Goal: Transaction & Acquisition: Book appointment/travel/reservation

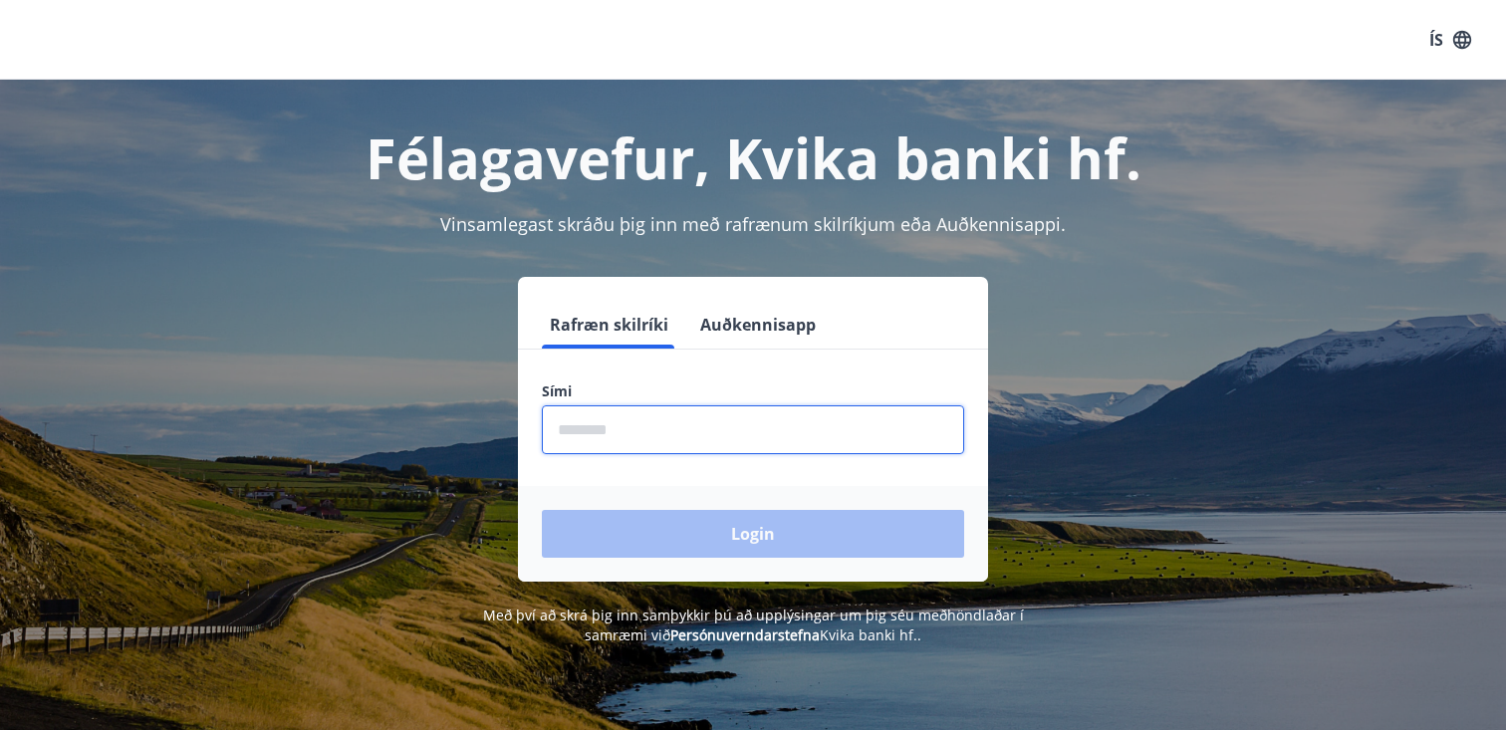
click at [741, 432] on input "phone" at bounding box center [753, 429] width 422 height 49
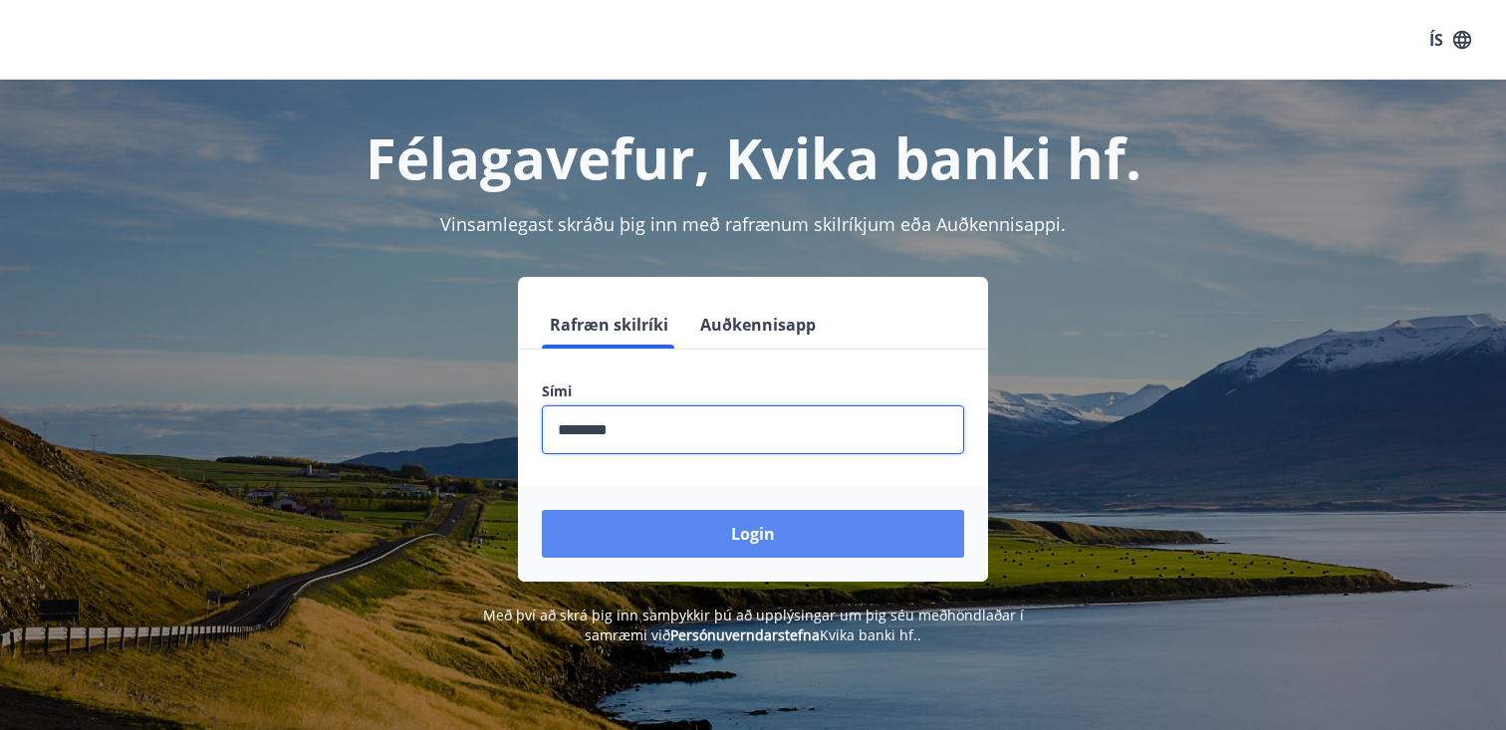
type input "********"
click at [725, 555] on button "Login" at bounding box center [753, 534] width 422 height 48
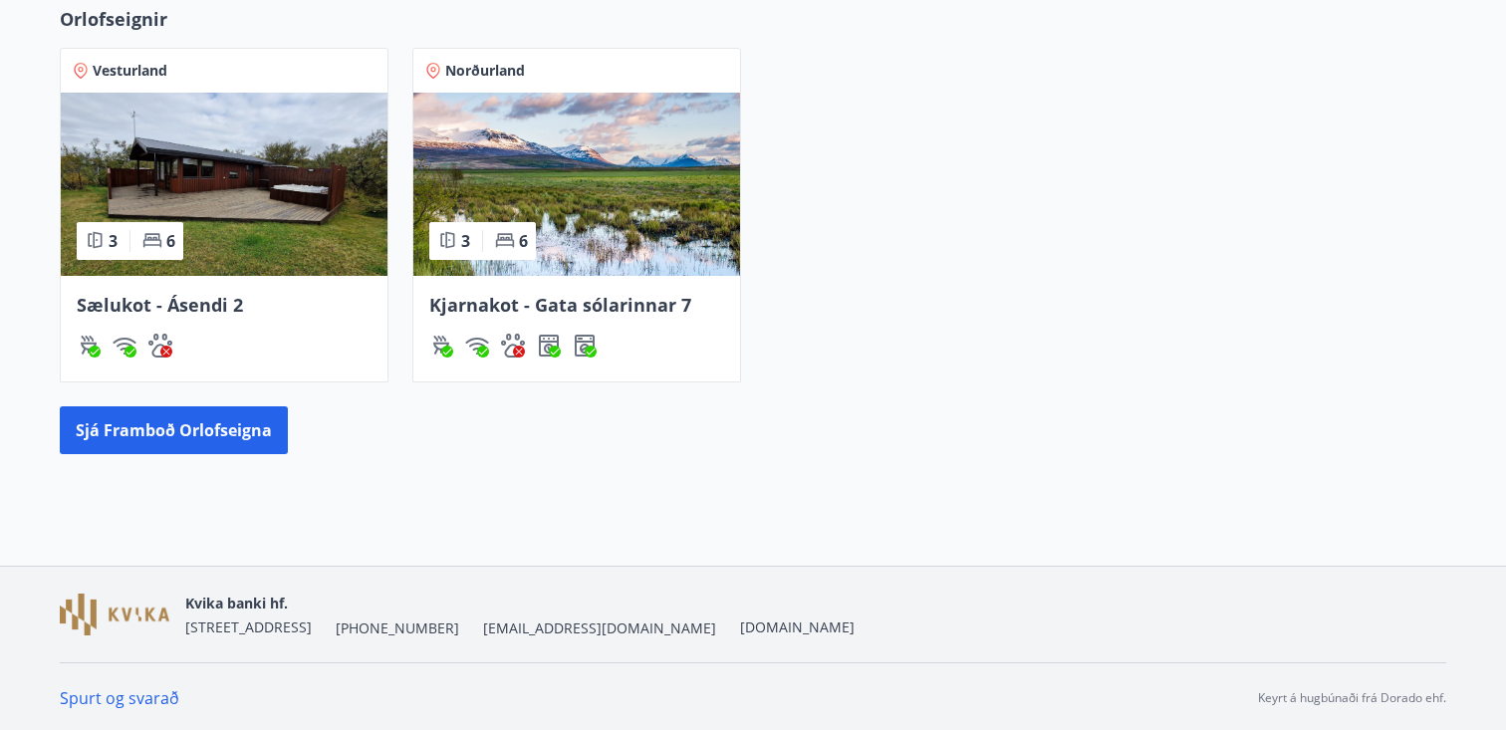
scroll to position [868, 0]
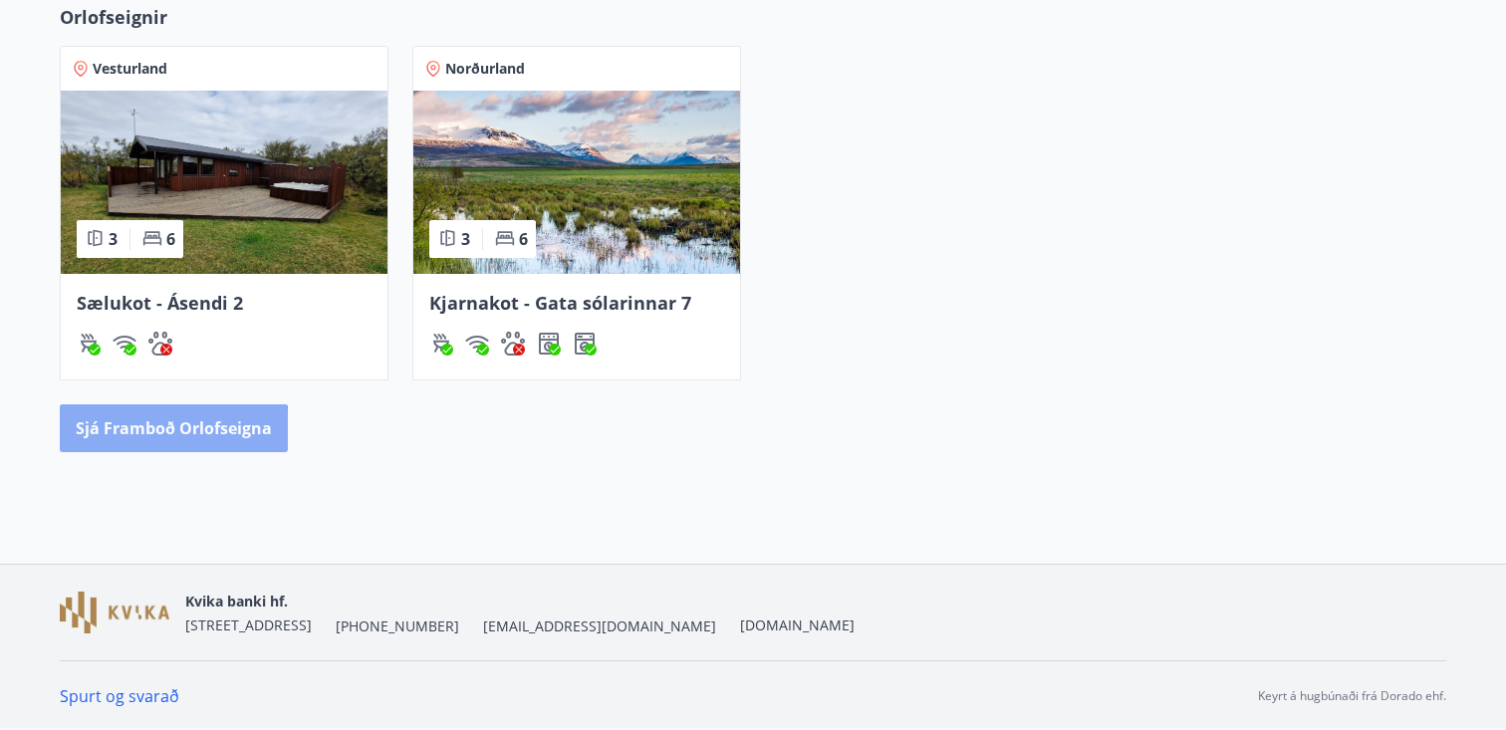
click at [142, 433] on button "Sjá framboð orlofseigna" at bounding box center [174, 428] width 228 height 48
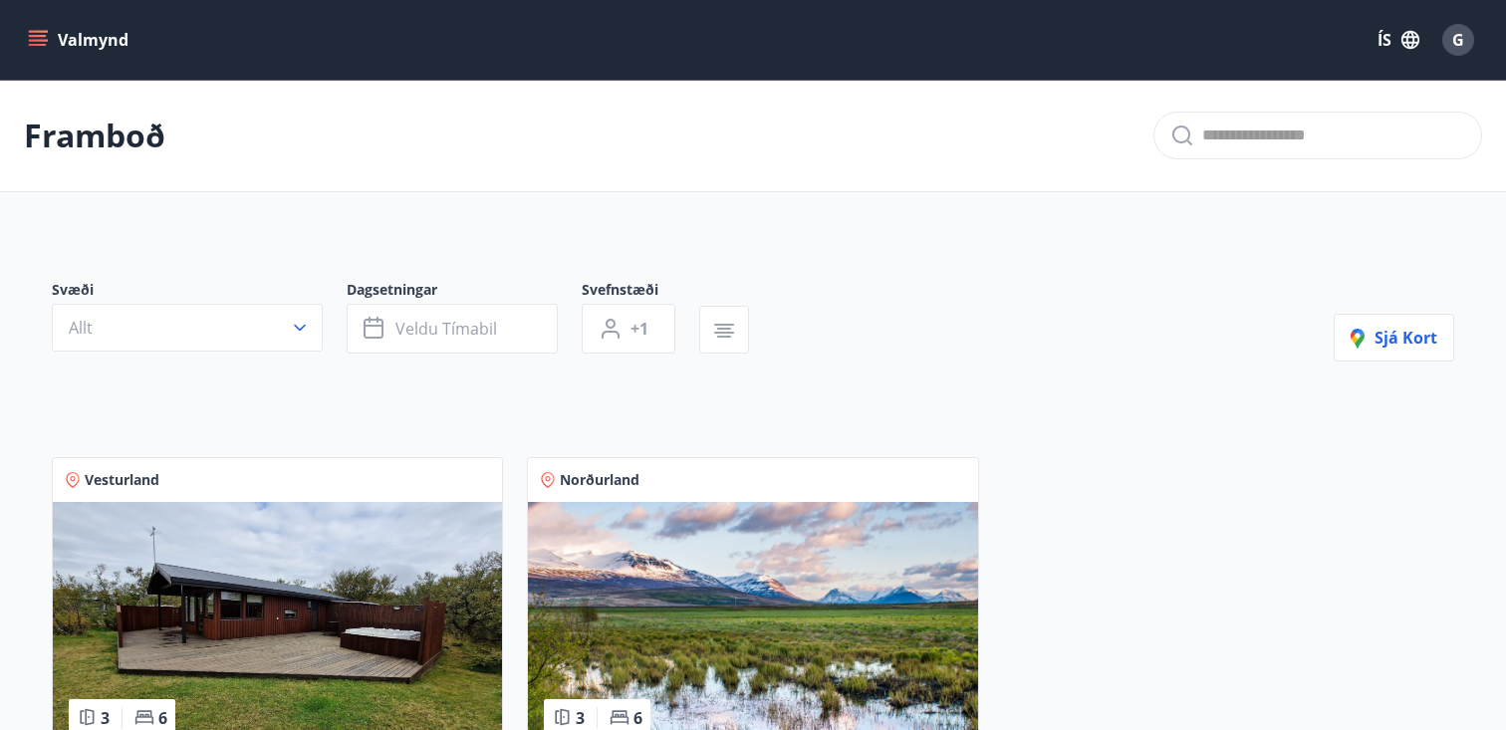
click at [34, 38] on icon "menu" at bounding box center [38, 40] width 20 height 20
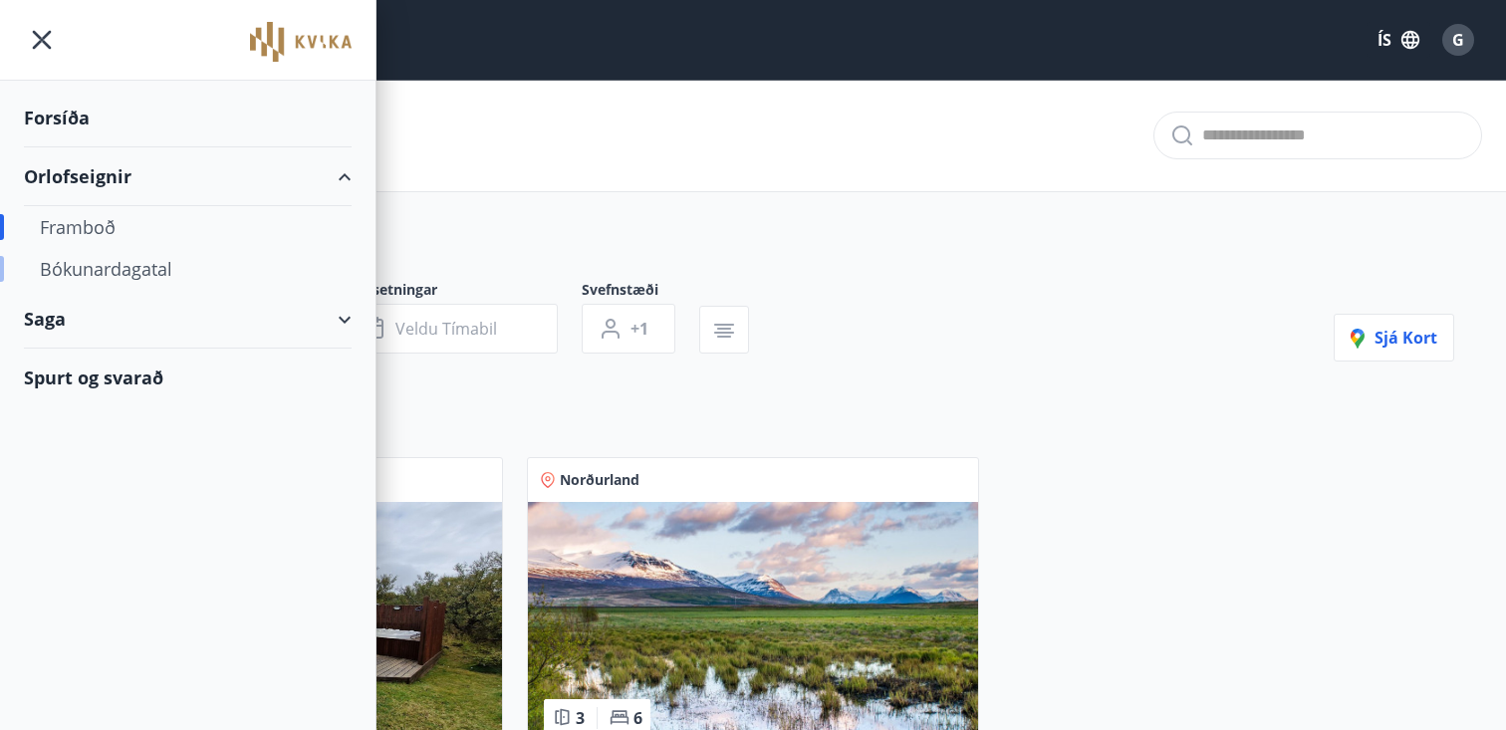
click at [141, 269] on div "Bókunardagatal" at bounding box center [188, 269] width 296 height 42
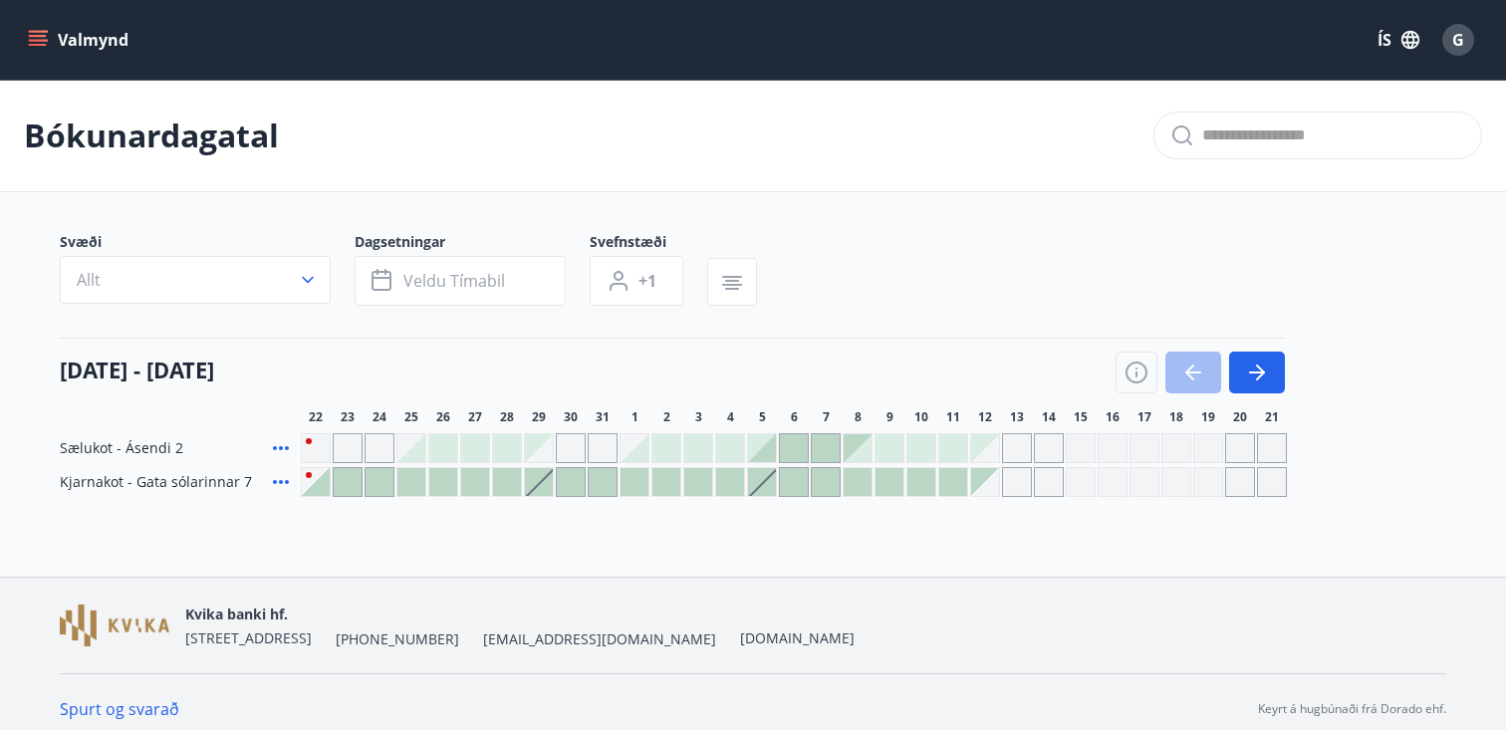
scroll to position [14, 0]
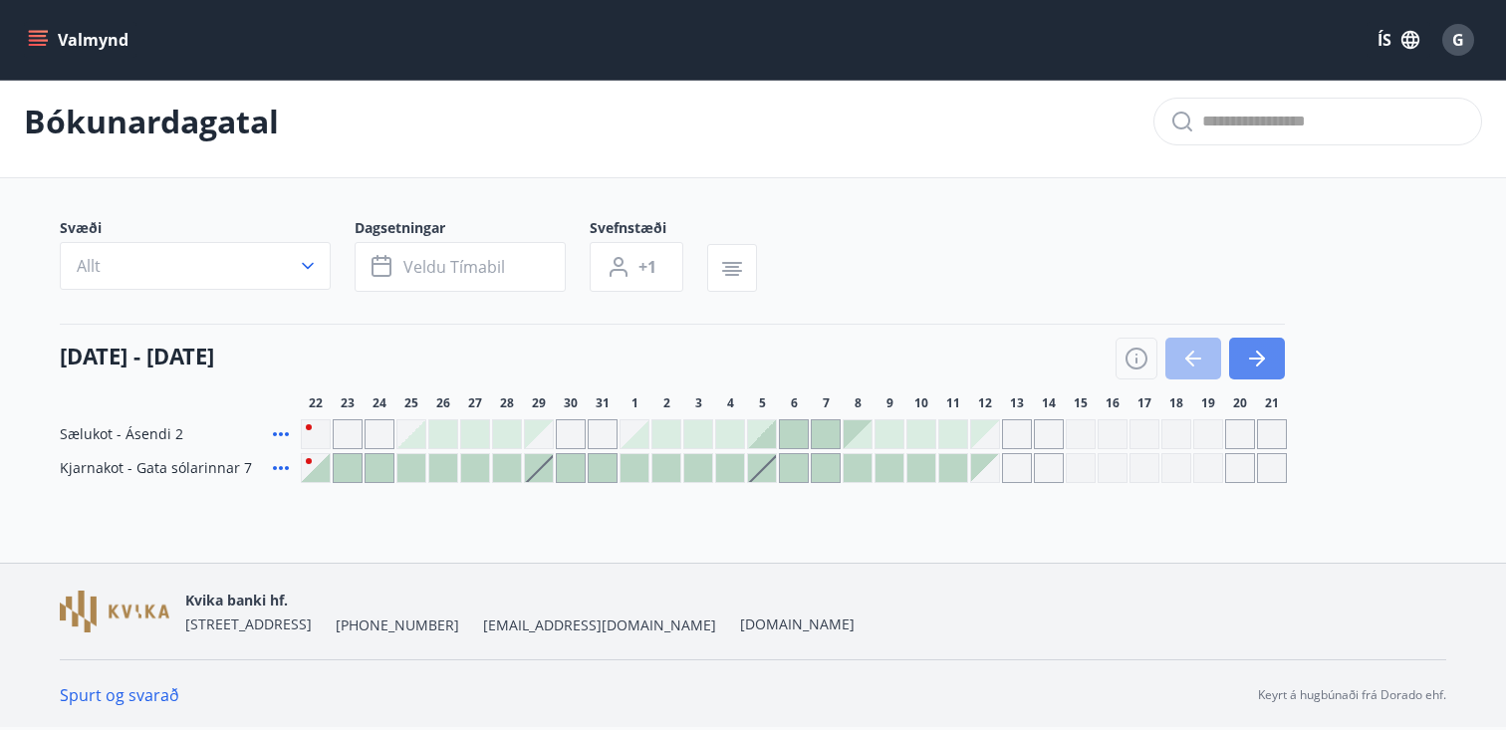
click at [1267, 348] on icon "button" at bounding box center [1257, 359] width 24 height 24
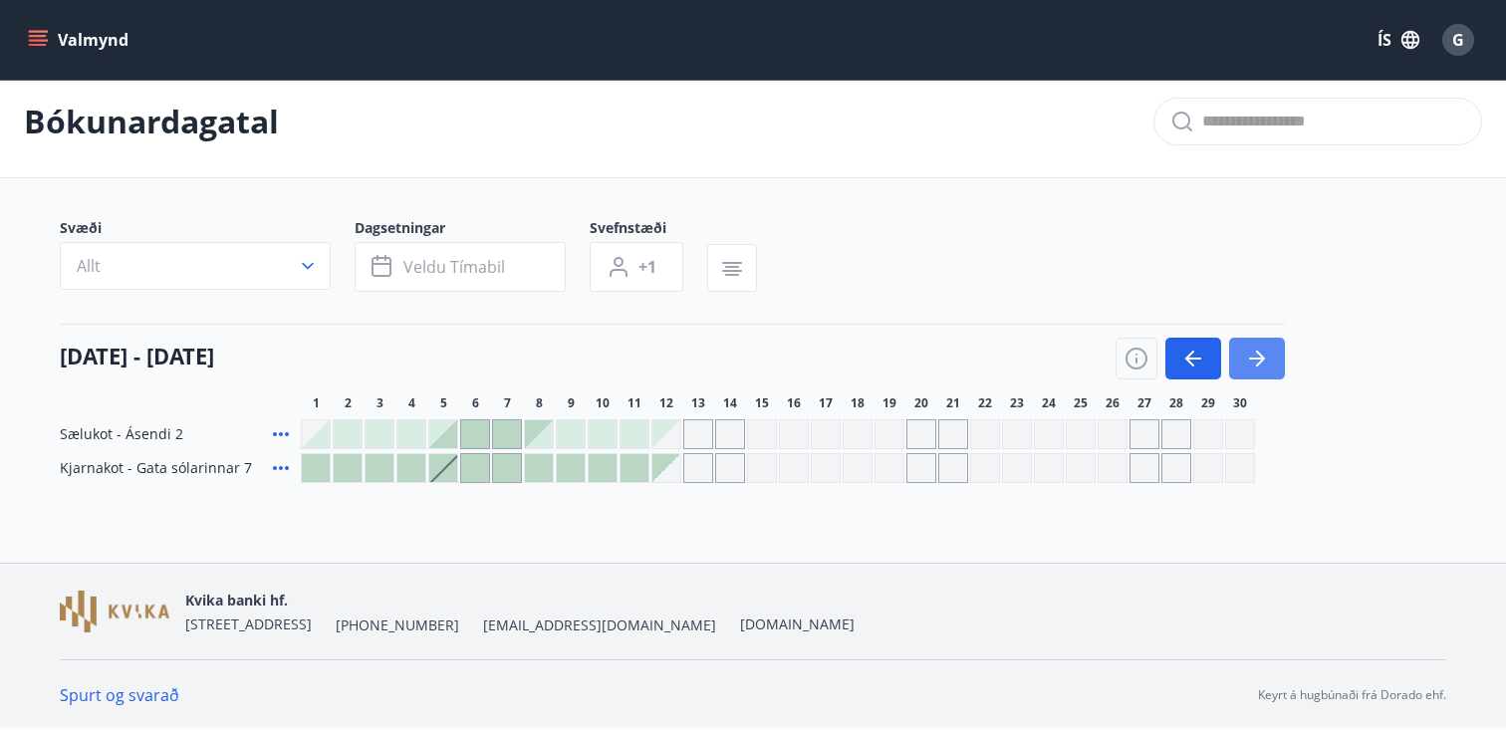
click at [1268, 352] on icon "button" at bounding box center [1257, 359] width 24 height 24
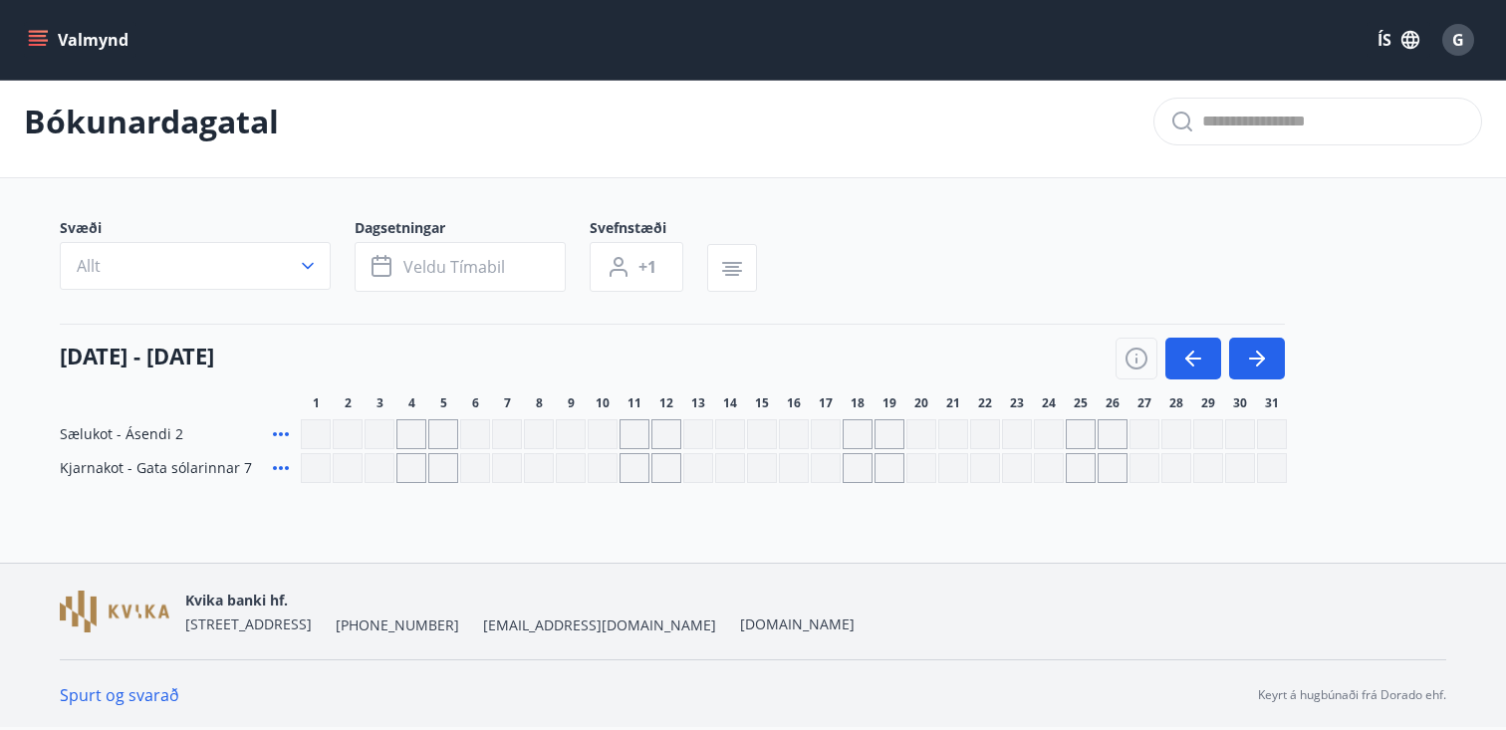
click at [43, 41] on icon "menu" at bounding box center [40, 40] width 22 height 2
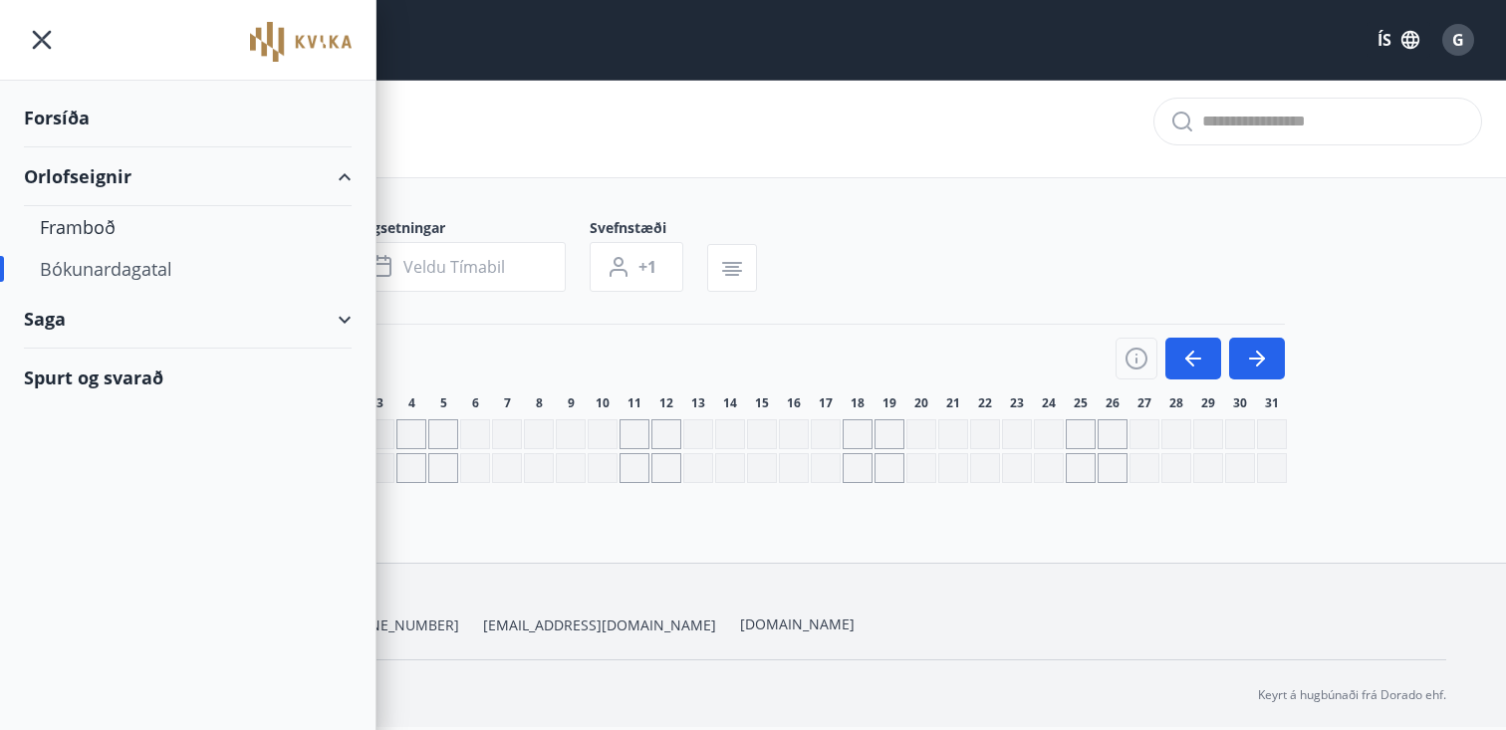
click at [690, 171] on div "Bókunardagatal" at bounding box center [753, 122] width 1506 height 113
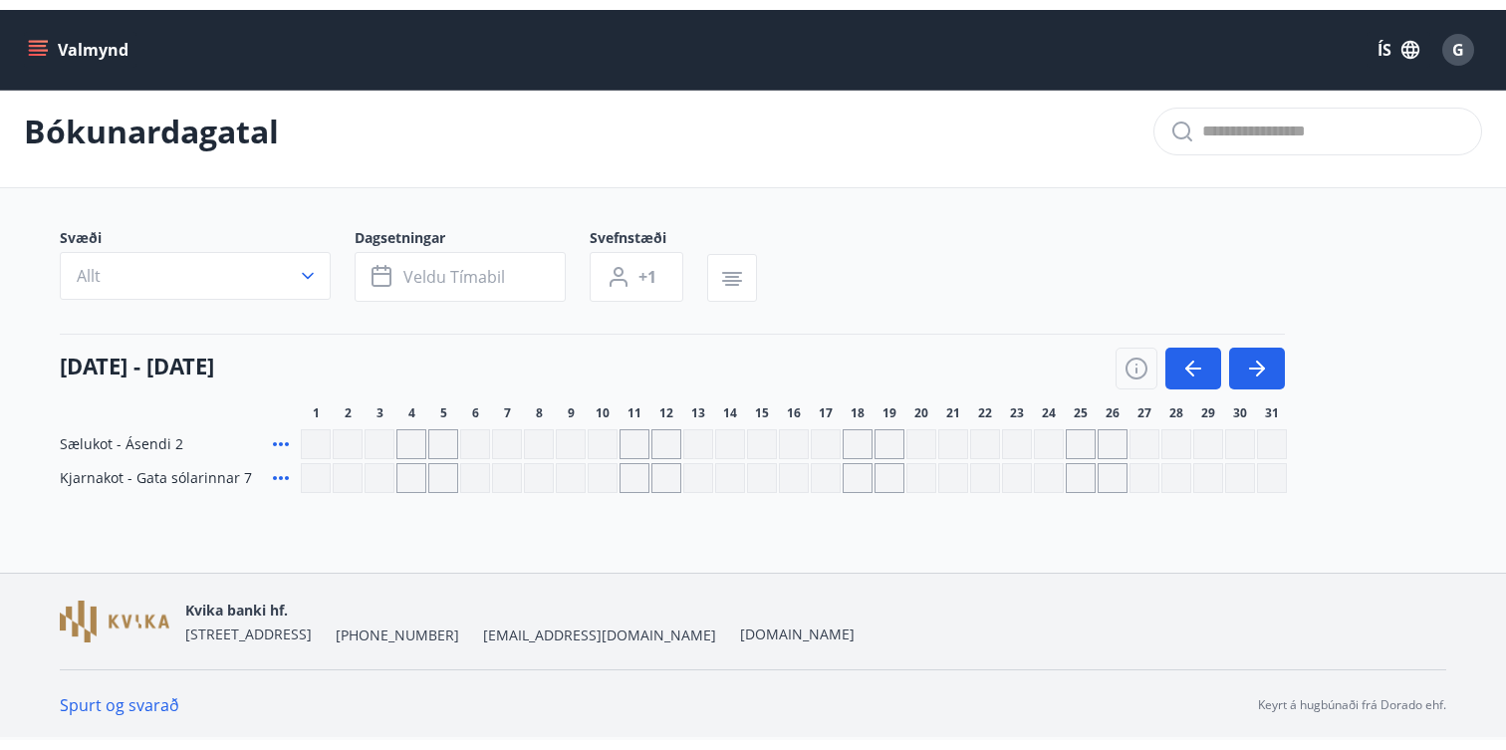
scroll to position [3, 0]
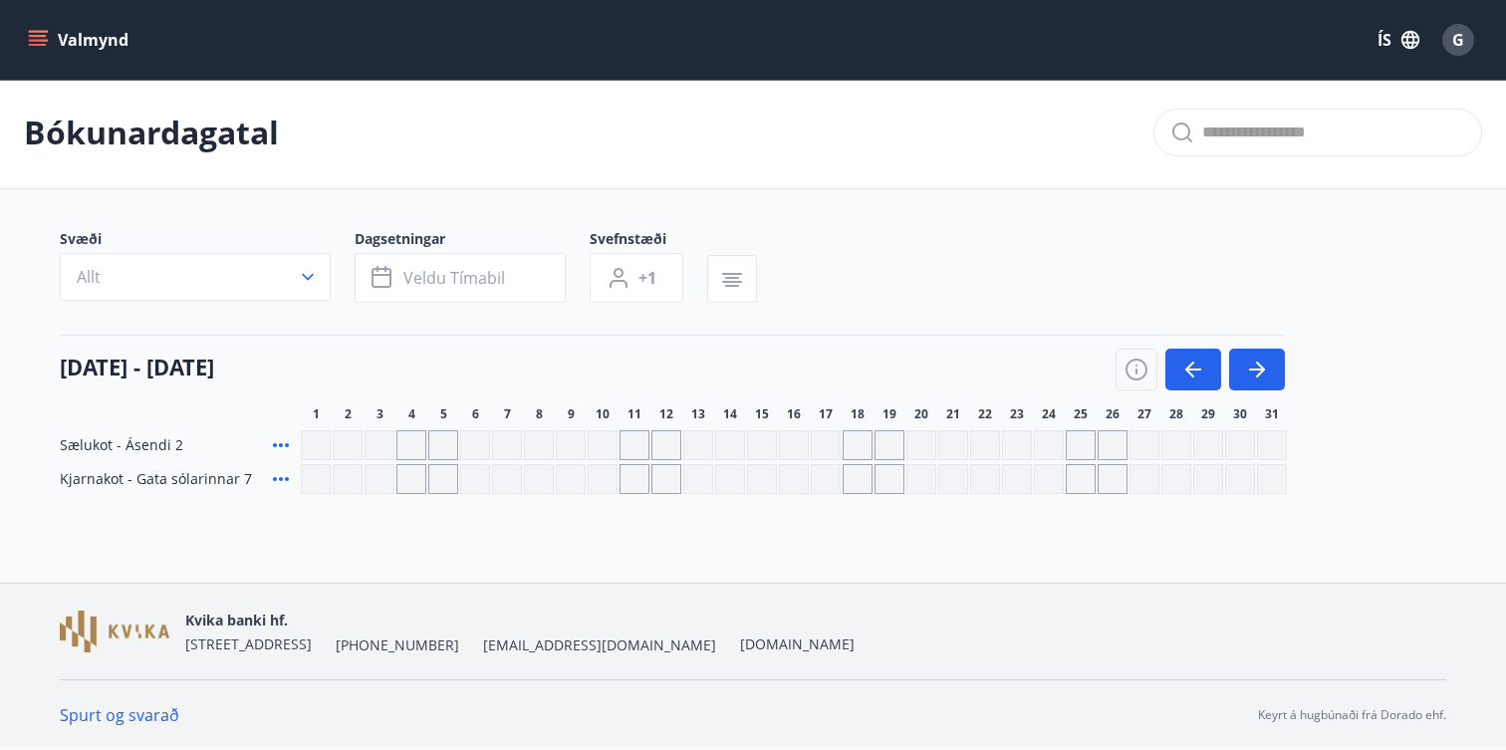
click at [75, 43] on button "Valmynd" at bounding box center [80, 40] width 113 height 36
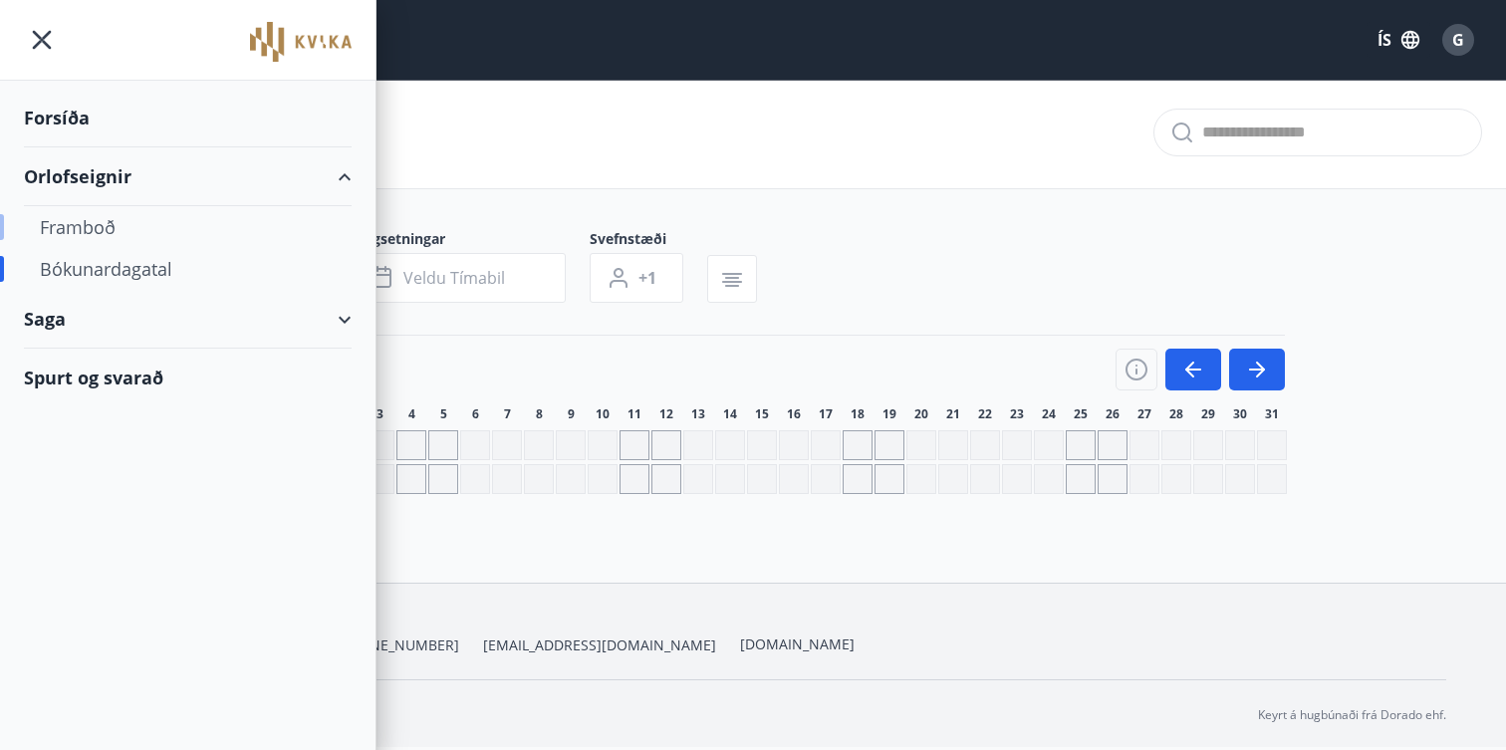
click at [109, 226] on div "Framboð" at bounding box center [188, 227] width 296 height 42
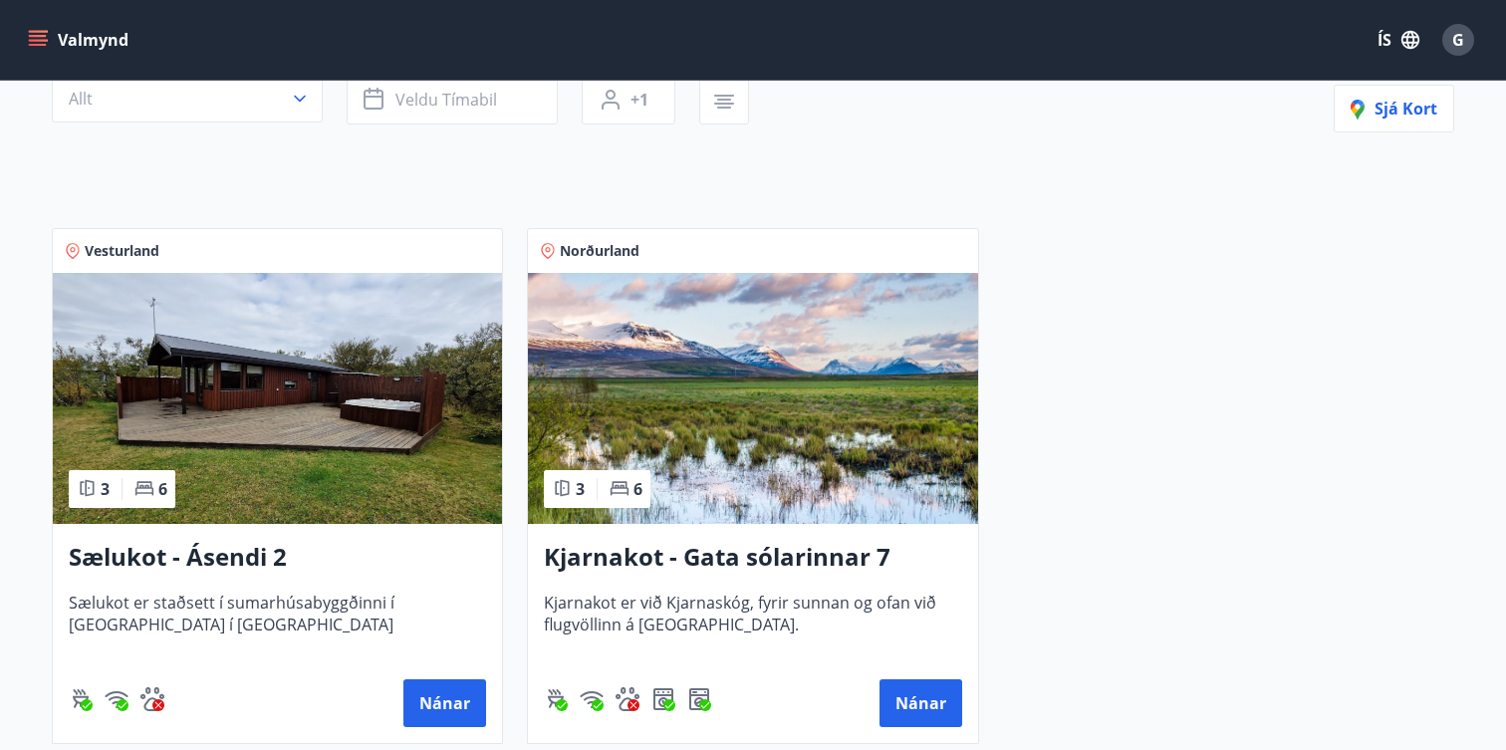
scroll to position [226, 0]
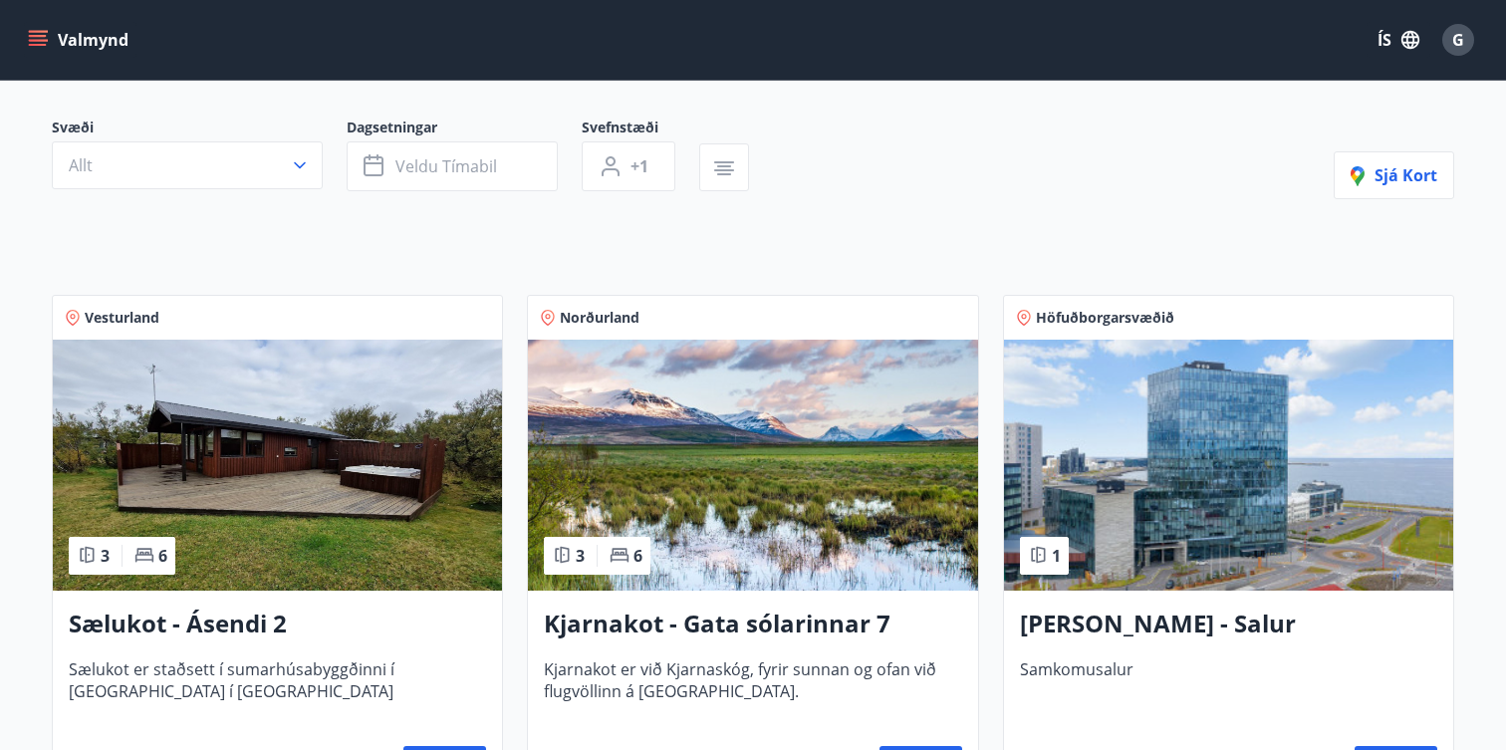
scroll to position [159, 0]
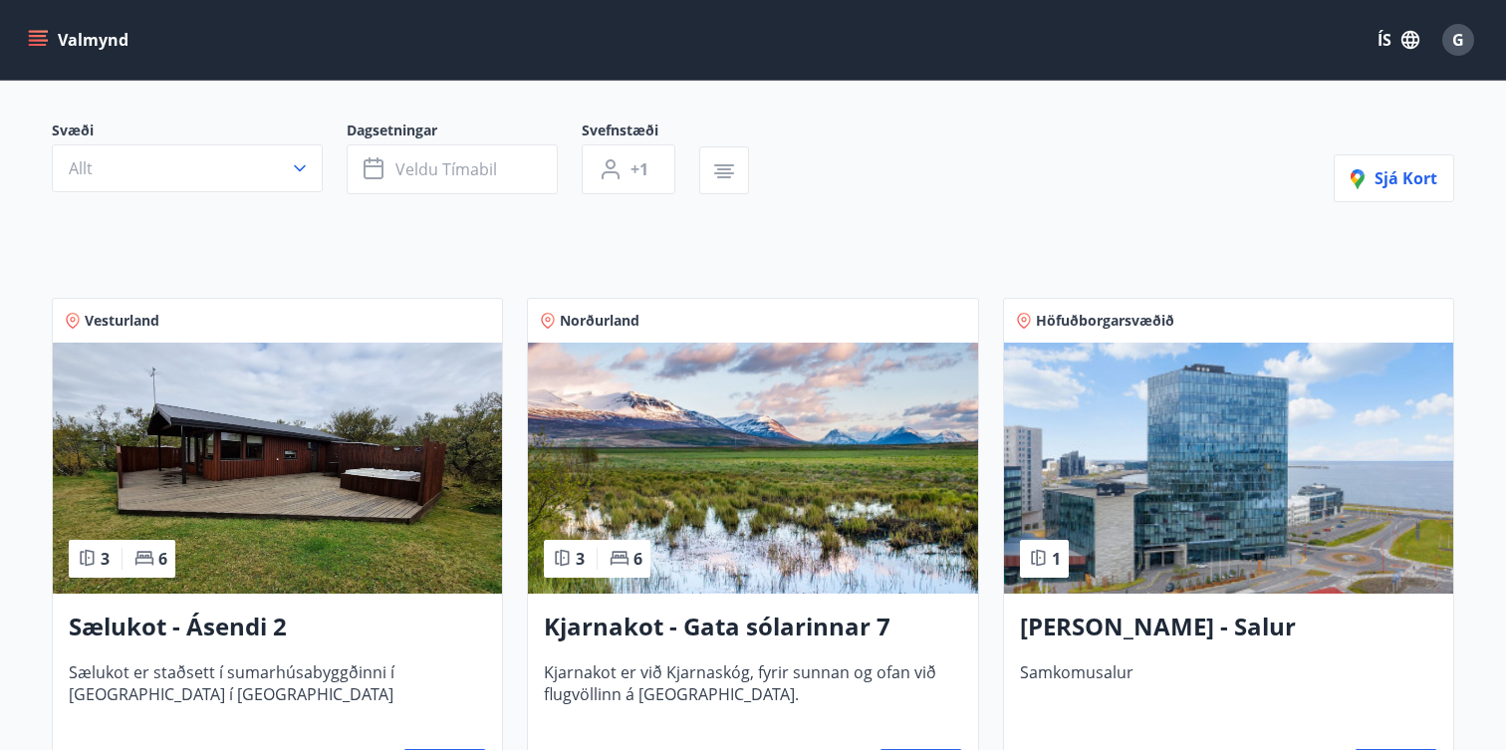
click at [1137, 526] on img at bounding box center [1228, 468] width 449 height 251
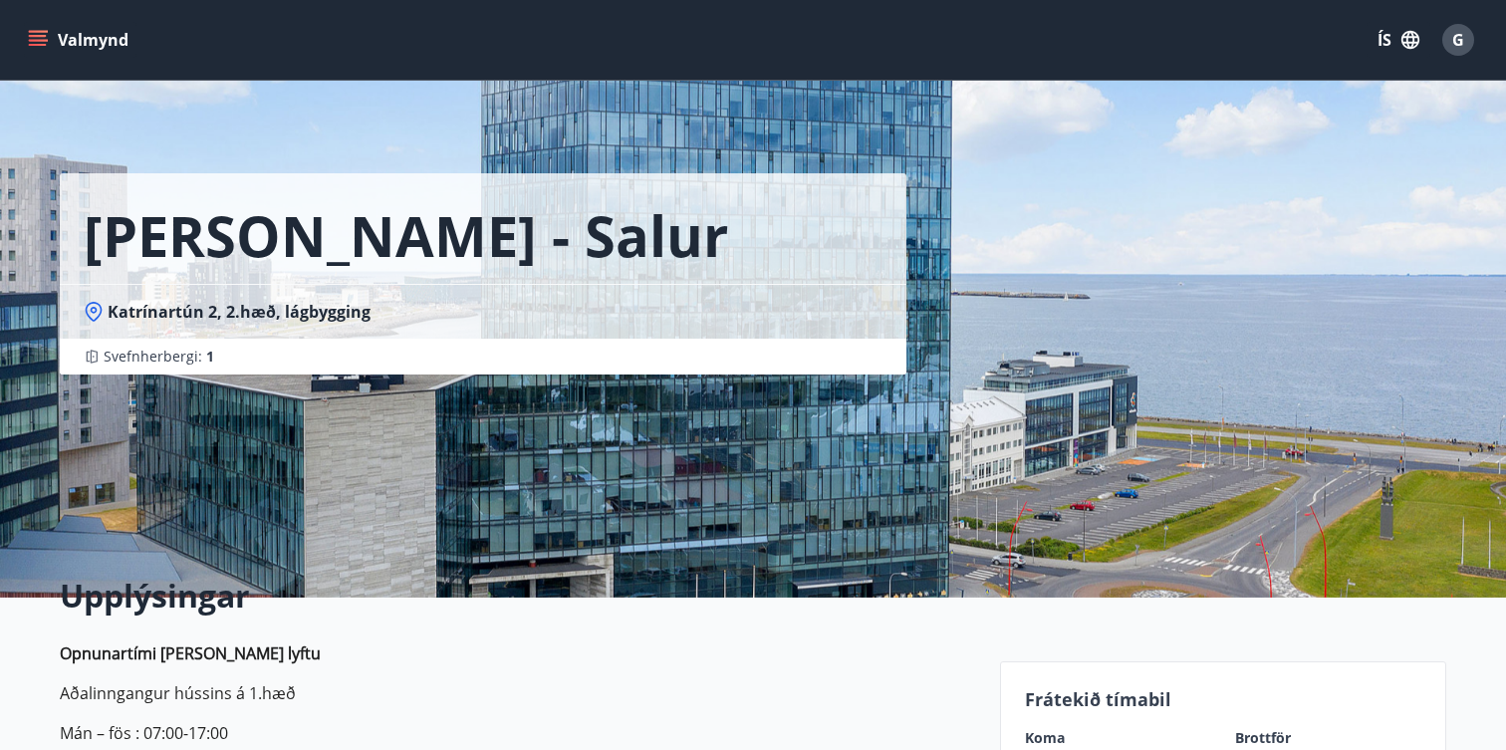
click at [34, 28] on button "Valmynd" at bounding box center [80, 40] width 113 height 36
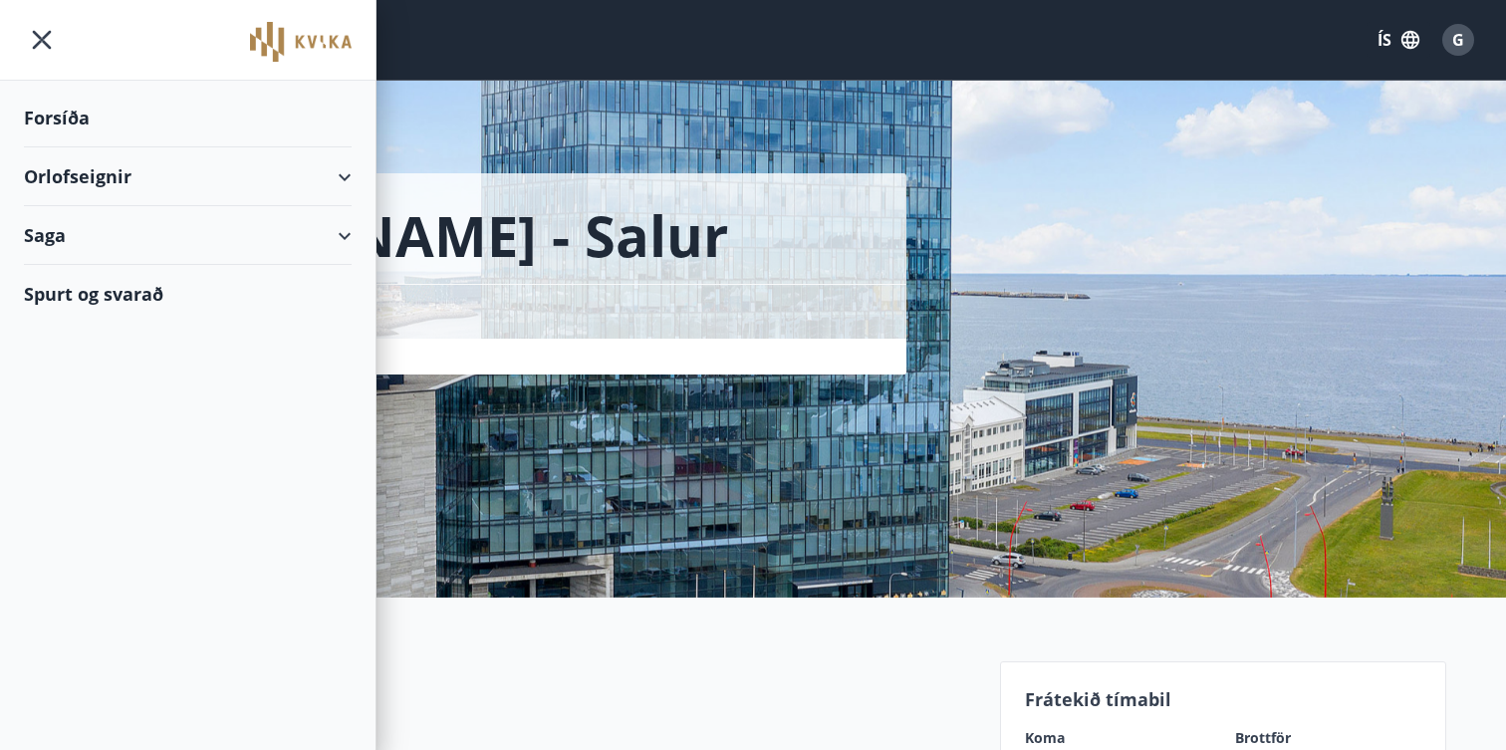
click at [342, 178] on div "Orlofseignir" at bounding box center [188, 176] width 328 height 59
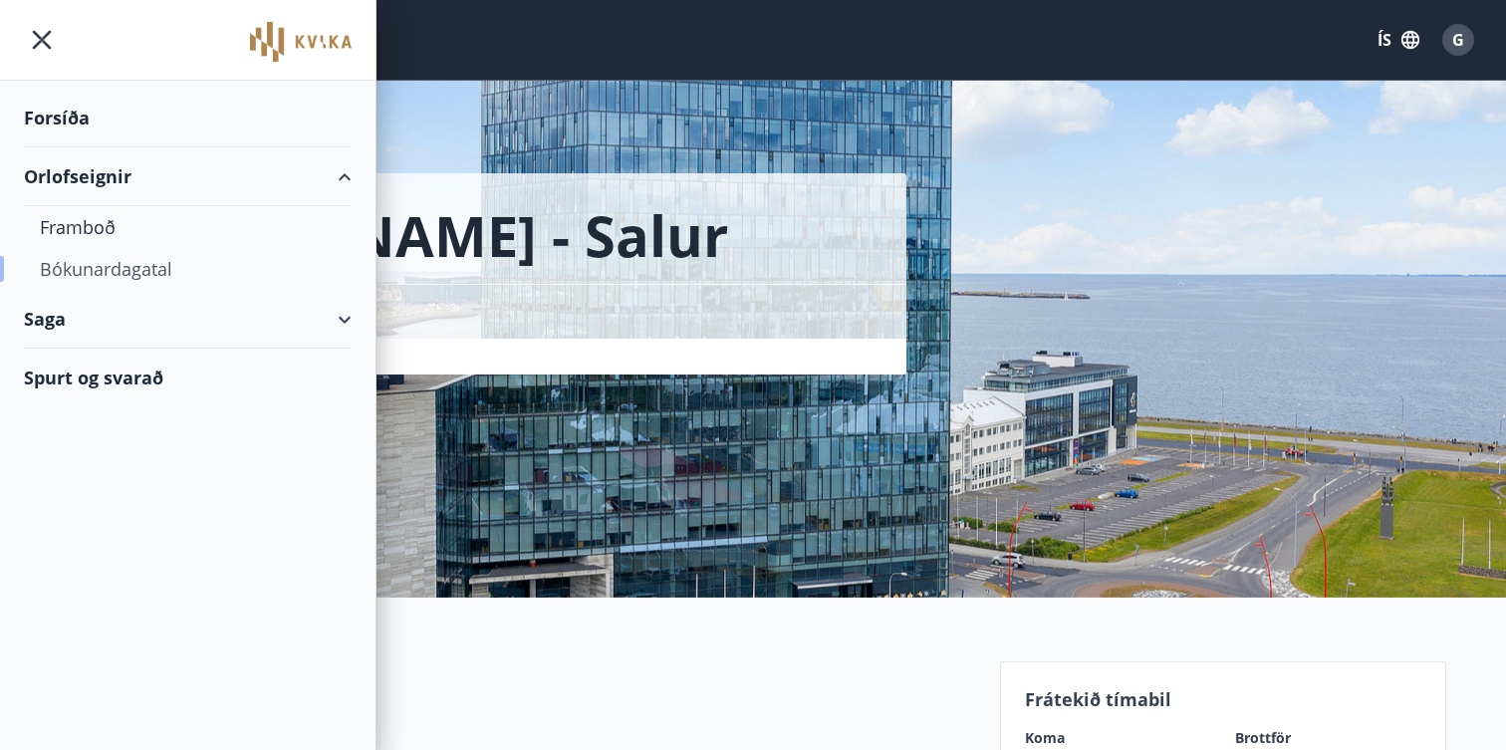
click at [116, 275] on div "Bókunardagatal" at bounding box center [188, 269] width 296 height 42
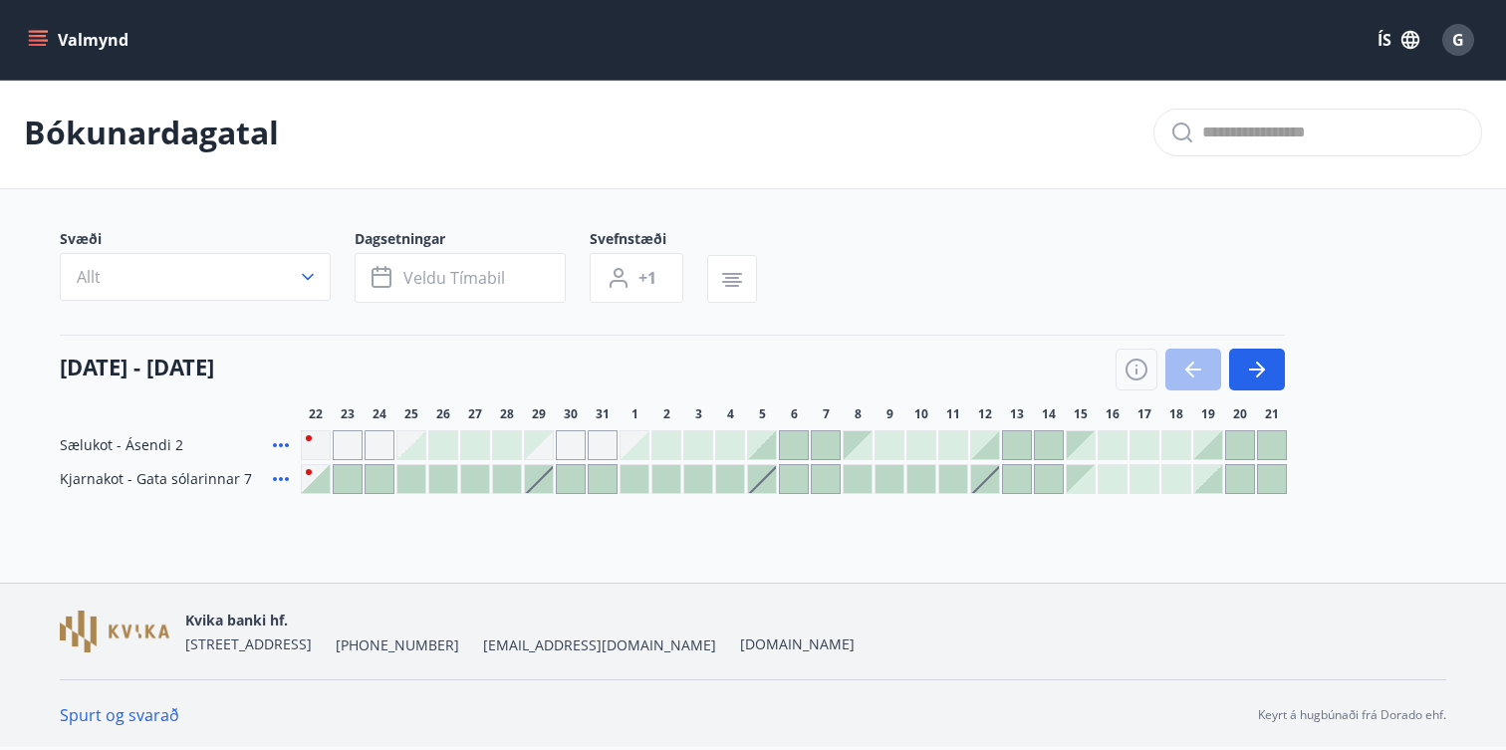
scroll to position [3, 0]
click at [1269, 366] on button "button" at bounding box center [1257, 370] width 56 height 42
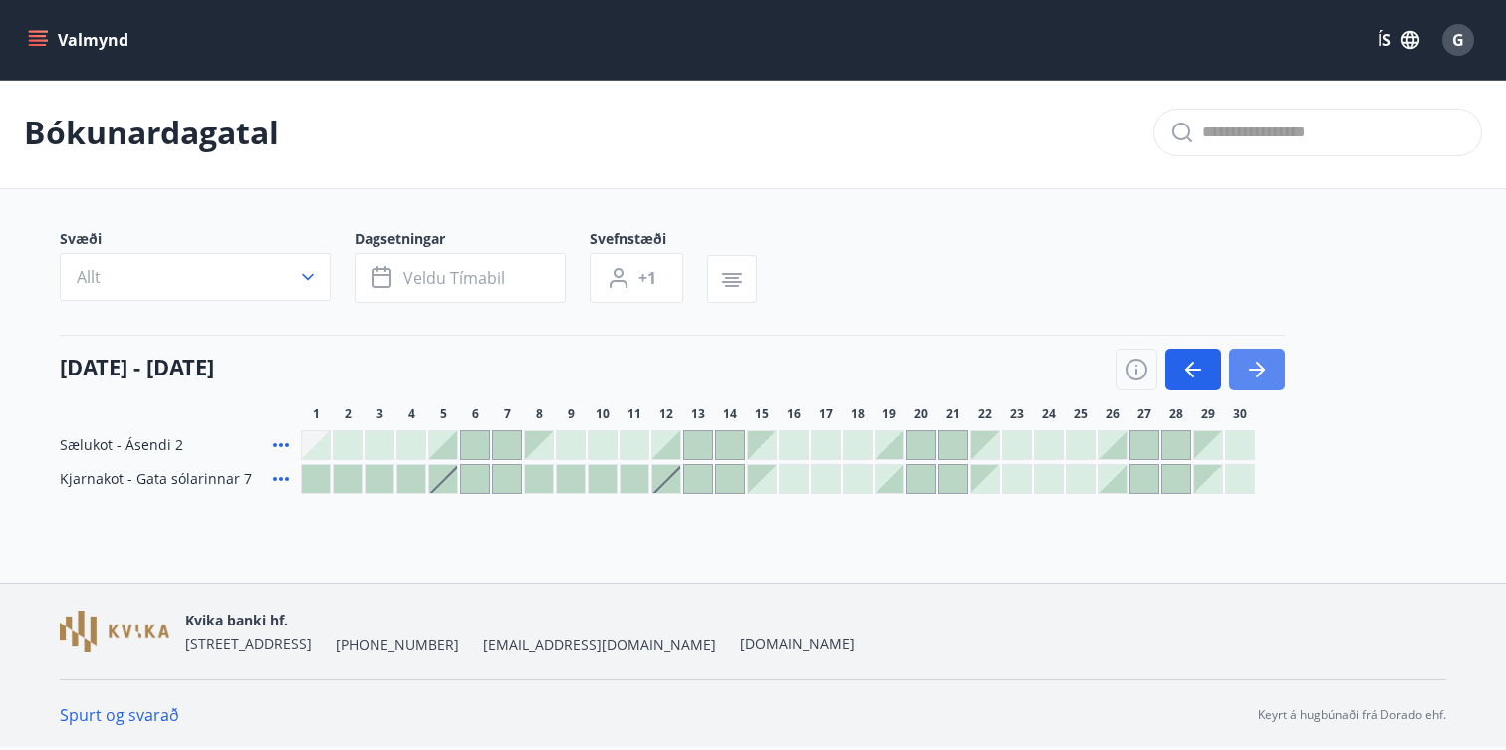
click at [1269, 366] on button "button" at bounding box center [1257, 370] width 56 height 42
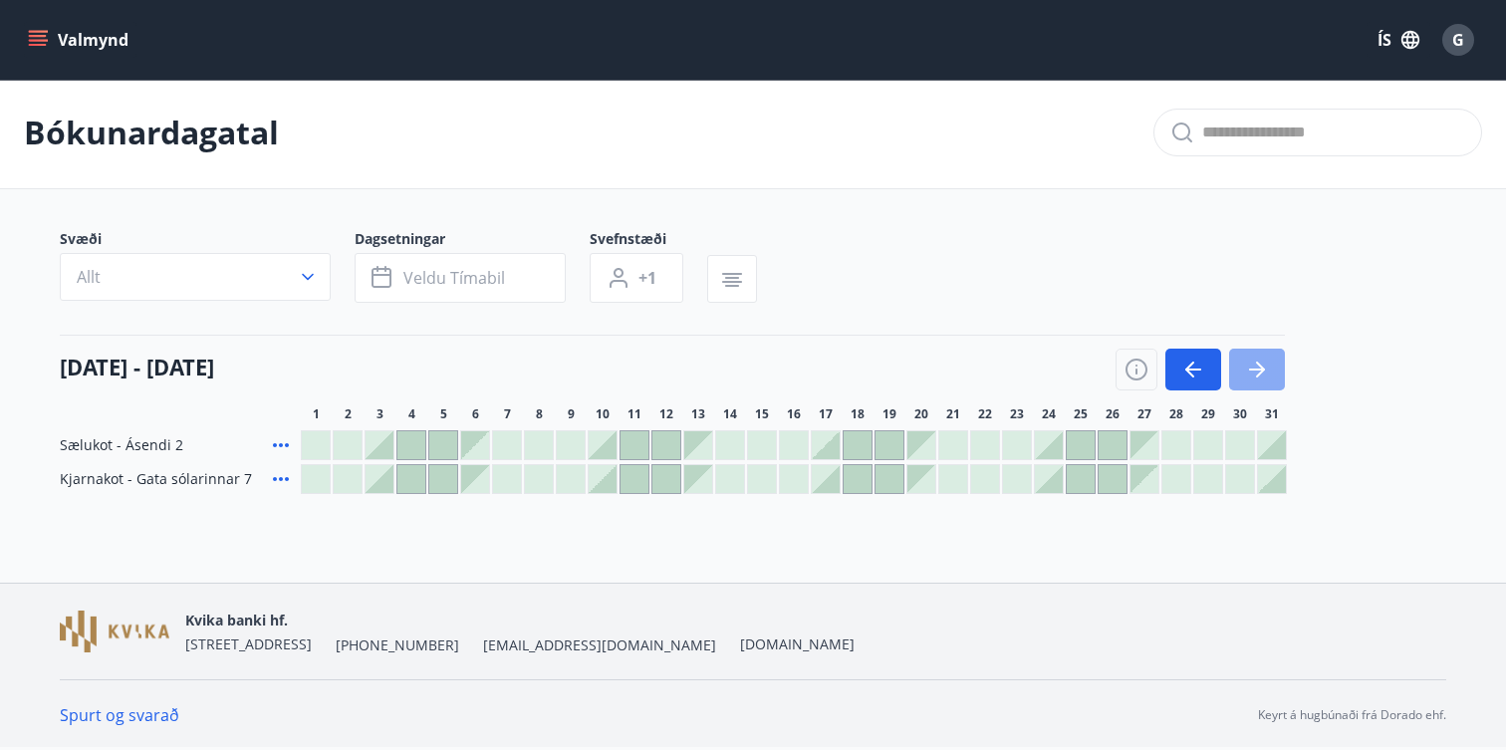
click at [1269, 366] on button "button" at bounding box center [1257, 370] width 56 height 42
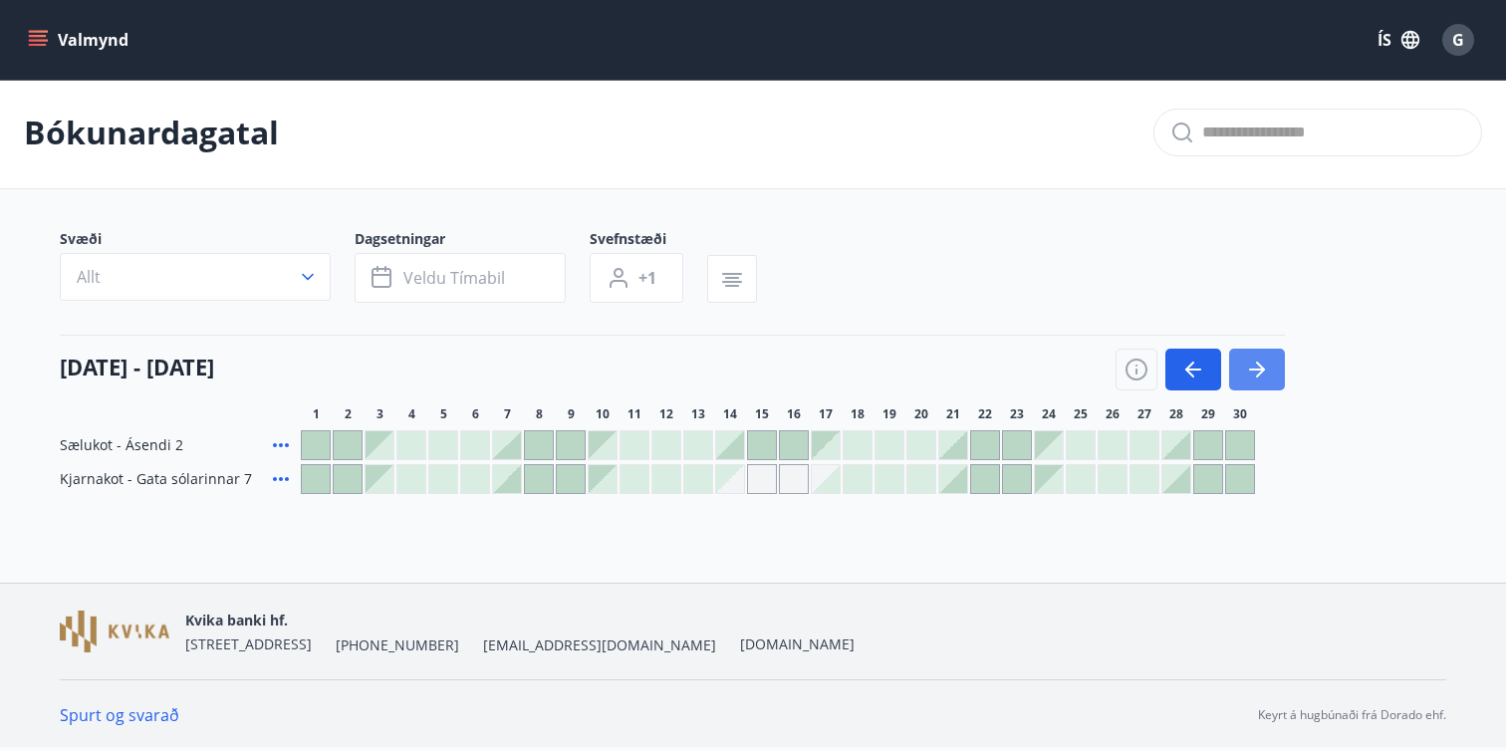
click at [1269, 366] on button "button" at bounding box center [1257, 370] width 56 height 42
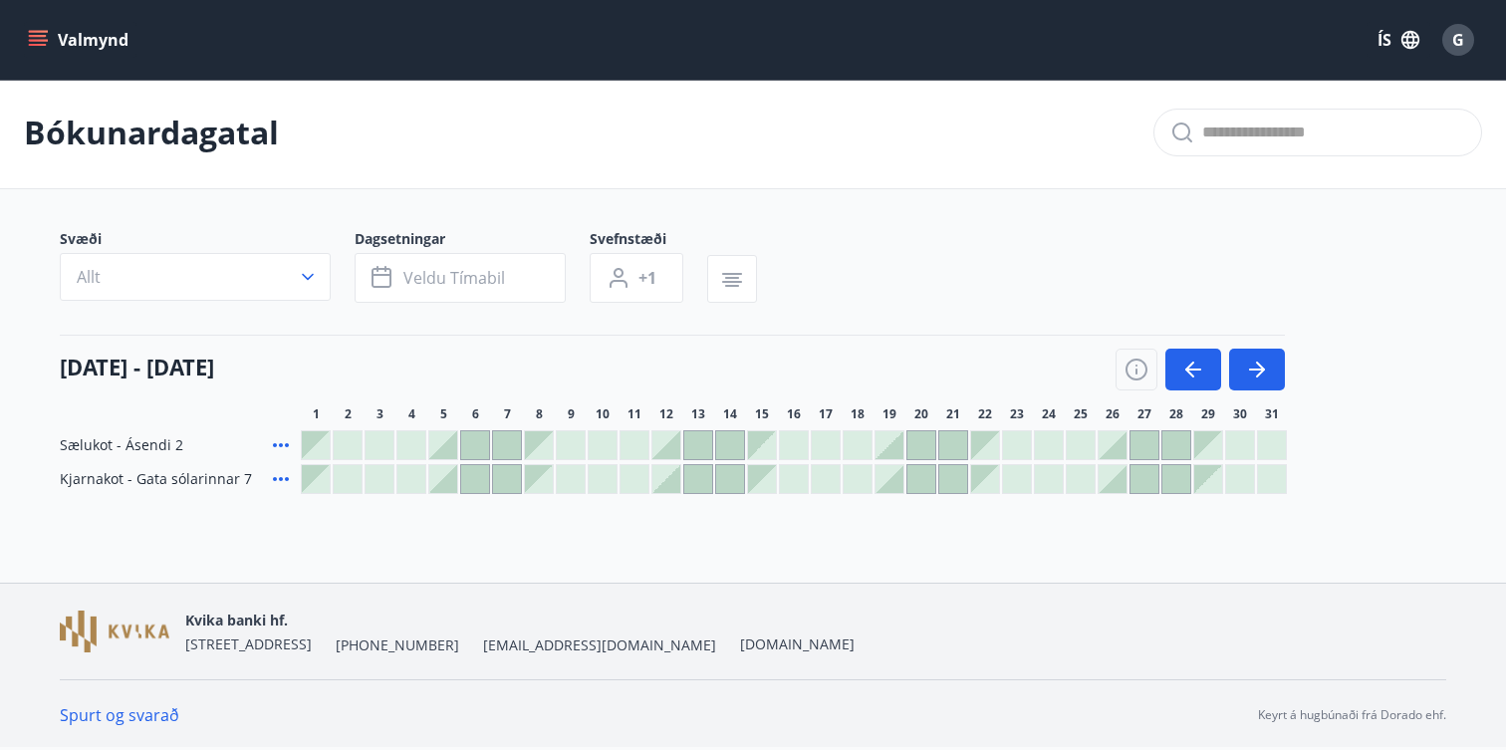
click at [1126, 481] on div at bounding box center [1113, 479] width 28 height 28
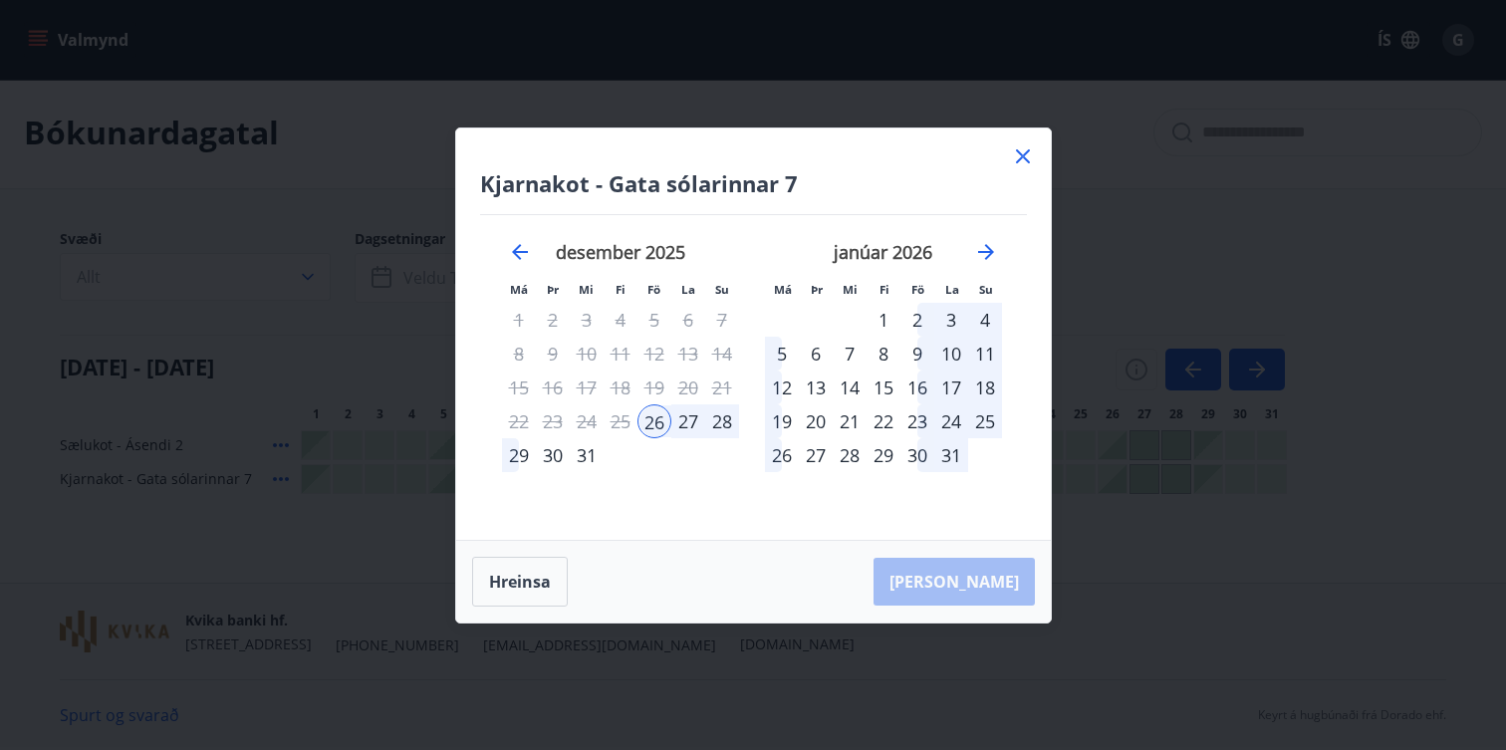
click at [913, 324] on div "2" at bounding box center [918, 320] width 34 height 34
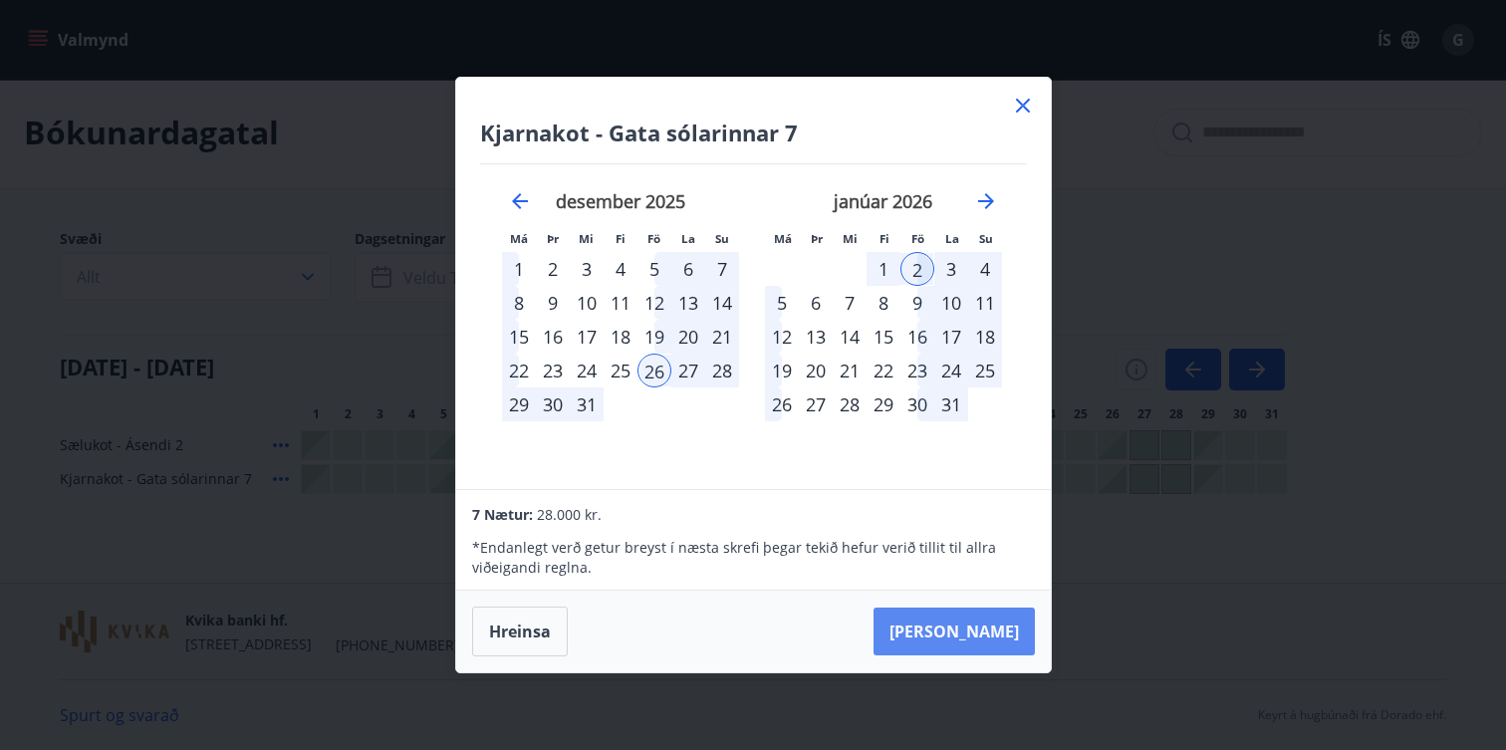
click at [987, 629] on button "[PERSON_NAME]" at bounding box center [954, 632] width 161 height 48
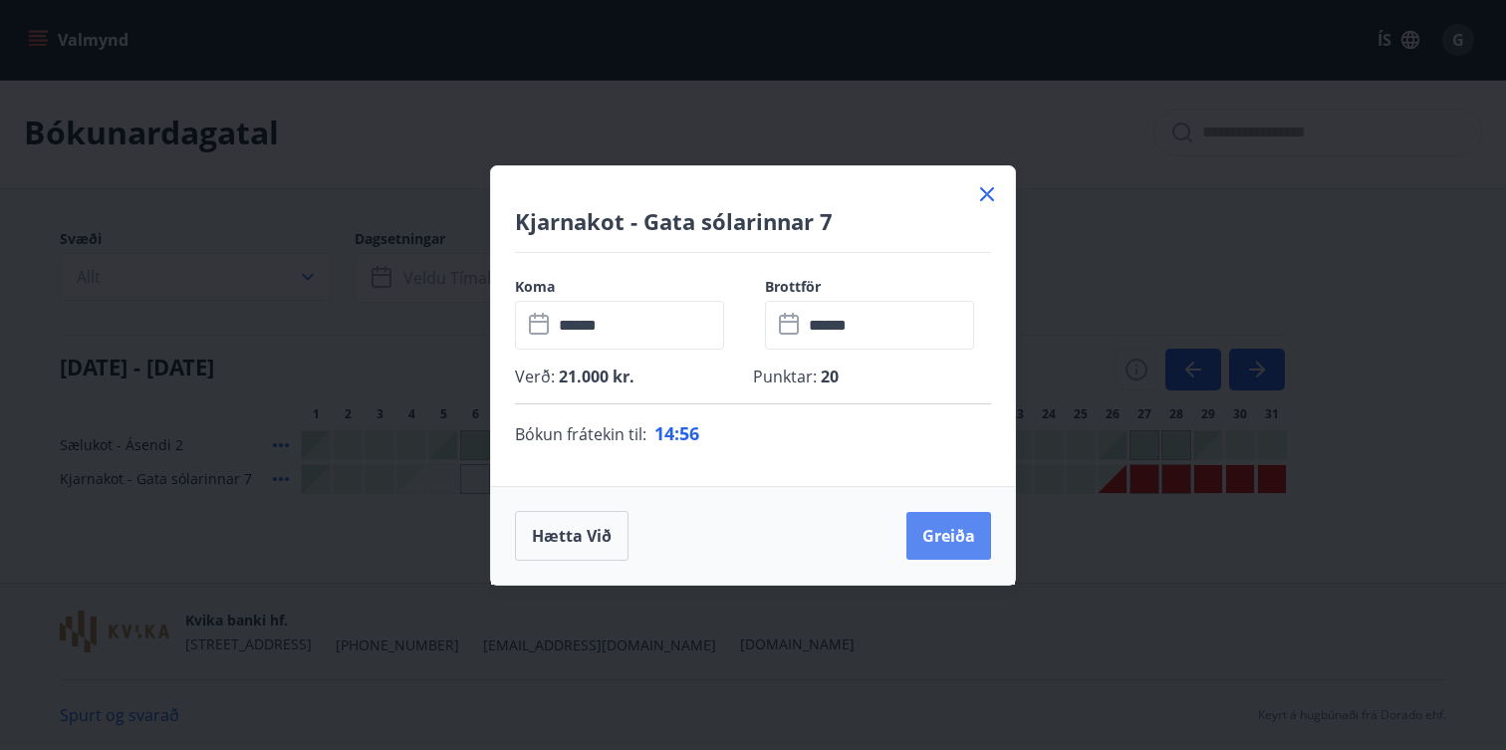
click at [953, 547] on button "Greiða" at bounding box center [949, 536] width 85 height 48
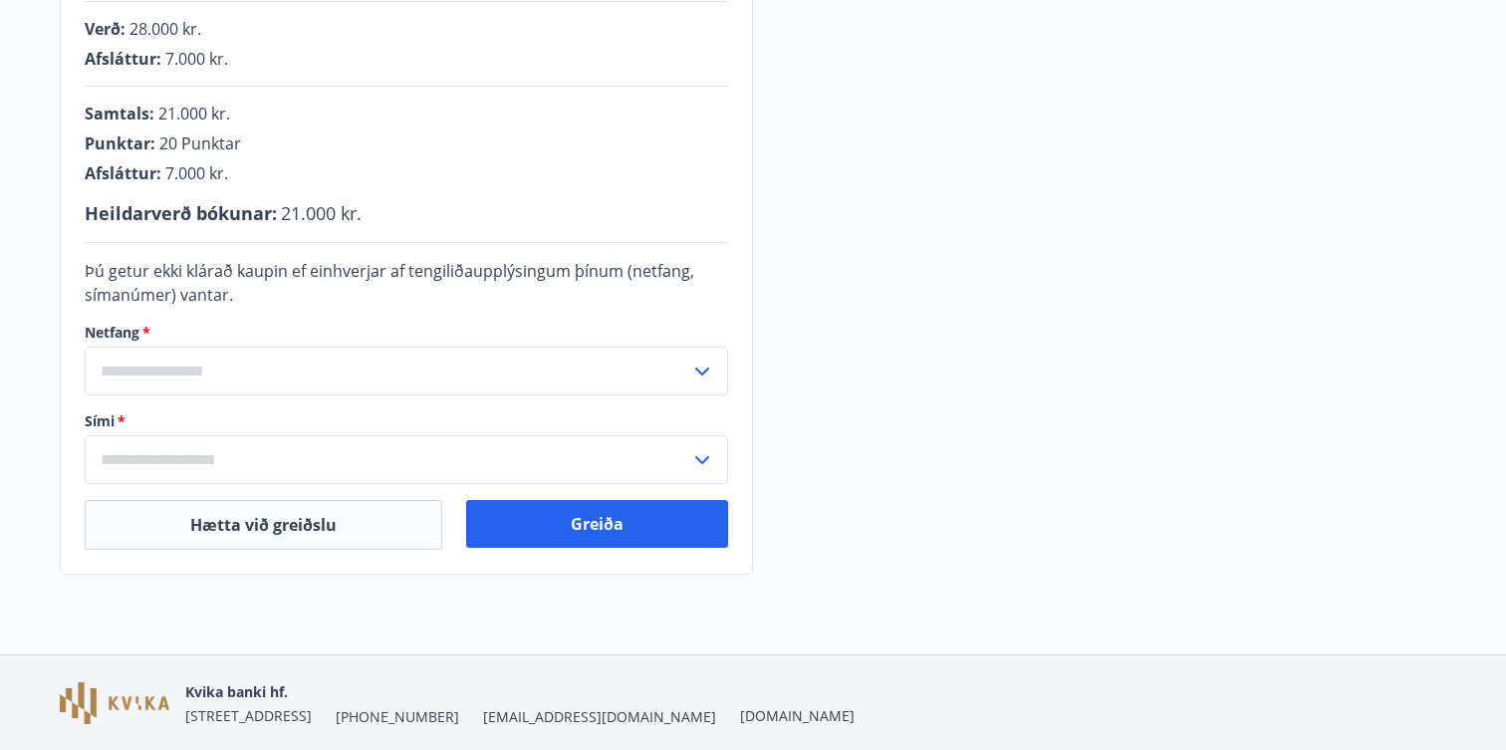
scroll to position [515, 0]
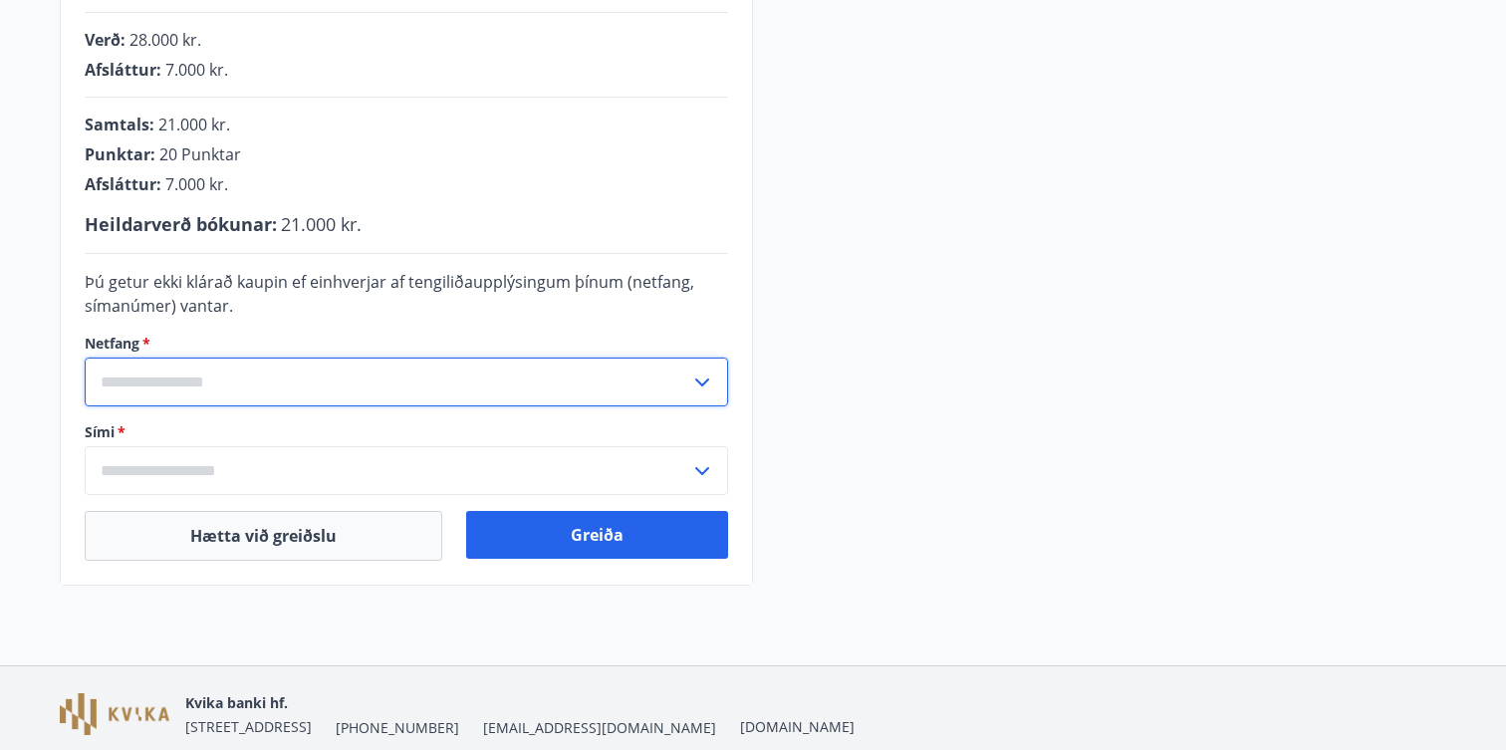
click at [486, 389] on input "text" at bounding box center [388, 382] width 606 height 49
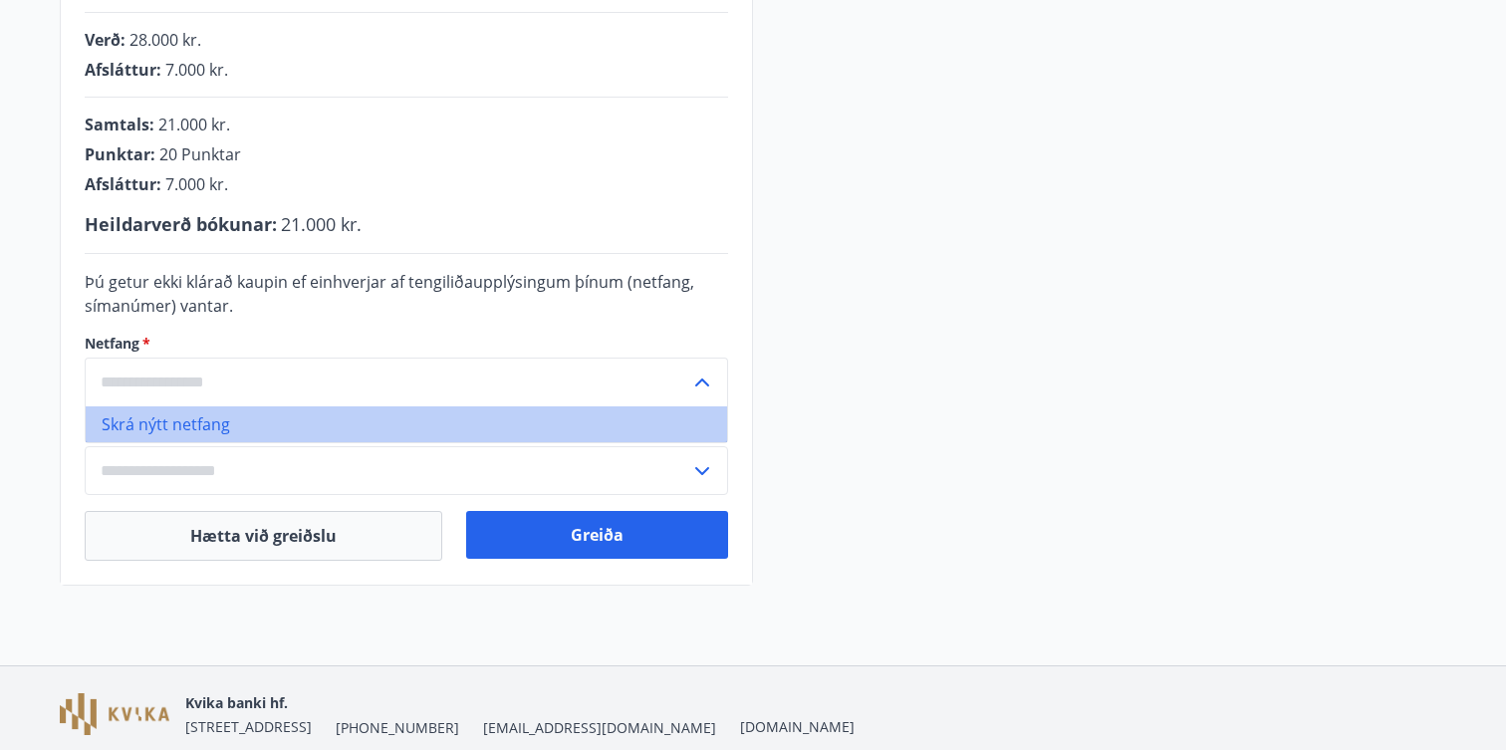
click at [338, 425] on li "Skrá nýtt netfang" at bounding box center [407, 424] width 642 height 36
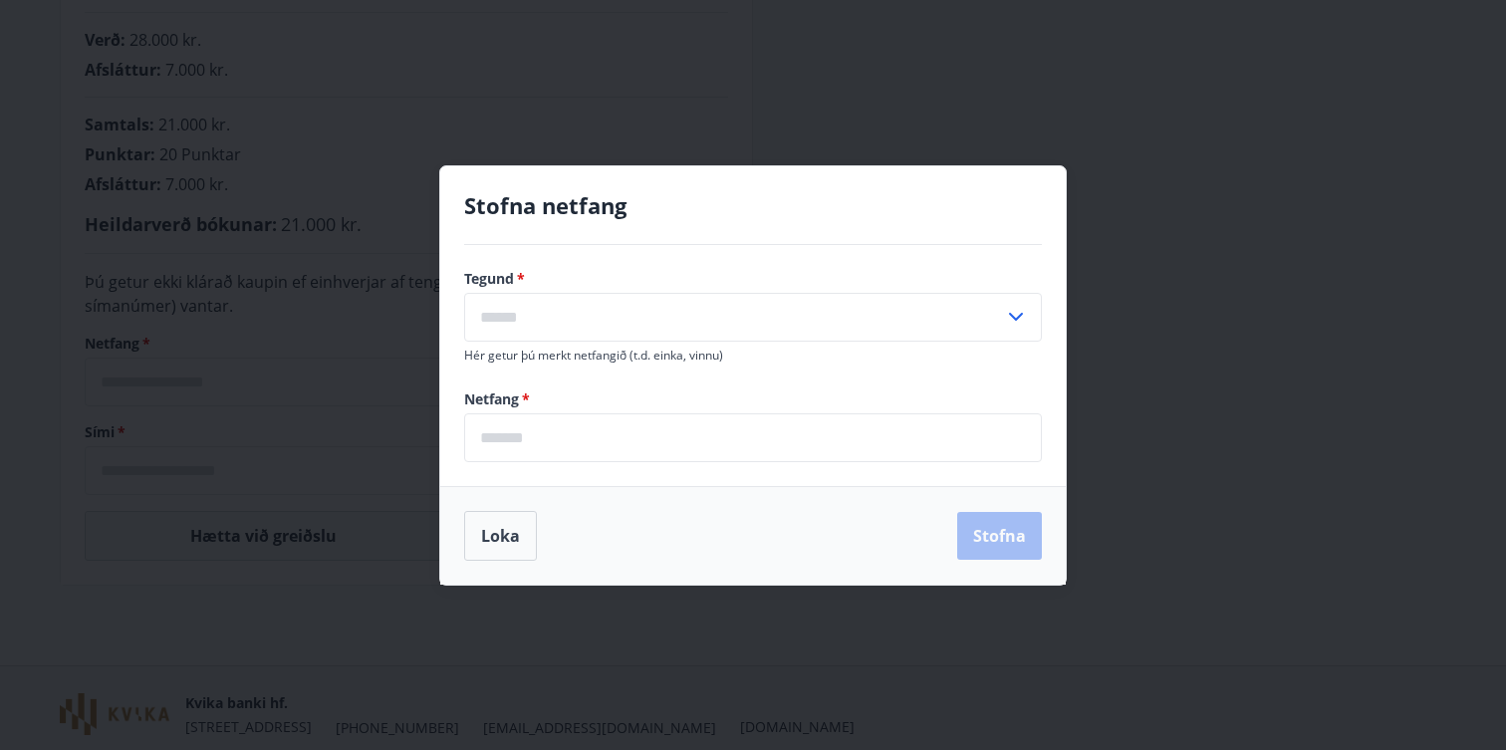
click at [570, 314] on input "text" at bounding box center [734, 317] width 540 height 49
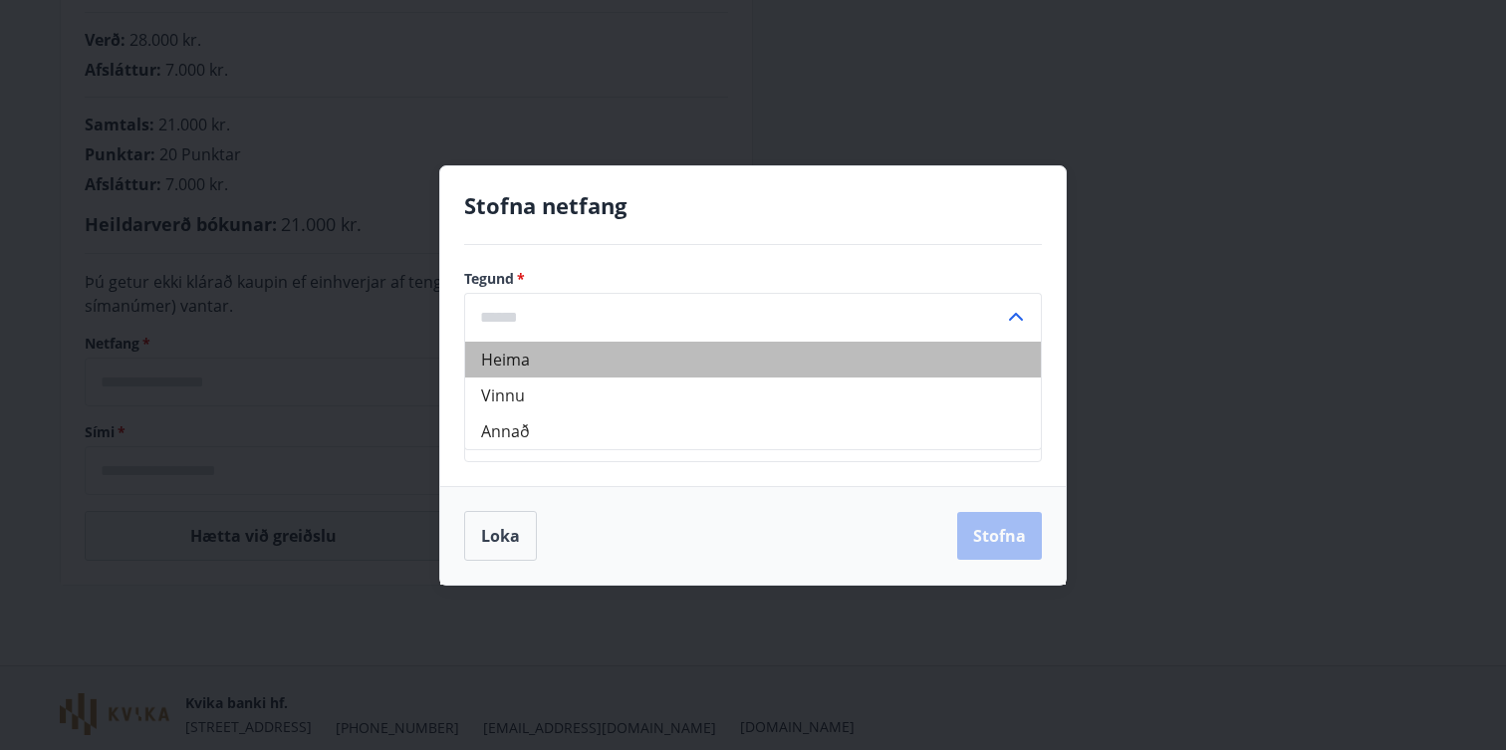
click at [552, 370] on li "Heima" at bounding box center [753, 360] width 576 height 36
type input "*****"
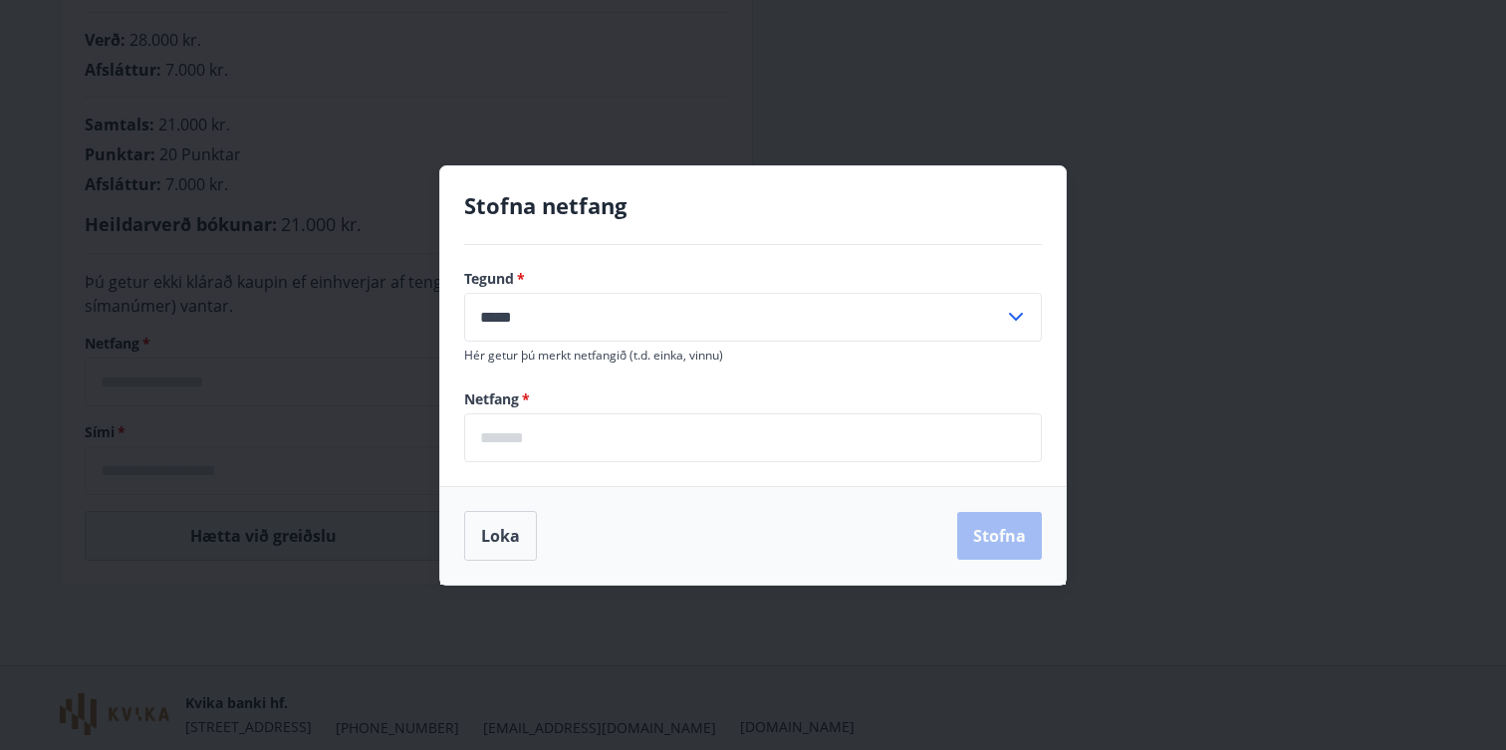
click at [543, 429] on input "email" at bounding box center [753, 437] width 578 height 49
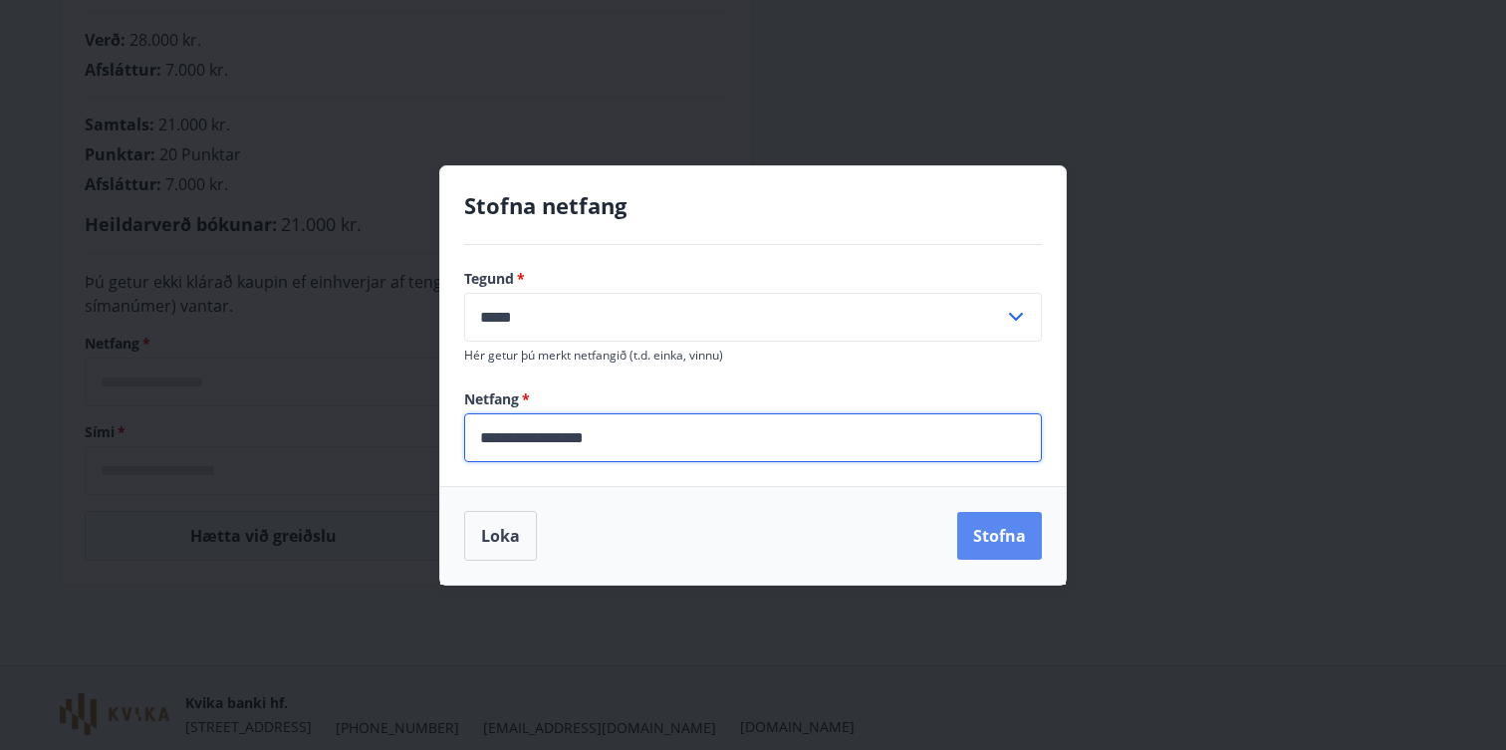
type input "**********"
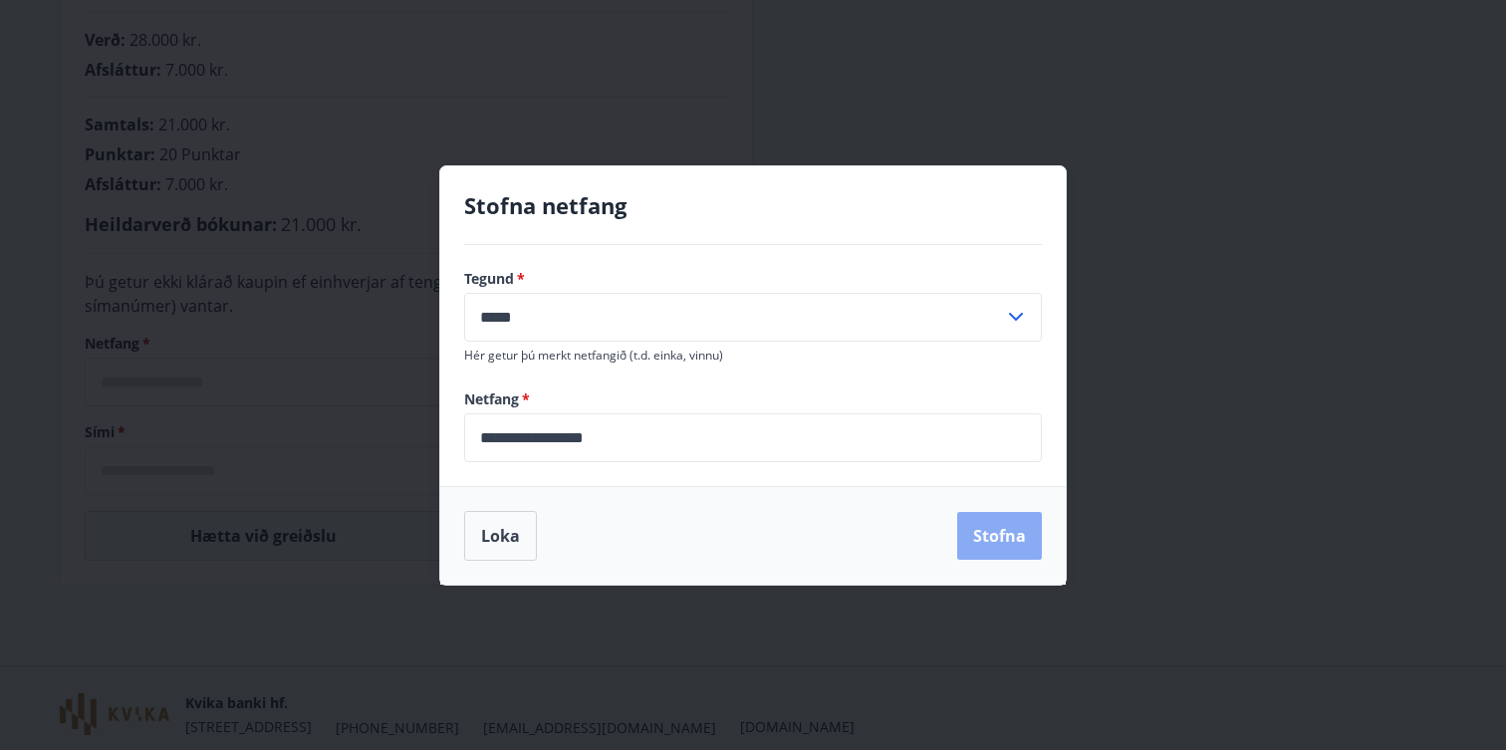
click at [1016, 518] on button "Stofna" at bounding box center [999, 536] width 85 height 48
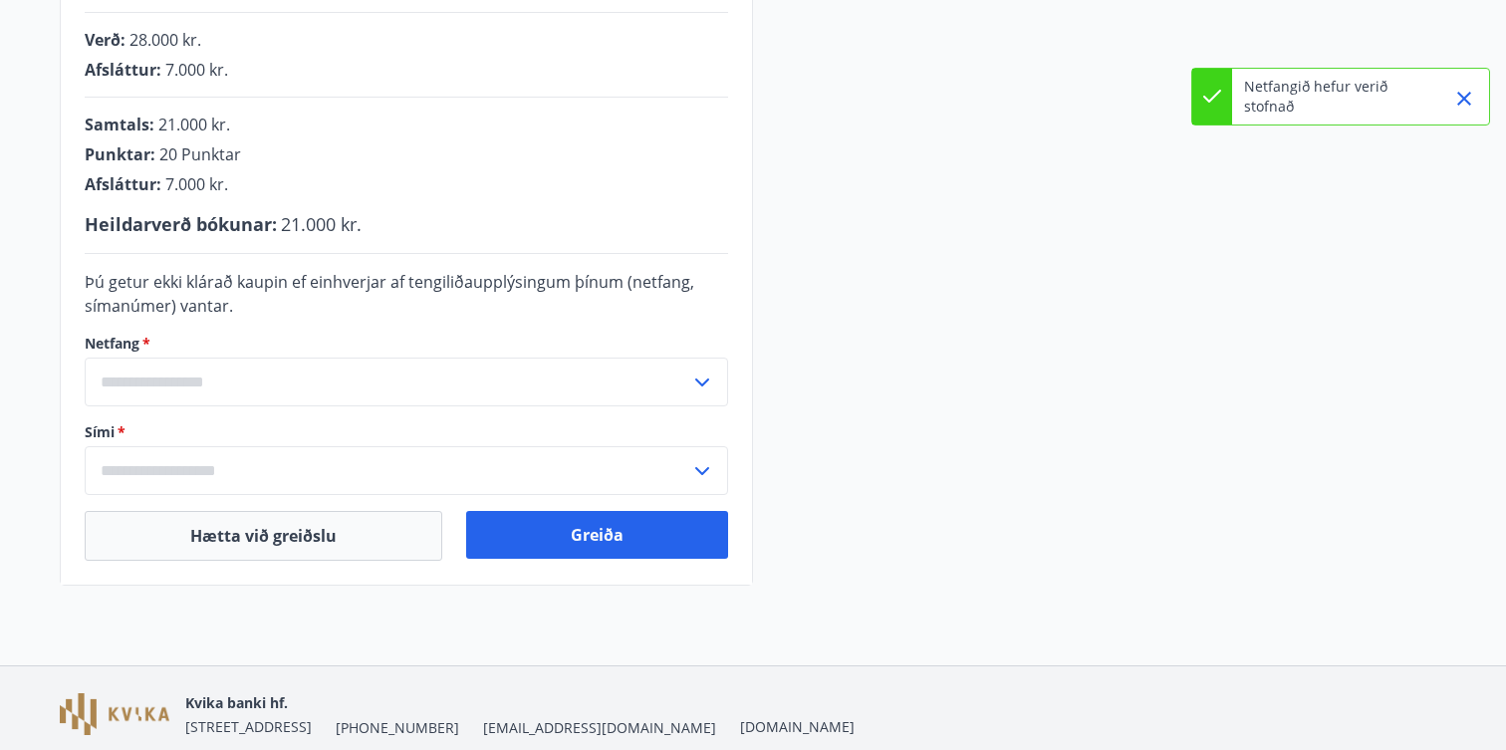
type input "**********"
click at [406, 467] on input "text" at bounding box center [388, 470] width 606 height 49
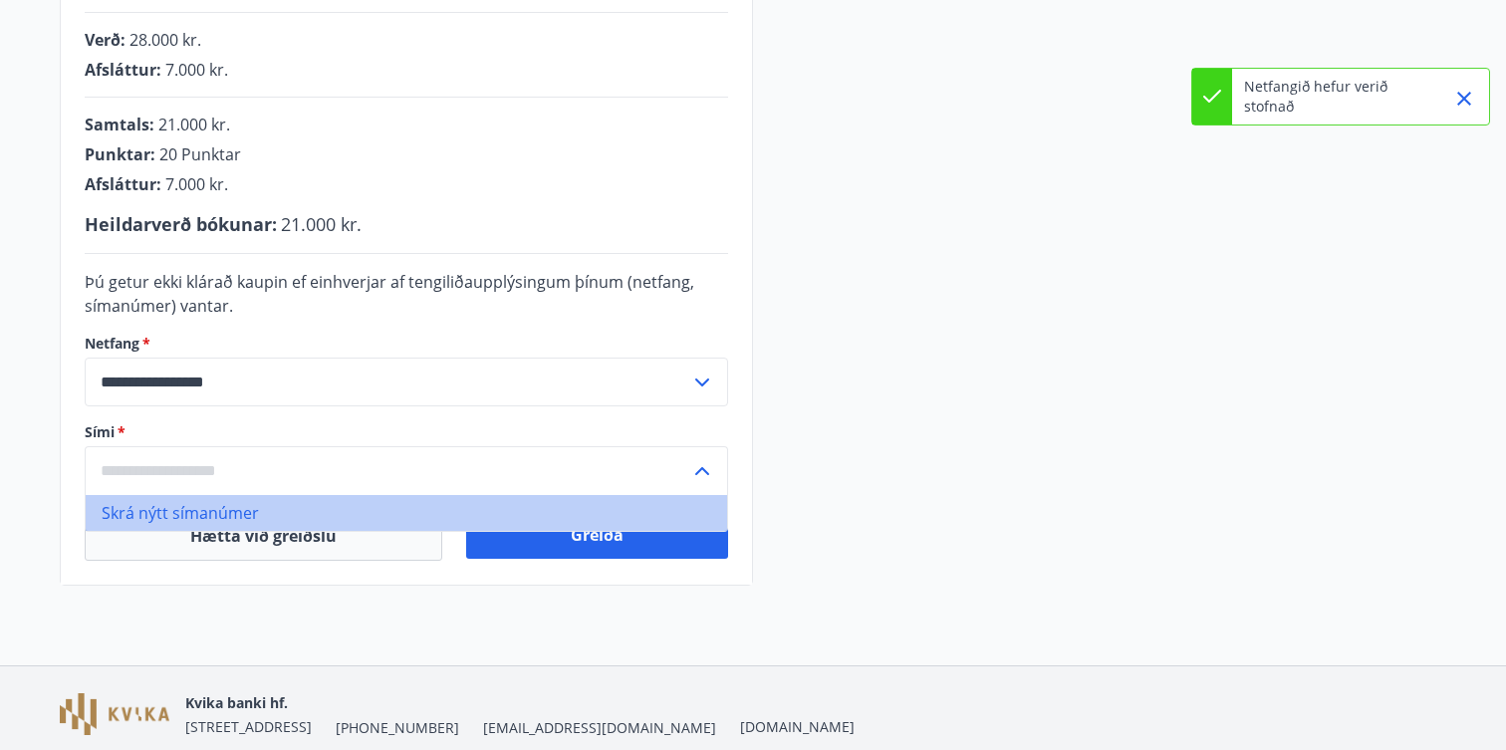
click at [239, 515] on li "Skrá nýtt símanúmer" at bounding box center [407, 513] width 642 height 36
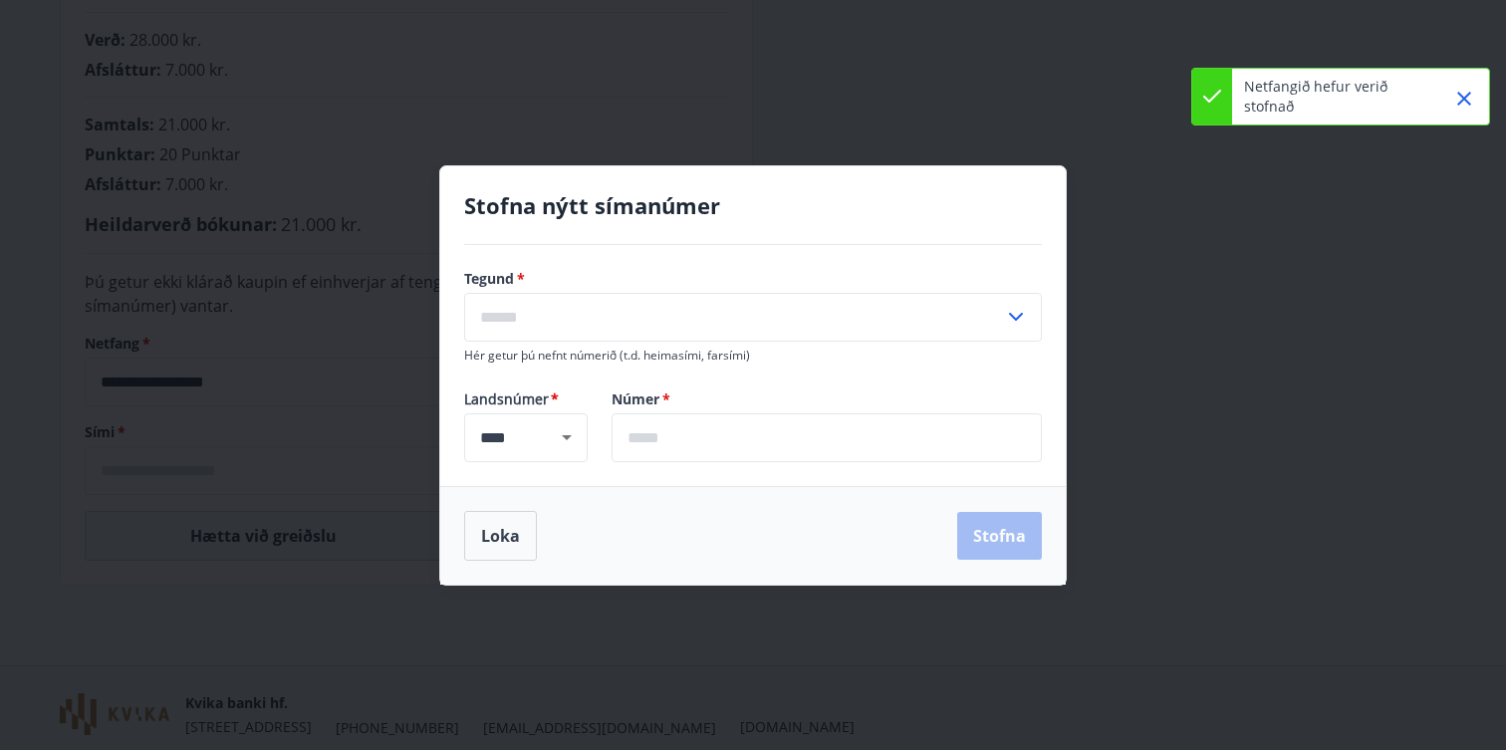
click at [604, 323] on input "text" at bounding box center [734, 317] width 540 height 49
click at [586, 357] on li "Farsími" at bounding box center [753, 360] width 576 height 36
type input "*******"
click at [699, 426] on input "text" at bounding box center [827, 437] width 430 height 49
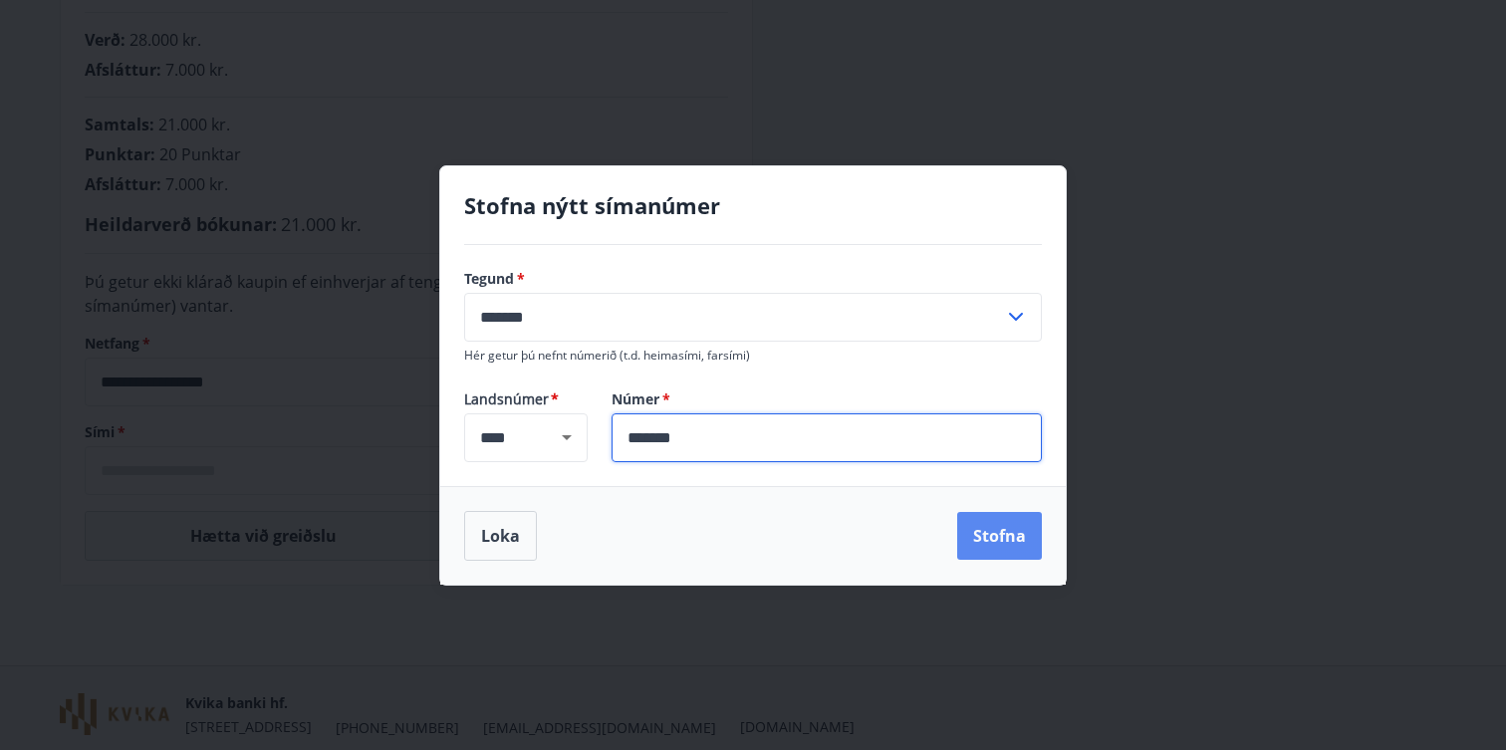
type input "*******"
click at [998, 546] on button "Stofna" at bounding box center [999, 536] width 85 height 48
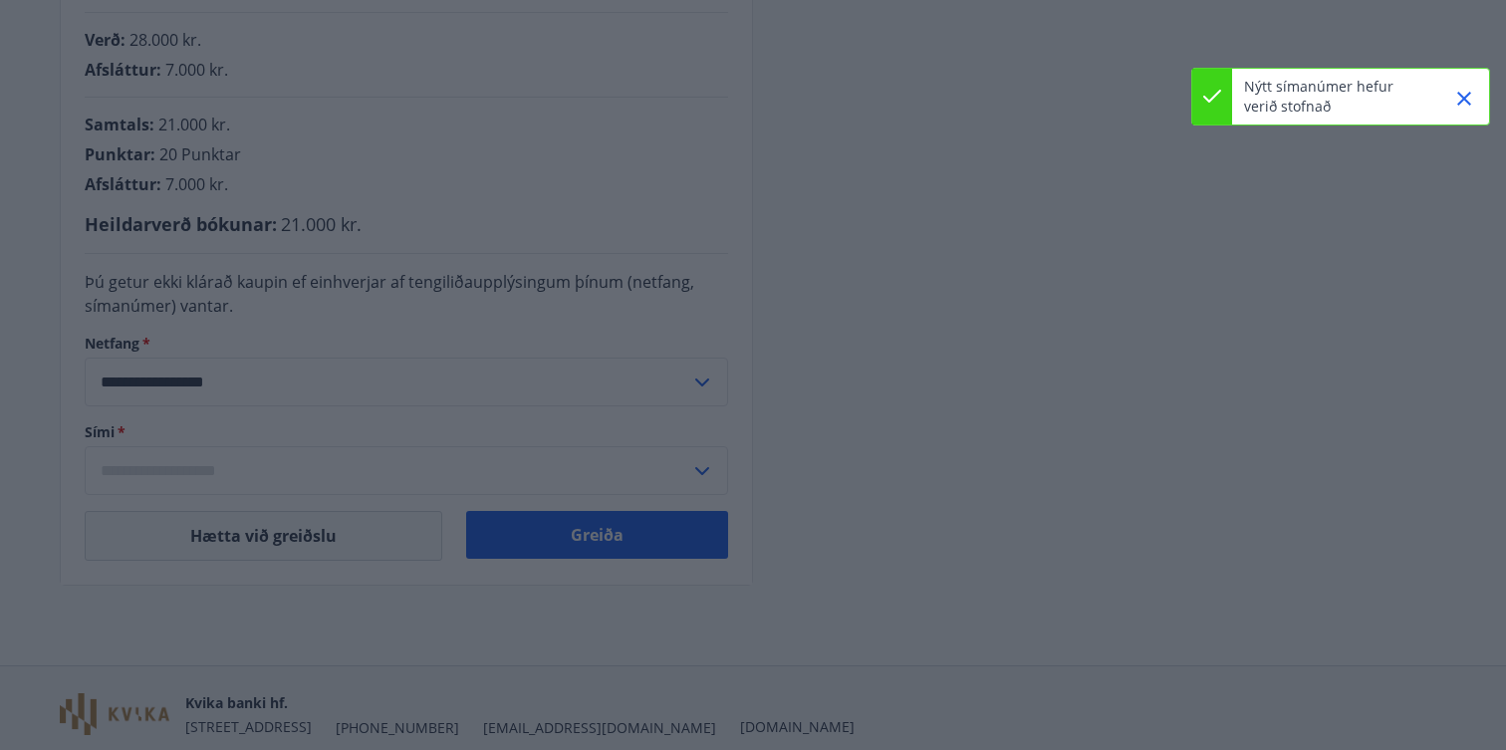
type input "**********"
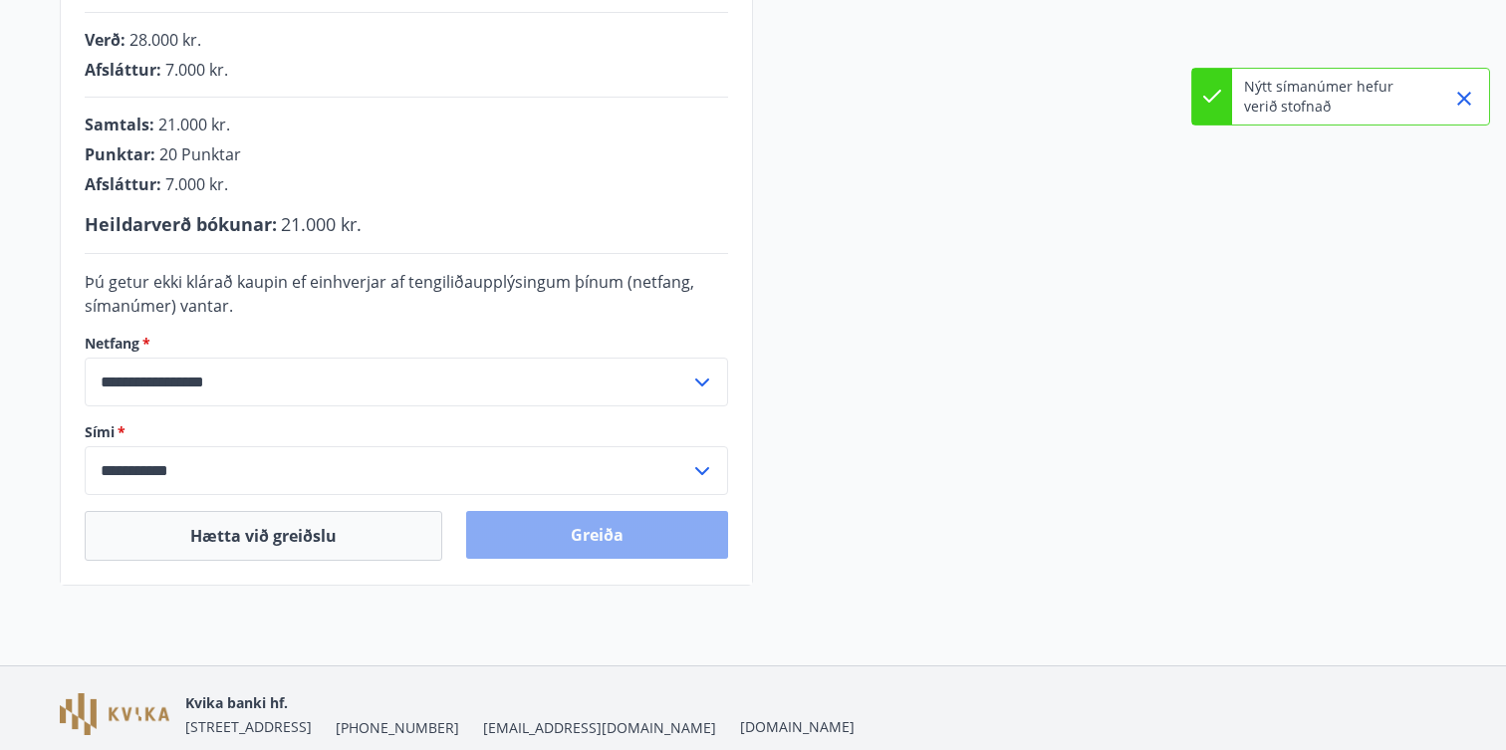
click at [639, 525] on button "Greiða" at bounding box center [597, 535] width 262 height 48
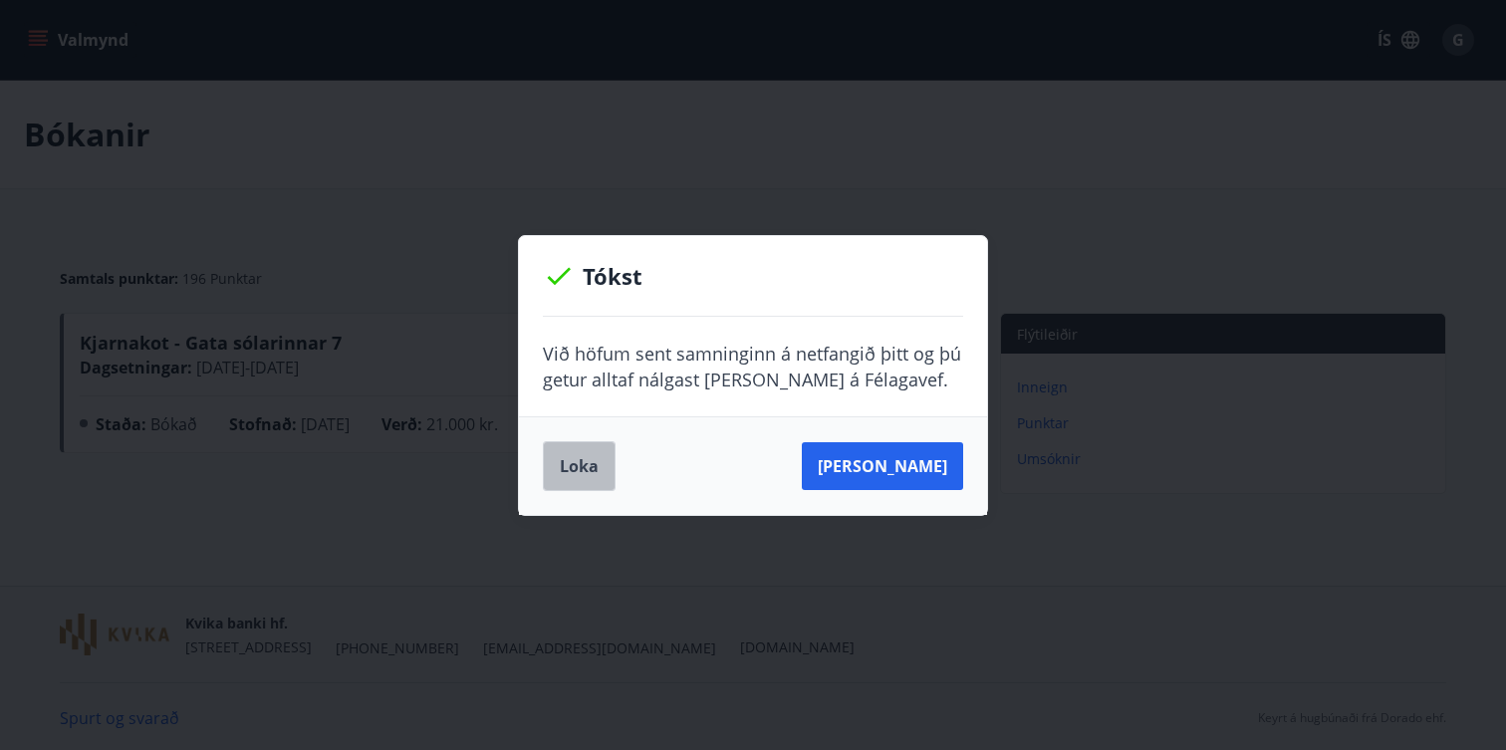
click at [560, 466] on button "Loka" at bounding box center [579, 466] width 73 height 50
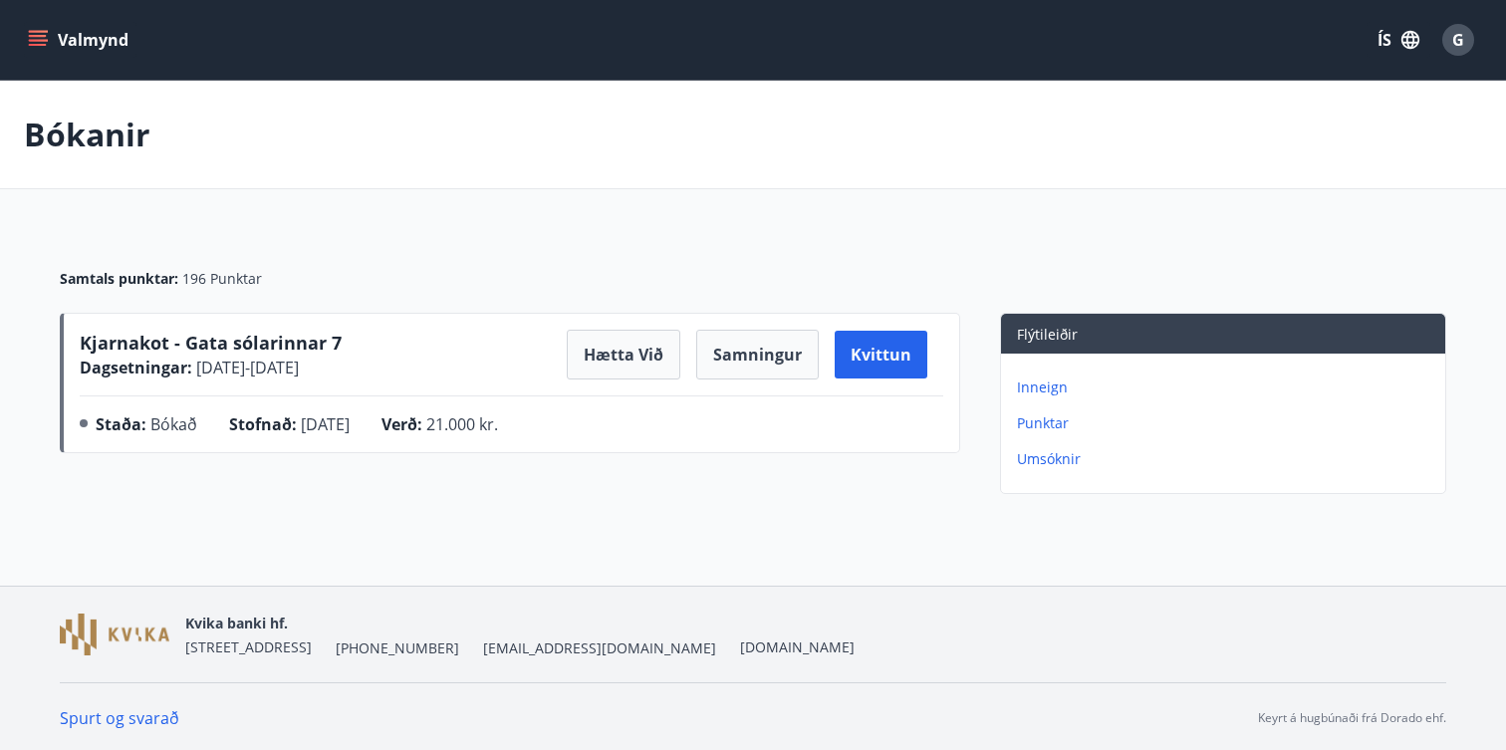
click at [59, 39] on button "Valmynd" at bounding box center [80, 40] width 113 height 36
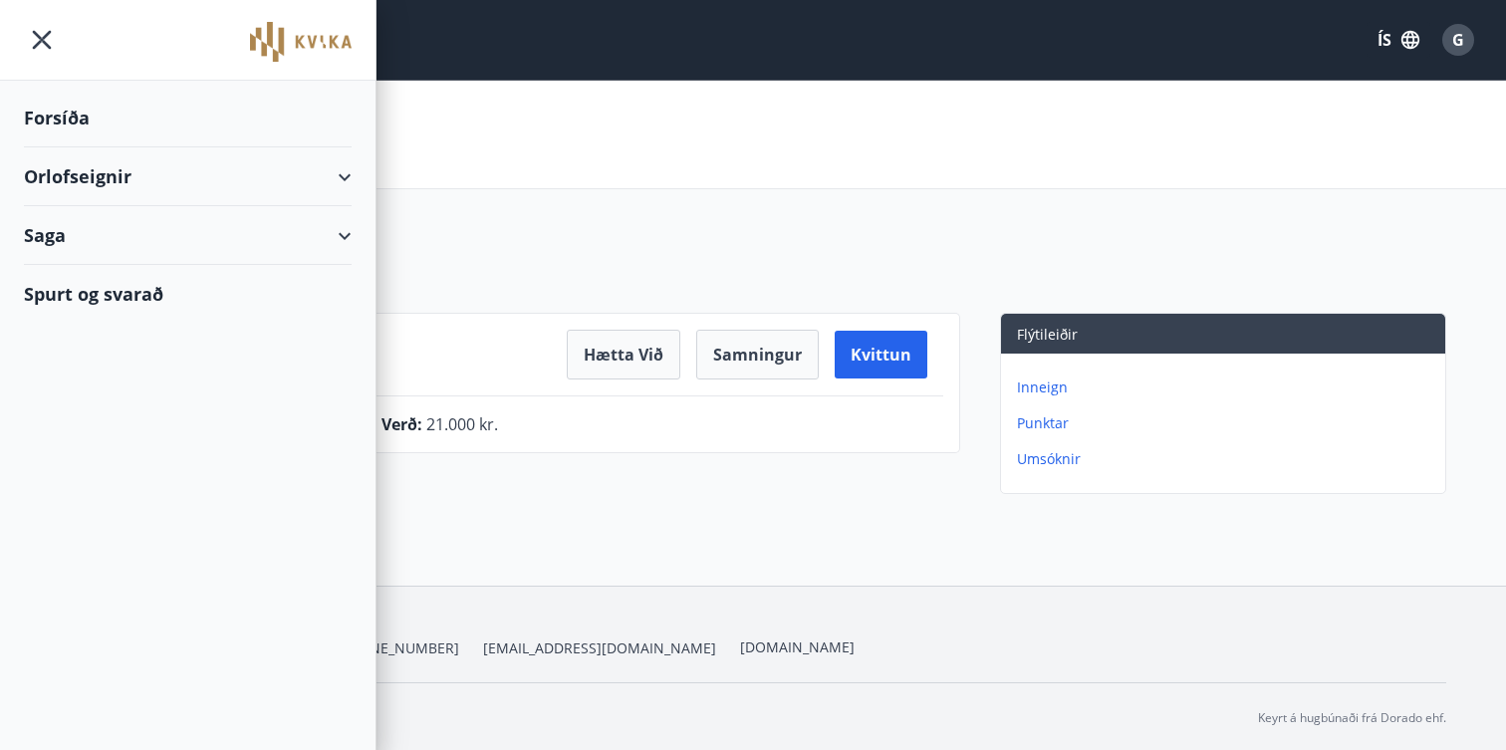
click at [127, 181] on div "Orlofseignir" at bounding box center [188, 176] width 328 height 59
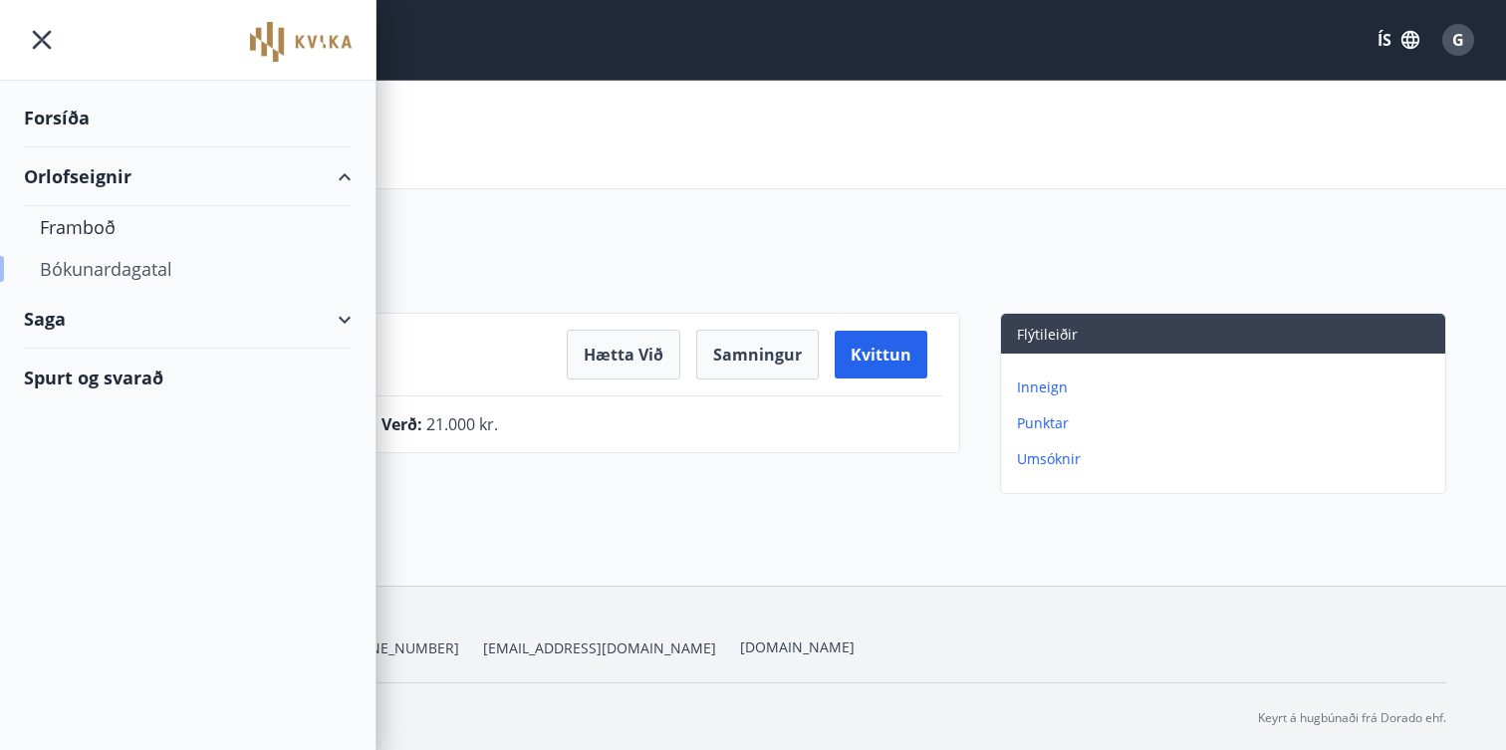
click at [113, 260] on div "Bókunardagatal" at bounding box center [188, 269] width 296 height 42
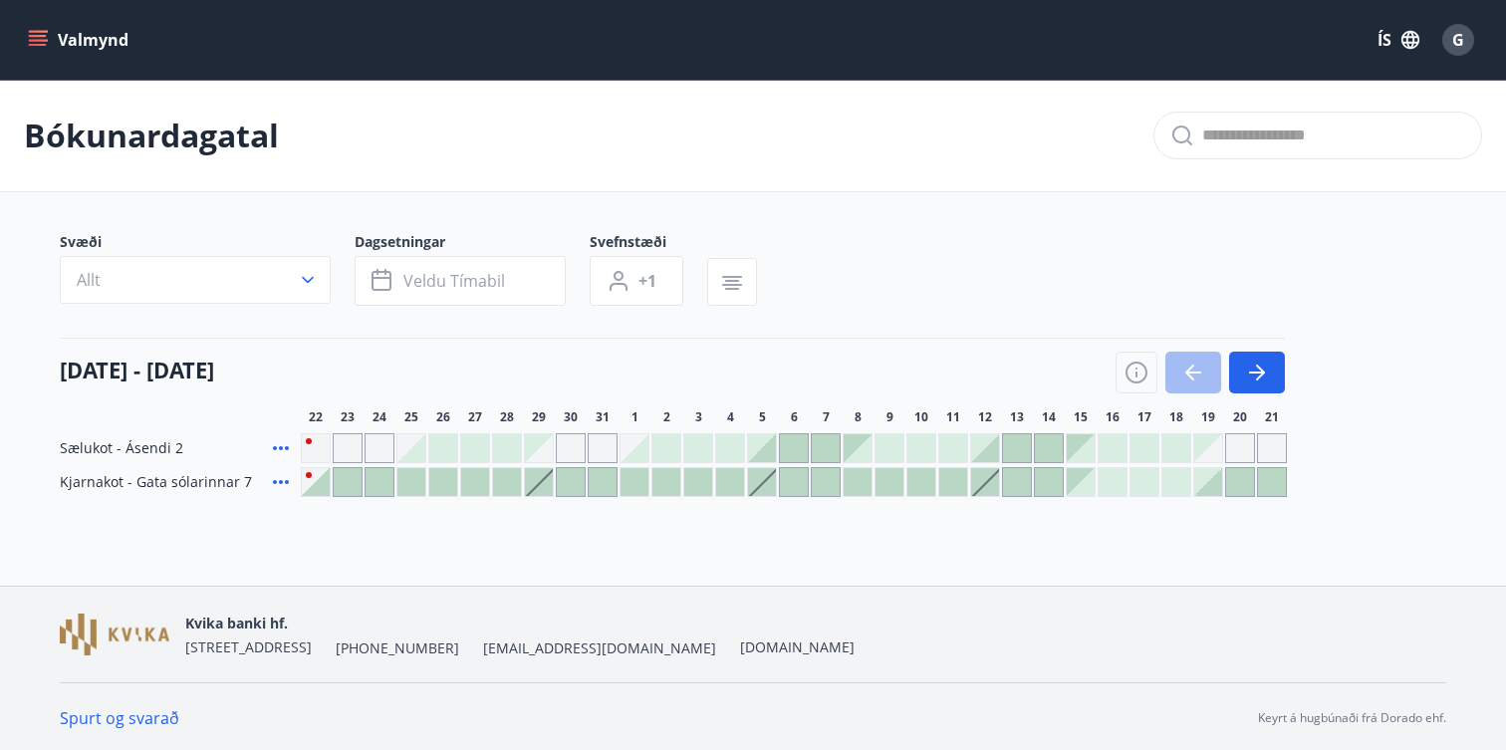
scroll to position [3, 0]
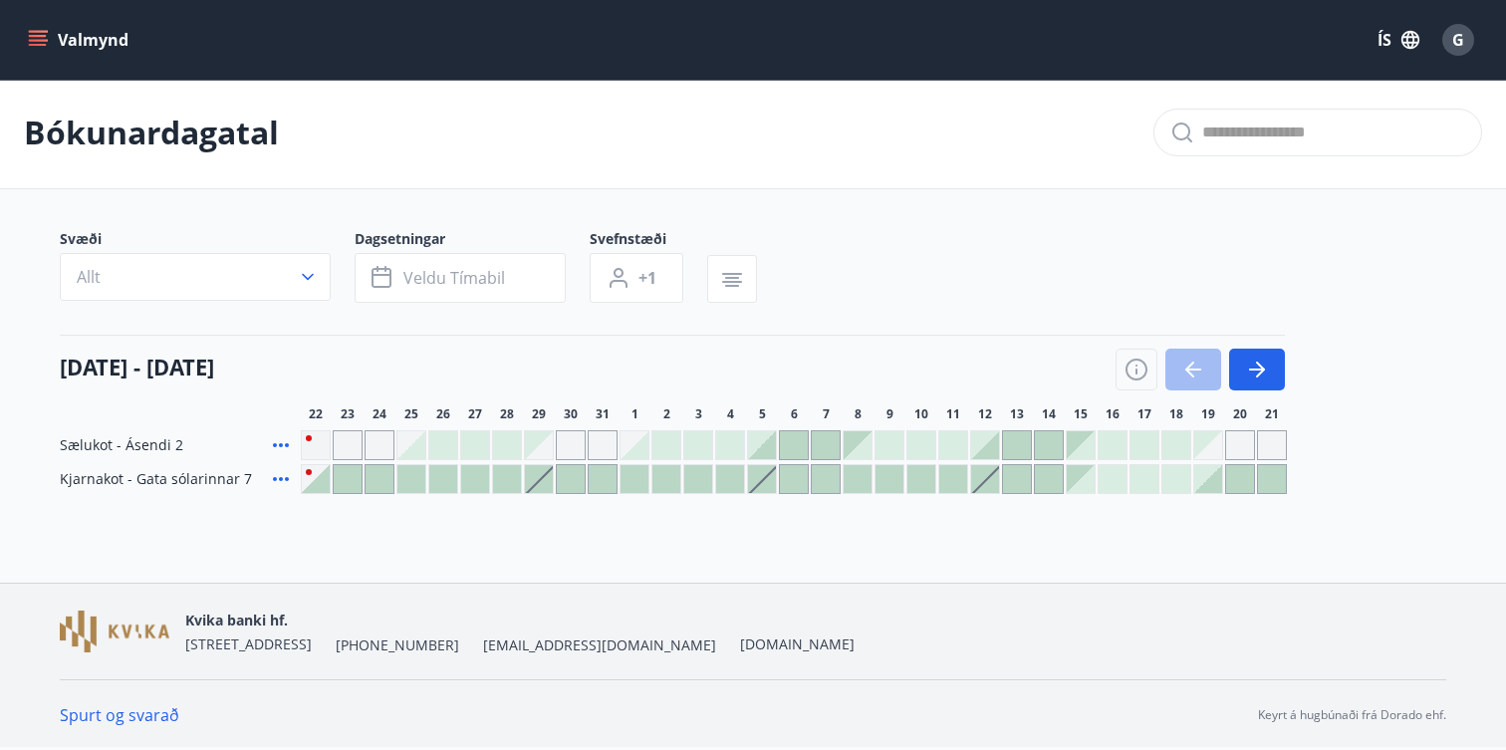
click at [37, 44] on icon "menu" at bounding box center [38, 45] width 18 height 2
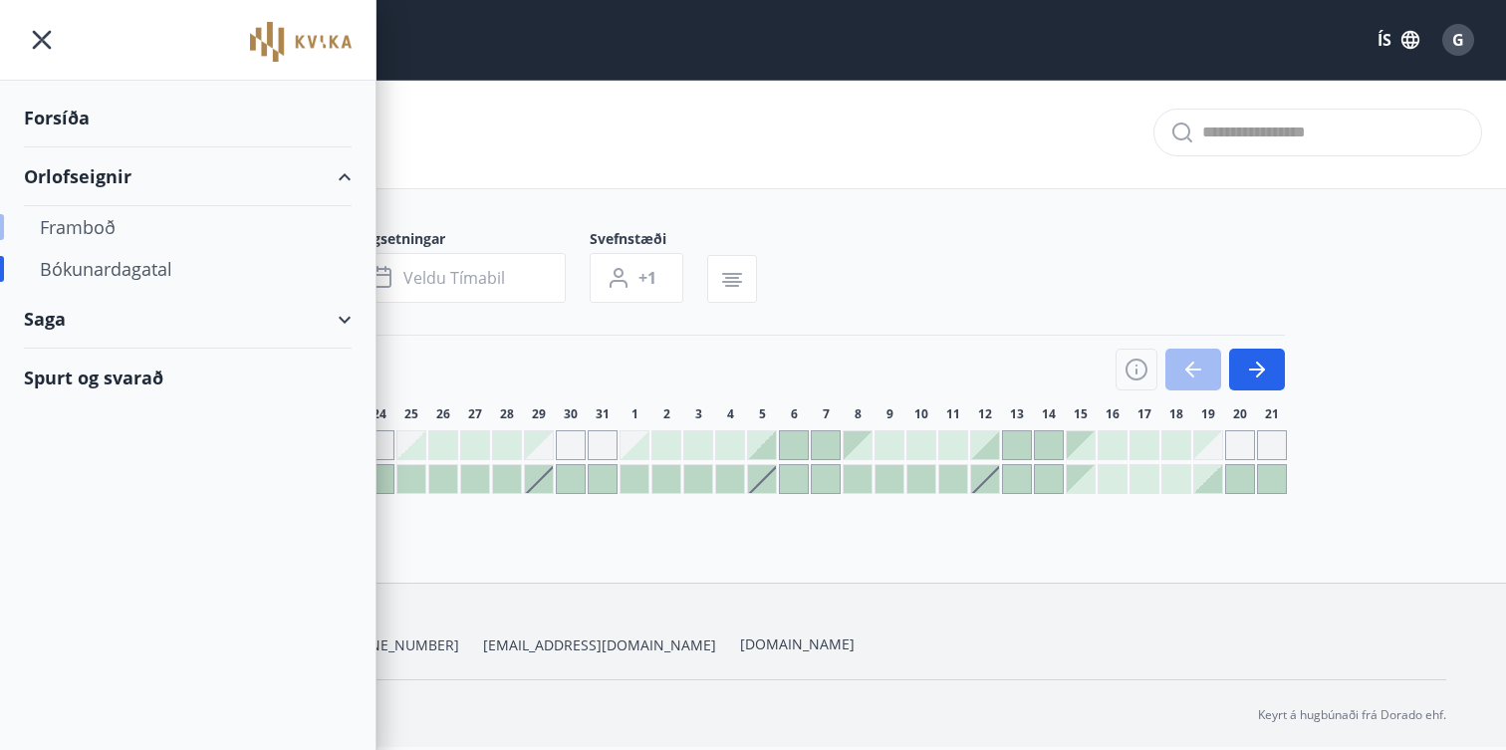
click at [120, 228] on div "Framboð" at bounding box center [188, 227] width 296 height 42
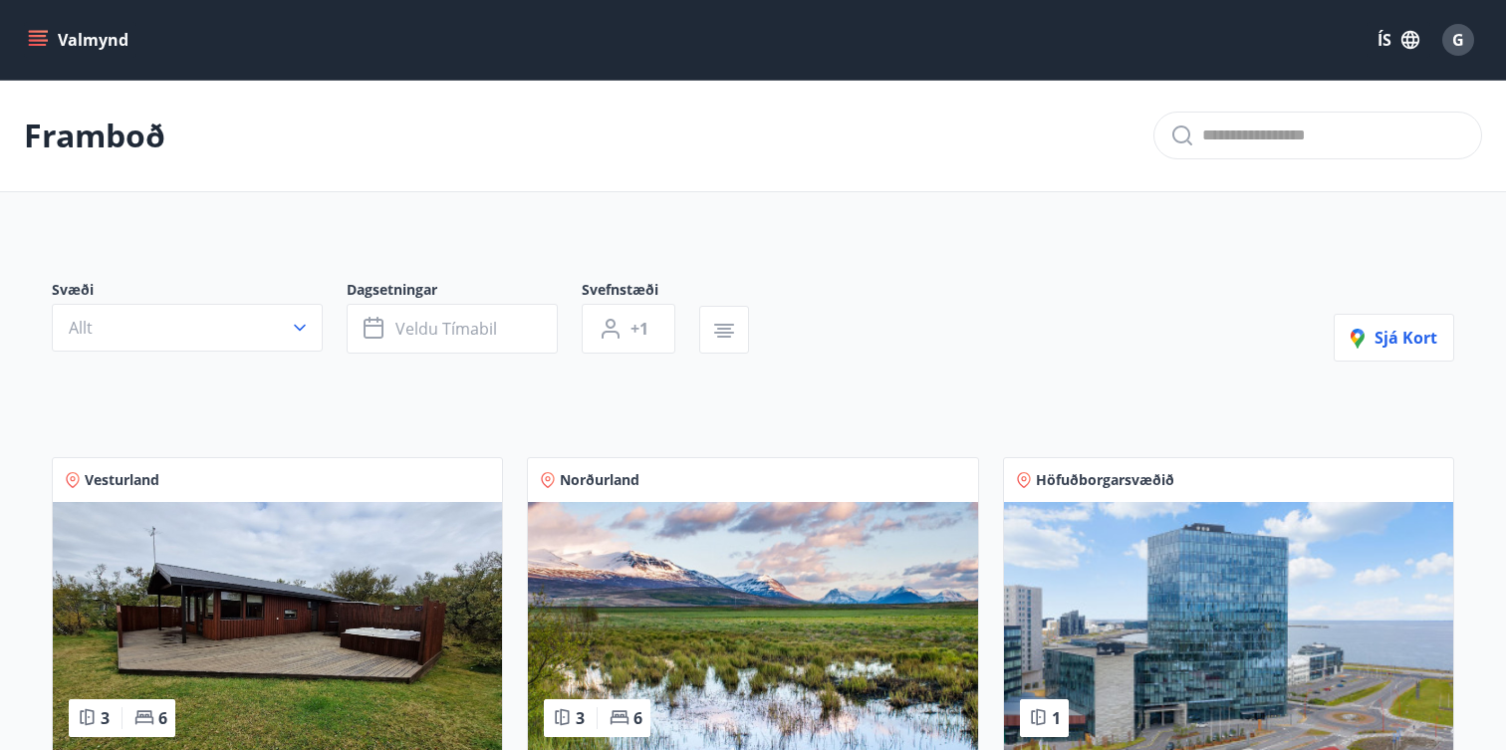
click at [1154, 538] on img at bounding box center [1228, 627] width 449 height 251
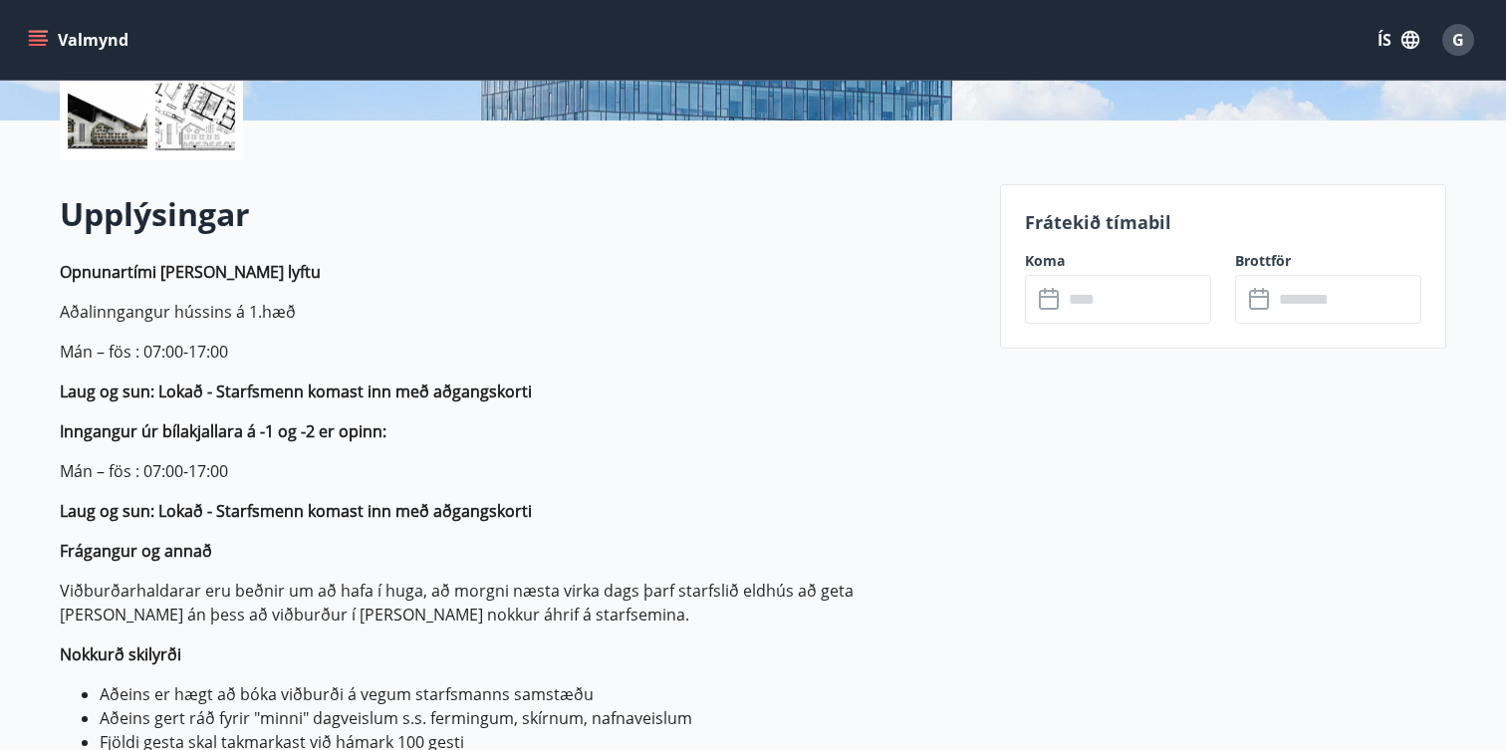
scroll to position [485, 0]
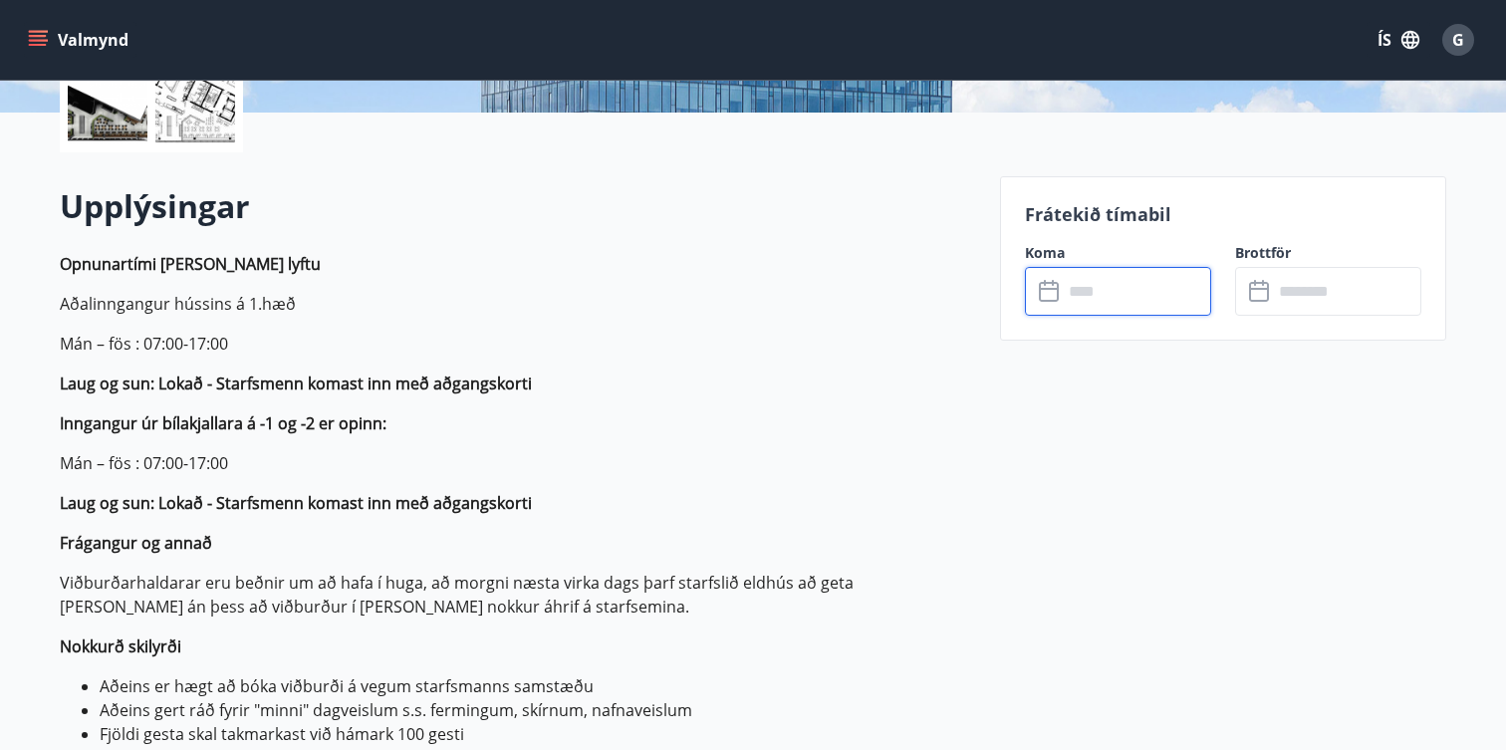
click at [1142, 293] on input "text" at bounding box center [1137, 291] width 148 height 49
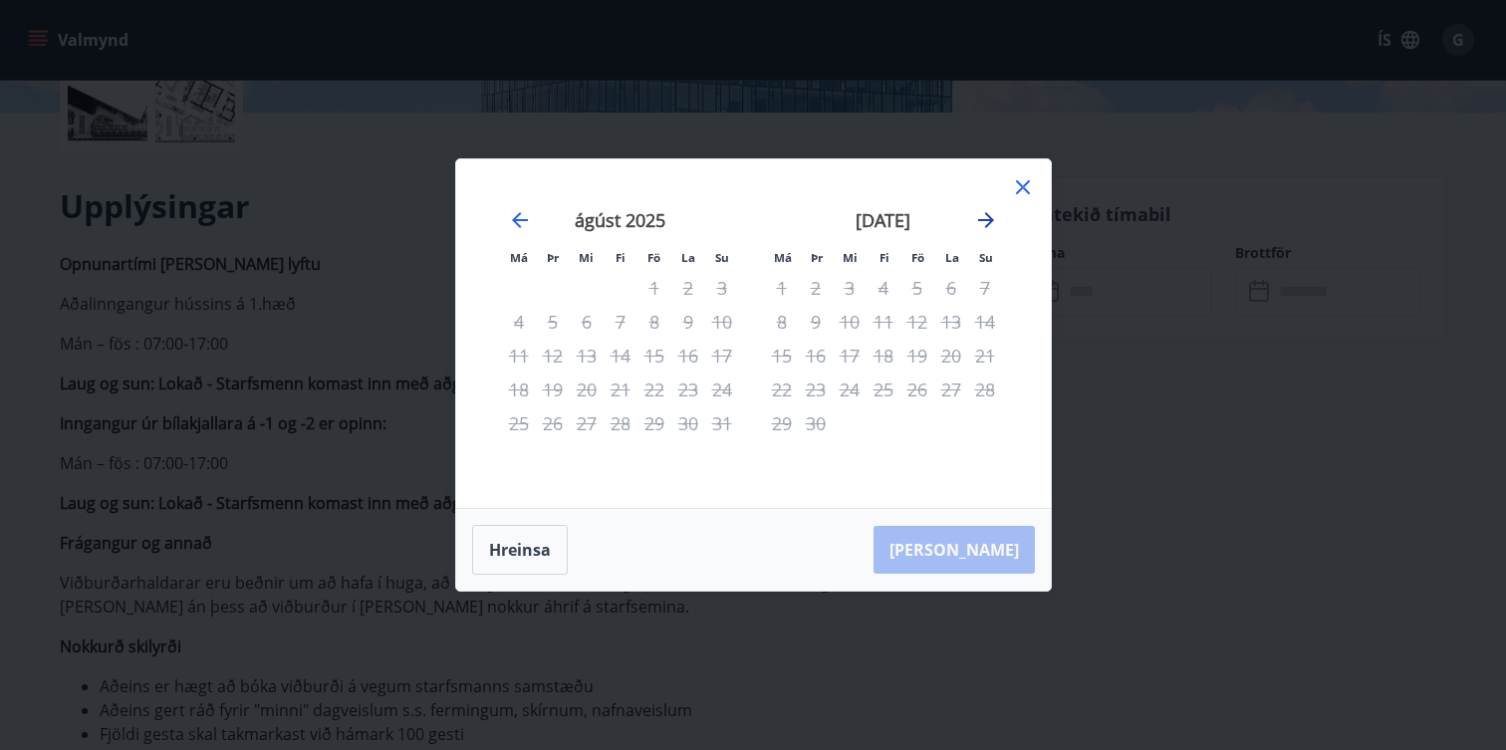
click at [989, 221] on icon "Move forward to switch to the next month." at bounding box center [986, 220] width 24 height 24
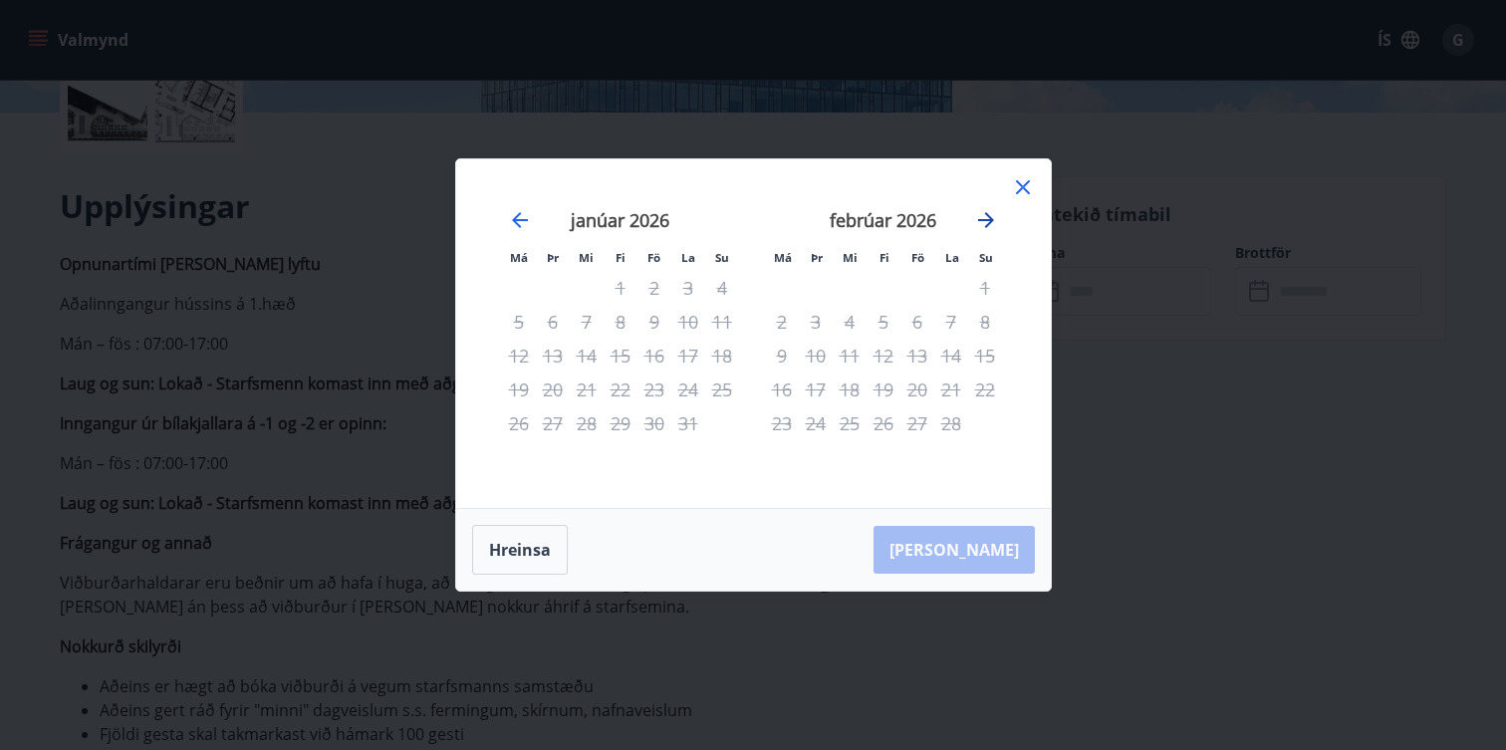
click at [989, 221] on icon "Move forward to switch to the next month." at bounding box center [986, 220] width 24 height 24
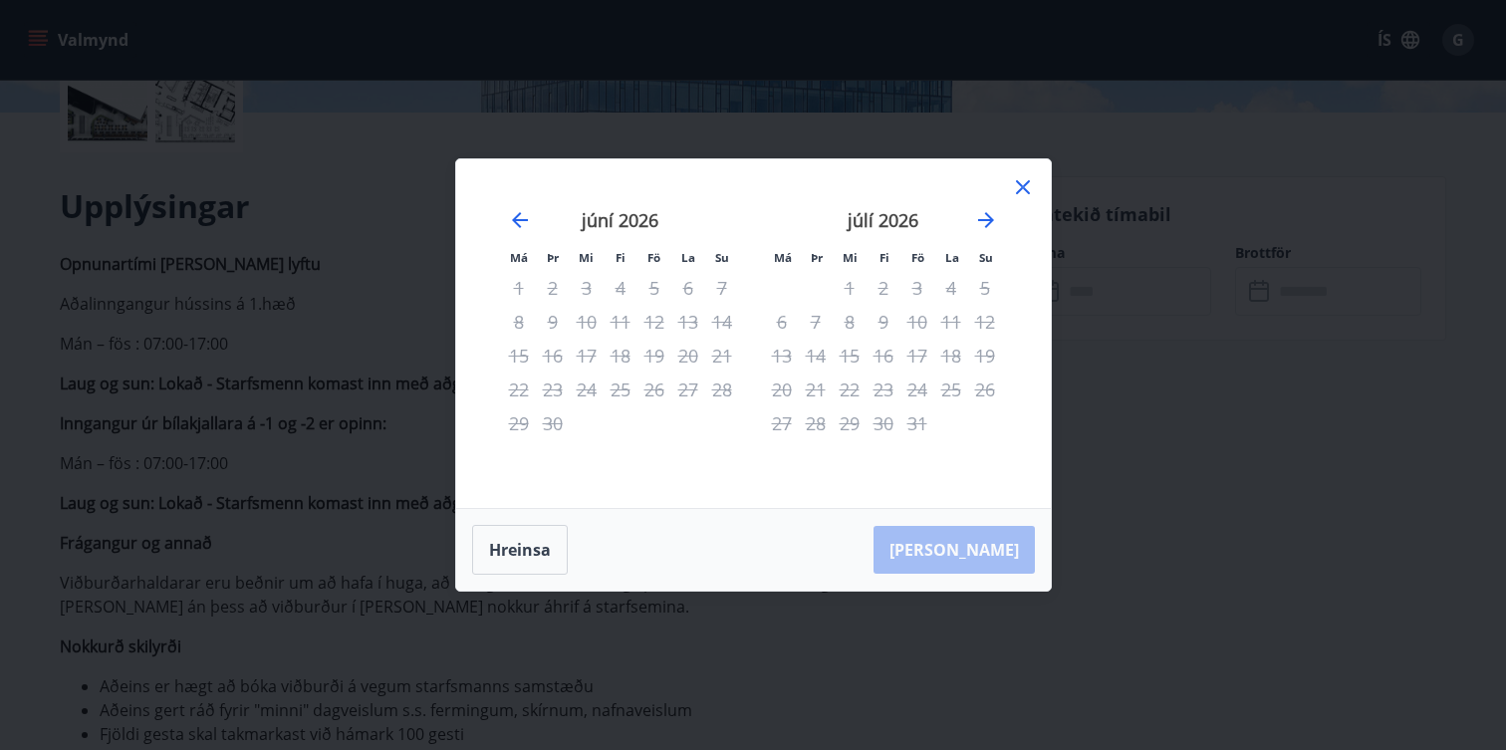
click at [1024, 191] on icon at bounding box center [1023, 187] width 24 height 24
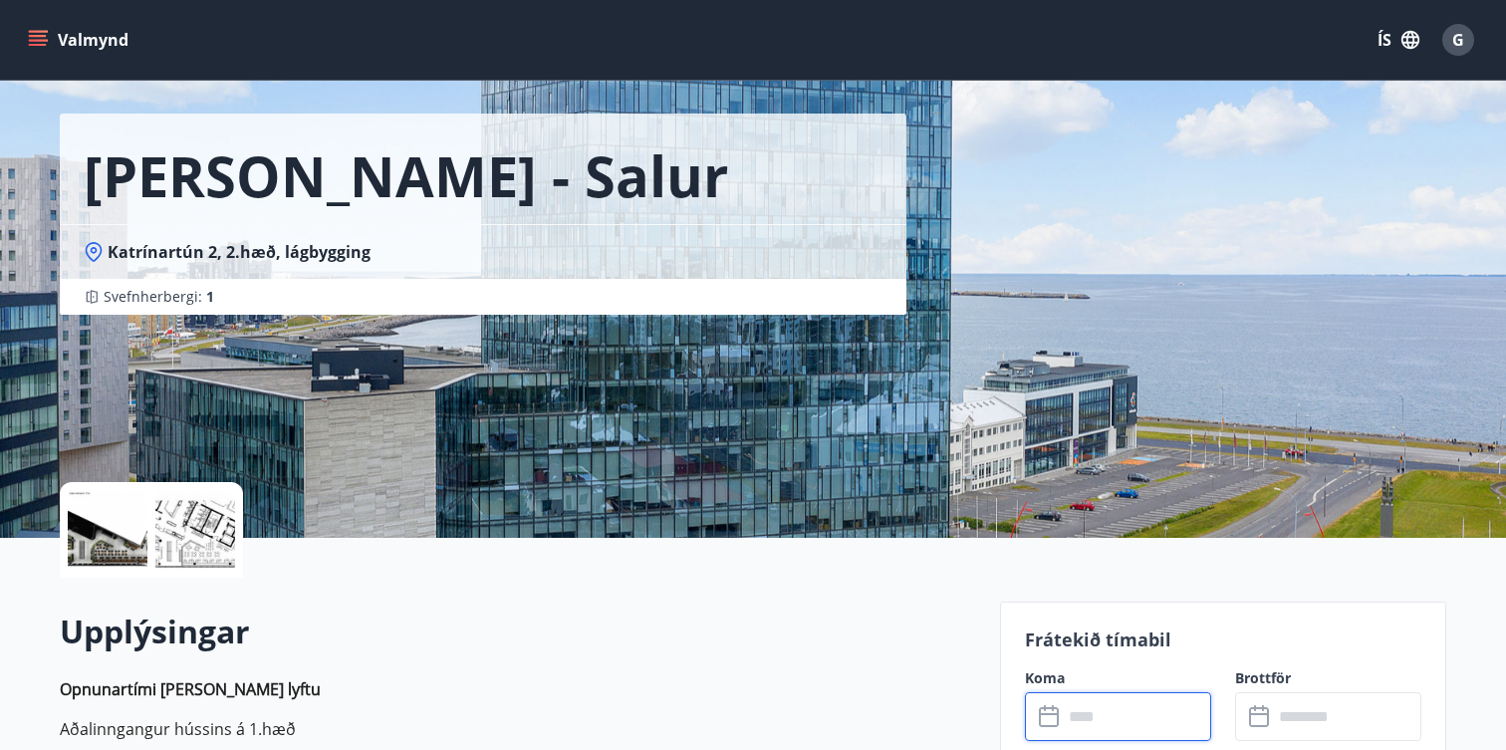
scroll to position [47, 0]
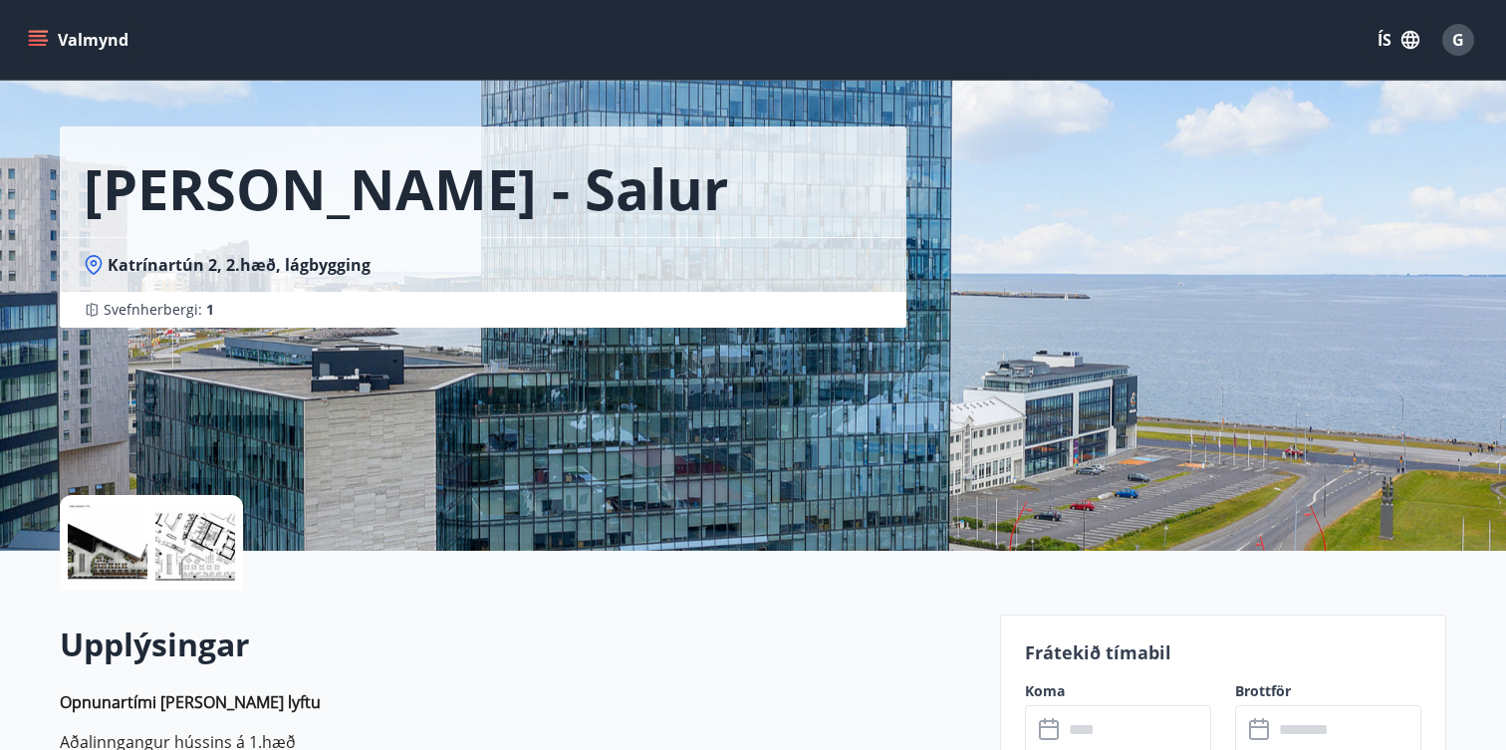
click at [37, 38] on icon "menu" at bounding box center [38, 40] width 20 height 20
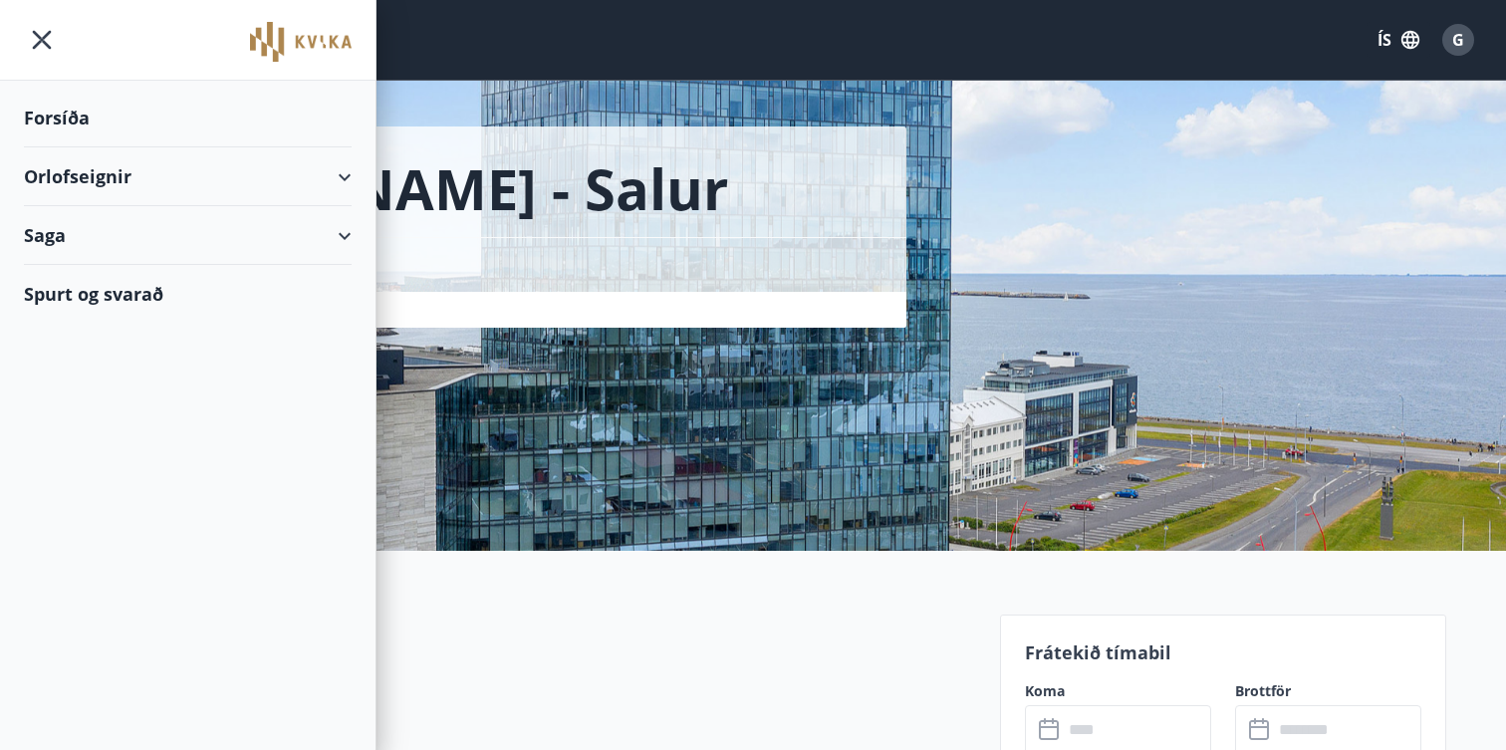
click at [97, 177] on div "Orlofseignir" at bounding box center [188, 176] width 328 height 59
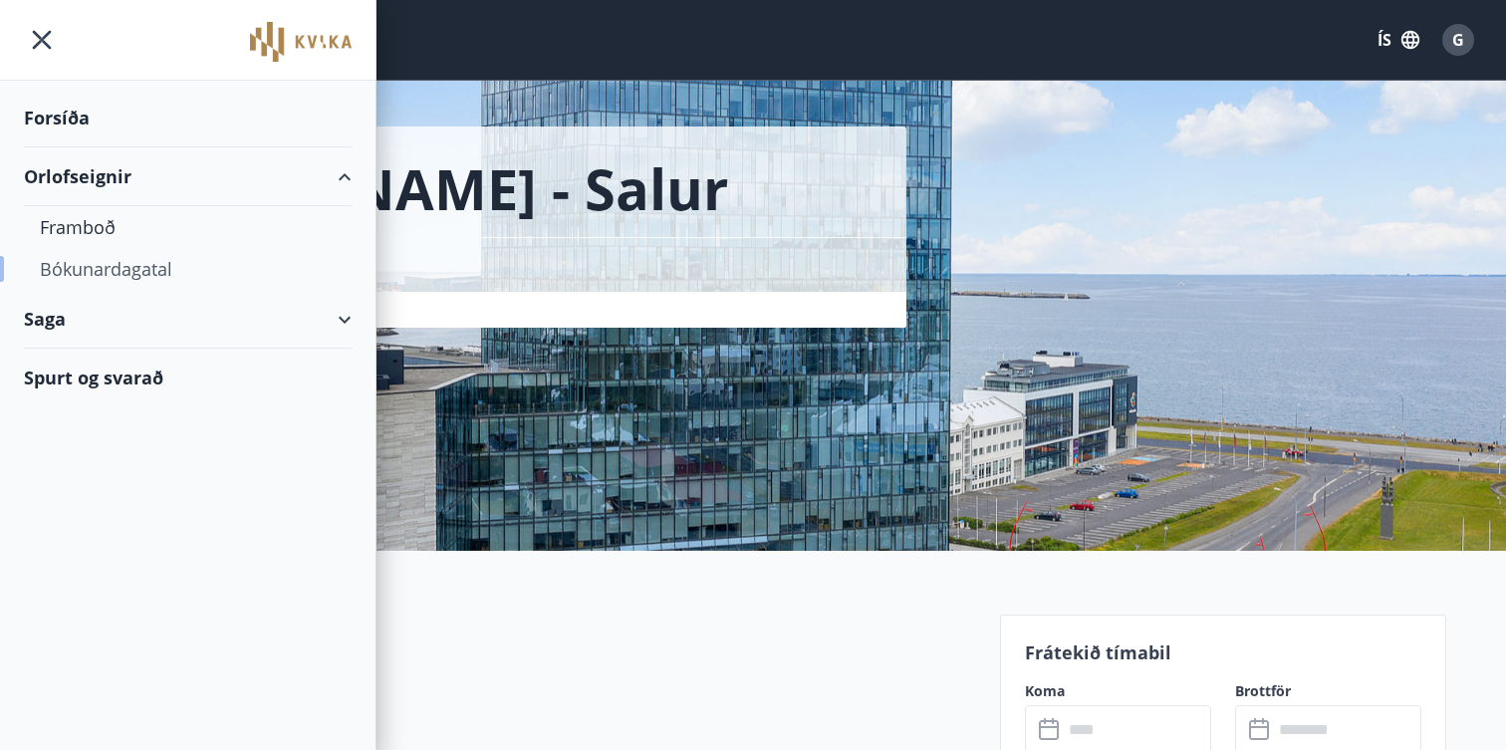
click at [99, 268] on div "Bókunardagatal" at bounding box center [188, 269] width 296 height 42
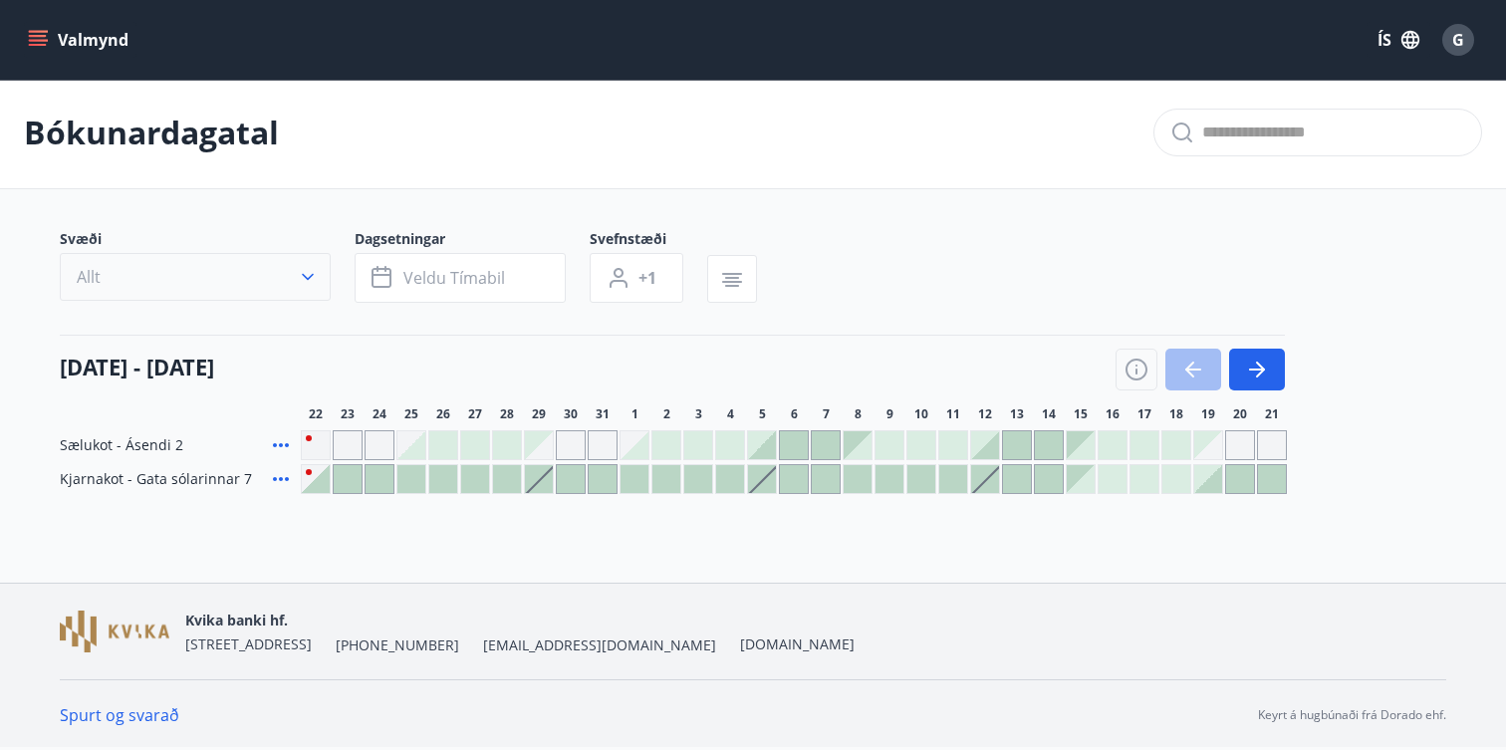
scroll to position [2, 0]
click at [1254, 365] on icon "button" at bounding box center [1257, 371] width 24 height 24
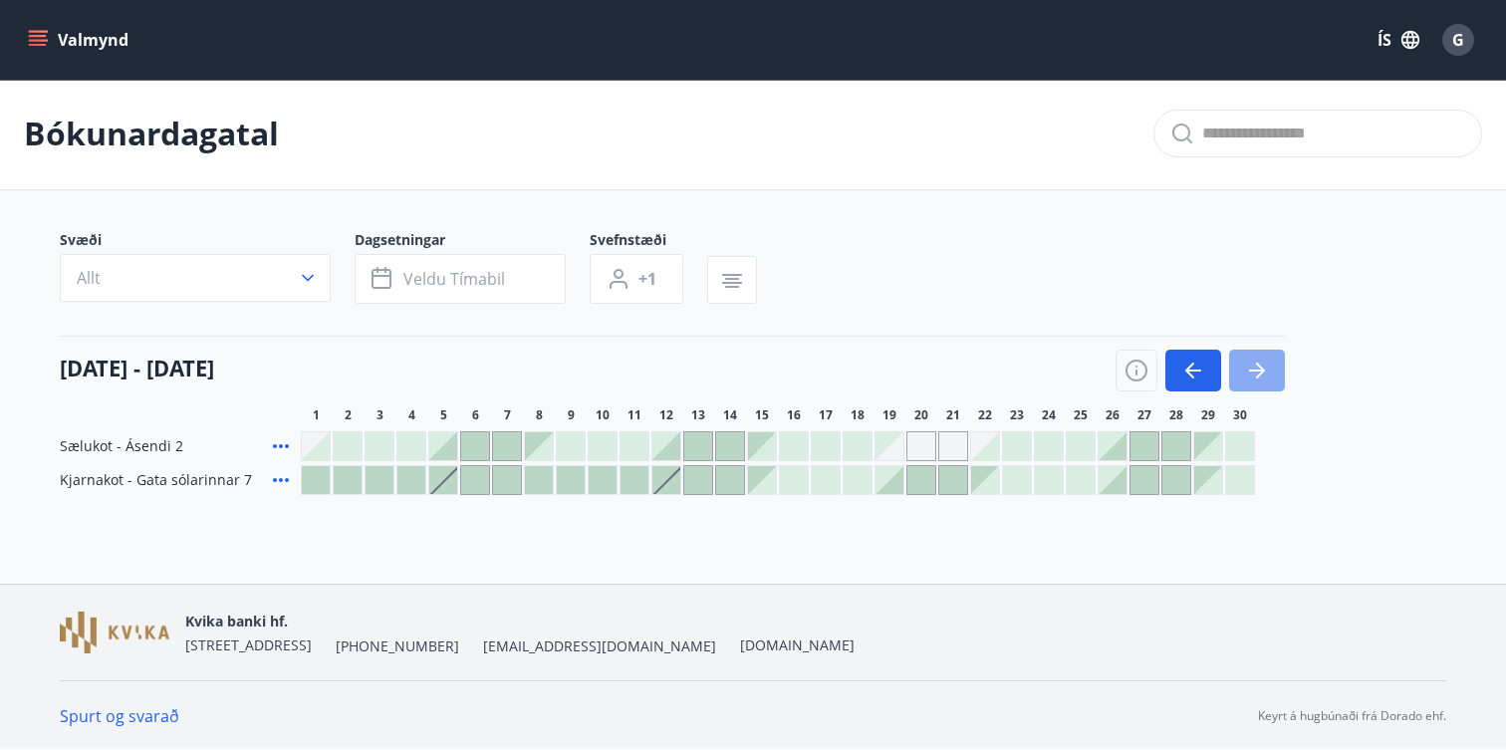
click at [1254, 365] on icon "button" at bounding box center [1257, 371] width 24 height 24
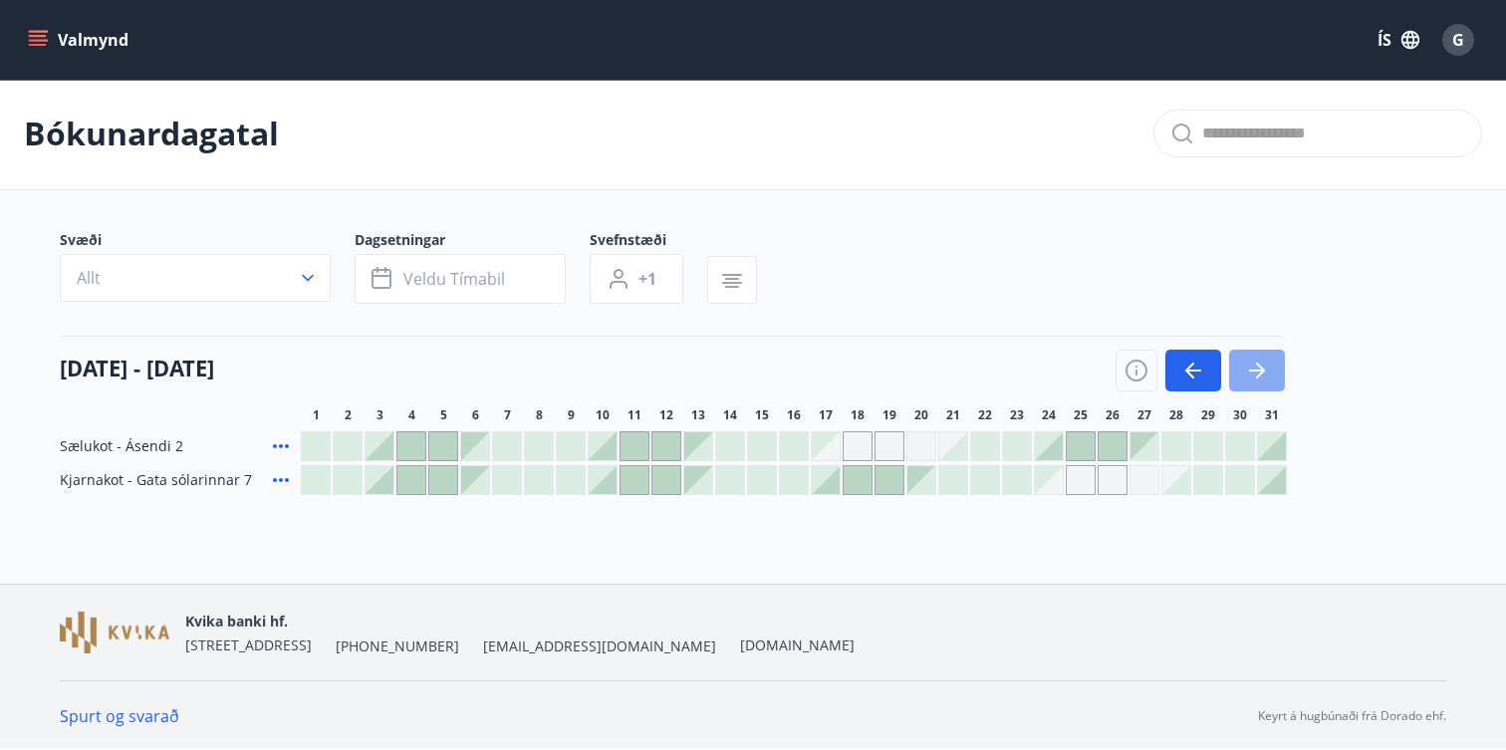
click at [1254, 365] on icon "button" at bounding box center [1257, 371] width 24 height 24
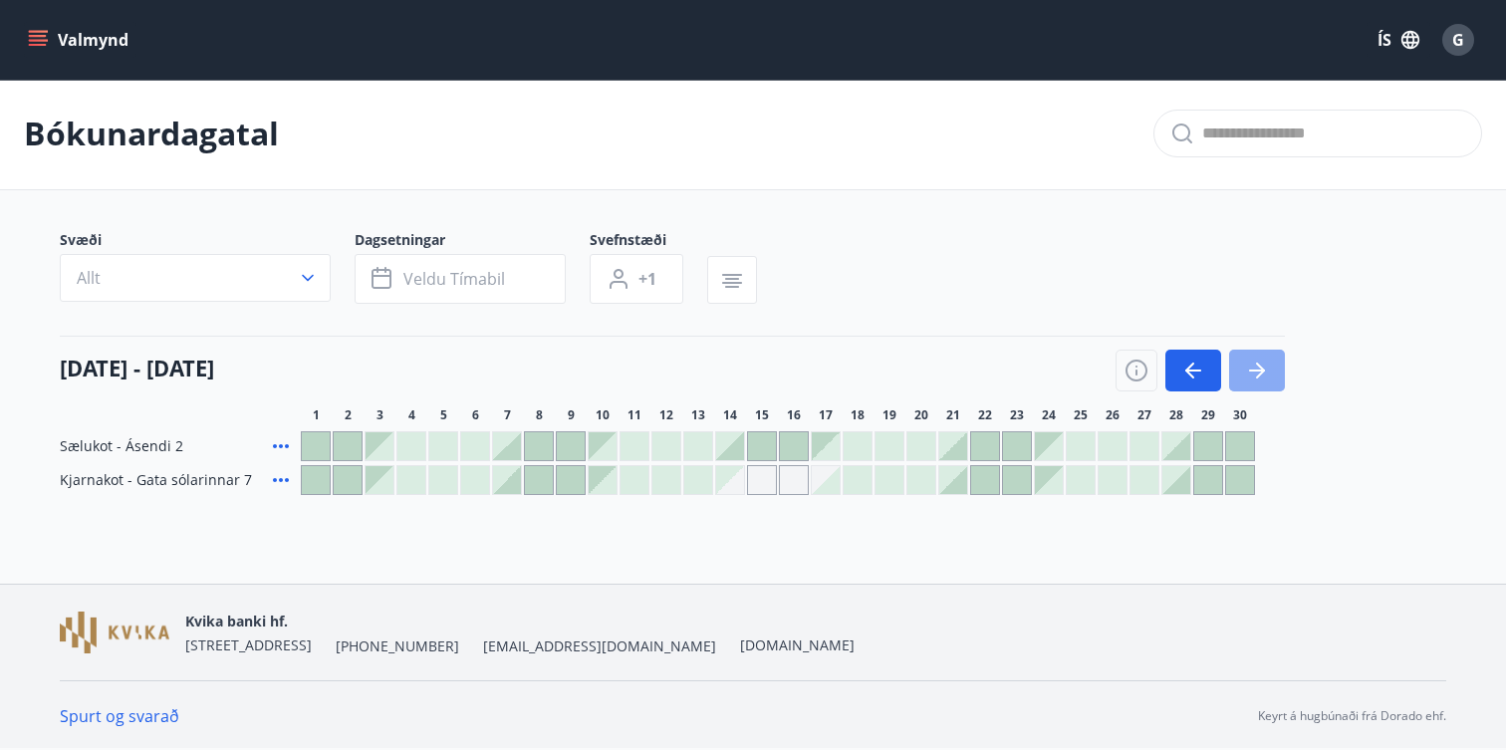
click at [1254, 365] on icon "button" at bounding box center [1257, 371] width 24 height 24
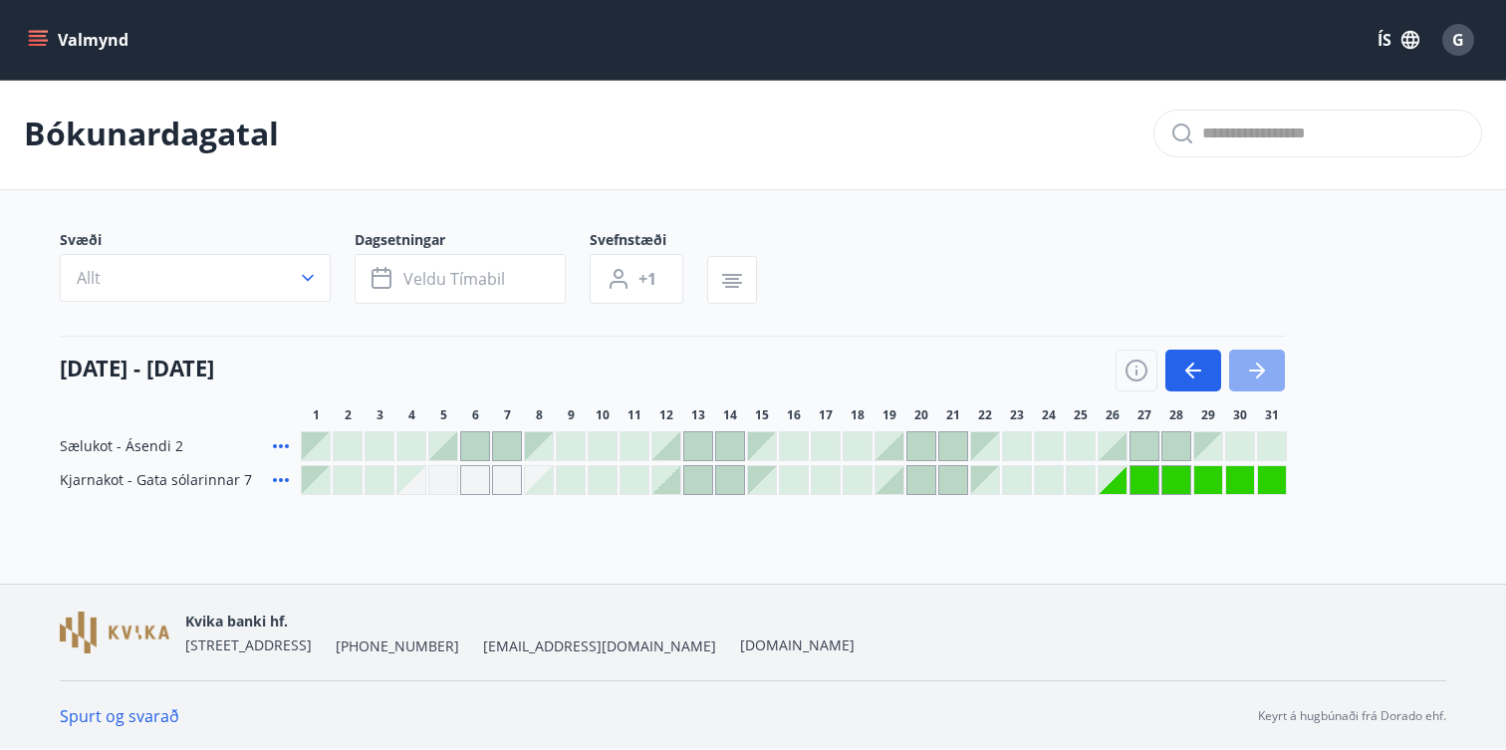
click at [1254, 365] on icon "button" at bounding box center [1257, 371] width 24 height 24
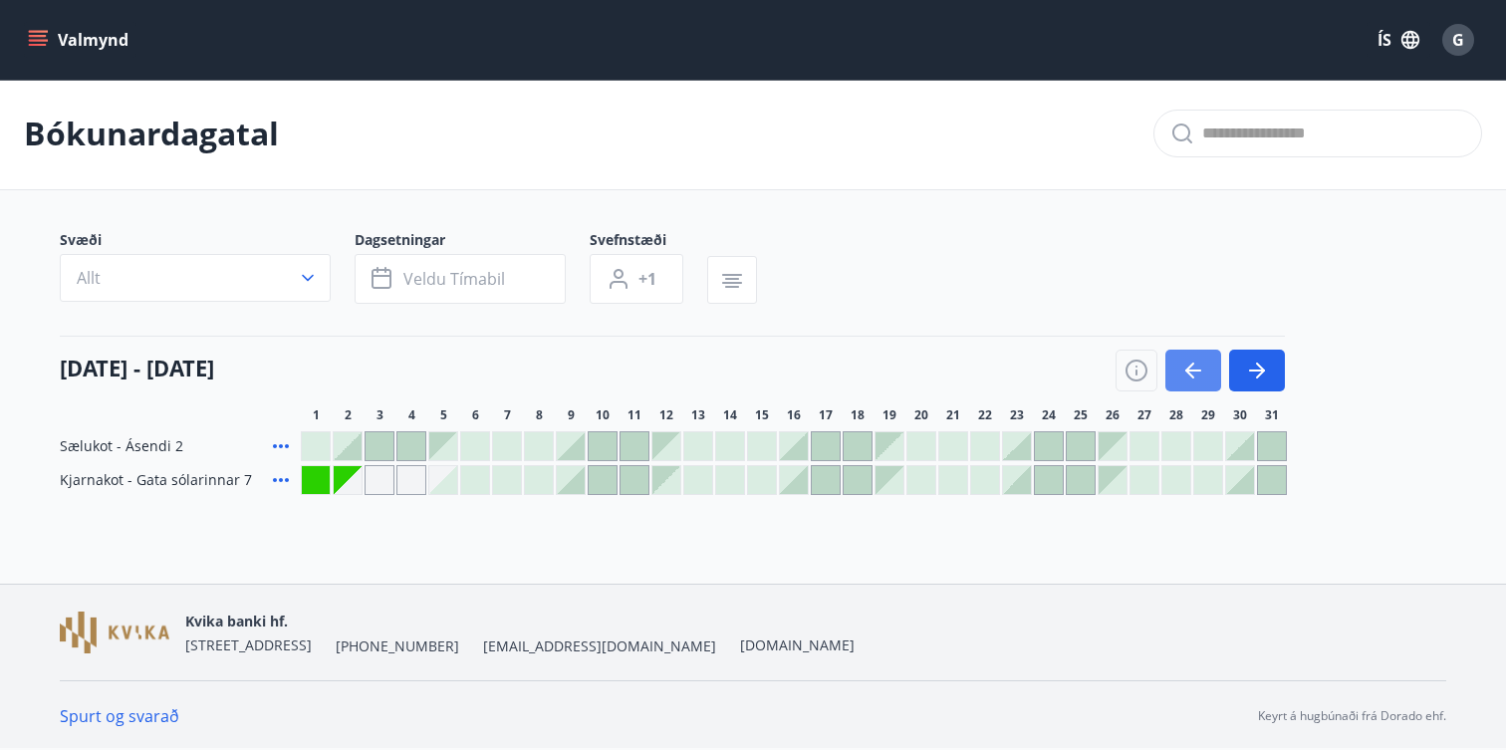
click at [1202, 362] on icon "button" at bounding box center [1193, 371] width 24 height 24
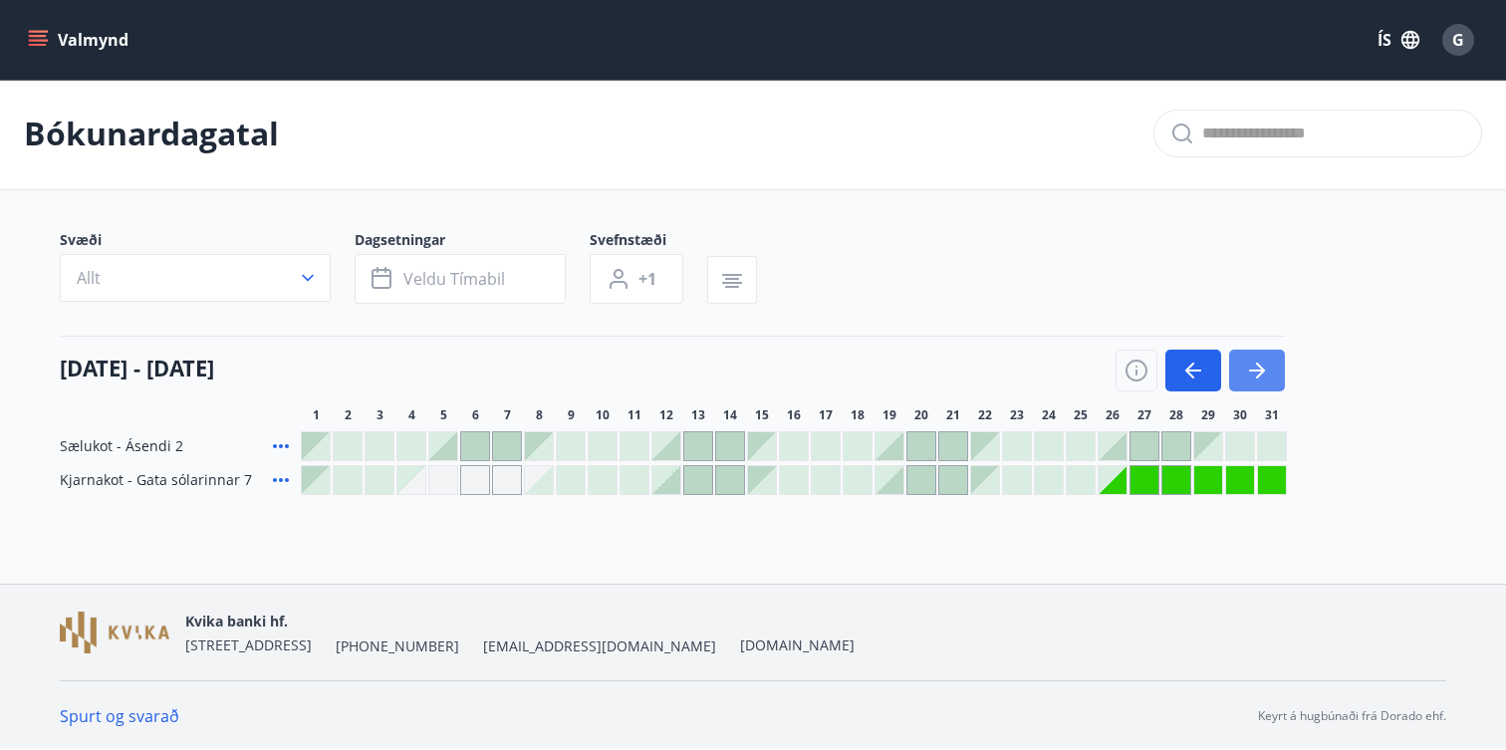
click at [1262, 375] on icon "button" at bounding box center [1257, 371] width 24 height 24
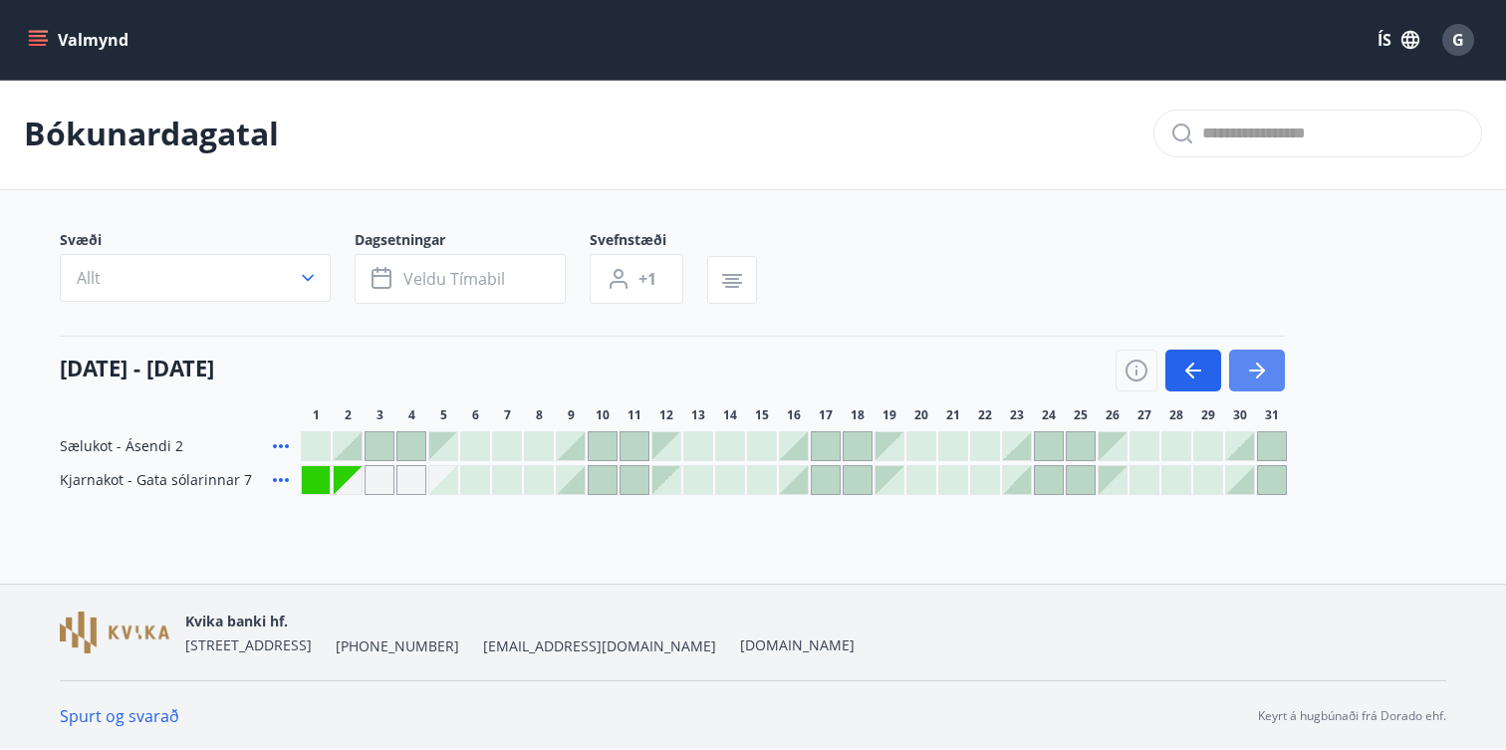
click at [1238, 379] on button "button" at bounding box center [1257, 371] width 56 height 42
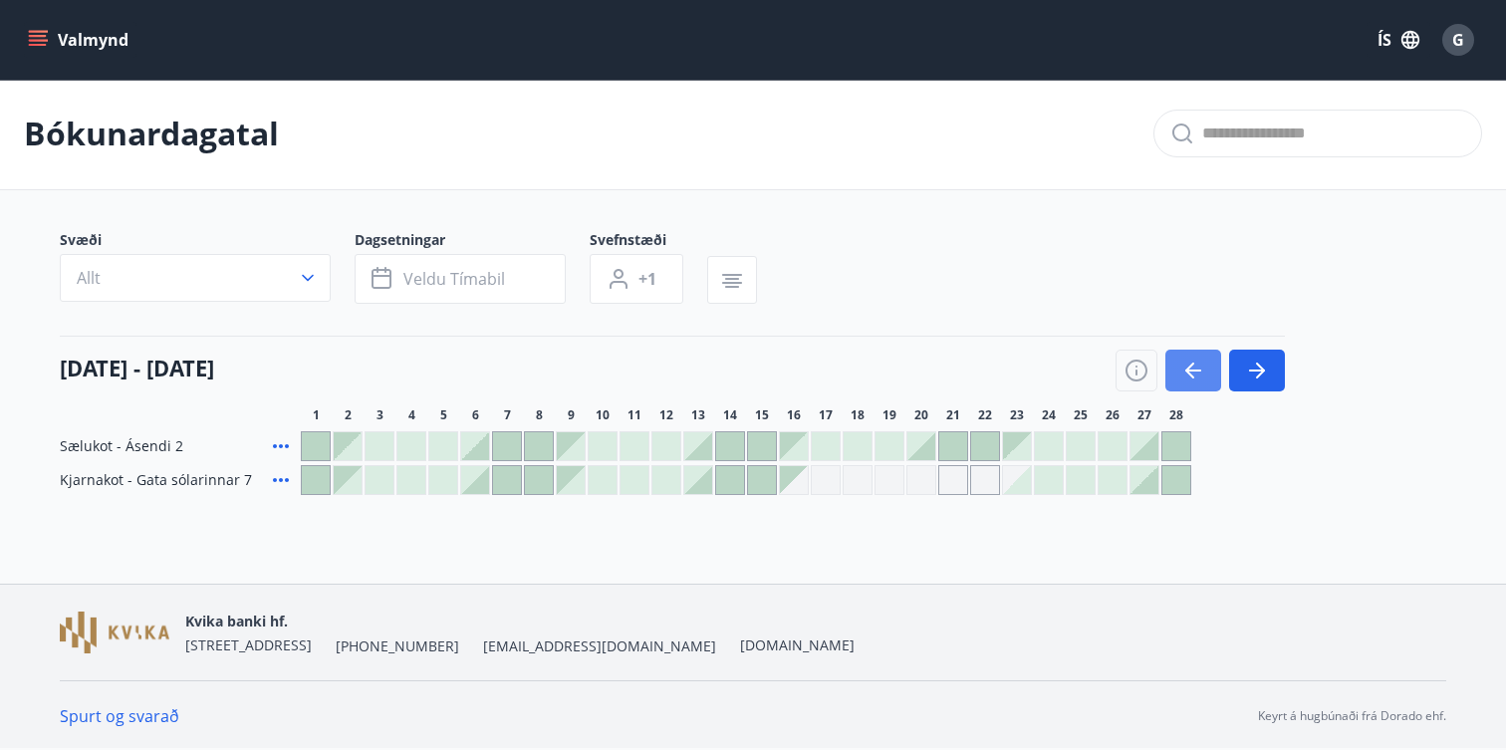
click at [1208, 374] on button "button" at bounding box center [1194, 371] width 56 height 42
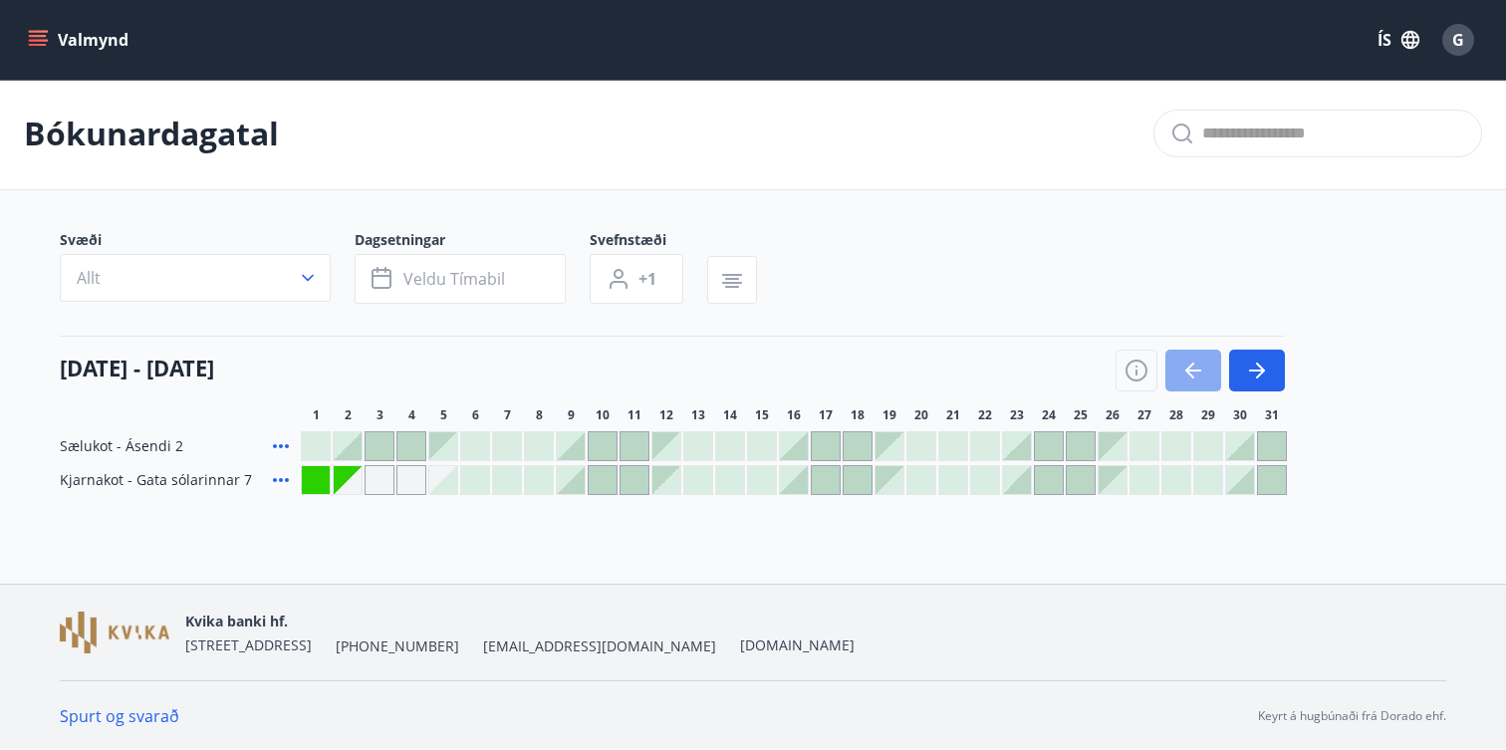
click at [1208, 374] on button "button" at bounding box center [1194, 371] width 56 height 42
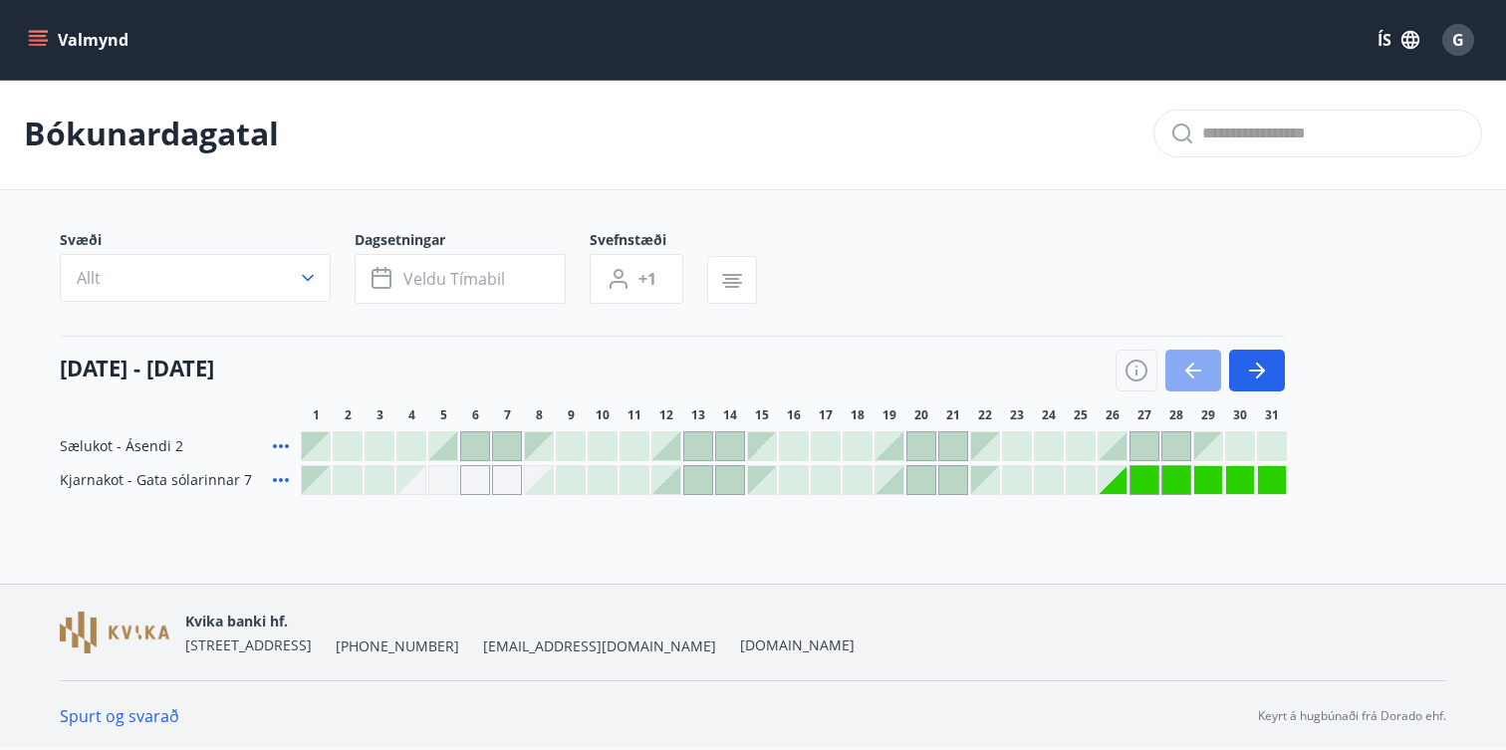
click at [1208, 374] on button "button" at bounding box center [1194, 371] width 56 height 42
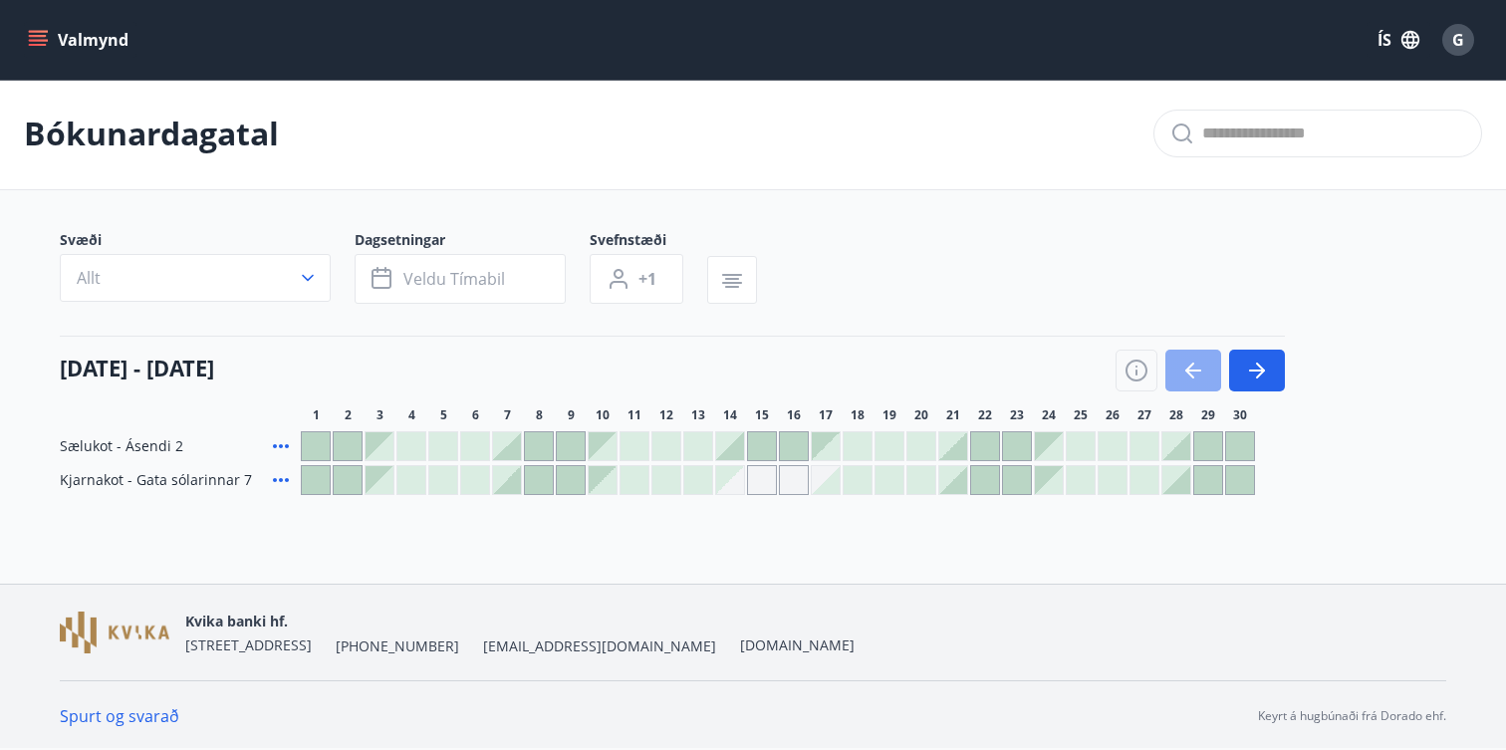
click at [1208, 374] on button "button" at bounding box center [1194, 371] width 56 height 42
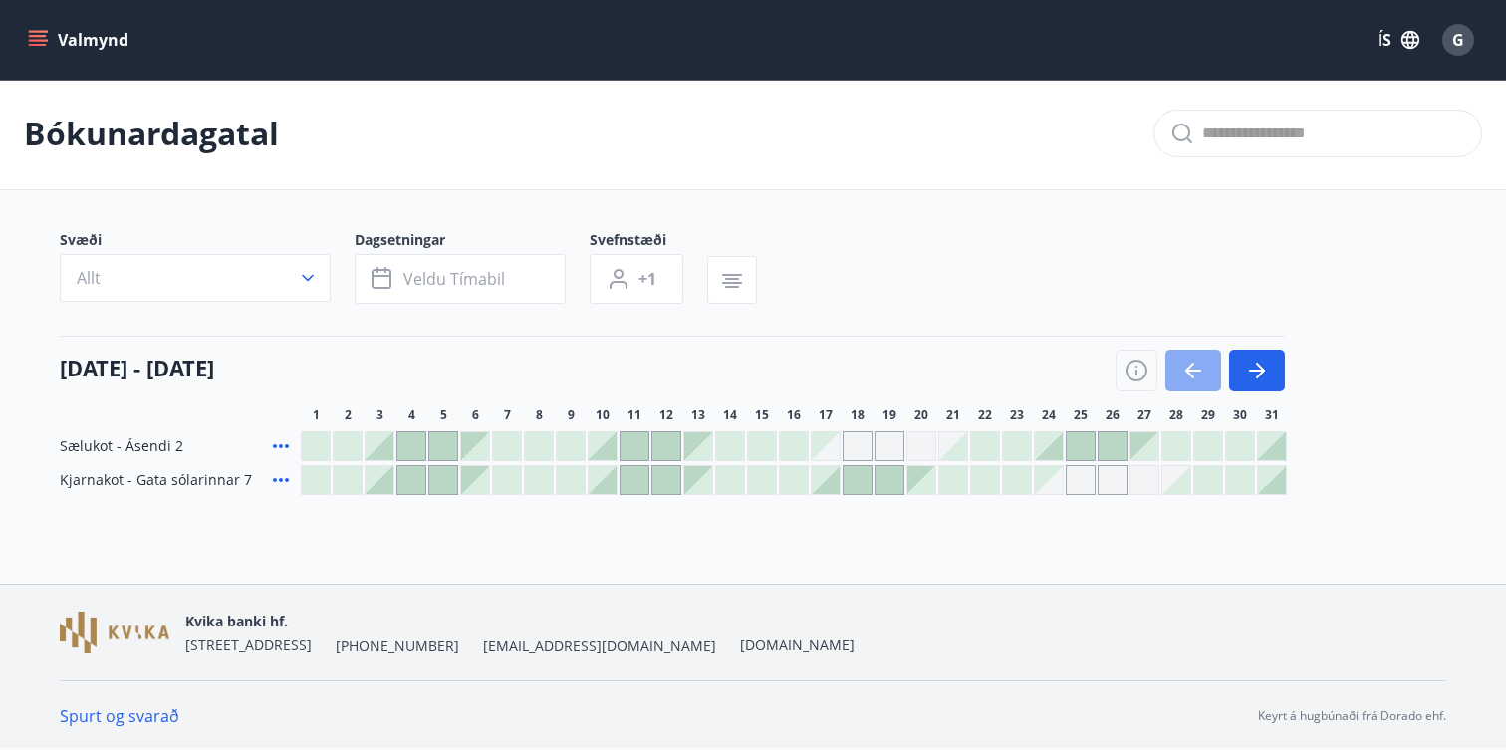
click at [1208, 374] on button "button" at bounding box center [1194, 371] width 56 height 42
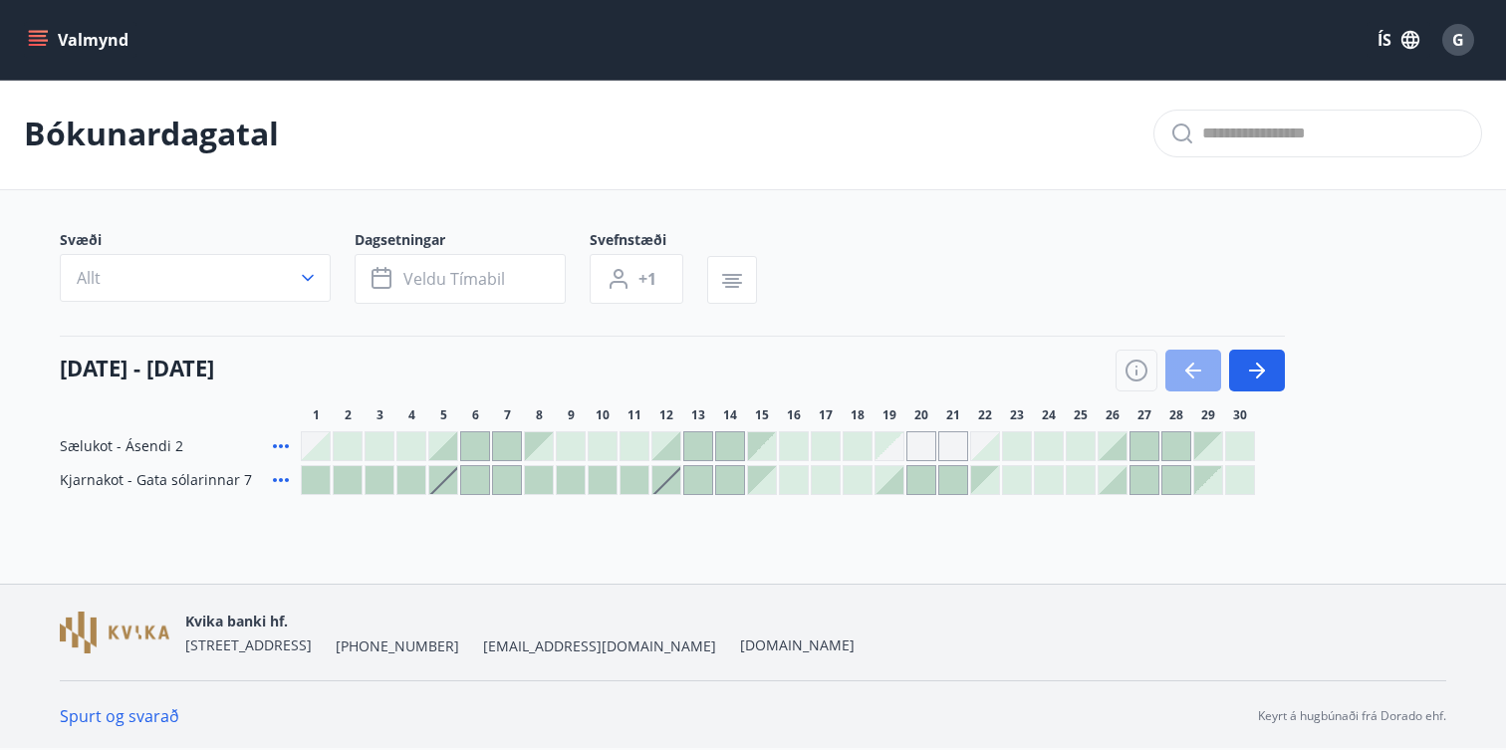
click at [1208, 374] on button "button" at bounding box center [1194, 371] width 56 height 42
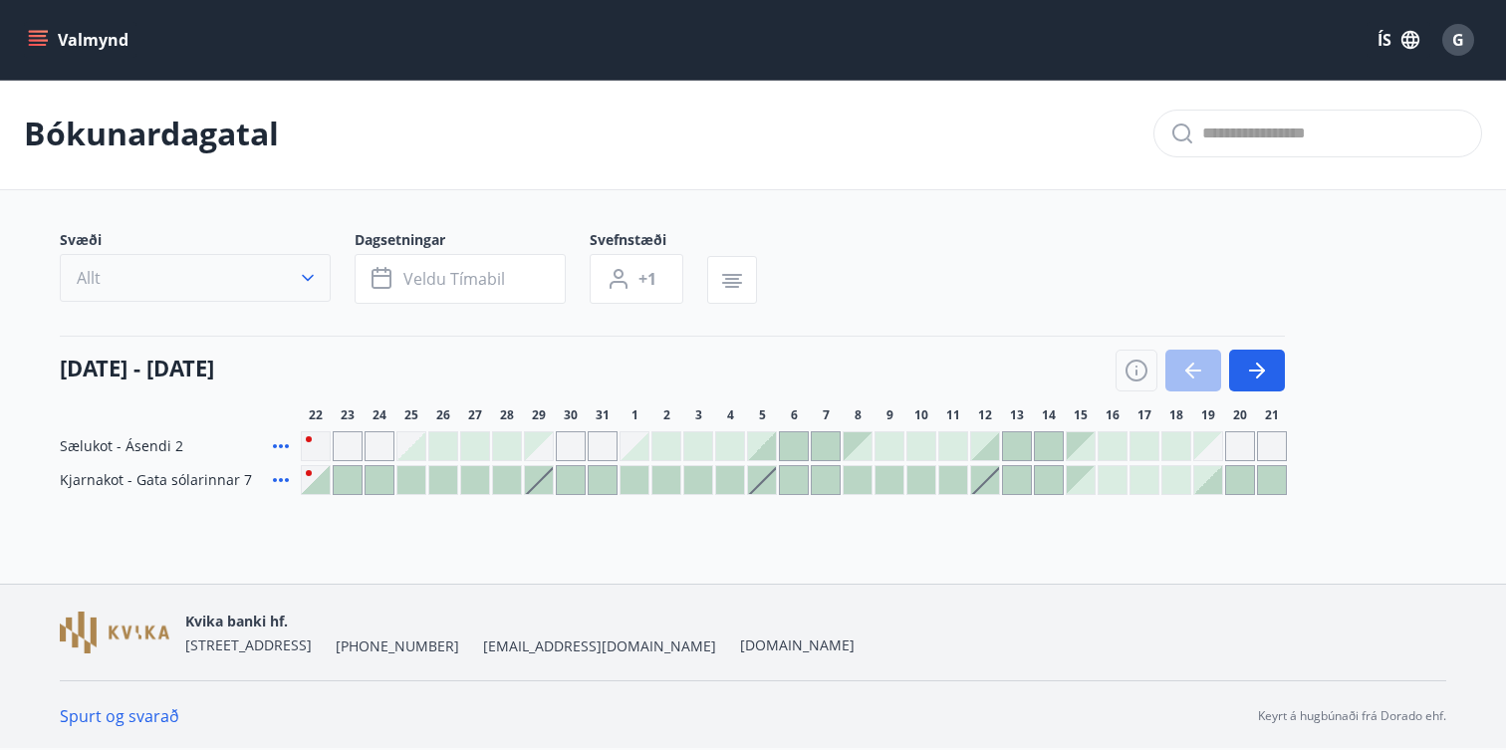
click at [169, 269] on button "Allt" at bounding box center [195, 278] width 271 height 48
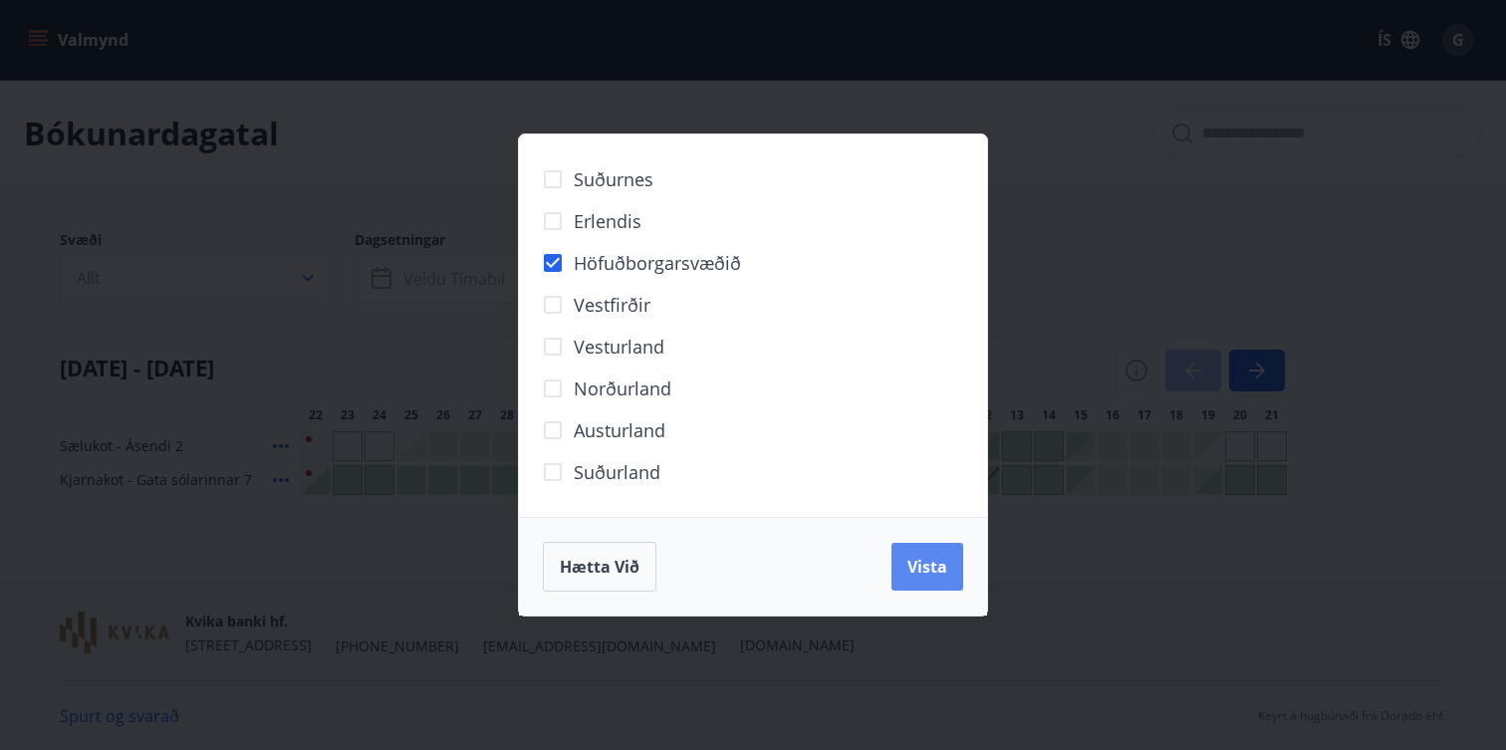
click at [906, 558] on button "Vista" at bounding box center [928, 567] width 72 height 48
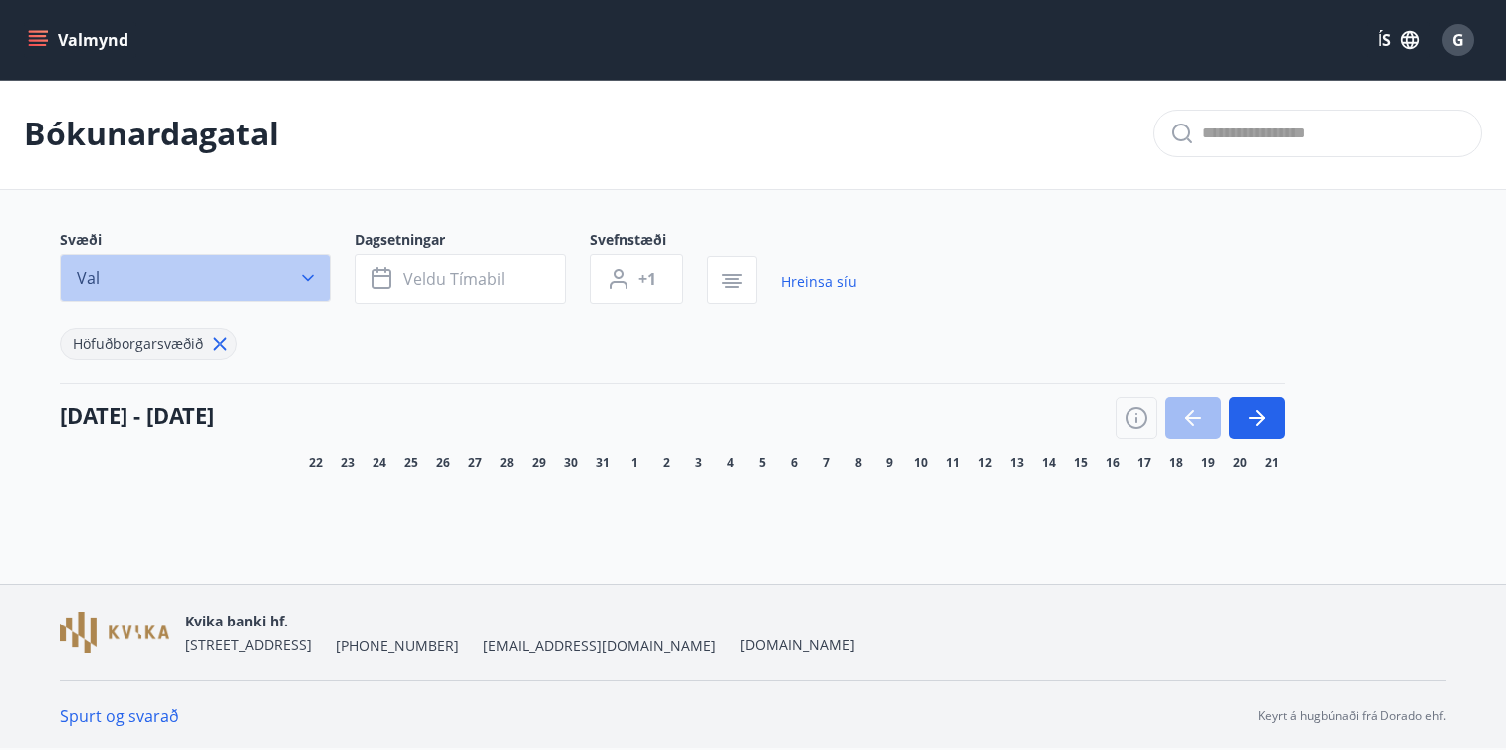
click at [192, 273] on button "Val" at bounding box center [195, 278] width 271 height 48
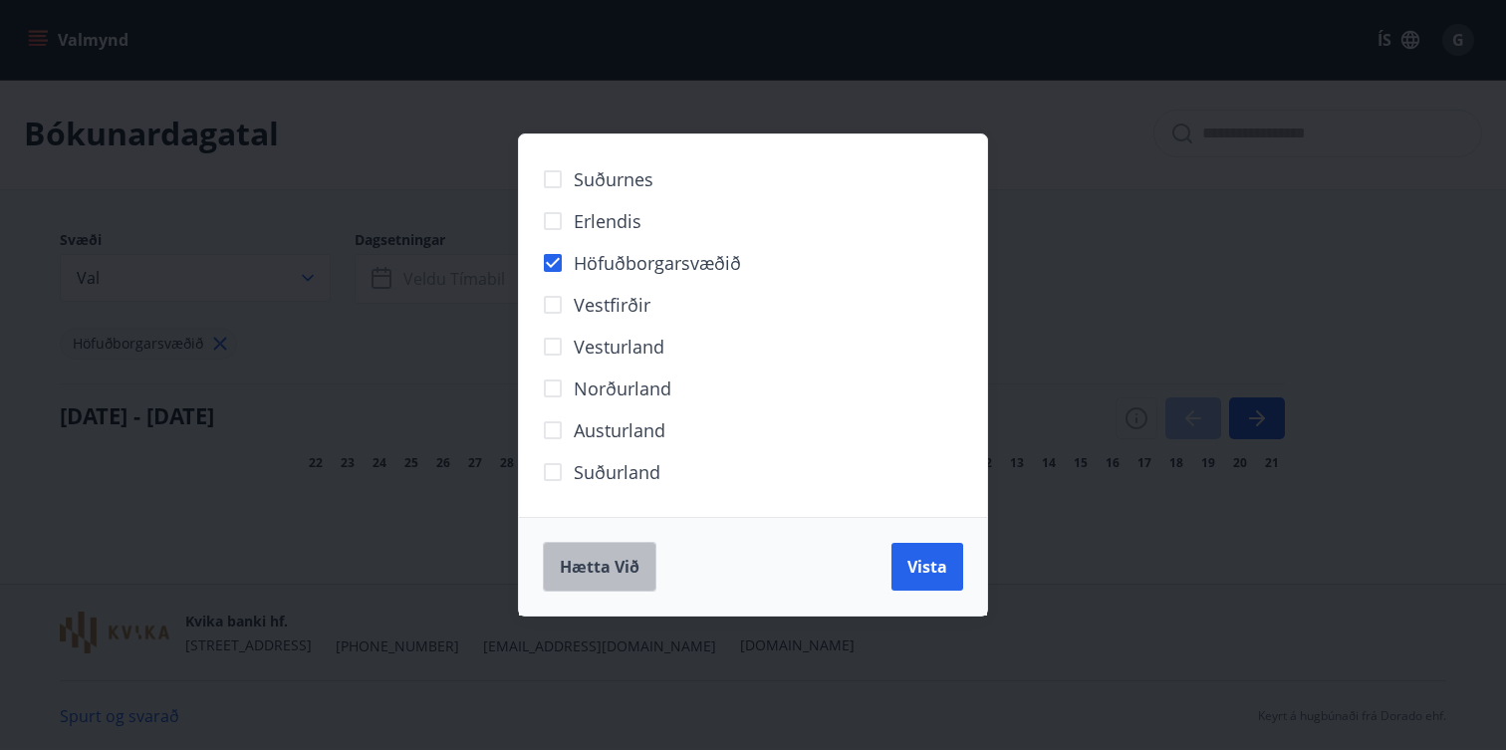
click at [632, 573] on span "Hætta við" at bounding box center [600, 567] width 80 height 22
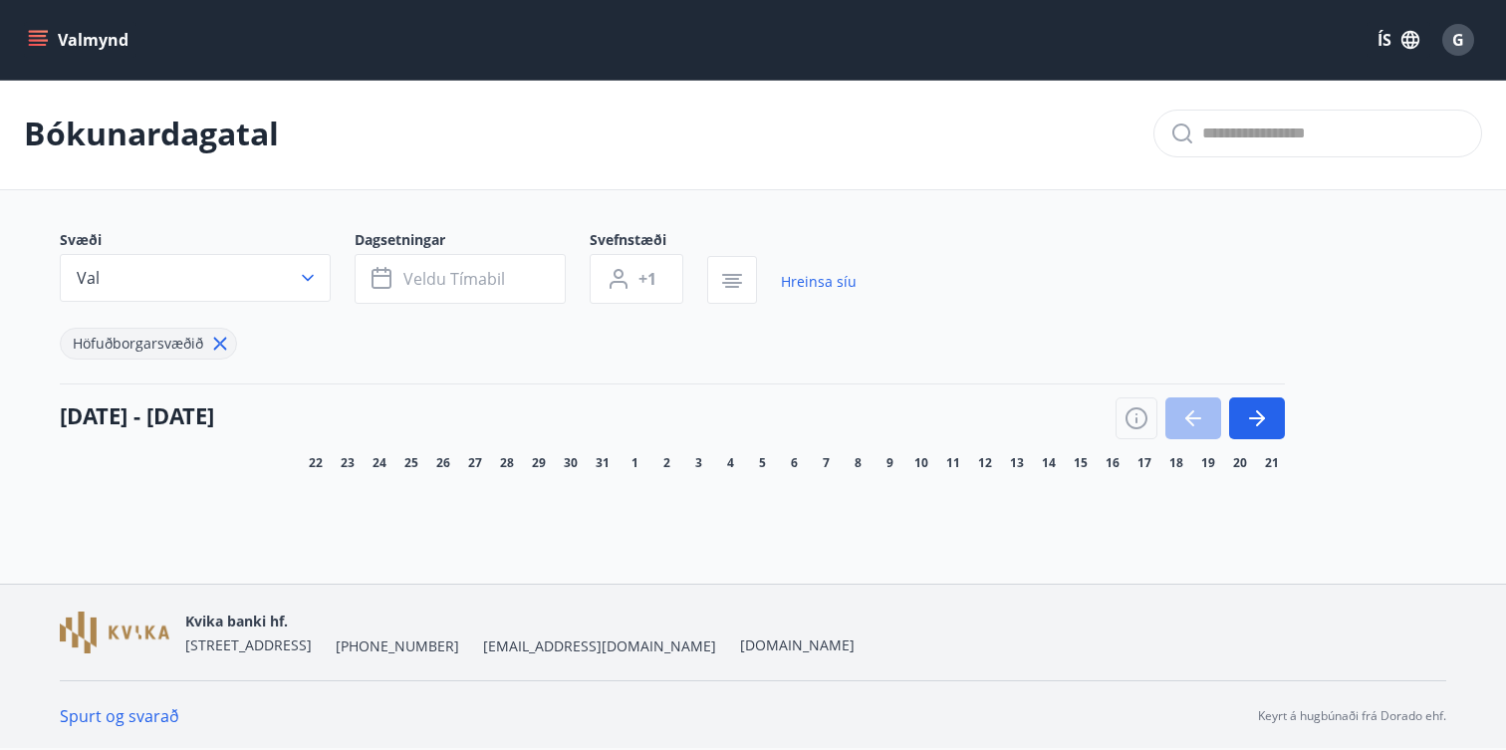
click at [215, 340] on icon at bounding box center [220, 344] width 13 height 13
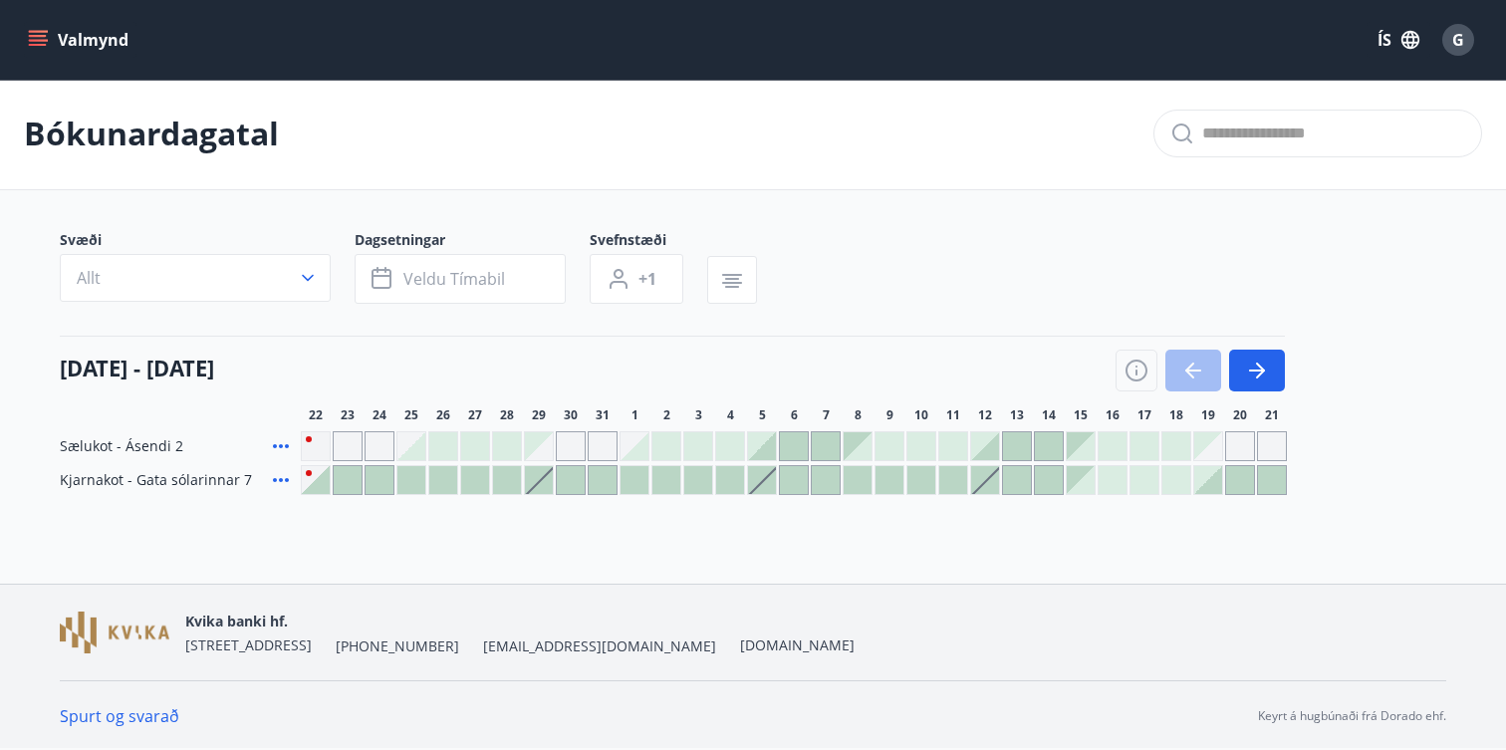
click at [36, 39] on icon "menu" at bounding box center [38, 40] width 20 height 20
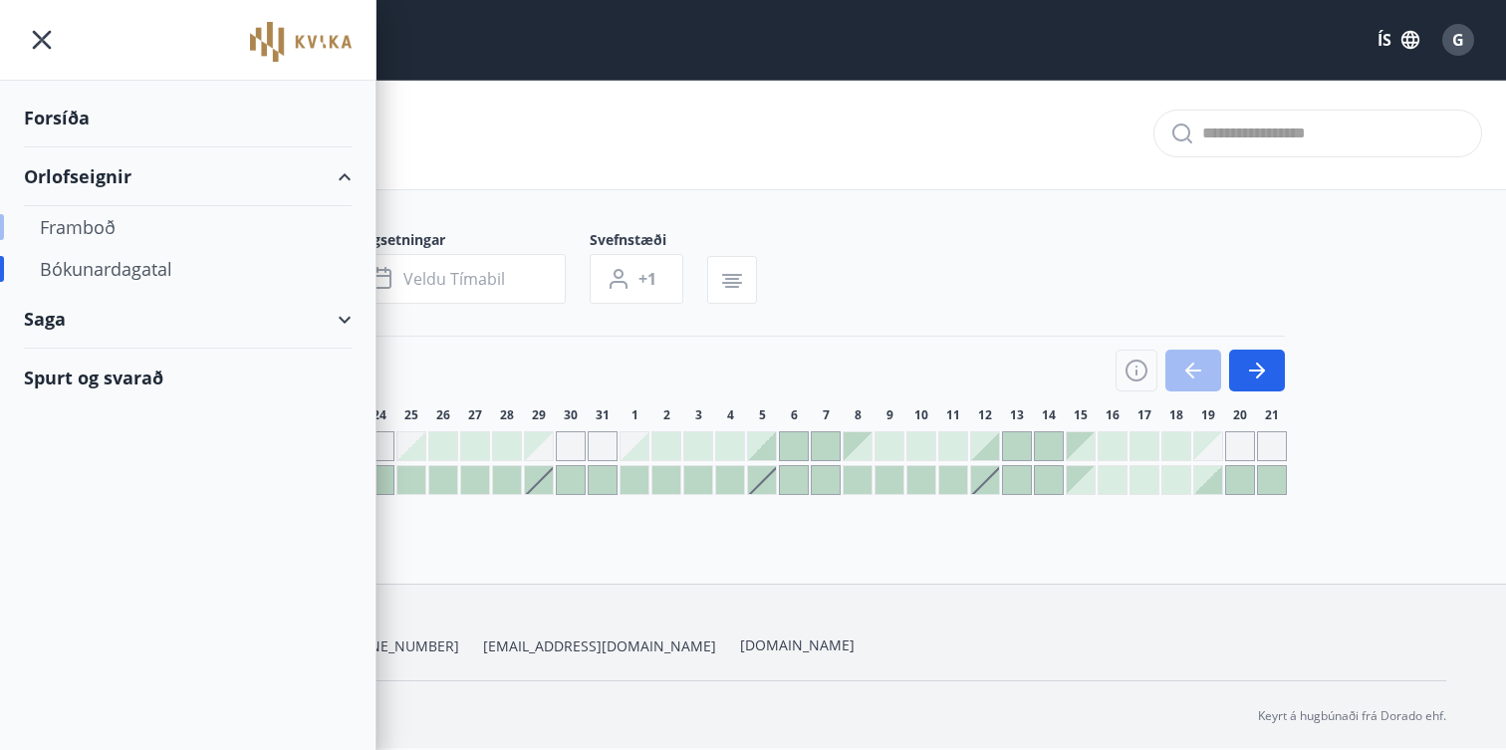
click at [103, 221] on div "Framboð" at bounding box center [188, 227] width 296 height 42
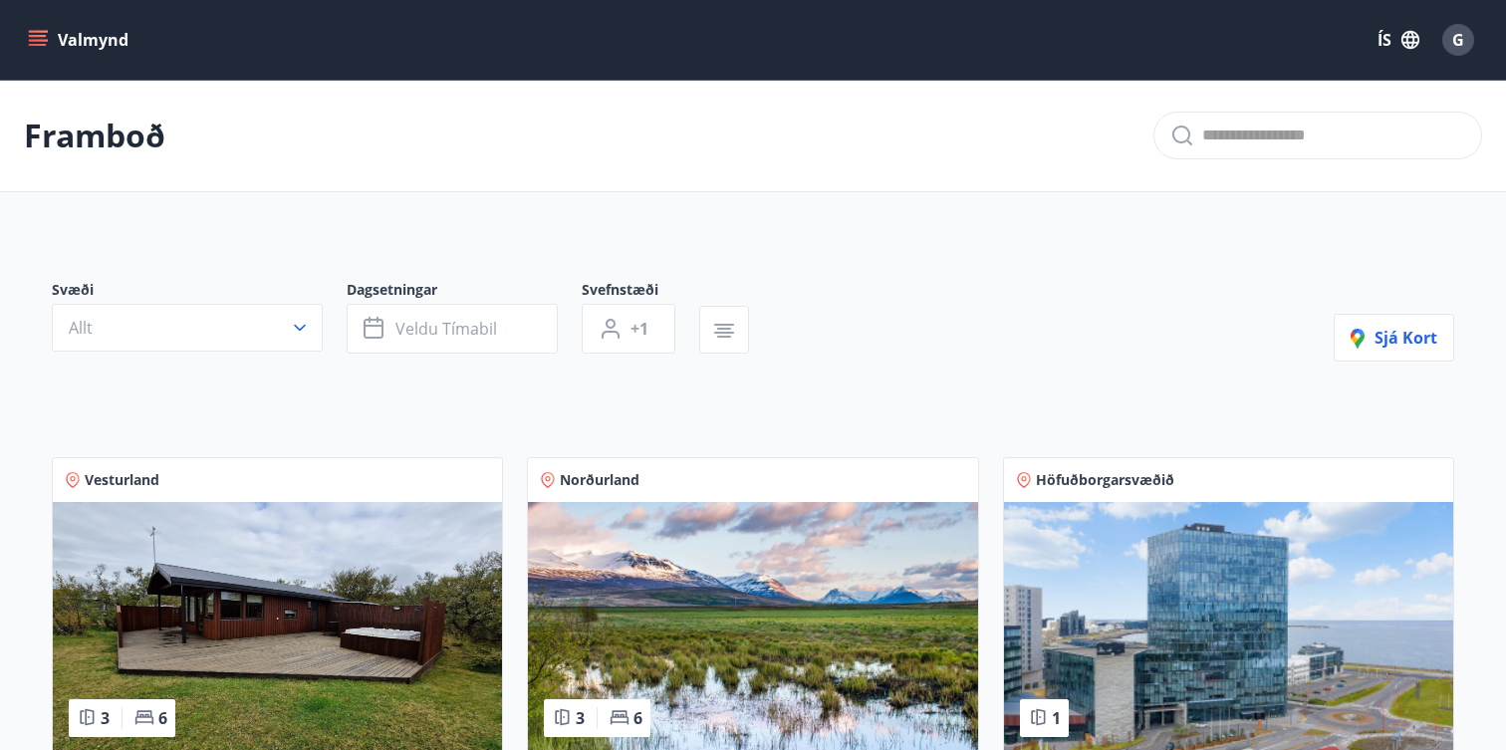
click at [41, 38] on icon "menu" at bounding box center [38, 40] width 20 height 20
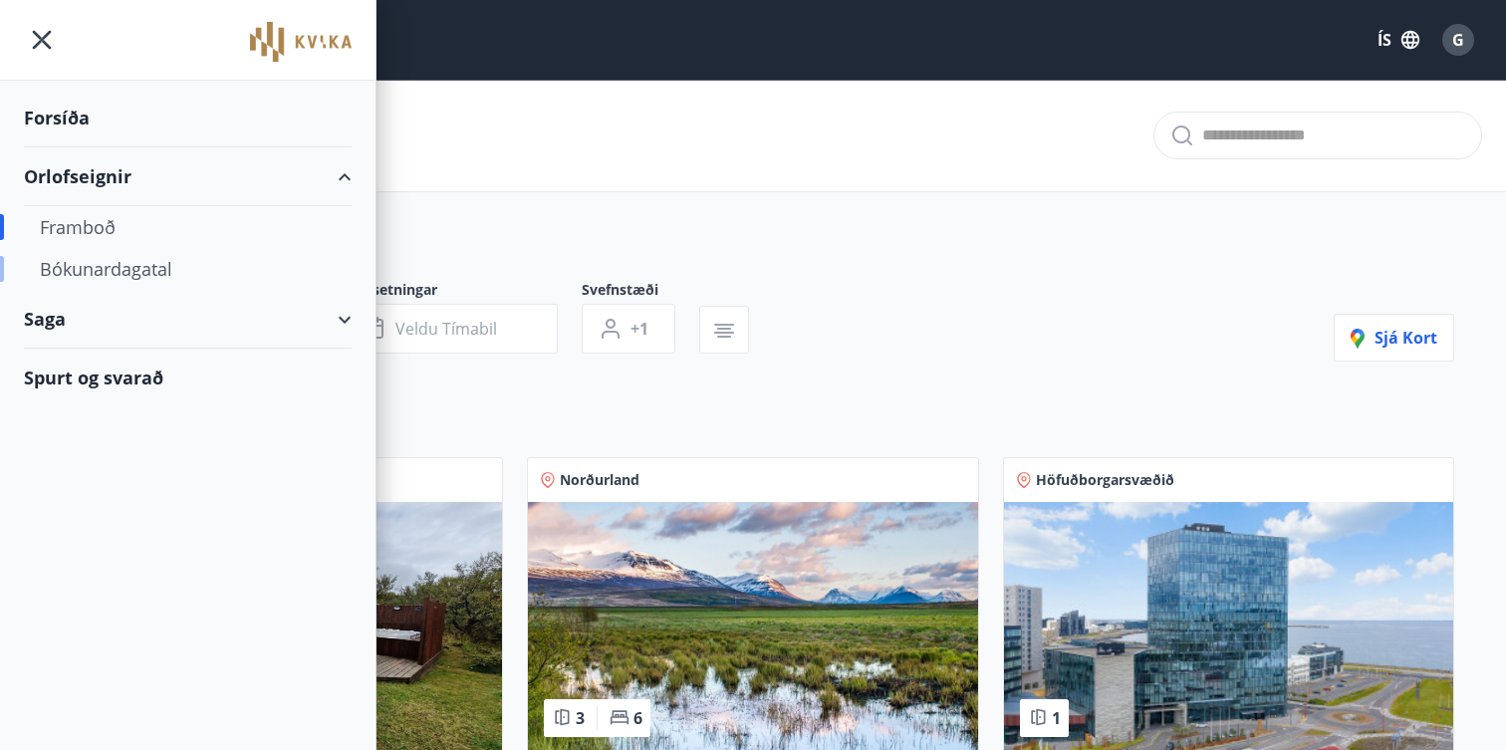
click at [95, 279] on div "Bókunardagatal" at bounding box center [188, 269] width 296 height 42
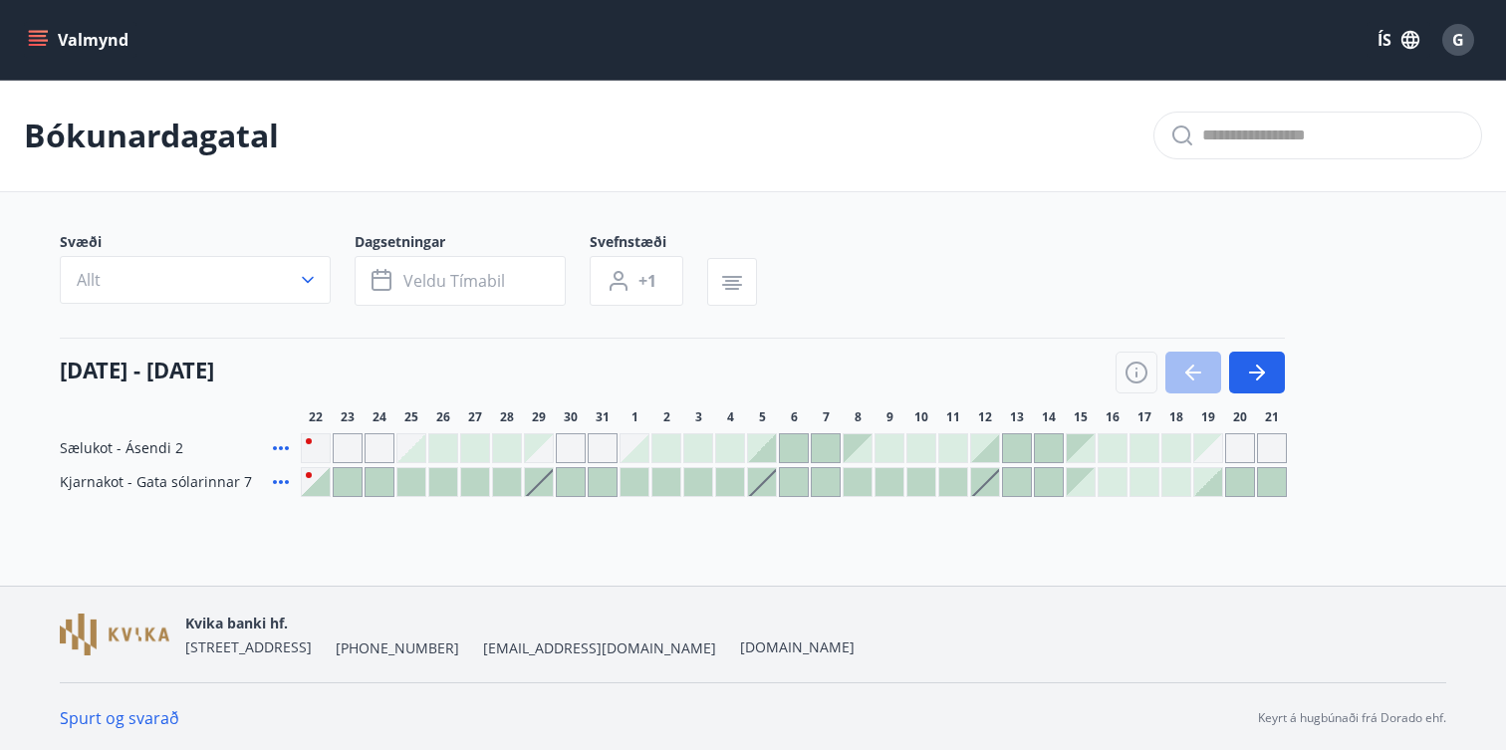
click at [85, 37] on button "Valmynd" at bounding box center [80, 40] width 113 height 36
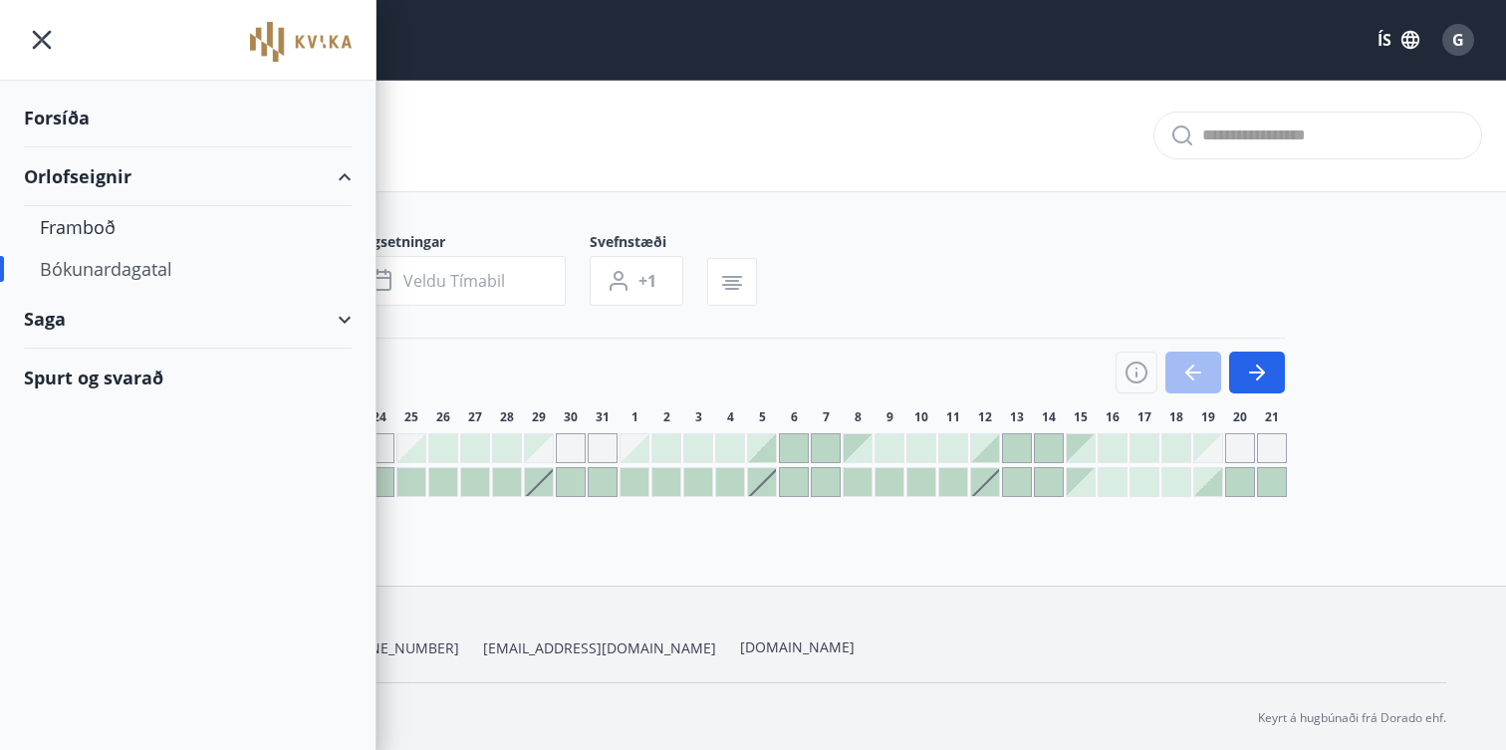
click at [76, 321] on div "Saga" at bounding box center [188, 319] width 328 height 59
click at [81, 388] on div "Bókanir" at bounding box center [188, 370] width 296 height 42
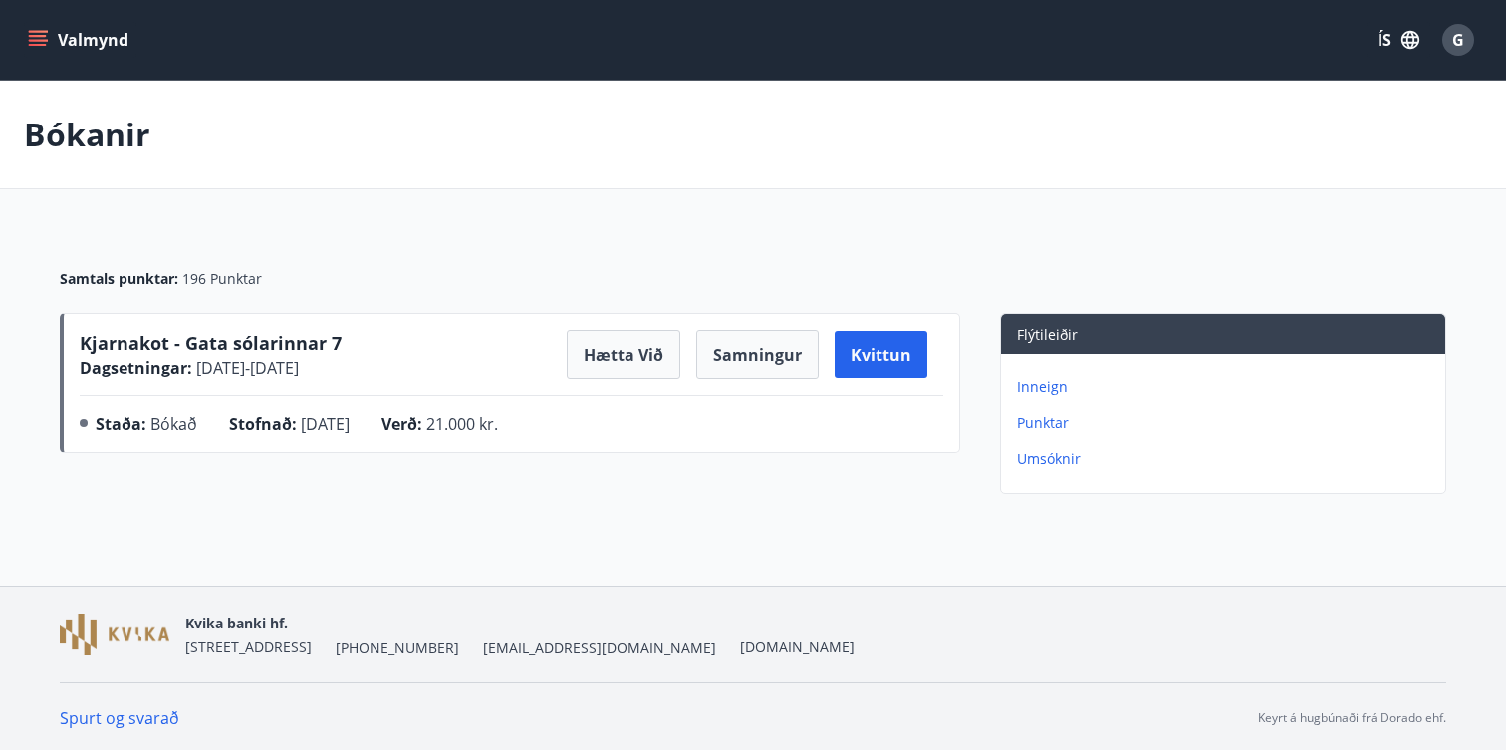
click at [42, 39] on icon "menu" at bounding box center [40, 40] width 22 height 2
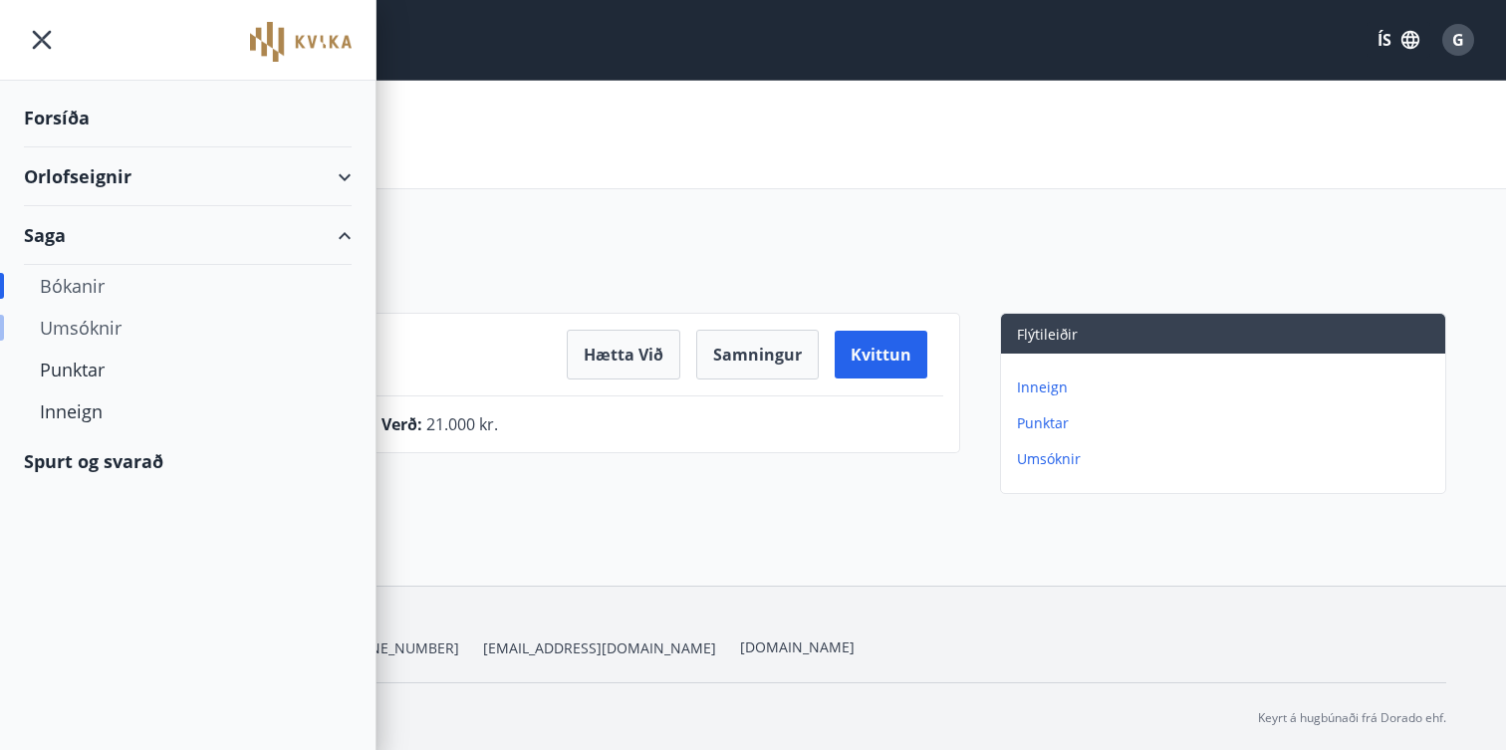
click at [93, 335] on div "Umsóknir" at bounding box center [188, 328] width 296 height 42
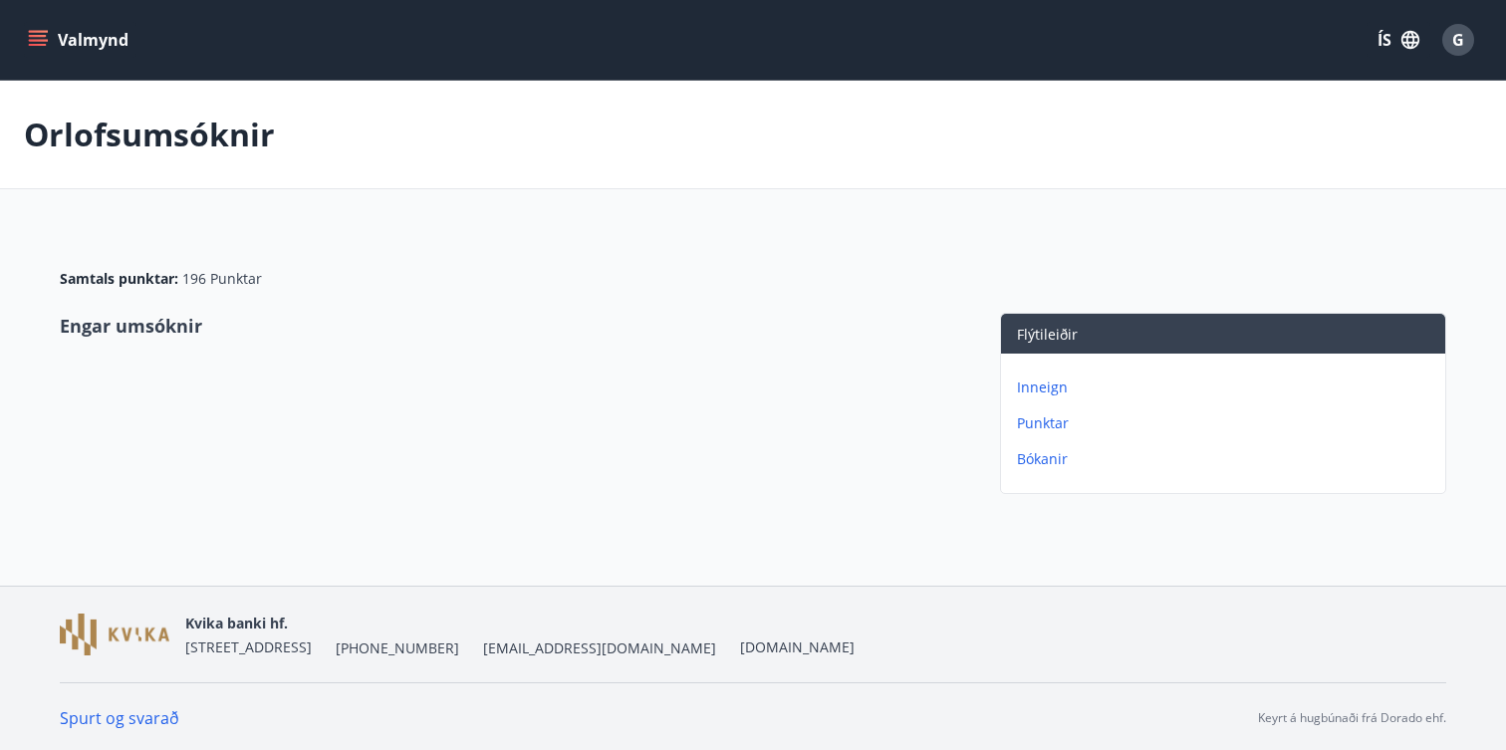
click at [42, 42] on icon "menu" at bounding box center [38, 40] width 20 height 20
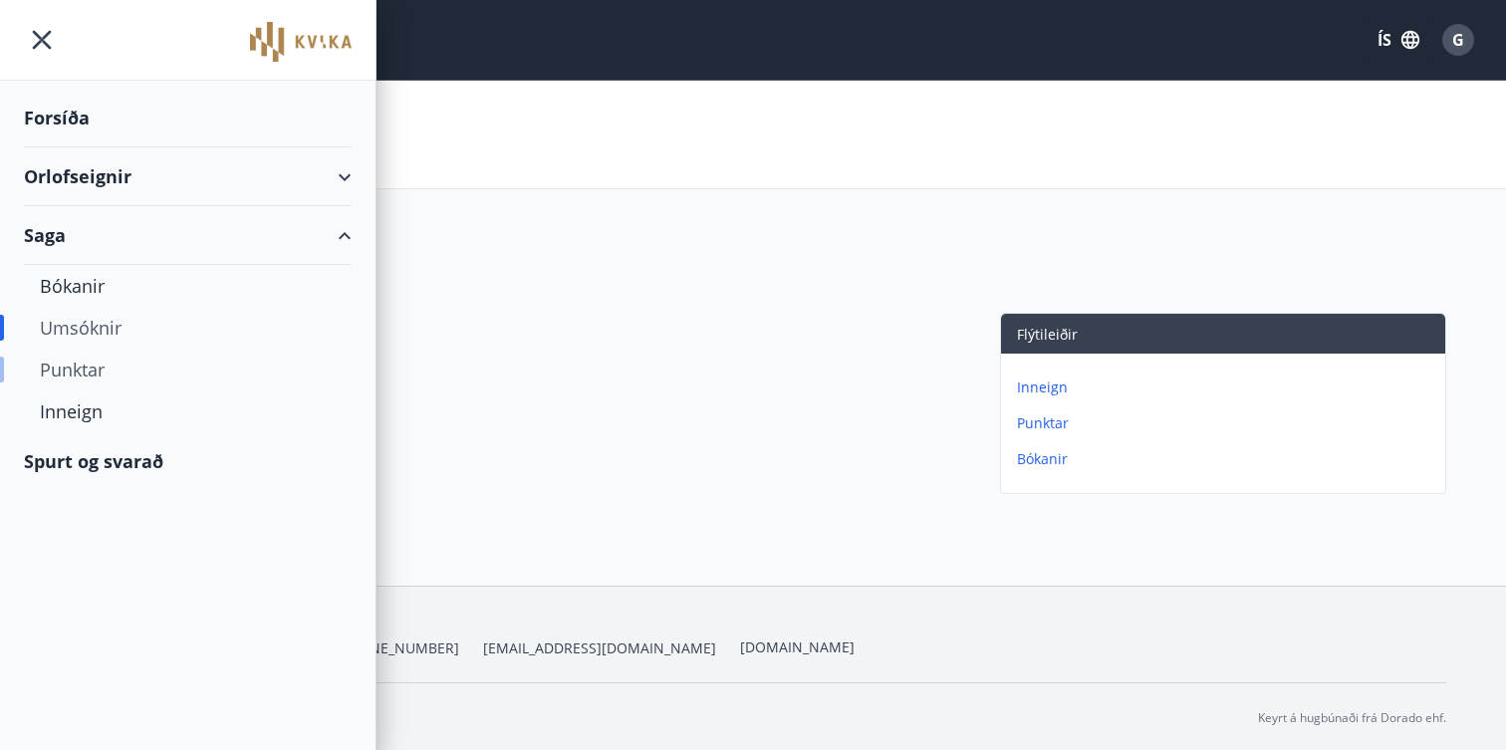
click at [108, 370] on div "Punktar" at bounding box center [188, 370] width 296 height 42
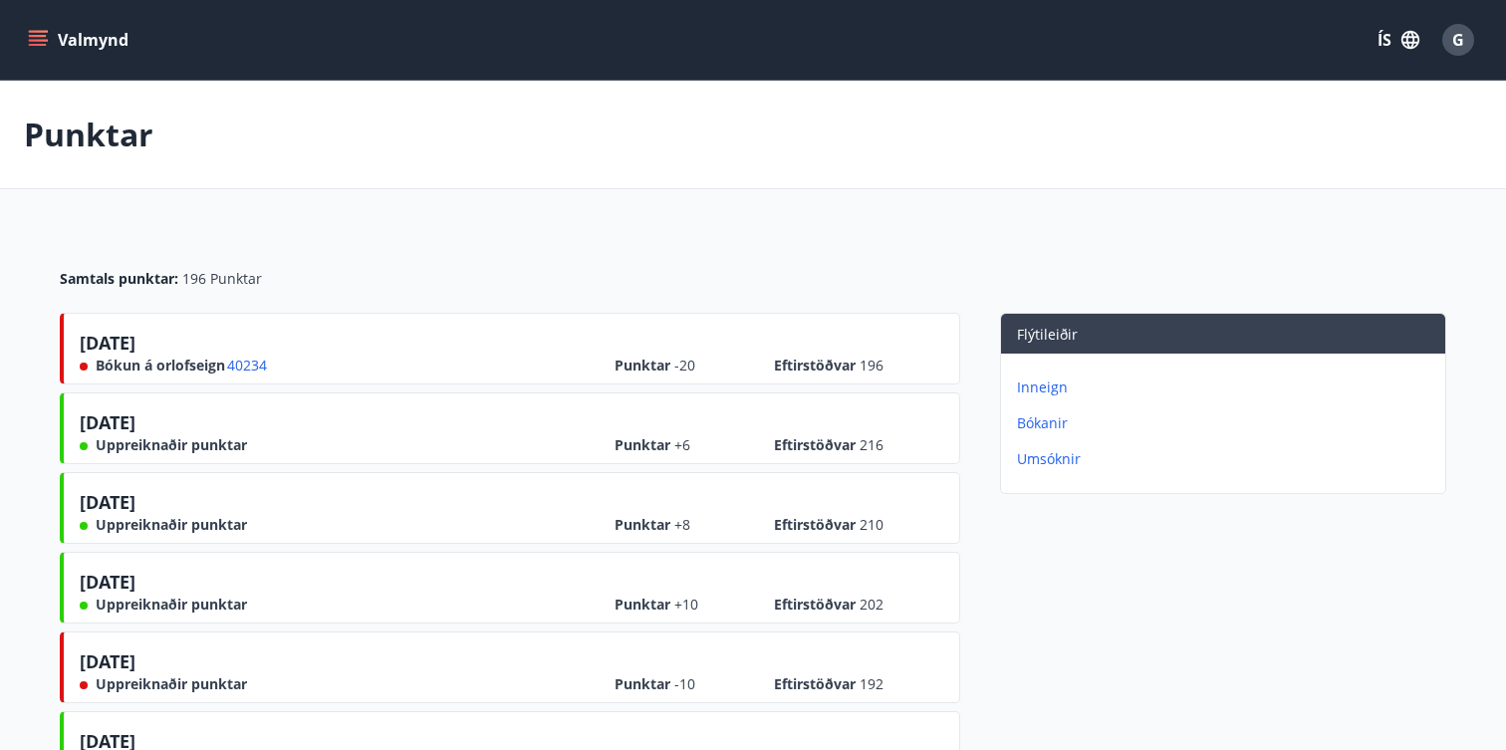
click at [43, 34] on icon "menu" at bounding box center [38, 40] width 20 height 20
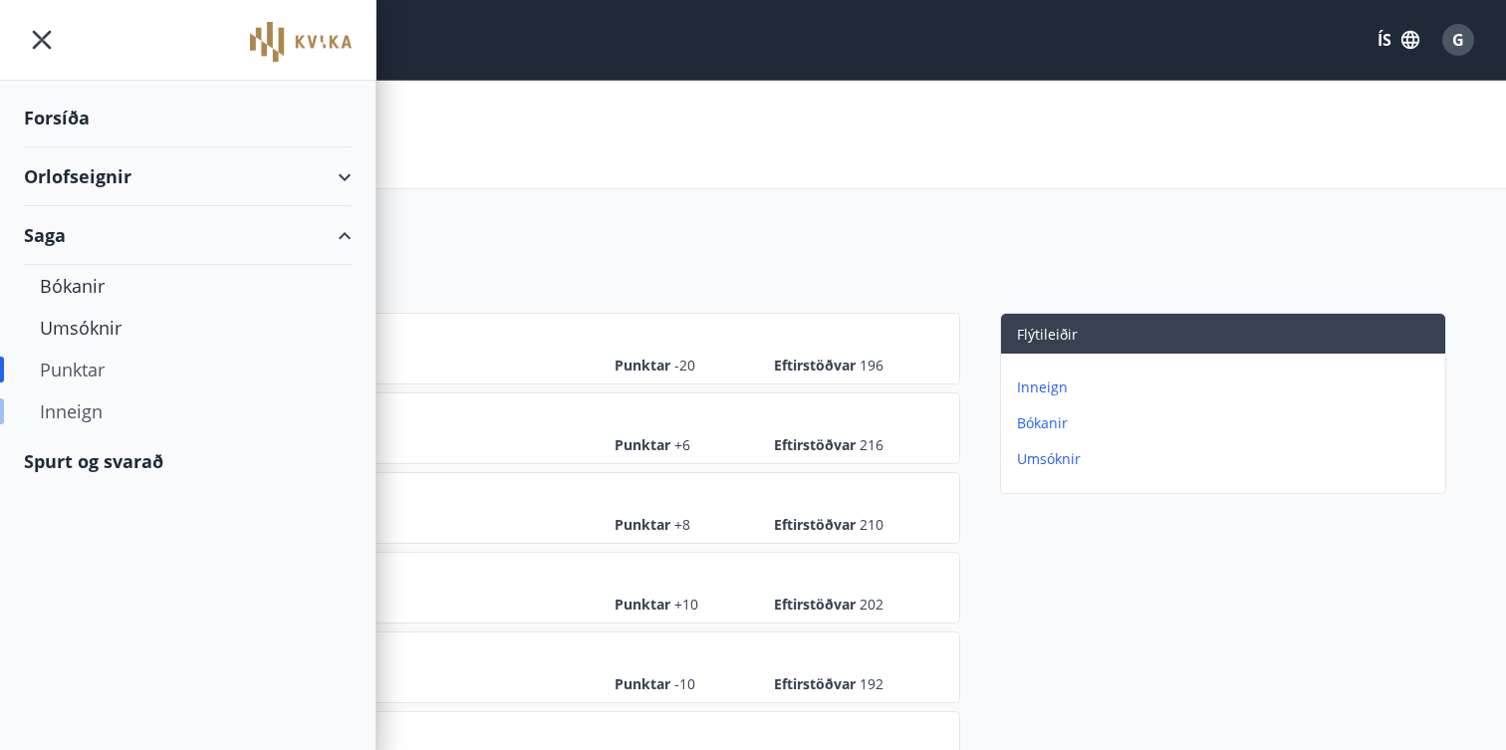
click at [108, 410] on div "Inneign" at bounding box center [188, 411] width 296 height 42
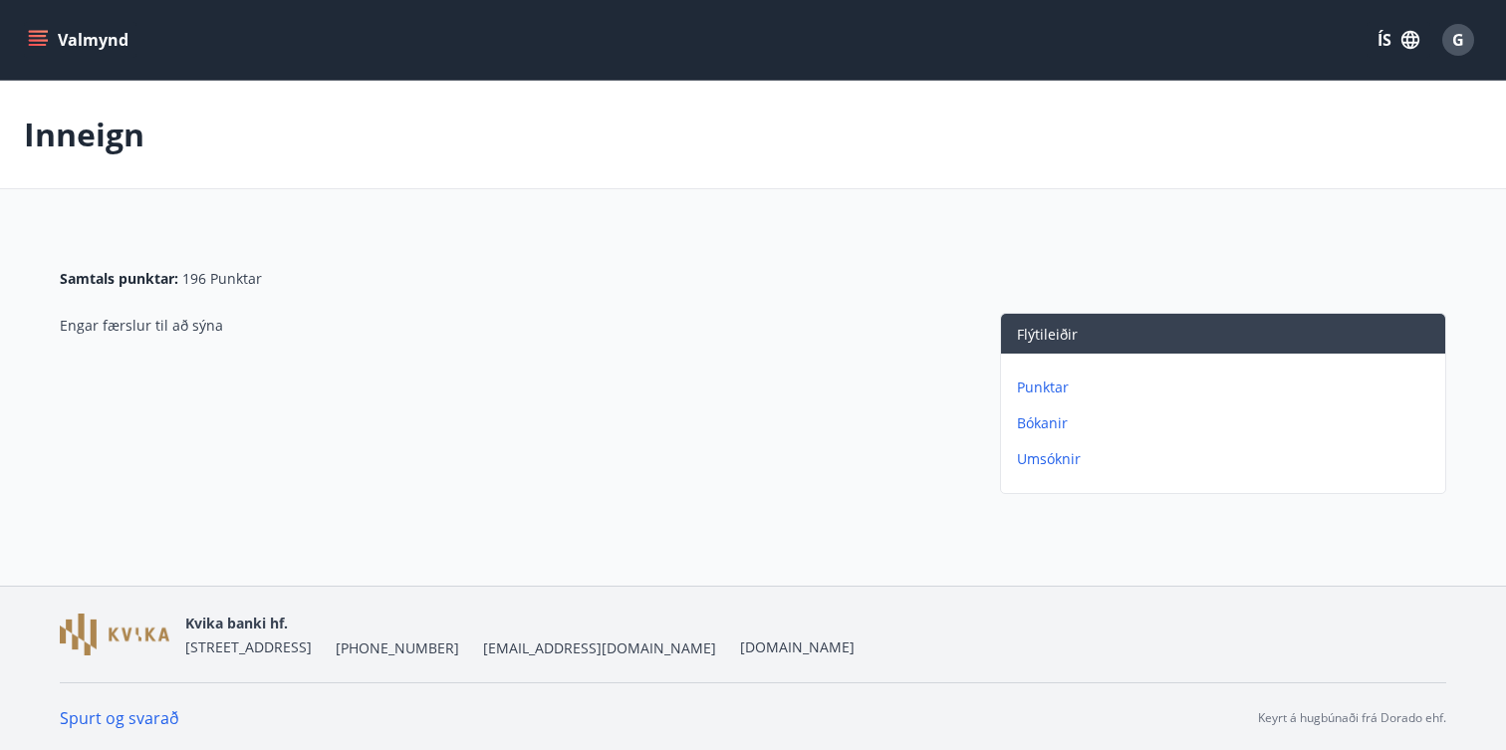
click at [37, 43] on icon "menu" at bounding box center [38, 40] width 20 height 20
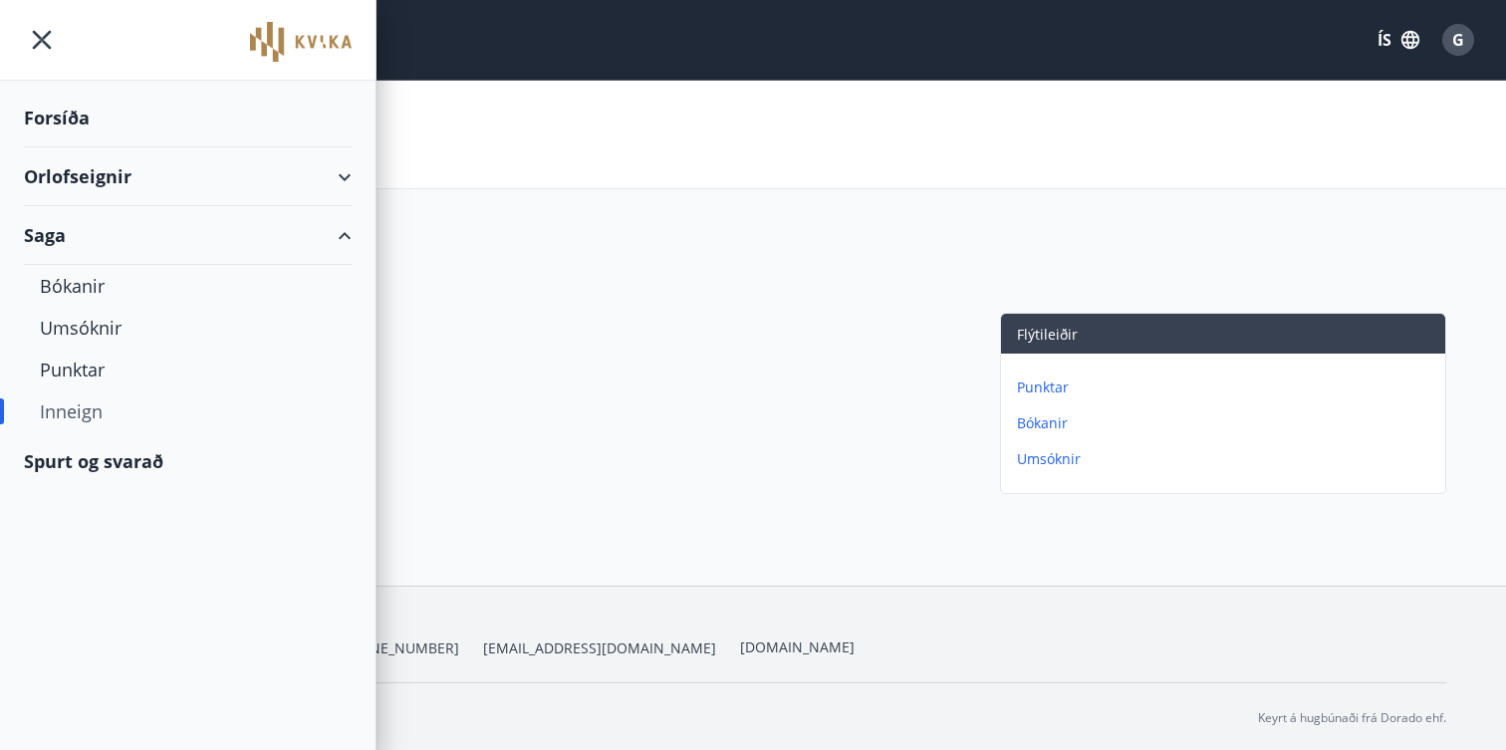
click at [72, 176] on div "Orlofseignir" at bounding box center [188, 176] width 328 height 59
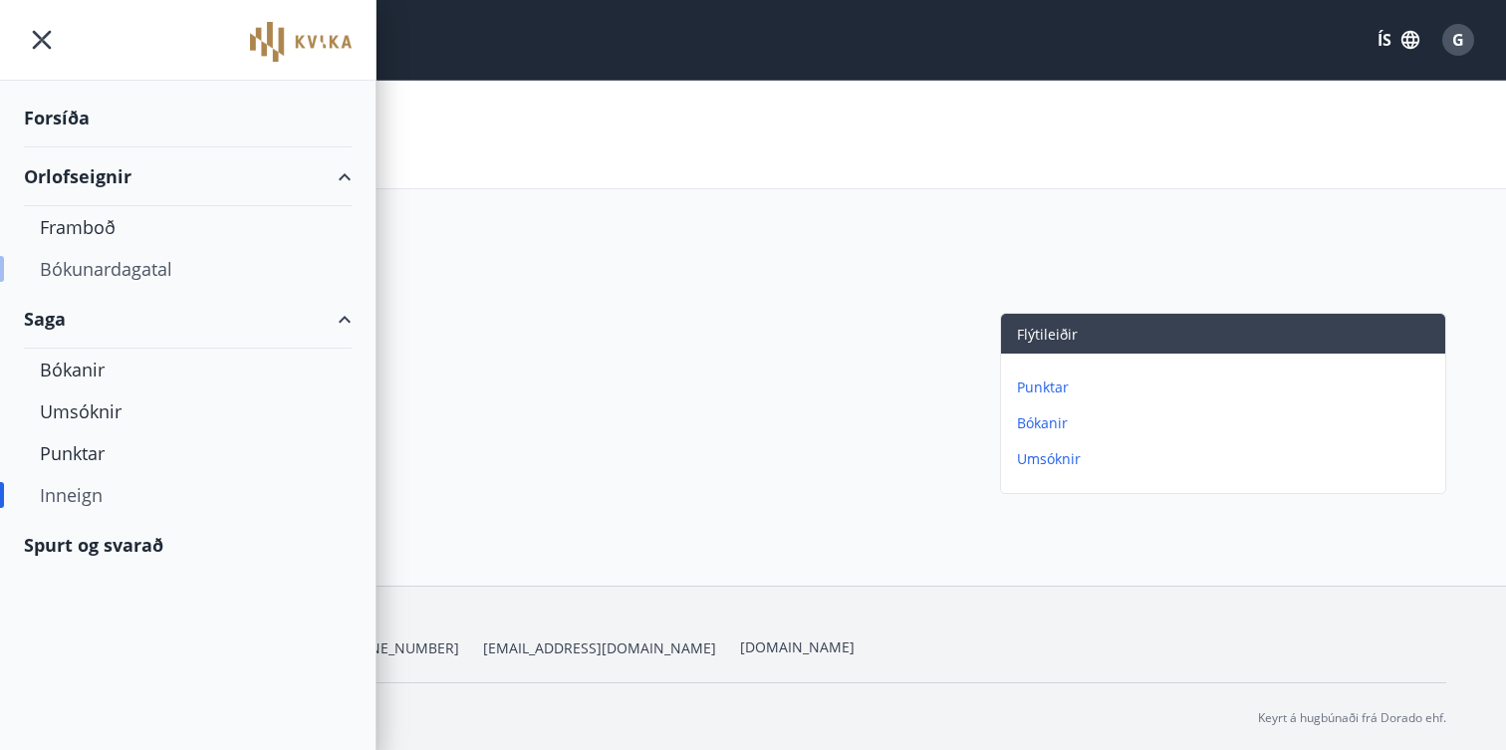
click at [73, 271] on div "Bókunardagatal" at bounding box center [188, 269] width 296 height 42
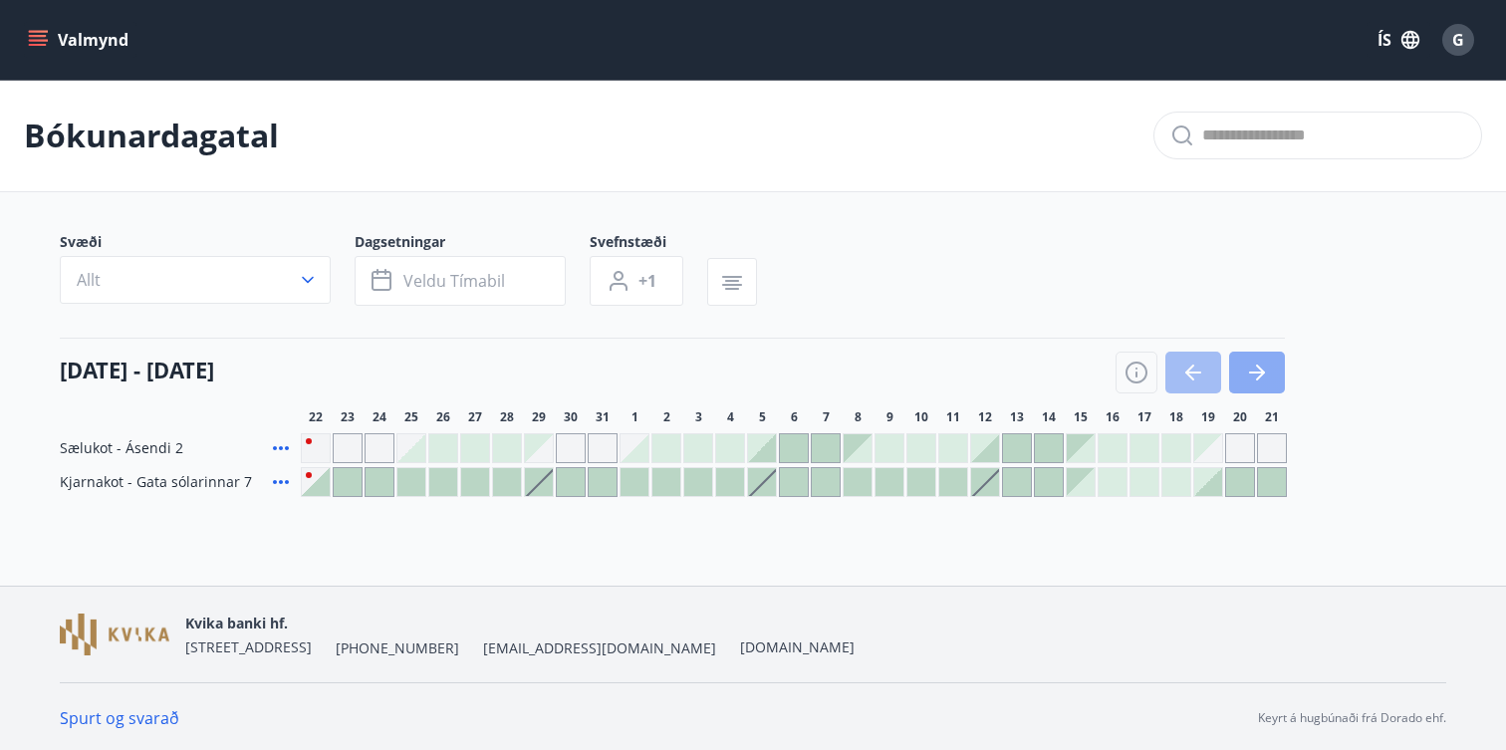
click at [1257, 384] on icon "button" at bounding box center [1257, 373] width 24 height 24
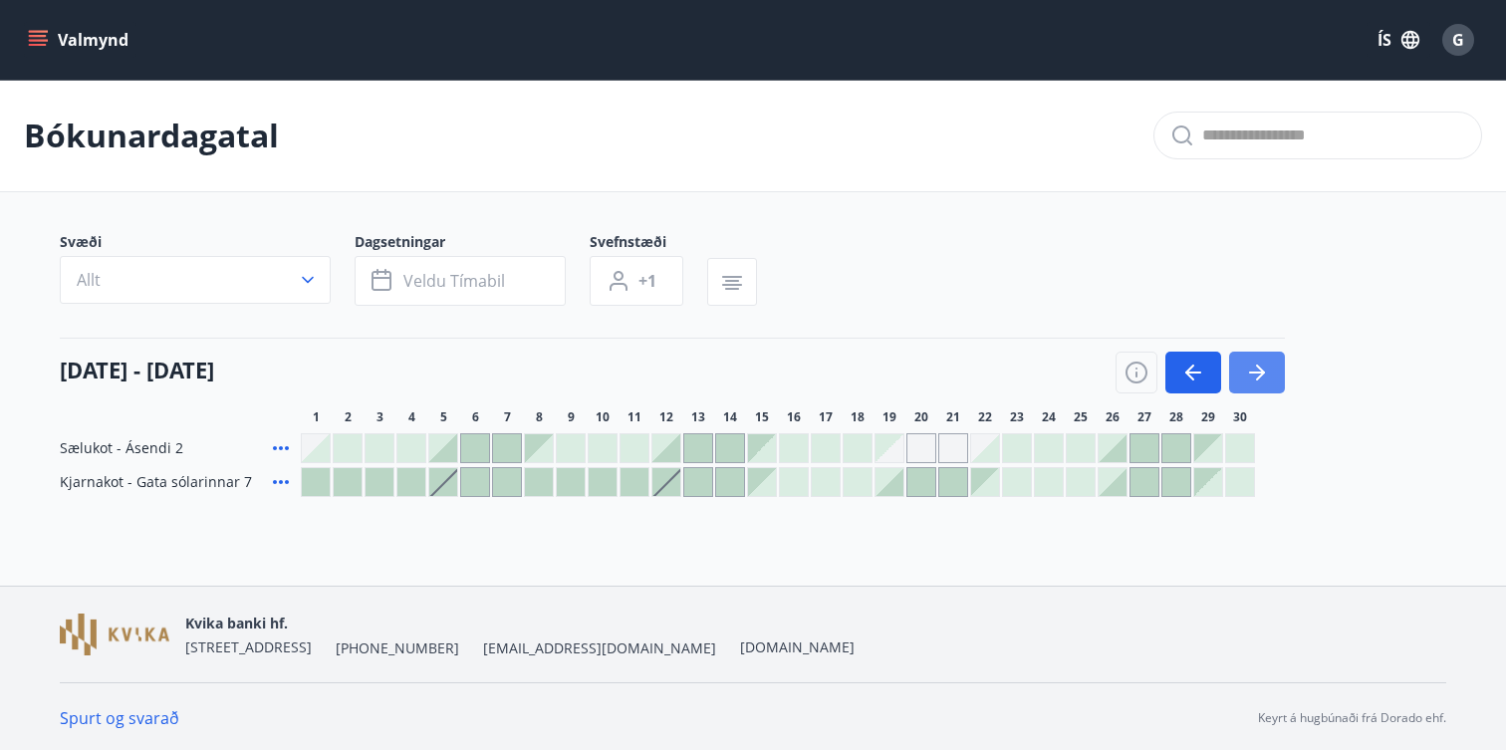
click at [1257, 384] on icon "button" at bounding box center [1257, 373] width 24 height 24
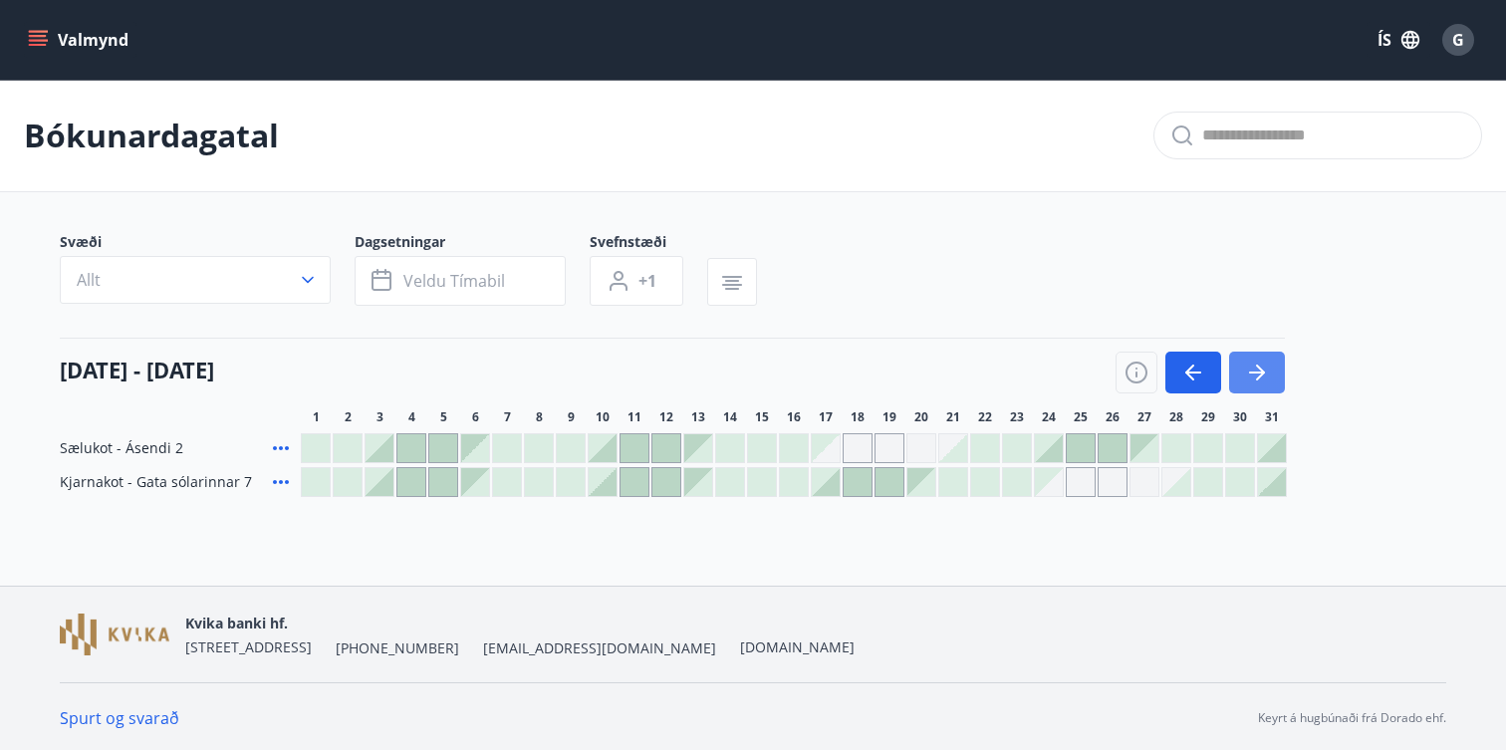
click at [1257, 384] on icon "button" at bounding box center [1257, 373] width 24 height 24
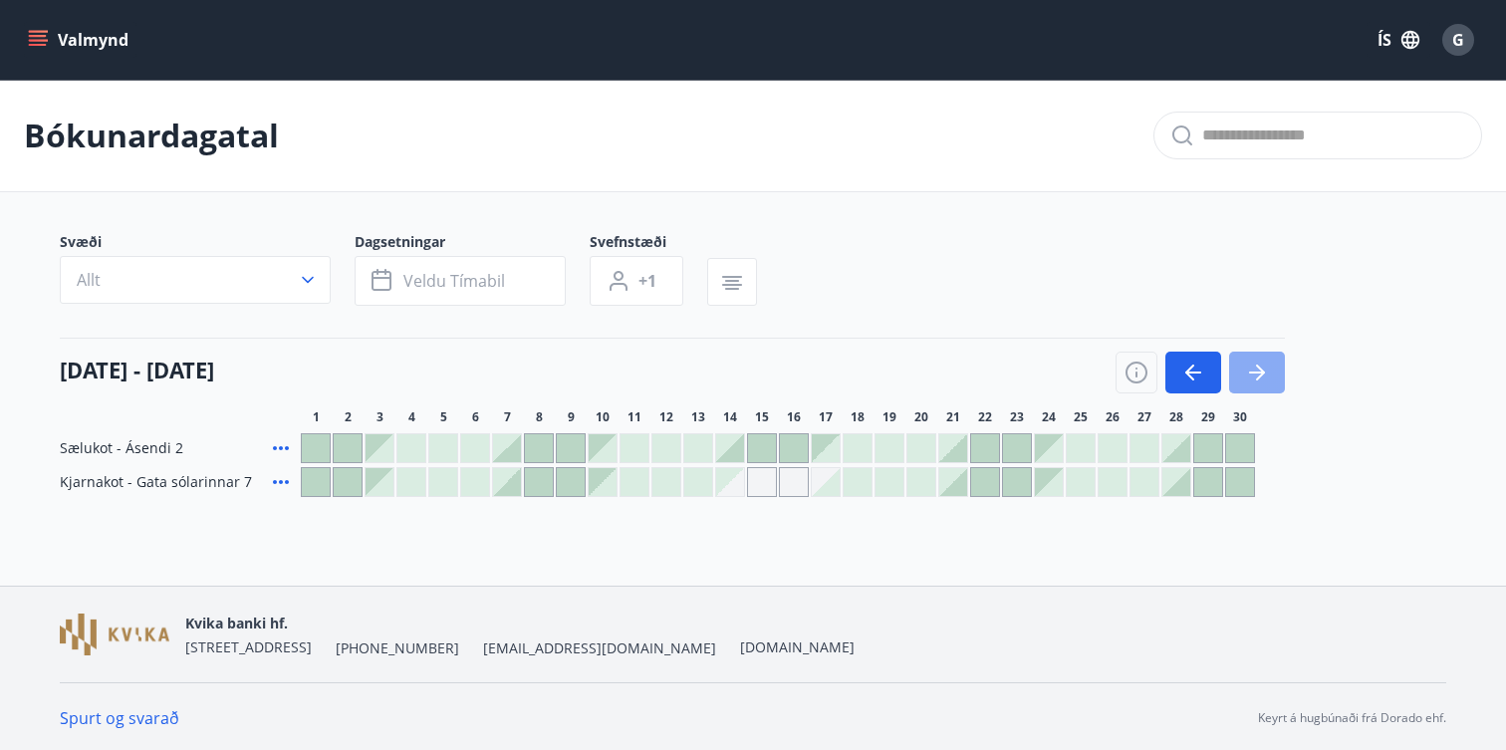
click at [1257, 384] on icon "button" at bounding box center [1257, 373] width 24 height 24
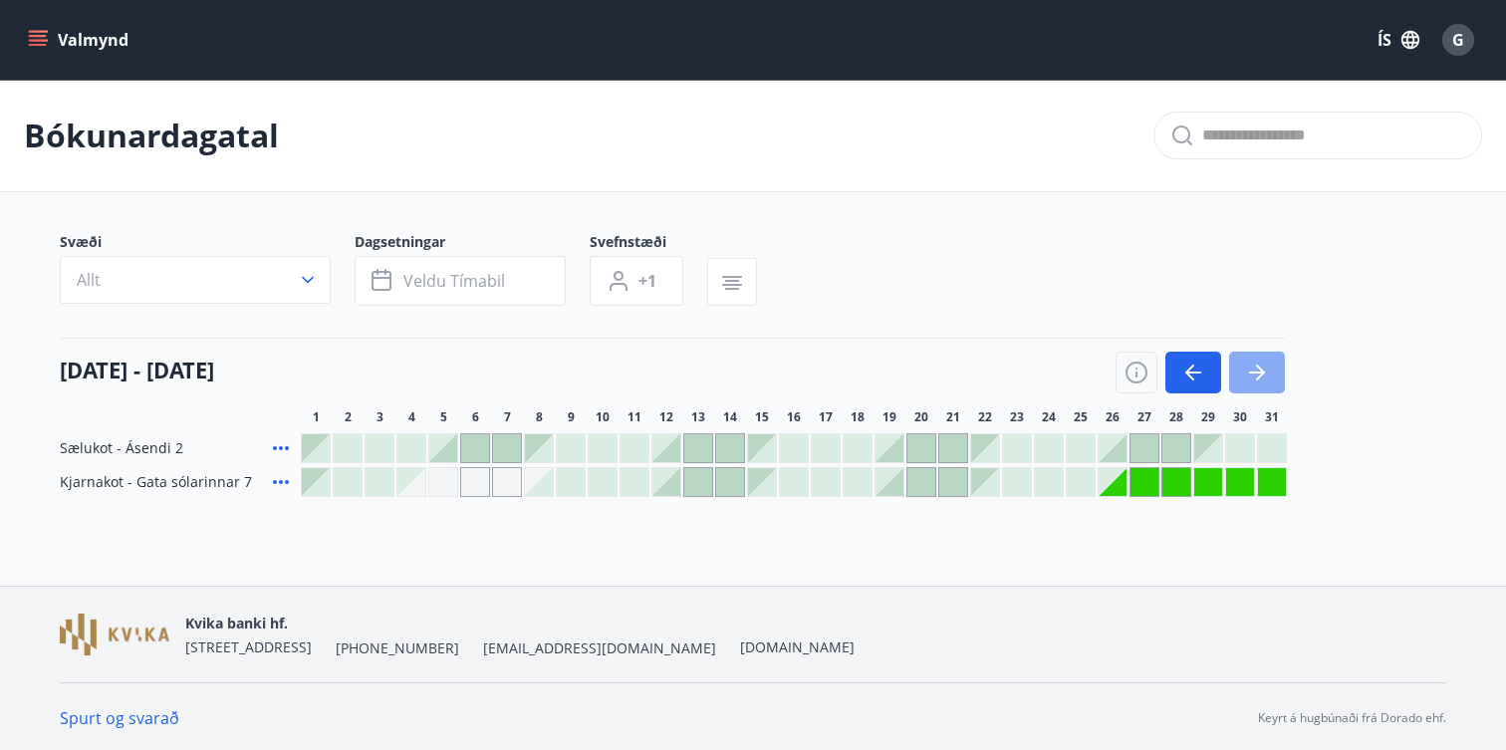
click at [1257, 366] on icon "button" at bounding box center [1260, 373] width 9 height 16
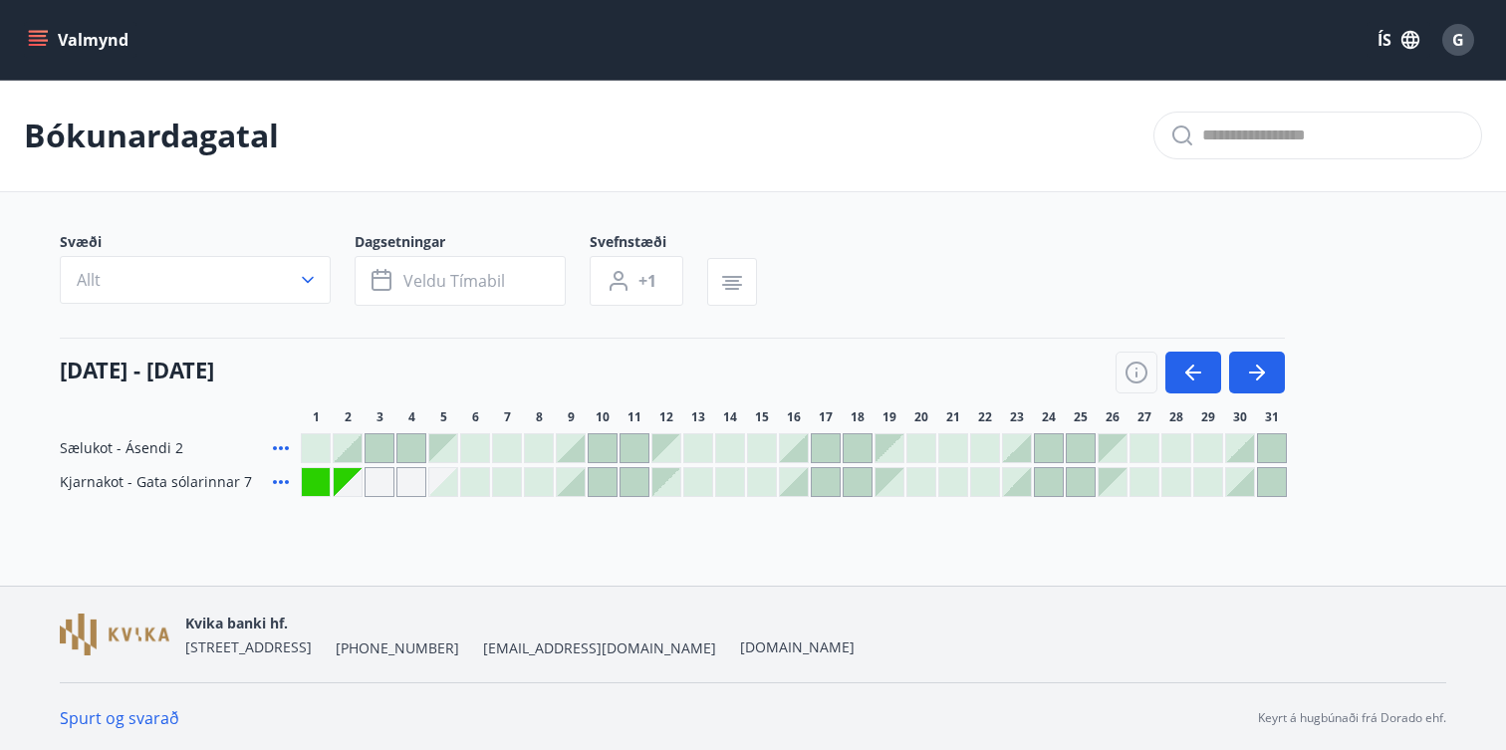
click at [406, 484] on div "Gráir dagar eru ekki bókanlegir" at bounding box center [411, 482] width 30 height 30
click at [573, 558] on div "Bókunardagatal Svæði Allt Dagsetningar Veldu tímabil Svefnstæði +1 01 janúar - …" at bounding box center [753, 328] width 1506 height 497
click at [471, 483] on div at bounding box center [475, 482] width 28 height 28
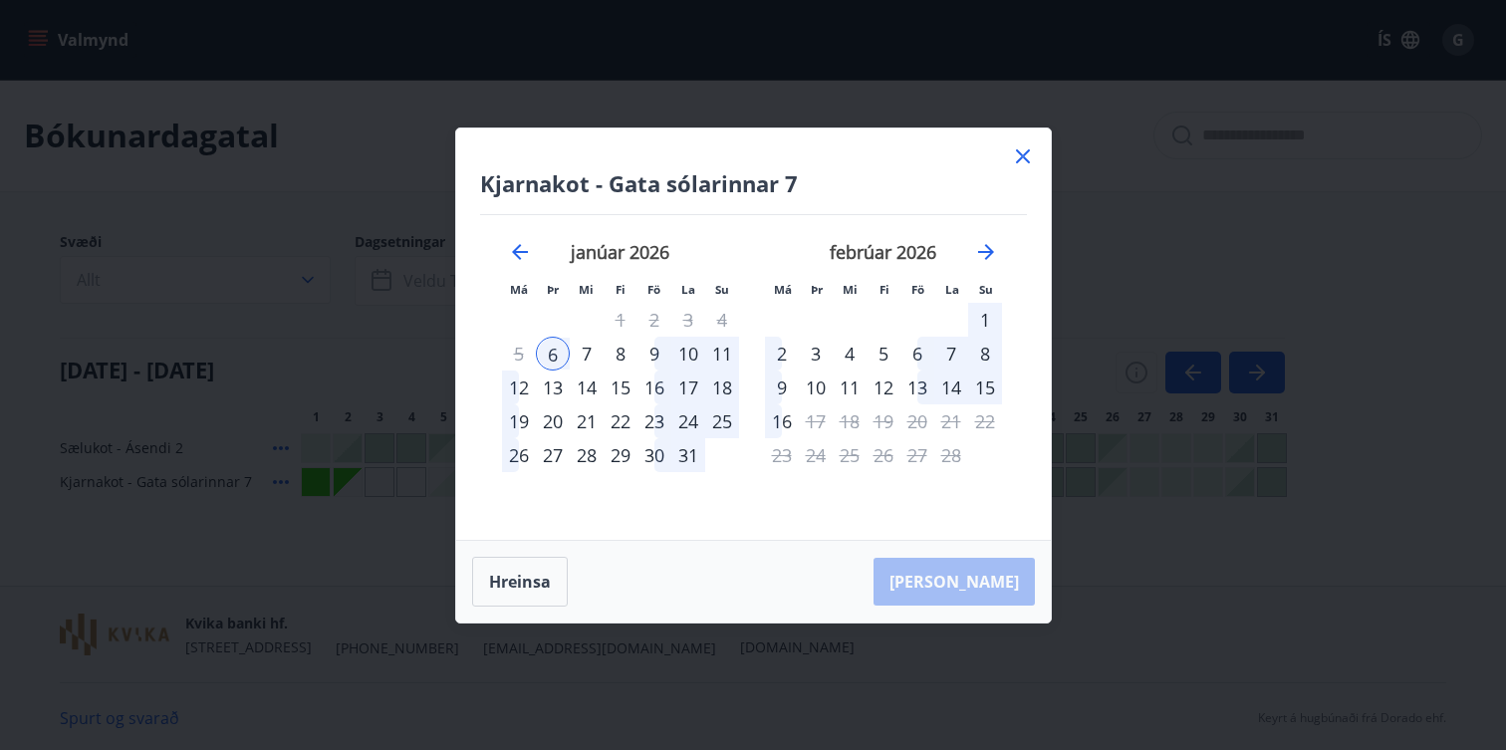
click at [1028, 154] on icon at bounding box center [1023, 156] width 24 height 24
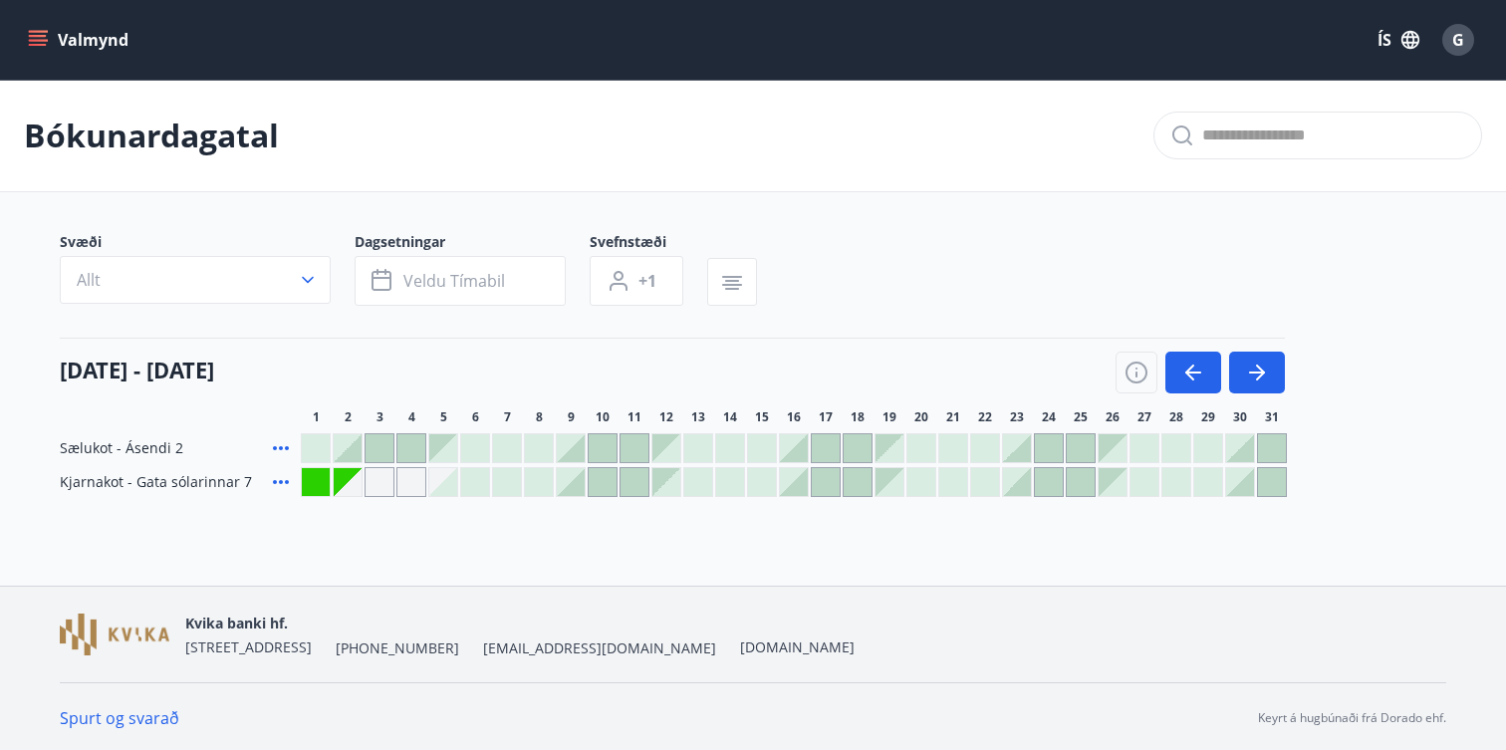
click at [35, 48] on icon "menu" at bounding box center [38, 40] width 20 height 20
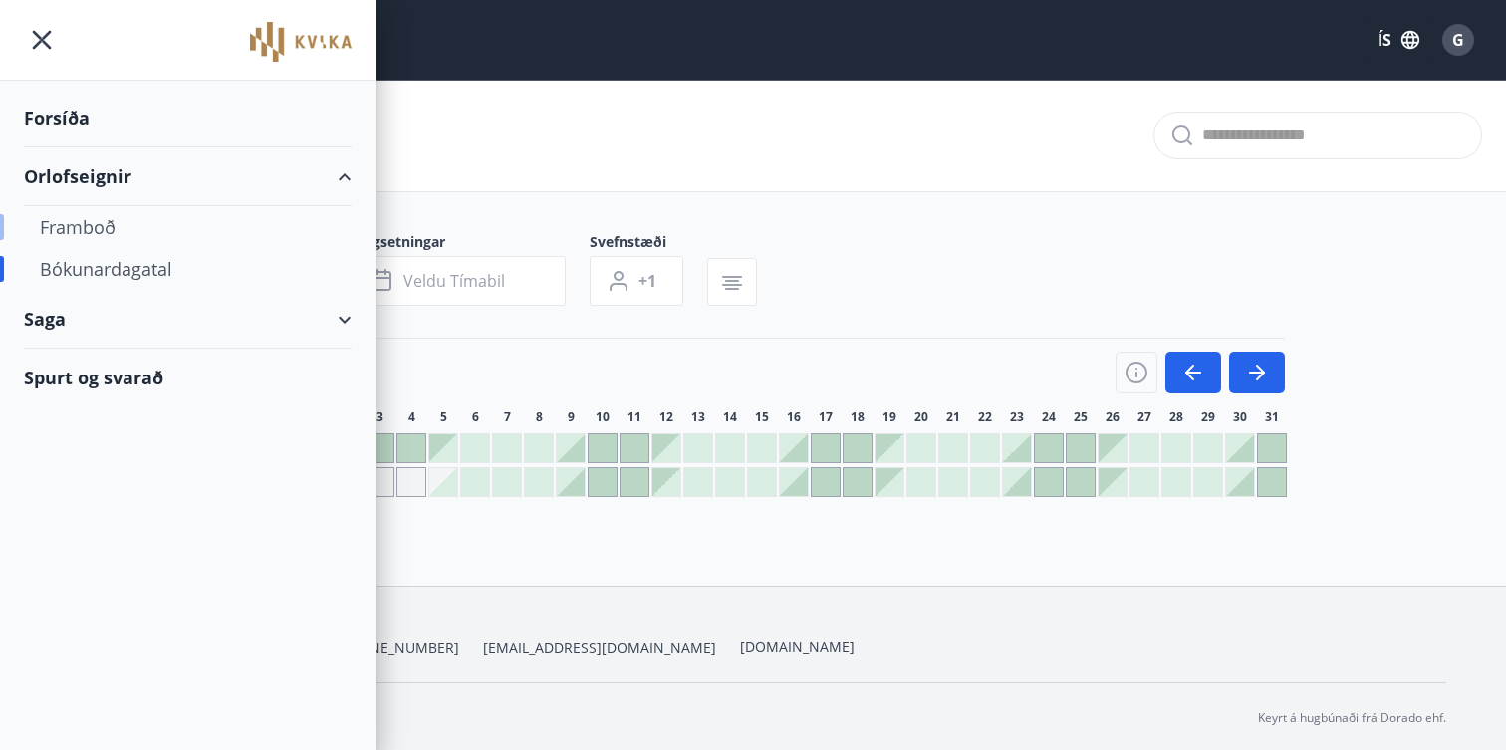
click at [55, 231] on div "Framboð" at bounding box center [188, 227] width 296 height 42
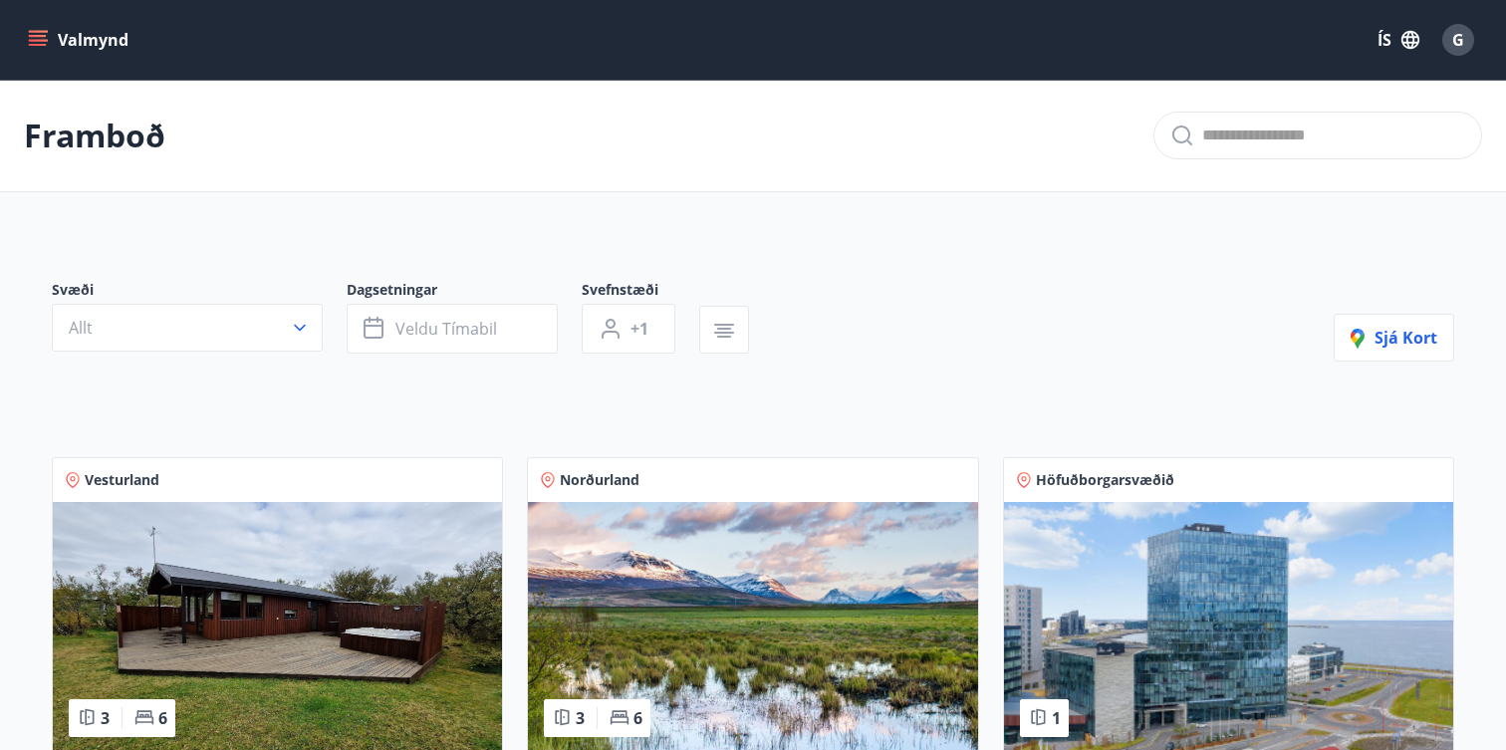
click at [42, 37] on icon "menu" at bounding box center [38, 40] width 20 height 20
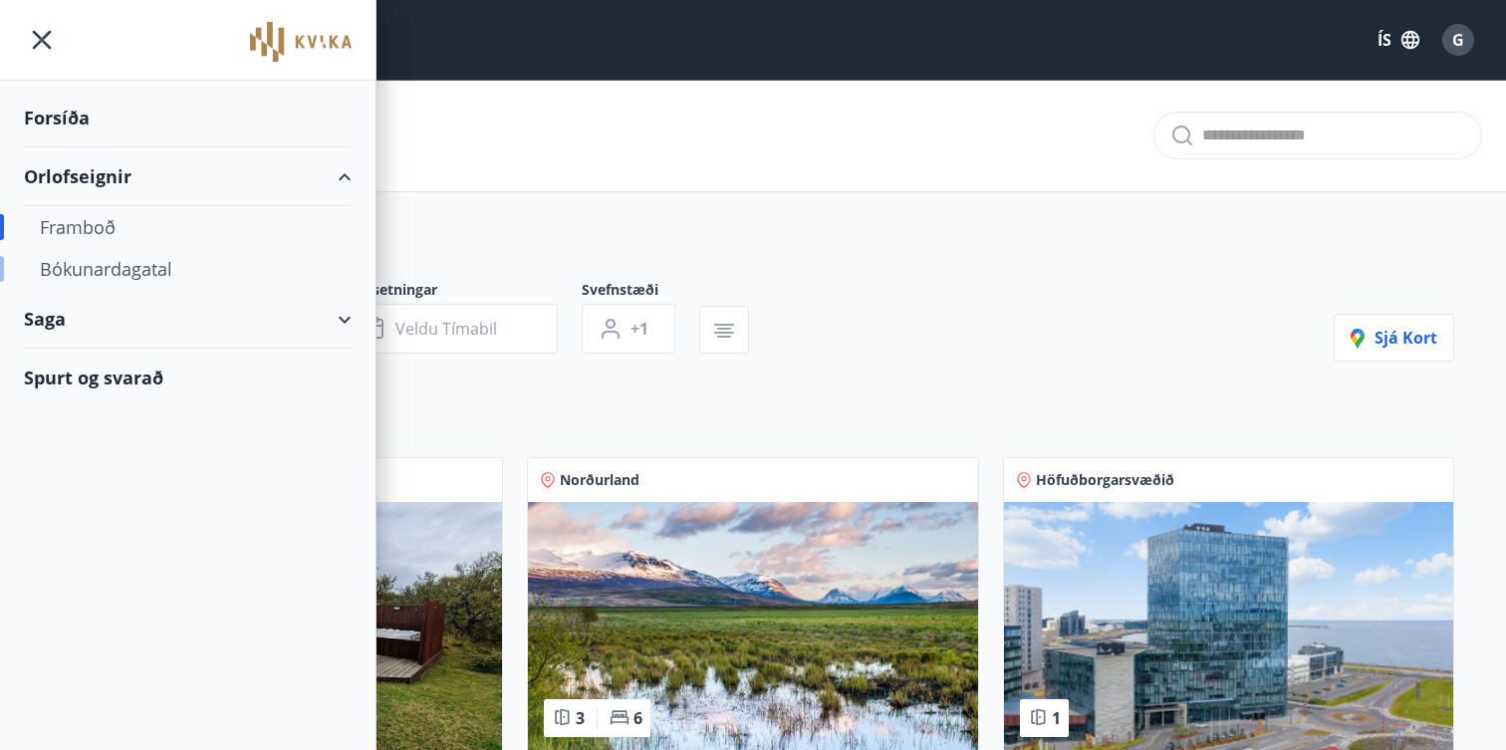
click at [116, 269] on div "Bókunardagatal" at bounding box center [188, 269] width 296 height 42
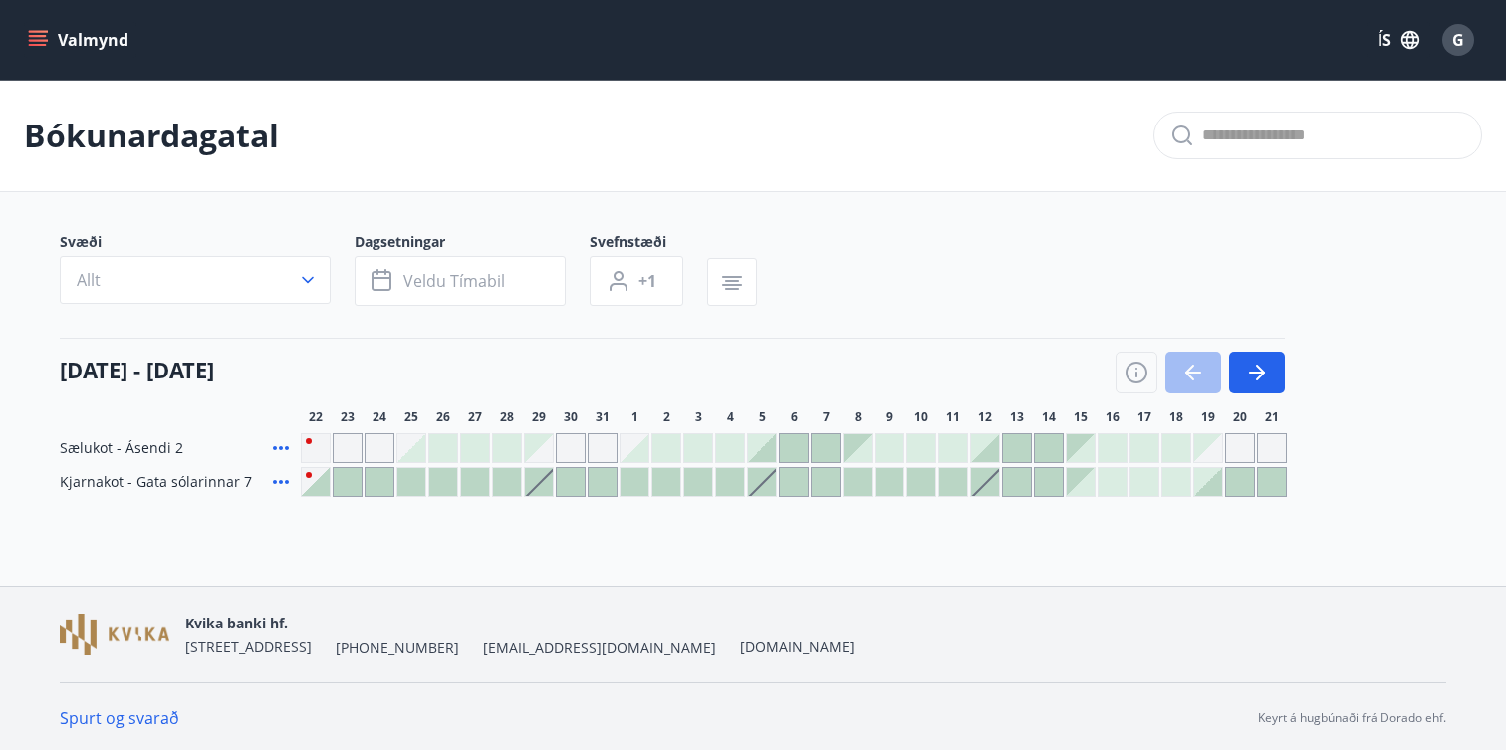
click at [46, 30] on icon "menu" at bounding box center [38, 40] width 20 height 20
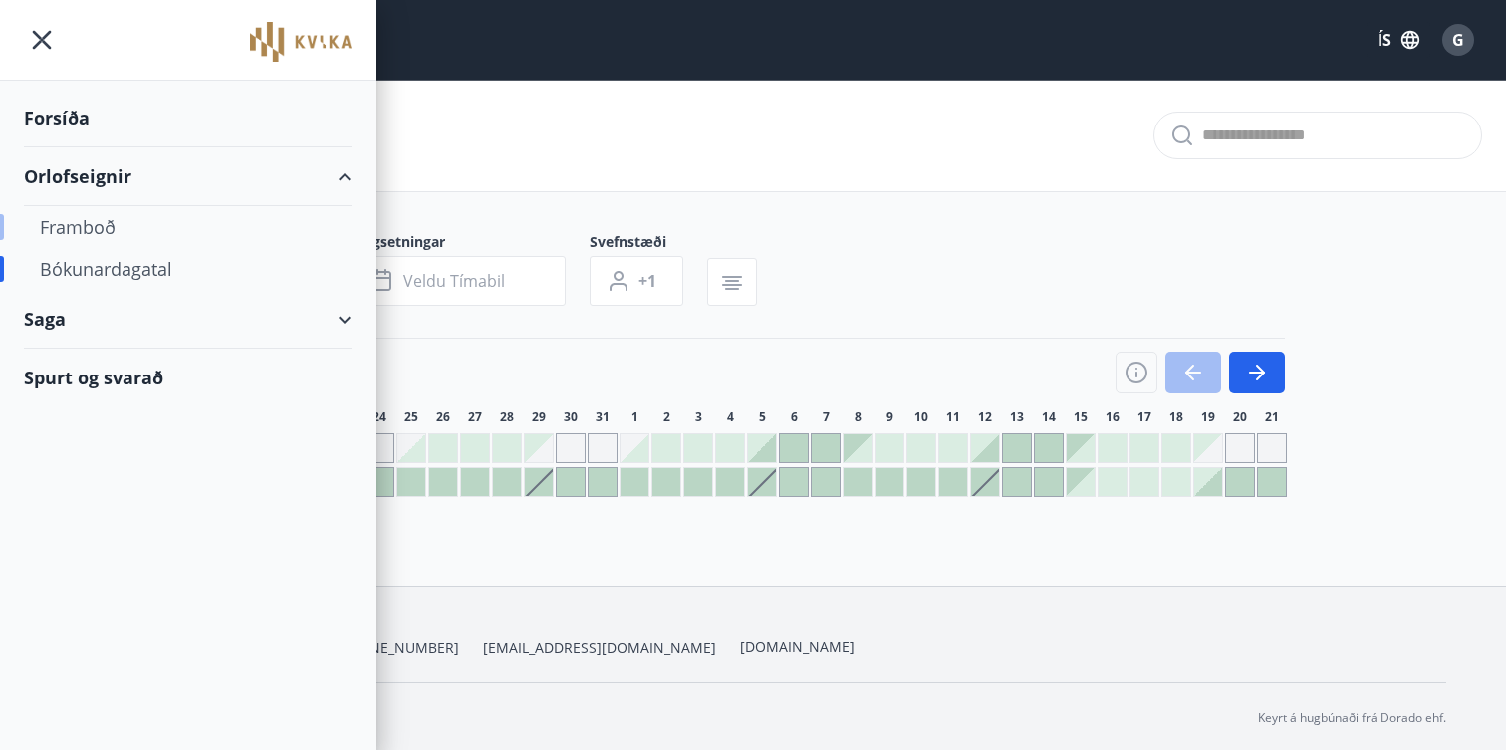
click at [86, 230] on div "Framboð" at bounding box center [188, 227] width 296 height 42
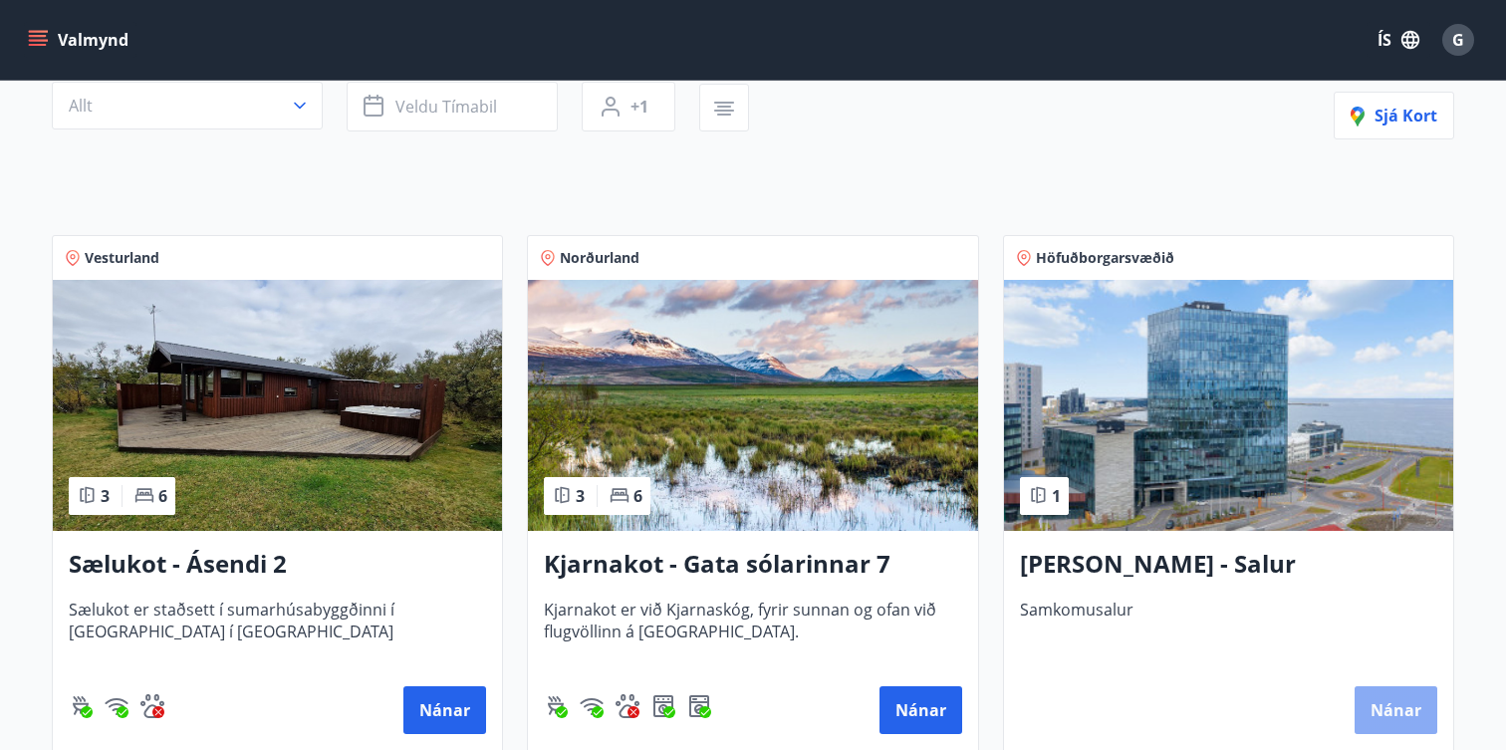
click at [1396, 721] on button "Nánar" at bounding box center [1396, 710] width 83 height 48
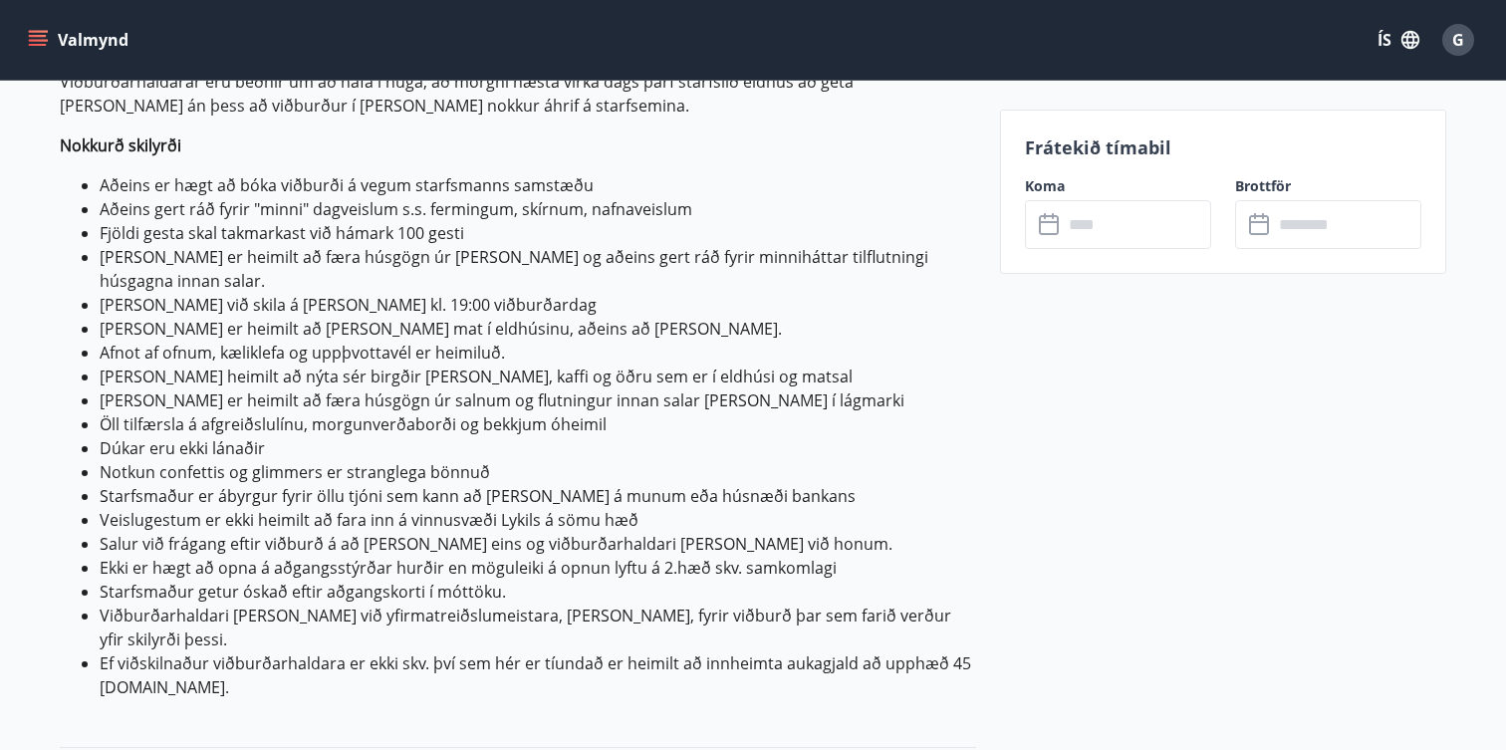
scroll to position [841, 0]
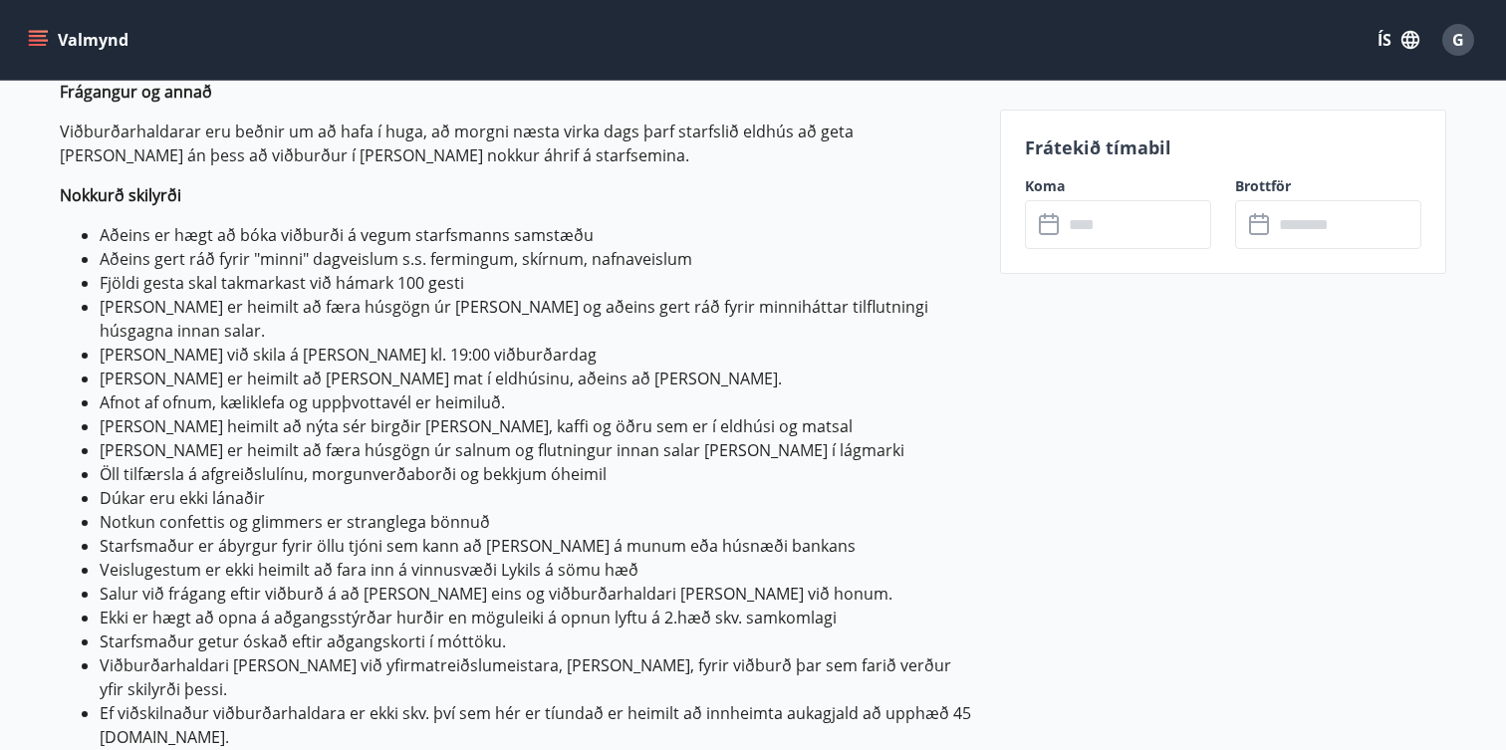
click at [1093, 198] on div "Koma ​ ​" at bounding box center [1106, 212] width 210 height 73
click at [1093, 229] on input "text" at bounding box center [1137, 224] width 148 height 49
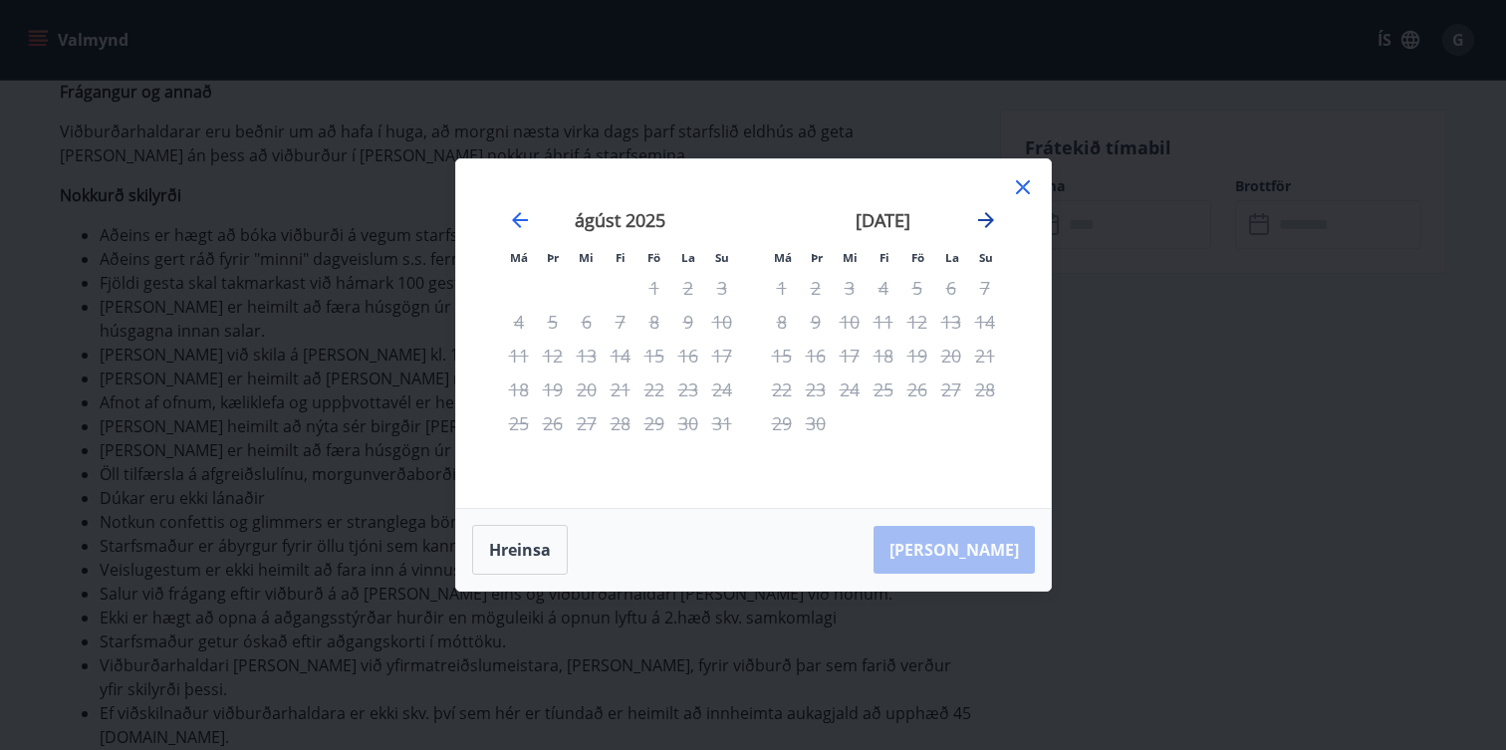
click at [983, 216] on icon "Move forward to switch to the next month." at bounding box center [986, 220] width 24 height 24
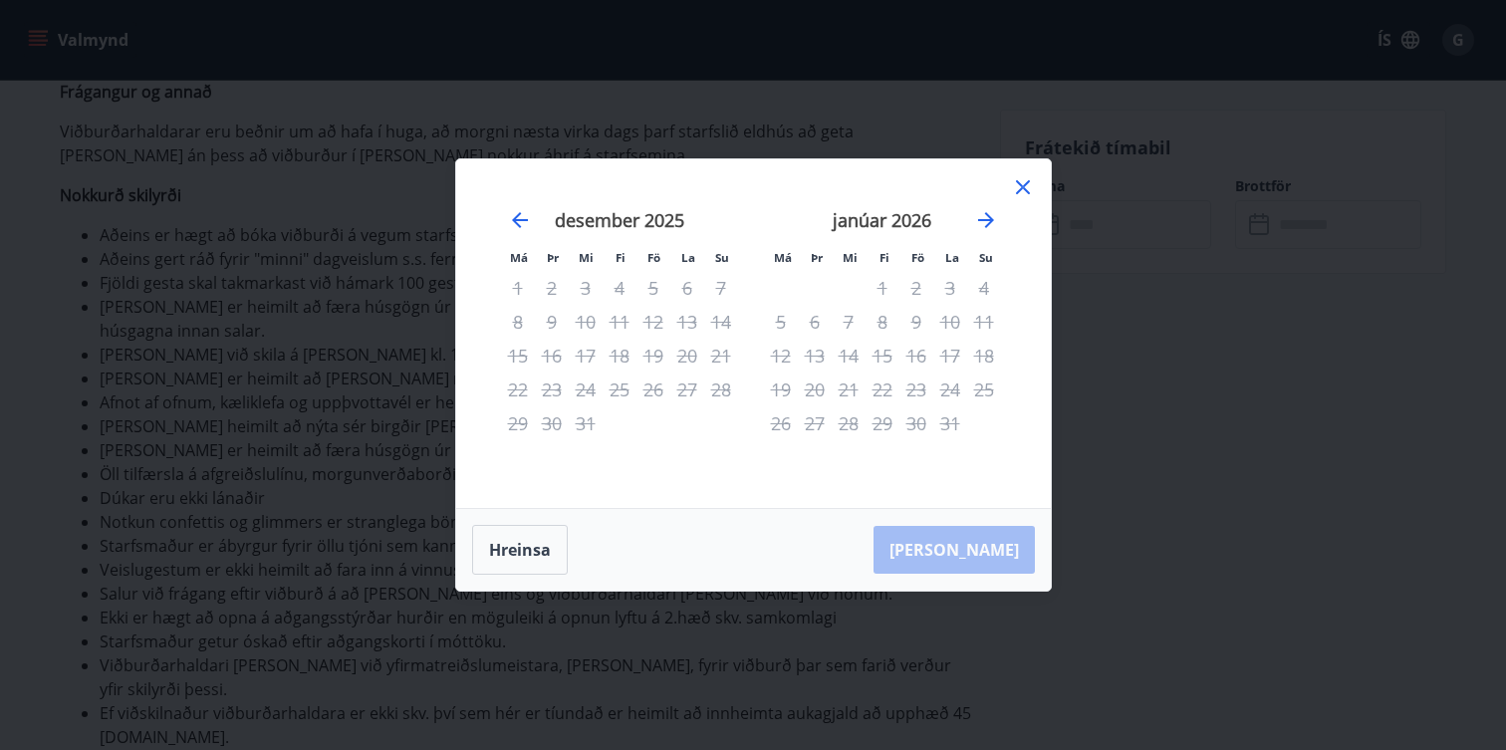
click at [1027, 188] on icon at bounding box center [1023, 187] width 24 height 24
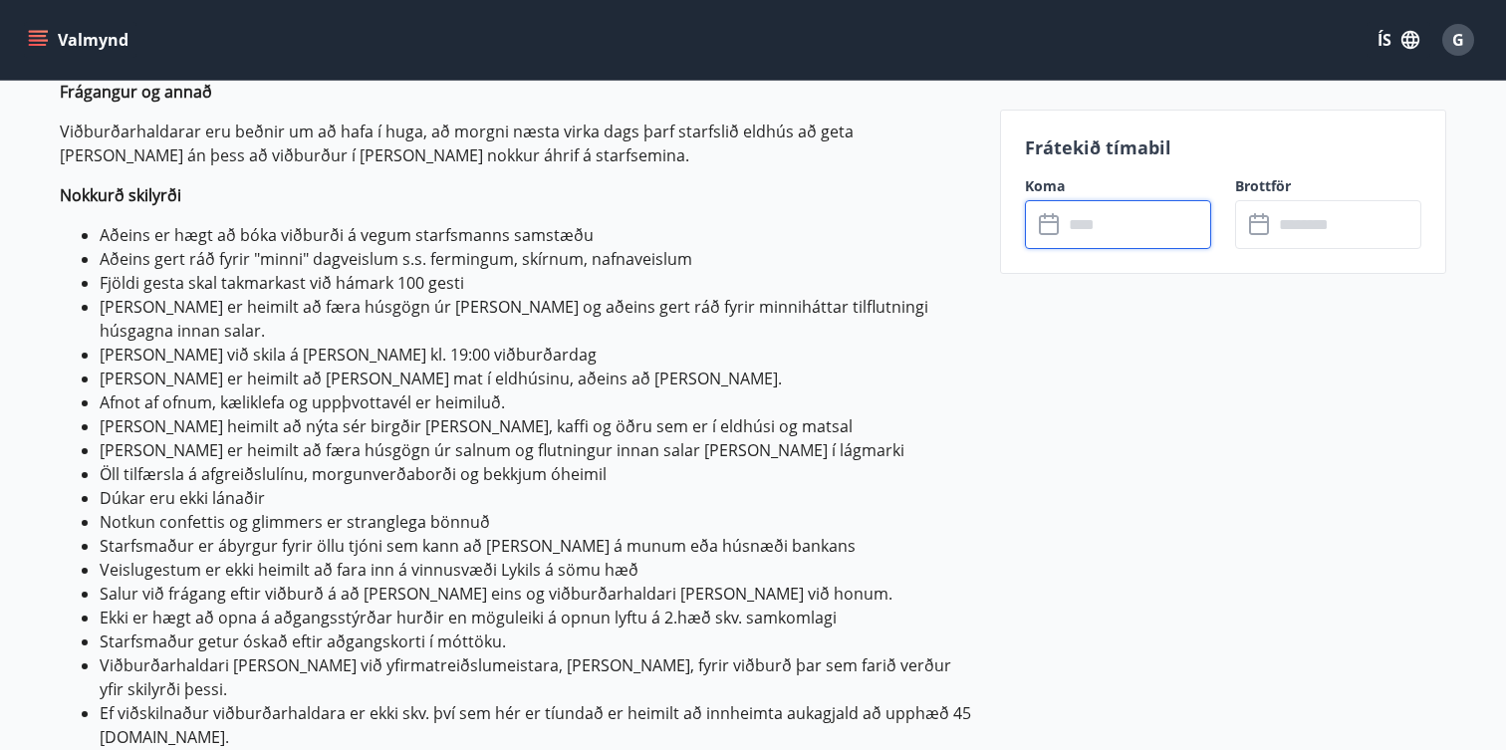
click at [1469, 33] on div "G" at bounding box center [1458, 40] width 32 height 32
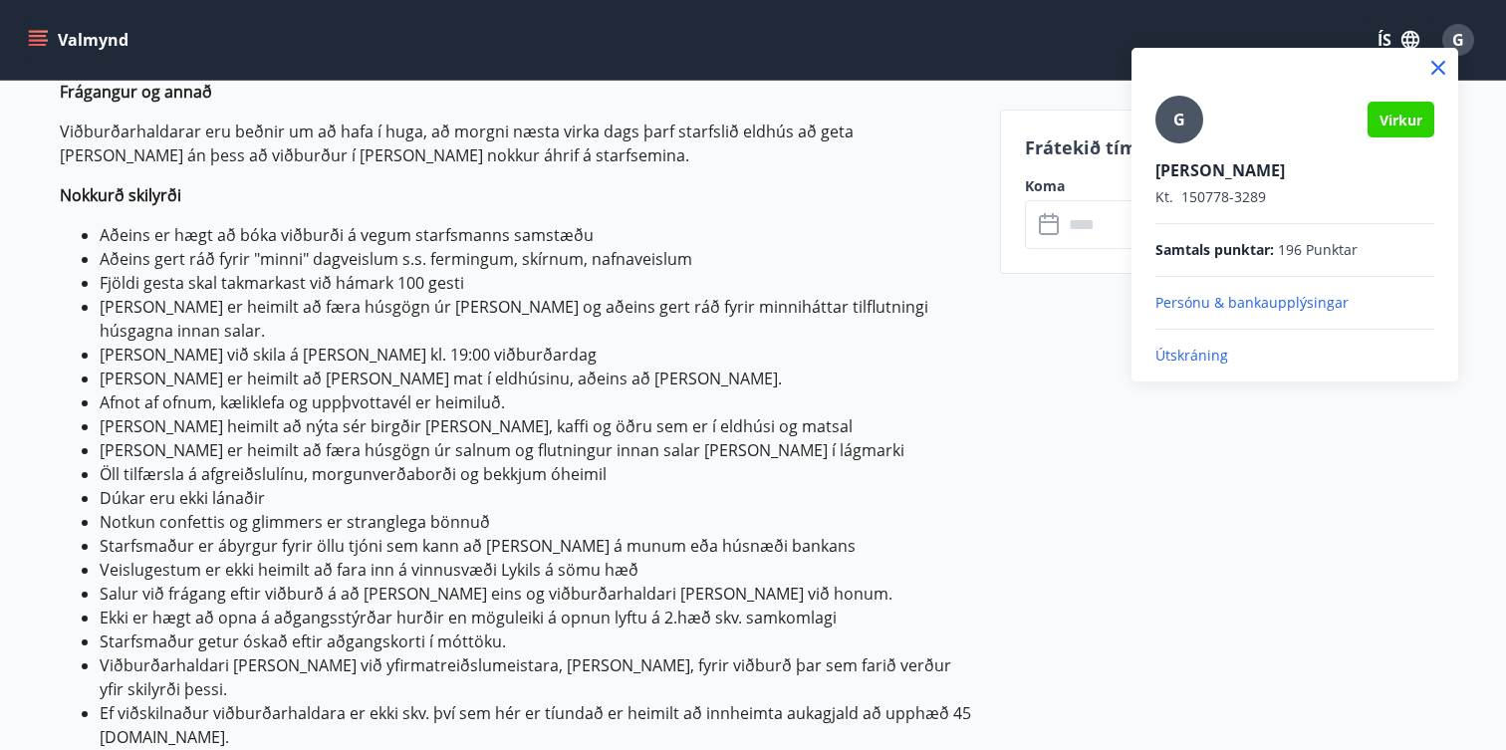
click at [1201, 357] on p "Útskráning" at bounding box center [1295, 356] width 279 height 20
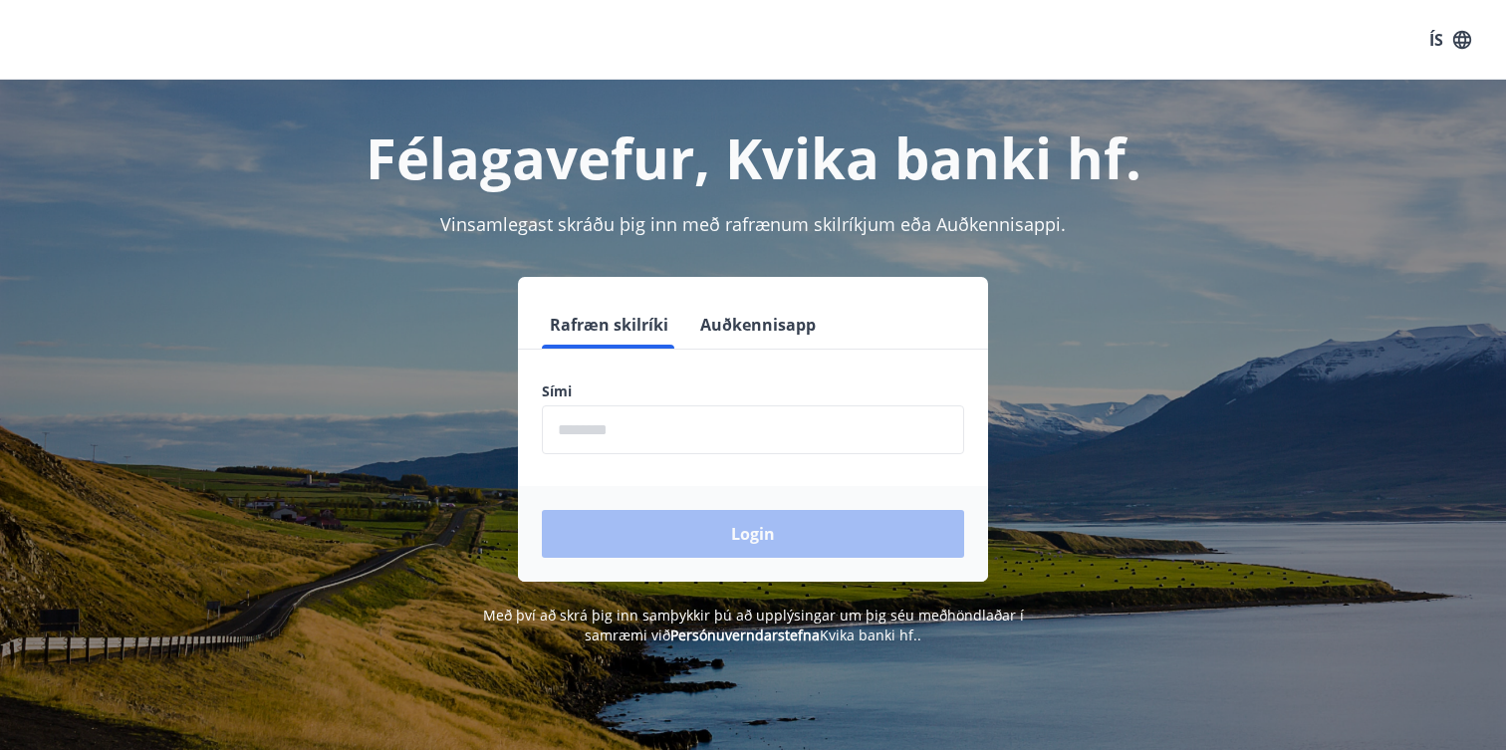
click at [590, 437] on input "phone" at bounding box center [753, 429] width 422 height 49
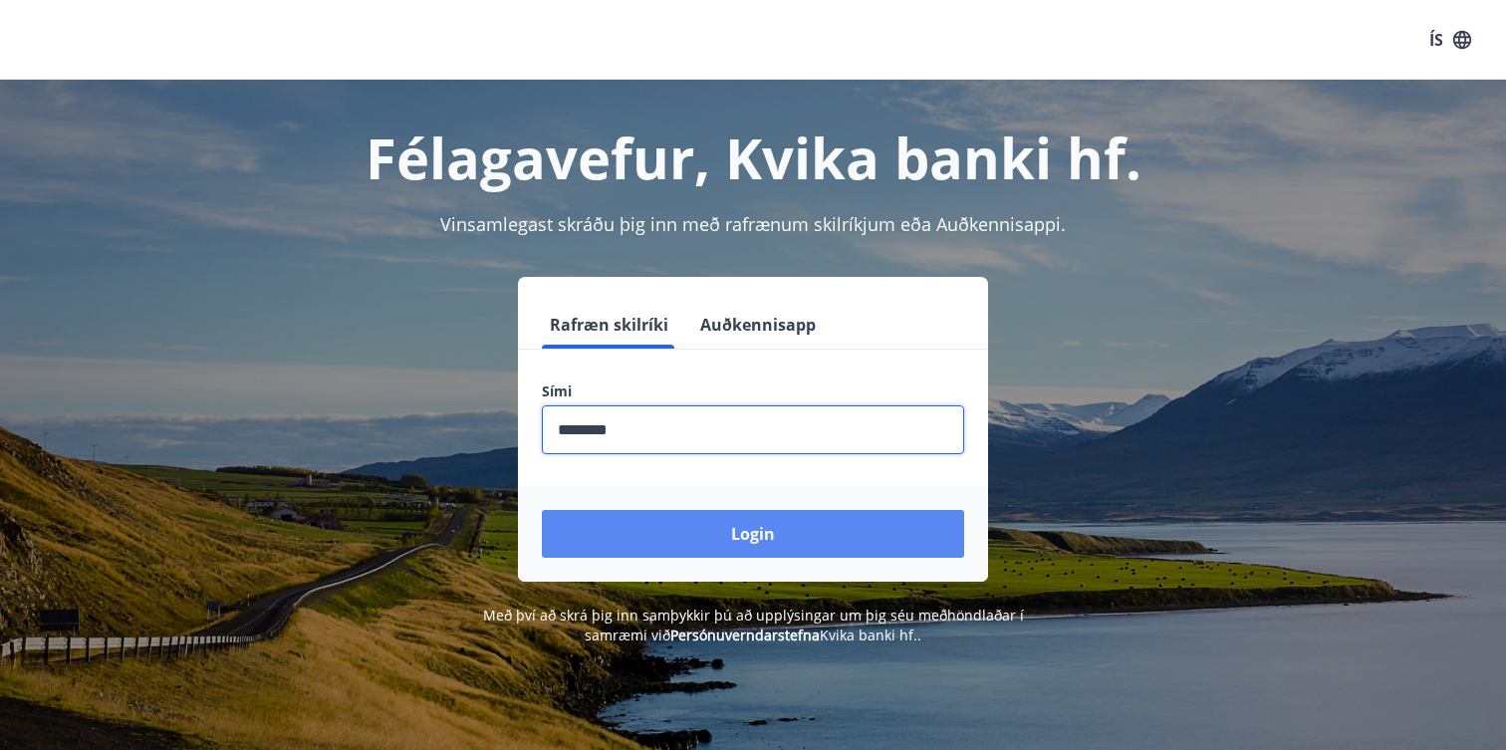
type input "********"
click at [663, 534] on button "Login" at bounding box center [753, 534] width 422 height 48
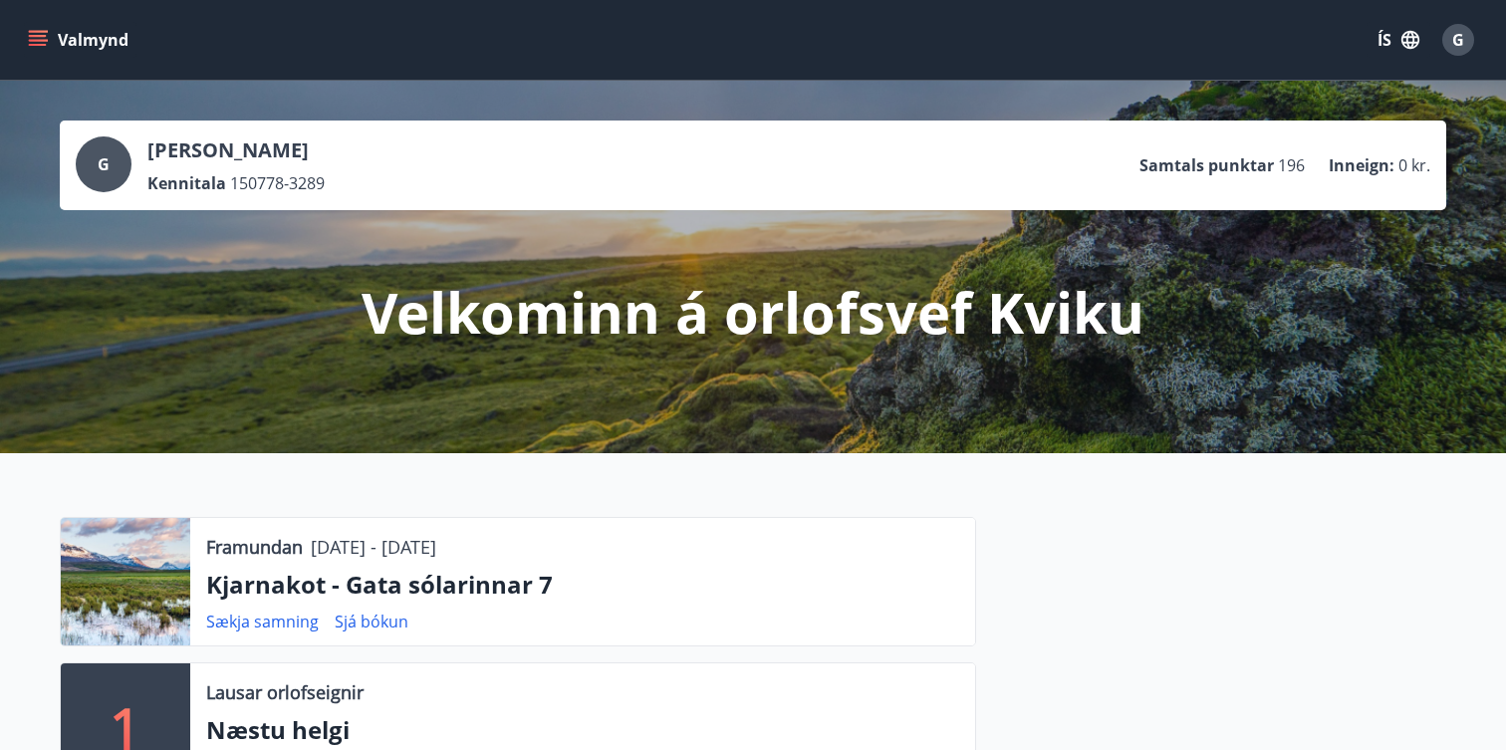
click at [44, 61] on div "Valmynd ÍS G" at bounding box center [753, 40] width 1458 height 48
click at [43, 36] on icon "menu" at bounding box center [38, 36] width 18 height 2
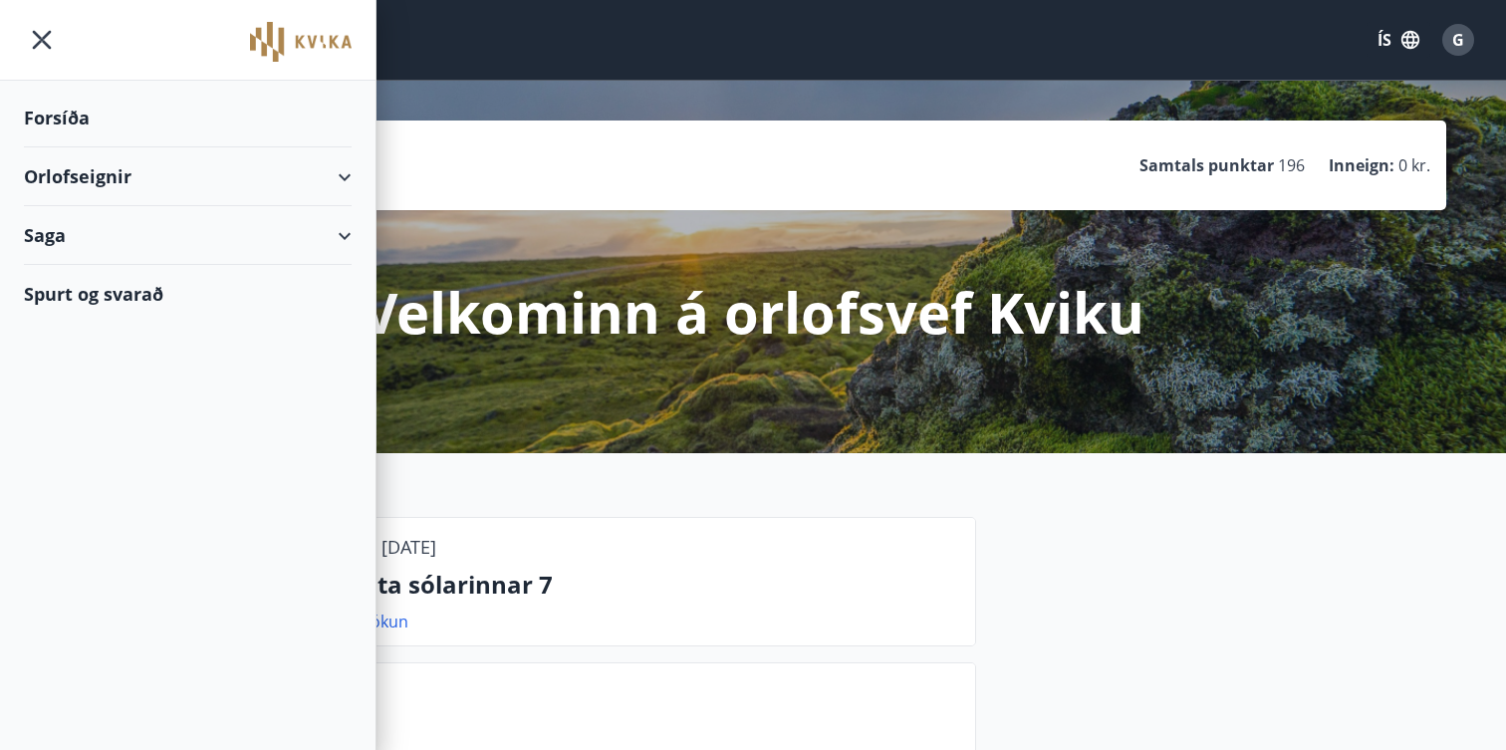
click at [85, 198] on div "Orlofseignir" at bounding box center [188, 176] width 328 height 59
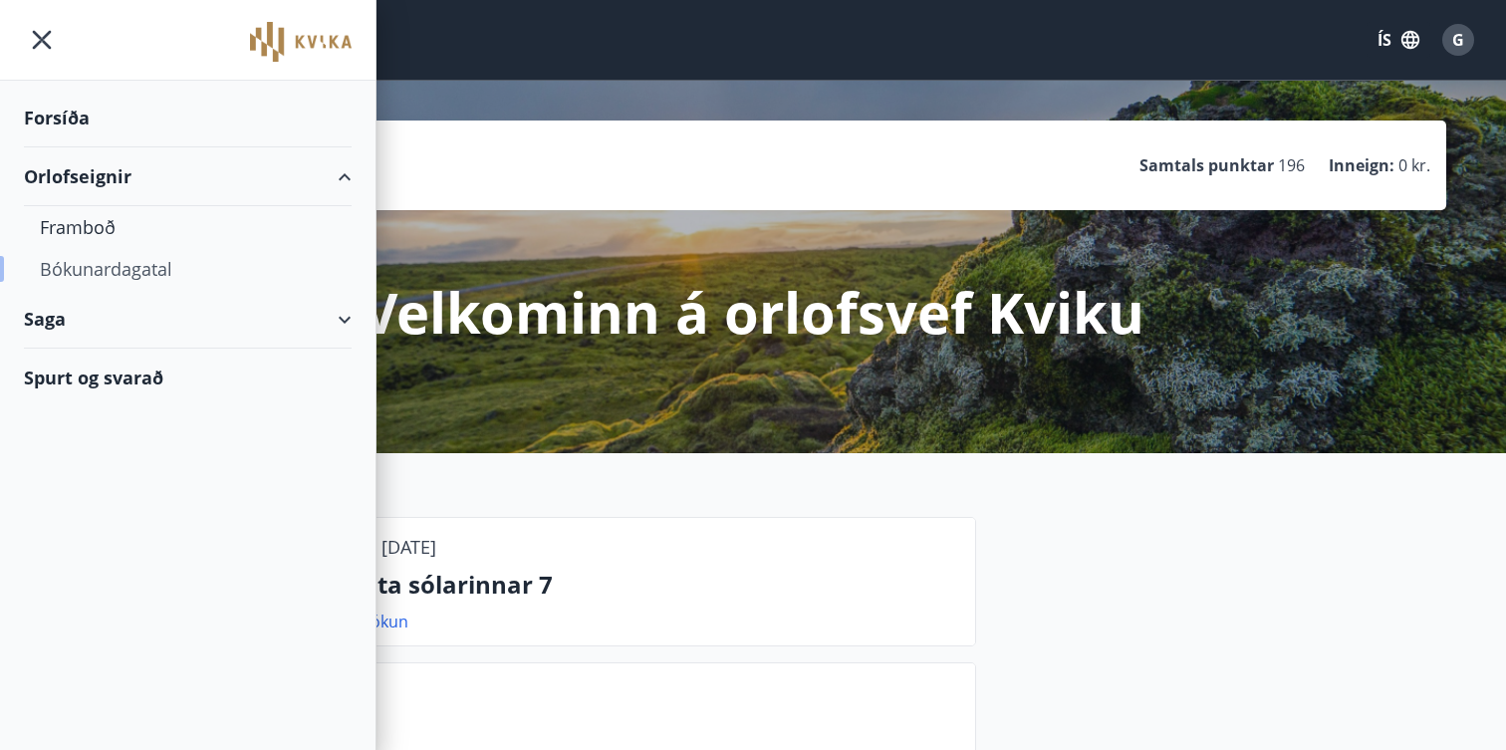
click at [72, 276] on div "Bókunardagatal" at bounding box center [188, 269] width 296 height 42
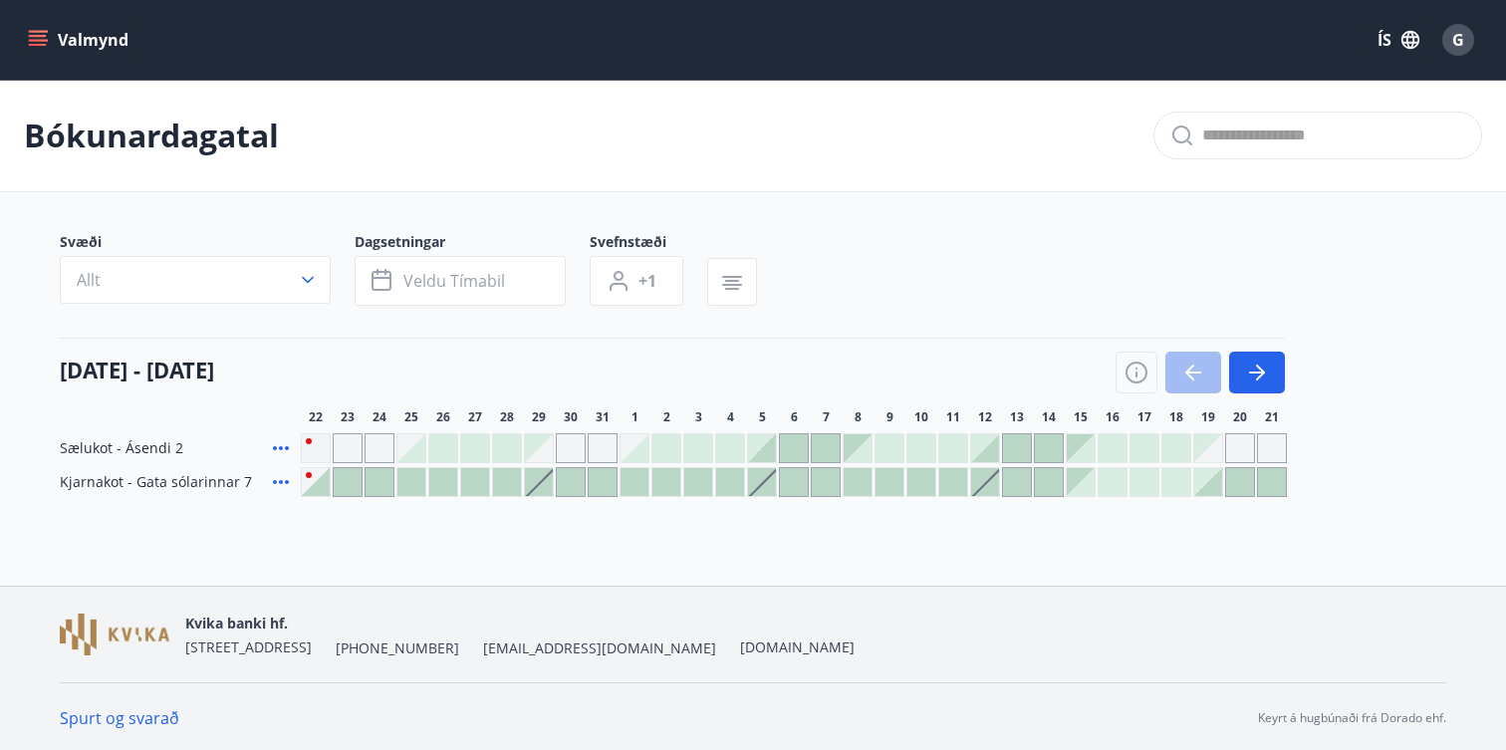
click at [44, 35] on icon "menu" at bounding box center [38, 36] width 18 height 2
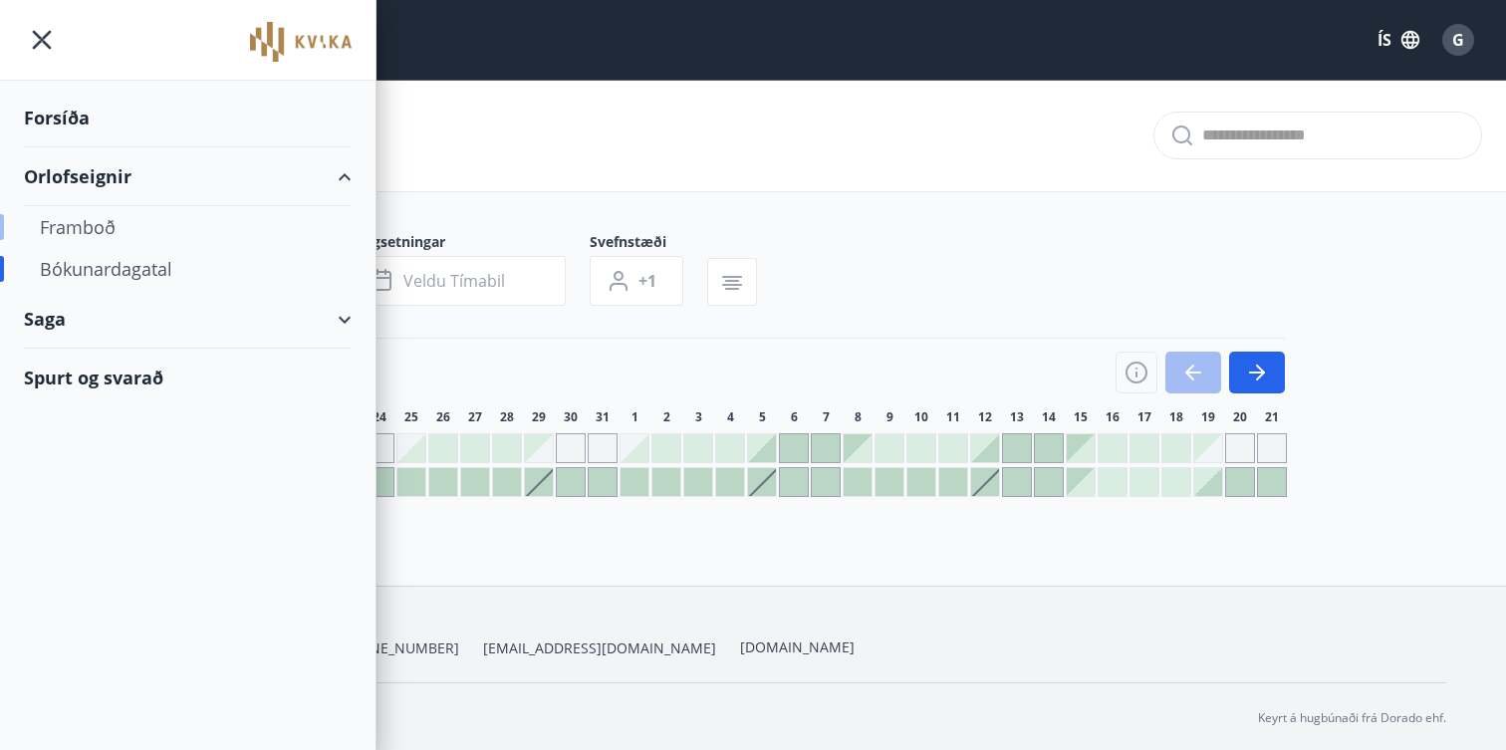
click at [109, 226] on div "Framboð" at bounding box center [188, 227] width 296 height 42
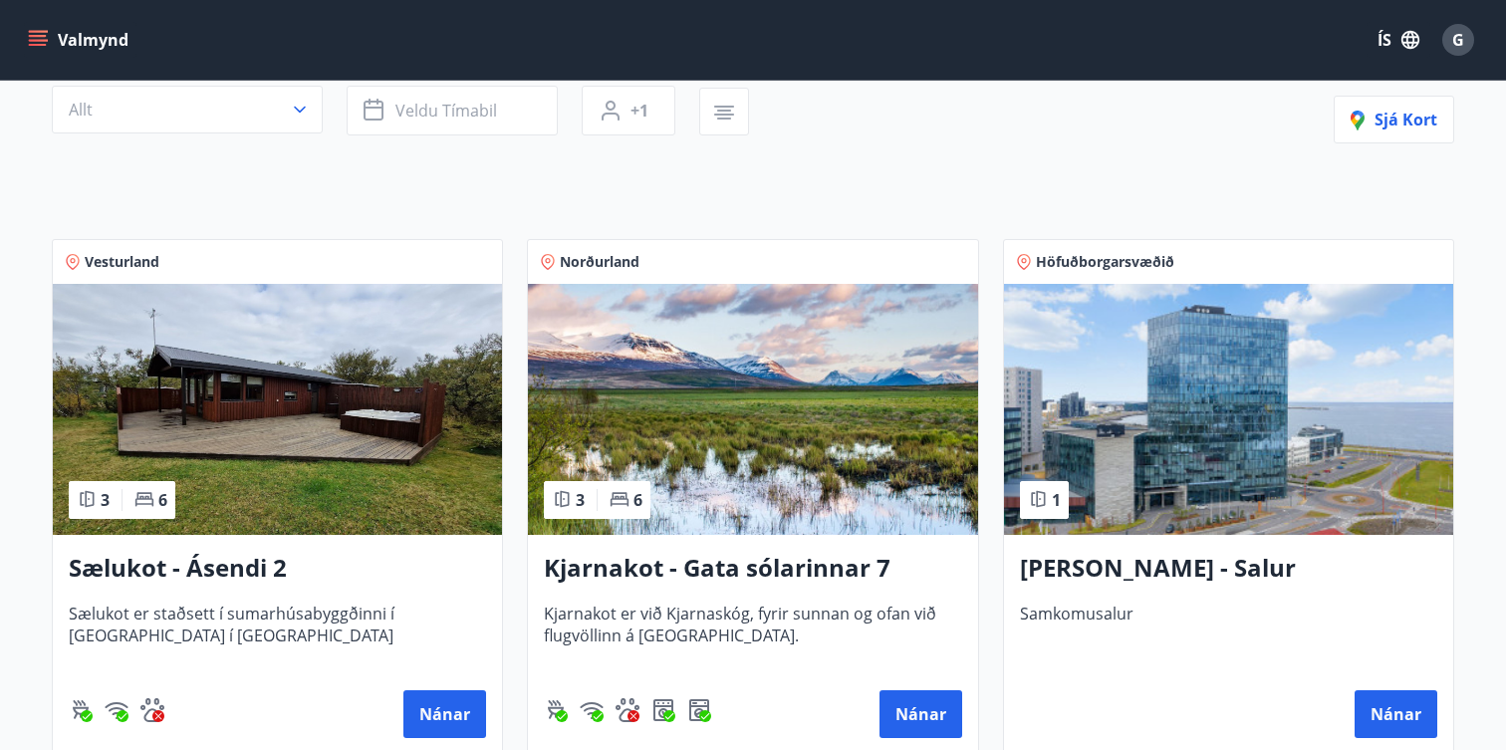
scroll to position [262, 0]
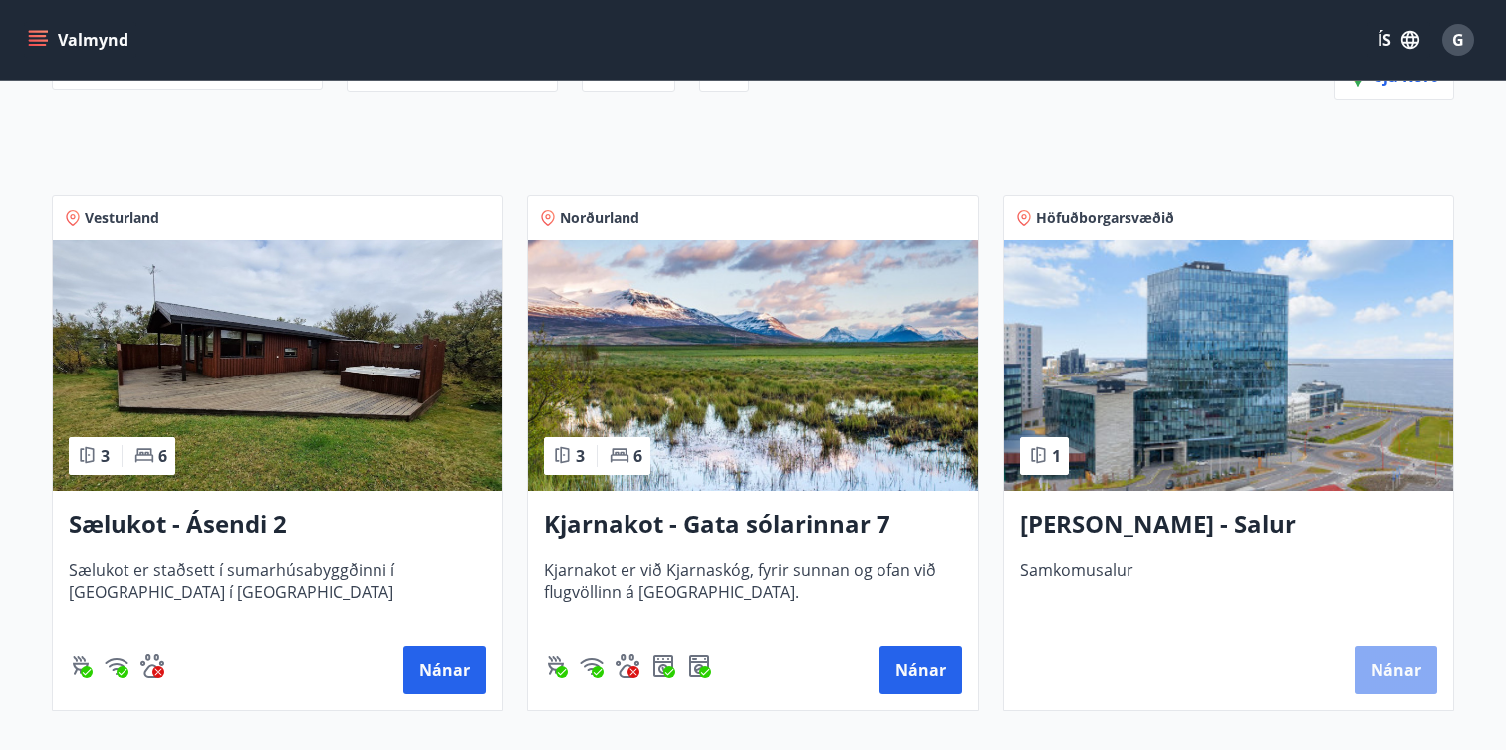
click at [1401, 660] on button "Nánar" at bounding box center [1396, 671] width 83 height 48
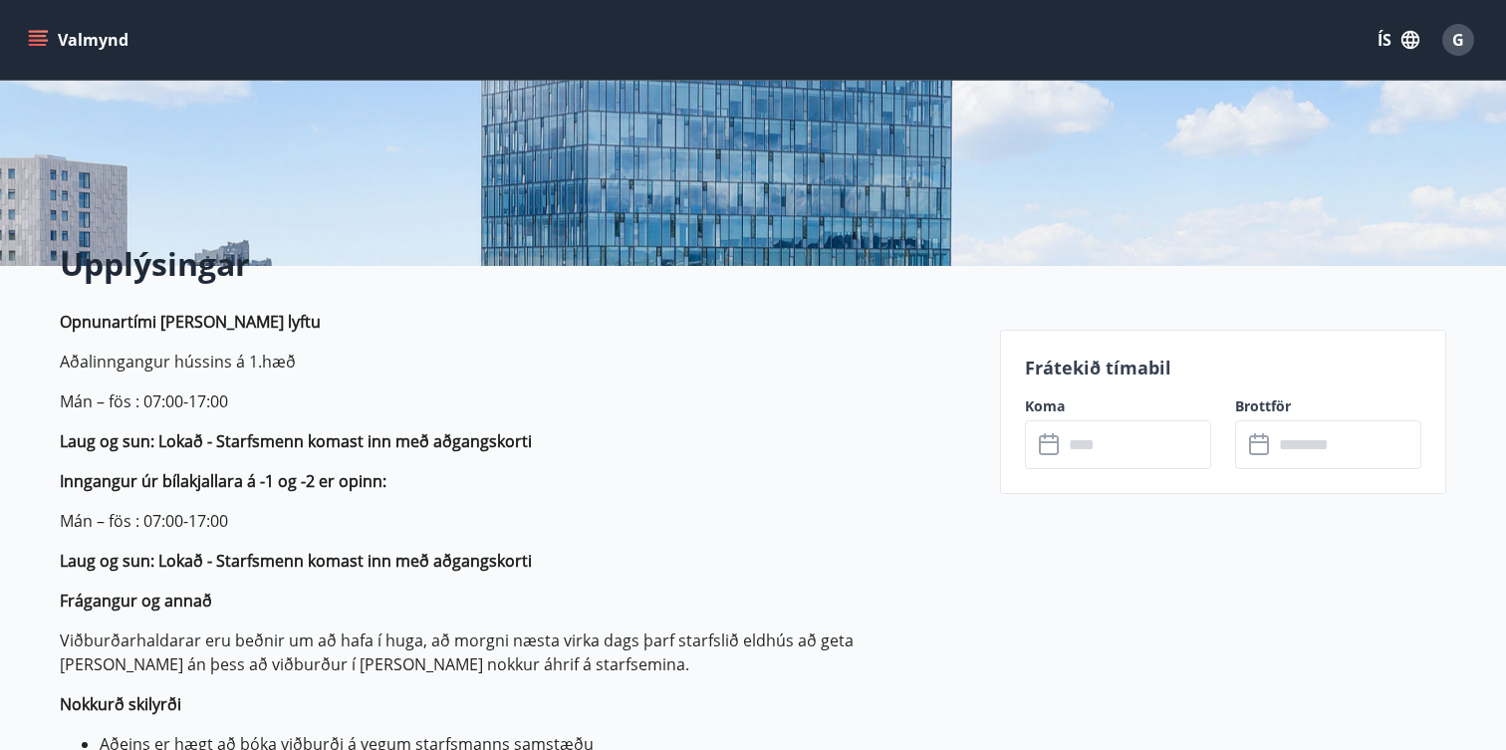
scroll to position [327, 0]
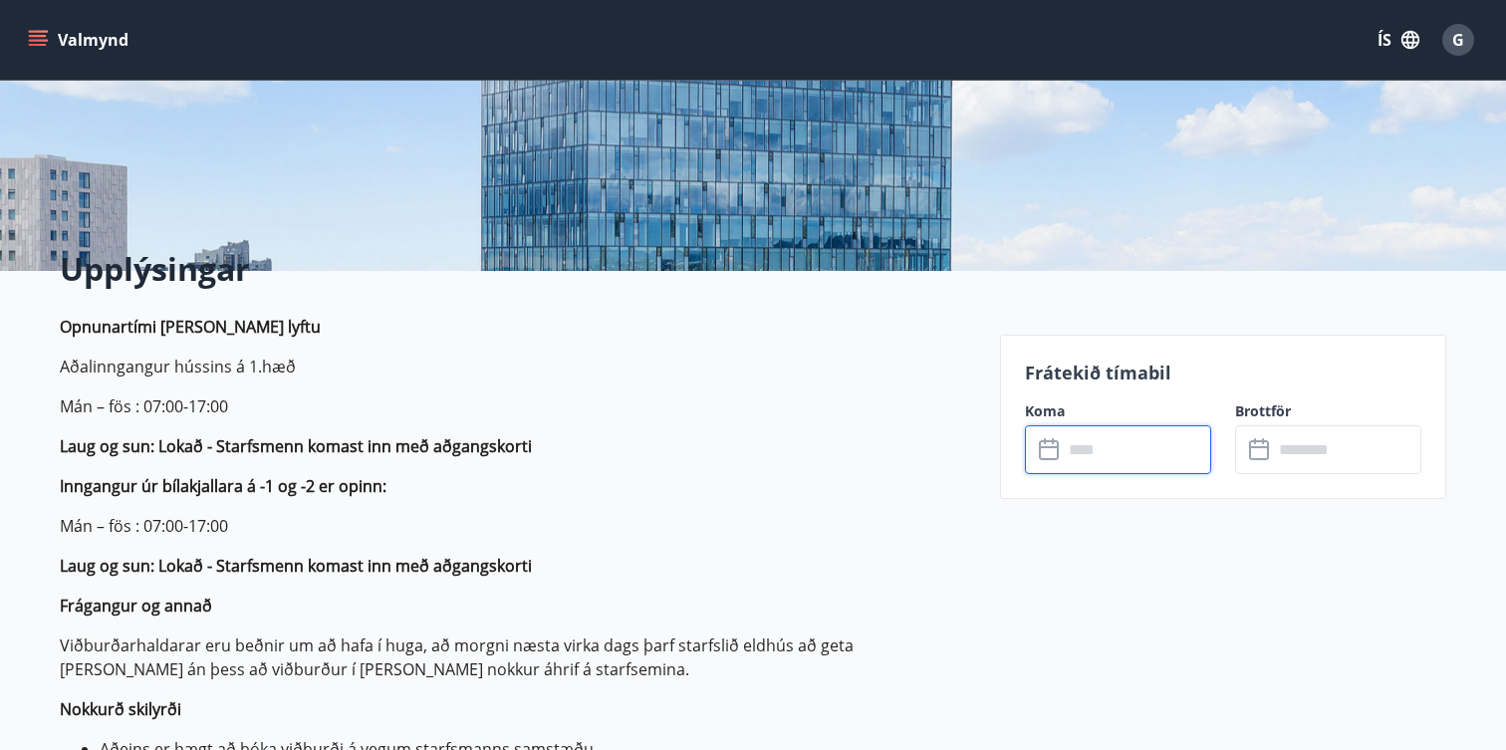
click at [1073, 446] on input "text" at bounding box center [1137, 449] width 148 height 49
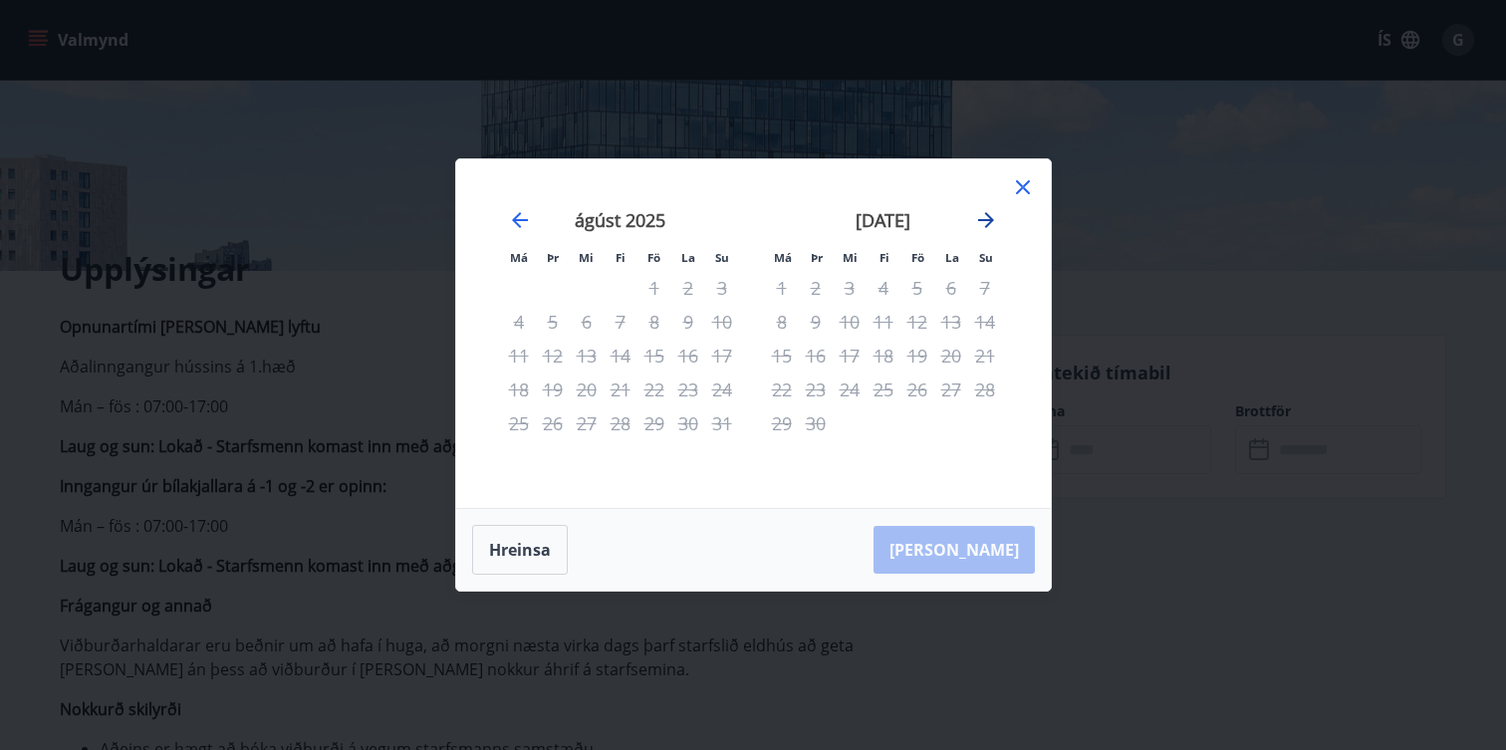
click at [991, 216] on icon "Move forward to switch to the next month." at bounding box center [986, 220] width 24 height 24
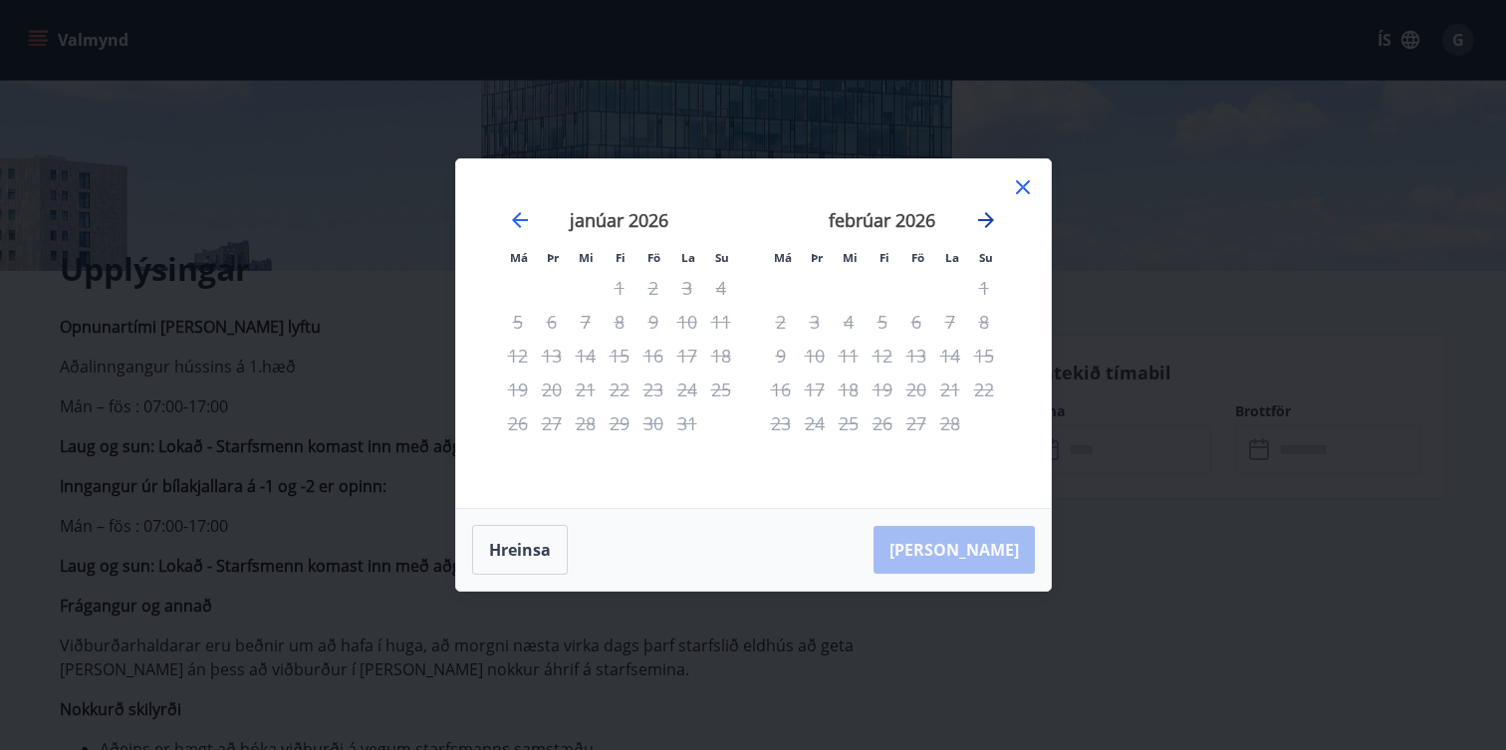
click at [991, 216] on icon "Move forward to switch to the next month." at bounding box center [986, 220] width 24 height 24
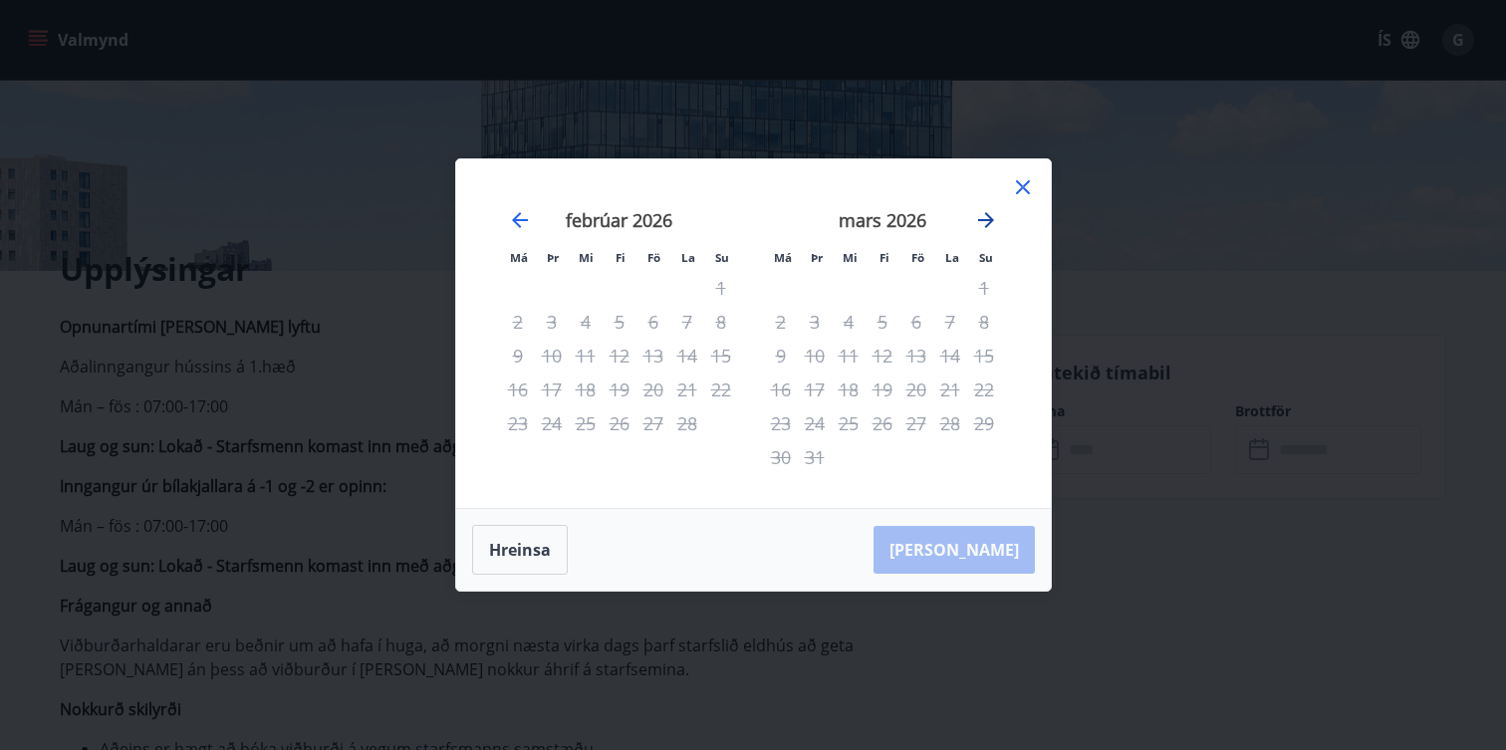
click at [991, 216] on icon "Move forward to switch to the next month." at bounding box center [986, 220] width 24 height 24
click at [979, 222] on icon "Move forward to switch to the next month." at bounding box center [986, 220] width 24 height 24
click at [983, 222] on icon "Move forward to switch to the next month." at bounding box center [986, 220] width 24 height 24
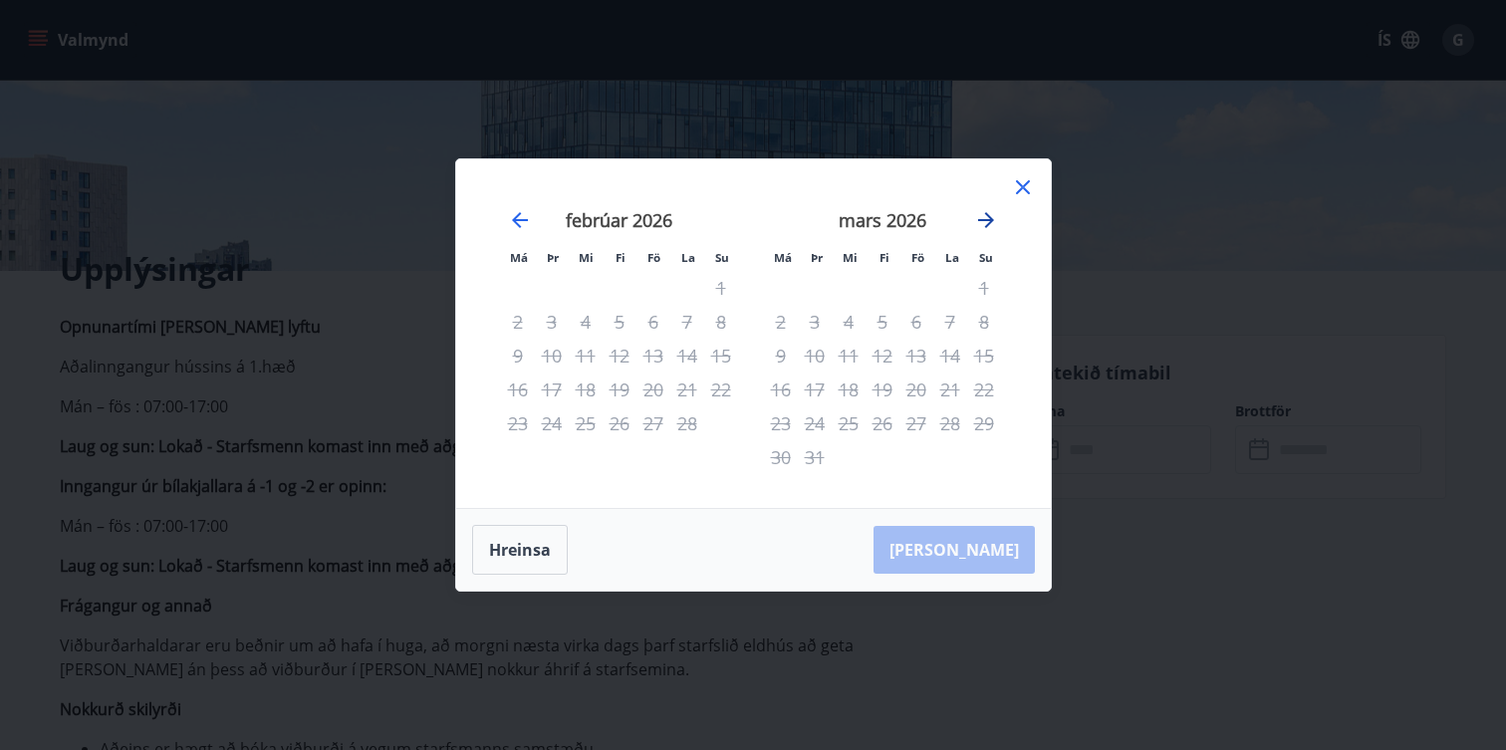
click at [983, 222] on icon "Move forward to switch to the next month." at bounding box center [986, 220] width 24 height 24
click at [982, 222] on icon "Move forward to switch to the next month." at bounding box center [986, 220] width 24 height 24
click at [1023, 197] on icon at bounding box center [1023, 187] width 24 height 24
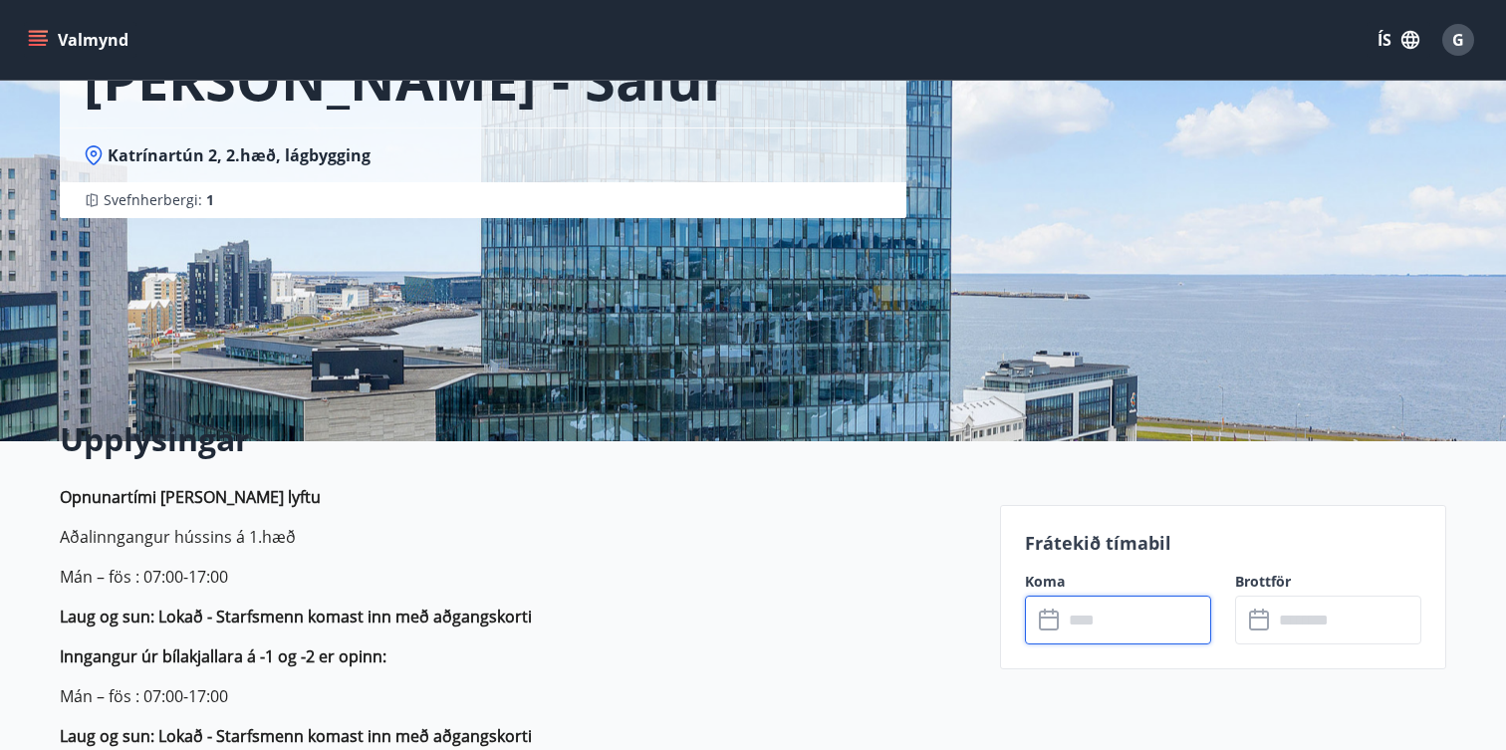
scroll to position [0, 0]
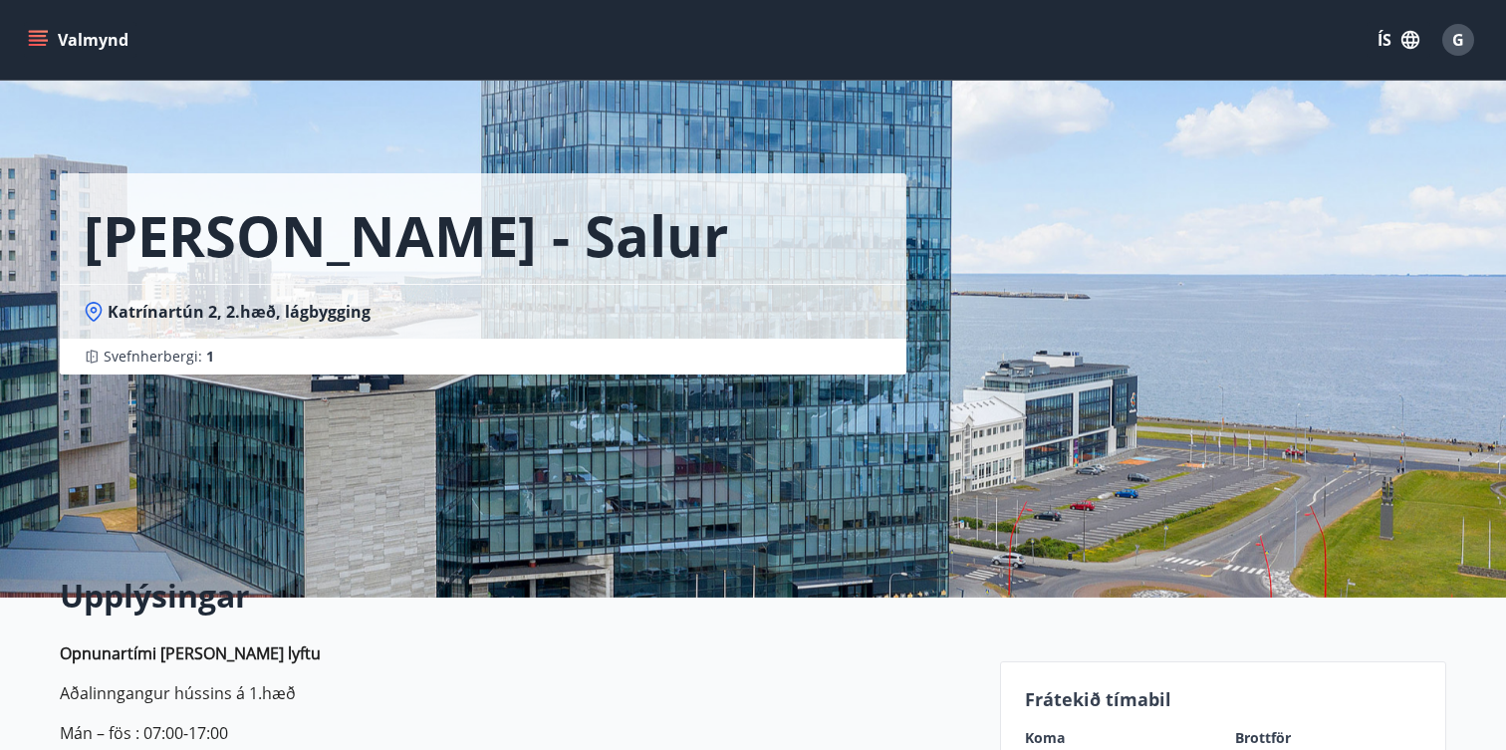
click at [183, 353] on span "Svefnherbergi : 1" at bounding box center [159, 357] width 111 height 20
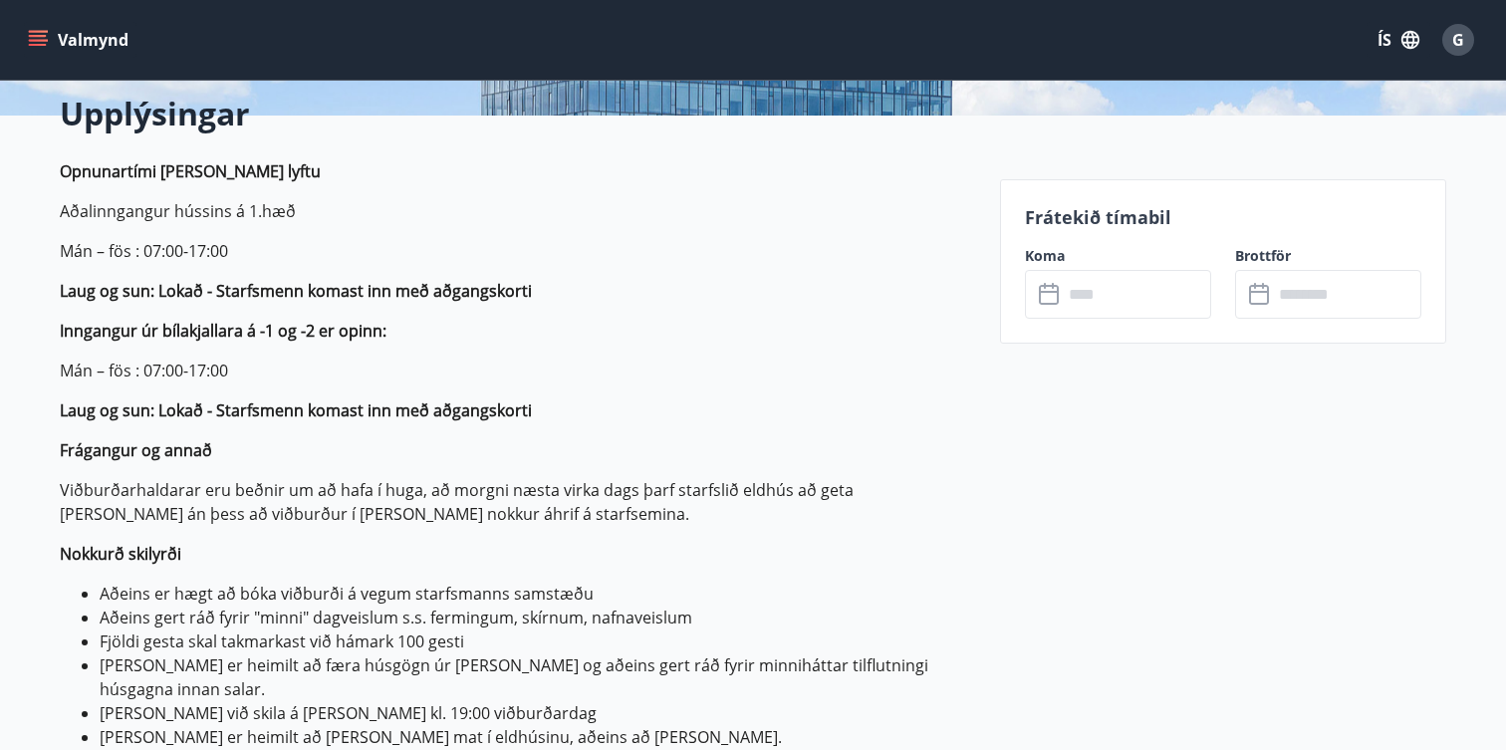
scroll to position [491, 0]
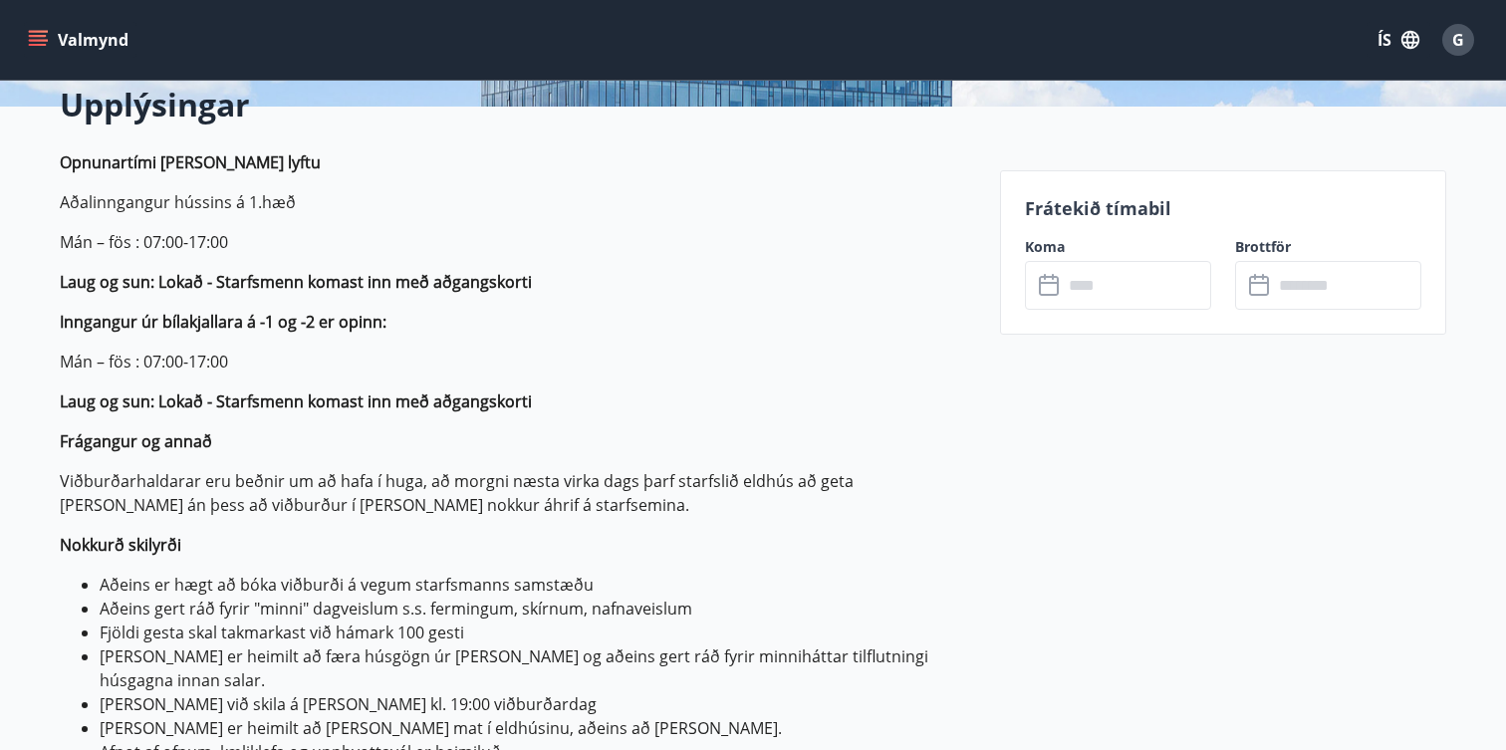
drag, startPoint x: 575, startPoint y: 216, endPoint x: 720, endPoint y: 614, distance: 423.2
click at [720, 614] on p "Opnunartími húss og lyftu Aðalinngangur hússins á 1.hæð Mán – fös : 07:00-17:00…" at bounding box center [518, 624] width 916 height 948
click at [720, 614] on li "Aðeins gert ráð fyrir "minni" dagveislum s.s. fermingum, skírnum, nafnaveislum" at bounding box center [538, 609] width 877 height 24
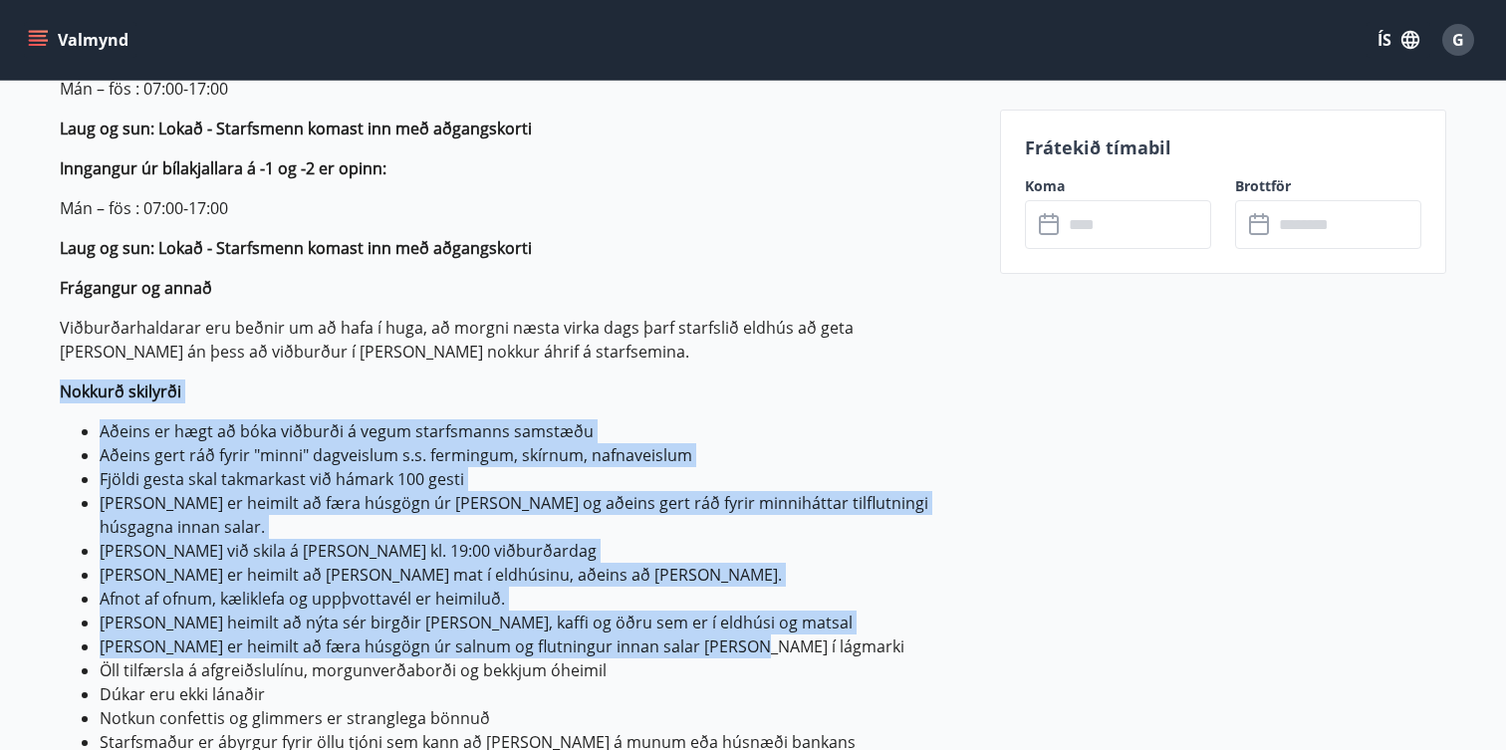
scroll to position [0, 0]
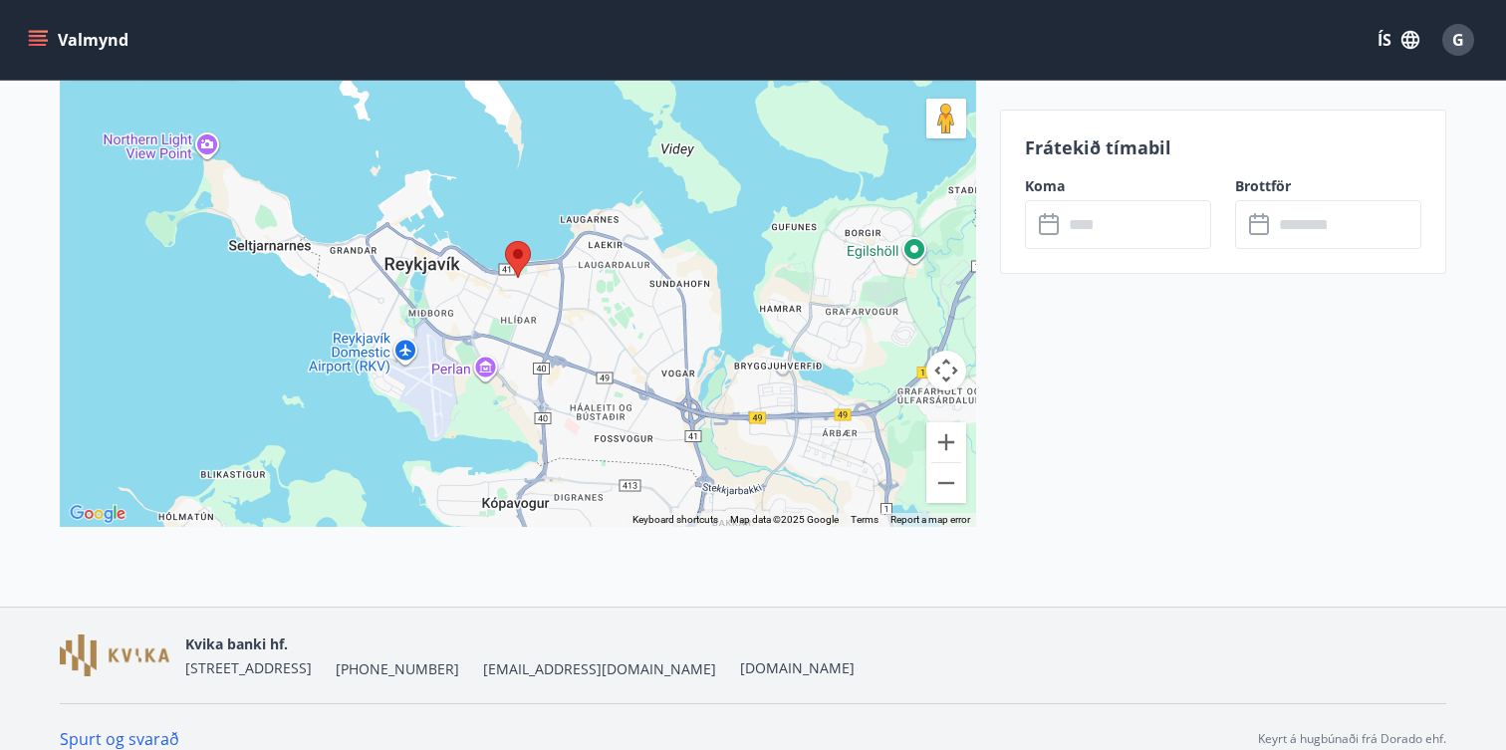
drag, startPoint x: 720, startPoint y: 614, endPoint x: 642, endPoint y: 368, distance: 258.3
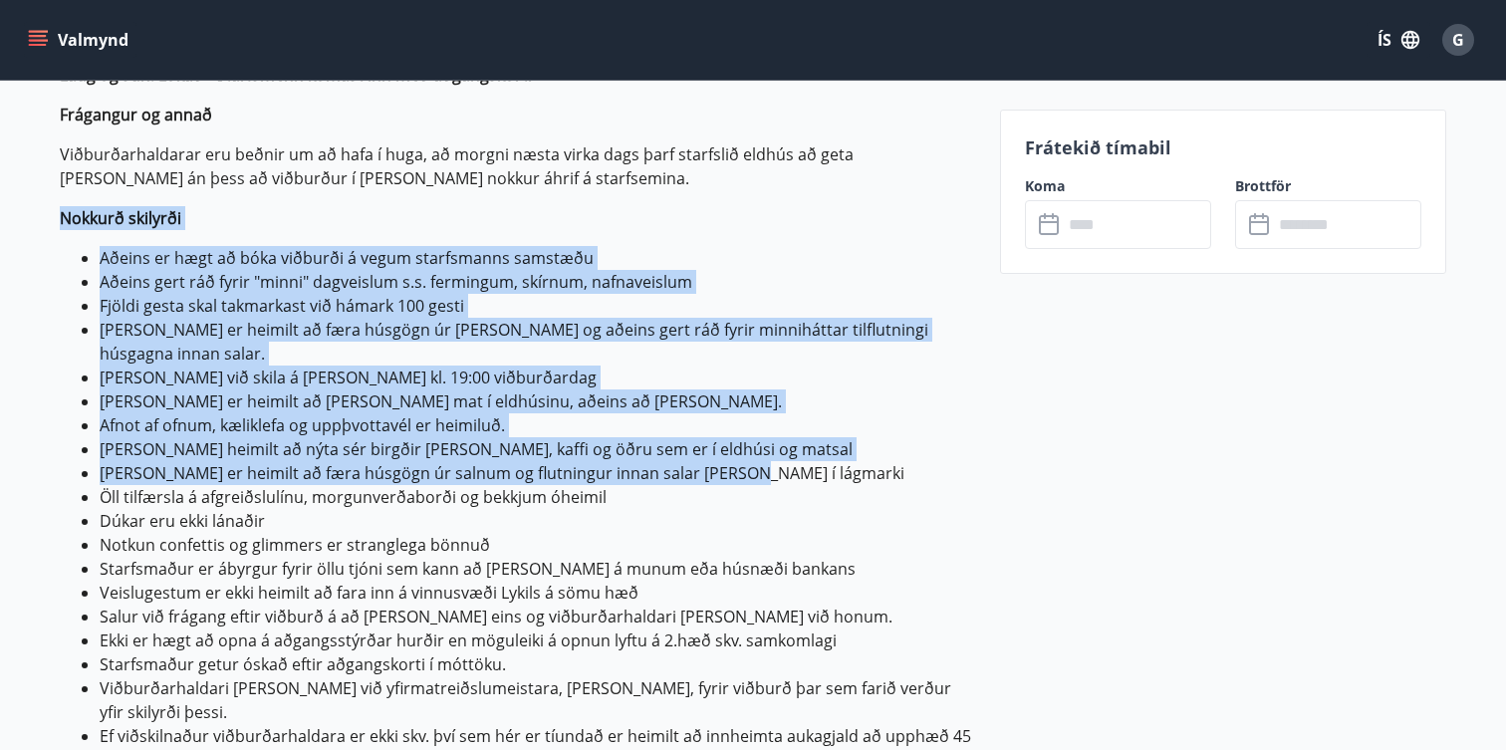
scroll to position [839, 0]
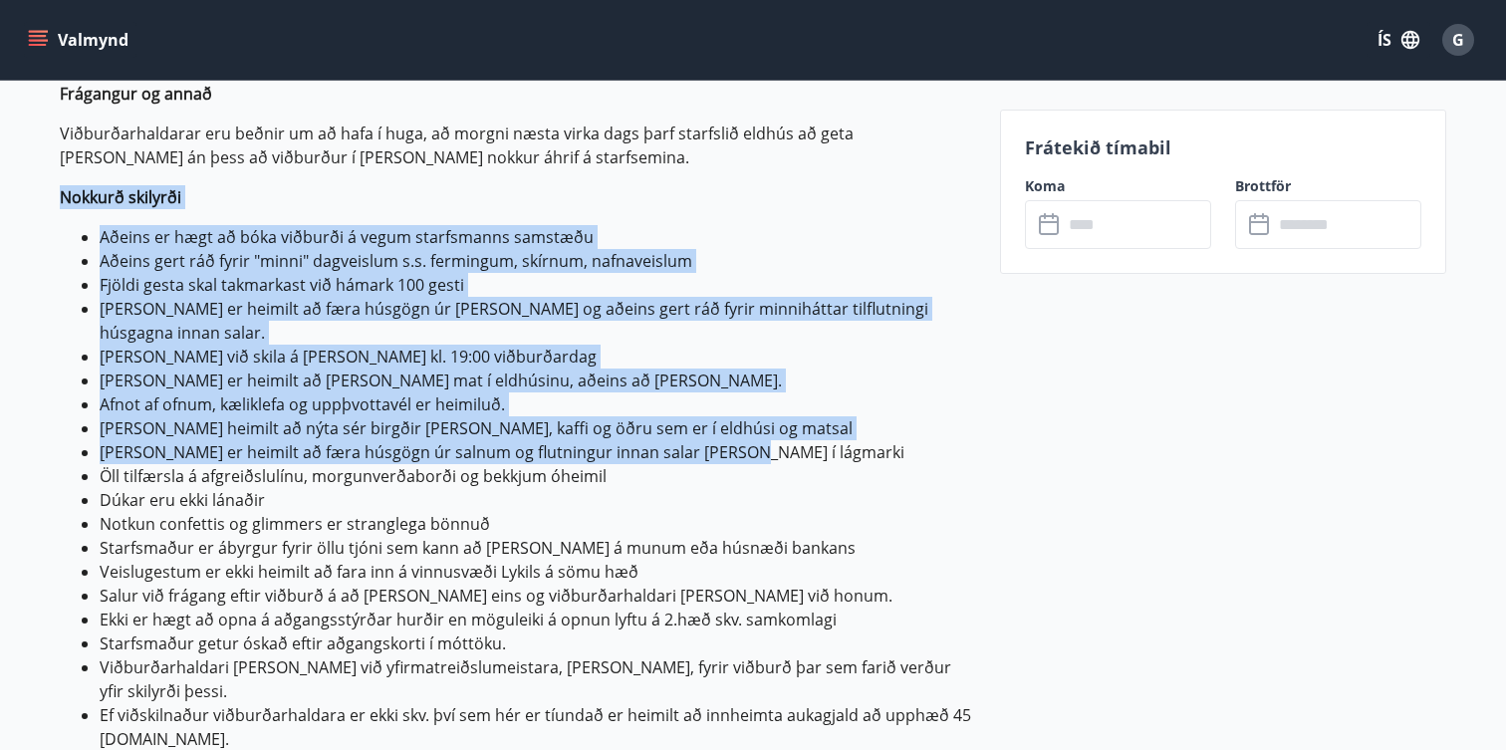
click at [342, 440] on li "[PERSON_NAME] er heimilt að færa húsgögn úr salnum og flutningur innan salar [P…" at bounding box center [538, 452] width 877 height 24
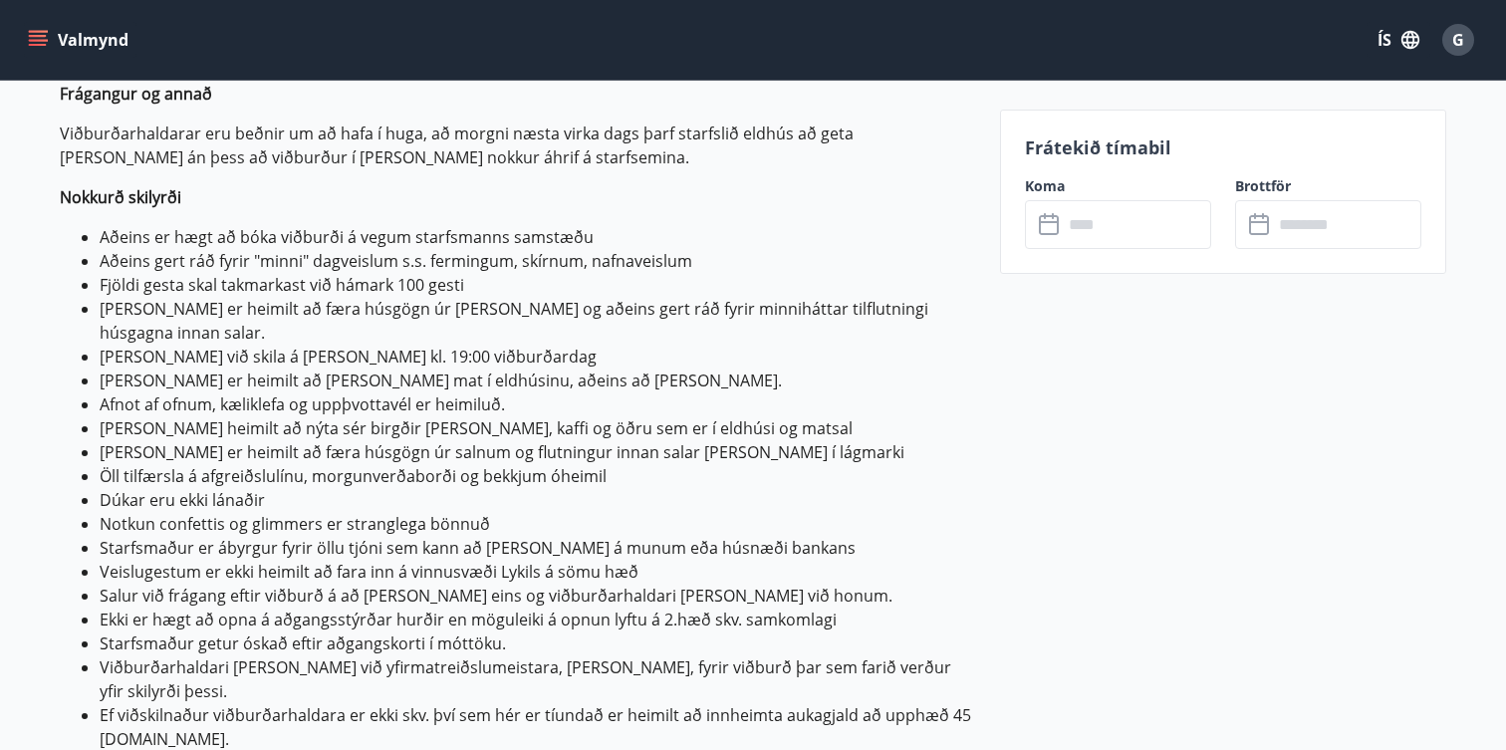
click at [198, 416] on li "[PERSON_NAME] heimilt að nýta sér birgðir [PERSON_NAME], kaffi og öðru sem er í…" at bounding box center [538, 428] width 877 height 24
drag, startPoint x: 166, startPoint y: 326, endPoint x: 477, endPoint y: 341, distance: 311.2
click at [477, 345] on li "[PERSON_NAME] við skila á [PERSON_NAME] kl. 19:00 viðburðardag" at bounding box center [538, 357] width 877 height 24
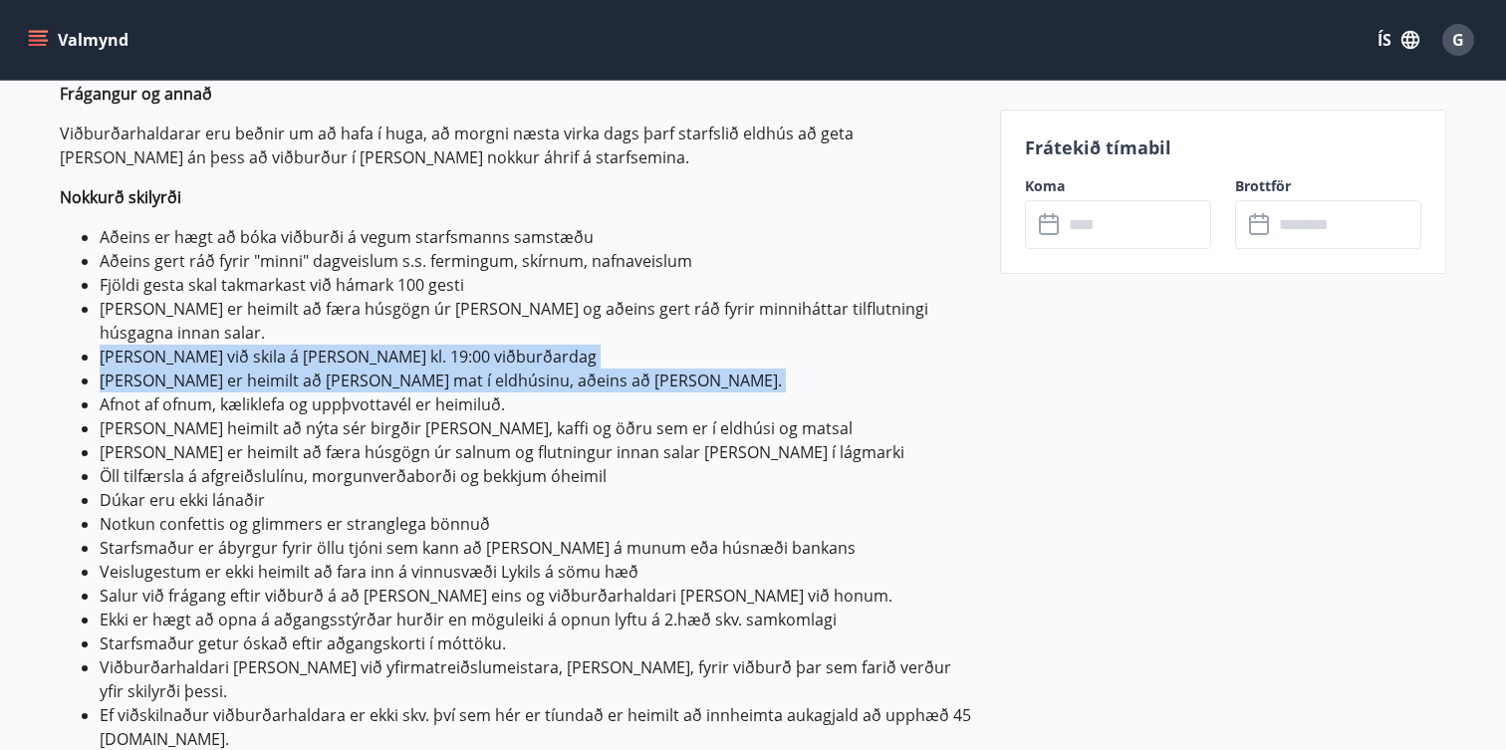
drag, startPoint x: 477, startPoint y: 341, endPoint x: 488, endPoint y: 365, distance: 26.3
click at [488, 365] on ul "Aðeins er hægt að bóka viðburði á vegum starfsmanns samstæðu Aðeins gert ráð fy…" at bounding box center [518, 488] width 916 height 526
click at [488, 369] on li "[PERSON_NAME] er heimilt að [PERSON_NAME] mat í eldhúsinu, aðeins að [PERSON_NA…" at bounding box center [538, 381] width 877 height 24
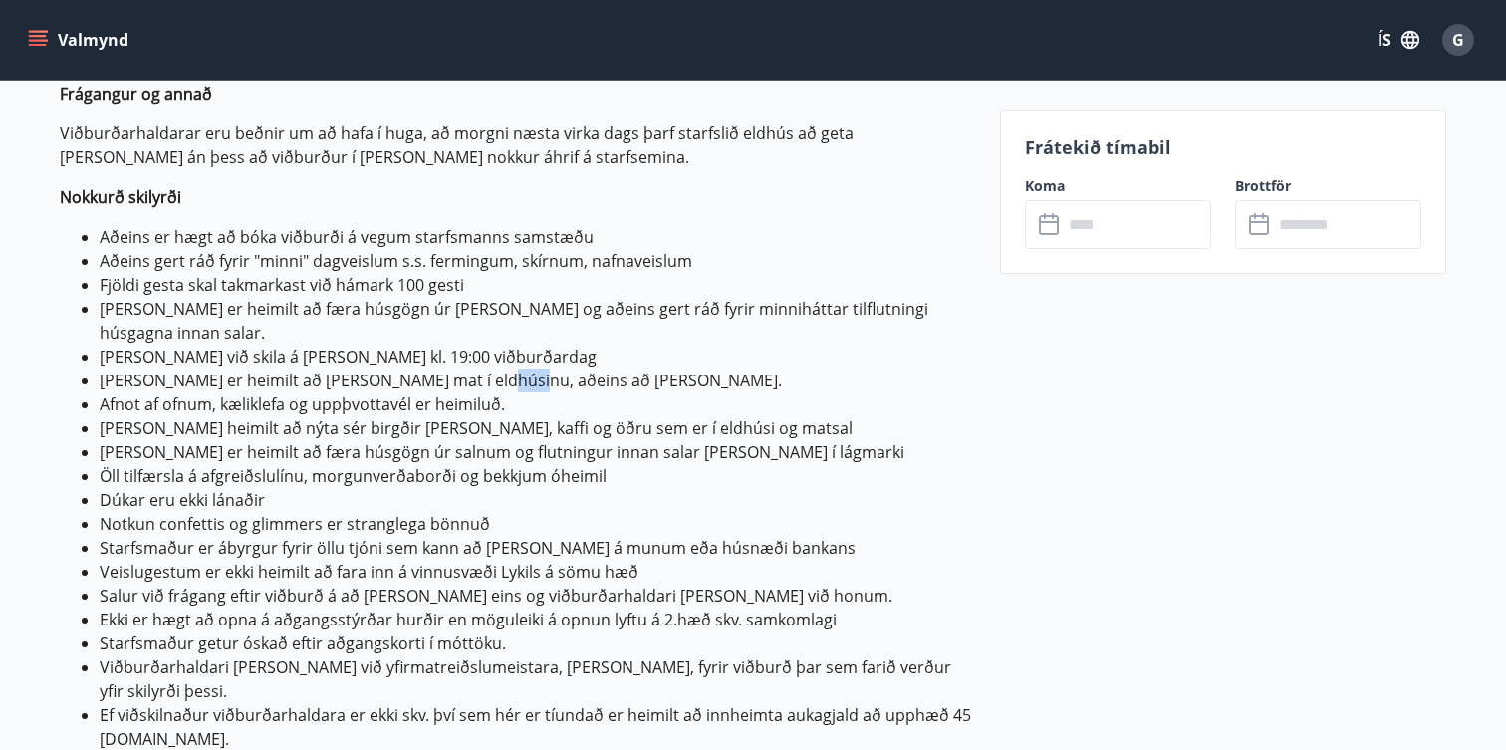
click at [488, 369] on li "[PERSON_NAME] er heimilt að [PERSON_NAME] mat í eldhúsinu, aðeins að [PERSON_NA…" at bounding box center [538, 381] width 877 height 24
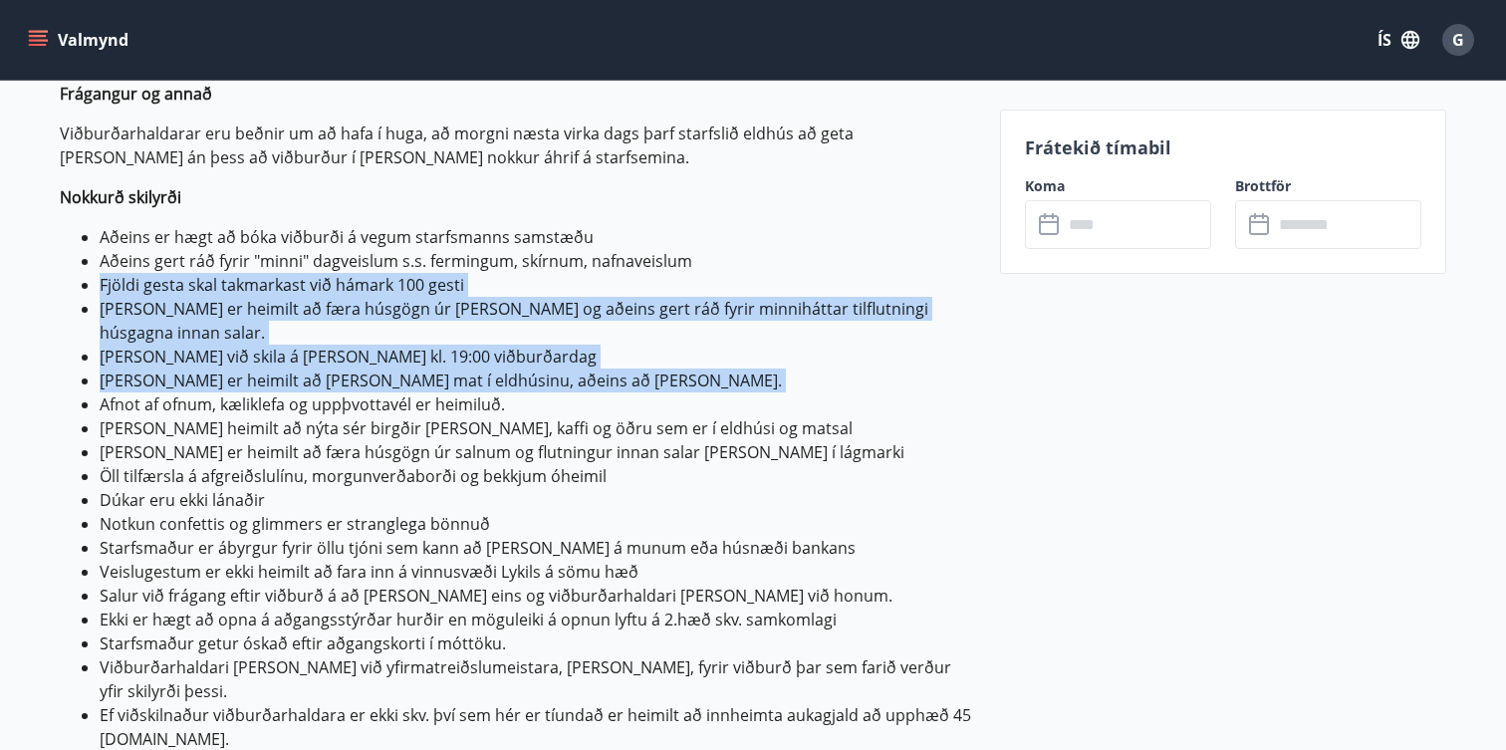
drag, startPoint x: 488, startPoint y: 365, endPoint x: 513, endPoint y: 288, distance: 80.6
click at [513, 288] on ul "Aðeins er hægt að bóka viðburði á vegum starfsmanns samstæðu Aðeins gert ráð fy…" at bounding box center [518, 488] width 916 height 526
click at [513, 288] on li "Fjöldi gesta skal takmarkast við hámark 100 gesti" at bounding box center [538, 285] width 877 height 24
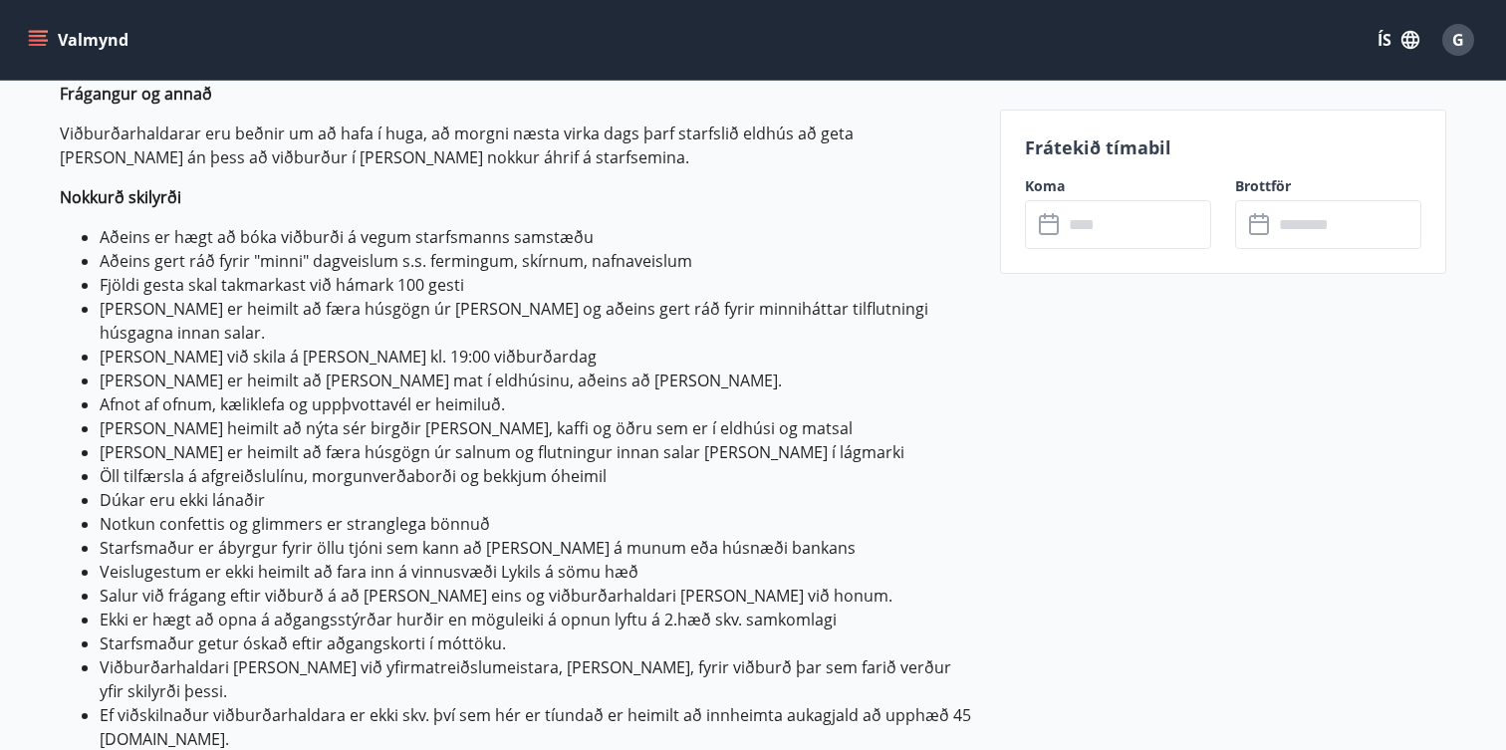
click at [513, 288] on li "Fjöldi gesta skal takmarkast við hámark 100 gesti" at bounding box center [538, 285] width 877 height 24
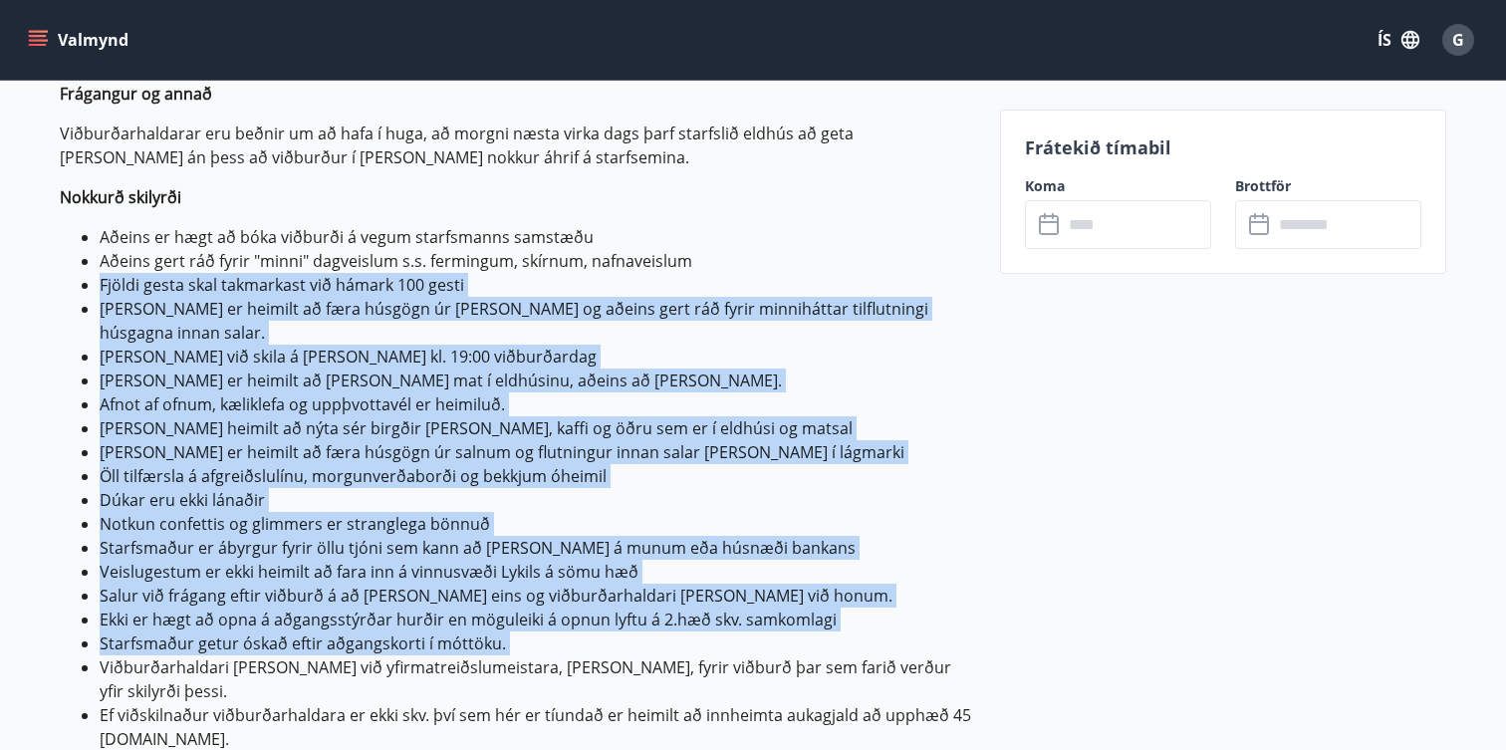
drag, startPoint x: 513, startPoint y: 288, endPoint x: 612, endPoint y: 625, distance: 350.8
click at [612, 625] on ul "Aðeins er hægt að bóka viðburði á vegum starfsmanns samstæðu Aðeins gert ráð fy…" at bounding box center [518, 488] width 916 height 526
click at [612, 632] on li "Starfsmaður getur óskað eftir aðgangskorti í móttöku." at bounding box center [538, 644] width 877 height 24
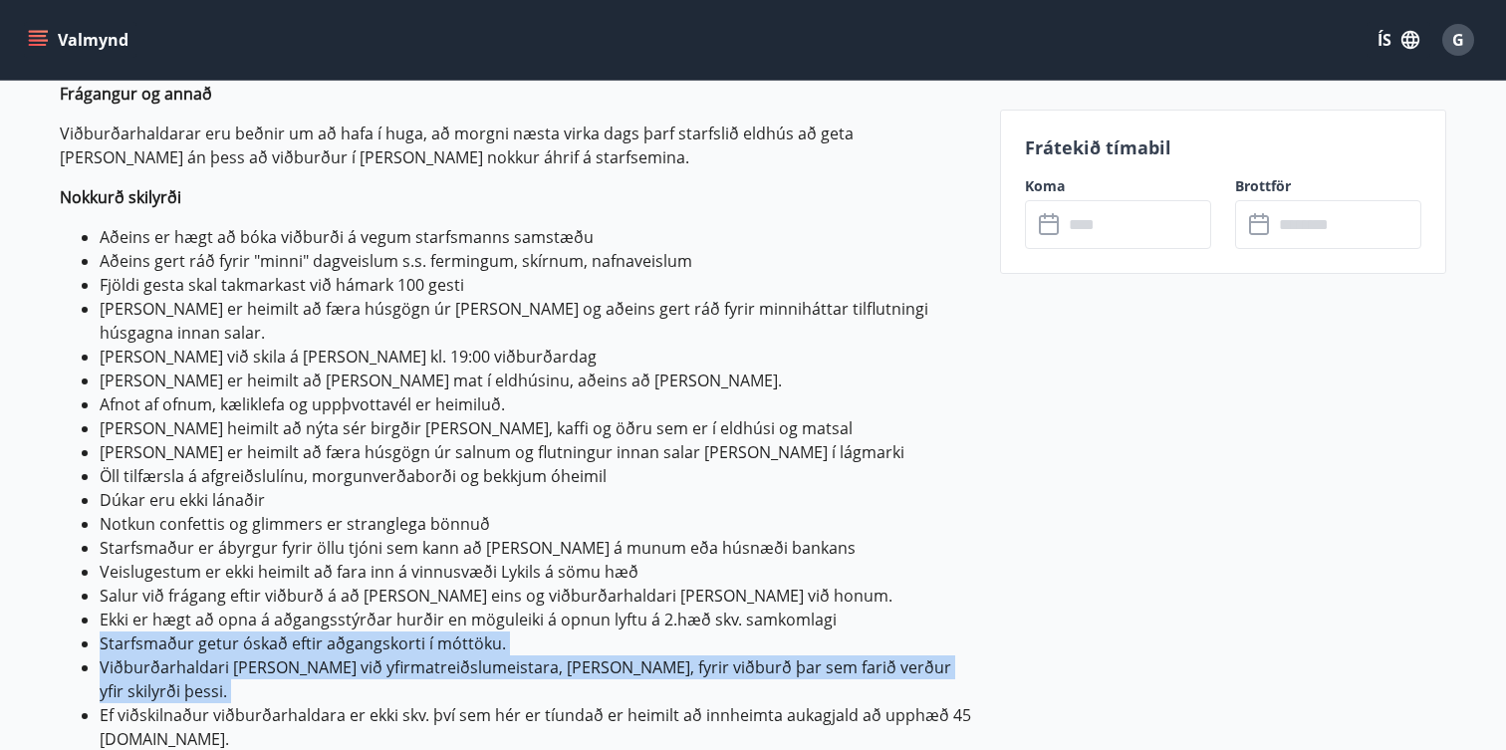
drag, startPoint x: 612, startPoint y: 625, endPoint x: 620, endPoint y: 651, distance: 28.1
click at [620, 651] on ul "Aðeins er hægt að bóka viðburði á vegum starfsmanns samstæðu Aðeins gert ráð fy…" at bounding box center [518, 488] width 916 height 526
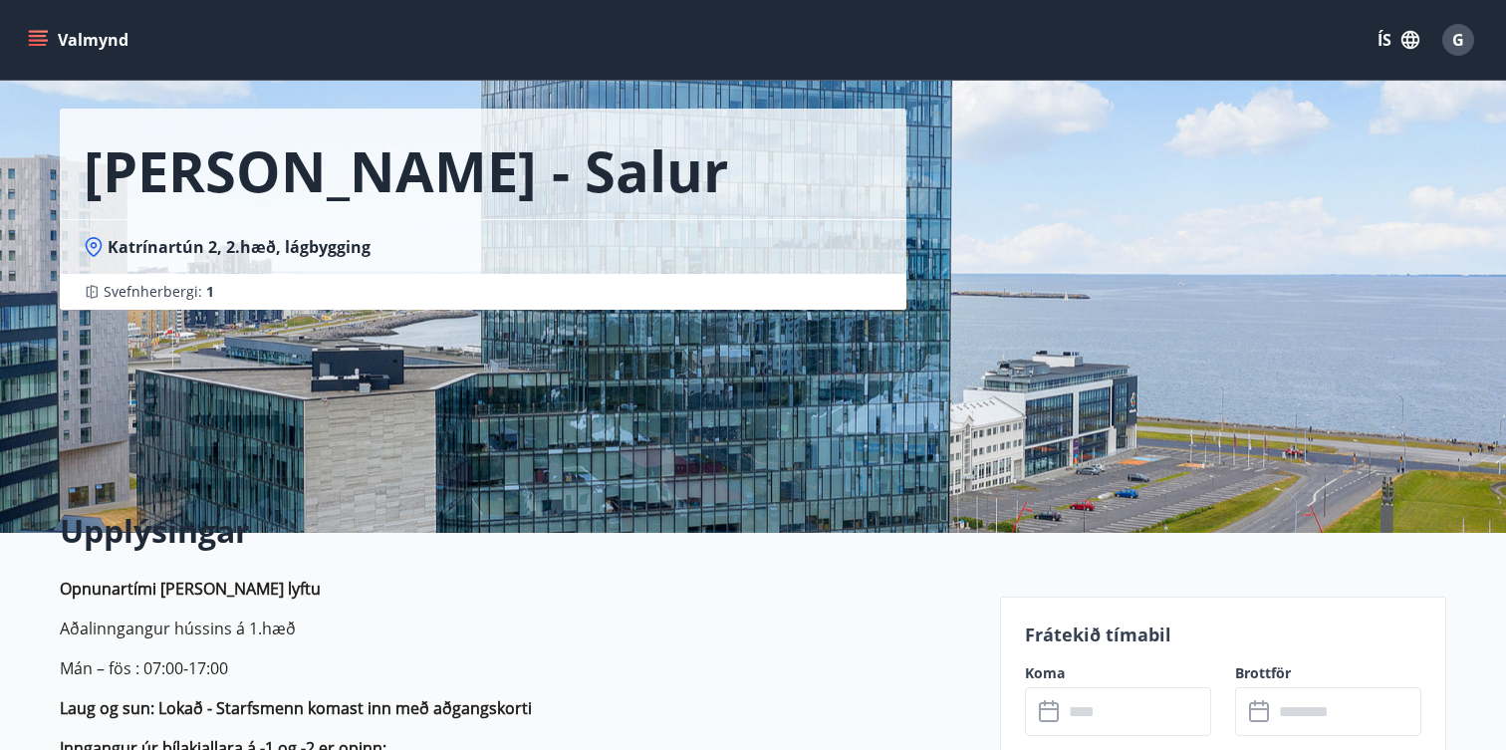
scroll to position [0, 0]
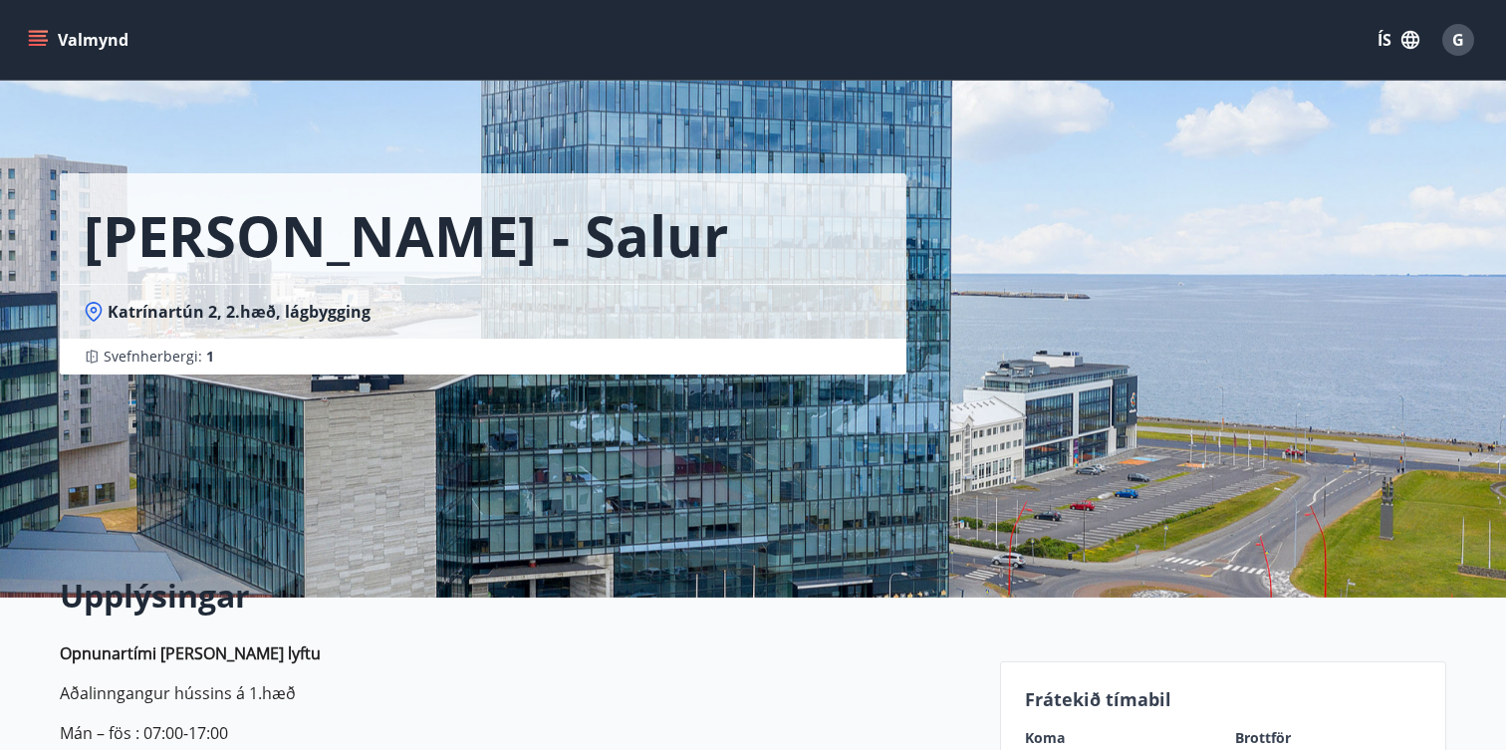
click at [36, 40] on icon "menu" at bounding box center [40, 40] width 22 height 2
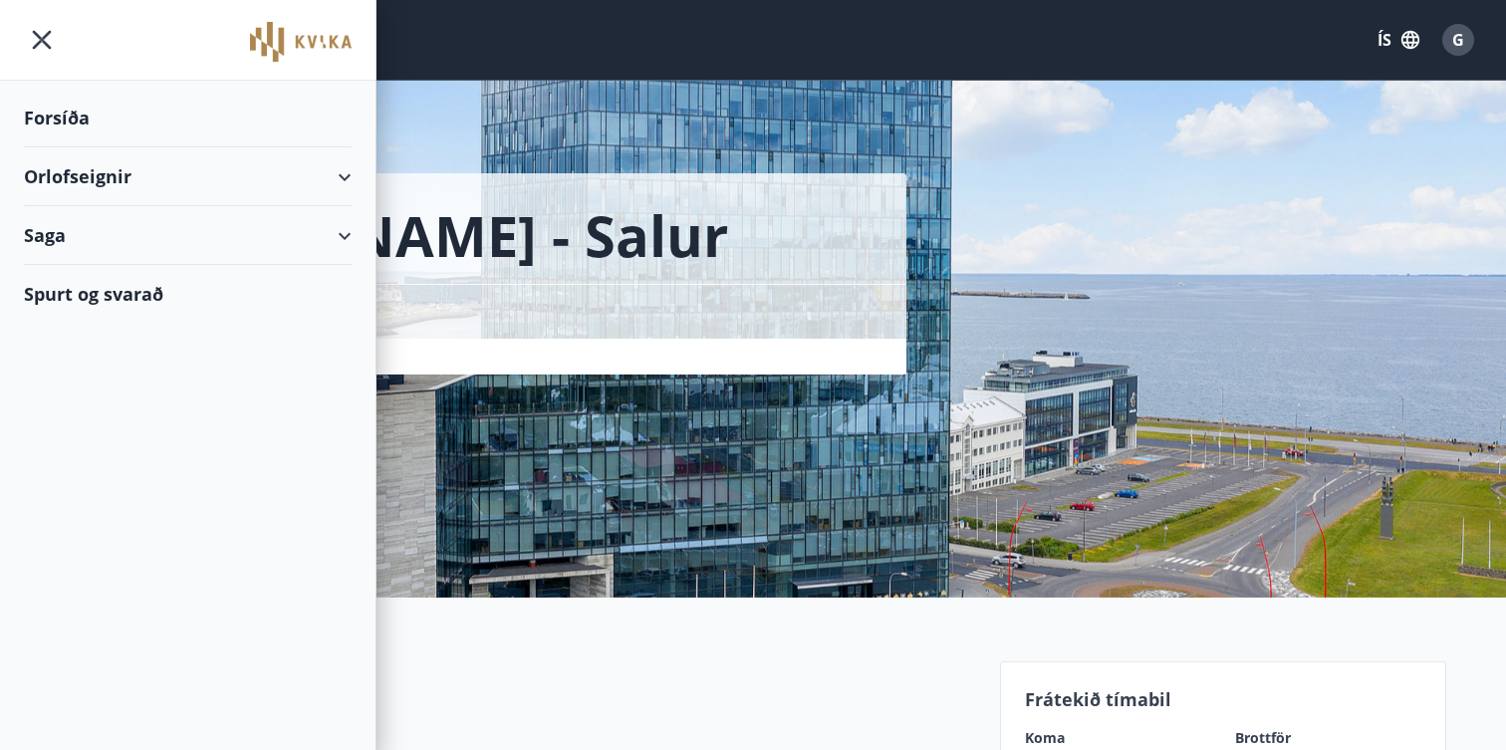
click at [72, 185] on div "Orlofseignir" at bounding box center [188, 176] width 328 height 59
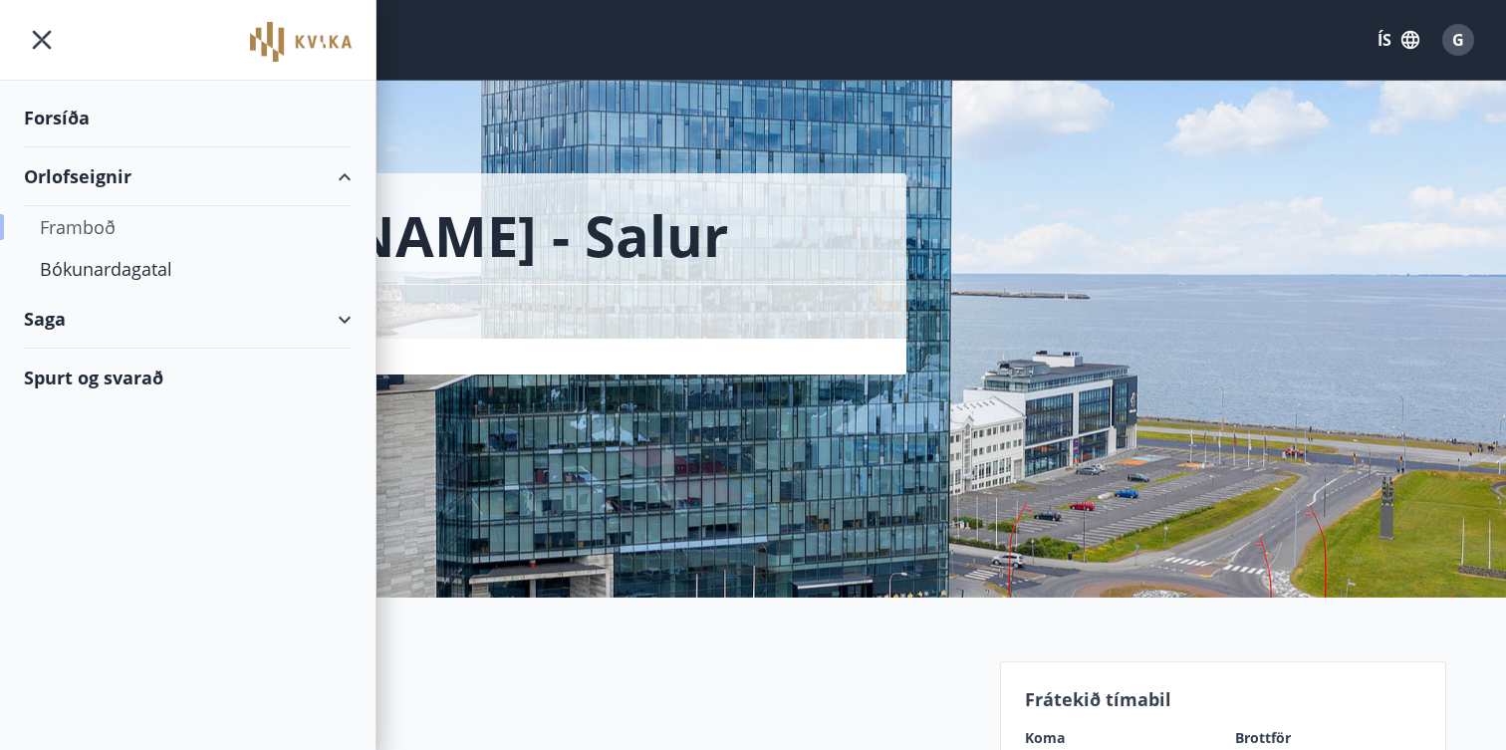
click at [73, 223] on div "Framboð" at bounding box center [188, 227] width 296 height 42
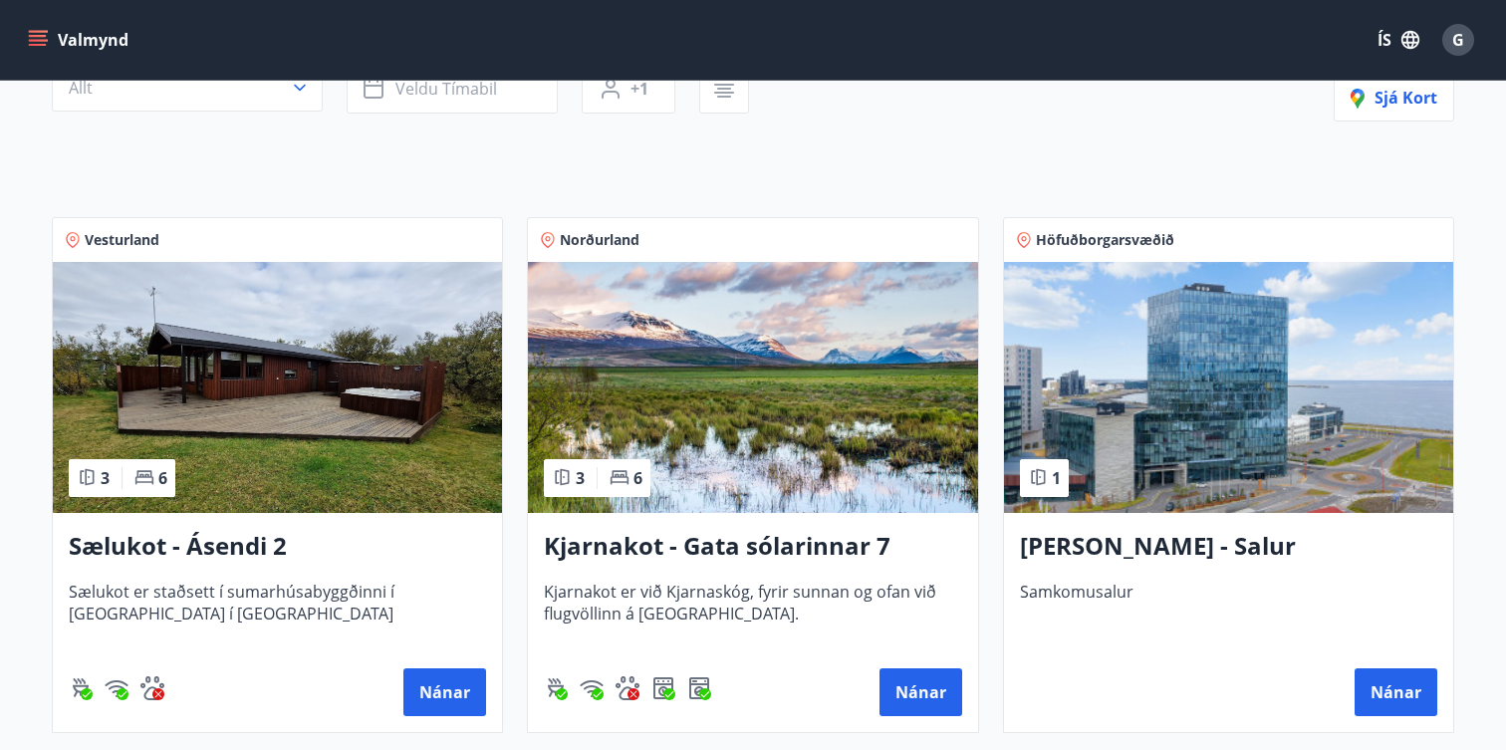
scroll to position [486, 0]
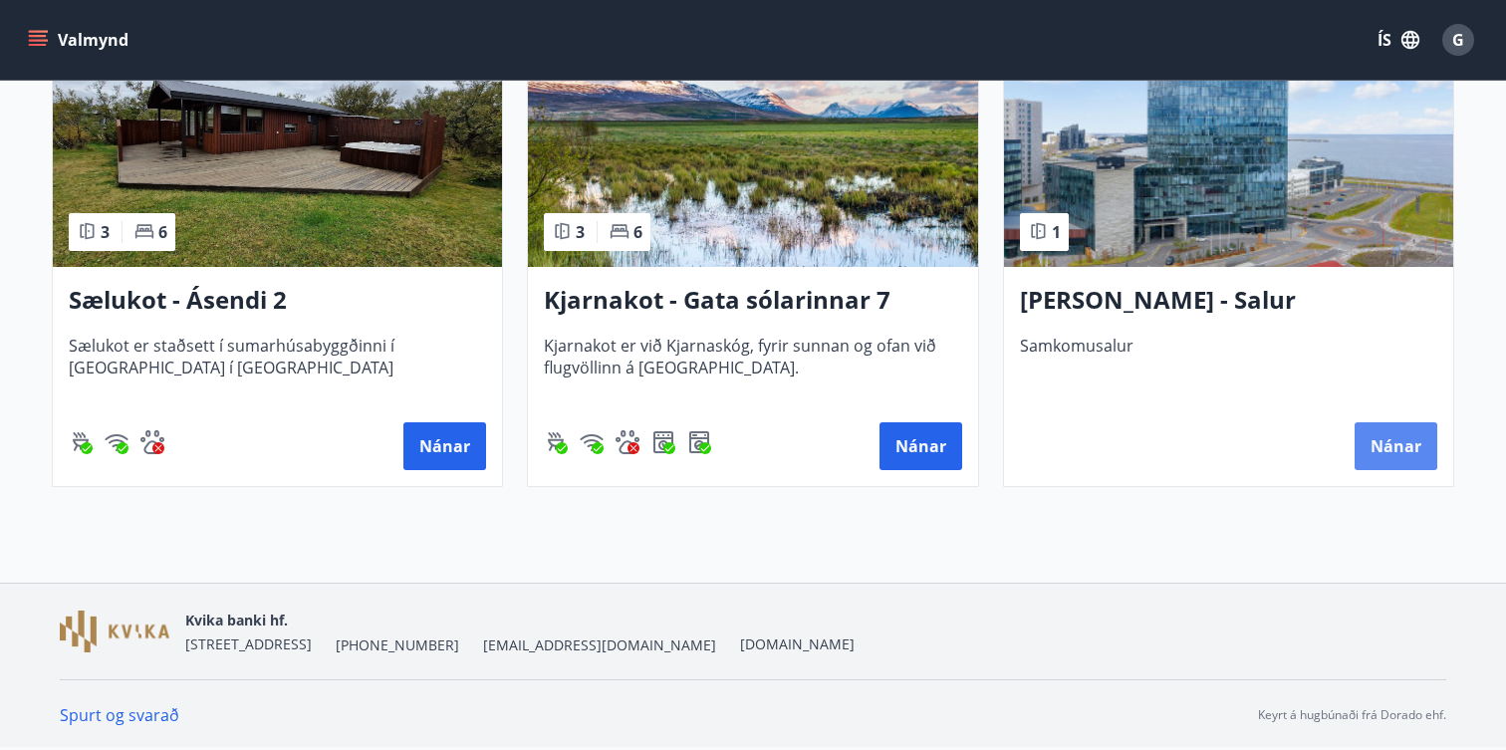
click at [1409, 449] on button "Nánar" at bounding box center [1396, 446] width 83 height 48
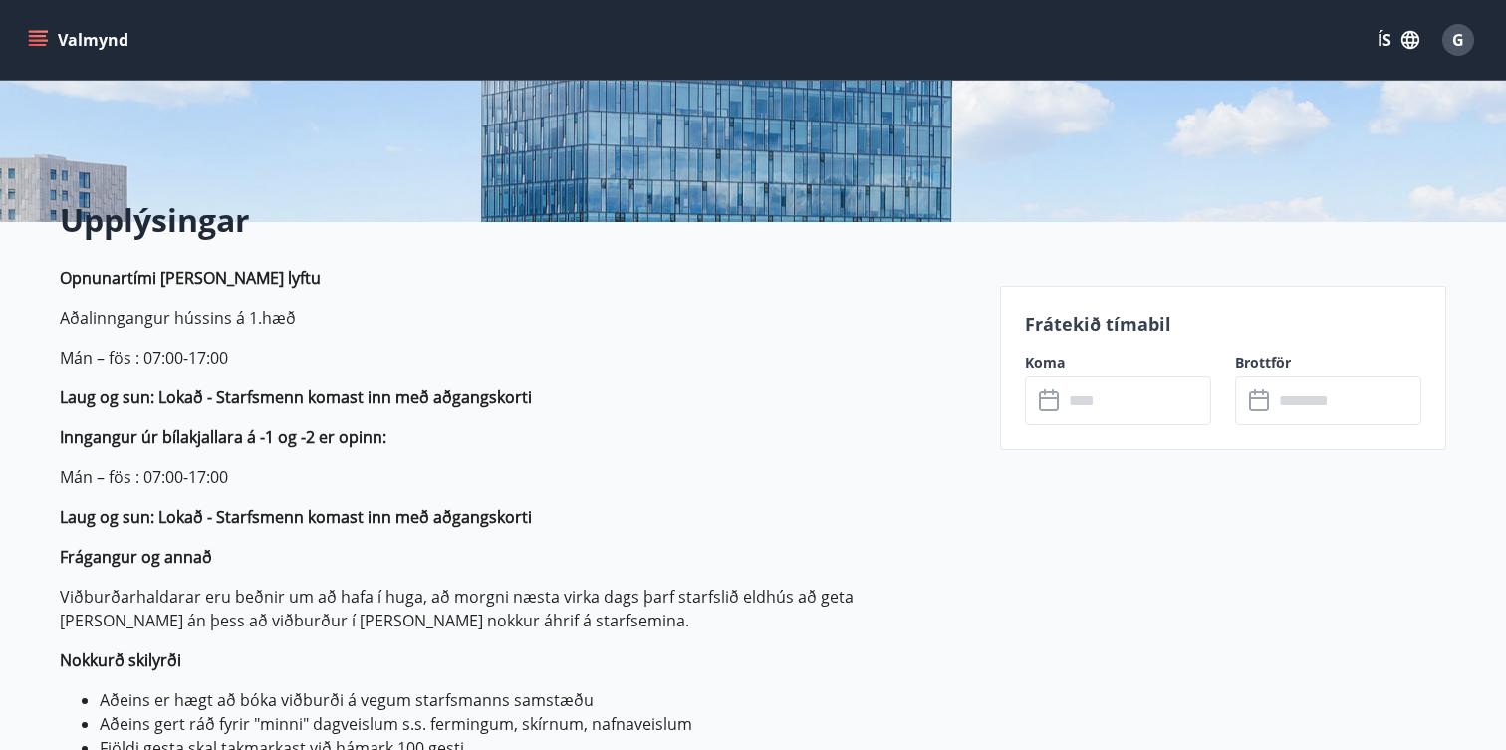
scroll to position [383, 0]
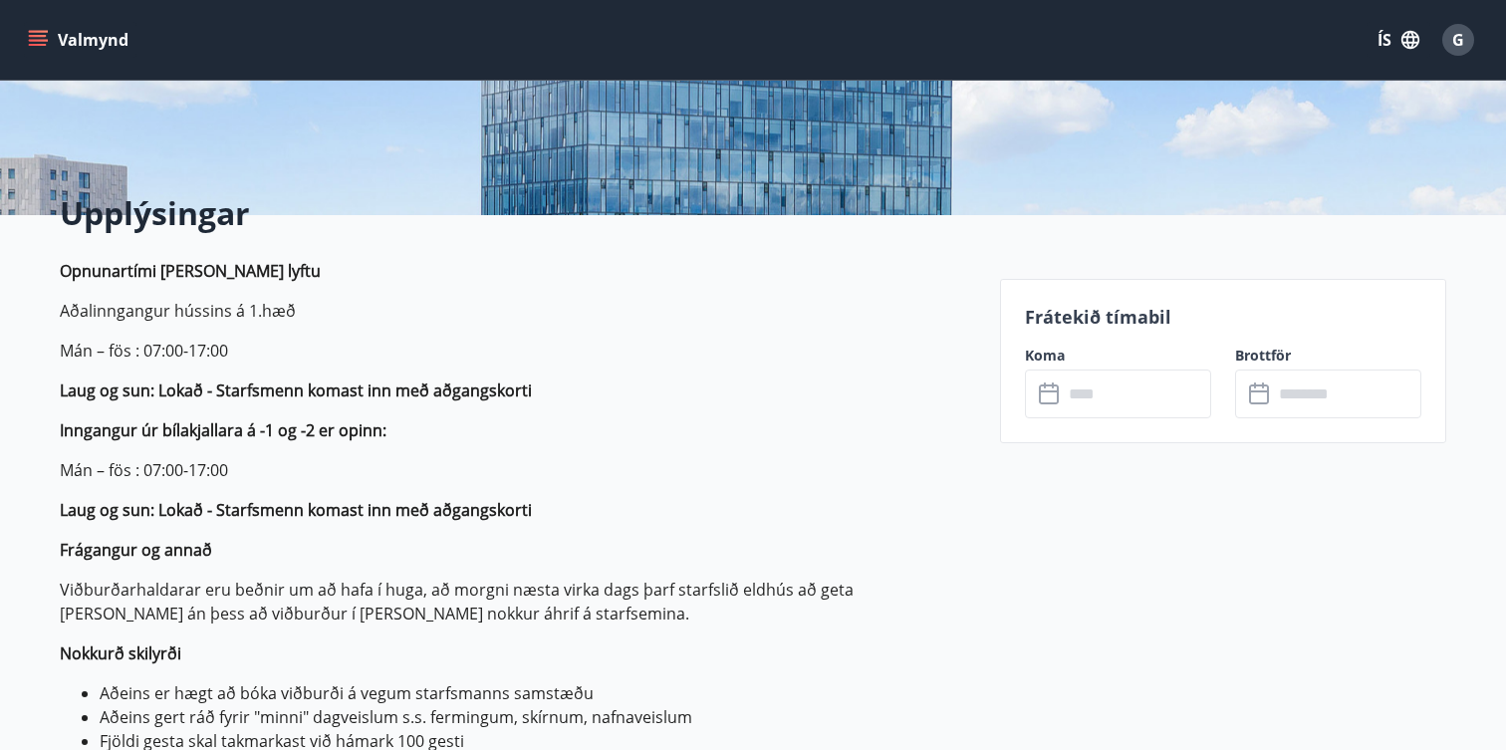
click at [1162, 411] on input "text" at bounding box center [1137, 394] width 148 height 49
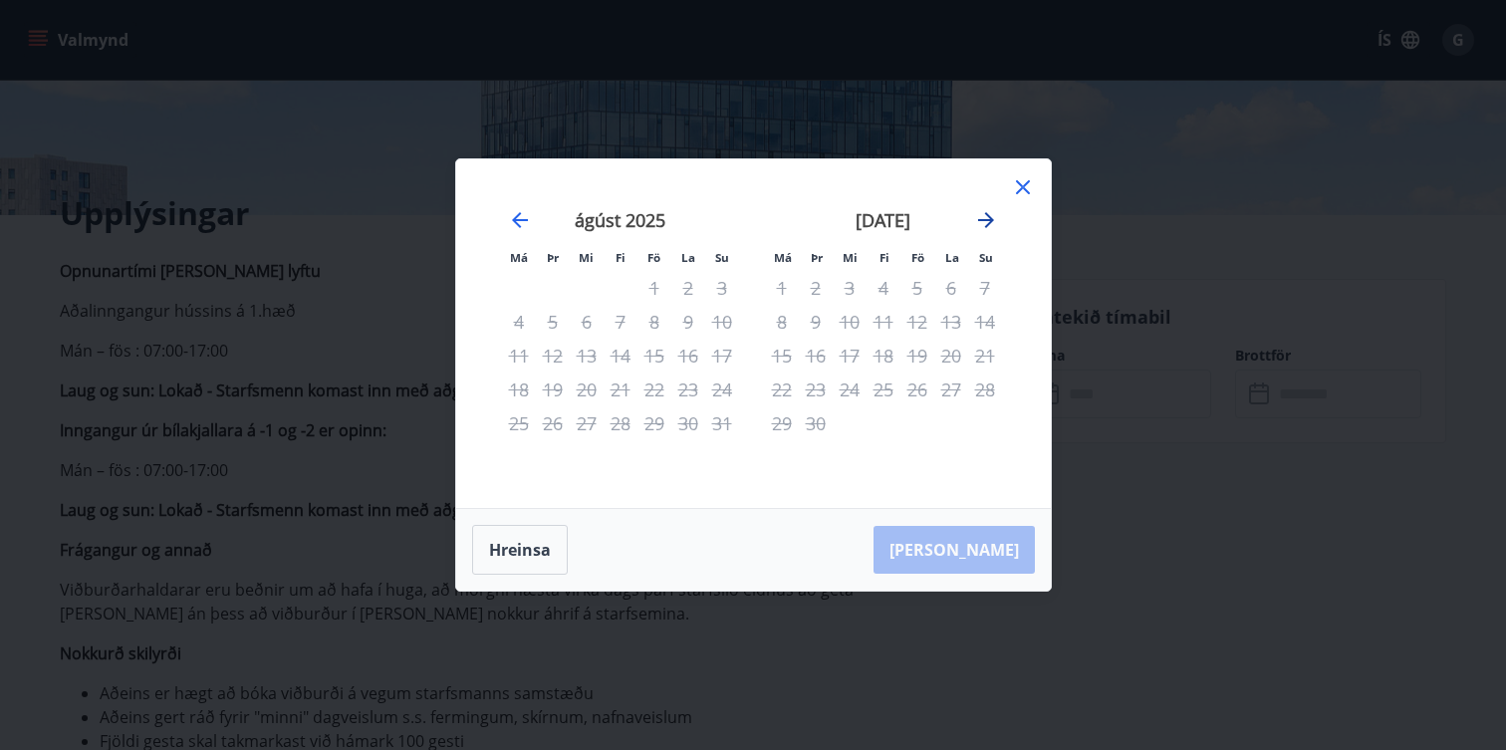
click at [990, 219] on icon "Move forward to switch to the next month." at bounding box center [986, 220] width 16 height 16
click at [989, 219] on icon "Move forward to switch to the next month." at bounding box center [986, 220] width 16 height 16
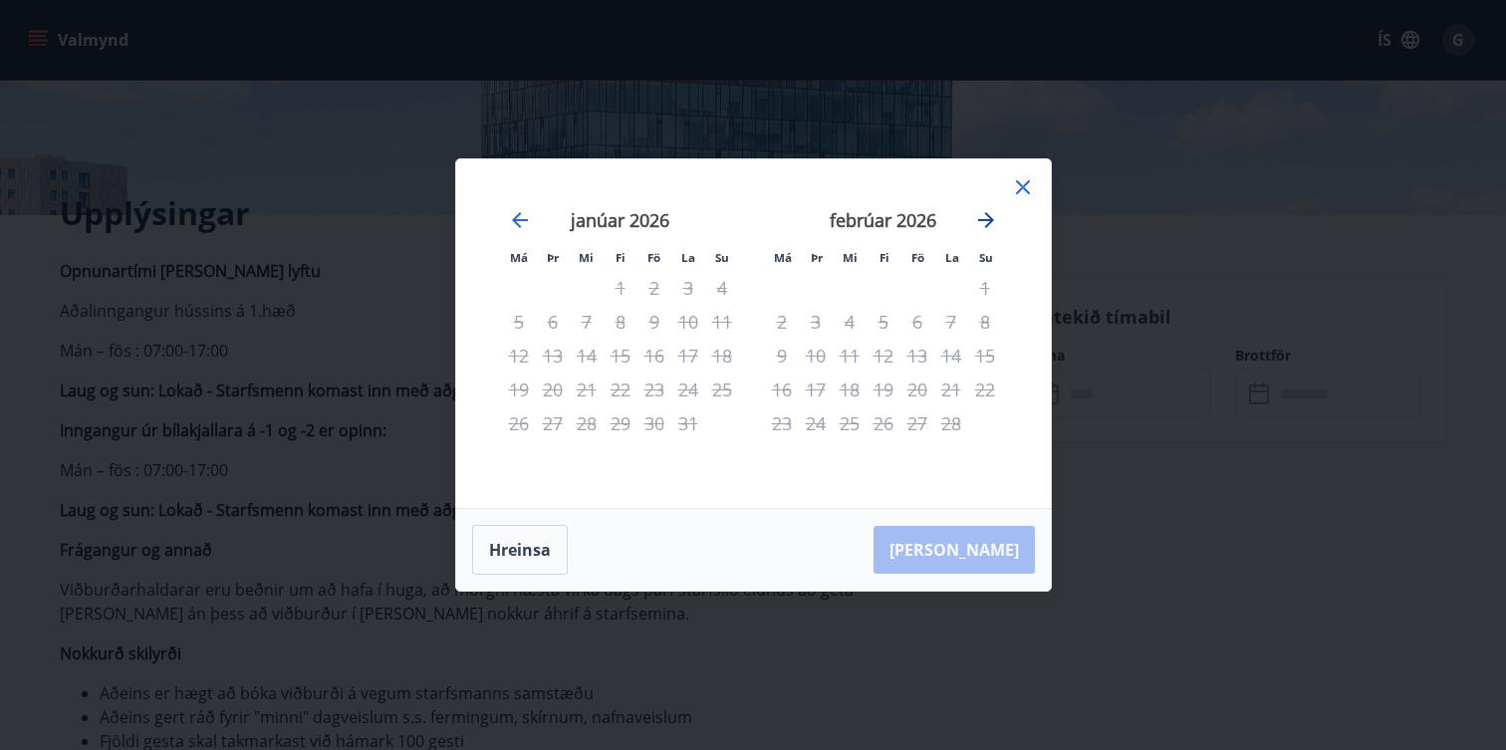
click at [989, 219] on icon "Move forward to switch to the next month." at bounding box center [986, 220] width 16 height 16
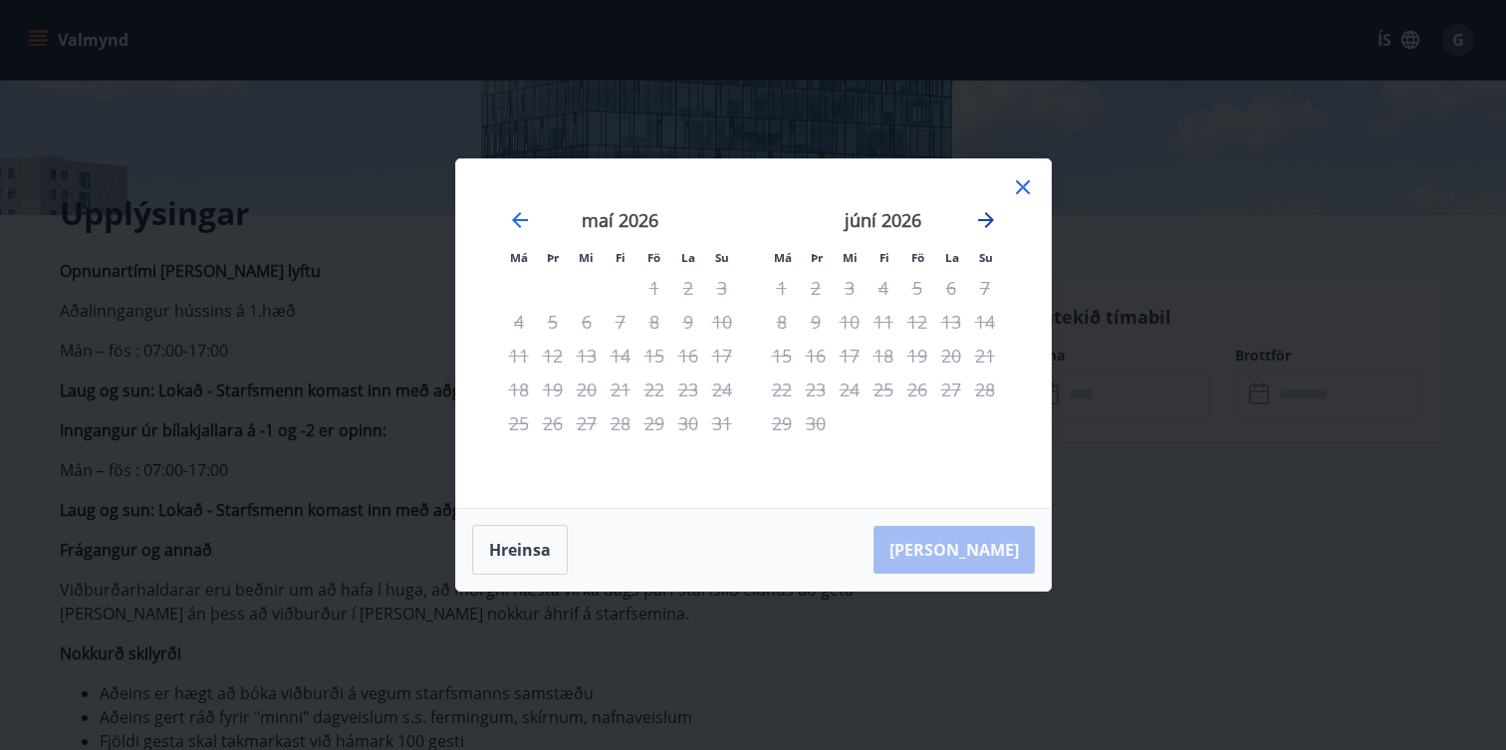
click at [989, 219] on icon "Move forward to switch to the next month." at bounding box center [986, 220] width 16 height 16
click at [525, 218] on icon "Move backward to switch to the previous month." at bounding box center [520, 220] width 24 height 24
click at [984, 290] on div "7" at bounding box center [985, 288] width 34 height 34
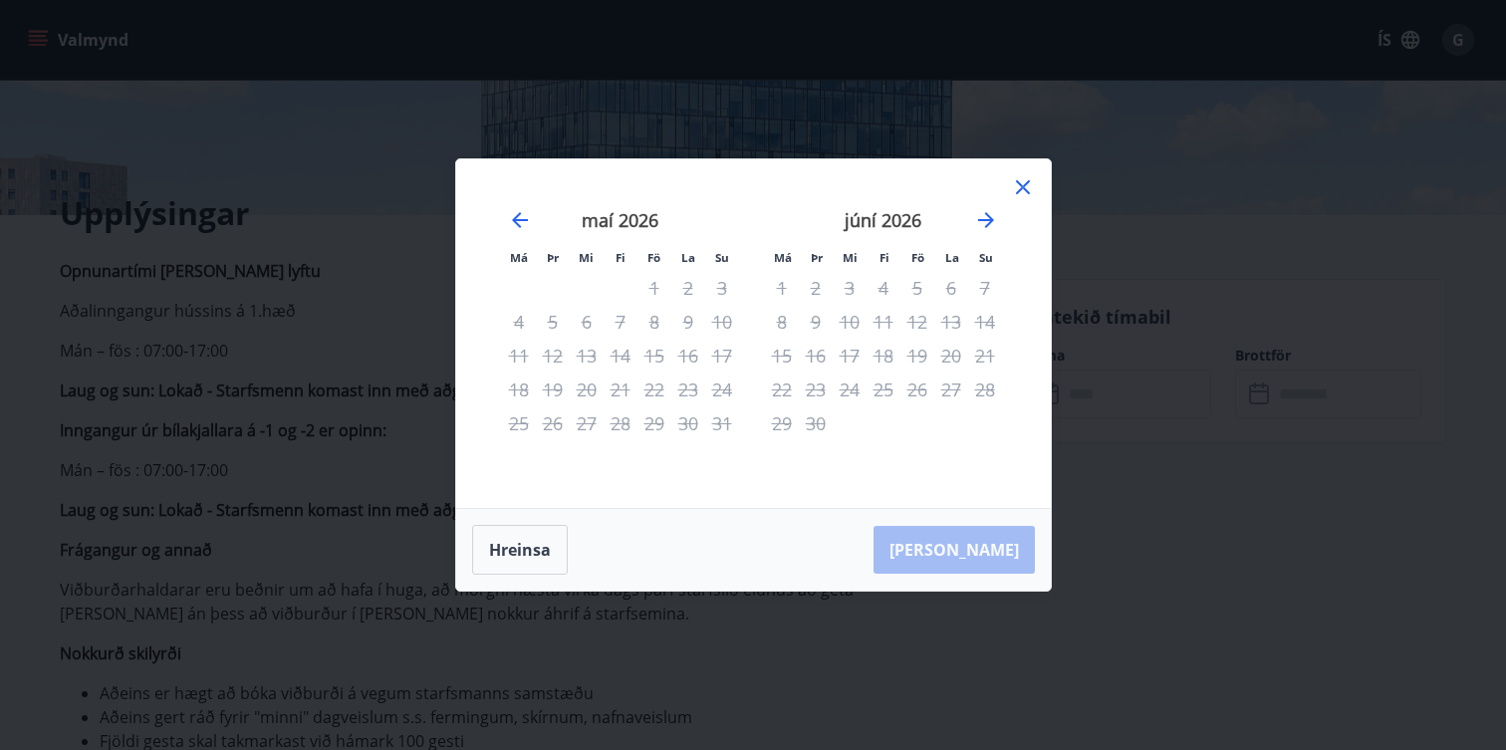
click at [984, 290] on div "7" at bounding box center [985, 288] width 34 height 34
click at [830, 399] on div "23" at bounding box center [816, 390] width 34 height 34
click at [811, 413] on div "30" at bounding box center [816, 423] width 34 height 34
click at [829, 296] on div "2" at bounding box center [816, 288] width 34 height 34
click at [978, 285] on div "7" at bounding box center [985, 288] width 34 height 34
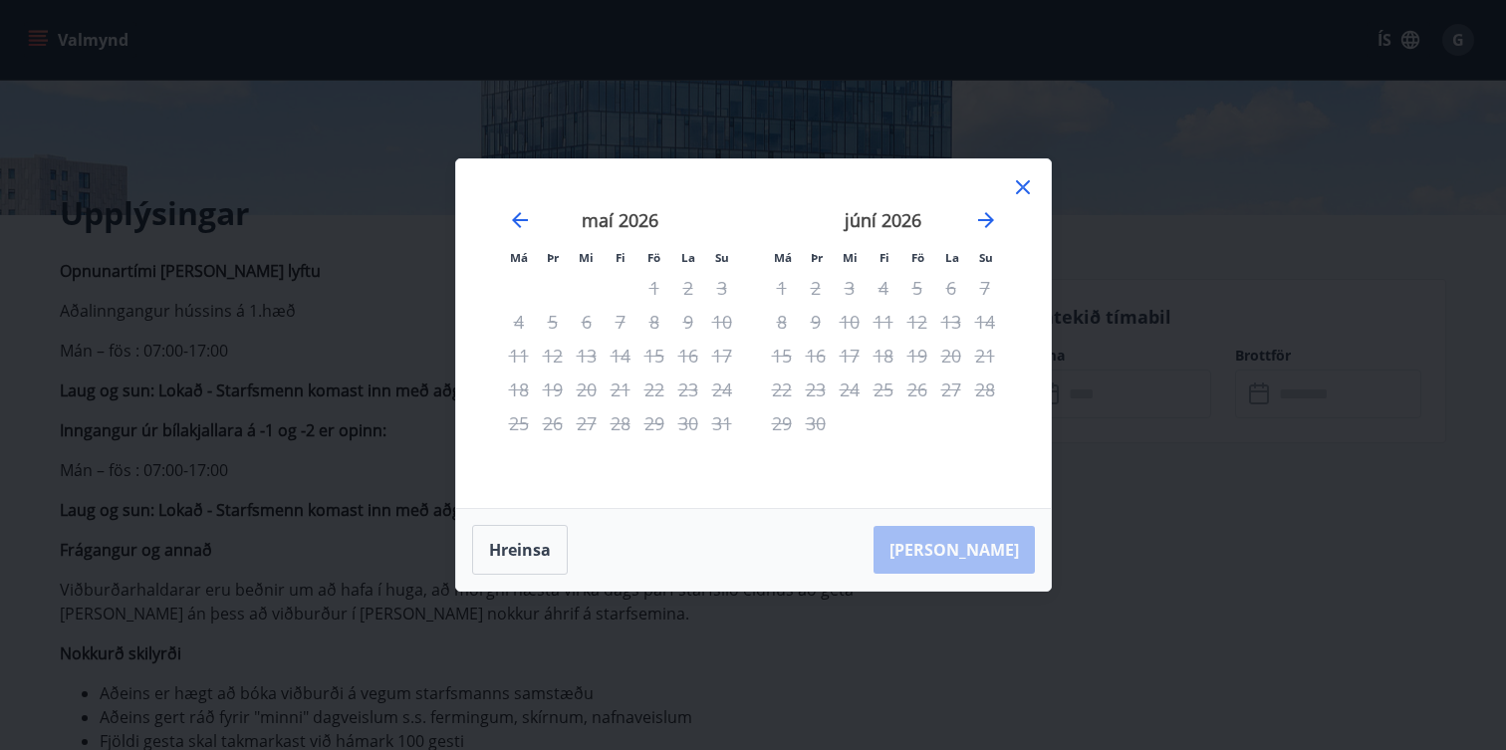
click at [978, 285] on div "7" at bounding box center [985, 288] width 34 height 34
click at [985, 285] on div "7" at bounding box center [985, 288] width 34 height 34
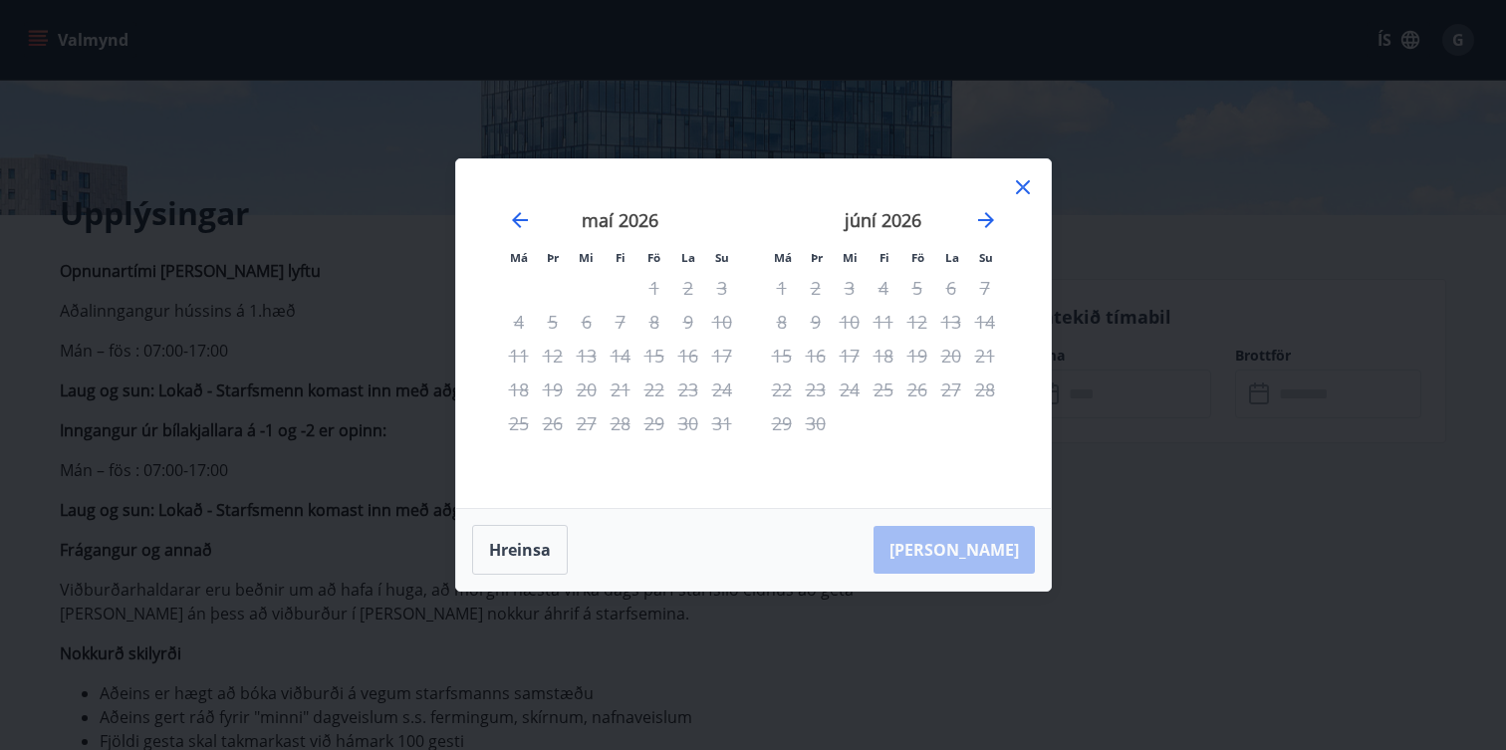
click at [1026, 173] on div "Má Þr Mi Fi Fö La Su Má Þr Mi Fi Fö La Su apríl 2026 1 2 3 4 5 6 7 8 9 10 11 12…" at bounding box center [753, 333] width 595 height 349
click at [1025, 178] on icon at bounding box center [1023, 187] width 24 height 24
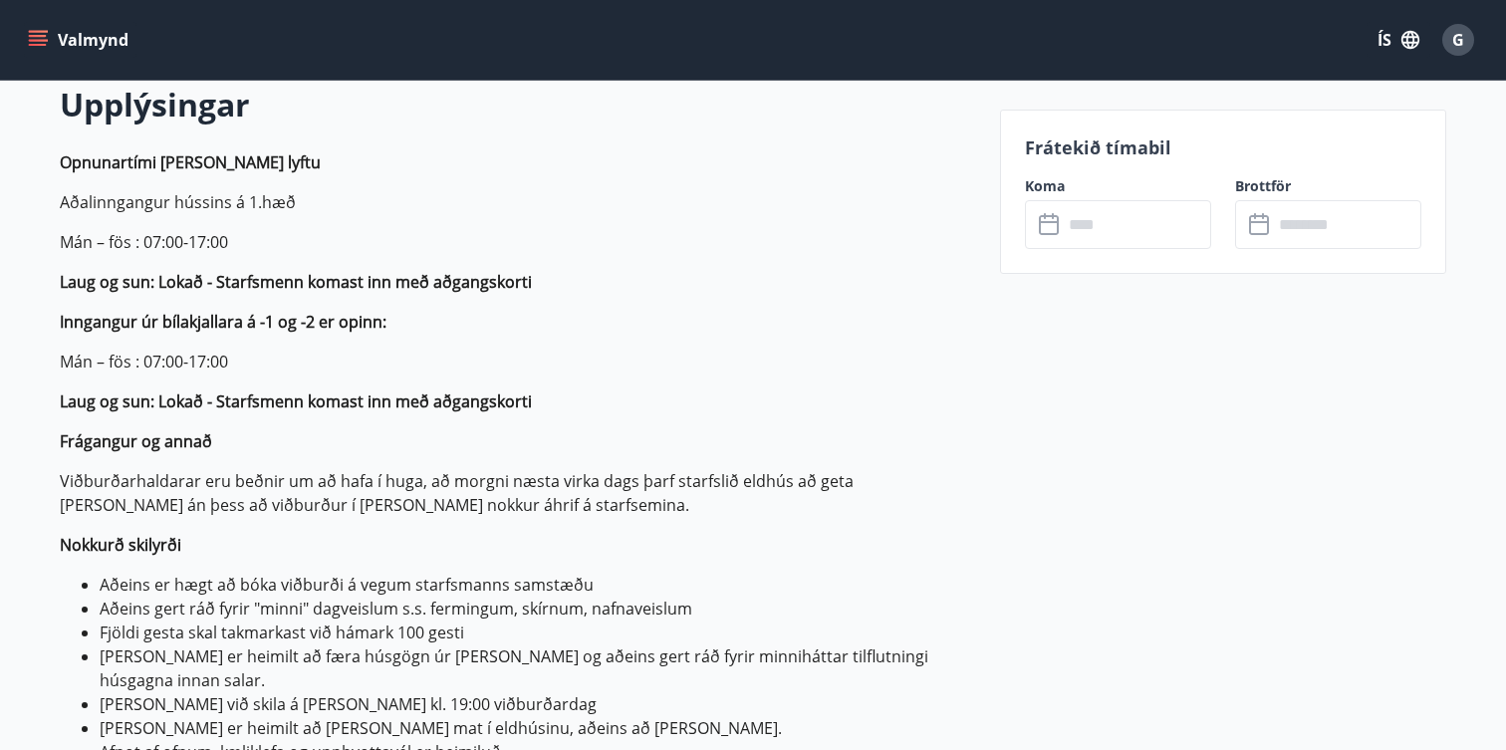
scroll to position [585, 0]
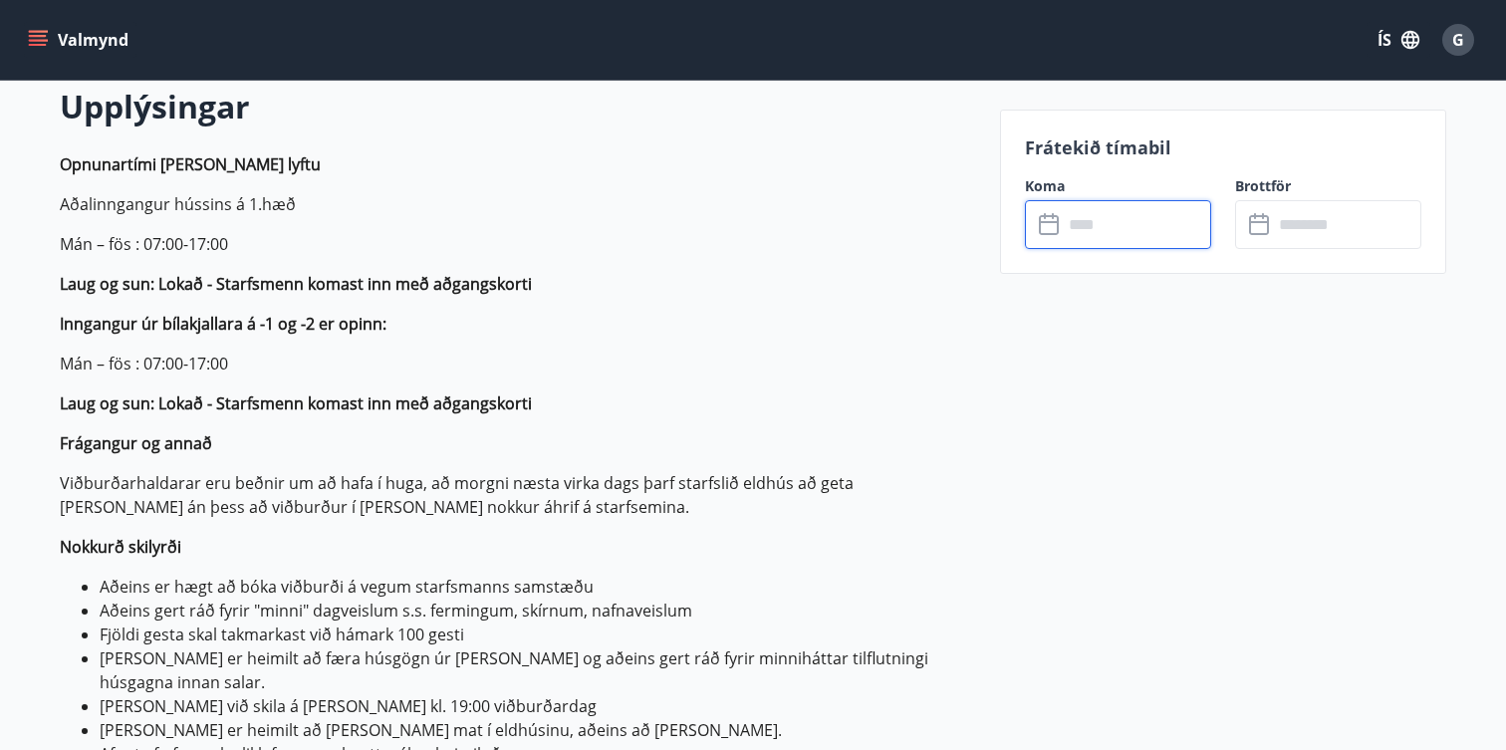
click at [1143, 209] on input "text" at bounding box center [1137, 224] width 148 height 49
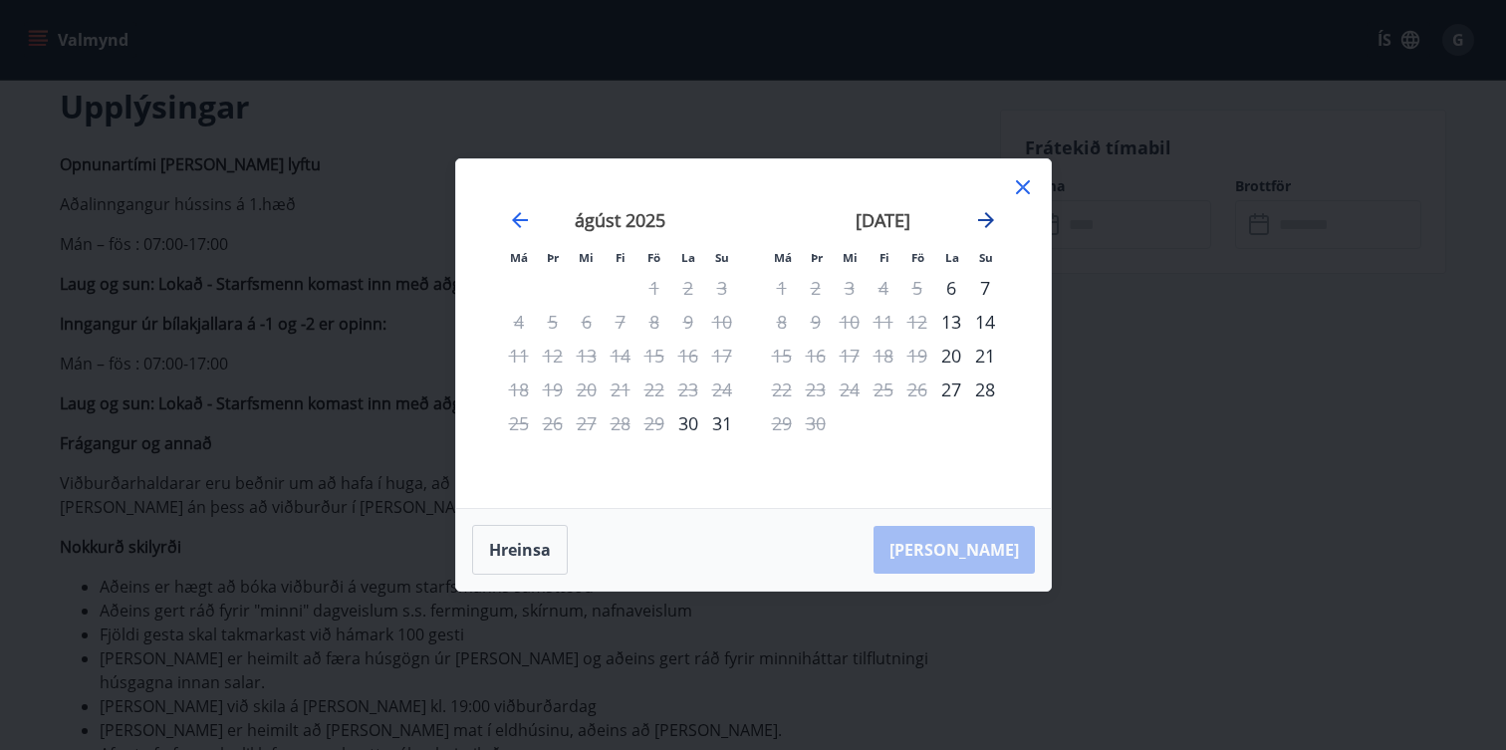
click at [989, 225] on icon "Move forward to switch to the next month." at bounding box center [986, 220] width 24 height 24
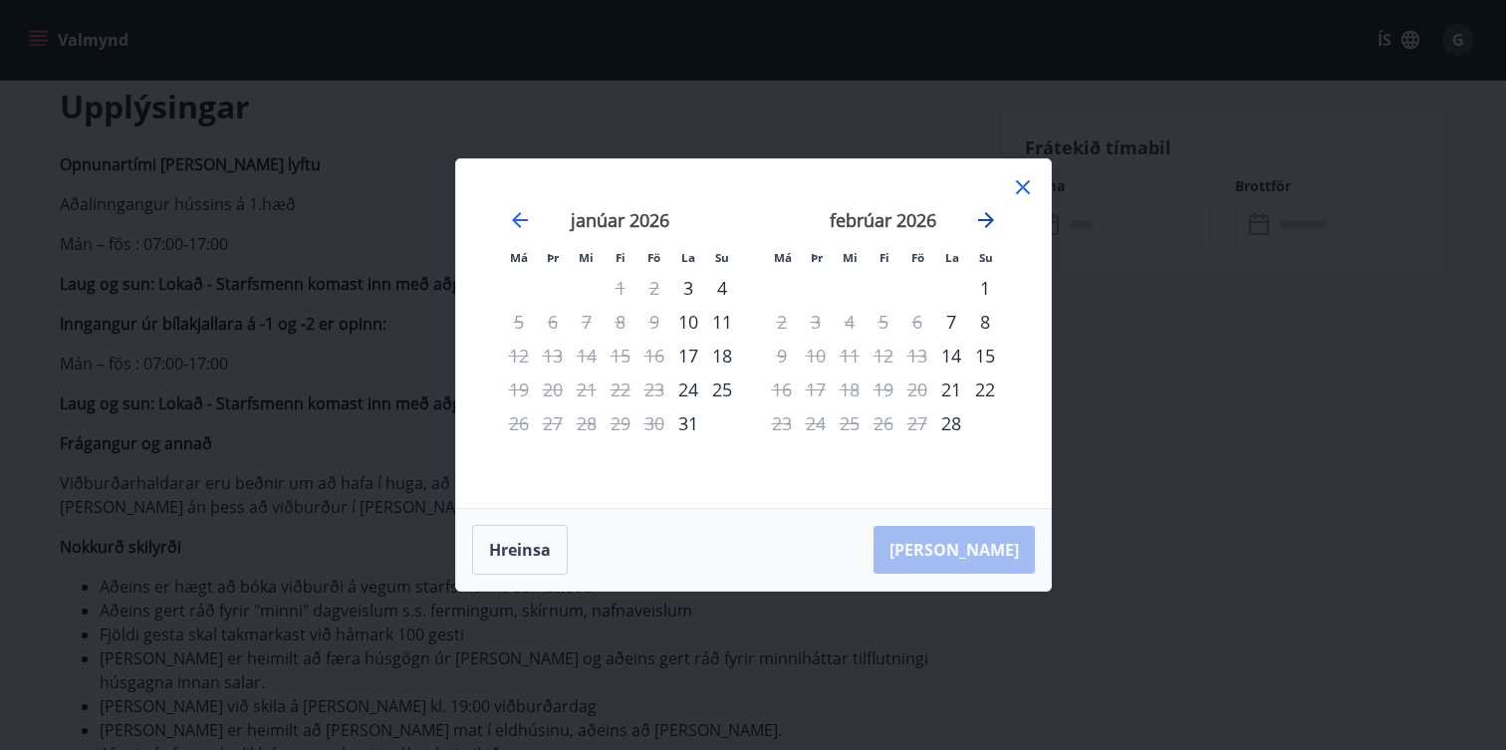
click at [989, 225] on icon "Move forward to switch to the next month." at bounding box center [986, 220] width 24 height 24
click at [1023, 188] on icon at bounding box center [1023, 187] width 14 height 14
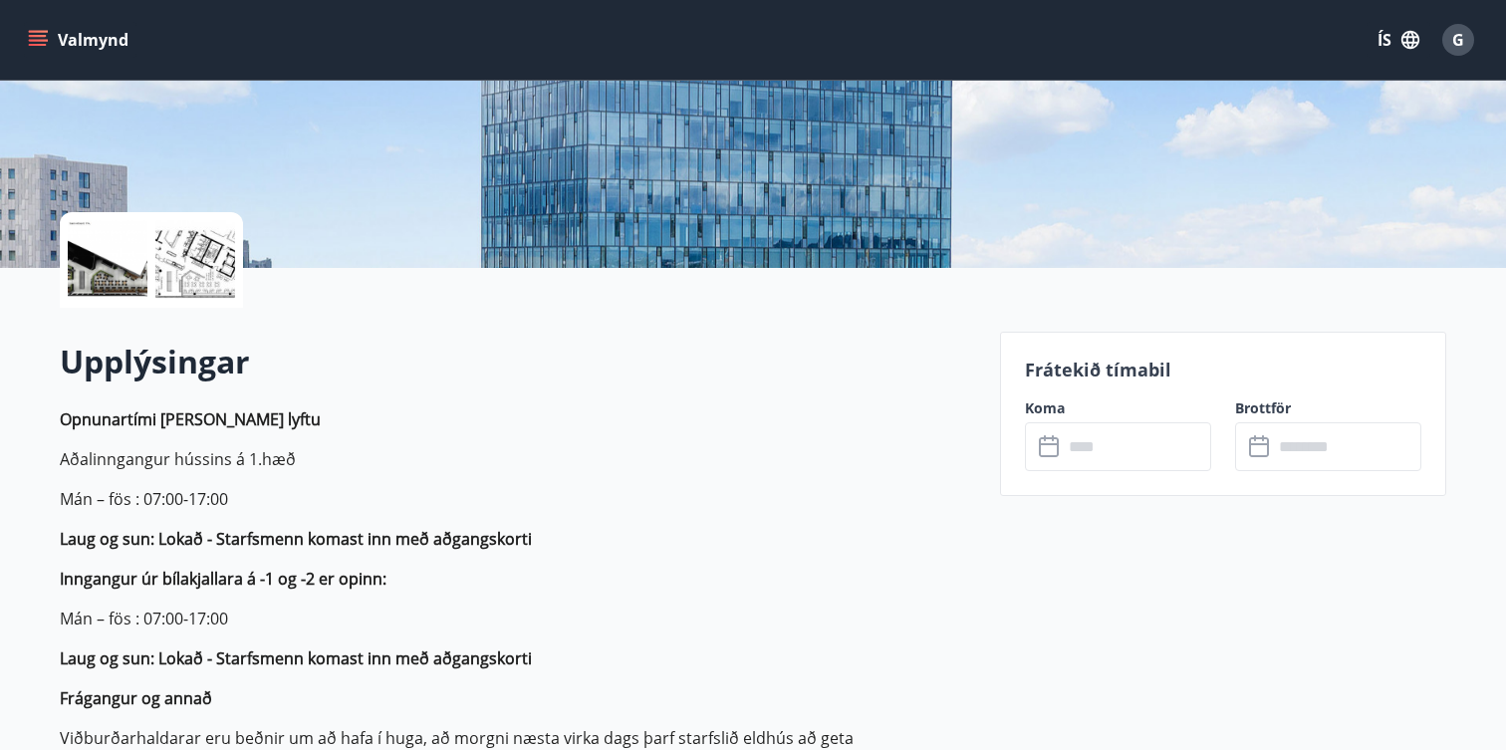
scroll to position [333, 0]
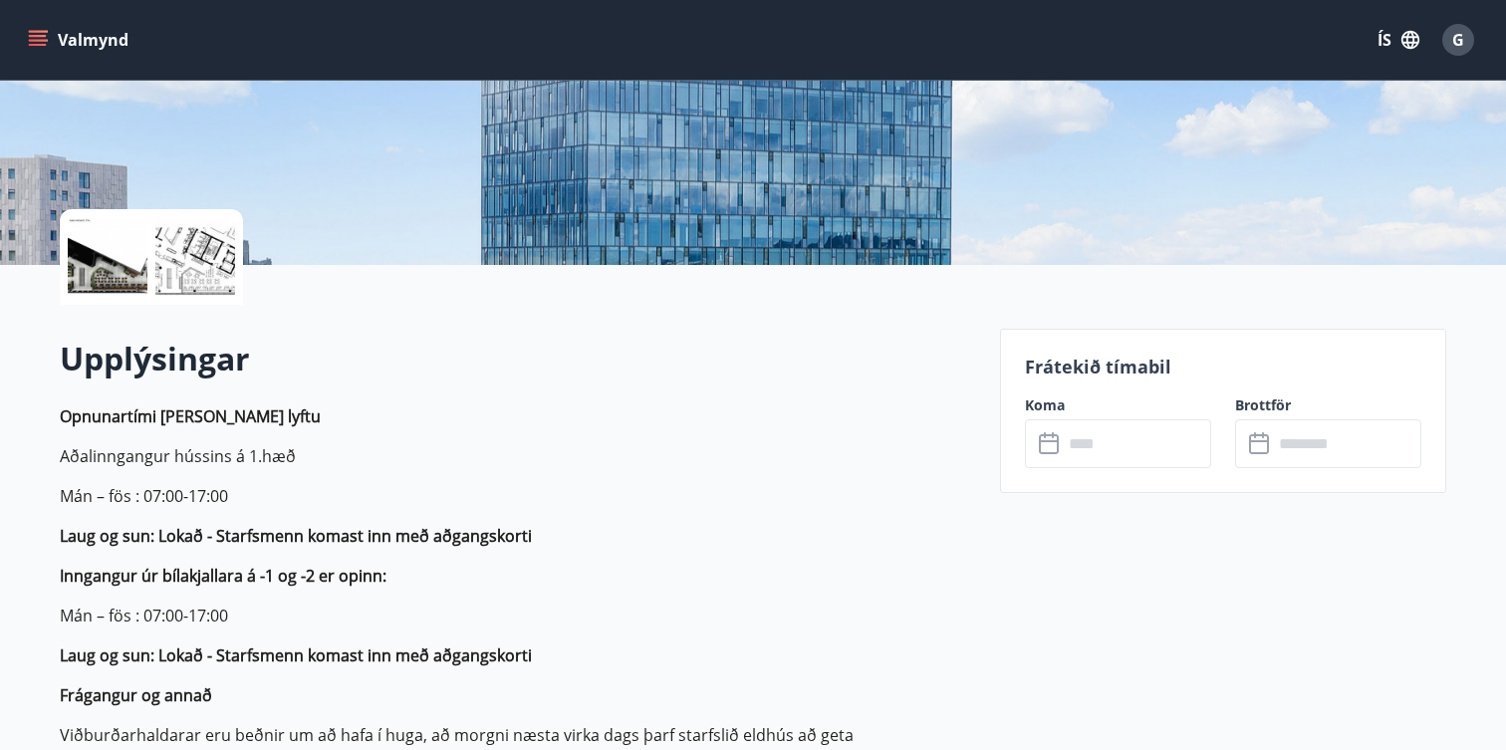
click at [1131, 450] on input "text" at bounding box center [1137, 443] width 148 height 49
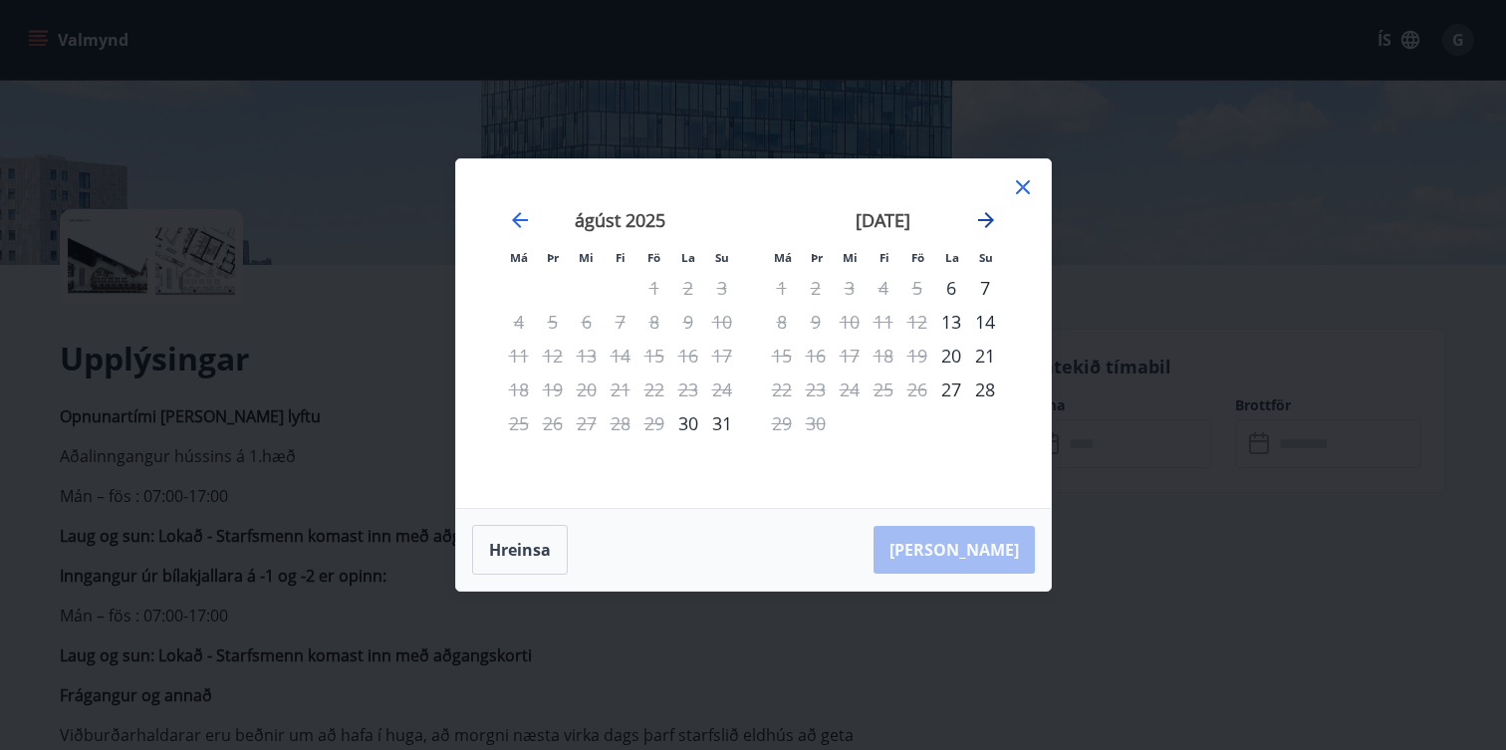
click at [995, 222] on icon "Move forward to switch to the next month." at bounding box center [986, 220] width 24 height 24
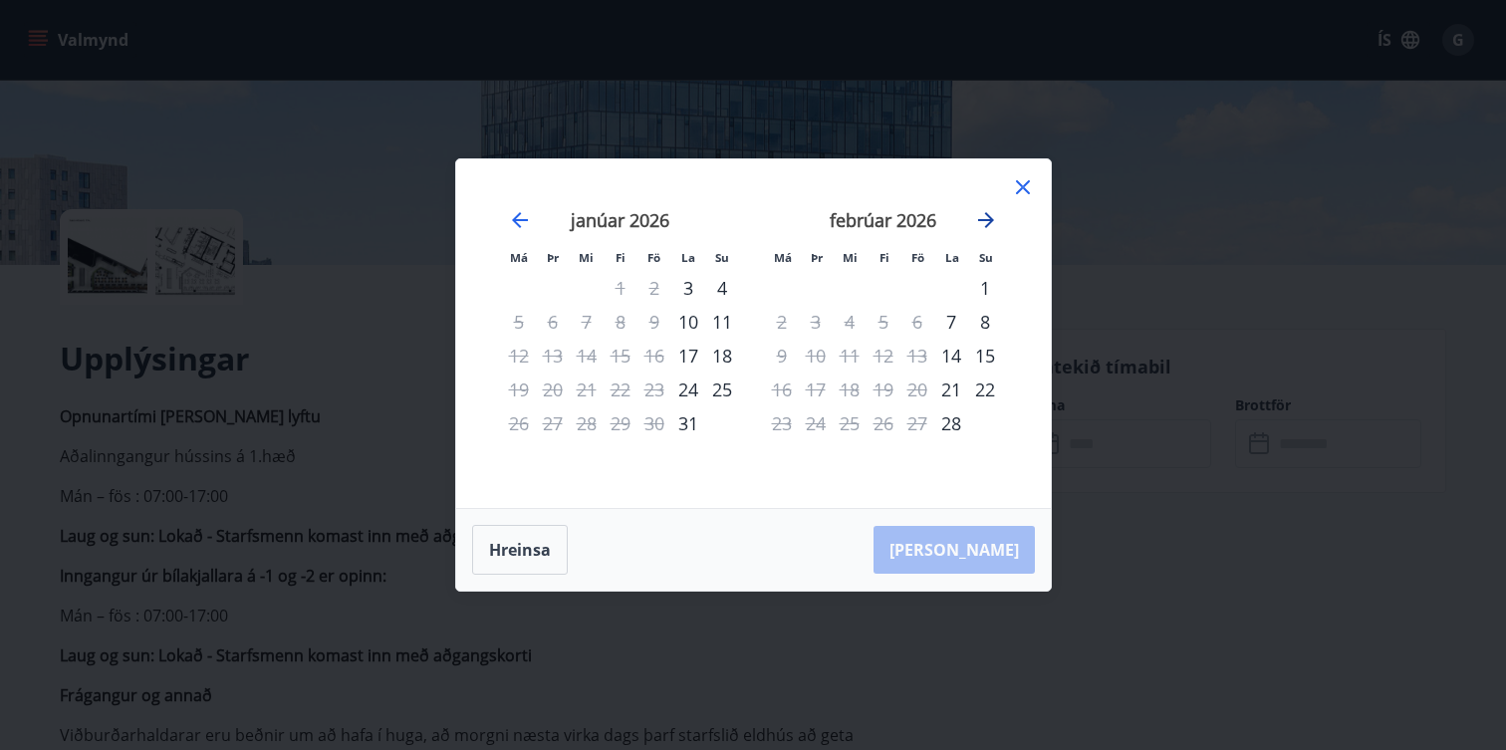
click at [995, 222] on icon "Move forward to switch to the next month." at bounding box center [986, 220] width 24 height 24
click at [1025, 189] on icon at bounding box center [1023, 187] width 14 height 14
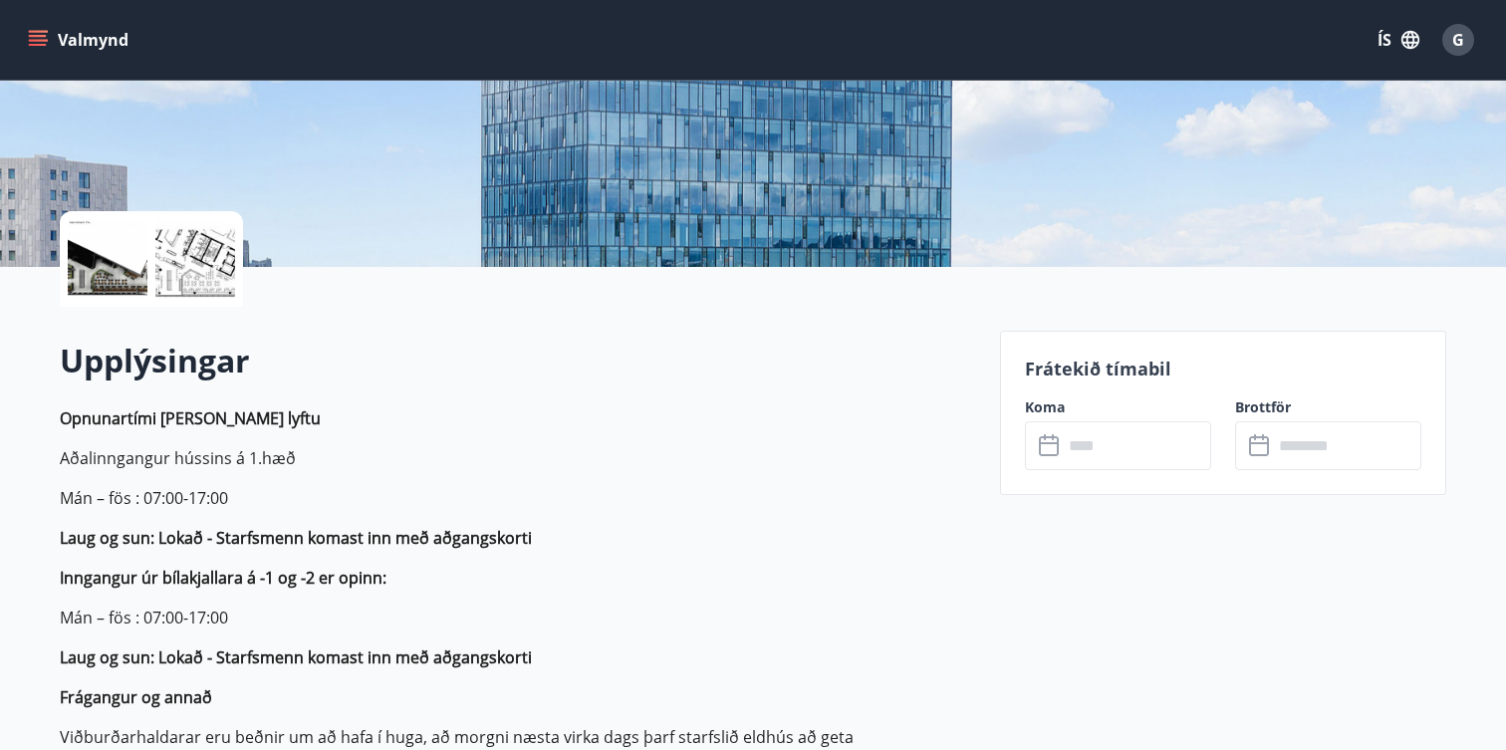
scroll to position [328, 0]
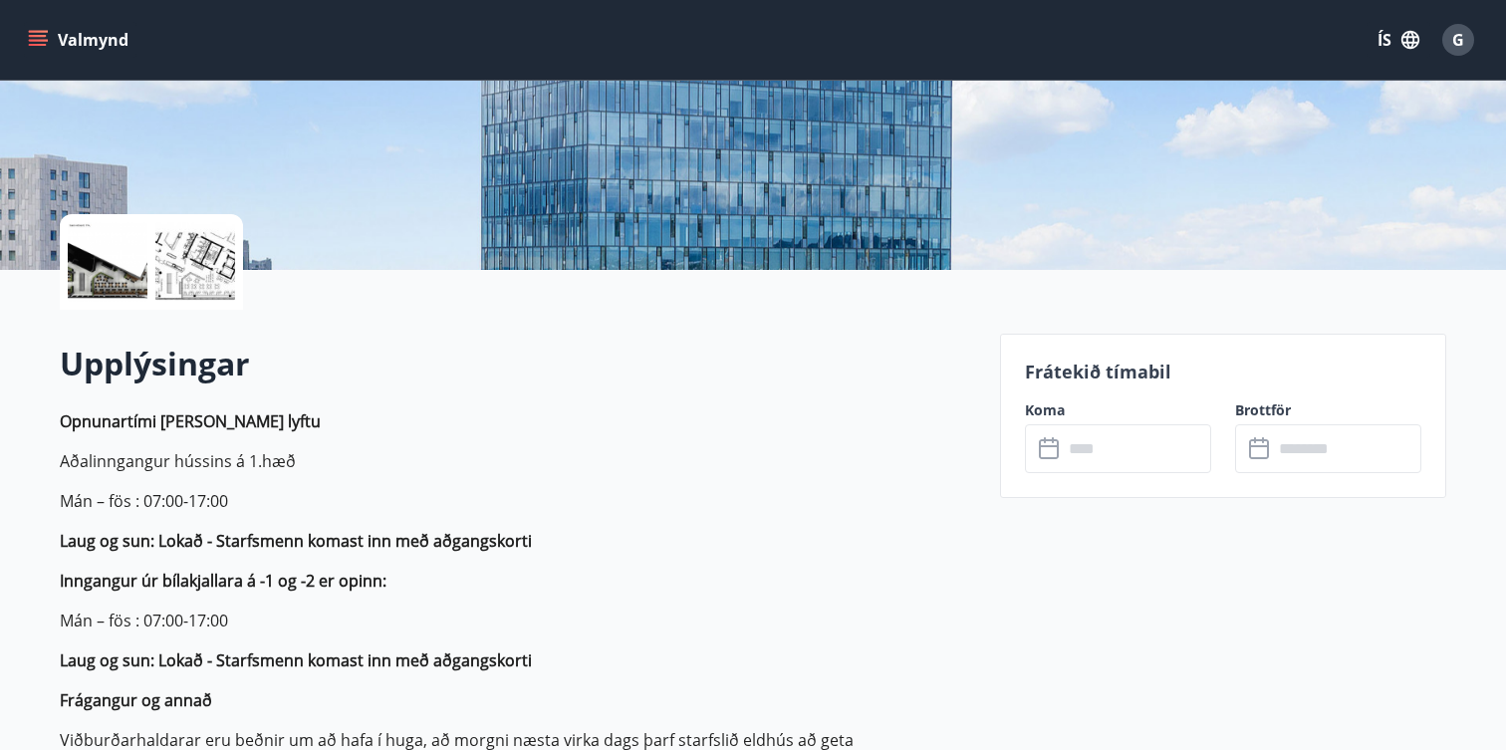
click at [1080, 451] on input "text" at bounding box center [1137, 448] width 148 height 49
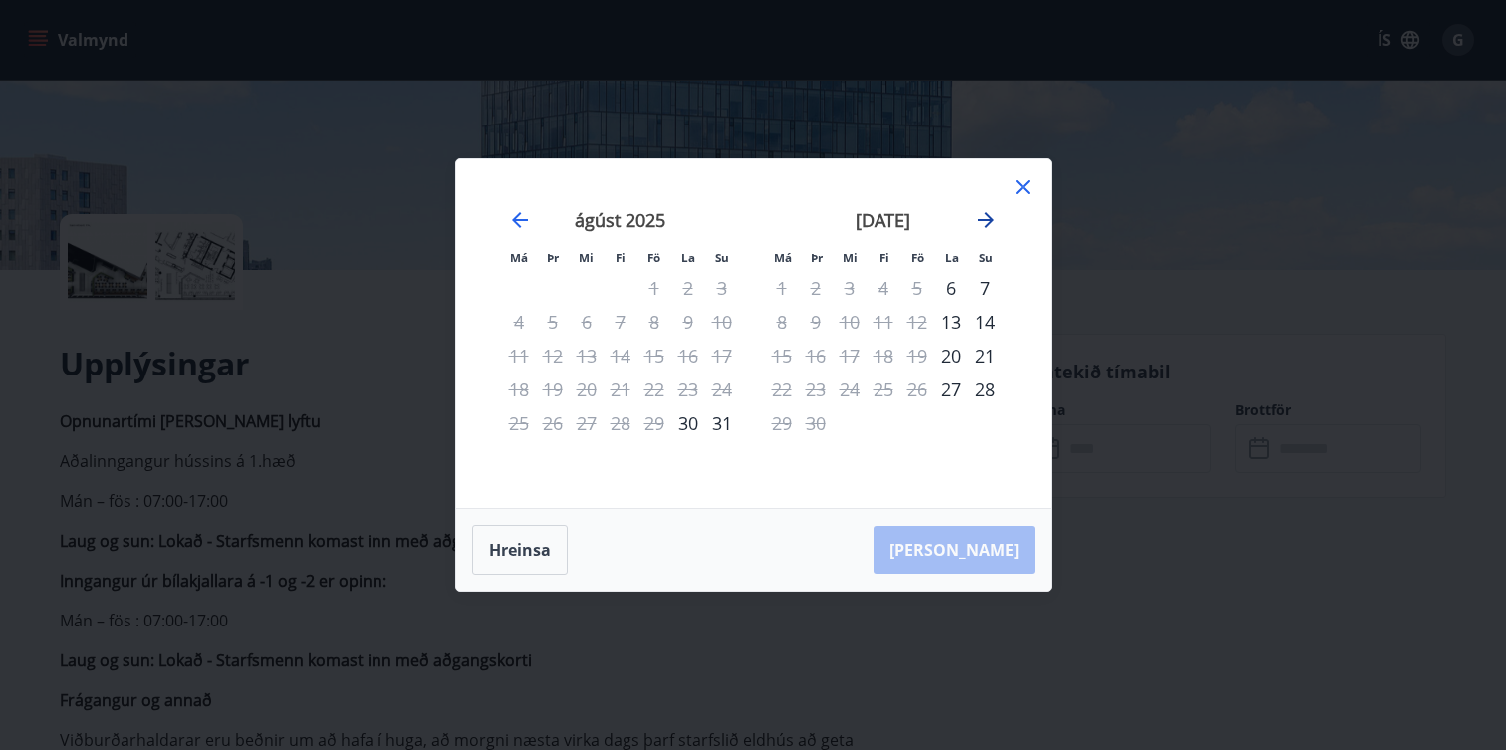
click at [993, 215] on icon "Move forward to switch to the next month." at bounding box center [986, 220] width 24 height 24
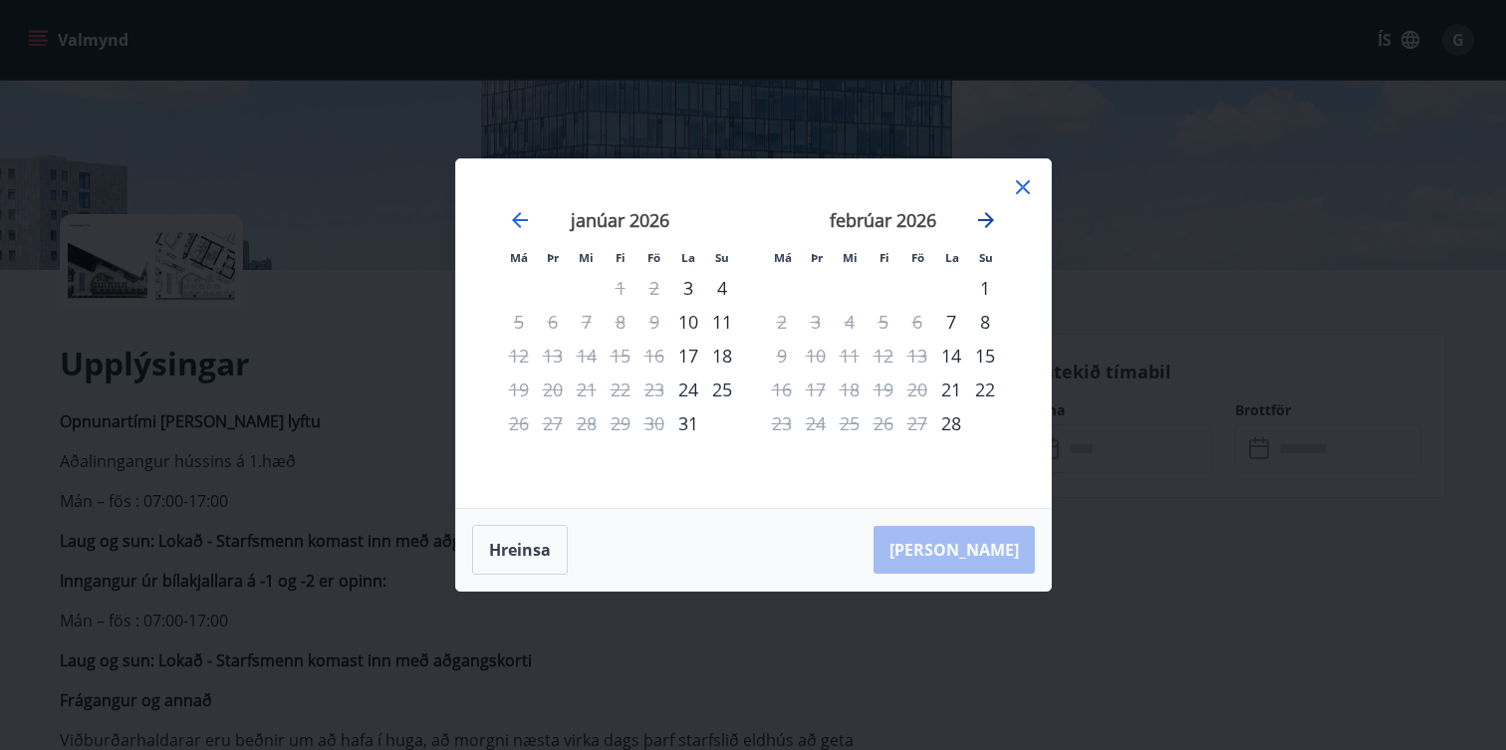
click at [993, 215] on icon "Move forward to switch to the next month." at bounding box center [986, 220] width 24 height 24
click at [982, 290] on div "7" at bounding box center [985, 288] width 34 height 34
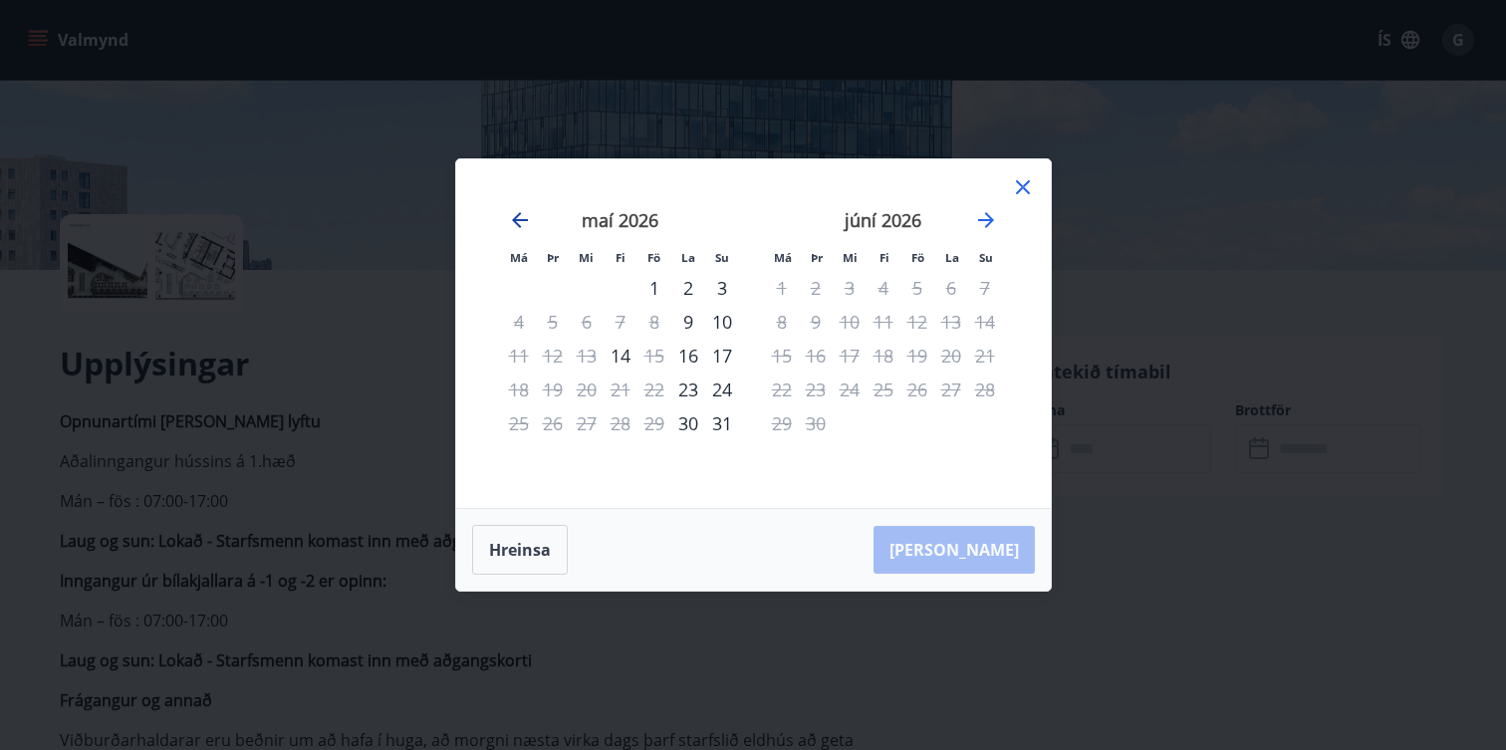
click at [515, 216] on icon "Move backward to switch to the previous month." at bounding box center [520, 220] width 16 height 16
click at [1025, 183] on icon at bounding box center [1023, 187] width 14 height 14
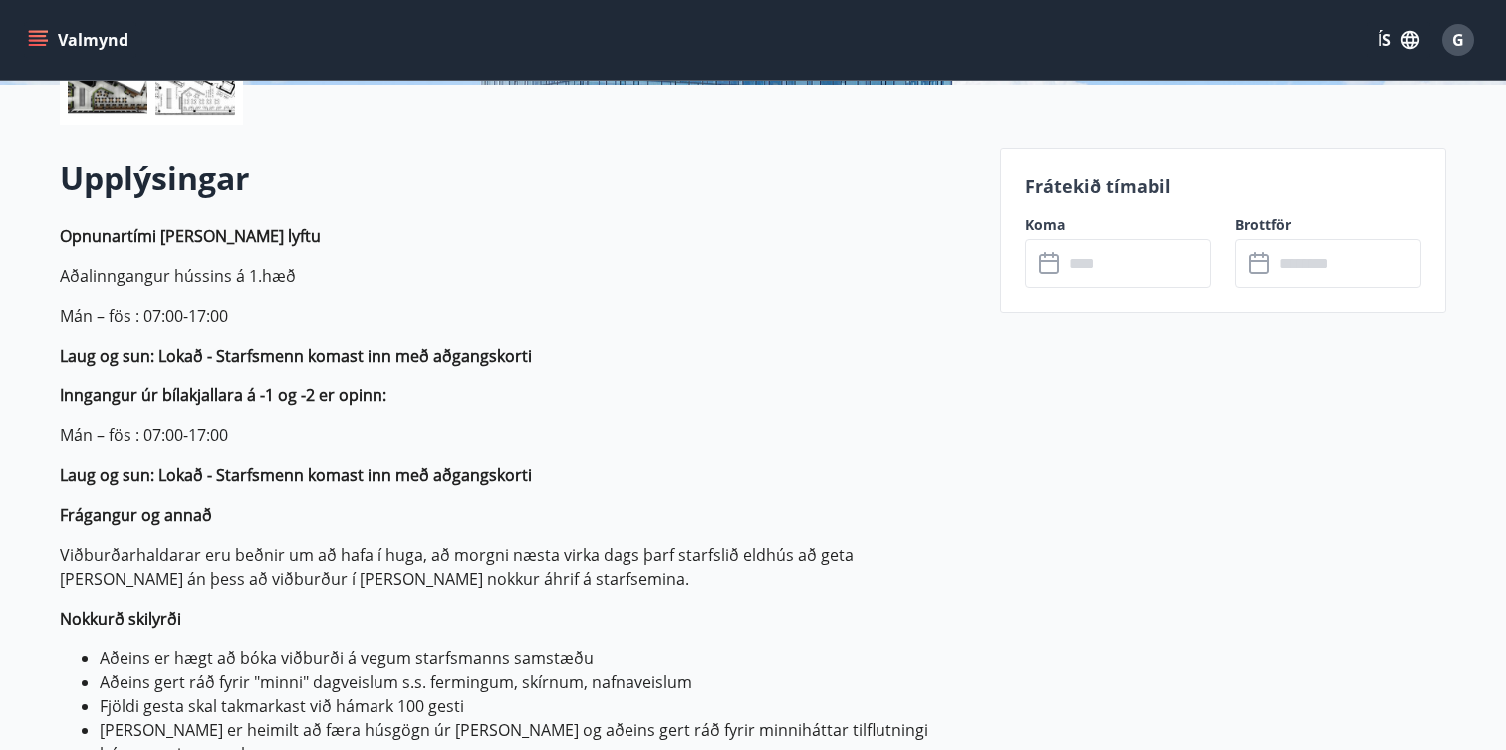
scroll to position [507, 0]
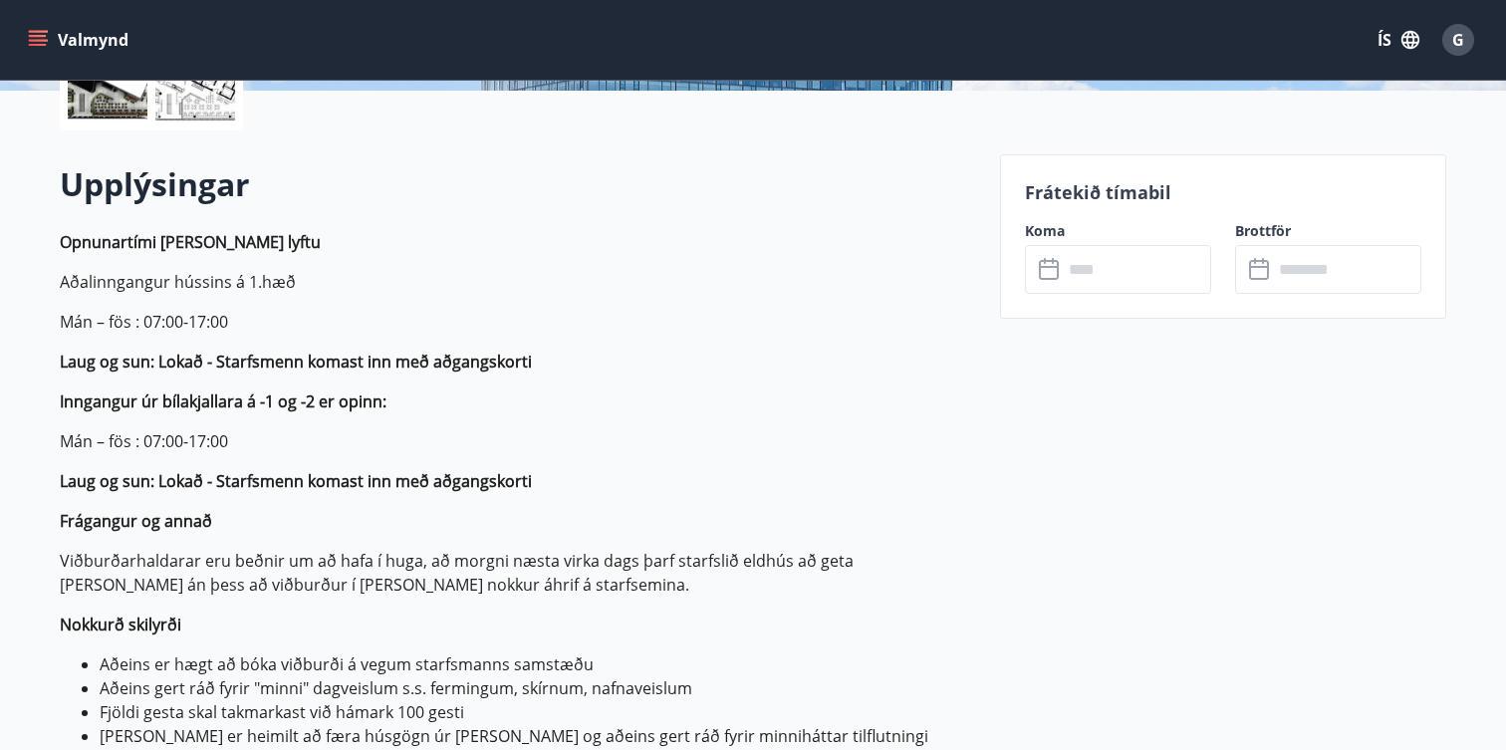
click at [1080, 261] on input "text" at bounding box center [1137, 269] width 148 height 49
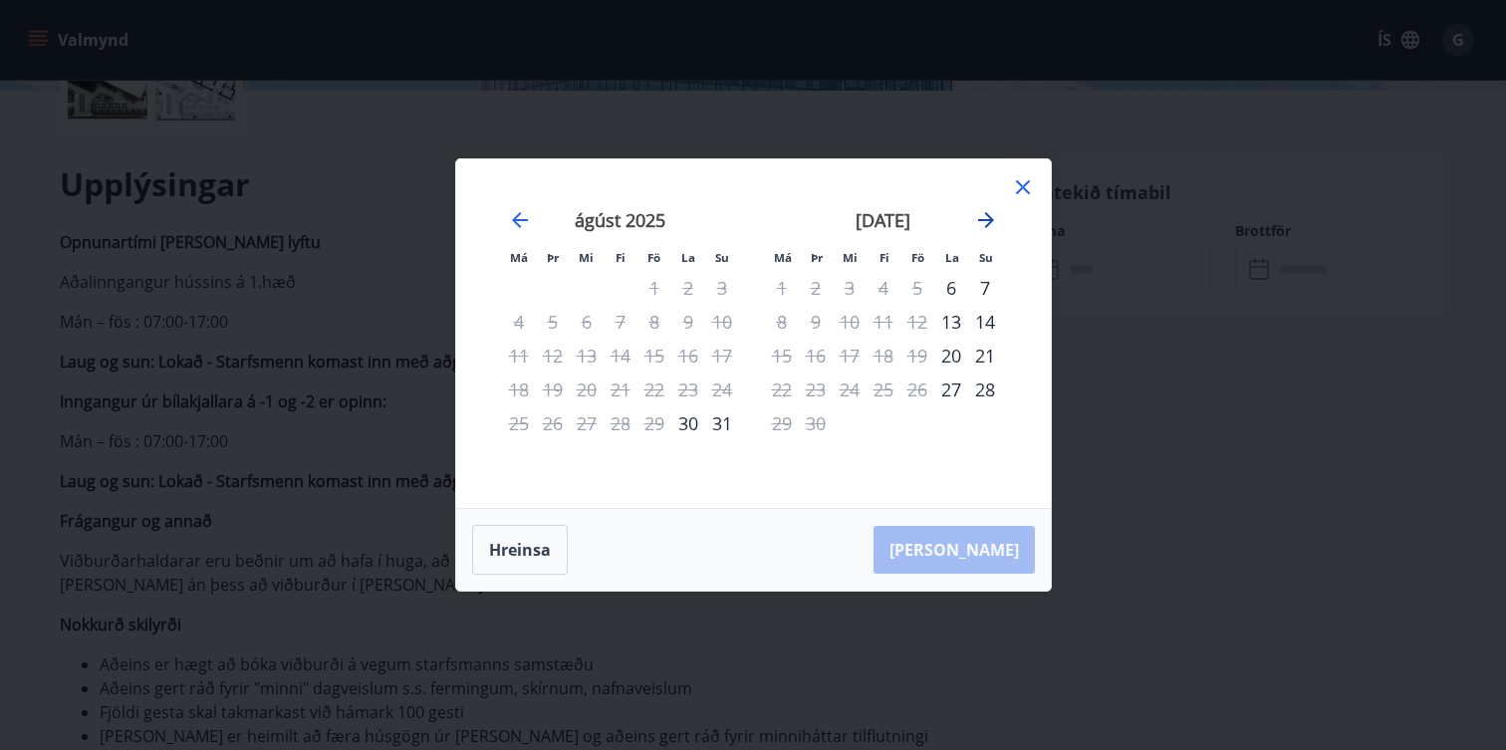
click at [993, 210] on icon "Move forward to switch to the next month." at bounding box center [986, 220] width 24 height 24
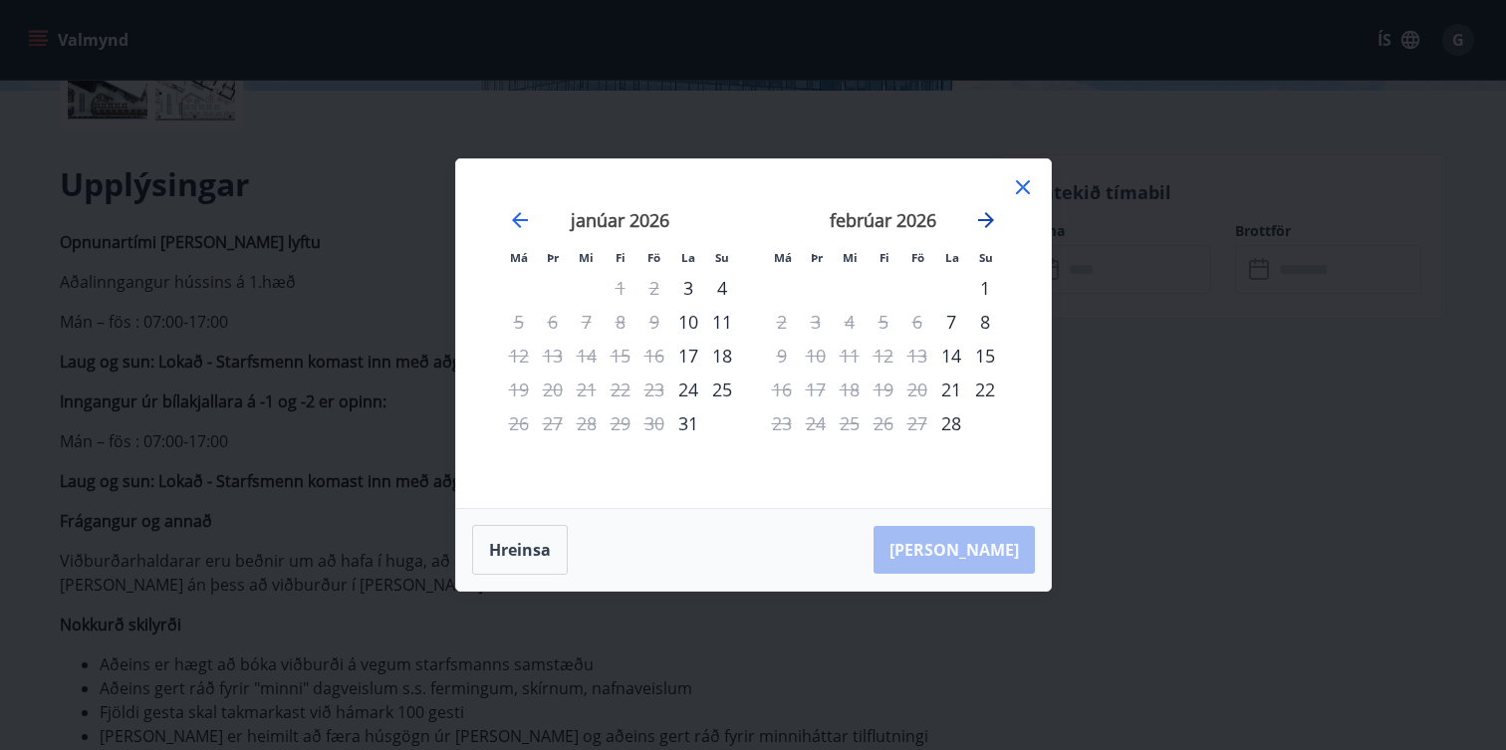
click at [993, 210] on icon "Move forward to switch to the next month." at bounding box center [986, 220] width 24 height 24
click at [983, 286] on div "7" at bounding box center [985, 288] width 34 height 34
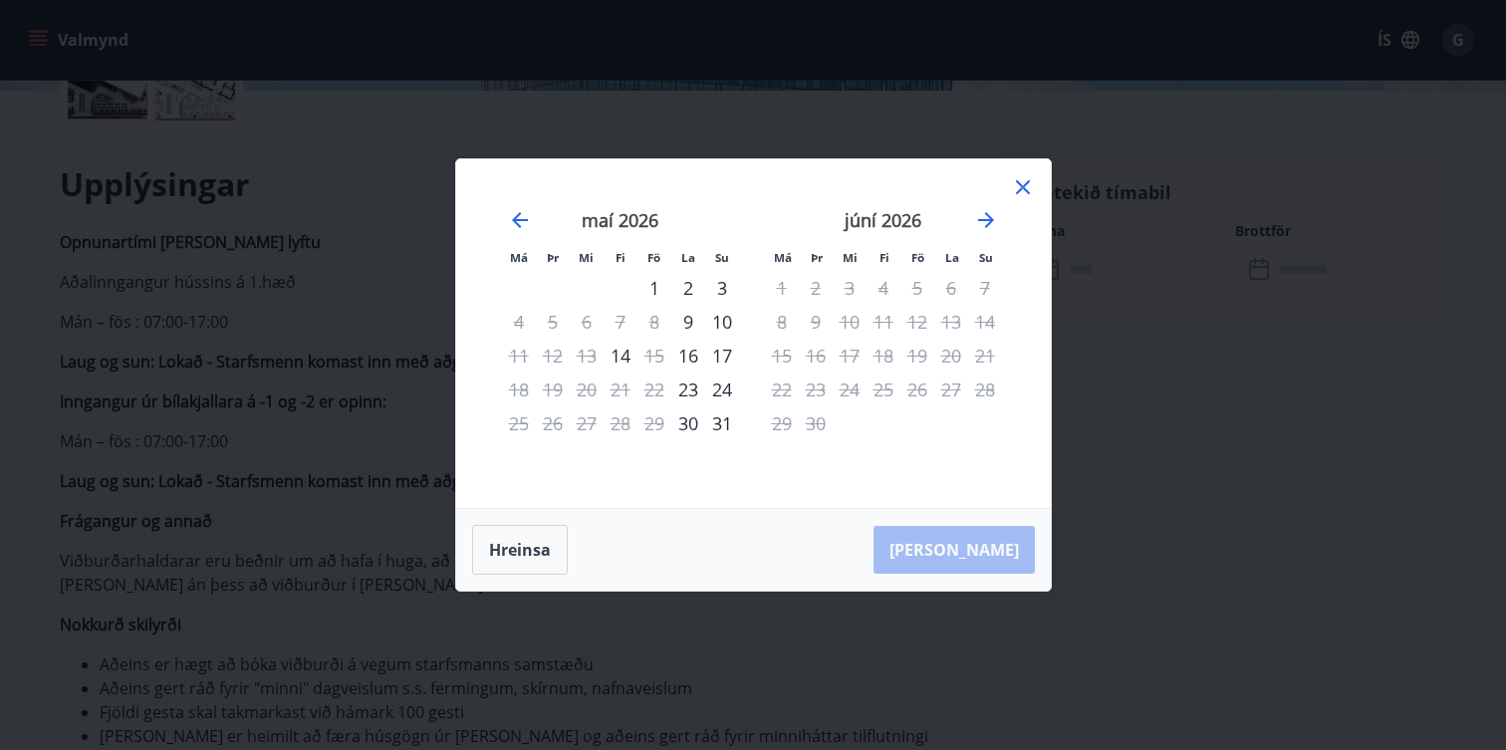
click at [983, 286] on div "7" at bounding box center [985, 288] width 34 height 34
click at [1020, 192] on icon at bounding box center [1023, 187] width 24 height 24
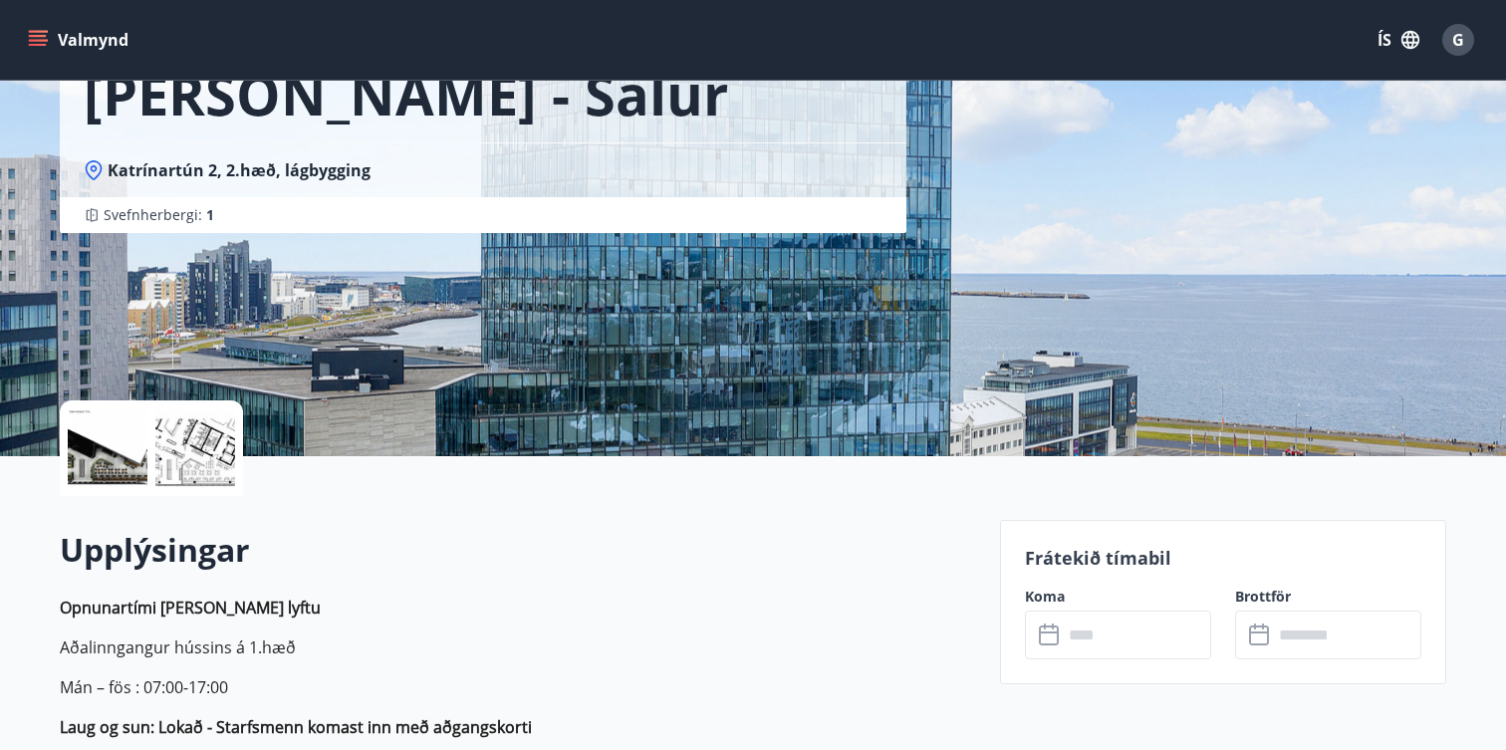
scroll to position [192, 0]
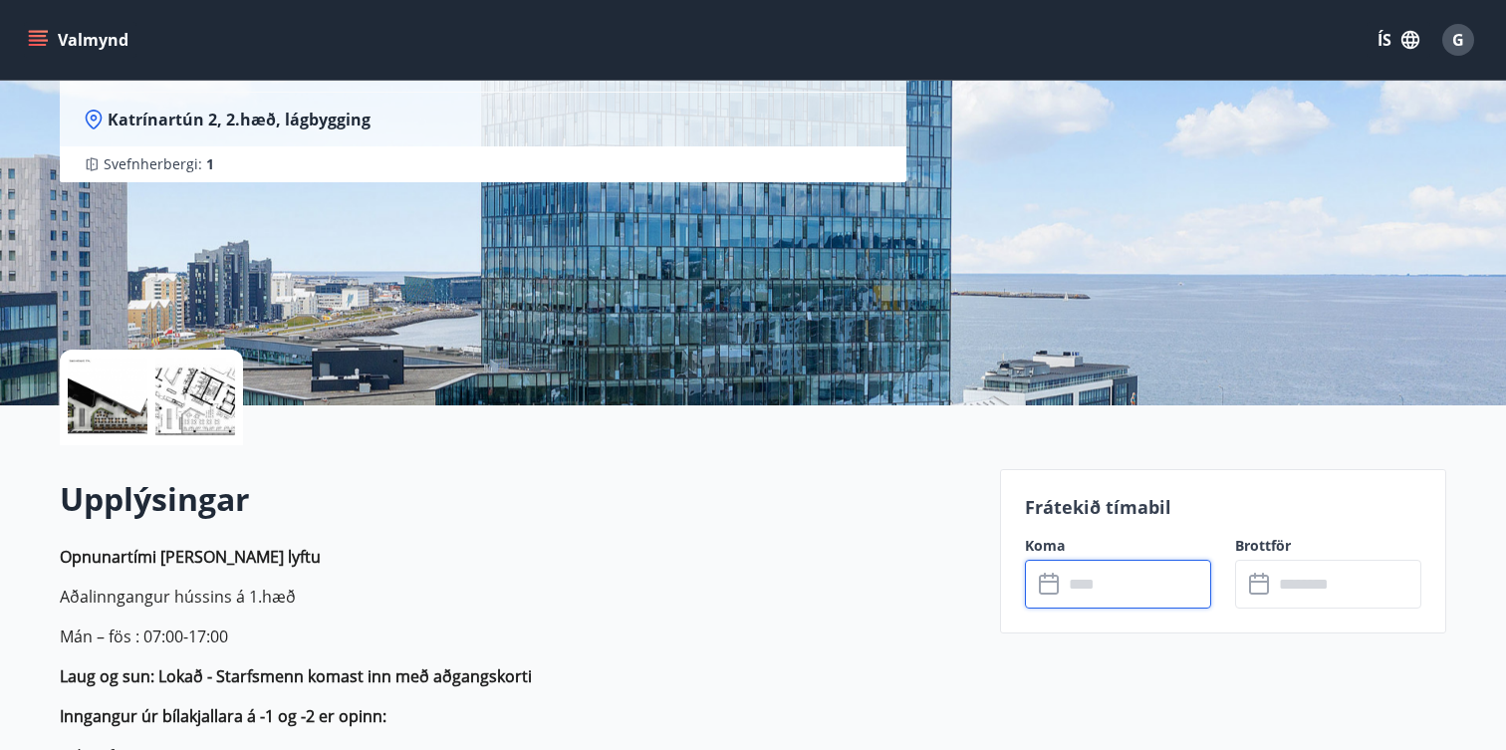
click at [1113, 585] on input "text" at bounding box center [1137, 584] width 148 height 49
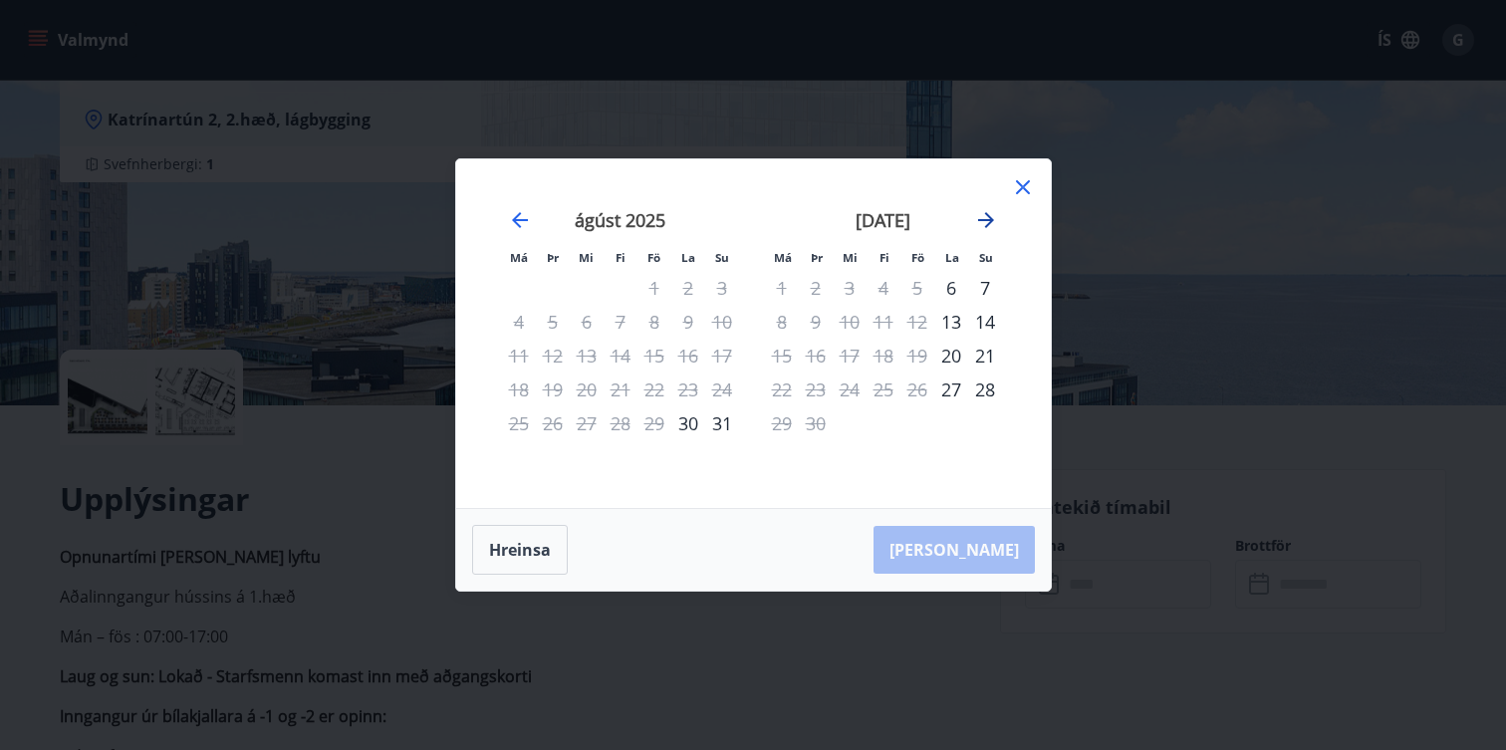
click at [982, 218] on icon "Move forward to switch to the next month." at bounding box center [986, 220] width 24 height 24
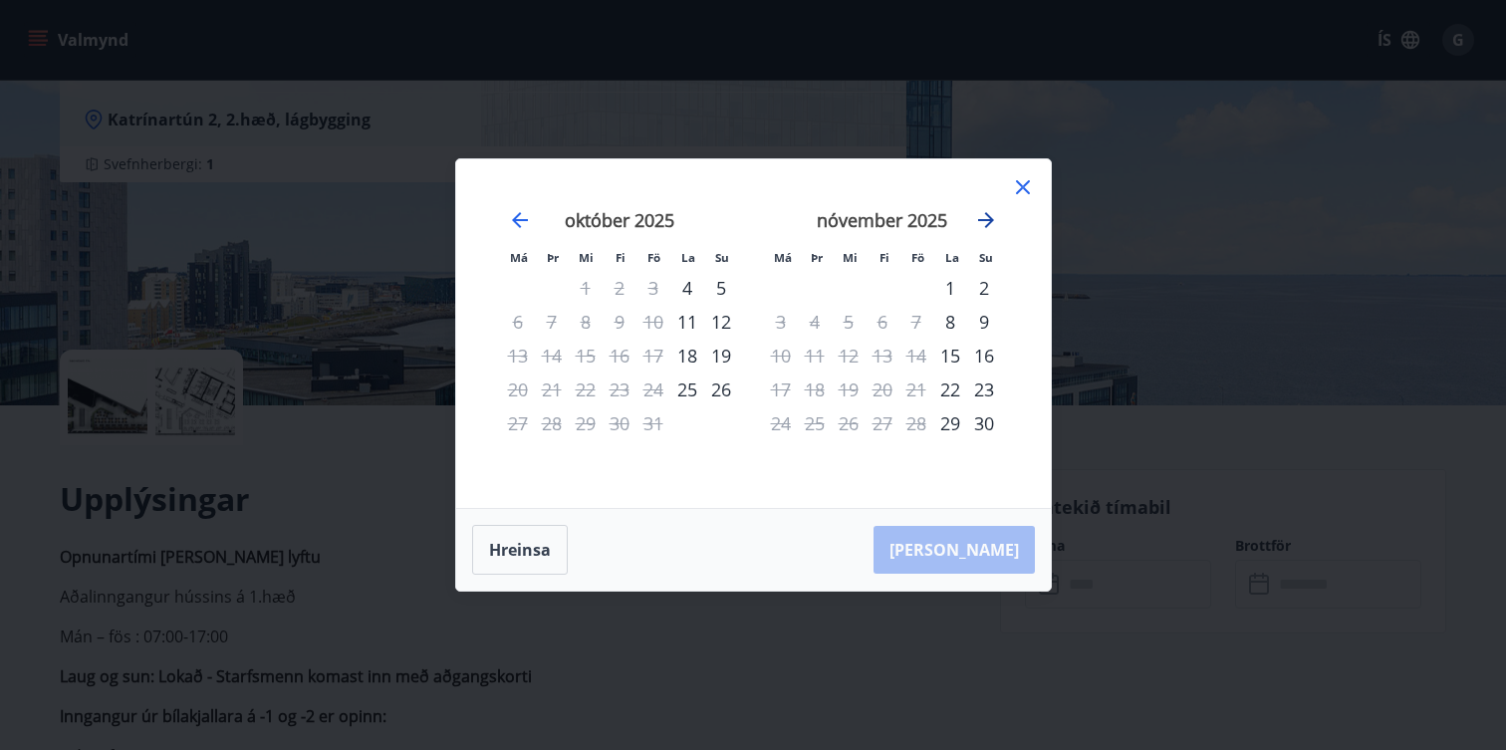
click at [987, 218] on icon "Move forward to switch to the next month." at bounding box center [986, 220] width 24 height 24
click at [983, 217] on icon "Move forward to switch to the next month." at bounding box center [986, 220] width 24 height 24
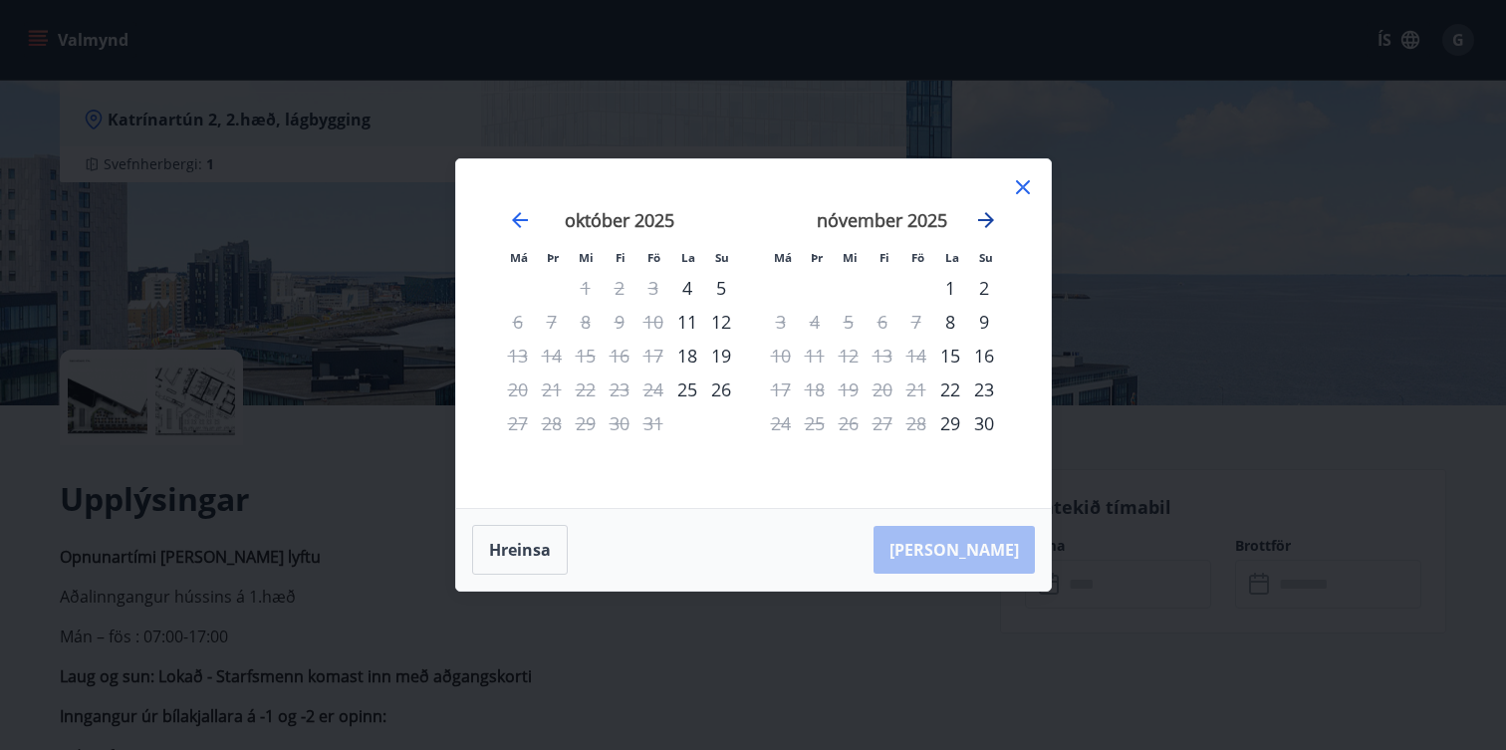
click at [983, 217] on icon "Move forward to switch to the next month." at bounding box center [986, 220] width 24 height 24
click at [985, 226] on icon "Move forward to switch to the next month." at bounding box center [986, 220] width 16 height 16
click at [1029, 191] on icon at bounding box center [1023, 187] width 24 height 24
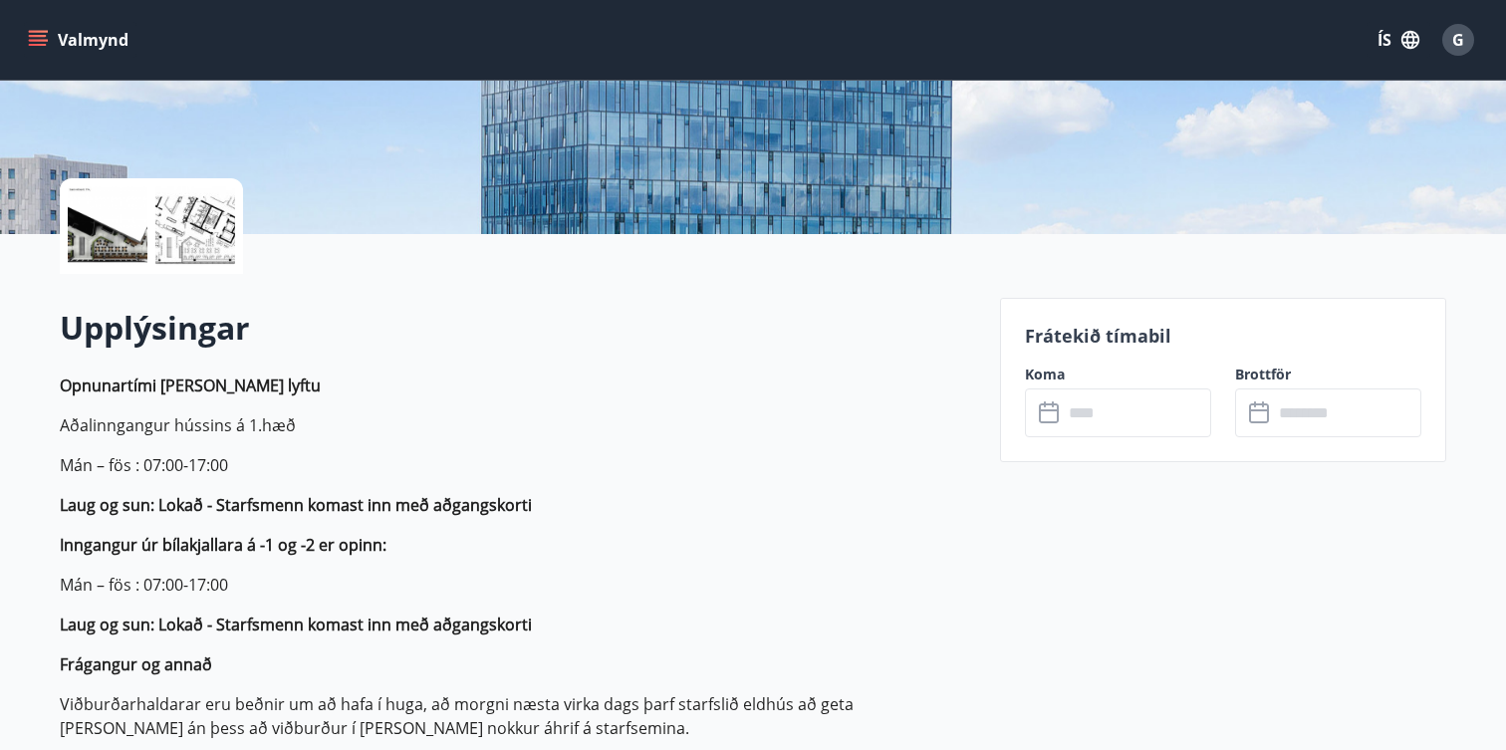
scroll to position [385, 0]
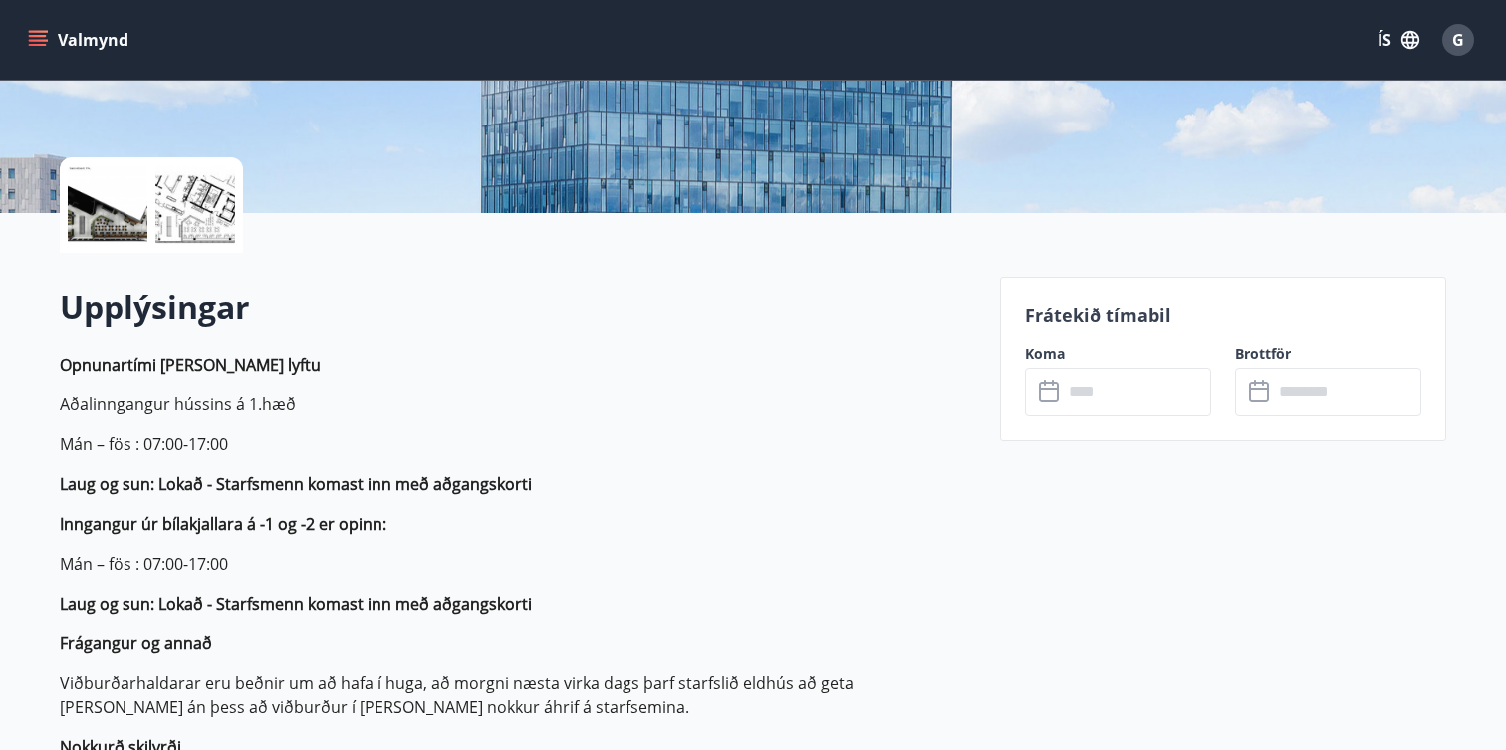
click at [1103, 392] on input "text" at bounding box center [1137, 392] width 148 height 49
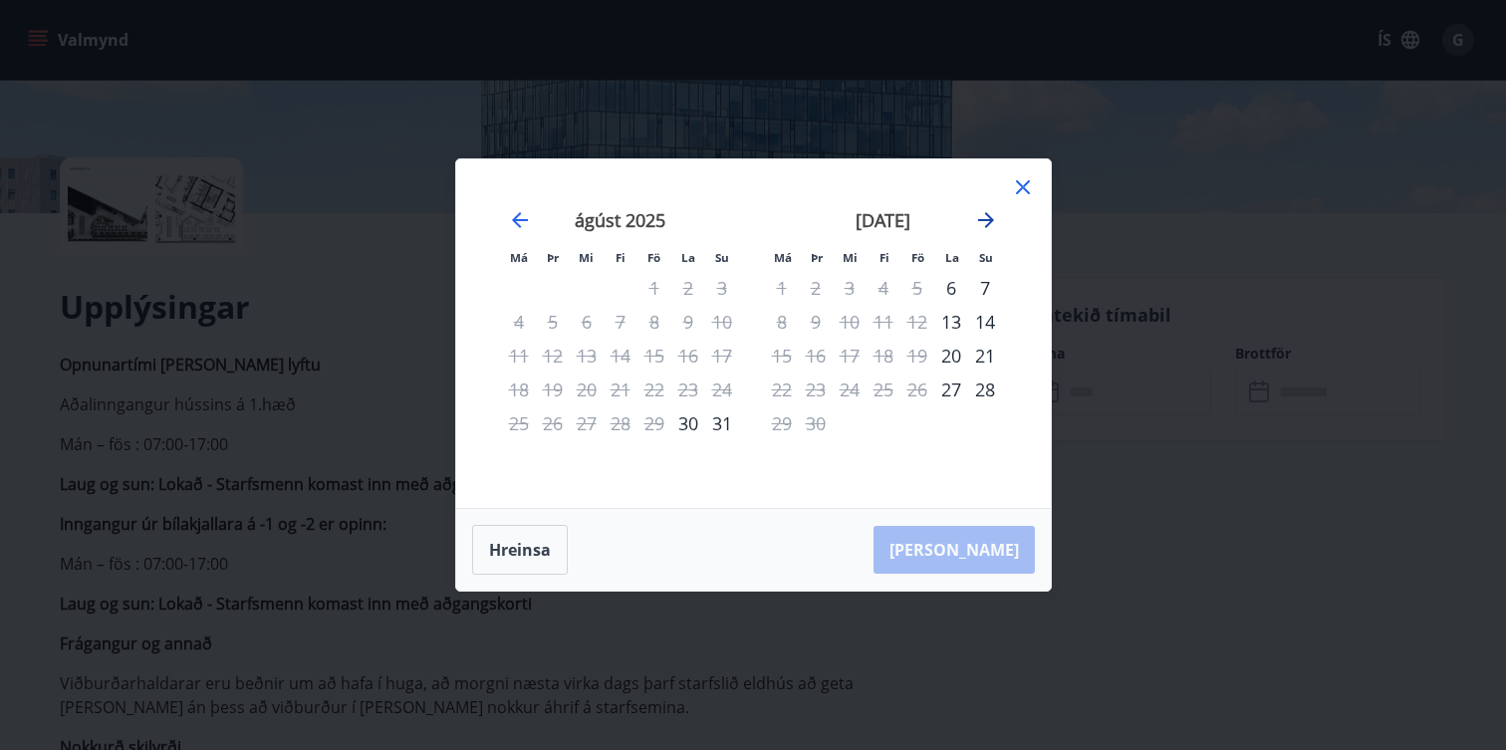
click at [984, 217] on icon "Move forward to switch to the next month." at bounding box center [986, 220] width 24 height 24
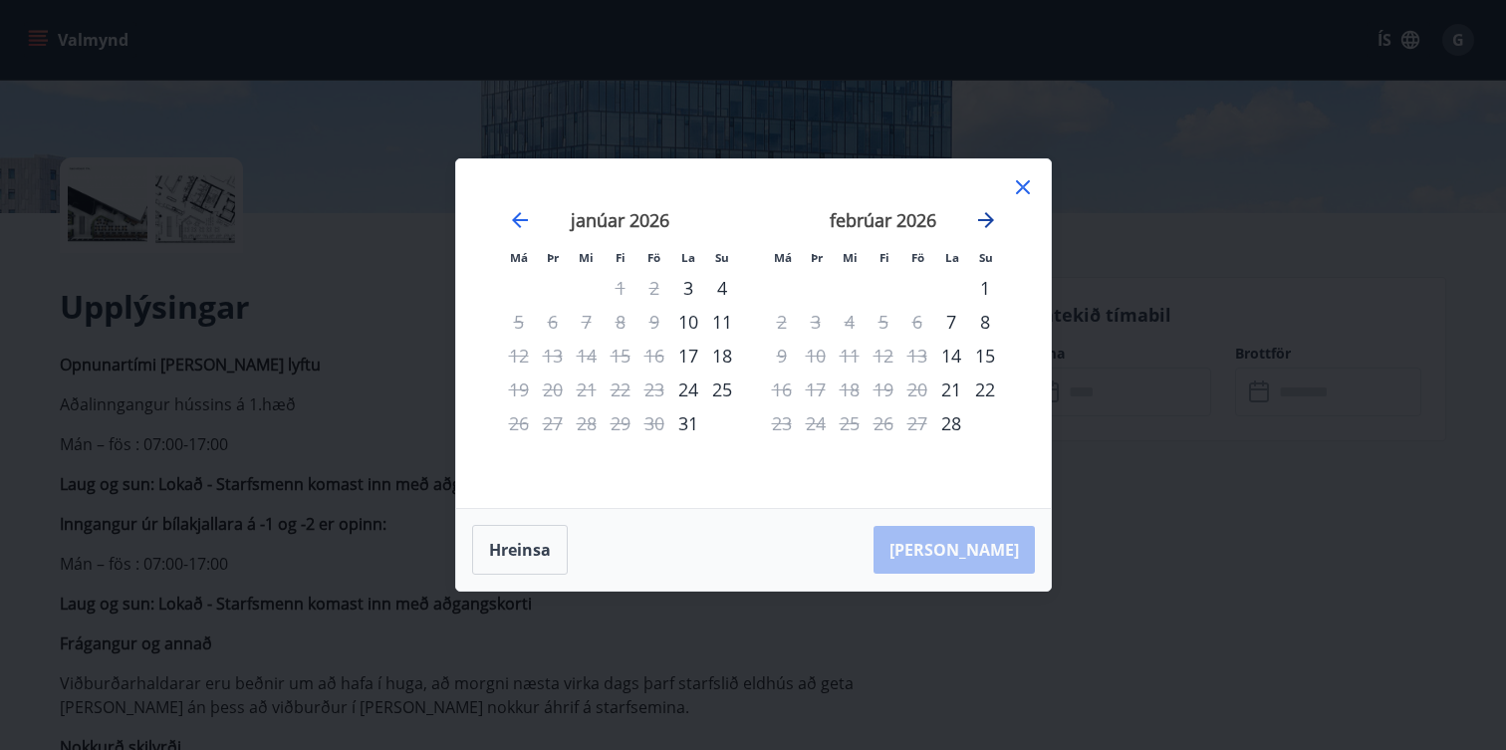
click at [984, 217] on icon "Move forward to switch to the next month." at bounding box center [986, 220] width 24 height 24
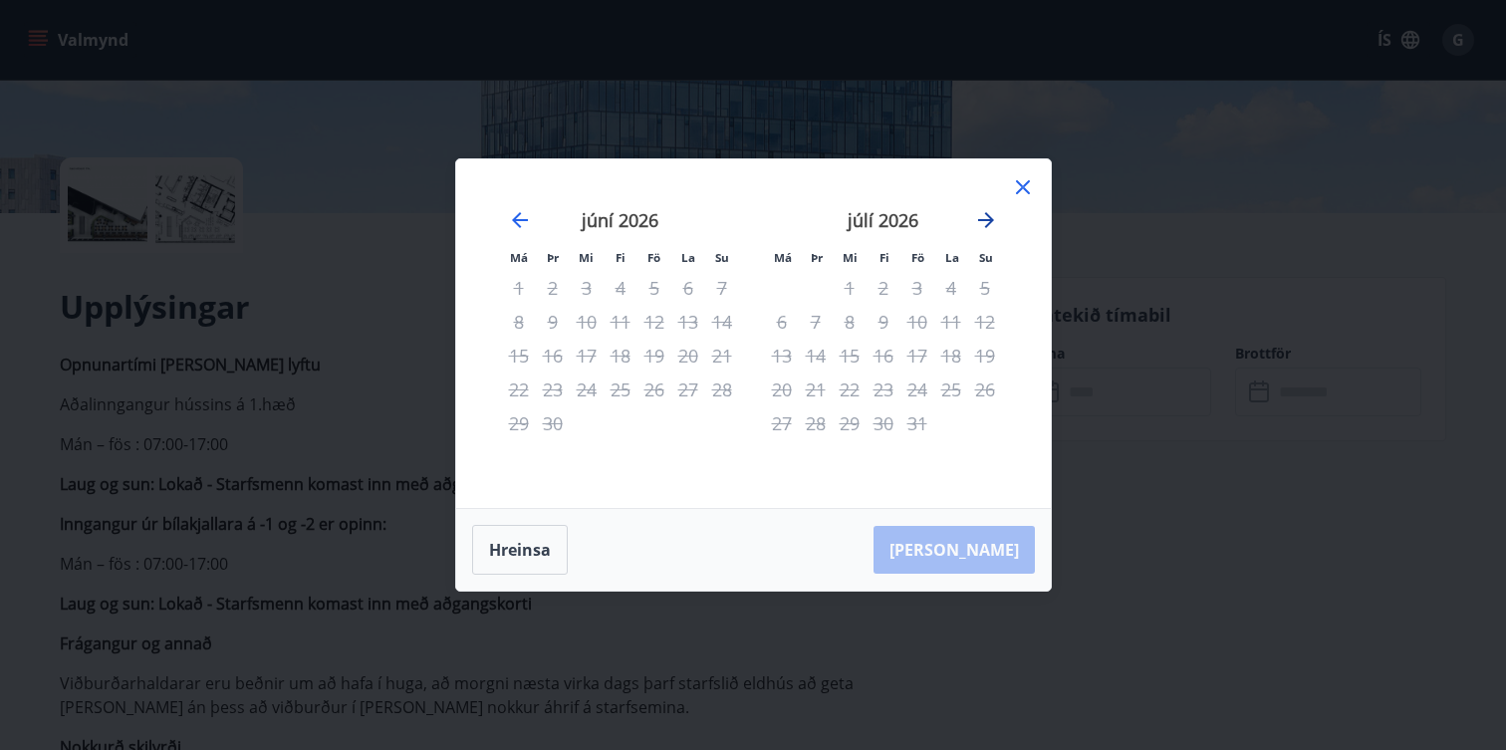
click at [984, 217] on icon "Move forward to switch to the next month." at bounding box center [986, 220] width 24 height 24
click at [514, 230] on icon "Move backward to switch to the previous month." at bounding box center [520, 220] width 24 height 24
click at [519, 215] on icon "Move backward to switch to the previous month." at bounding box center [520, 220] width 24 height 24
click at [1020, 178] on icon at bounding box center [1023, 187] width 24 height 24
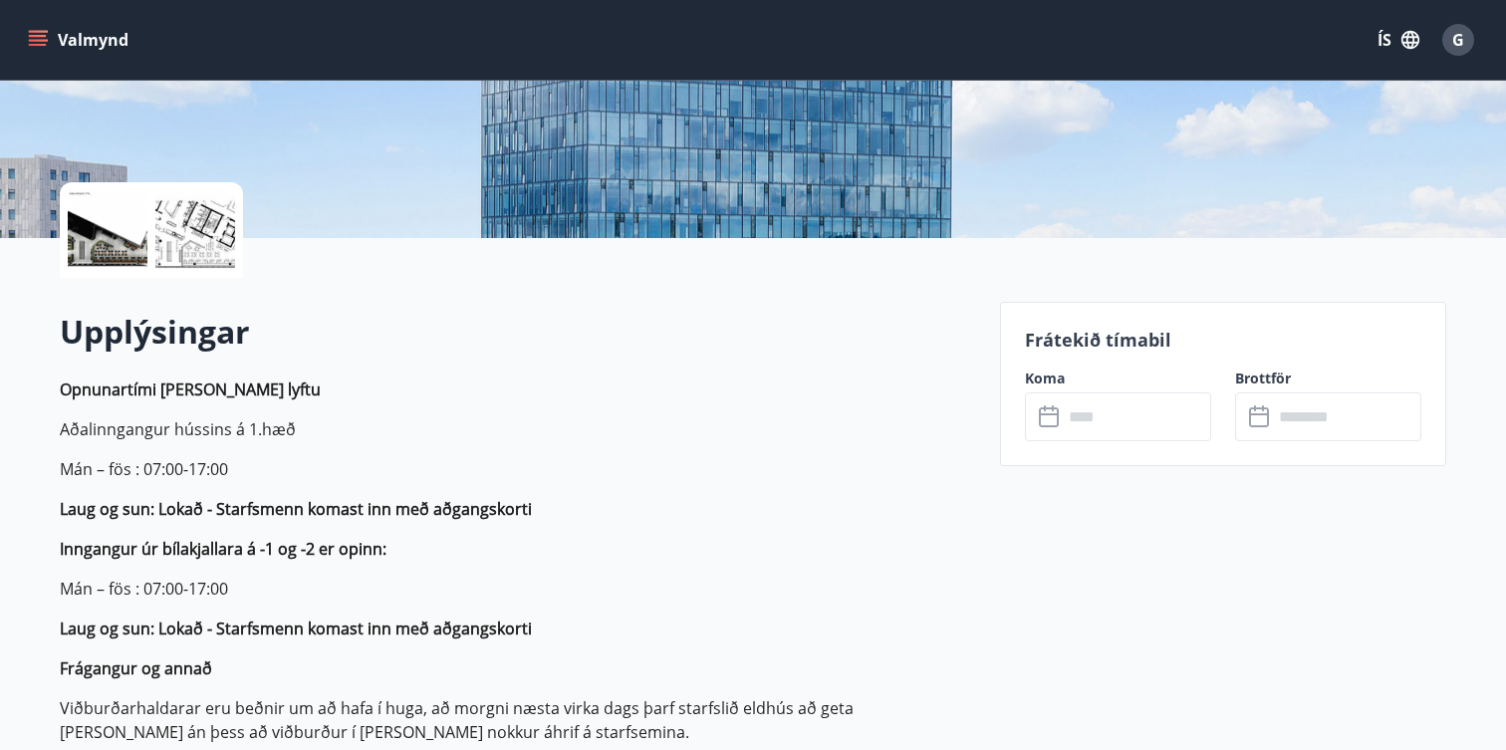
scroll to position [372, 0]
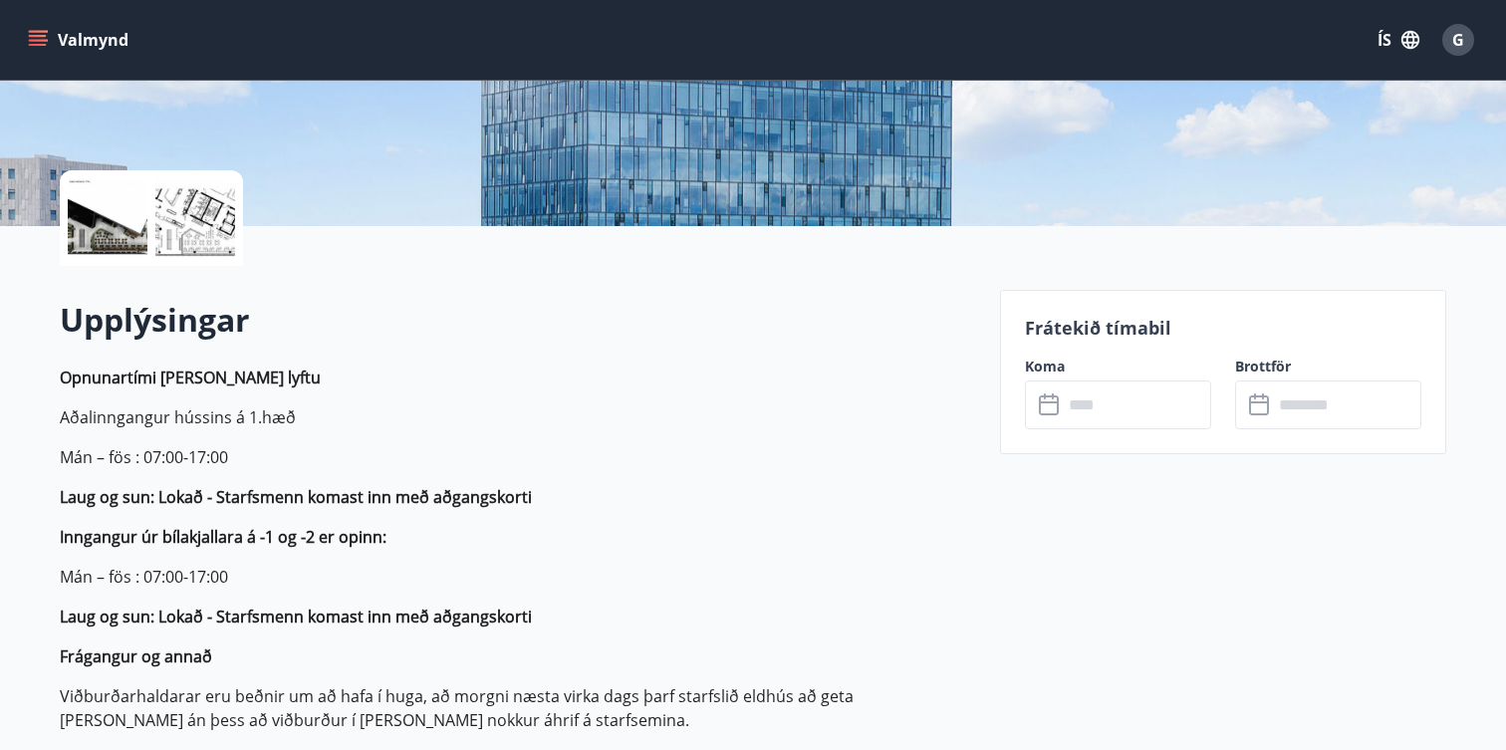
click at [1084, 374] on label "Koma" at bounding box center [1118, 367] width 186 height 20
click at [1098, 400] on input "text" at bounding box center [1137, 405] width 148 height 49
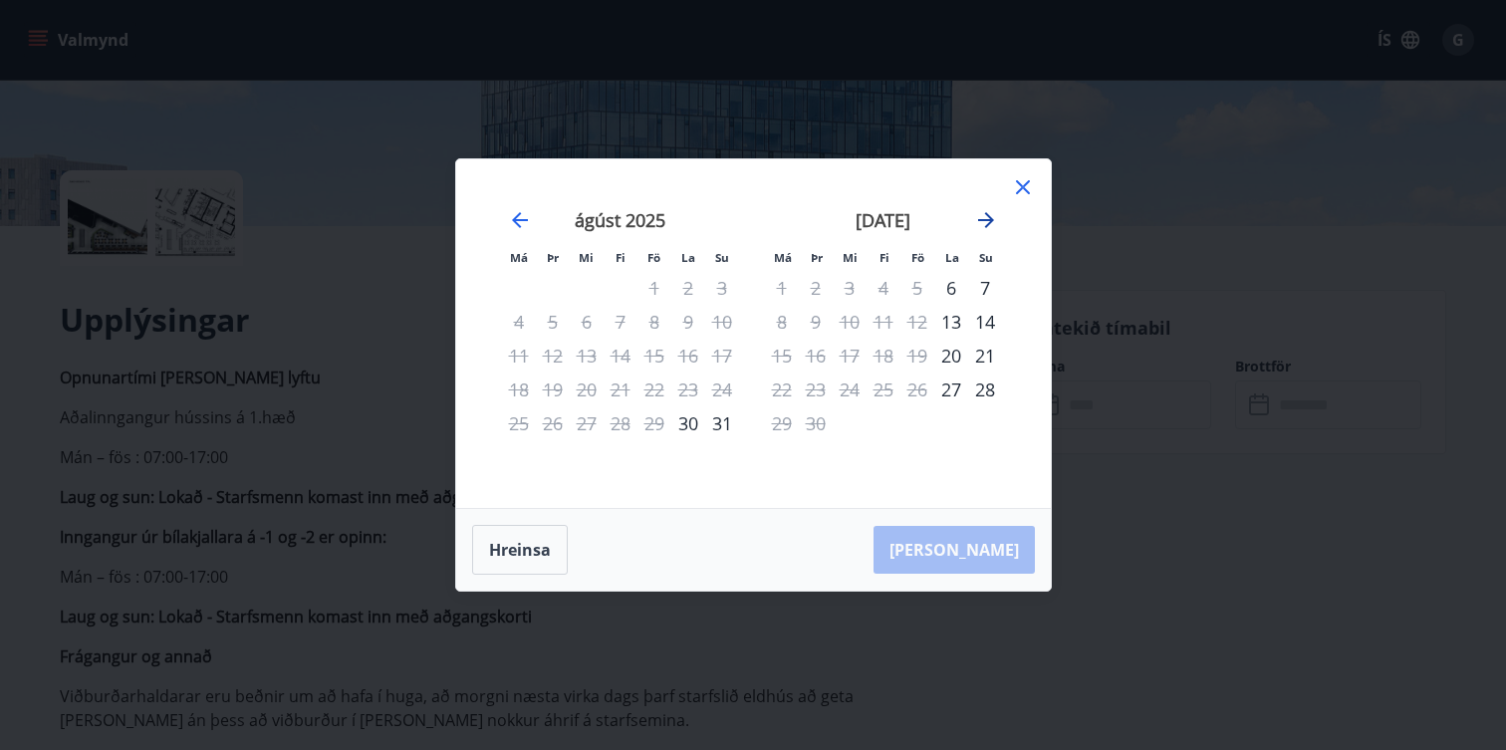
click at [993, 223] on icon "Move forward to switch to the next month." at bounding box center [986, 220] width 24 height 24
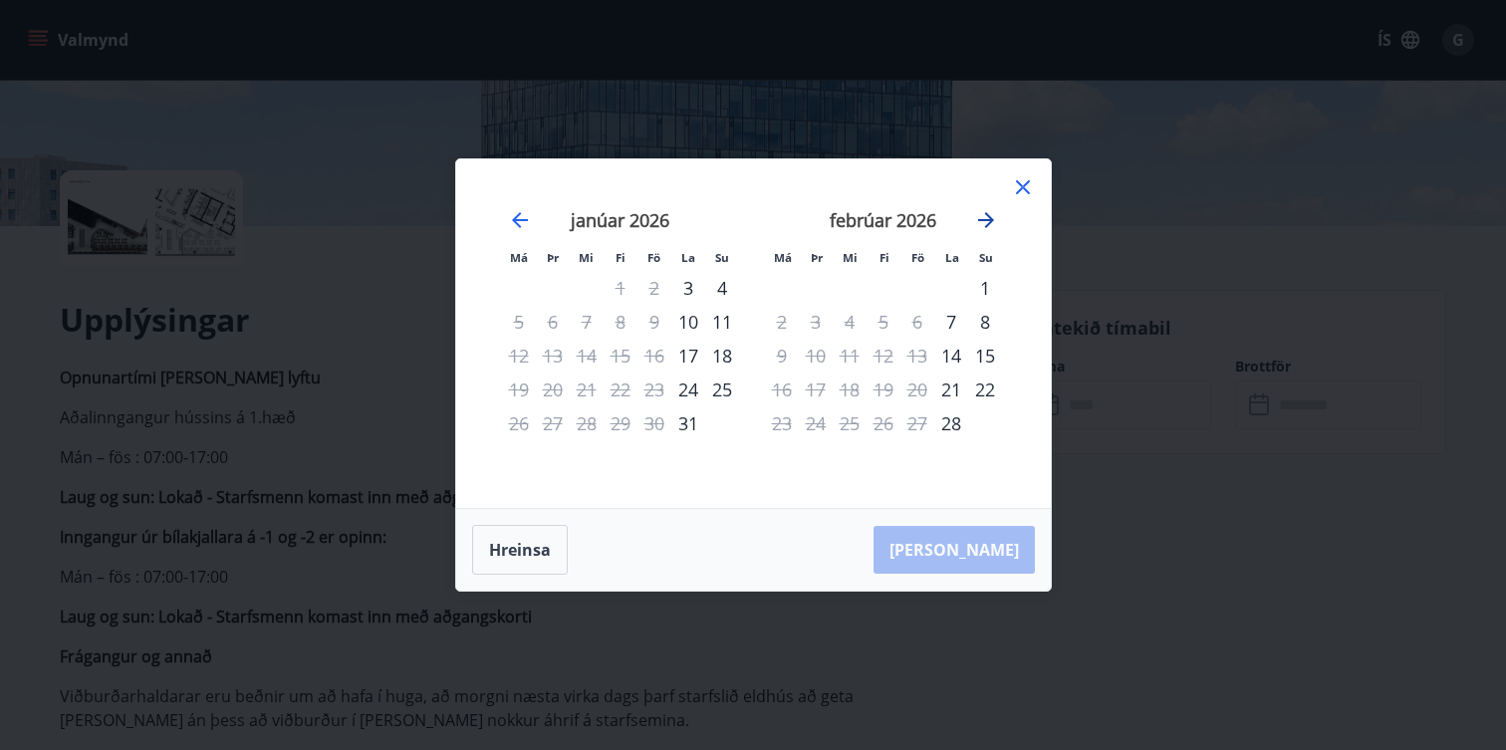
click at [993, 223] on icon "Move forward to switch to the next month." at bounding box center [986, 220] width 24 height 24
click at [1018, 188] on icon at bounding box center [1023, 187] width 24 height 24
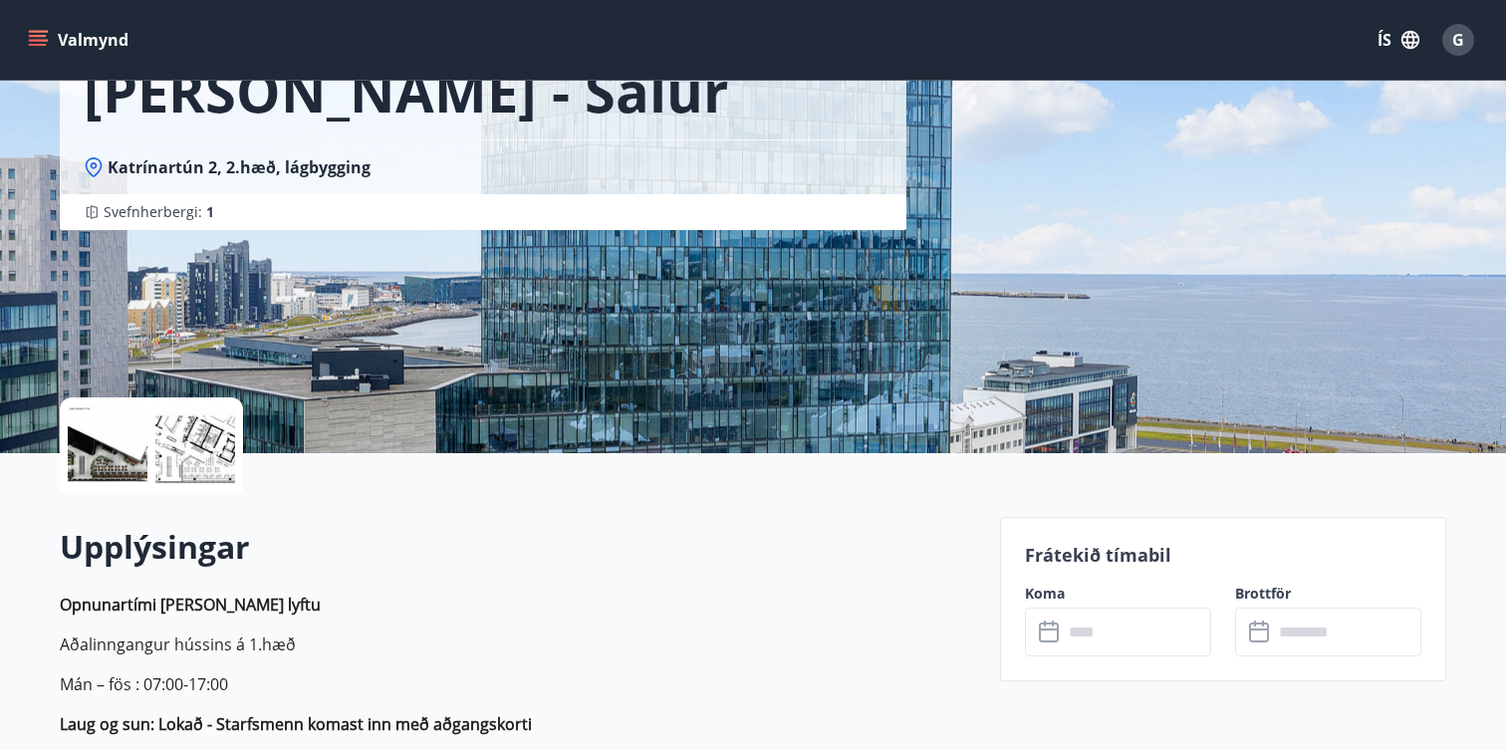
scroll to position [145, 0]
click at [1141, 633] on input "text" at bounding box center [1137, 631] width 148 height 49
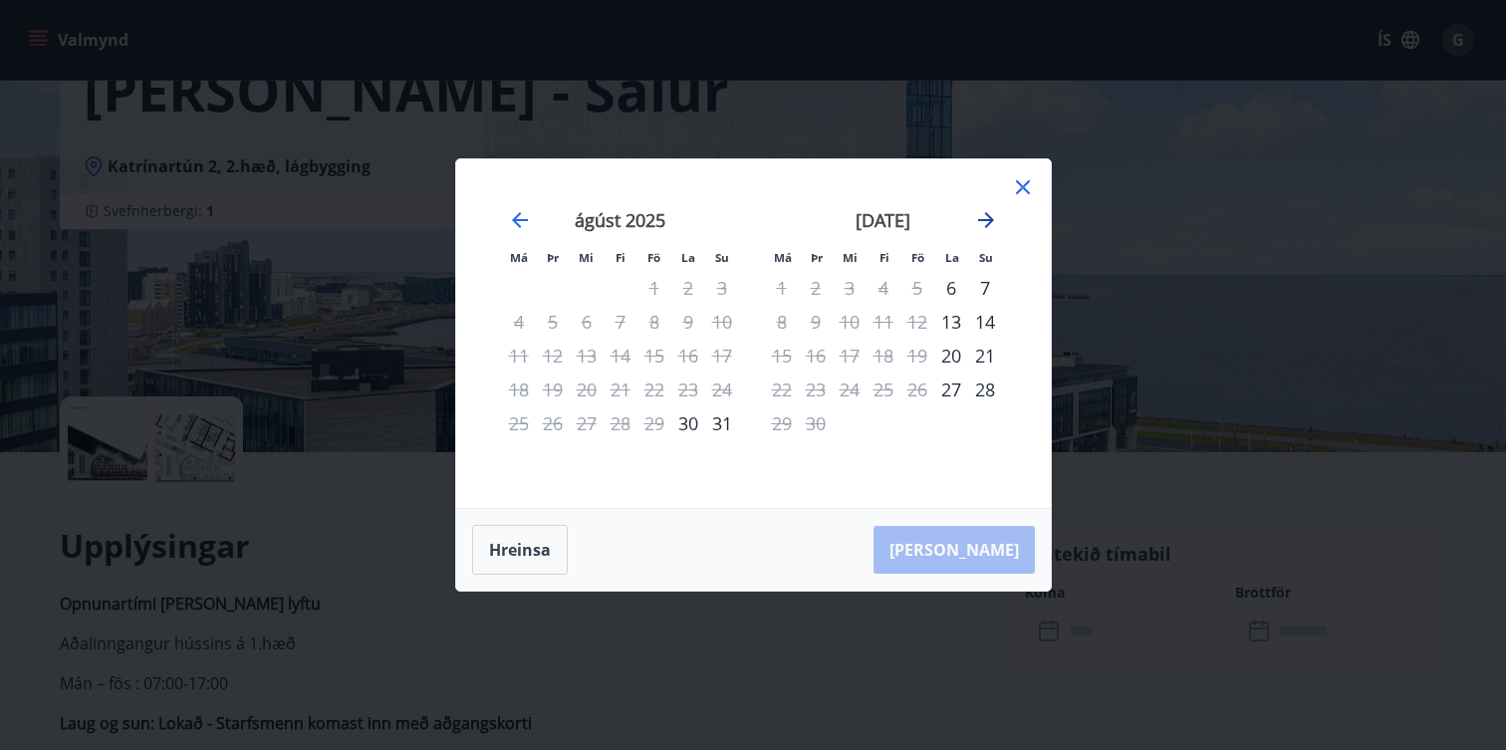
click at [983, 219] on icon "Move forward to switch to the next month." at bounding box center [986, 220] width 24 height 24
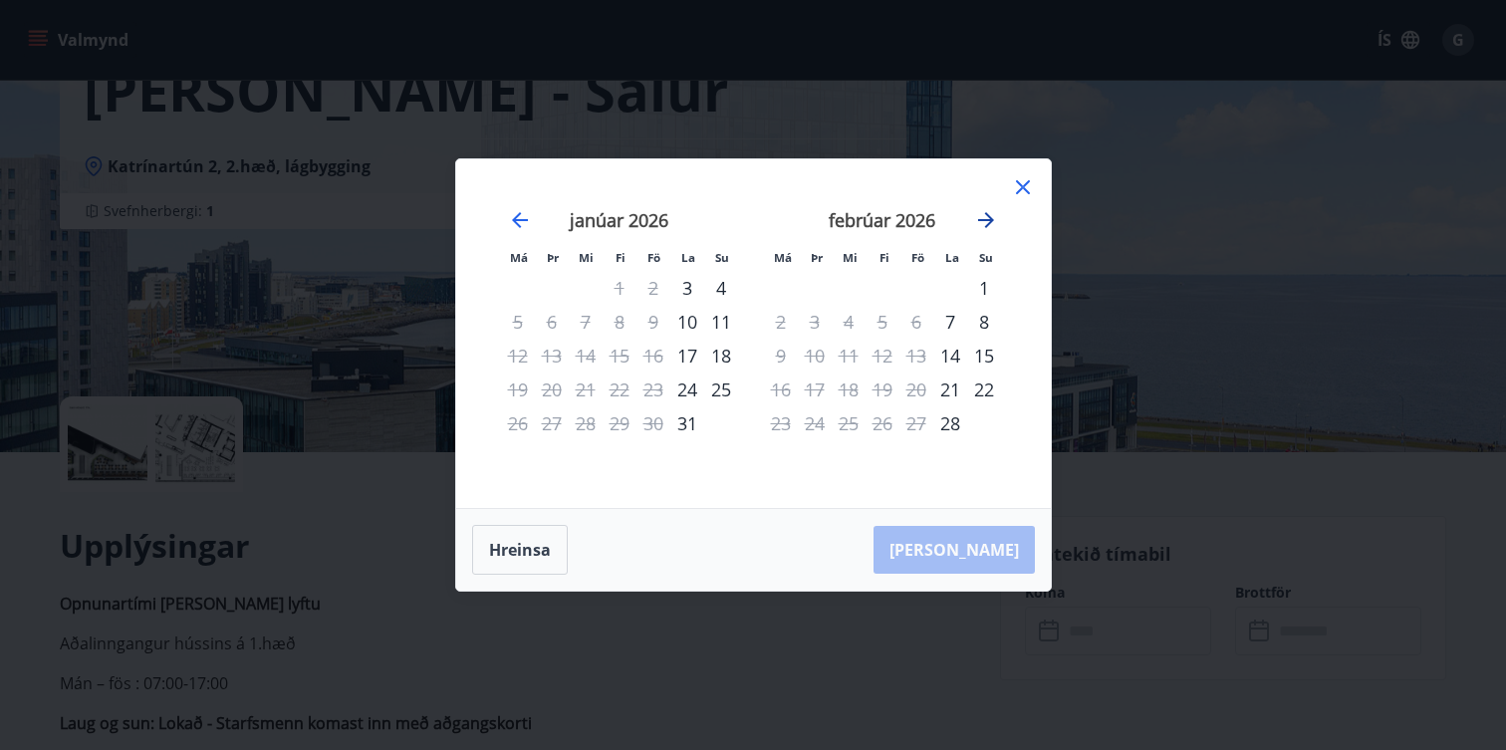
click at [983, 219] on icon "Move forward to switch to the next month." at bounding box center [986, 220] width 24 height 24
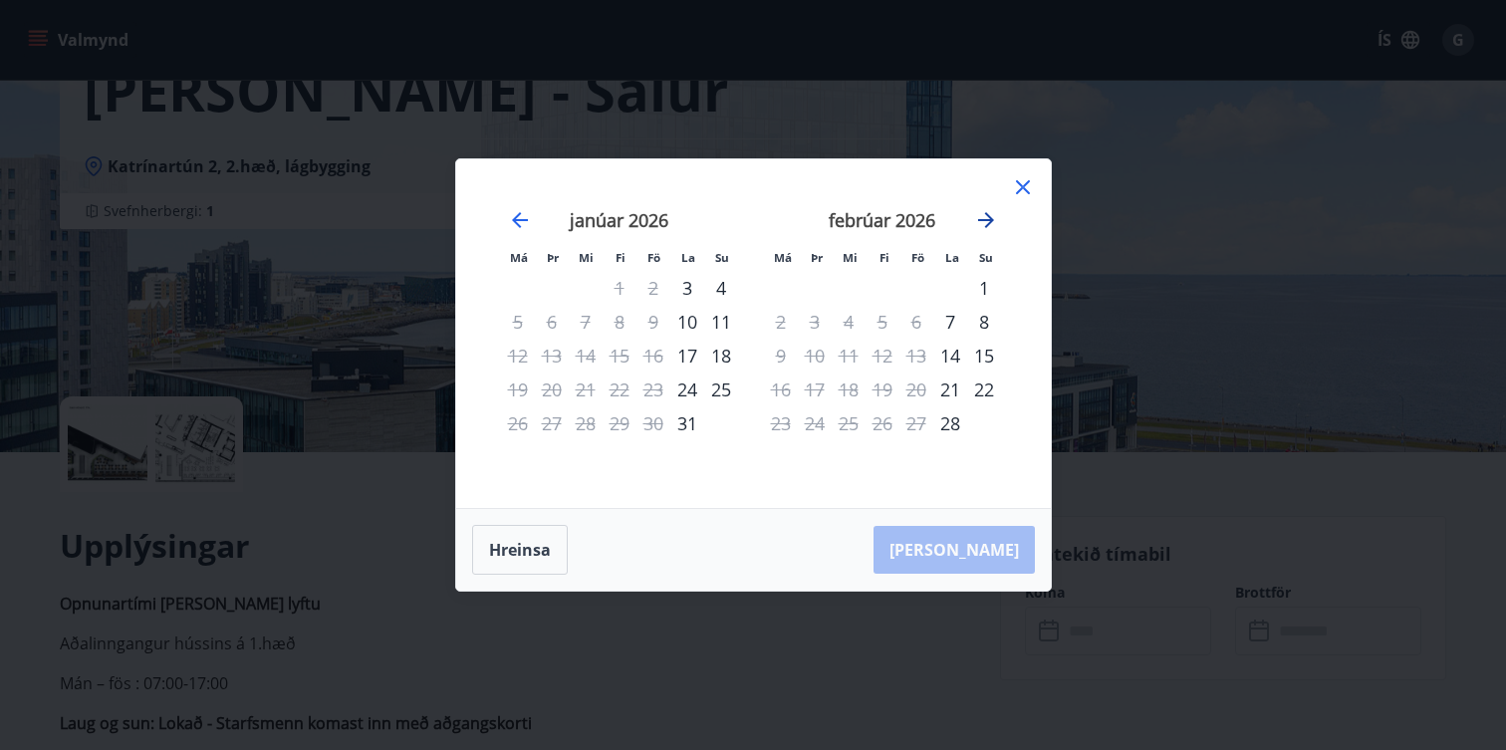
click at [983, 219] on icon "Move forward to switch to the next month." at bounding box center [986, 220] width 24 height 24
click at [994, 217] on icon "Move forward to switch to the next month." at bounding box center [986, 220] width 24 height 24
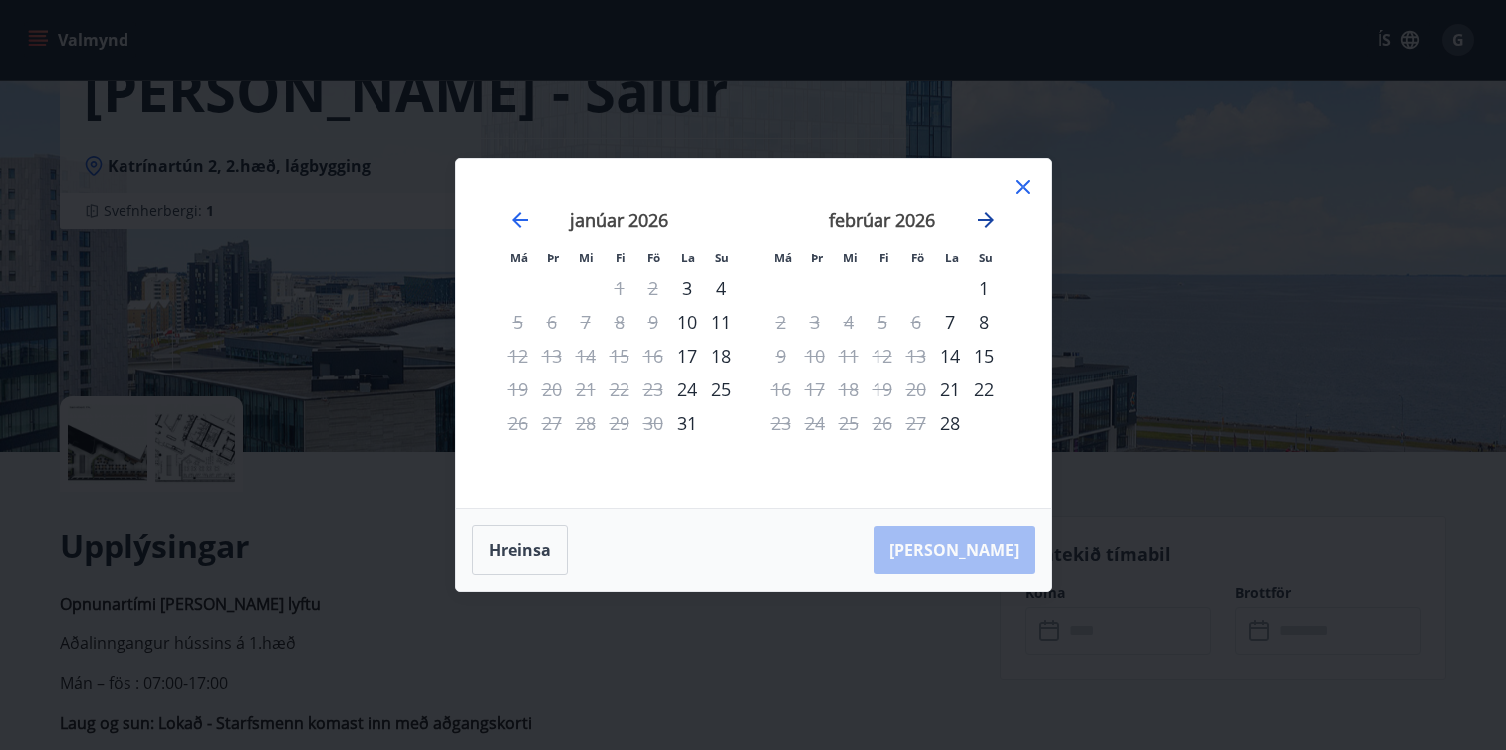
click at [994, 217] on icon "Move forward to switch to the next month." at bounding box center [986, 220] width 24 height 24
click at [543, 573] on button "Hreinsa" at bounding box center [520, 550] width 96 height 50
click at [993, 221] on icon "Move forward to switch to the next month." at bounding box center [986, 220] width 24 height 24
click at [1031, 170] on div "Má Þr Mi Fi Fö La Su Má Þr Mi Fi Fö La Su nóvember 2025 1 2 3 4 5 6 7 8 9 10 11…" at bounding box center [753, 333] width 595 height 349
click at [1027, 183] on icon at bounding box center [1023, 187] width 14 height 14
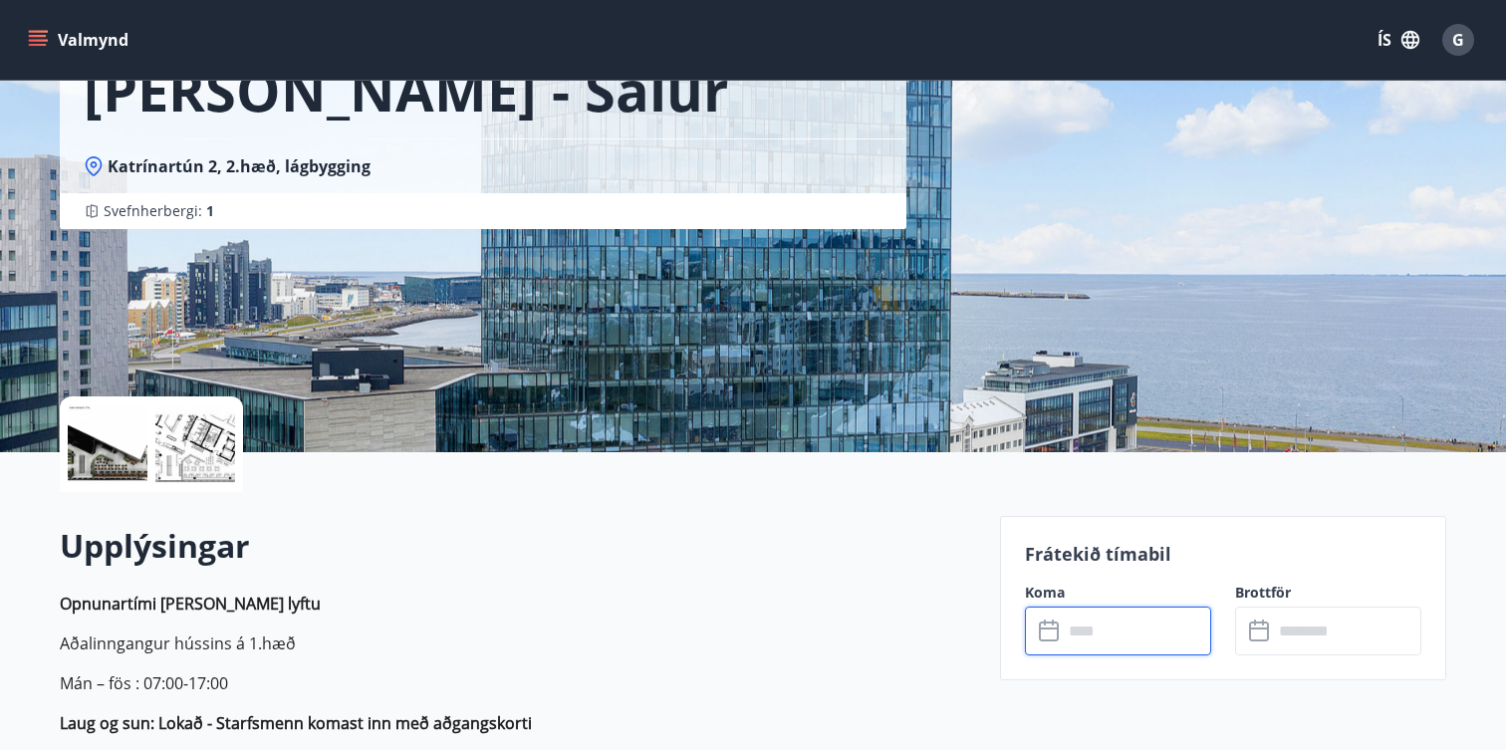
click at [1160, 632] on input "text" at bounding box center [1137, 631] width 148 height 49
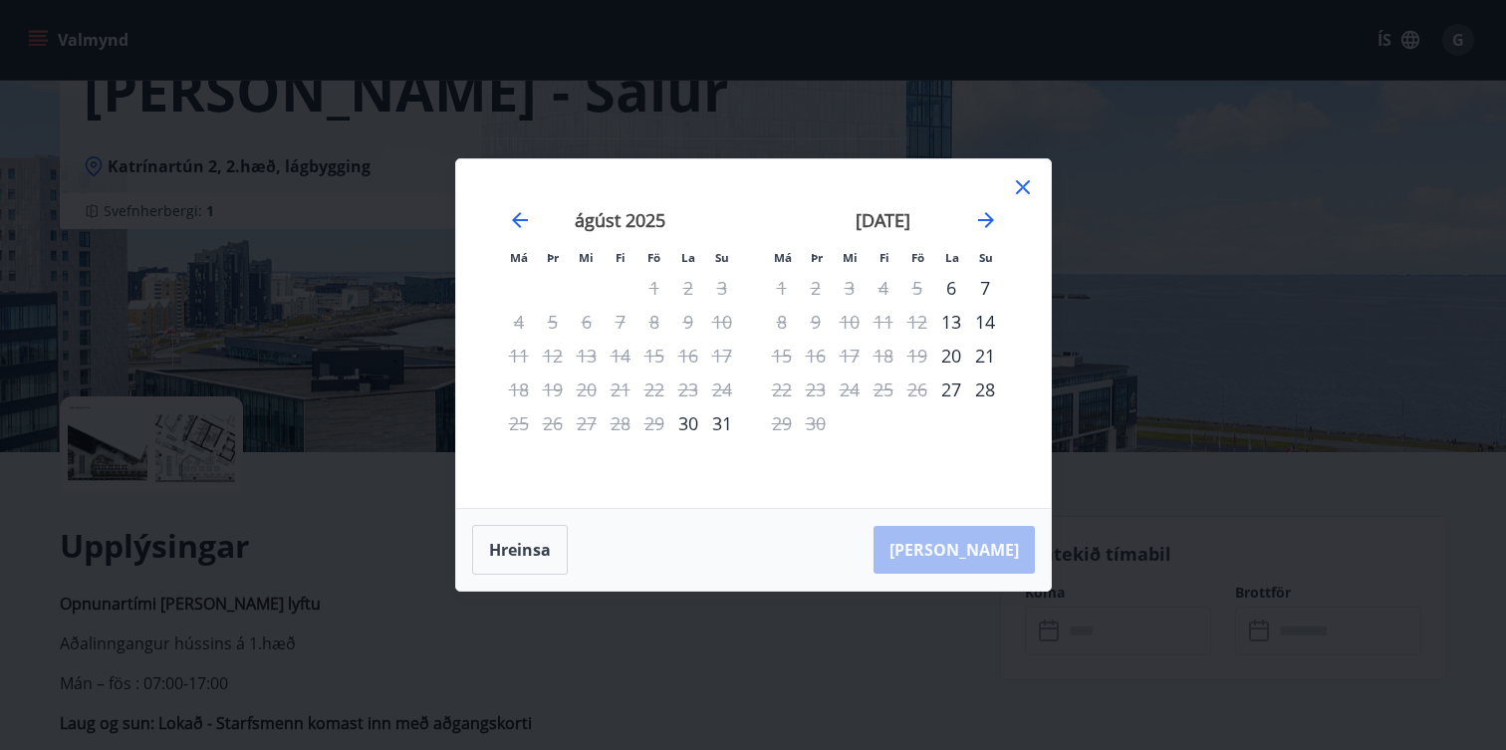
click at [991, 234] on div "[DATE]" at bounding box center [883, 227] width 237 height 88
click at [987, 225] on icon "Move forward to switch to the next month." at bounding box center [986, 220] width 16 height 16
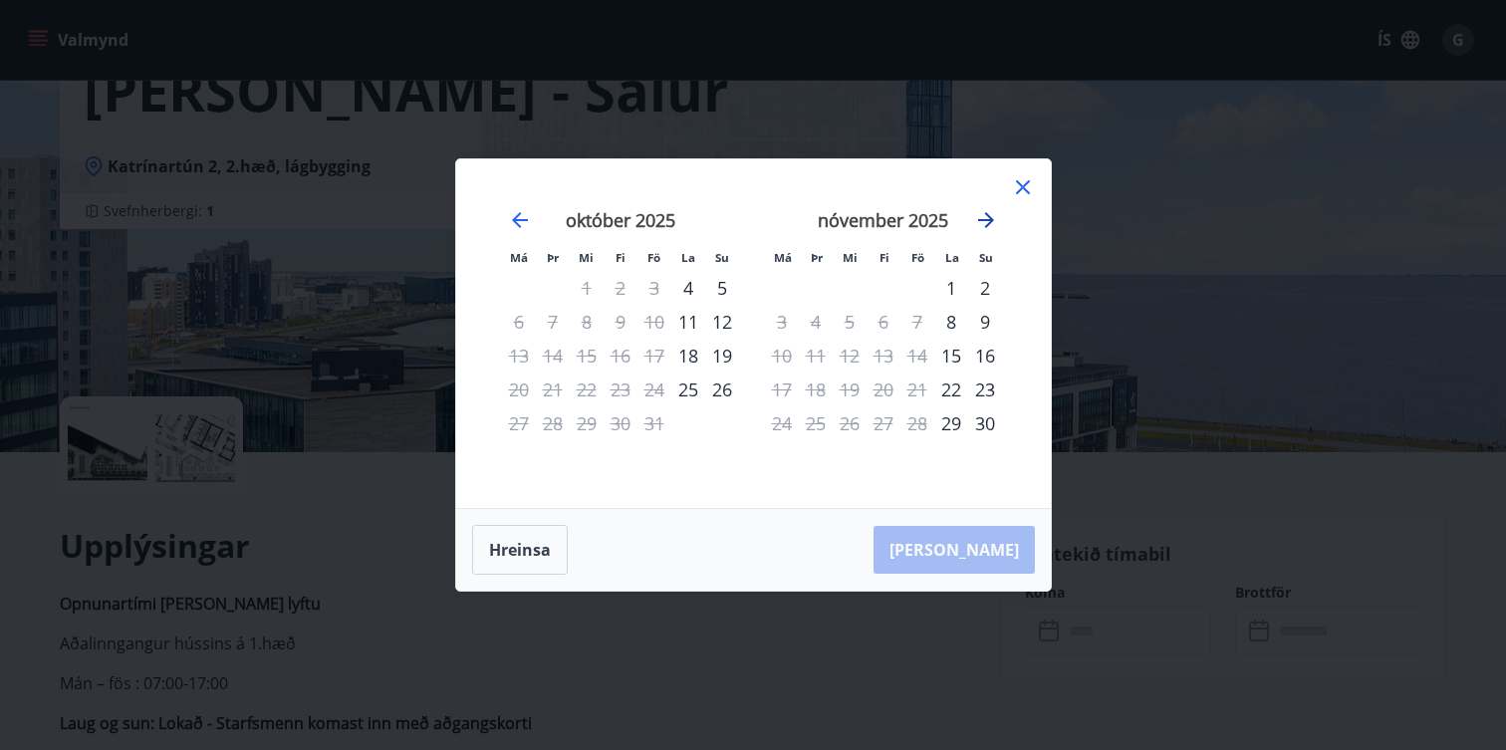
click at [987, 225] on icon "Move forward to switch to the next month." at bounding box center [986, 220] width 16 height 16
click at [986, 225] on icon "Move forward to switch to the next month." at bounding box center [986, 220] width 16 height 16
click at [985, 225] on icon "Move forward to switch to the next month." at bounding box center [986, 220] width 24 height 24
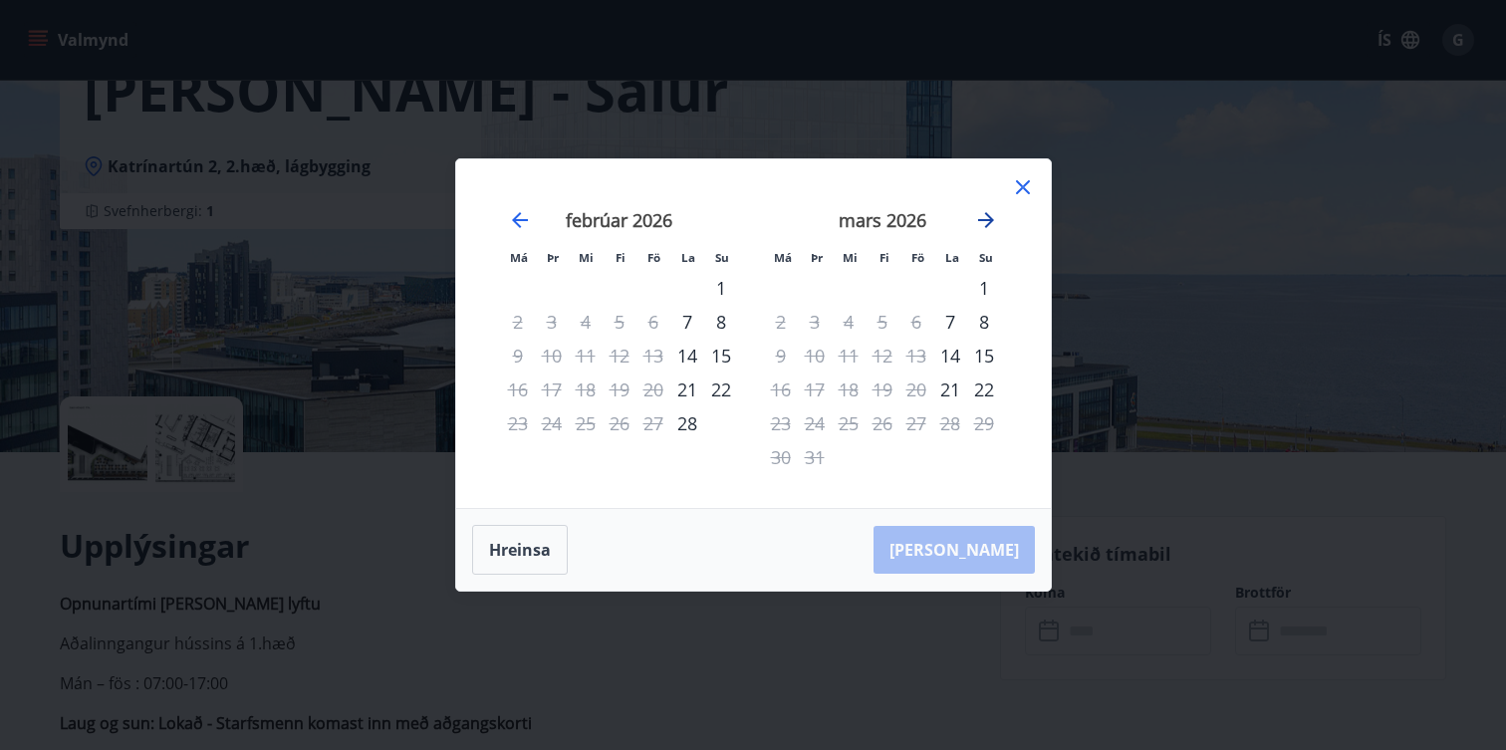
click at [985, 225] on icon "Move forward to switch to the next month." at bounding box center [986, 220] width 24 height 24
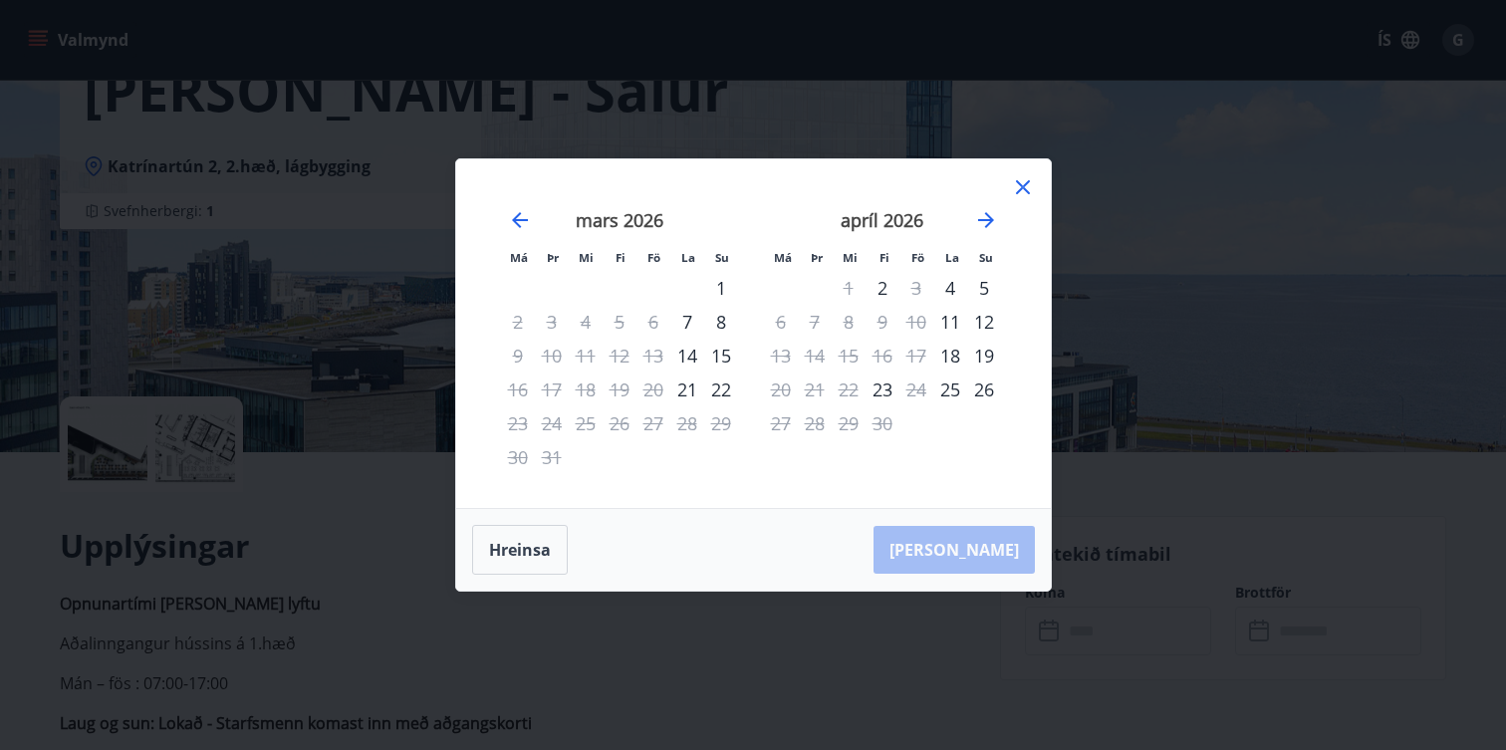
click at [1026, 181] on icon at bounding box center [1023, 187] width 24 height 24
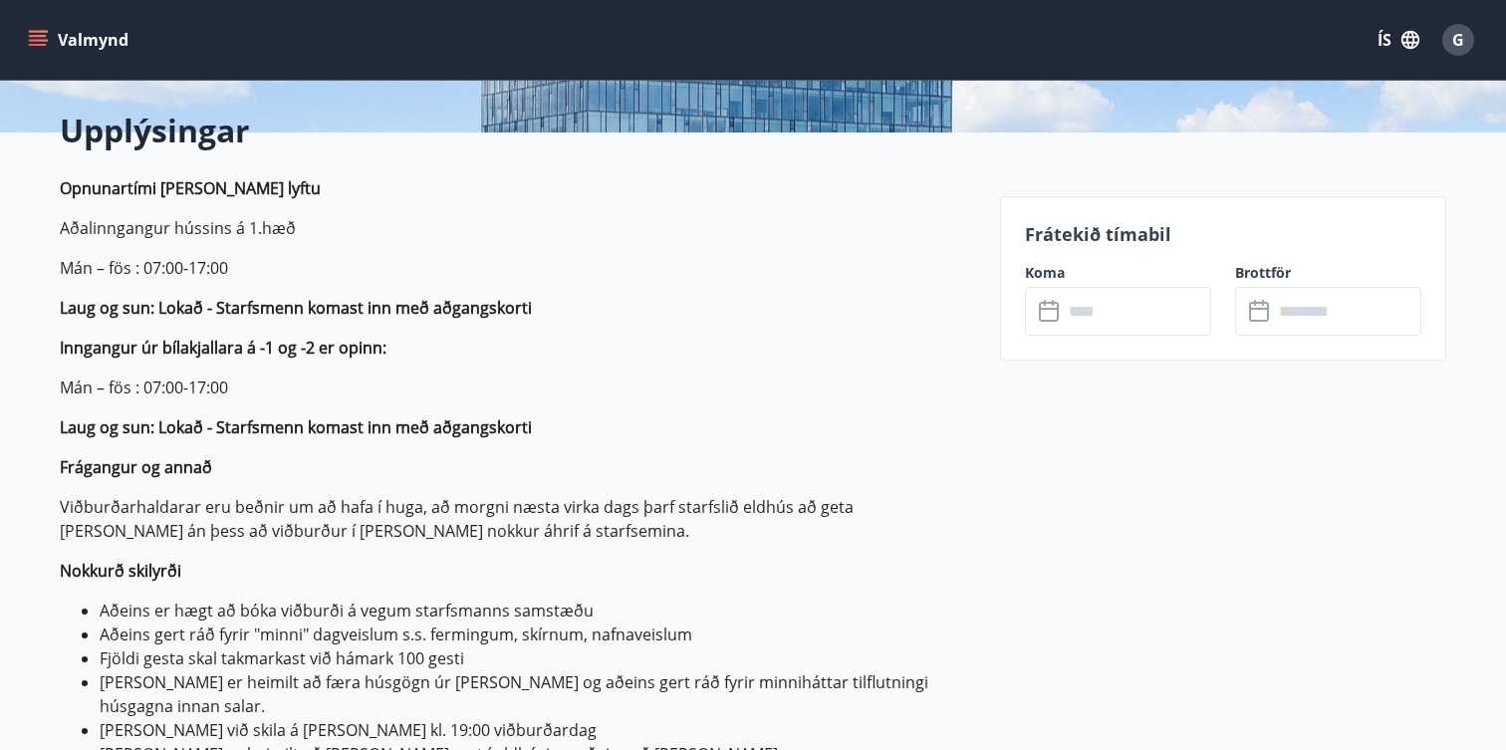
scroll to position [479, 0]
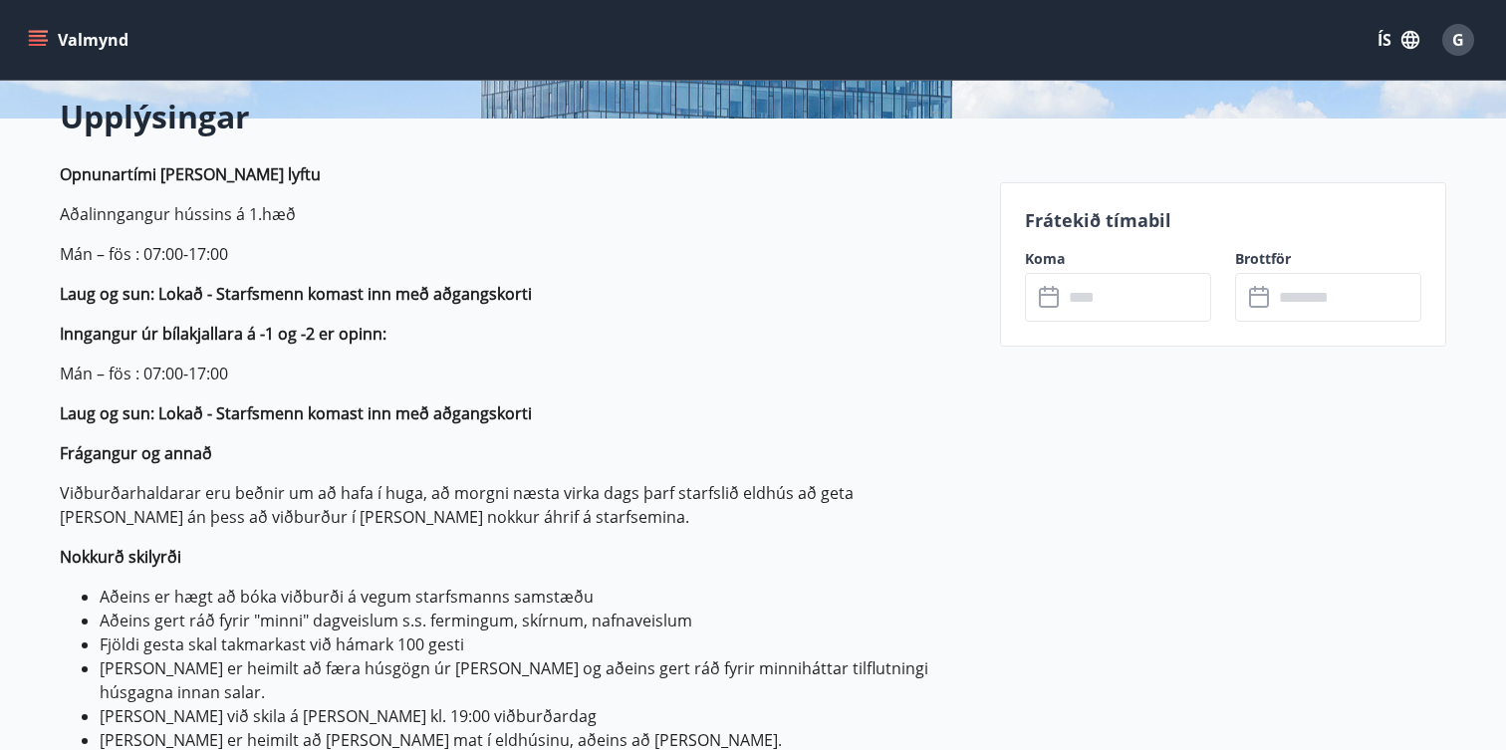
click at [1066, 310] on input "text" at bounding box center [1137, 297] width 148 height 49
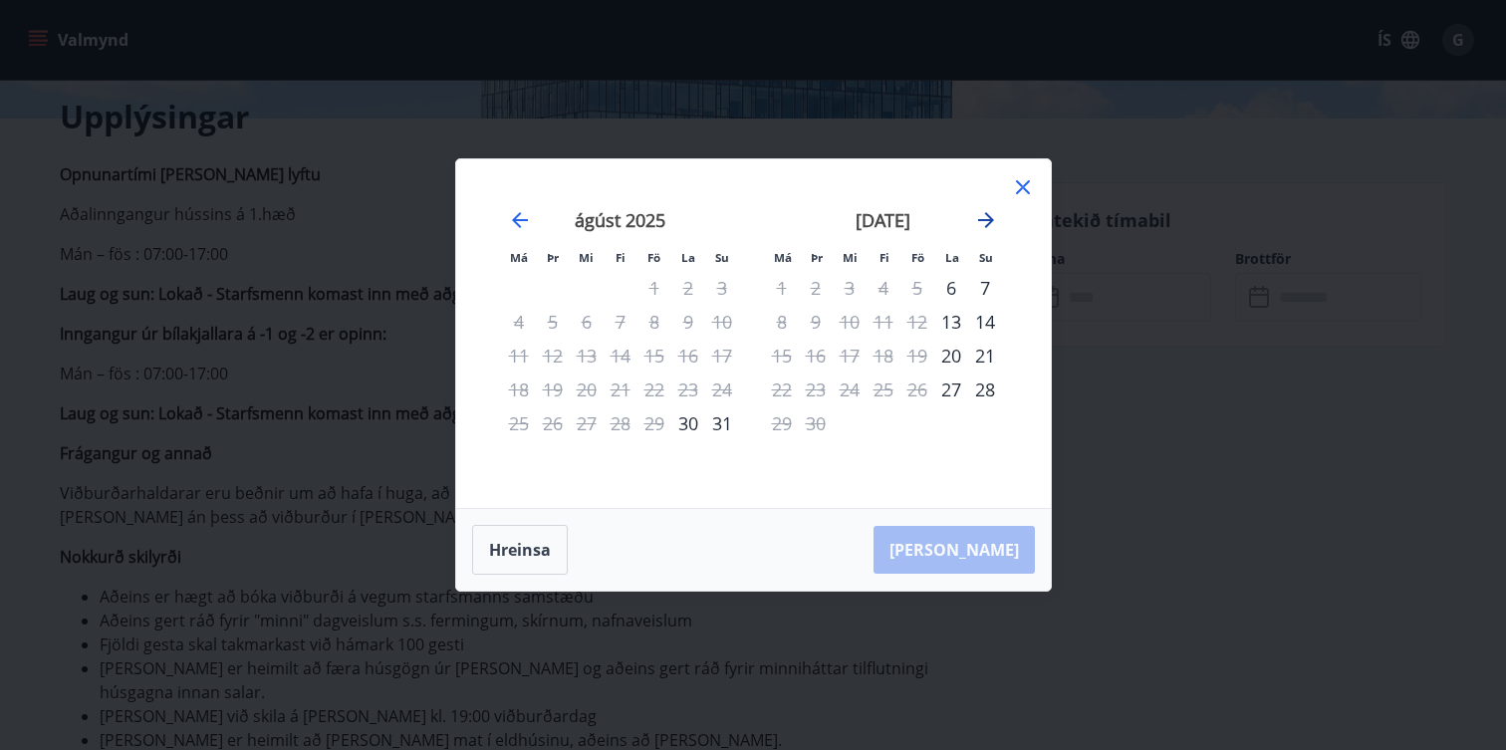
click at [991, 215] on icon "Move forward to switch to the next month." at bounding box center [986, 220] width 24 height 24
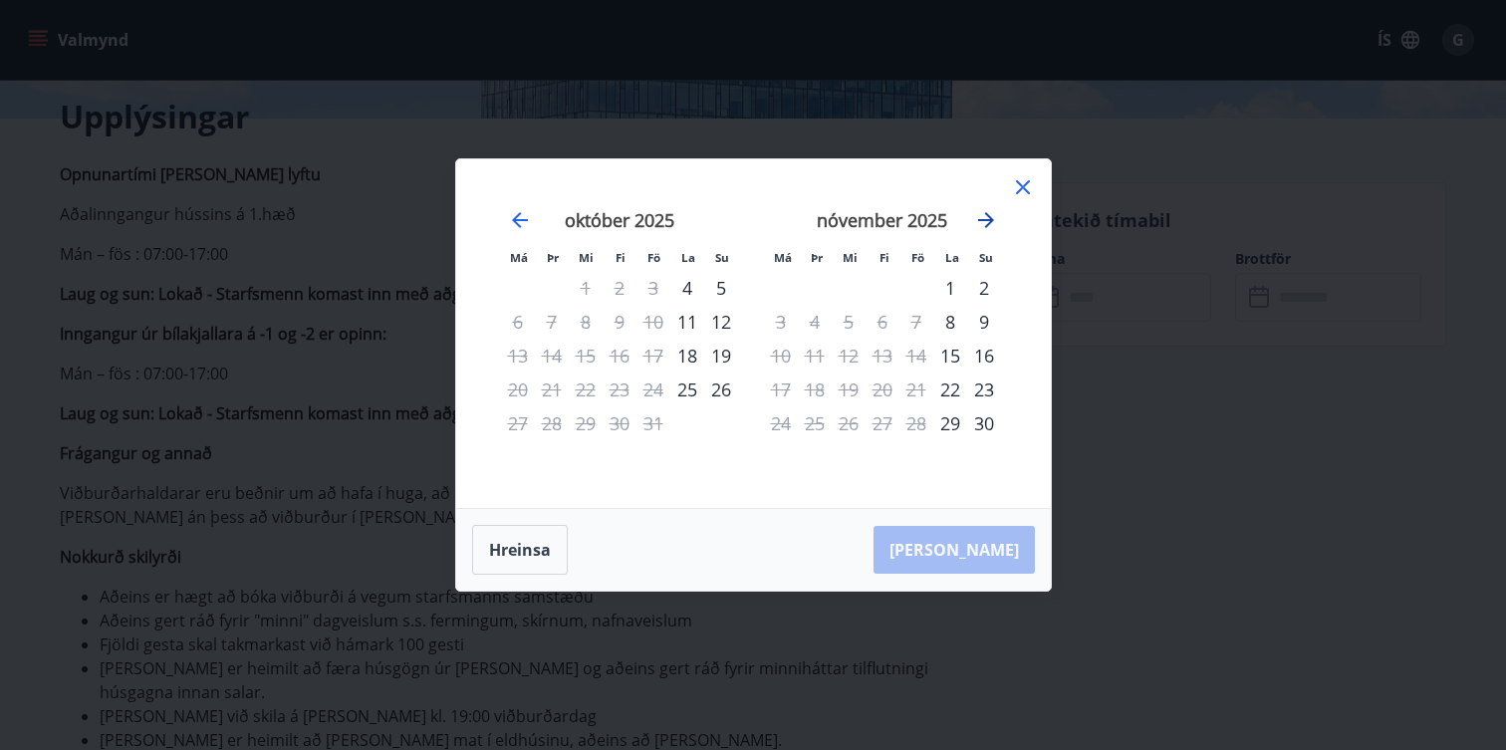
click at [991, 215] on icon "Move forward to switch to the next month." at bounding box center [986, 220] width 24 height 24
click at [1025, 182] on icon at bounding box center [1023, 187] width 24 height 24
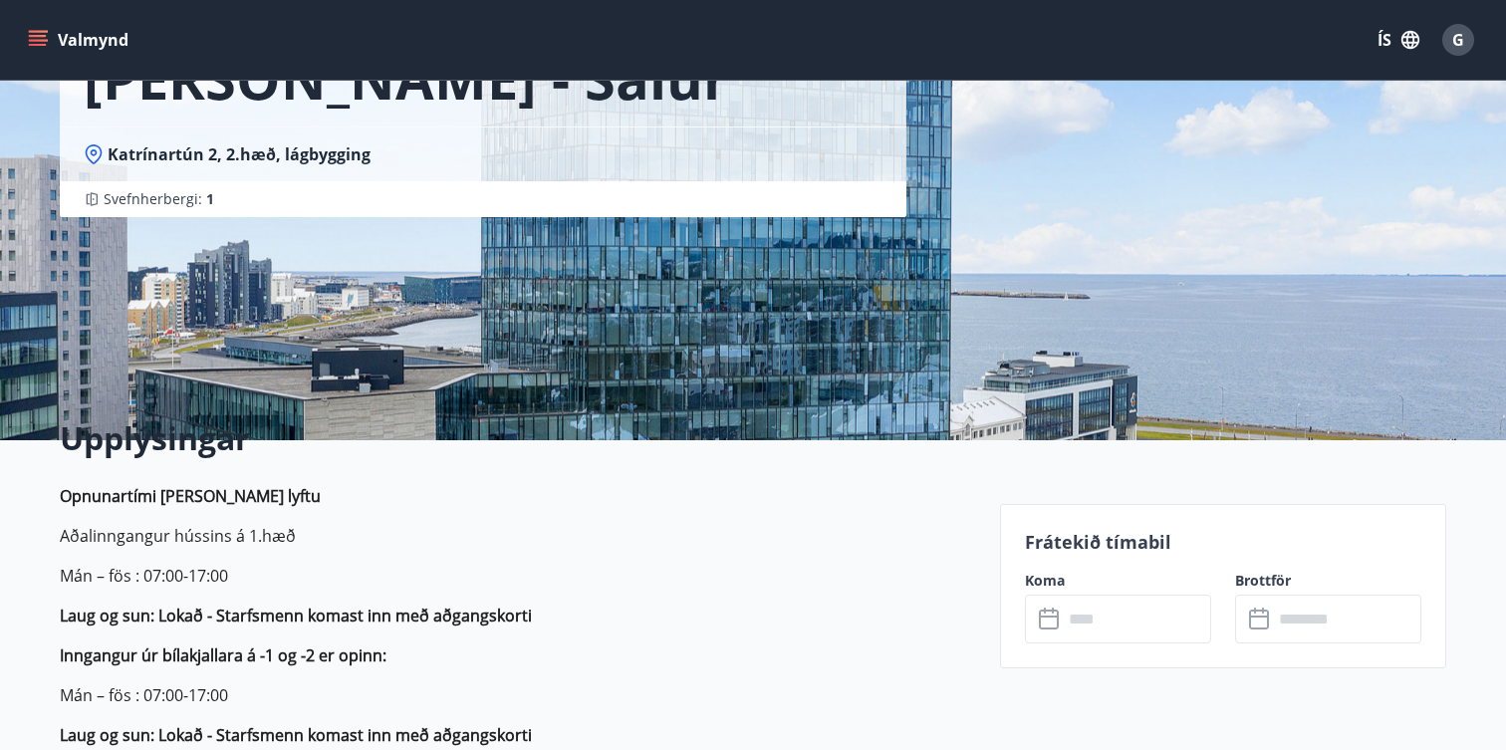
scroll to position [176, 0]
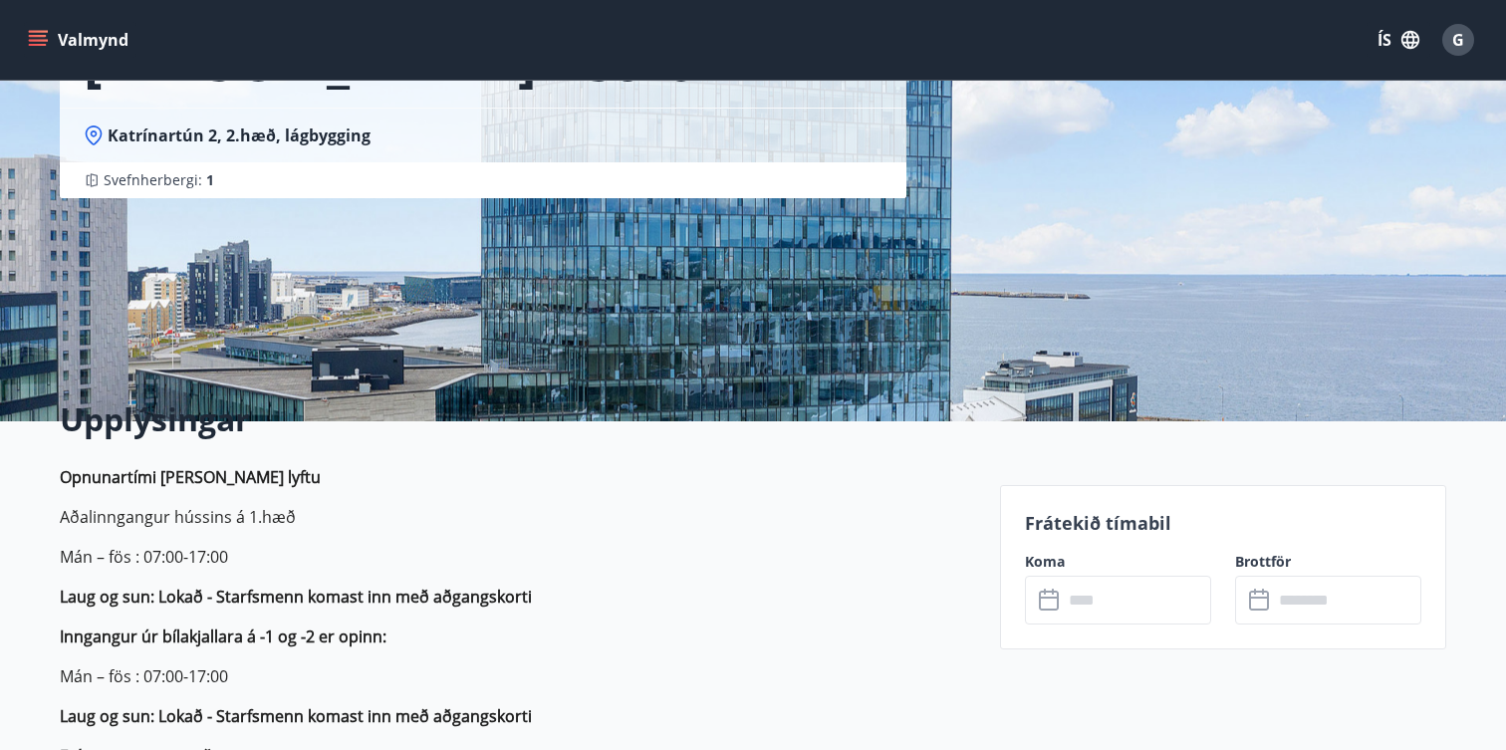
click at [1135, 597] on input "text" at bounding box center [1137, 600] width 148 height 49
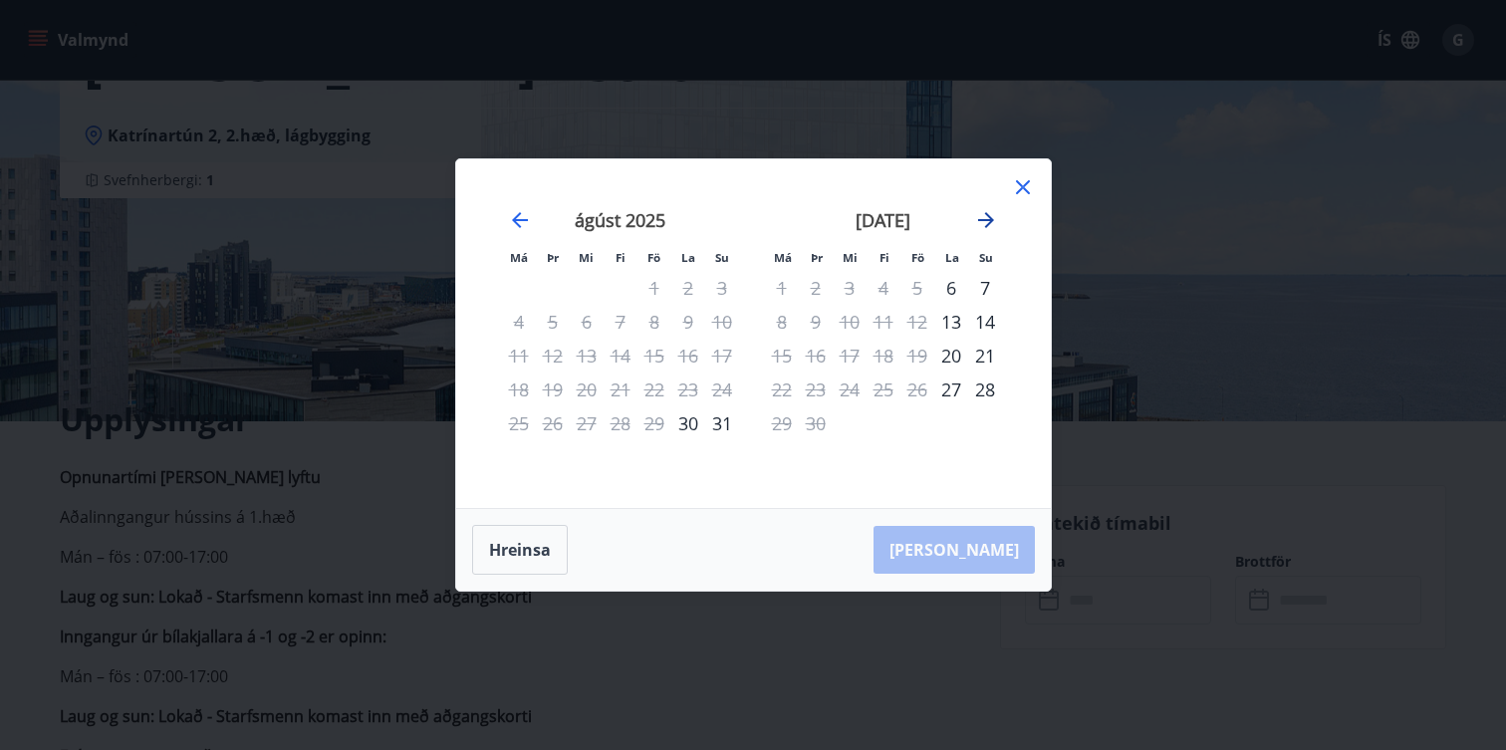
click at [984, 222] on icon "Move forward to switch to the next month." at bounding box center [986, 220] width 24 height 24
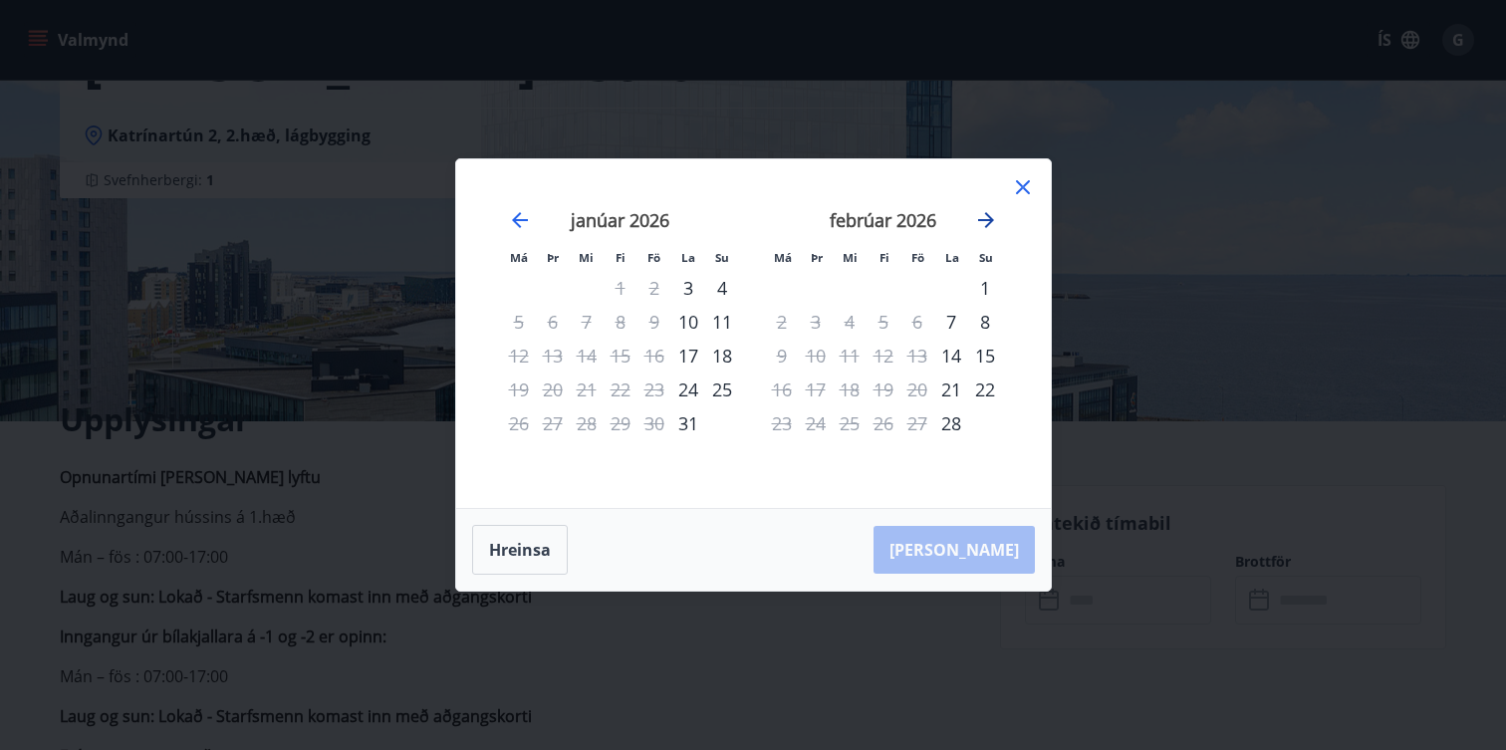
click at [984, 222] on icon "Move forward to switch to the next month." at bounding box center [986, 220] width 24 height 24
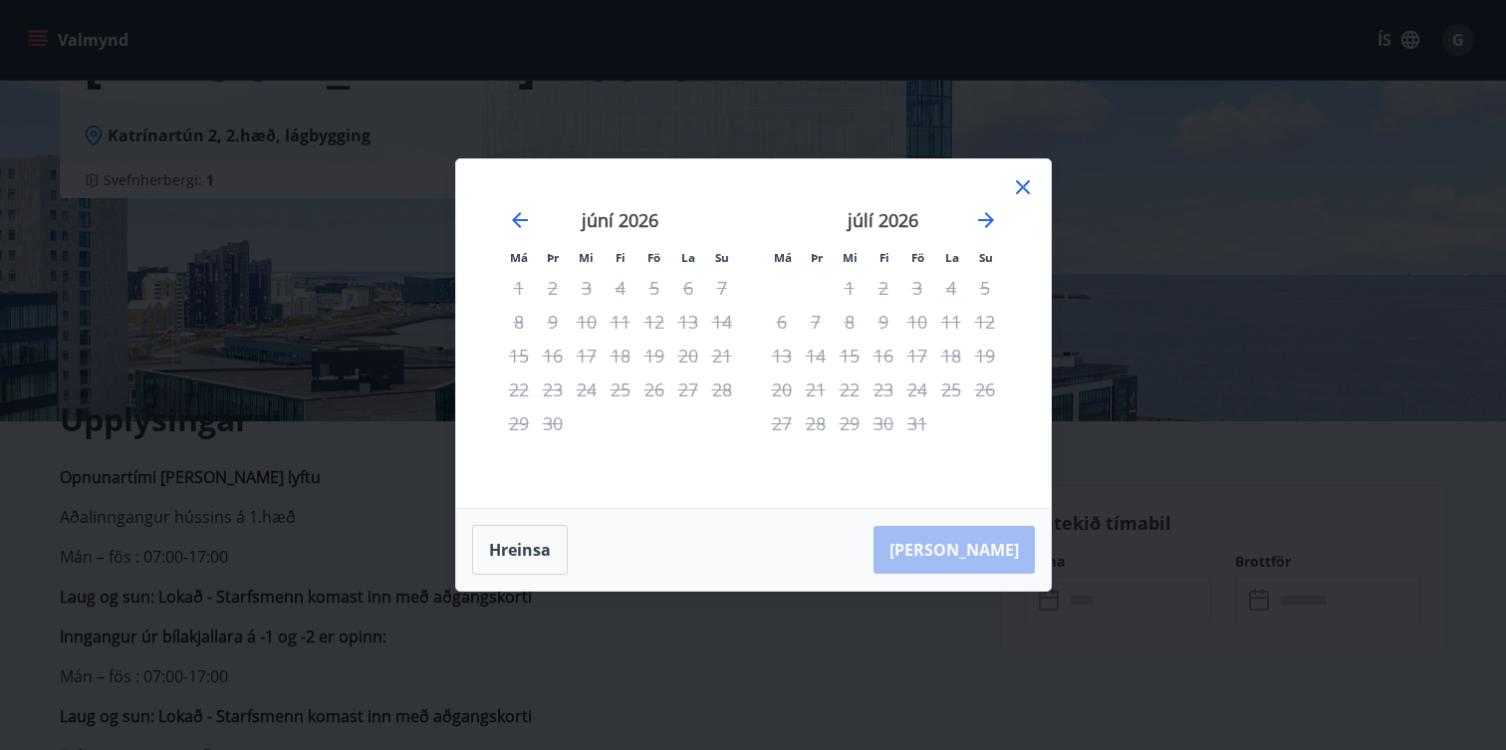
click at [1024, 177] on icon at bounding box center [1023, 187] width 24 height 24
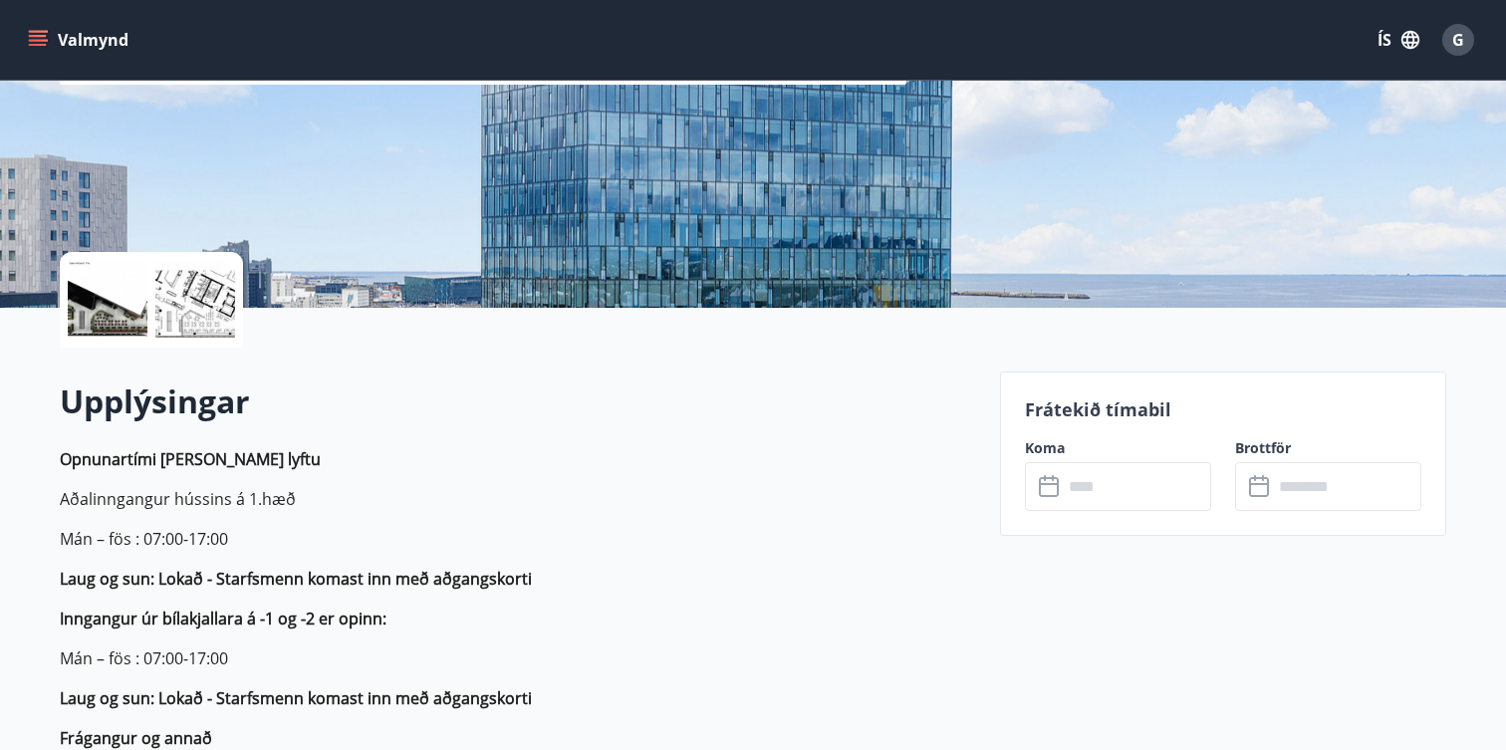
scroll to position [292, 0]
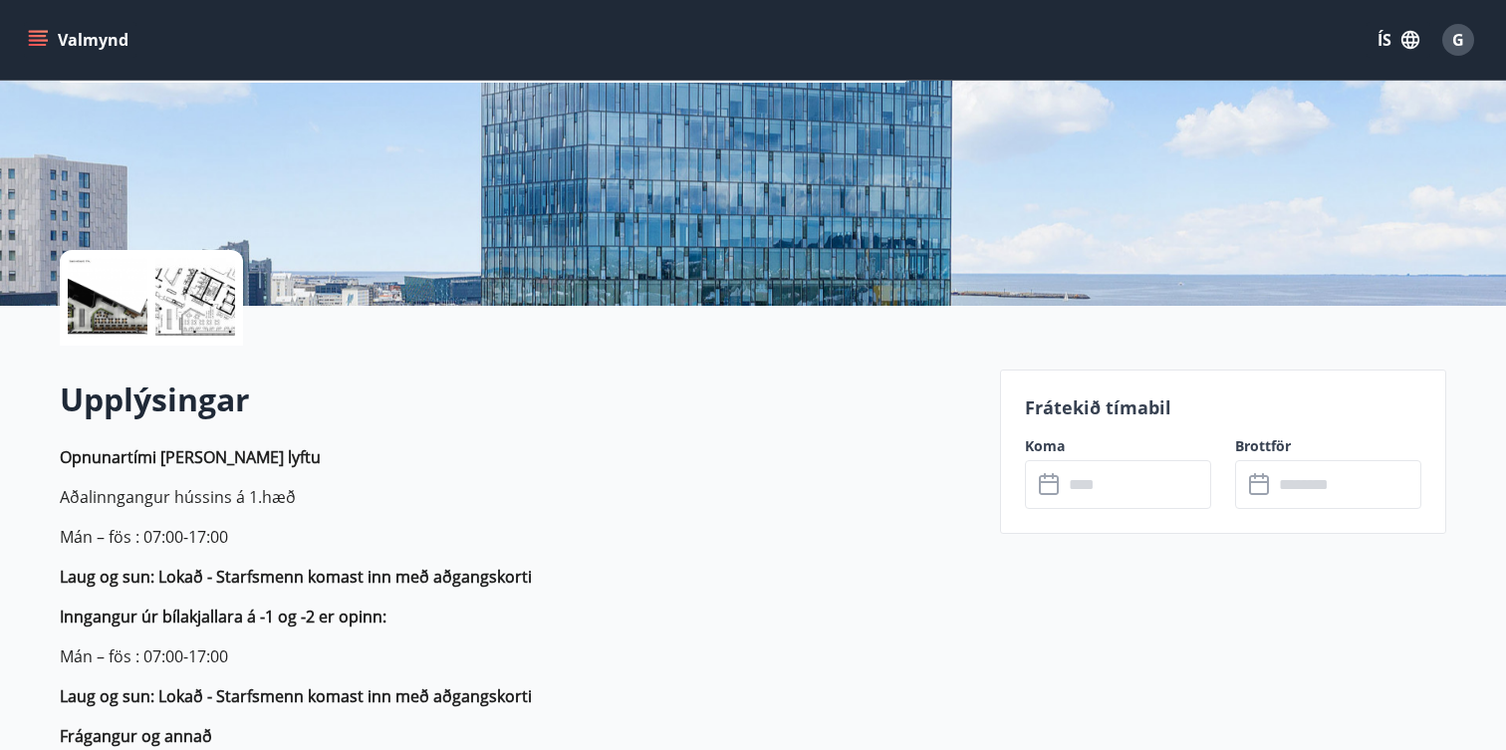
click at [1118, 500] on input "text" at bounding box center [1137, 484] width 148 height 49
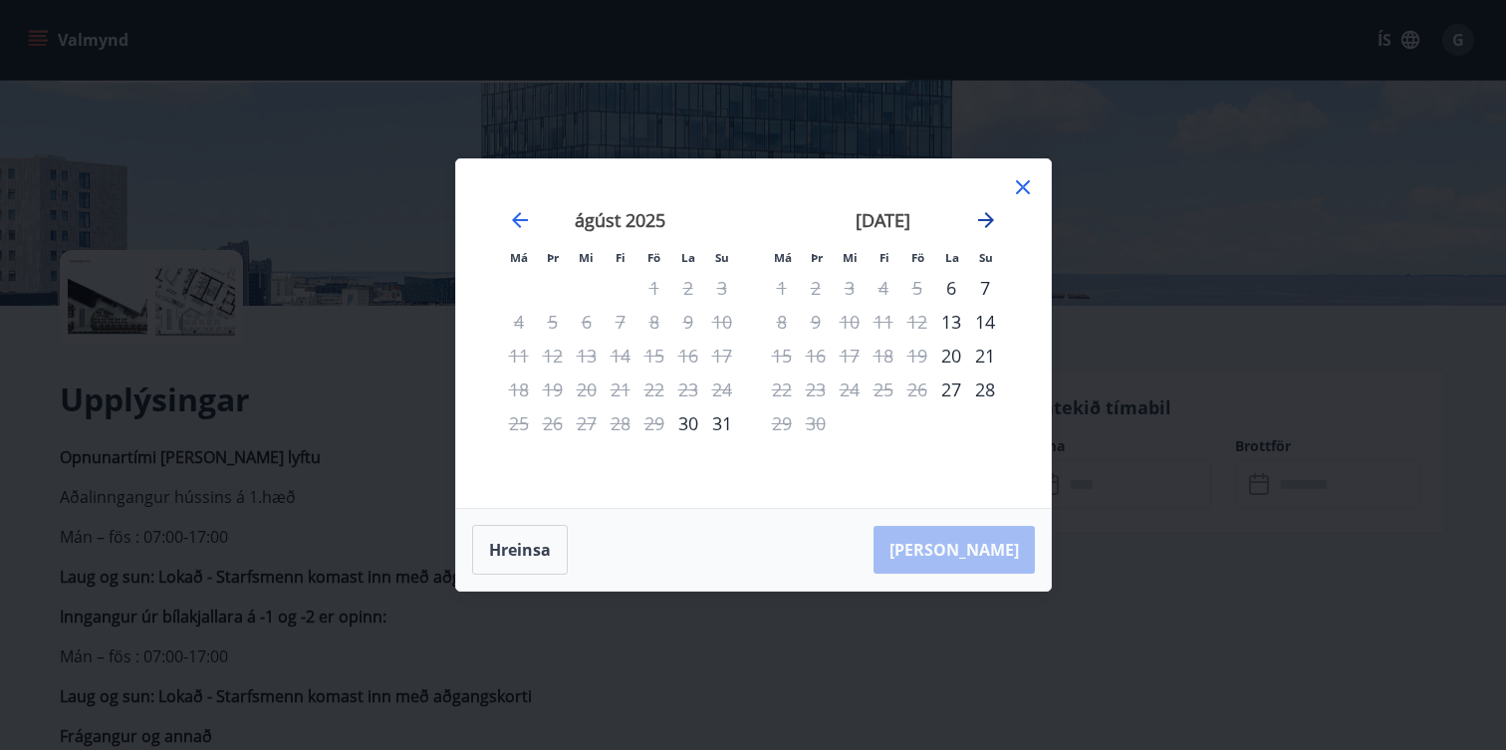
click at [990, 208] on icon "Move forward to switch to the next month." at bounding box center [986, 220] width 24 height 24
click at [992, 221] on icon "Move forward to switch to the next month." at bounding box center [986, 220] width 24 height 24
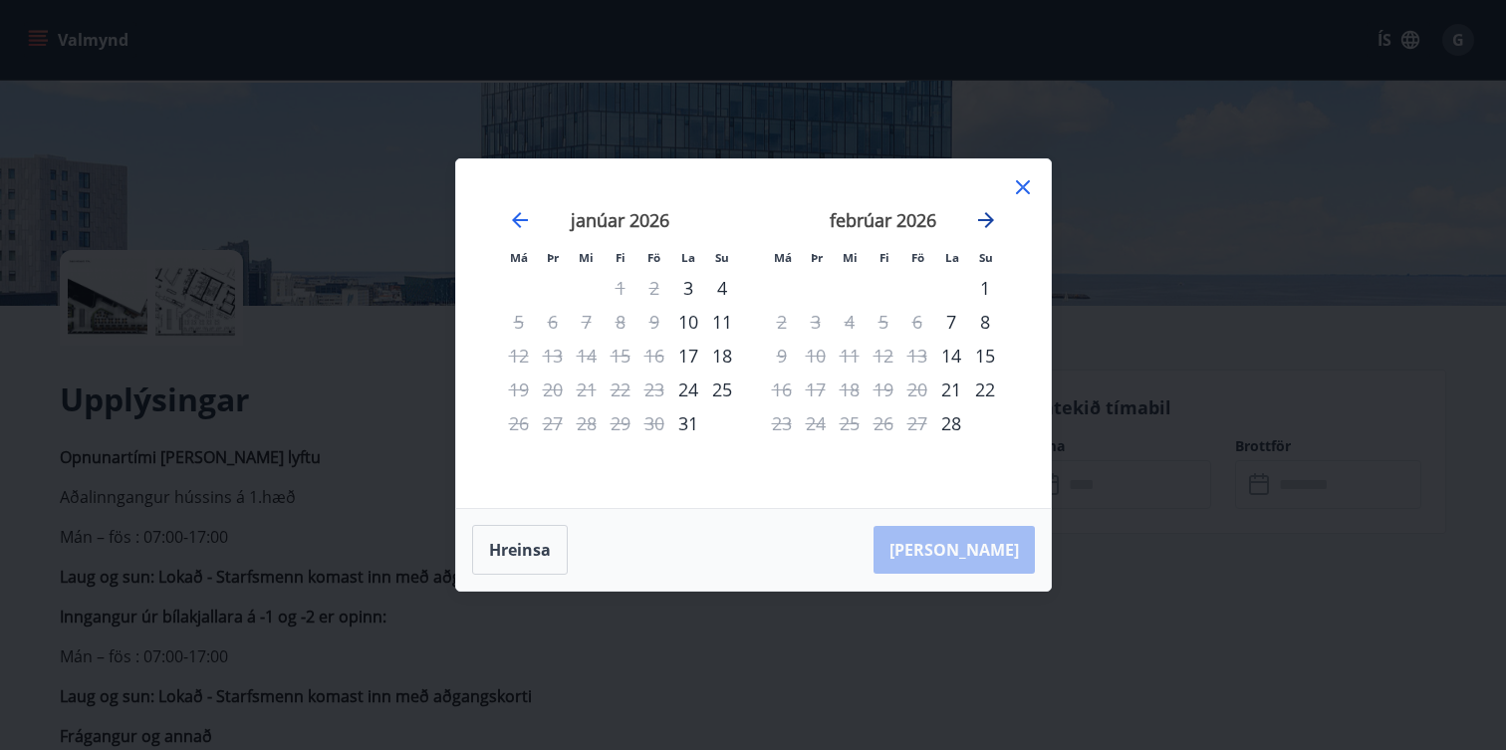
click at [992, 221] on icon "Move forward to switch to the next month." at bounding box center [986, 220] width 24 height 24
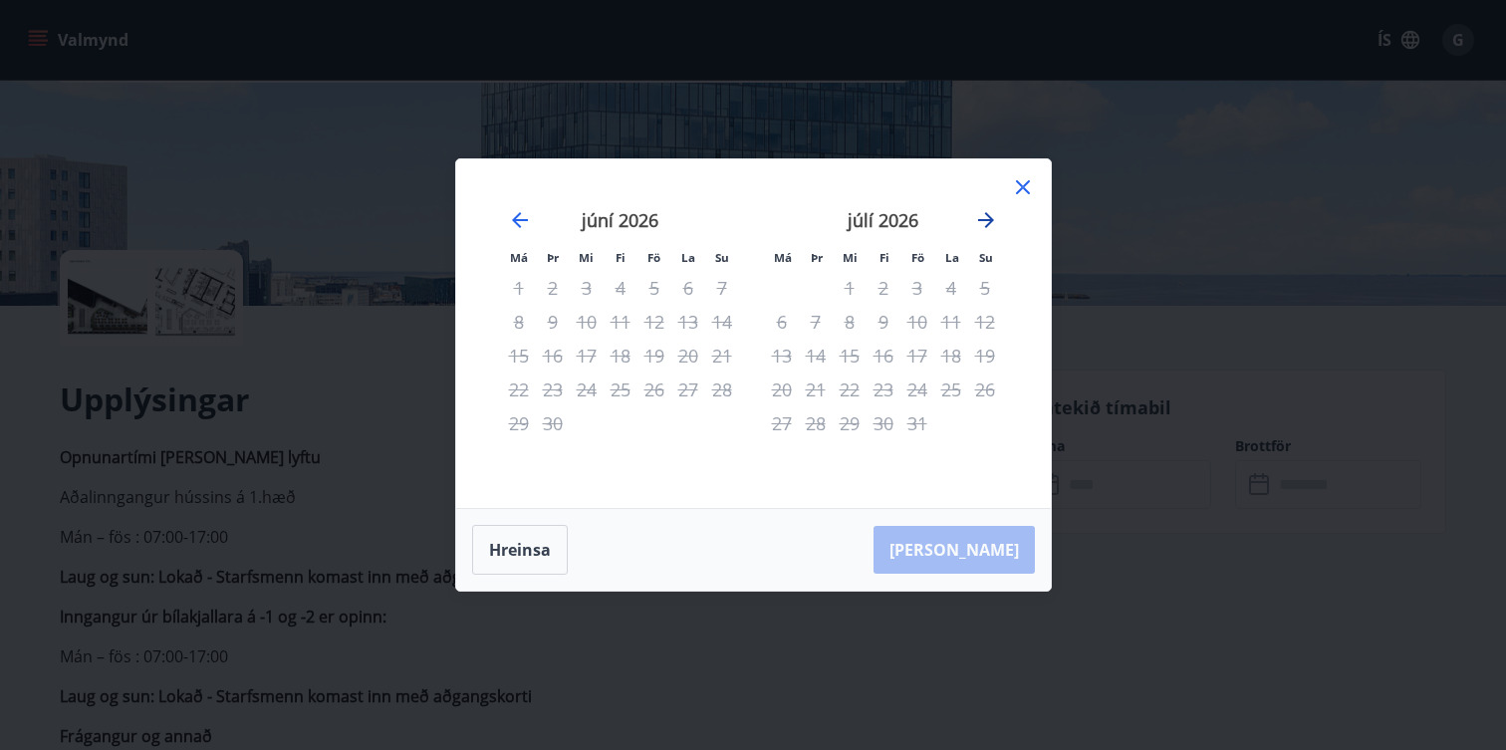
click at [992, 221] on icon "Move forward to switch to the next month." at bounding box center [986, 220] width 24 height 24
click at [529, 225] on icon "Move backward to switch to the previous month." at bounding box center [520, 220] width 24 height 24
click at [1015, 201] on div at bounding box center [1023, 190] width 24 height 30
click at [1035, 188] on div "Má Þr Mi Fi Fö La Su Má Þr Mi Fi Fö La Su maí 2026 1 2 3 4 5 6 7 8 9 10 11 12 1…" at bounding box center [753, 333] width 595 height 349
click at [1025, 188] on icon at bounding box center [1023, 187] width 24 height 24
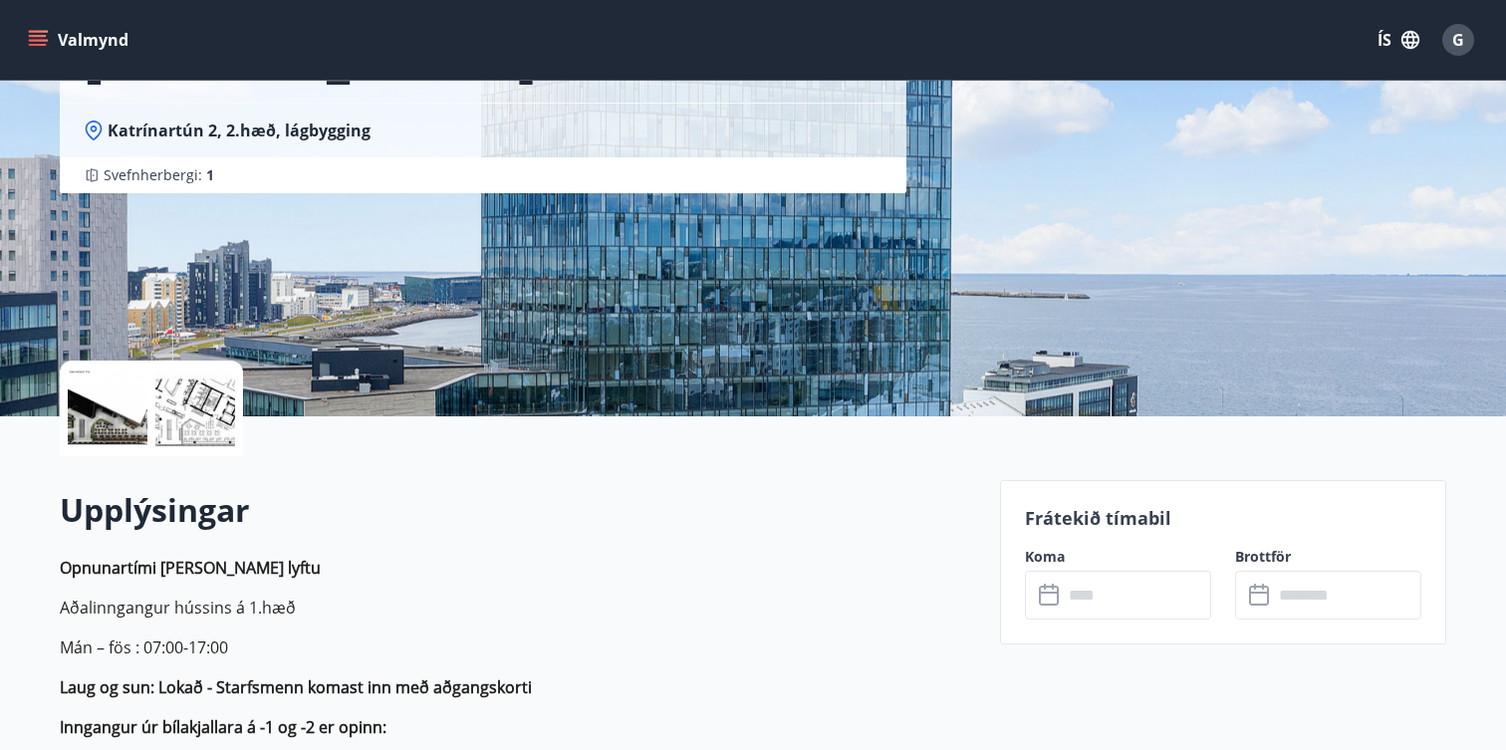
scroll to position [184, 0]
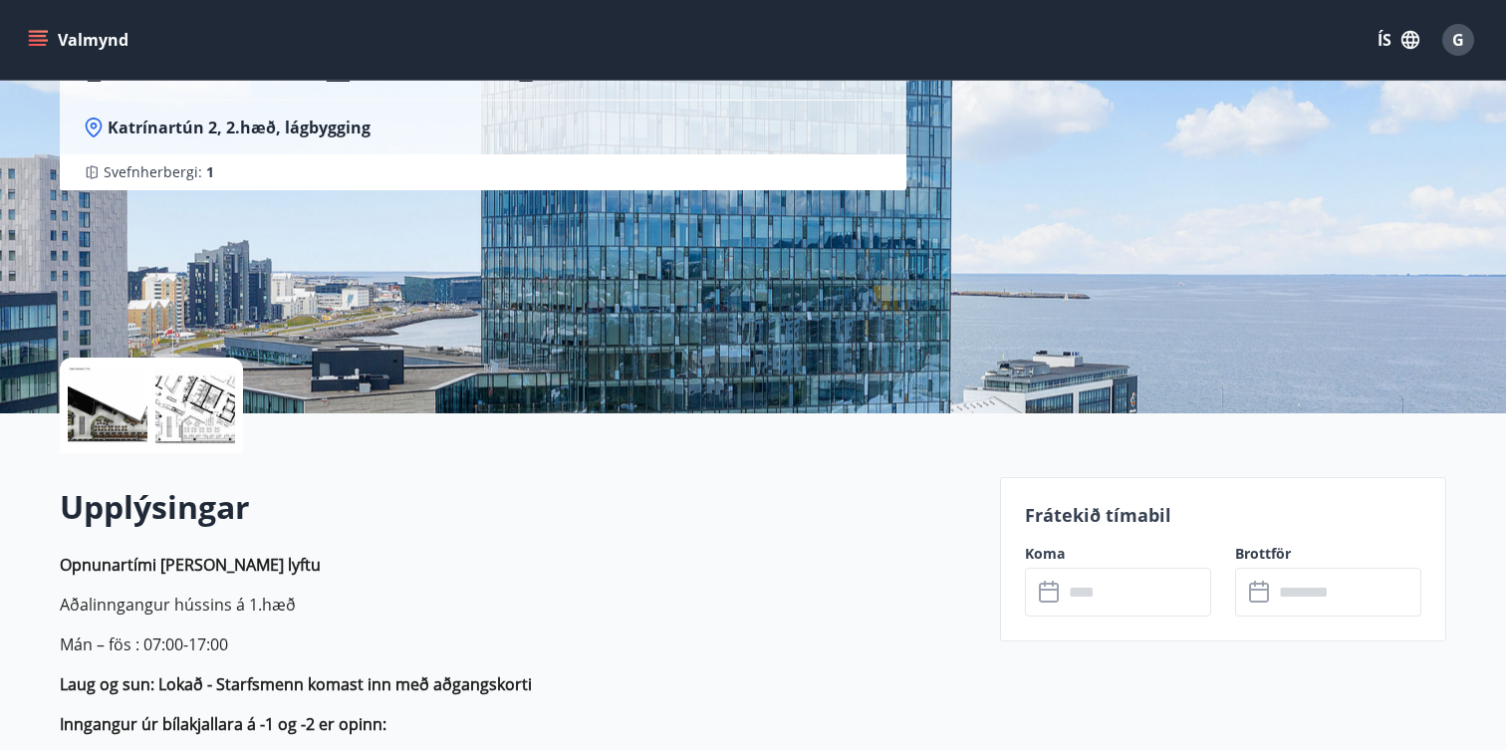
click at [1117, 595] on input "text" at bounding box center [1137, 592] width 148 height 49
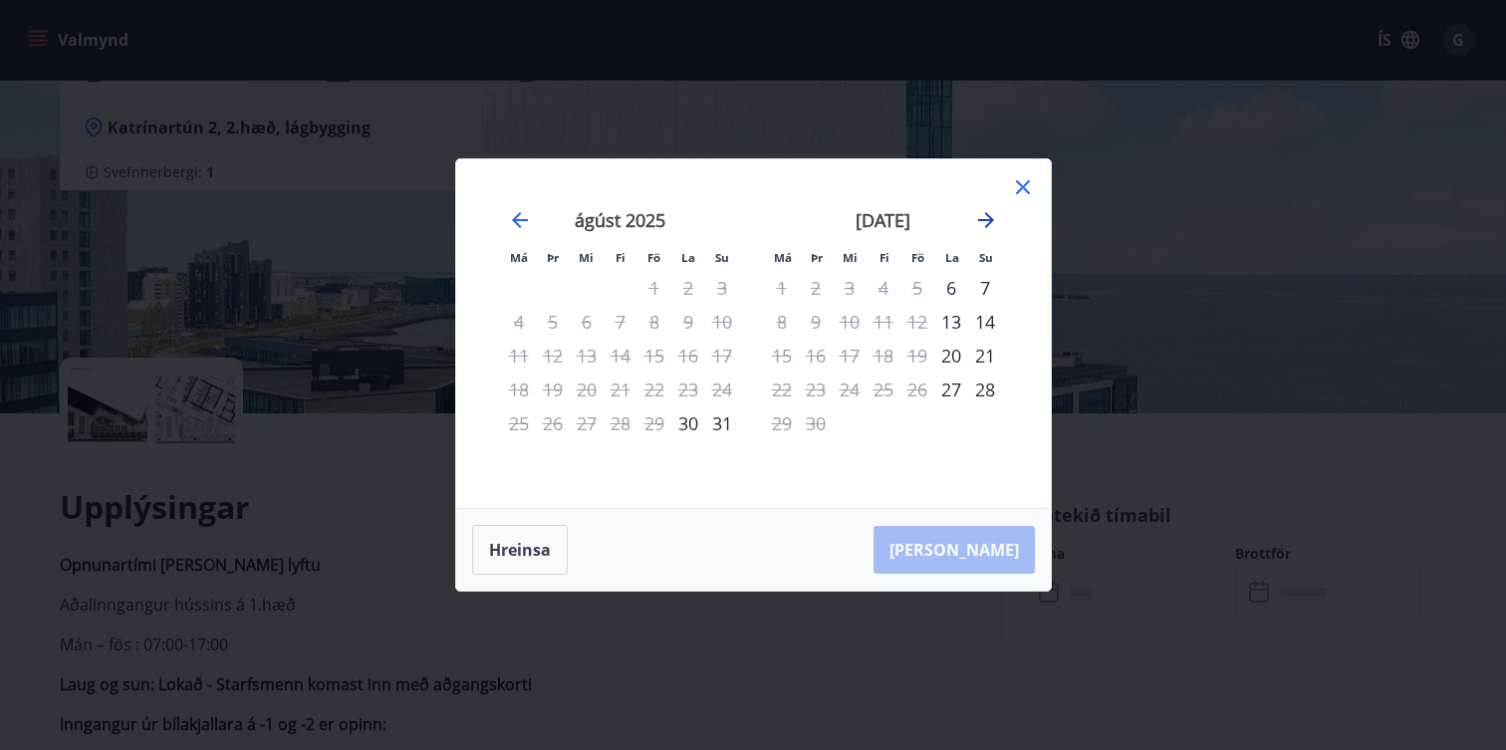
click at [983, 216] on icon "Move forward to switch to the next month." at bounding box center [986, 220] width 24 height 24
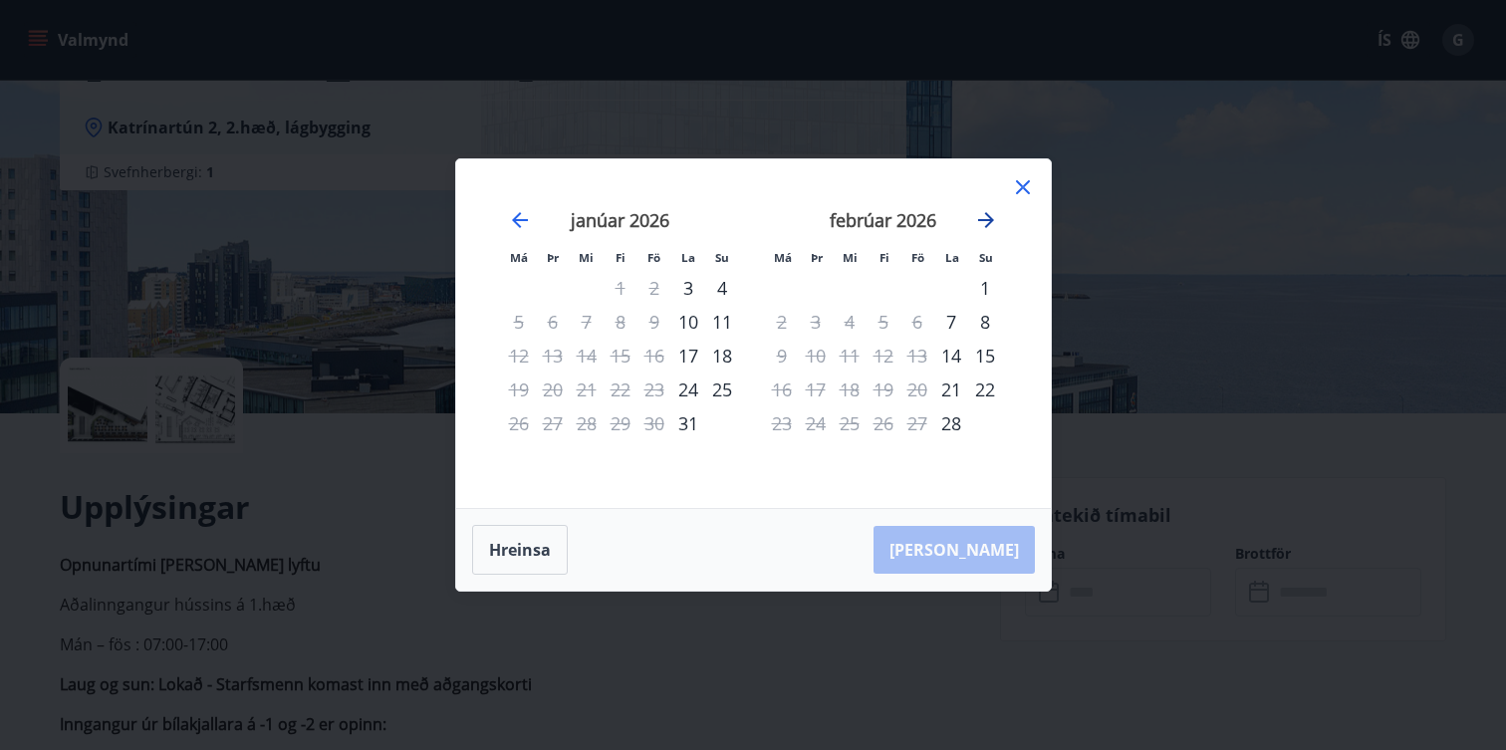
click at [983, 216] on icon "Move forward to switch to the next month." at bounding box center [986, 220] width 24 height 24
click at [1018, 182] on icon at bounding box center [1023, 187] width 24 height 24
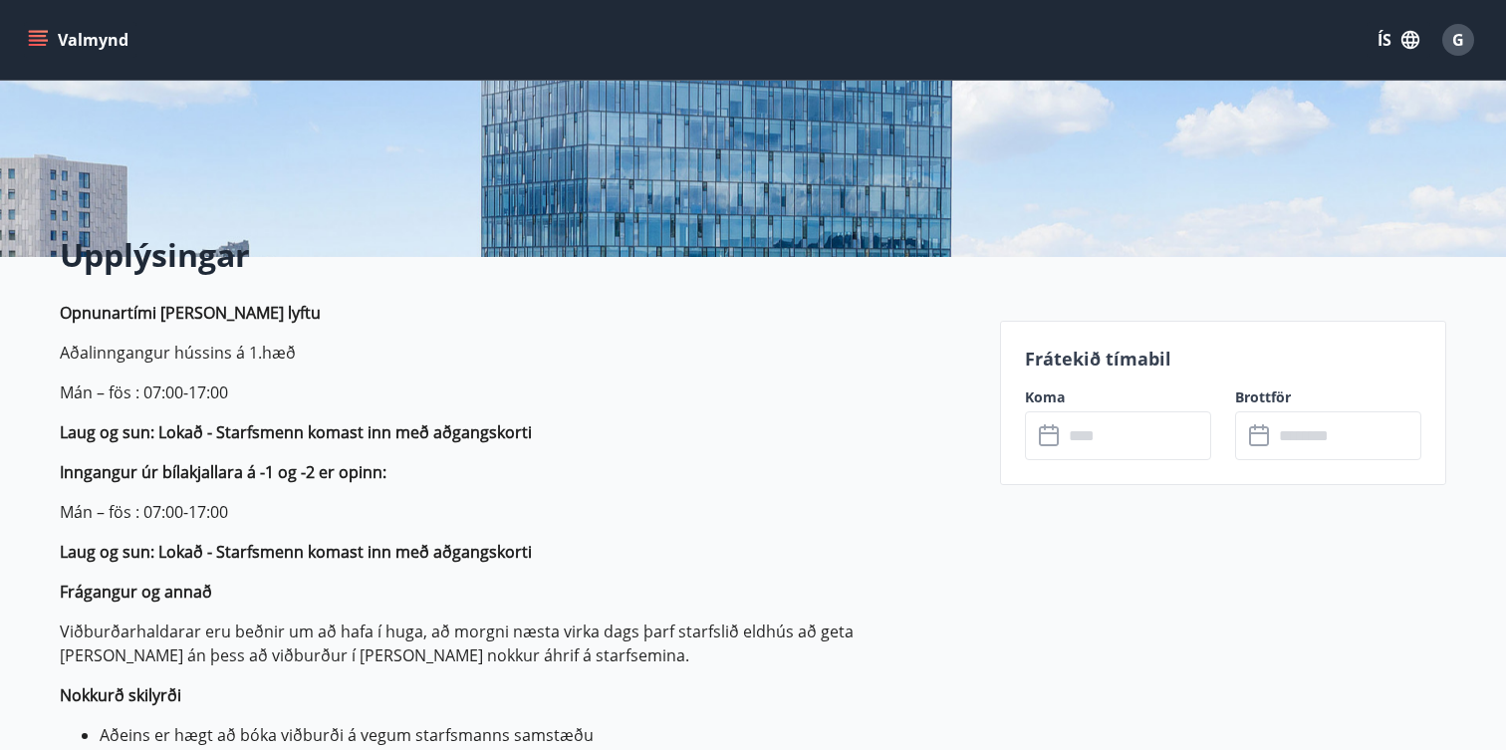
scroll to position [355, 0]
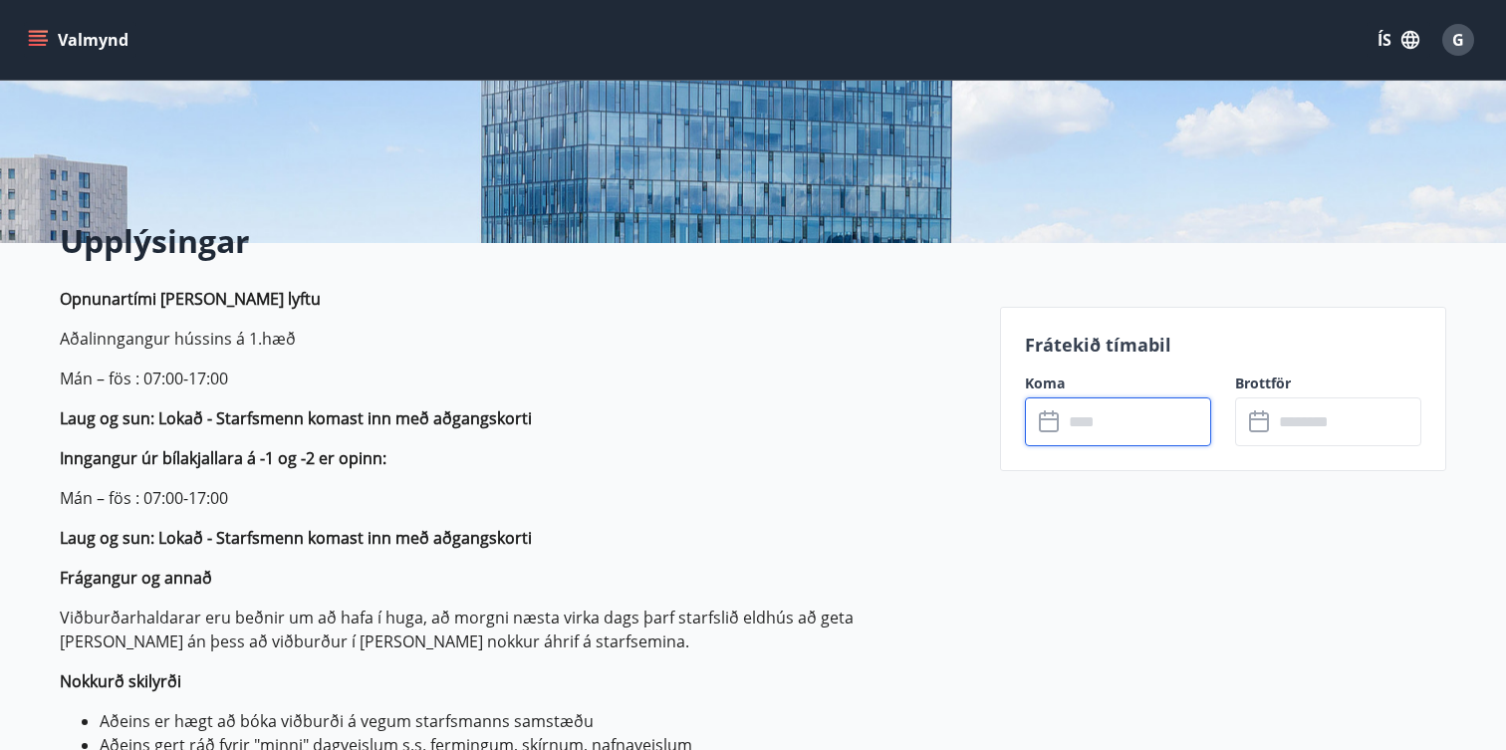
click at [1099, 432] on input "text" at bounding box center [1137, 421] width 148 height 49
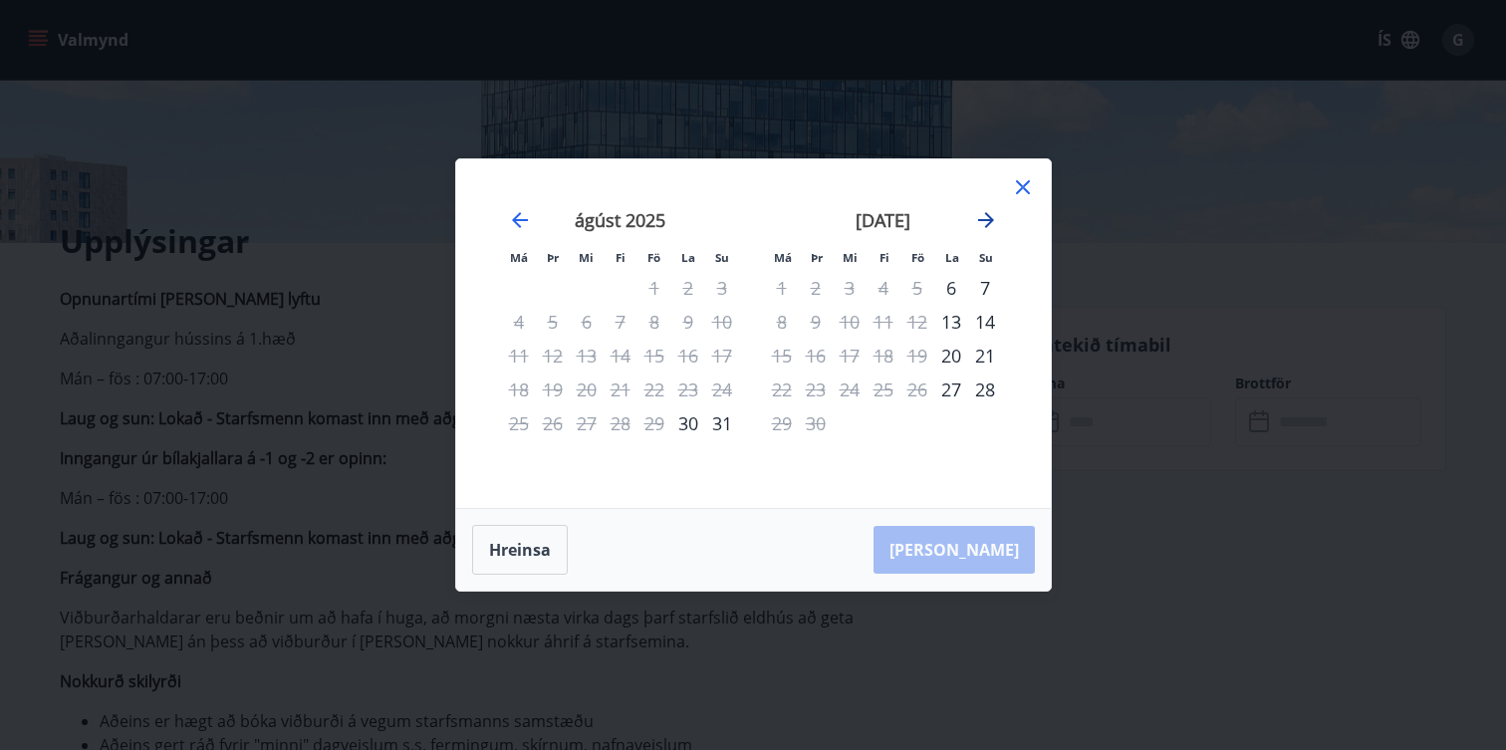
click at [991, 227] on icon "Move forward to switch to the next month." at bounding box center [986, 220] width 24 height 24
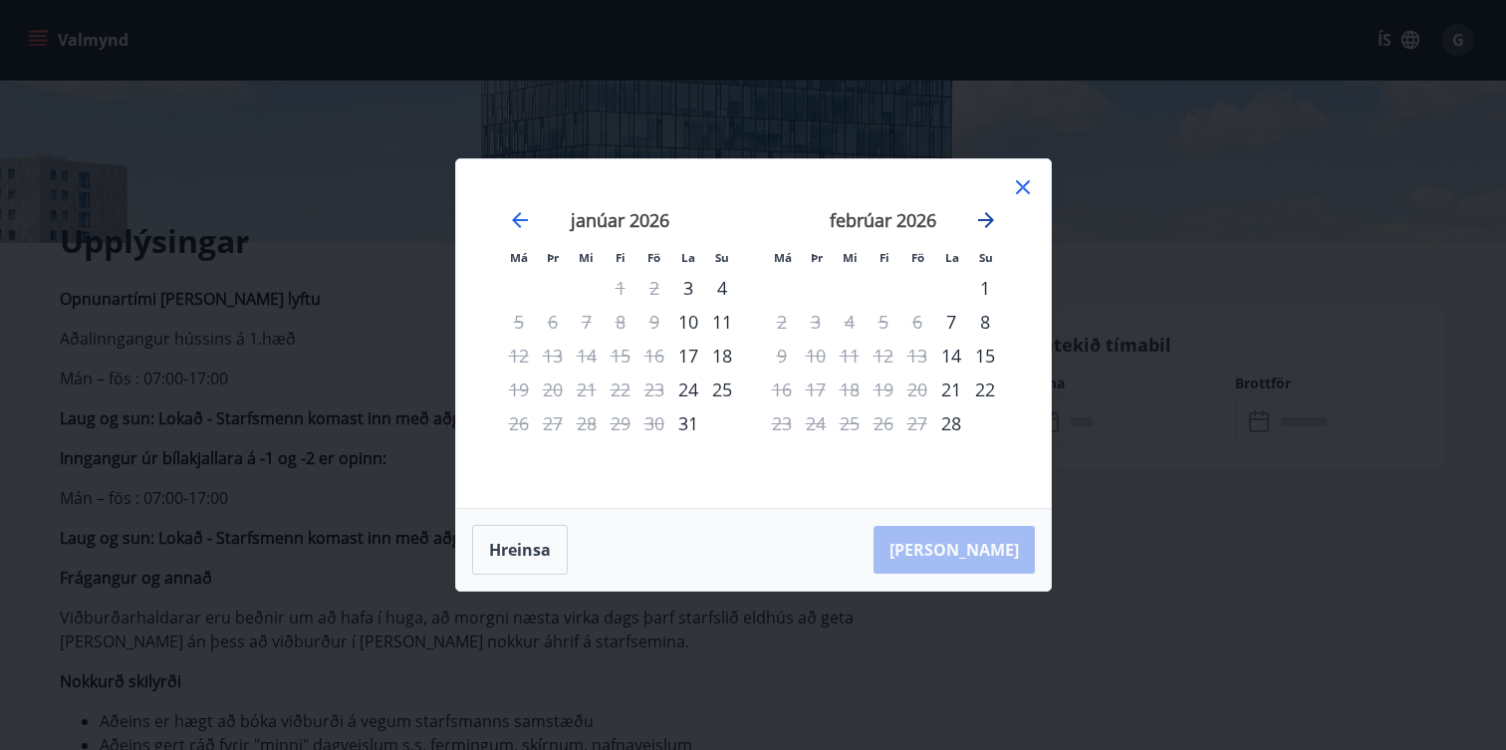
click at [991, 227] on icon "Move forward to switch to the next month." at bounding box center [986, 220] width 24 height 24
click at [1037, 186] on div "Má Þr Mi Fi Fö La Su Má Þr Mi Fi Fö La Su apríl 2026 1 2 3 4 5 6 7 8 9 10 11 12…" at bounding box center [753, 333] width 595 height 349
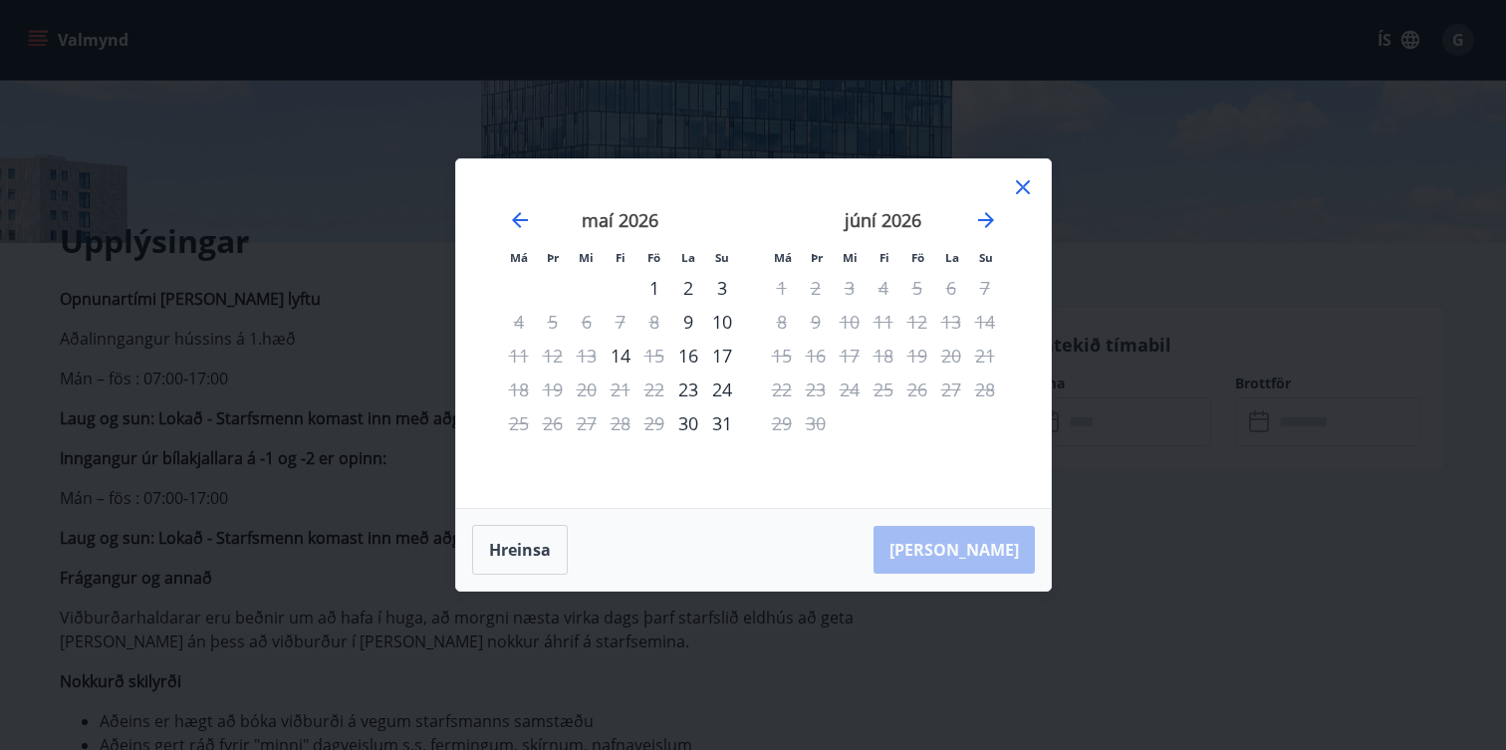
click at [1021, 186] on icon at bounding box center [1023, 187] width 14 height 14
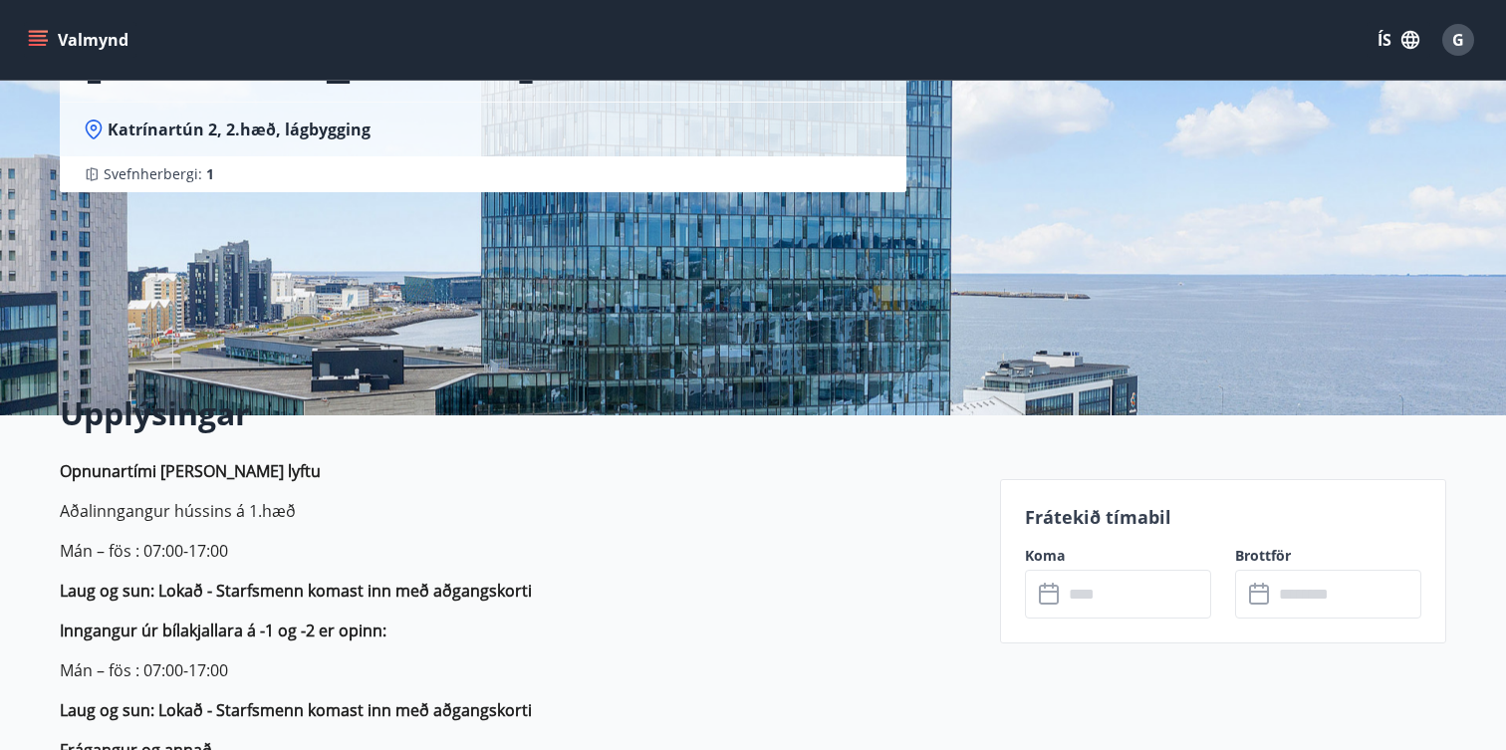
scroll to position [196, 0]
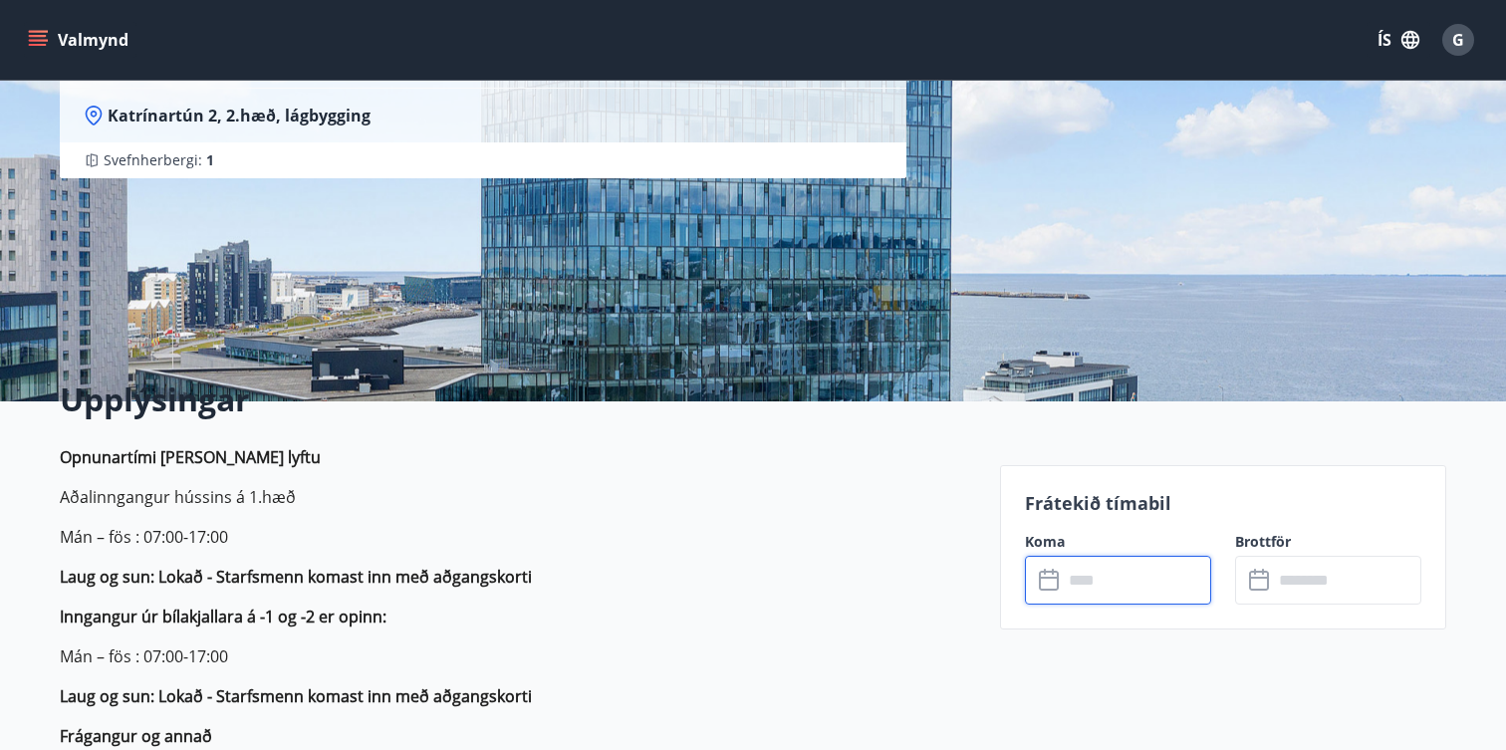
click at [1101, 592] on input "text" at bounding box center [1137, 580] width 148 height 49
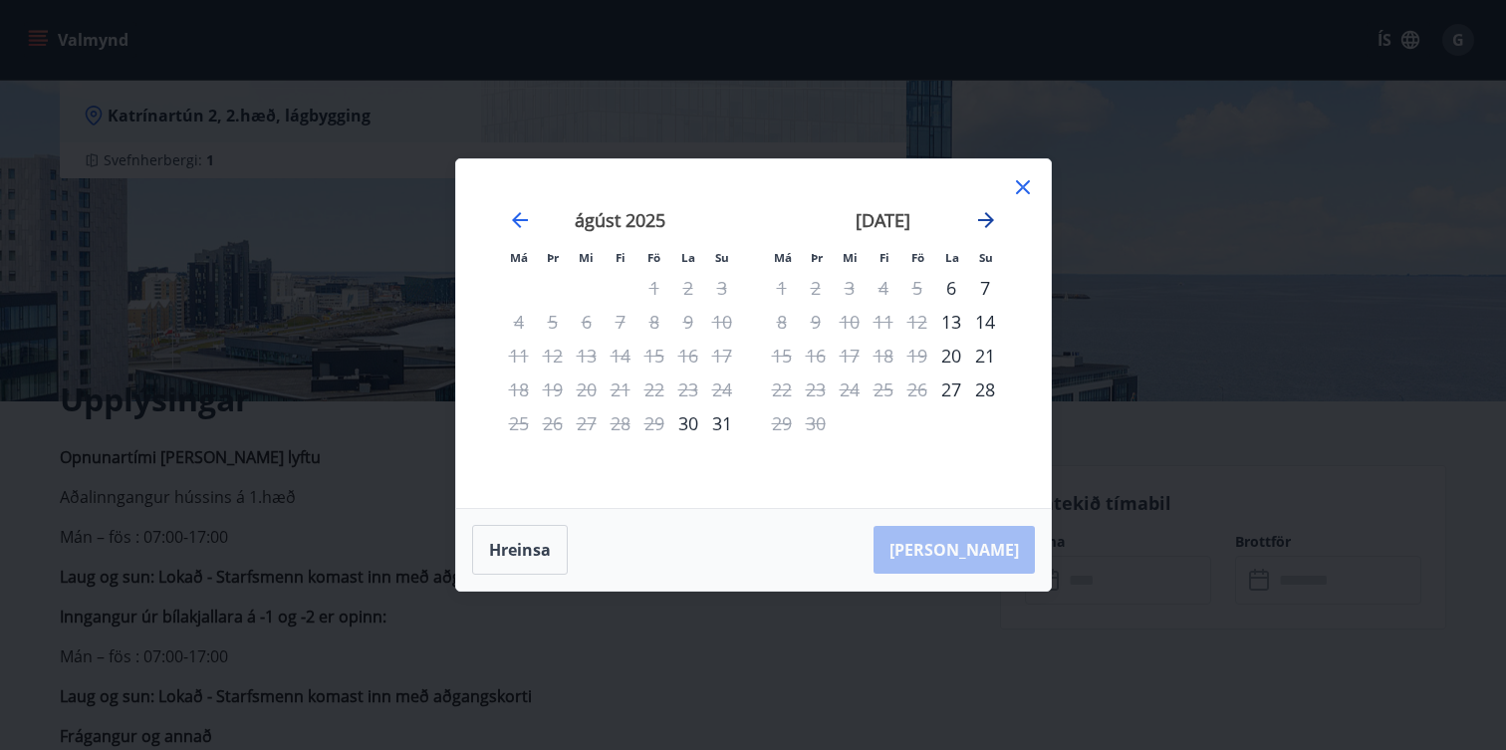
click at [977, 227] on icon "Move forward to switch to the next month." at bounding box center [986, 220] width 24 height 24
click at [984, 226] on icon "Move forward to switch to the next month." at bounding box center [986, 220] width 24 height 24
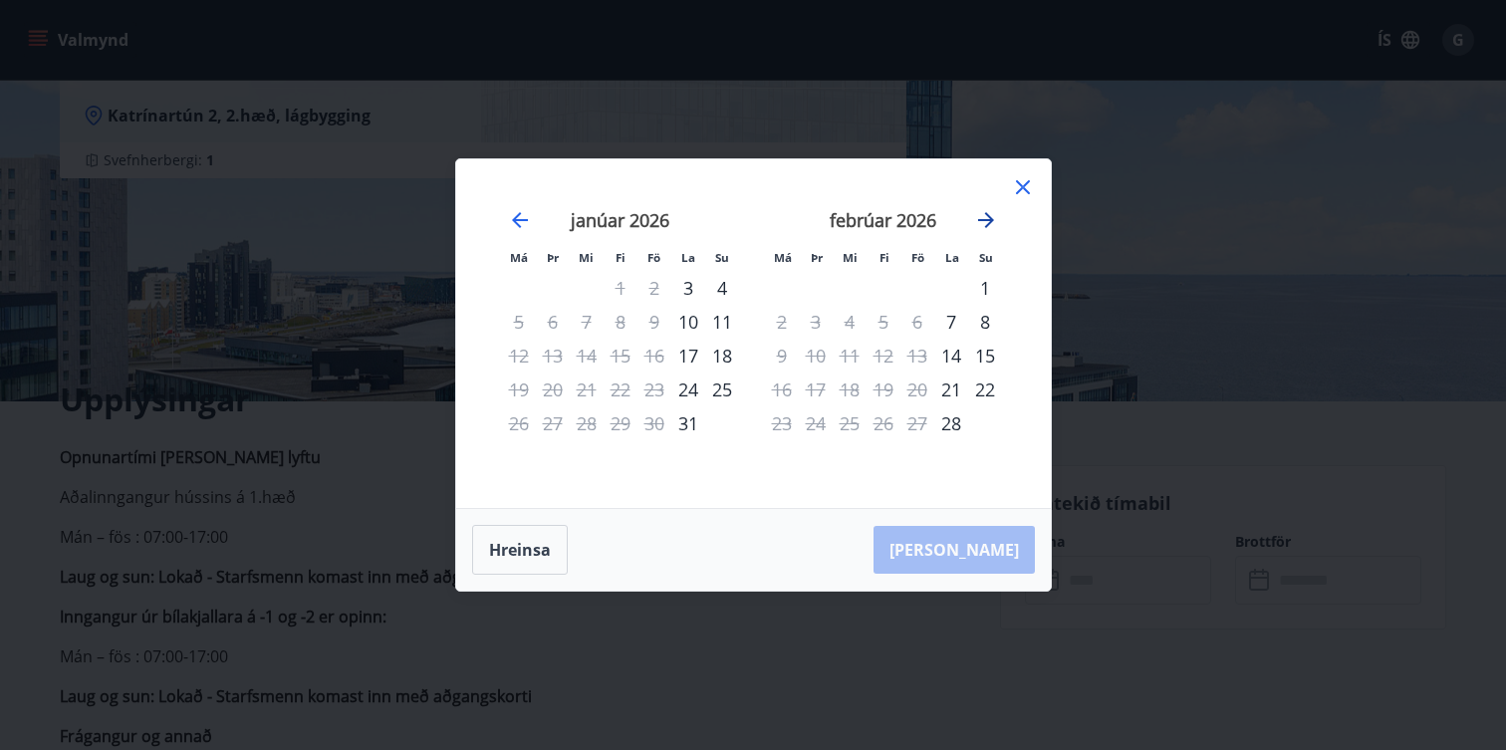
click at [984, 226] on icon "Move forward to switch to the next month." at bounding box center [986, 220] width 24 height 24
click at [981, 290] on div "7" at bounding box center [985, 288] width 34 height 34
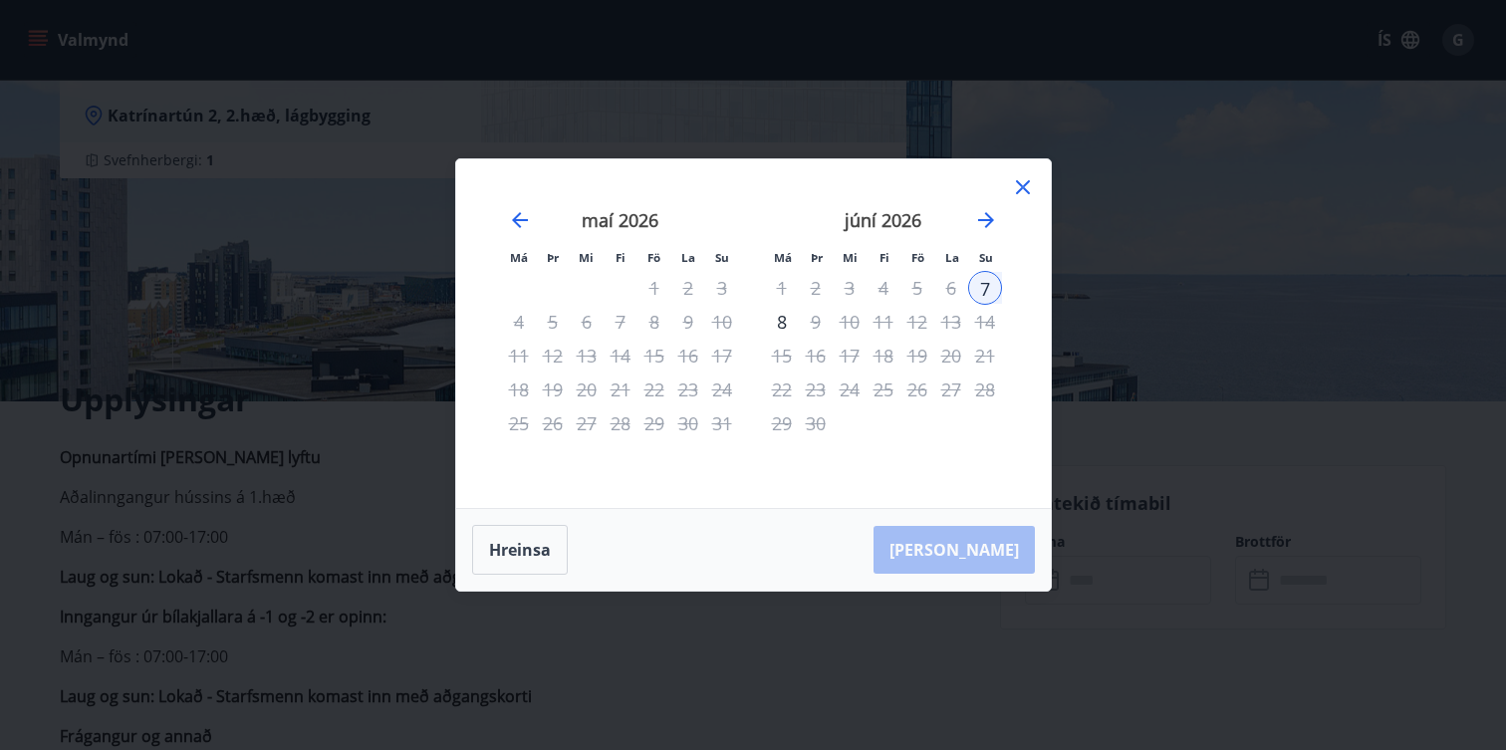
click at [993, 556] on div "[PERSON_NAME]" at bounding box center [753, 550] width 595 height 82
click at [974, 291] on div "7" at bounding box center [985, 288] width 34 height 34
click at [979, 291] on div "7" at bounding box center [985, 288] width 34 height 34
click at [989, 540] on div "[PERSON_NAME]" at bounding box center [753, 550] width 595 height 82
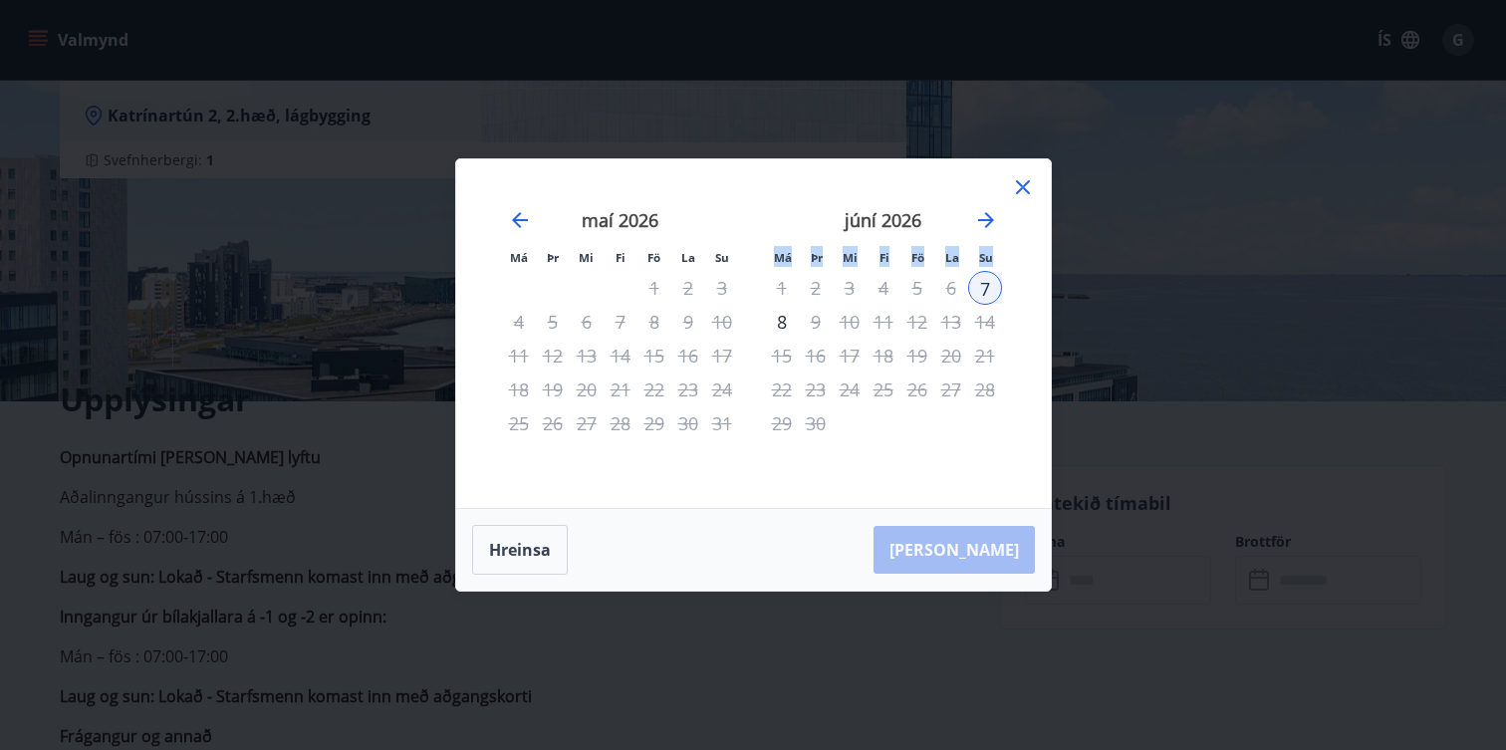
click at [979, 271] on div "7" at bounding box center [985, 288] width 34 height 34
click at [979, 285] on div "7" at bounding box center [985, 288] width 34 height 34
click at [913, 281] on div "5" at bounding box center [918, 288] width 34 height 34
click at [930, 502] on div "Má Þr Mi Fi Fö La Su Má Þr Mi Fi Fö La Su apríl 2026 1 2 3 4 5 6 7 8 9 10 11 12…" at bounding box center [753, 333] width 595 height 349
click at [1020, 194] on icon at bounding box center [1023, 187] width 24 height 24
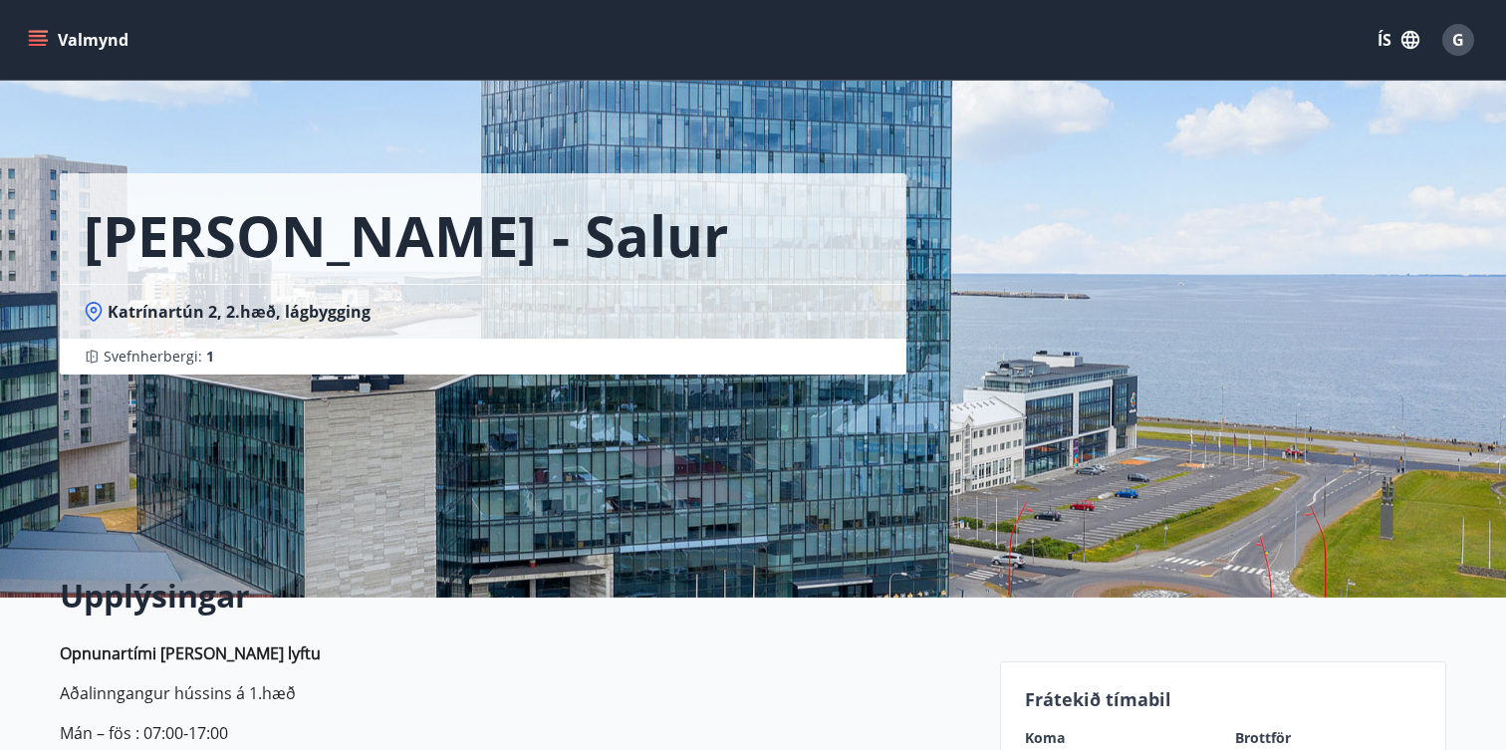
click at [39, 43] on icon "menu" at bounding box center [38, 40] width 20 height 20
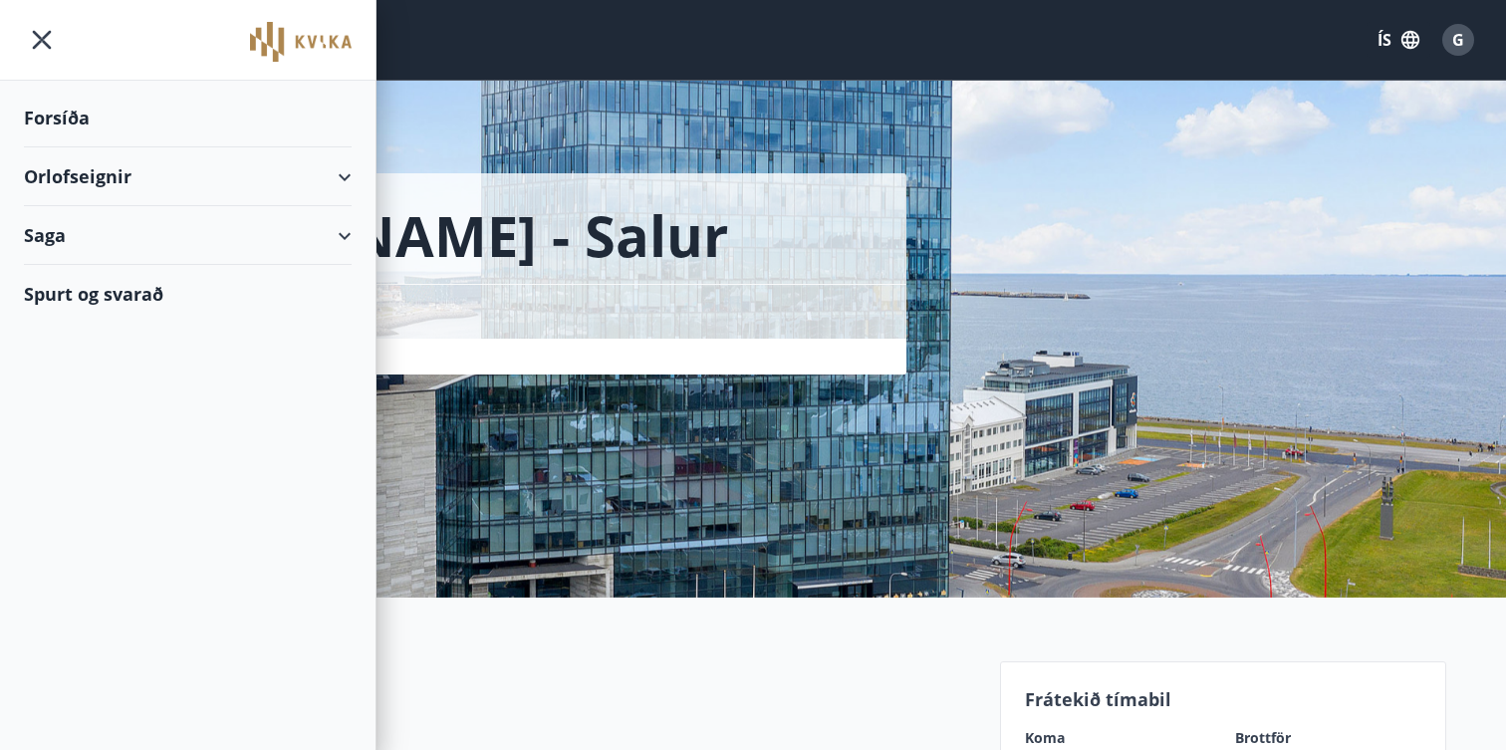
click at [80, 175] on div "Orlofseignir" at bounding box center [188, 176] width 328 height 59
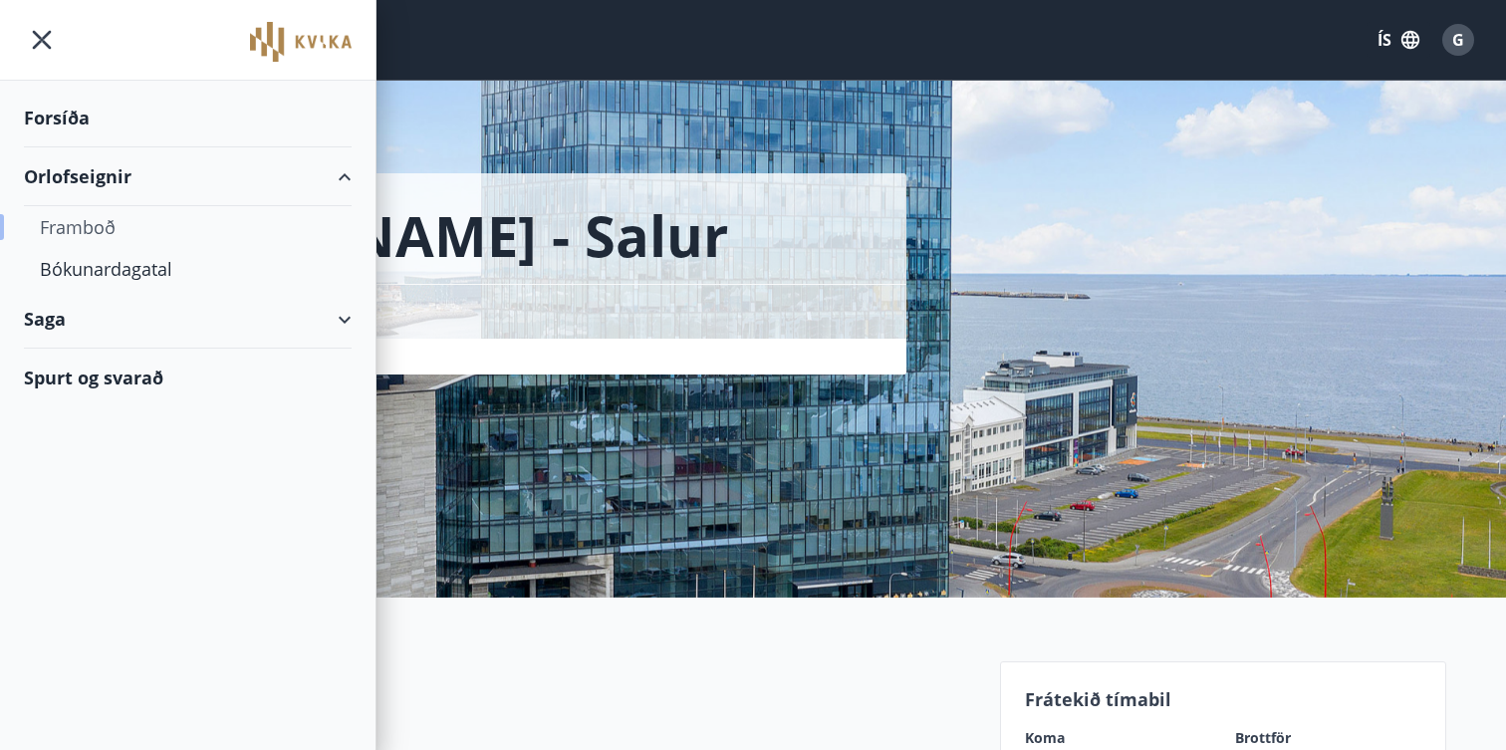
click at [109, 227] on div "Framboð" at bounding box center [188, 227] width 296 height 42
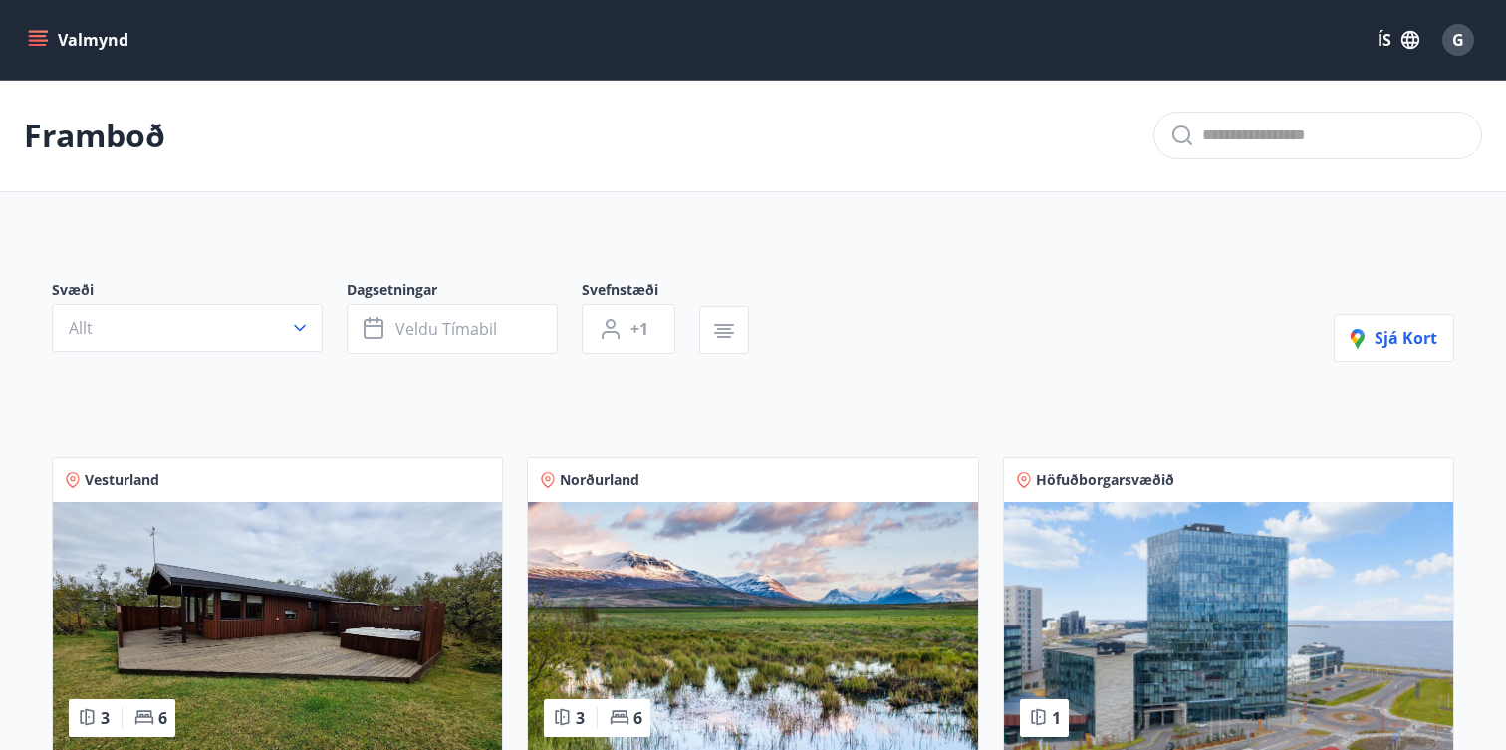
click at [37, 40] on icon "menu" at bounding box center [40, 40] width 22 height 2
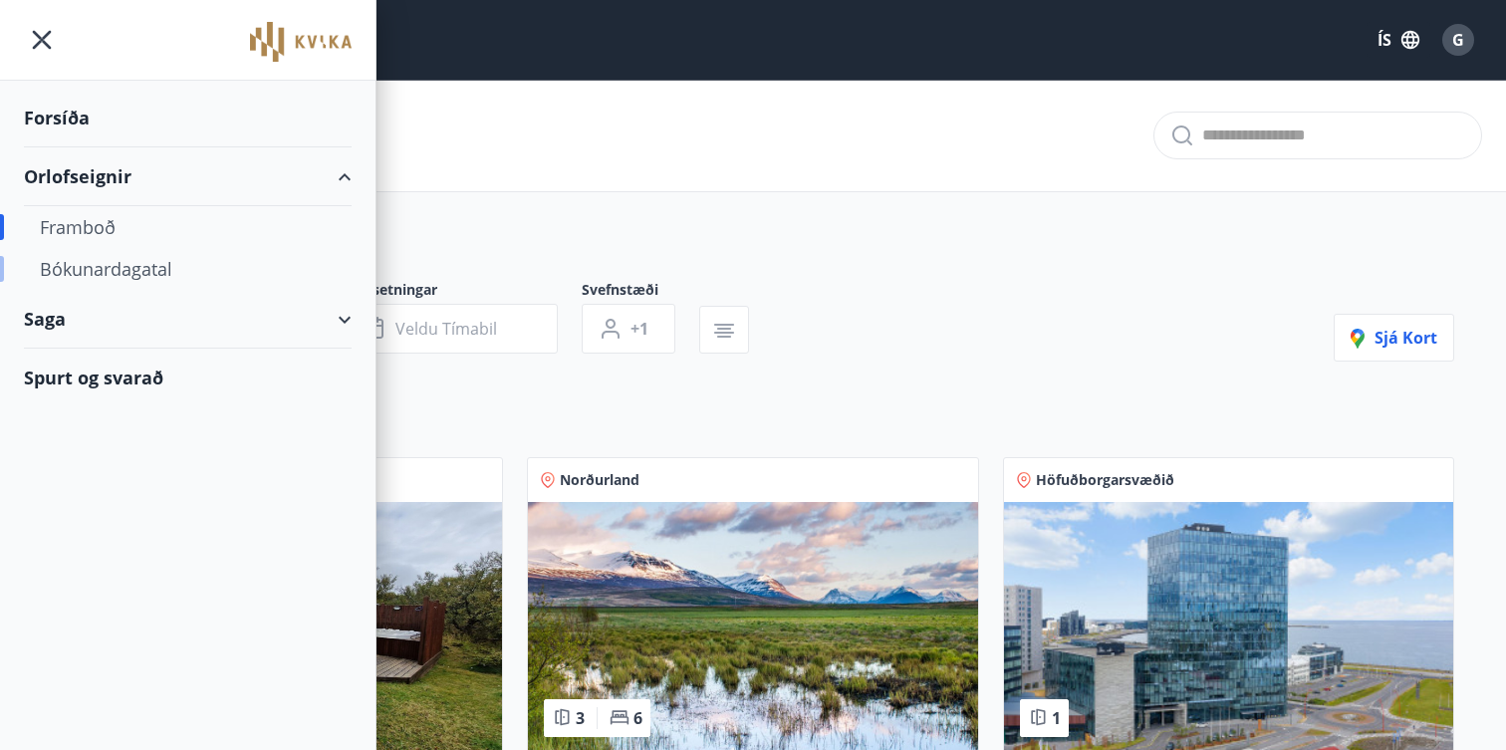
click at [92, 261] on div "Bókunardagatal" at bounding box center [188, 269] width 296 height 42
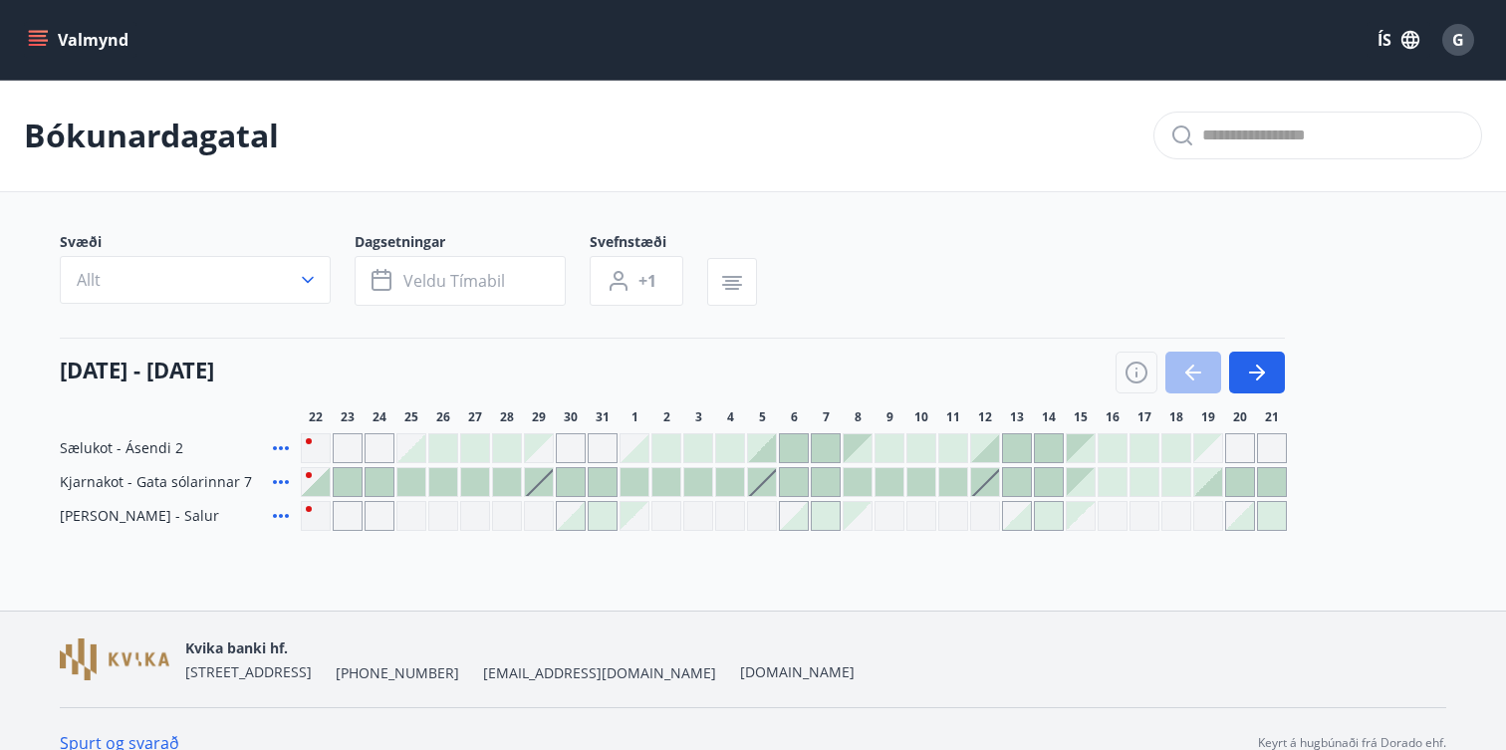
scroll to position [1, 0]
click at [1245, 378] on icon "button" at bounding box center [1257, 372] width 24 height 24
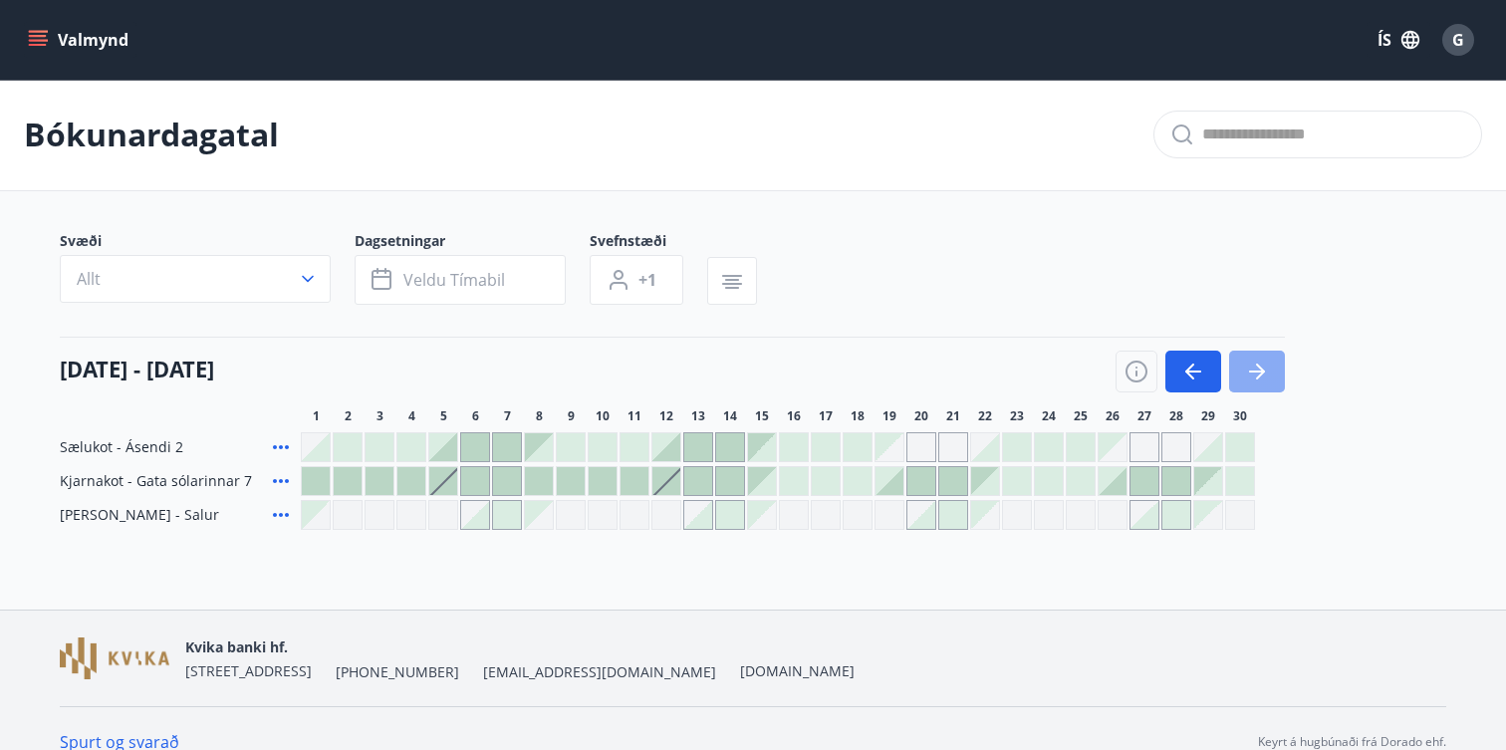
click at [1245, 378] on icon "button" at bounding box center [1257, 372] width 24 height 24
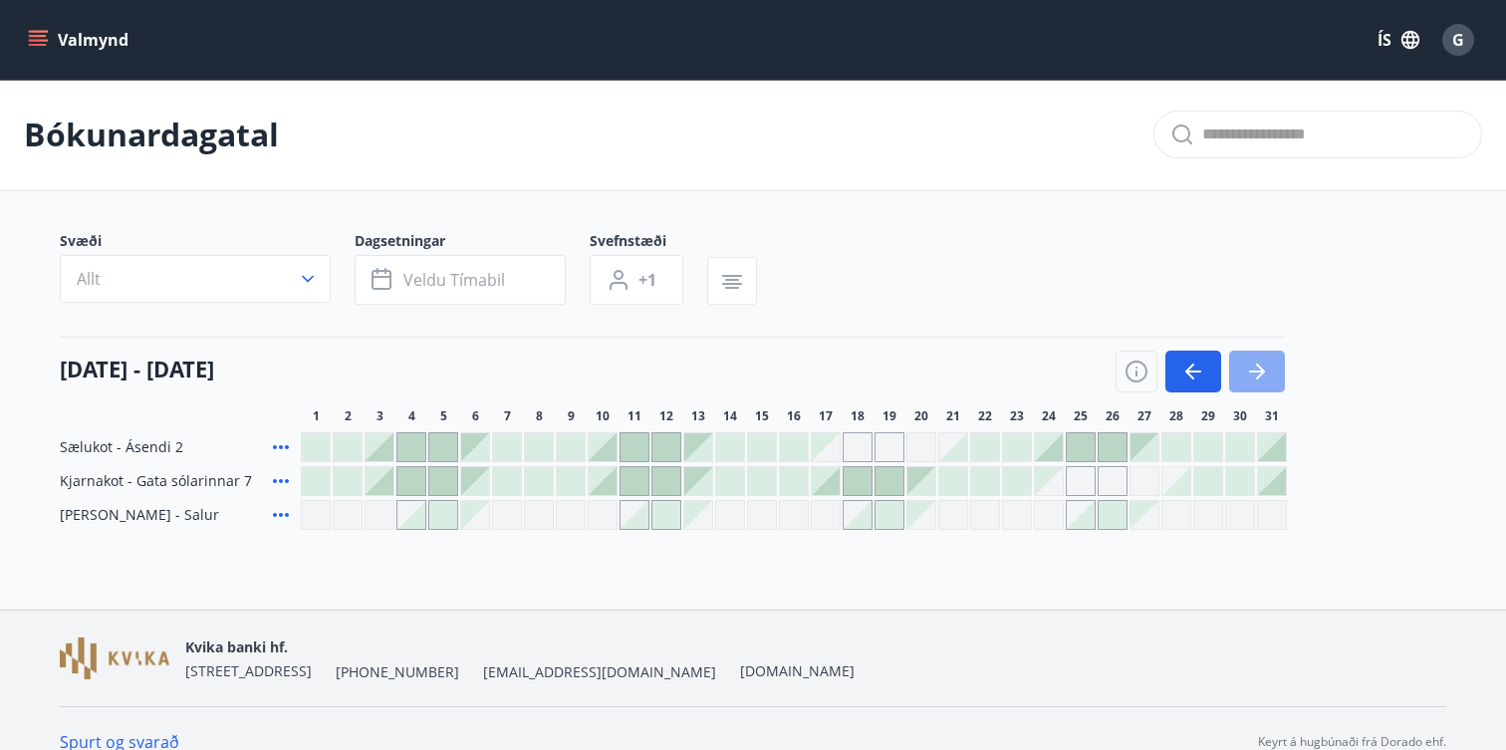
click at [1245, 378] on icon "button" at bounding box center [1257, 372] width 24 height 24
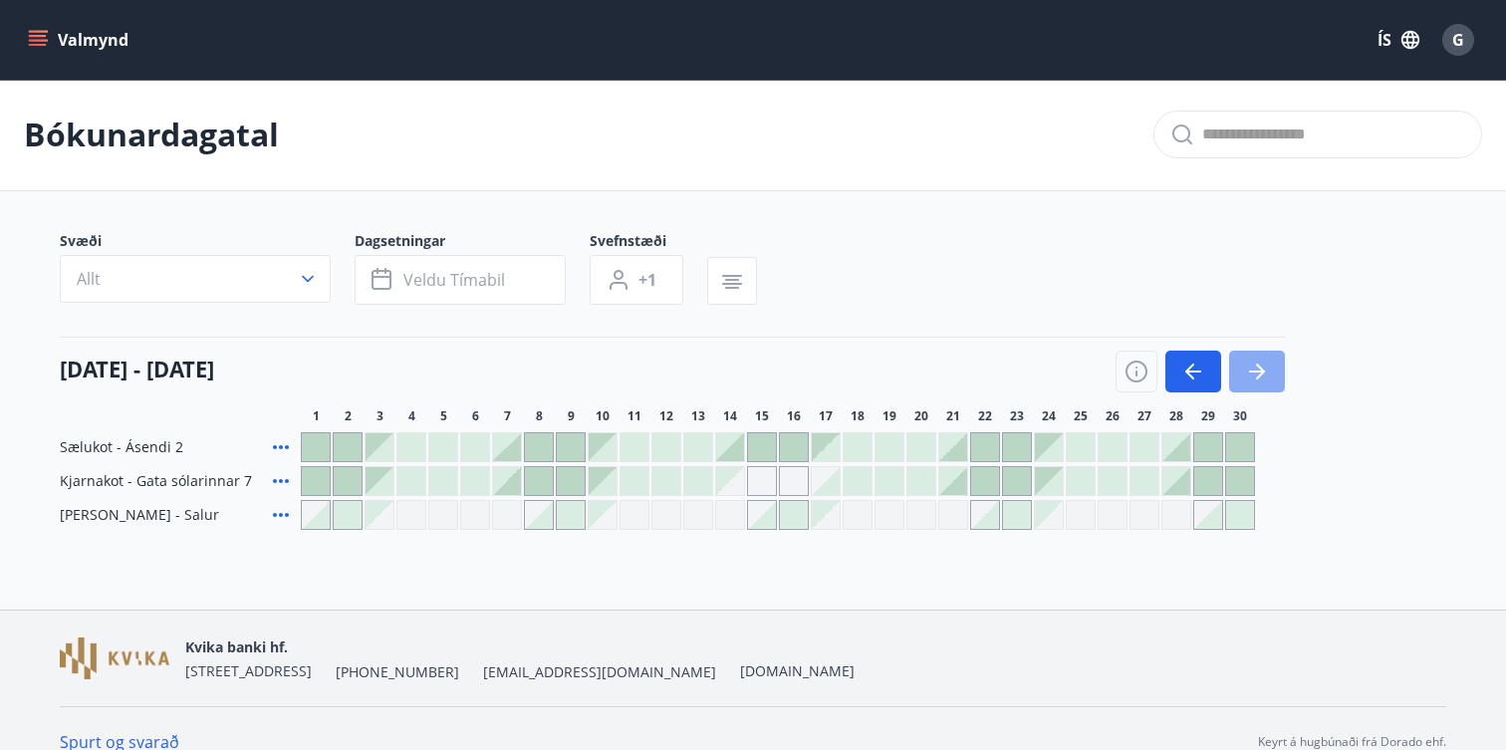
click at [1245, 378] on icon "button" at bounding box center [1257, 372] width 24 height 24
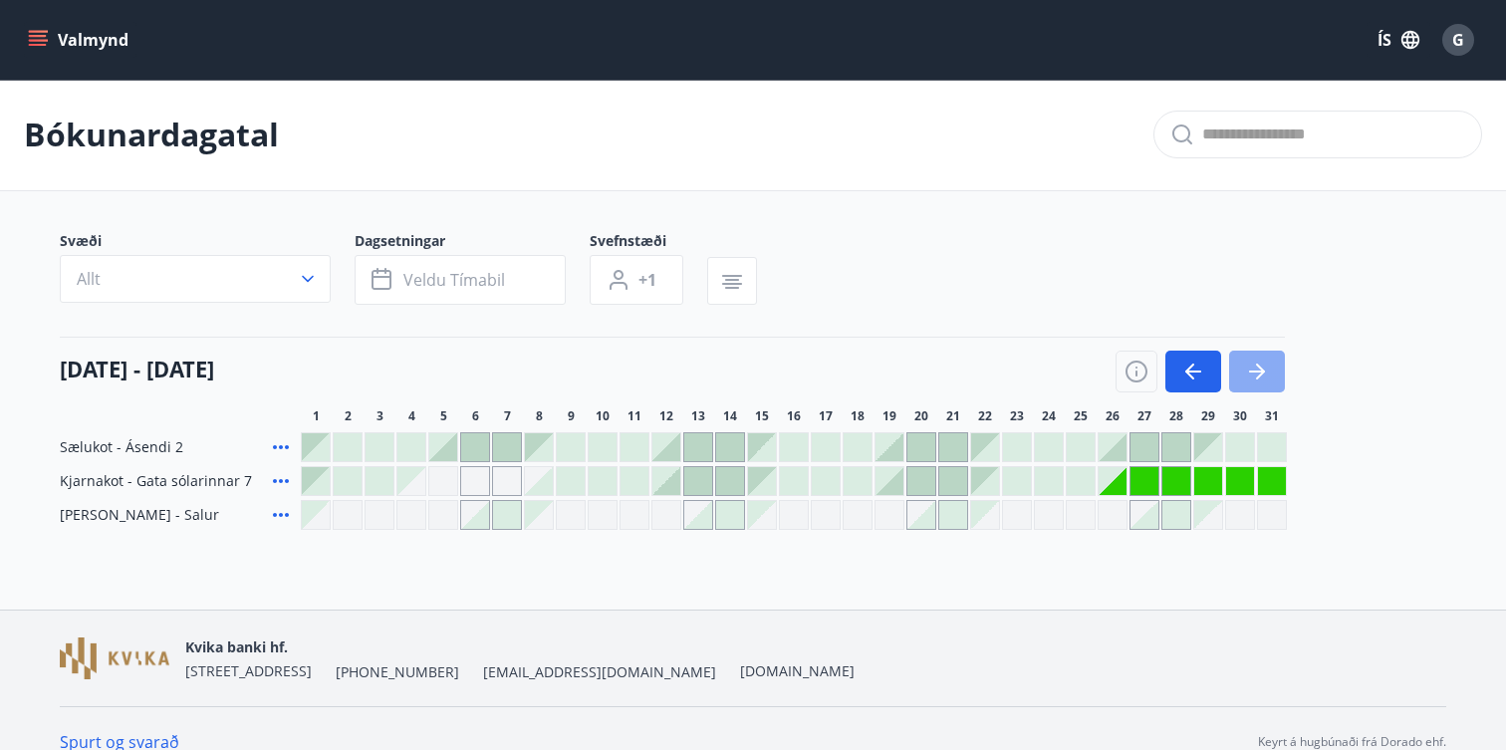
click at [1245, 378] on icon "button" at bounding box center [1257, 372] width 24 height 24
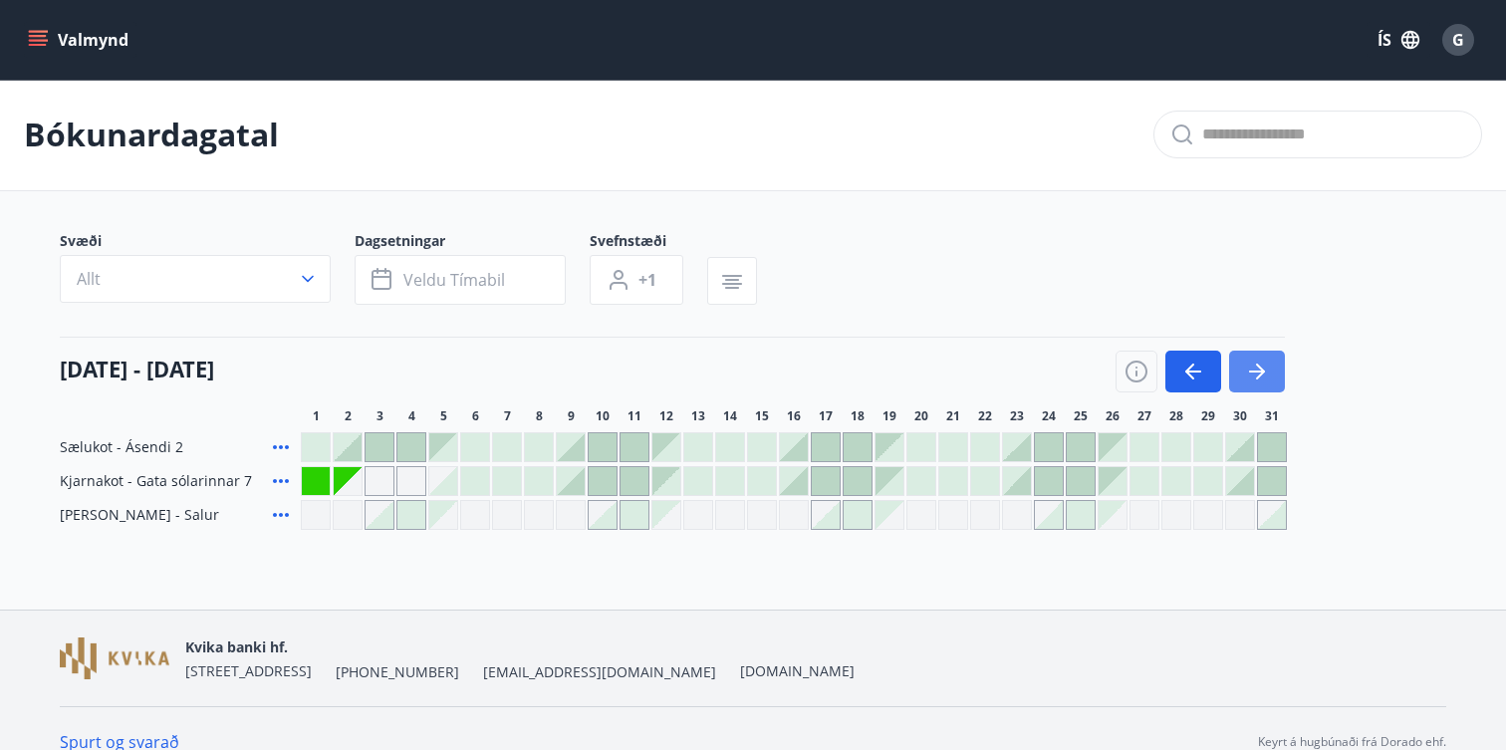
click at [1245, 378] on icon "button" at bounding box center [1257, 372] width 24 height 24
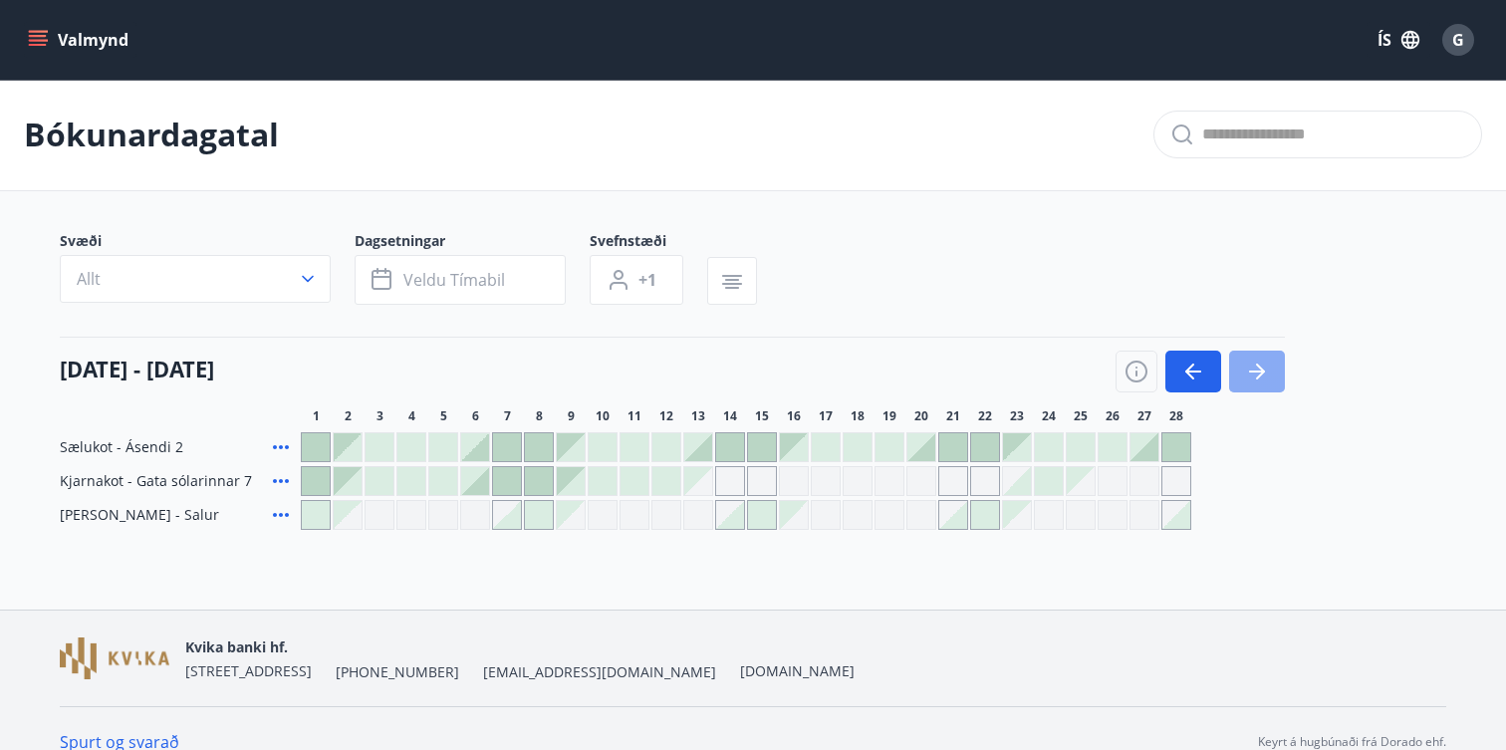
click at [1245, 378] on icon "button" at bounding box center [1257, 372] width 24 height 24
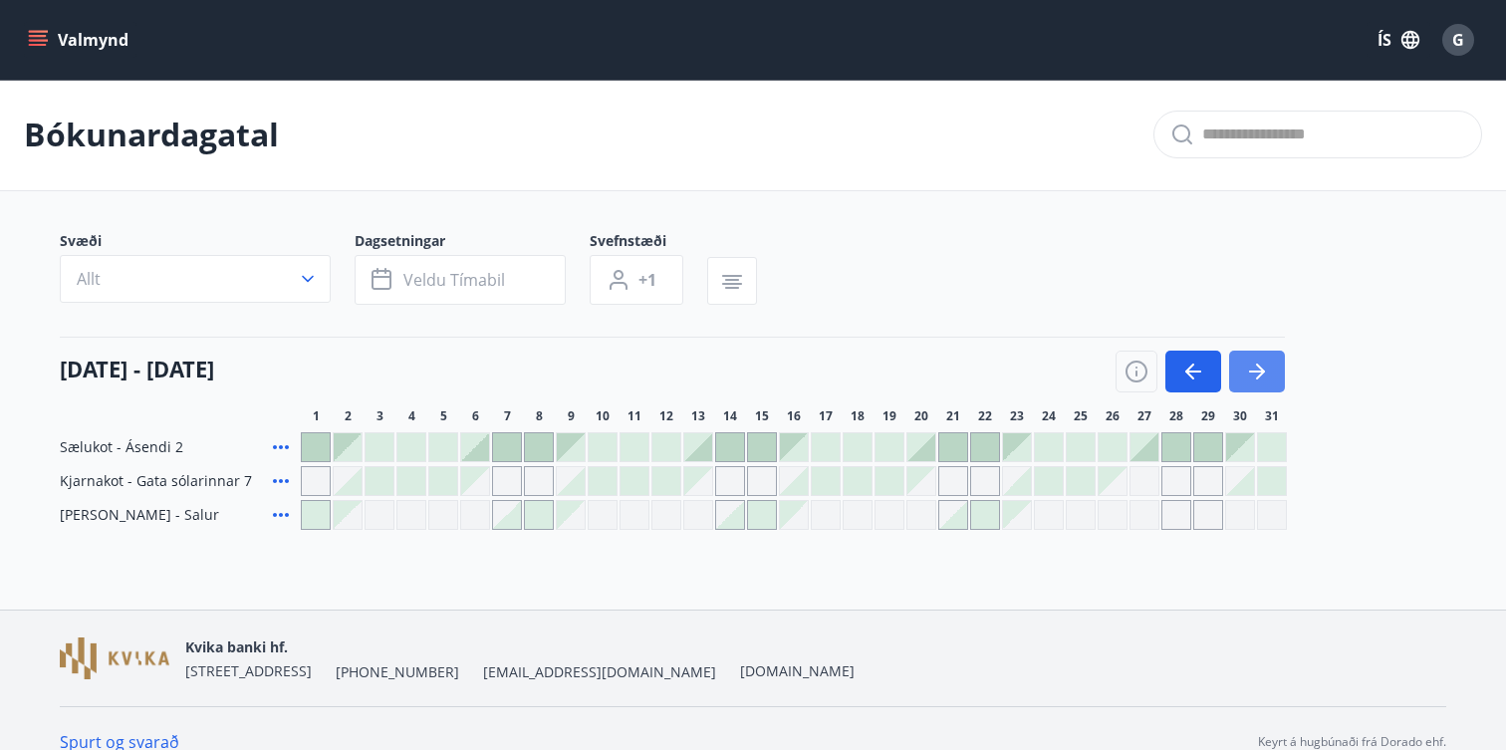
click at [1245, 378] on icon "button" at bounding box center [1257, 372] width 24 height 24
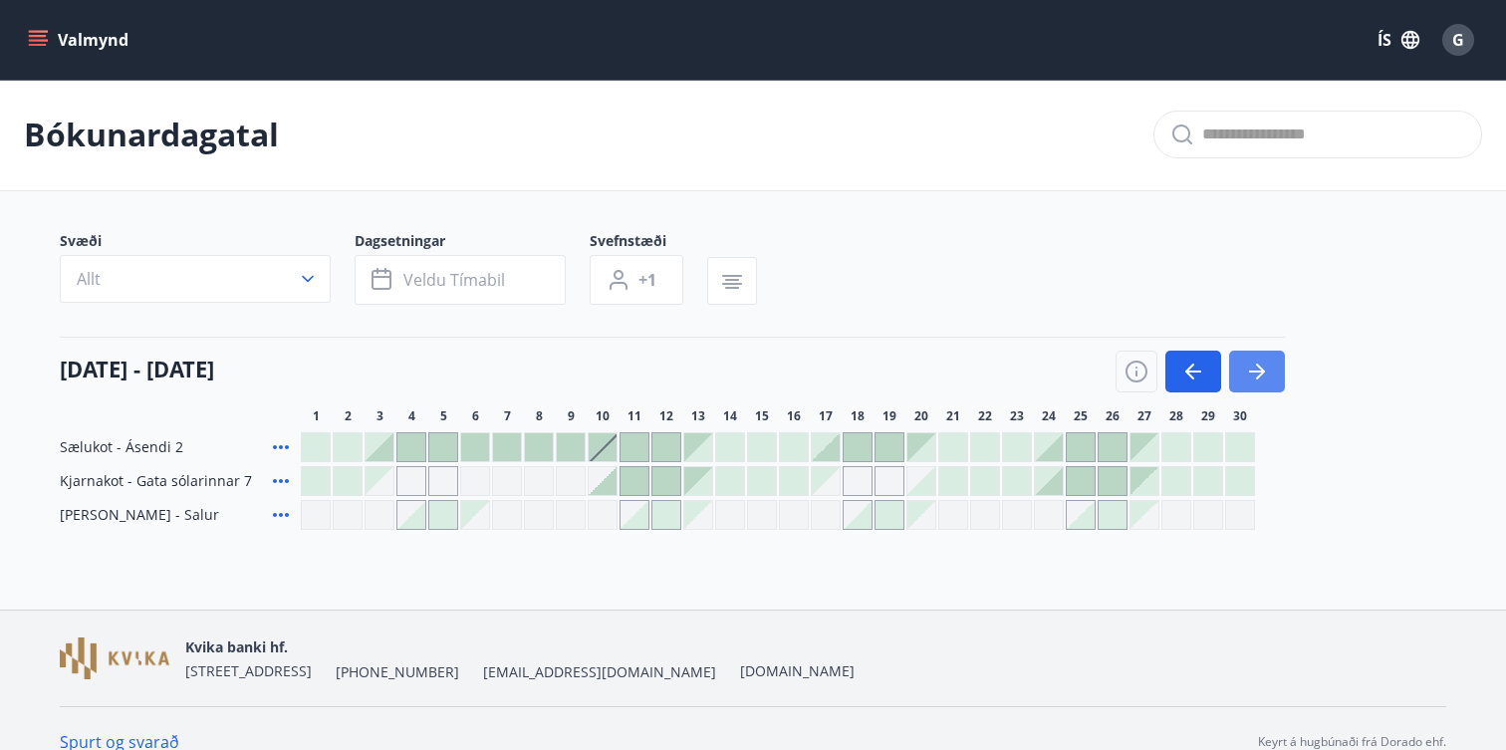
click at [1245, 378] on icon "button" at bounding box center [1257, 372] width 24 height 24
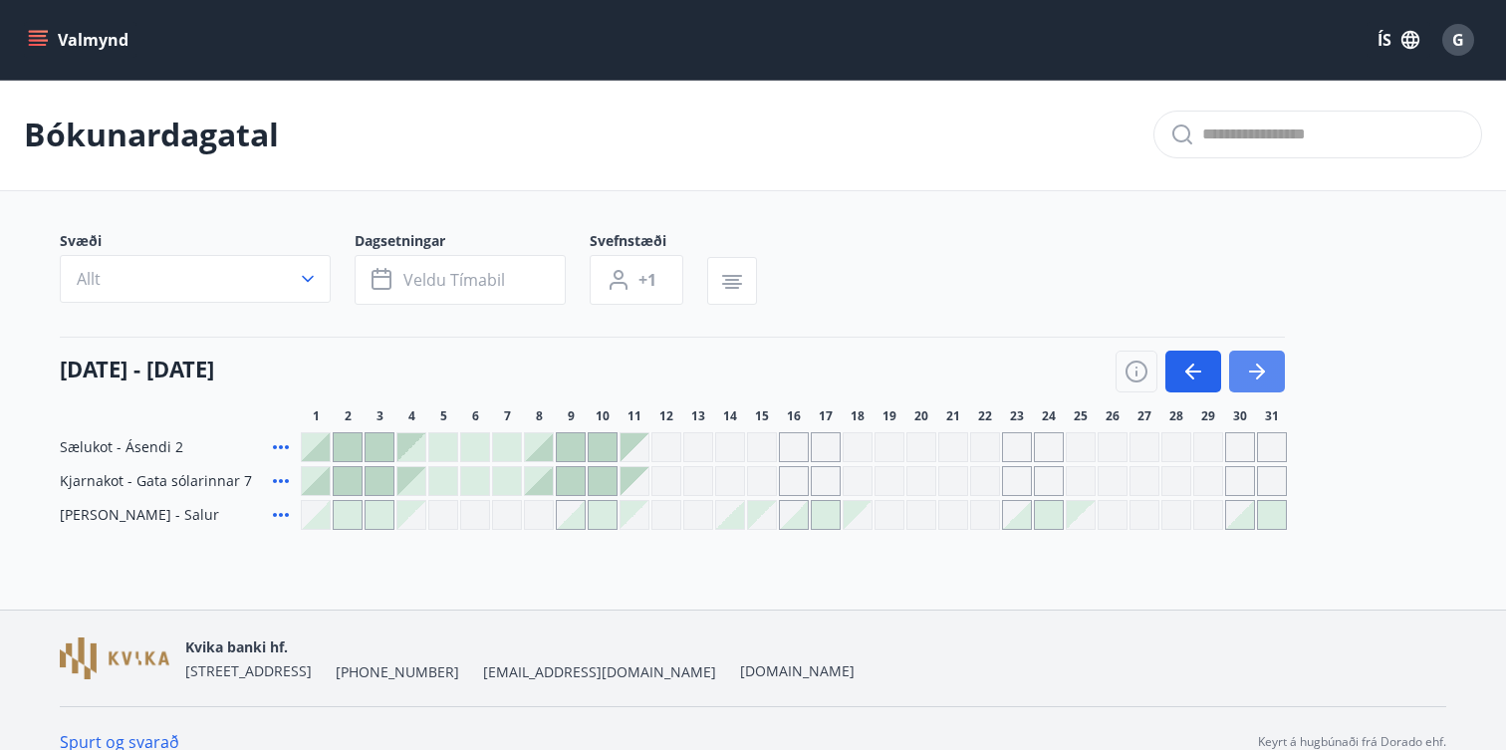
click at [1245, 378] on icon "button" at bounding box center [1257, 372] width 24 height 24
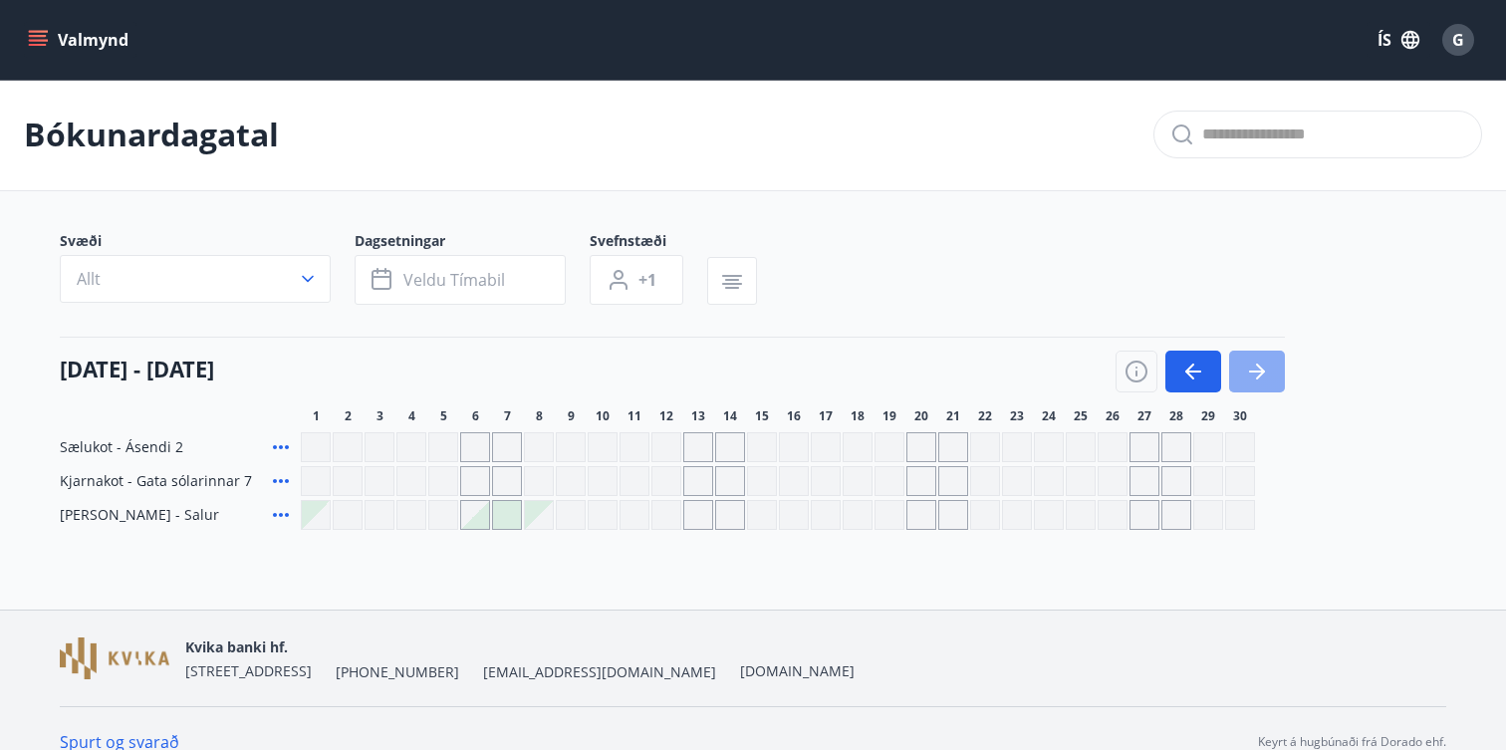
click at [1245, 378] on icon "button" at bounding box center [1257, 372] width 24 height 24
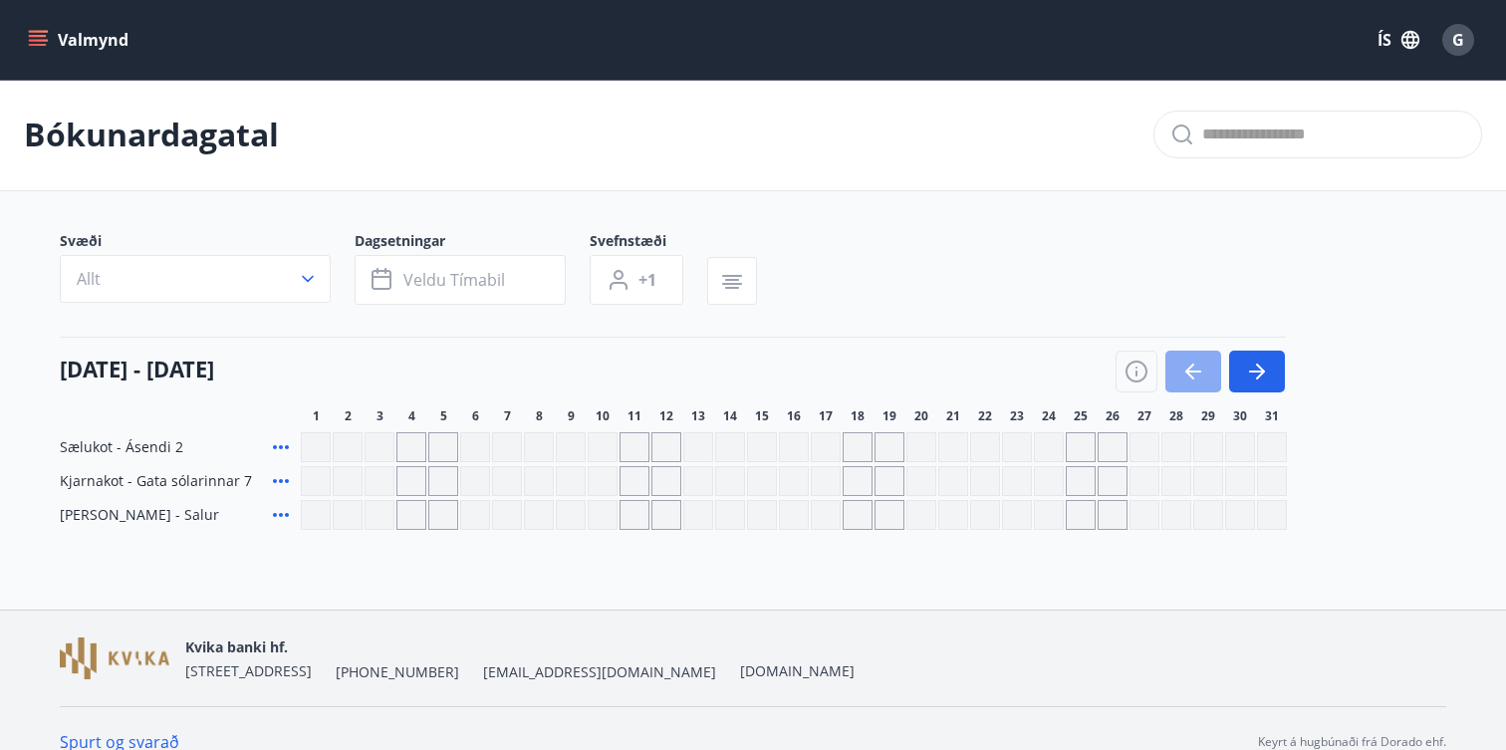
click at [1180, 377] on button "button" at bounding box center [1194, 372] width 56 height 42
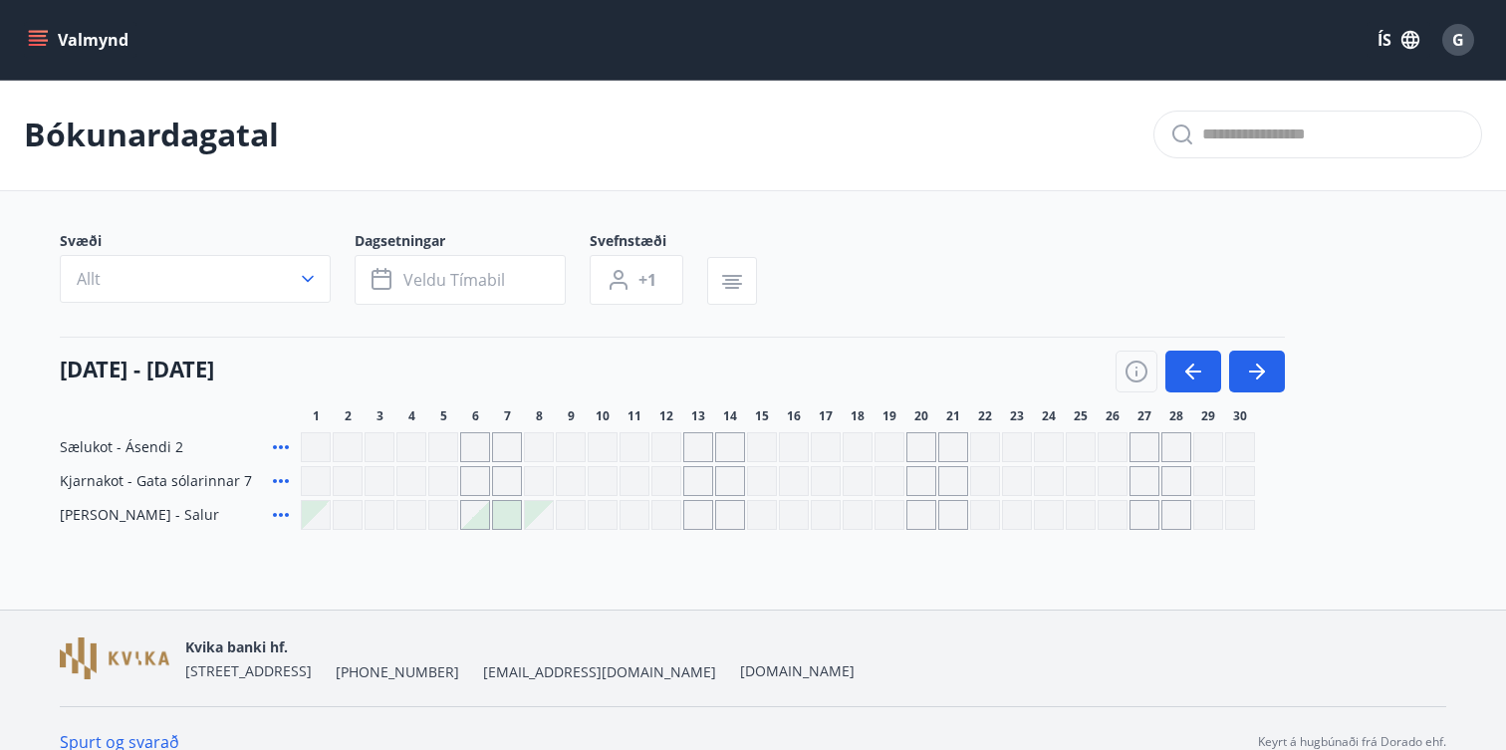
click at [509, 520] on div at bounding box center [507, 515] width 28 height 28
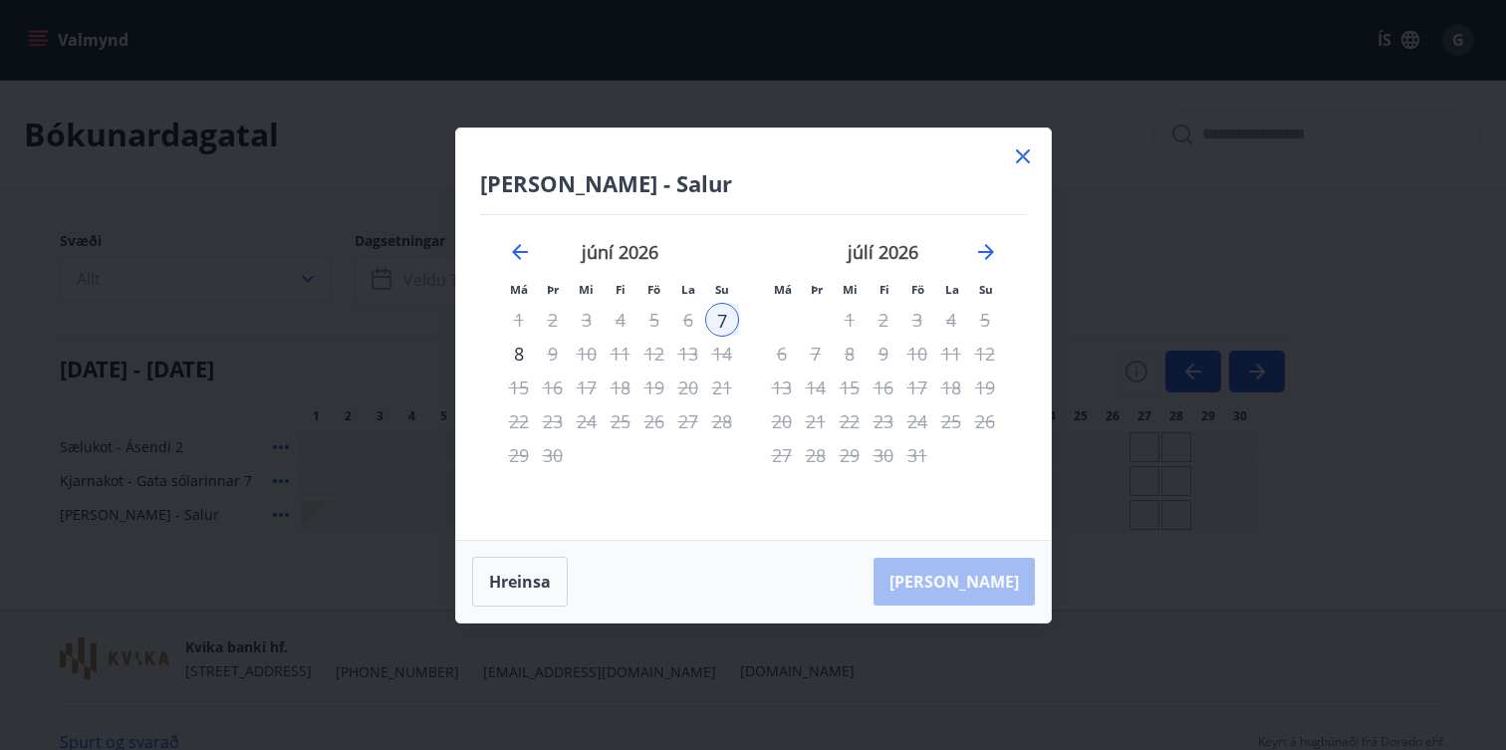
click at [724, 322] on div "7" at bounding box center [722, 320] width 34 height 34
click at [979, 569] on div "[PERSON_NAME]" at bounding box center [753, 582] width 595 height 82
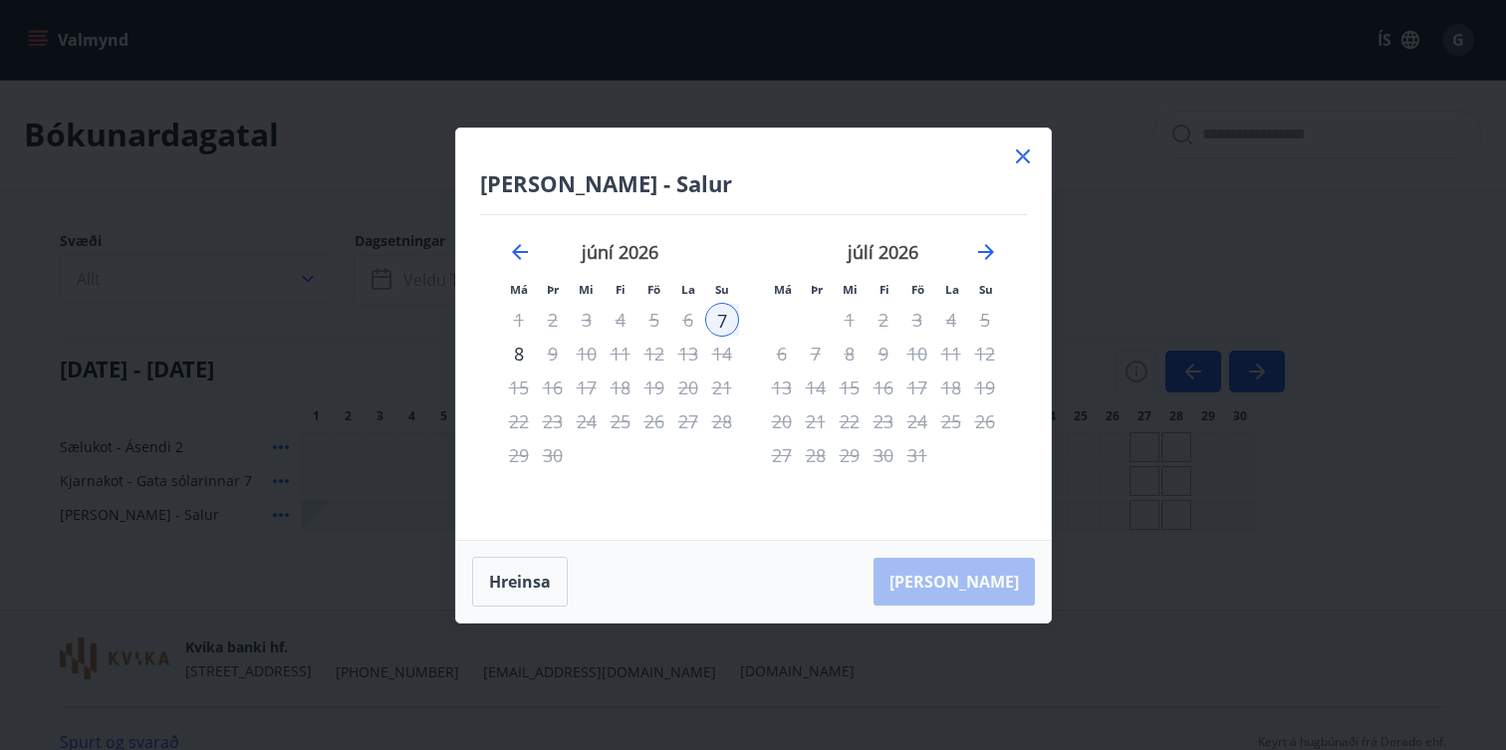
click at [718, 316] on div "7" at bounding box center [722, 320] width 34 height 34
click at [528, 579] on button "Hreinsa" at bounding box center [520, 582] width 96 height 50
click at [715, 315] on div "7" at bounding box center [722, 320] width 34 height 34
click at [988, 594] on div "Hreinsa Taka Frá" at bounding box center [753, 582] width 595 height 82
drag, startPoint x: 453, startPoint y: 584, endPoint x: 468, endPoint y: 584, distance: 14.9
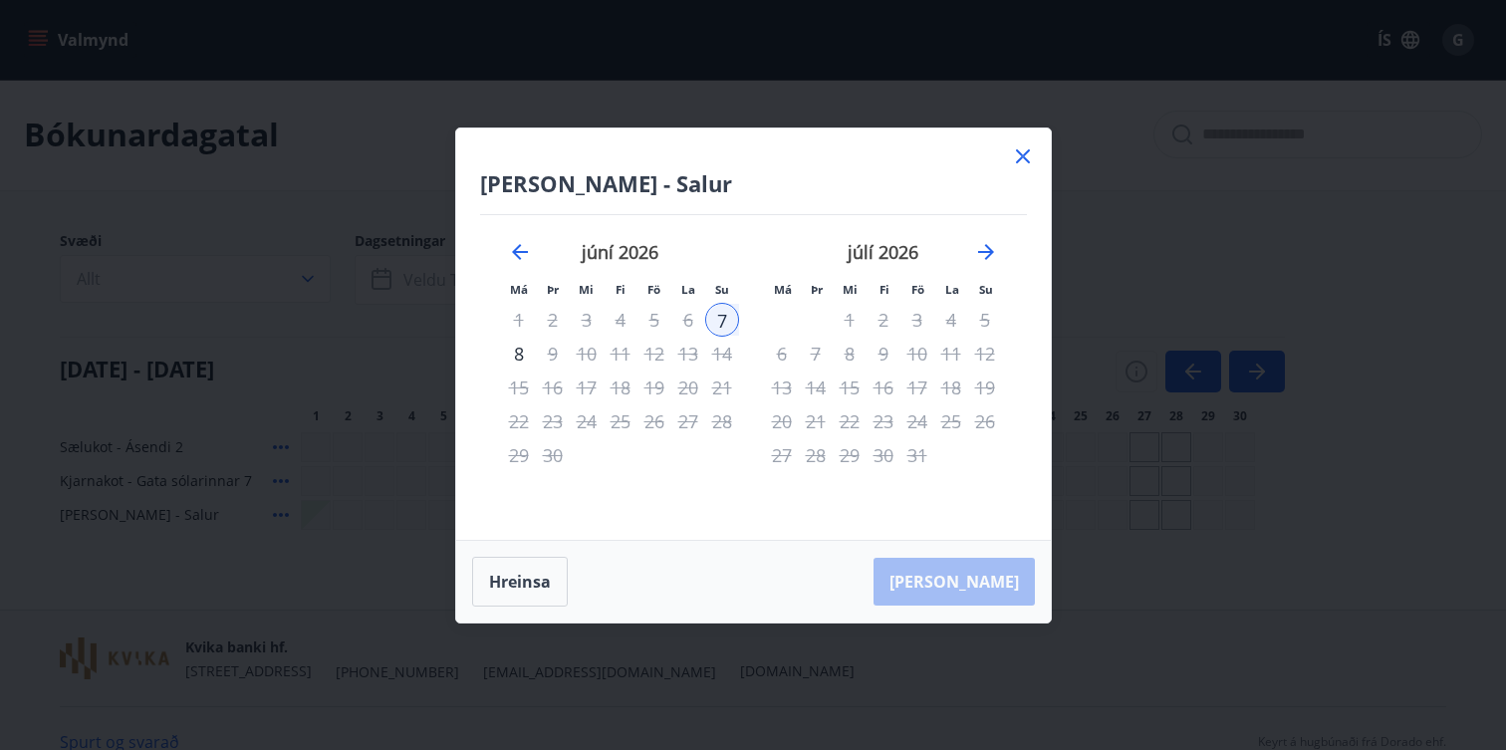
click at [455, 584] on div "Iða - Salur Má Þr Mi Fi Fö La Su Má Þr Mi Fi Fö La Su maí 2026 1 2 3 4 5 6 7 8 …" at bounding box center [753, 375] width 1506 height 750
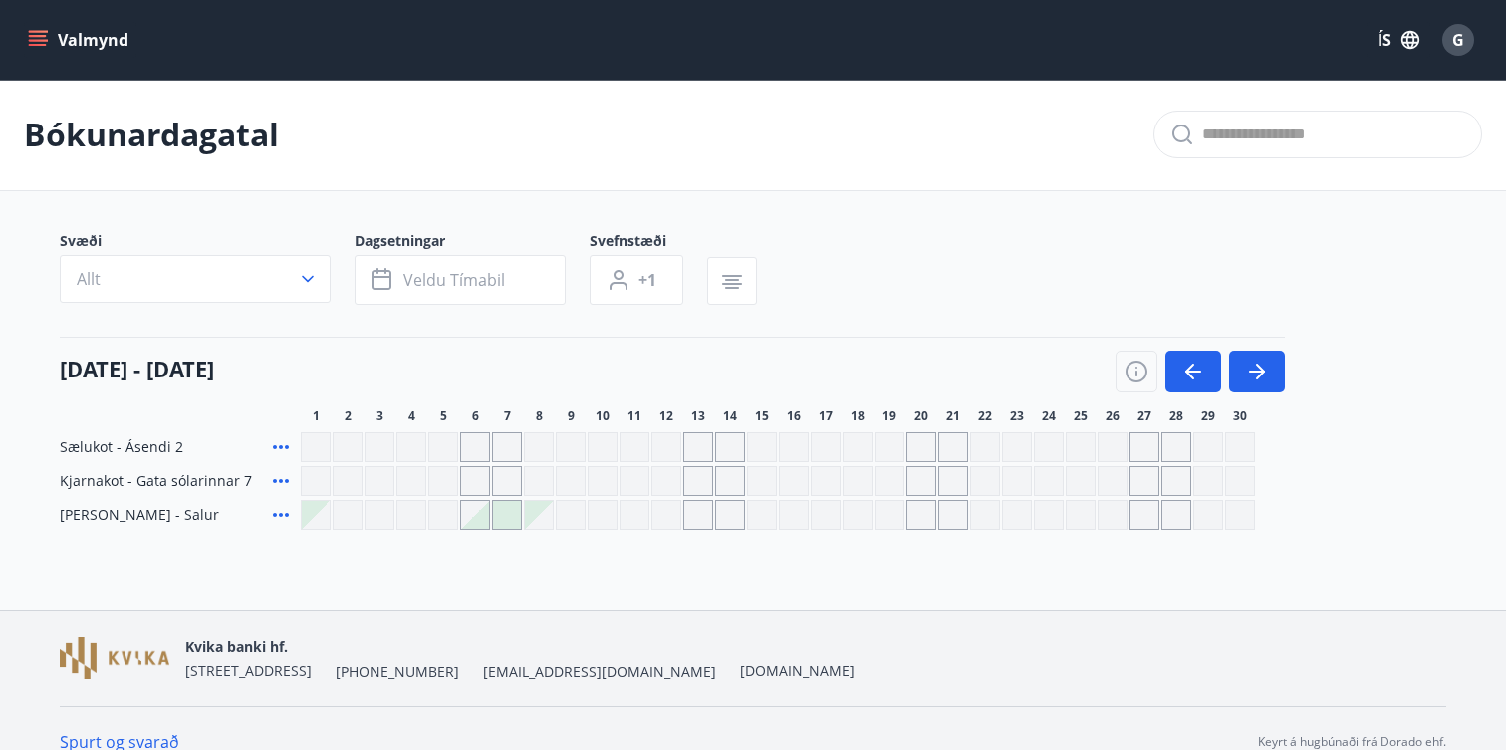
click at [497, 587] on div "Bókunardagatal Svæði Allt Dagsetningar Veldu tímabil Svefnstæði +1 01 júní - 30…" at bounding box center [753, 344] width 1506 height 531
click at [29, 31] on icon "menu" at bounding box center [40, 32] width 22 height 2
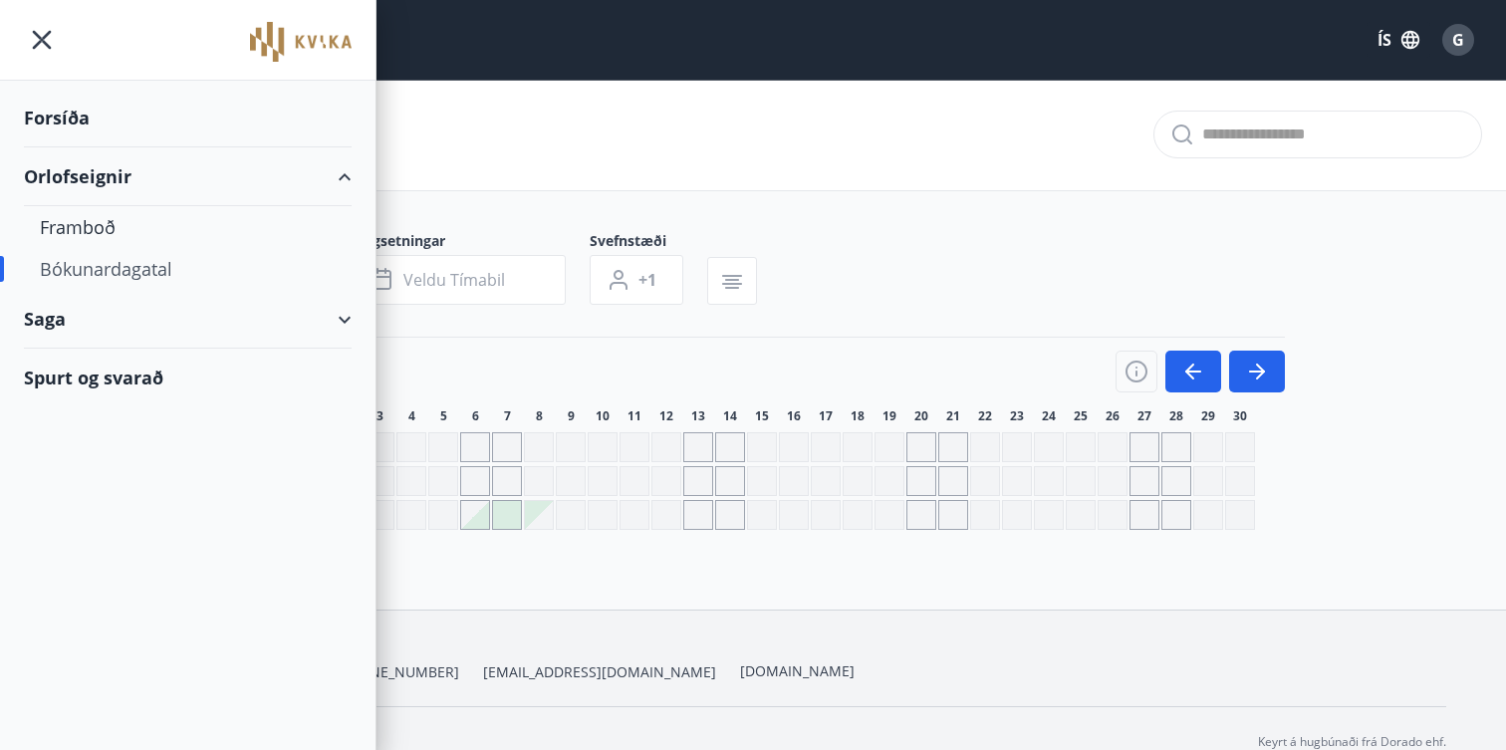
click at [136, 372] on div "Spurt og svarað" at bounding box center [188, 378] width 328 height 58
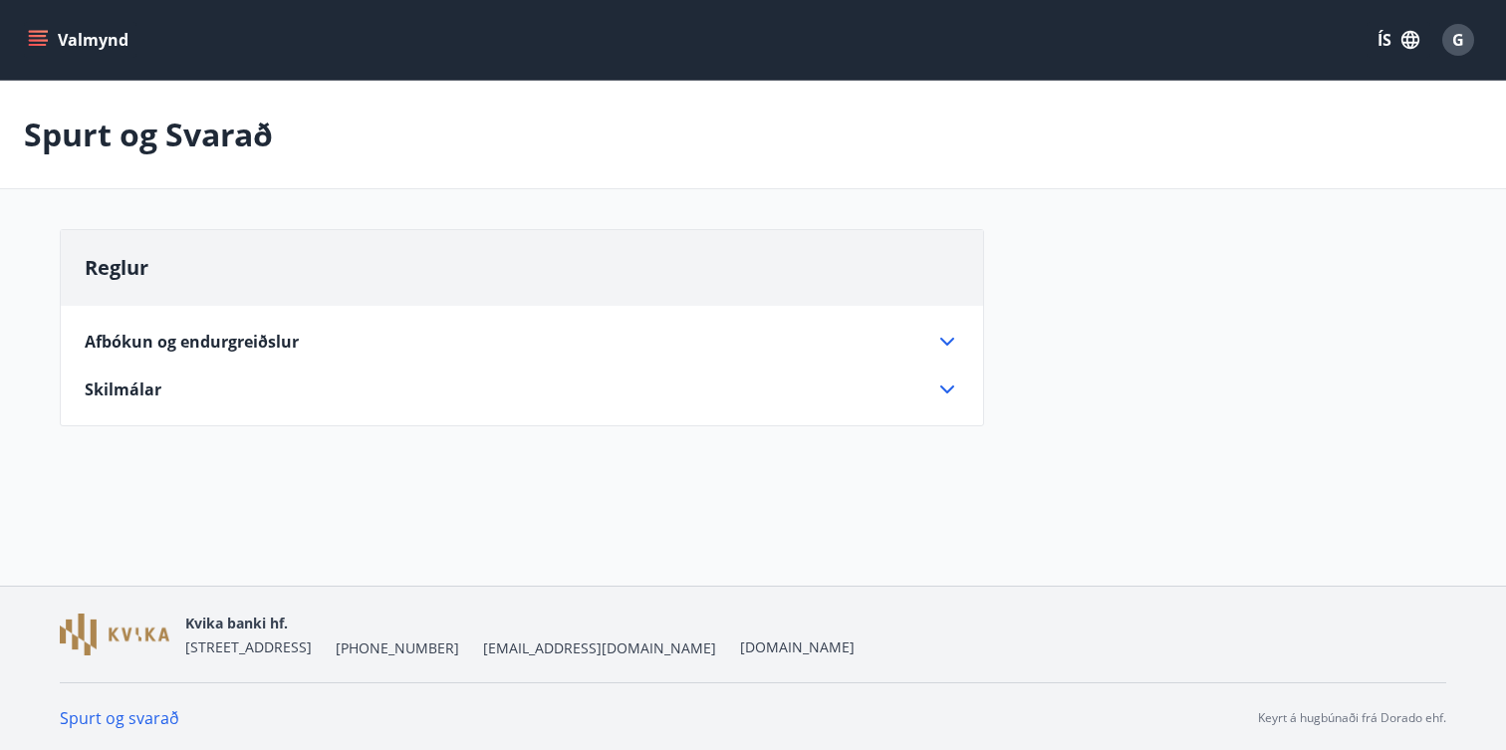
click at [44, 39] on icon "menu" at bounding box center [38, 40] width 20 height 20
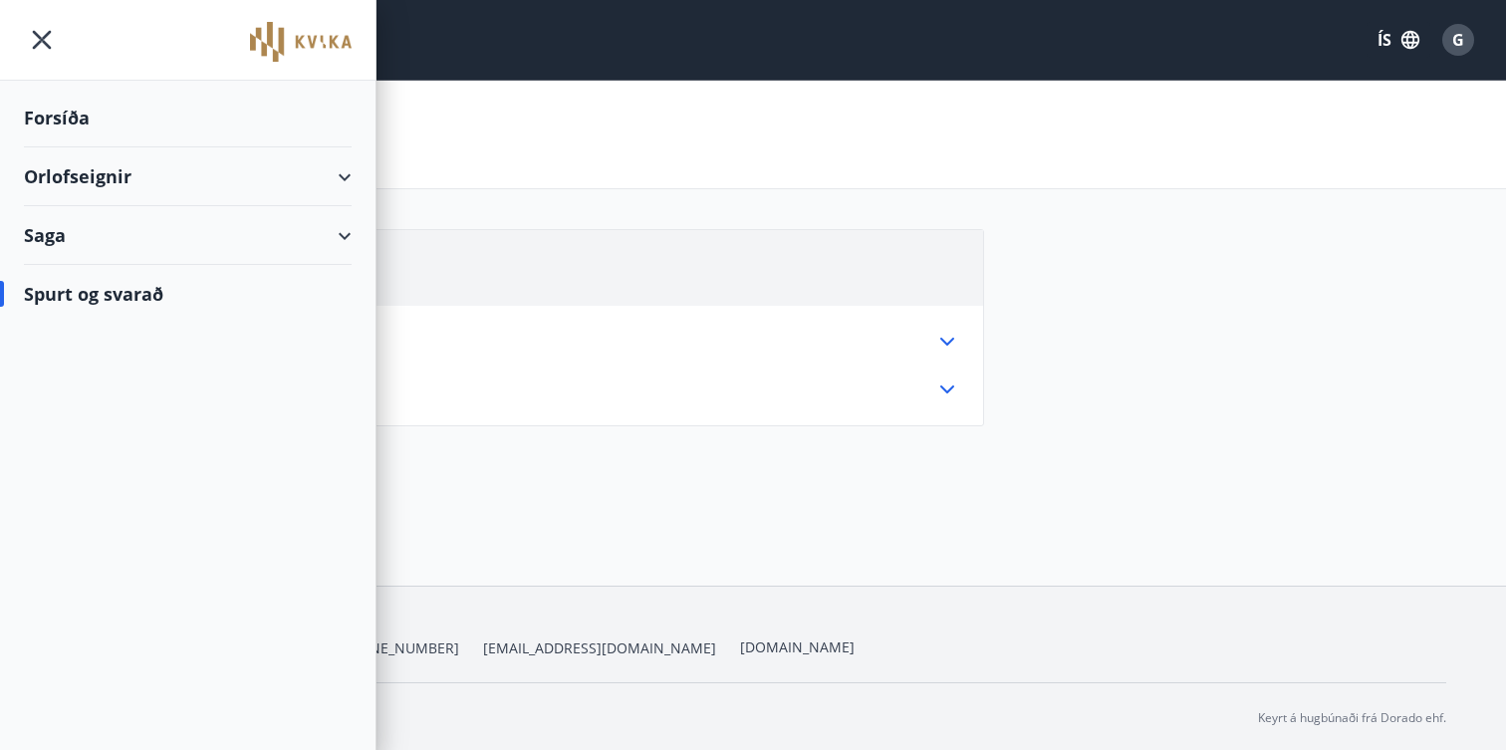
click at [94, 172] on div "Orlofseignir" at bounding box center [188, 176] width 328 height 59
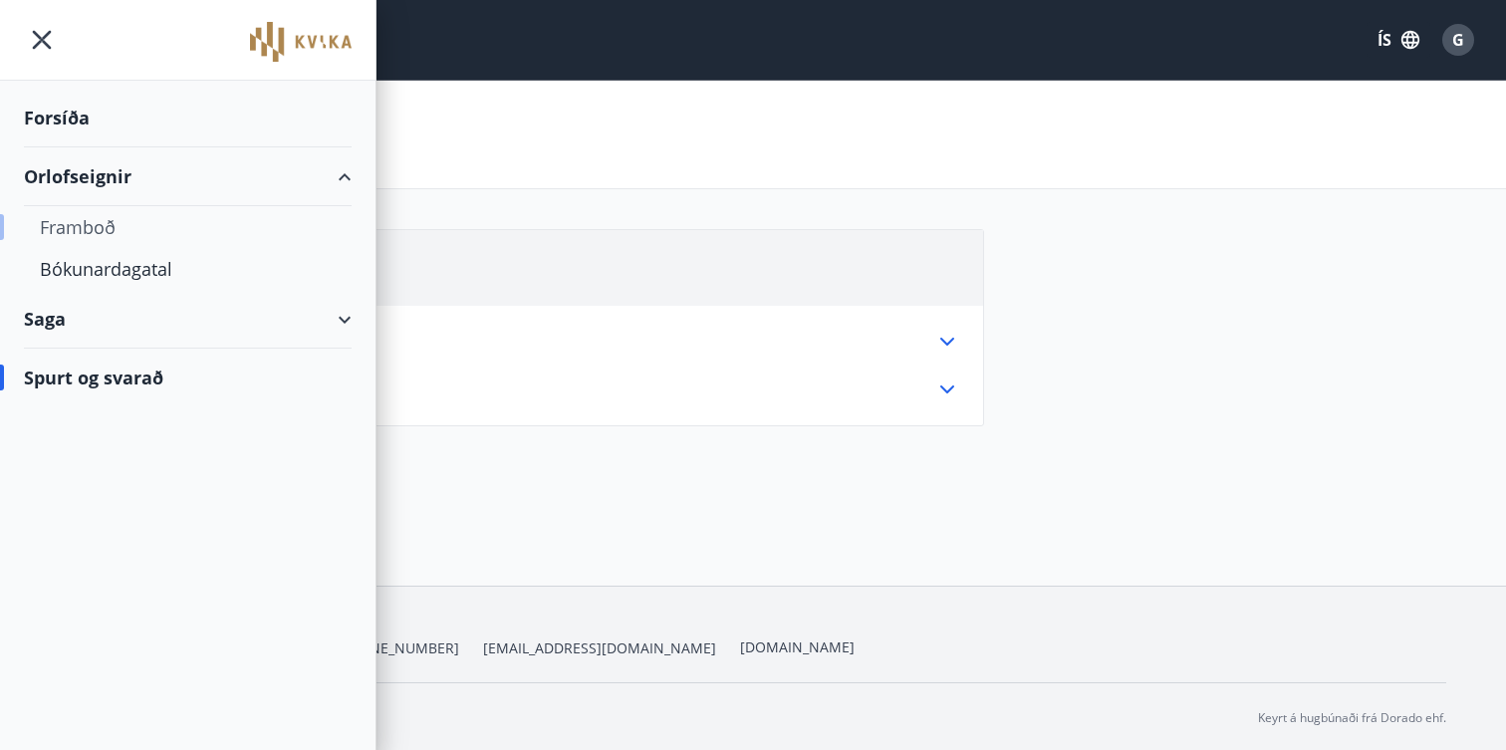
click at [95, 229] on div "Framboð" at bounding box center [188, 227] width 296 height 42
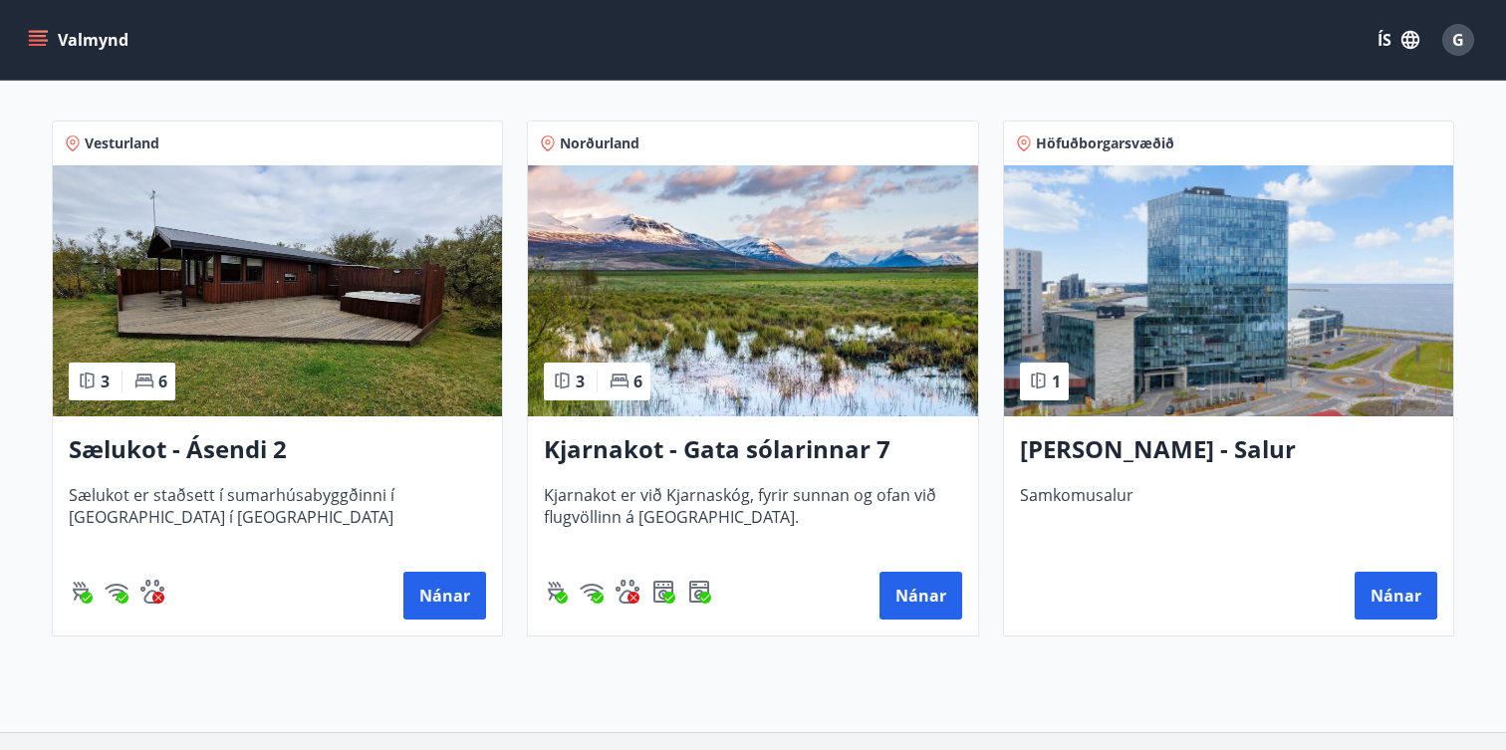
scroll to position [350, 0]
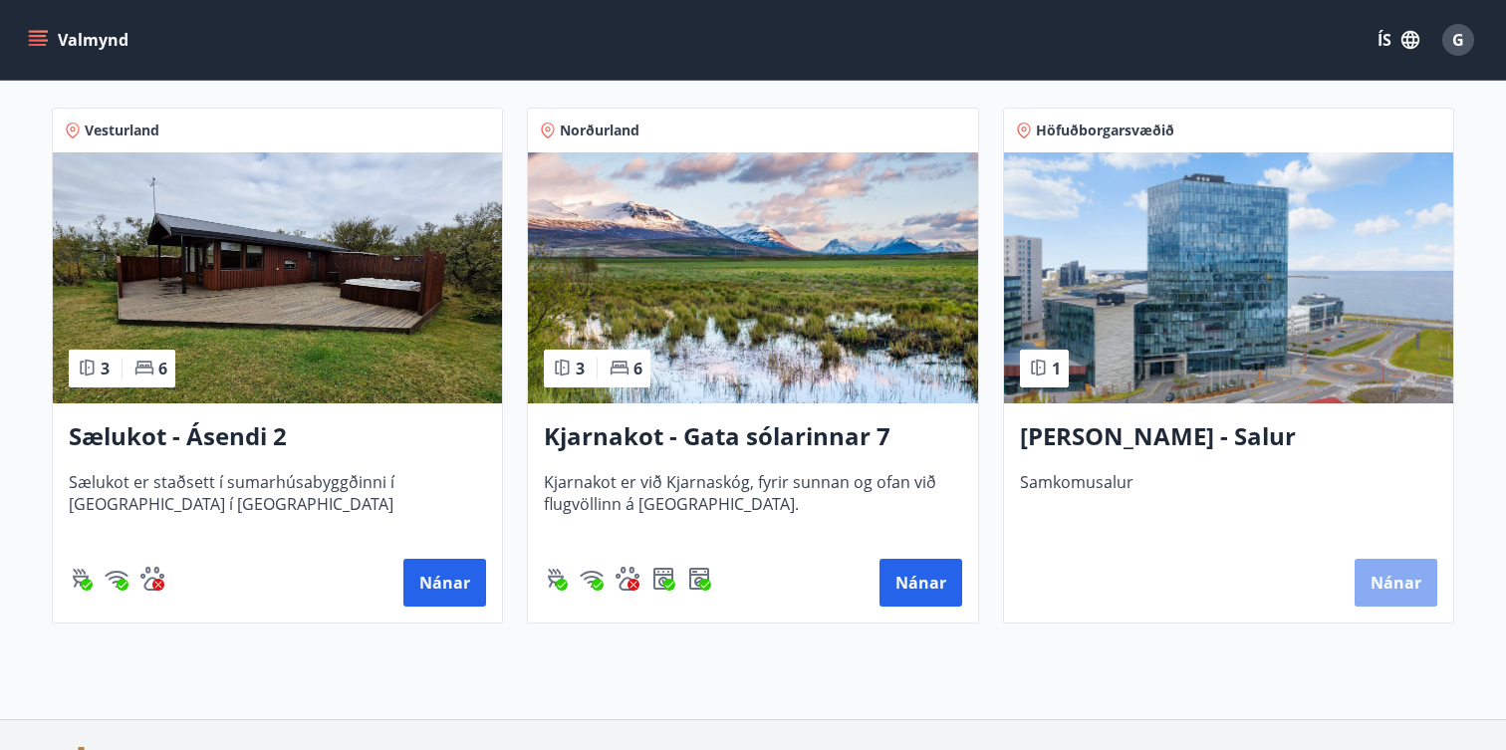
click at [1384, 585] on button "Nánar" at bounding box center [1396, 583] width 83 height 48
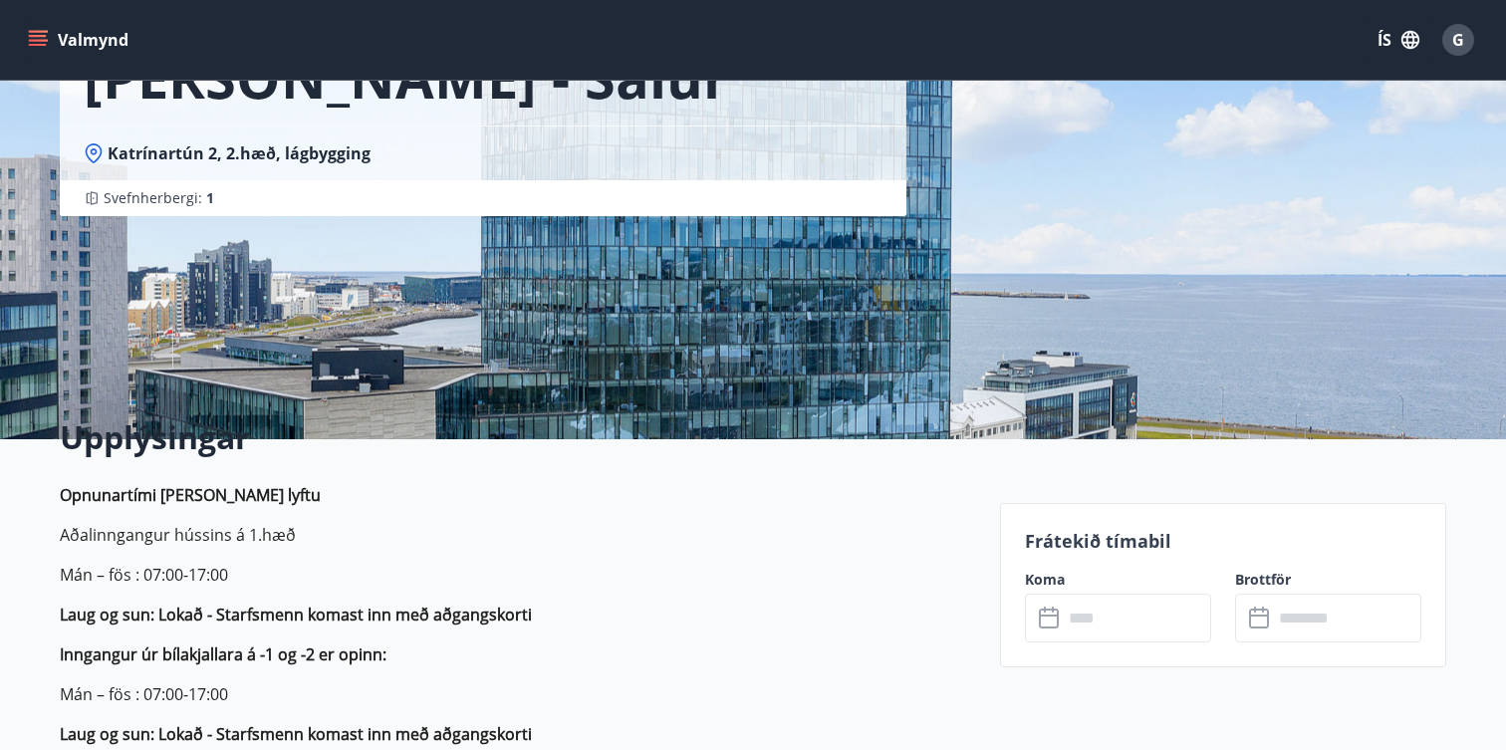
scroll to position [172, 0]
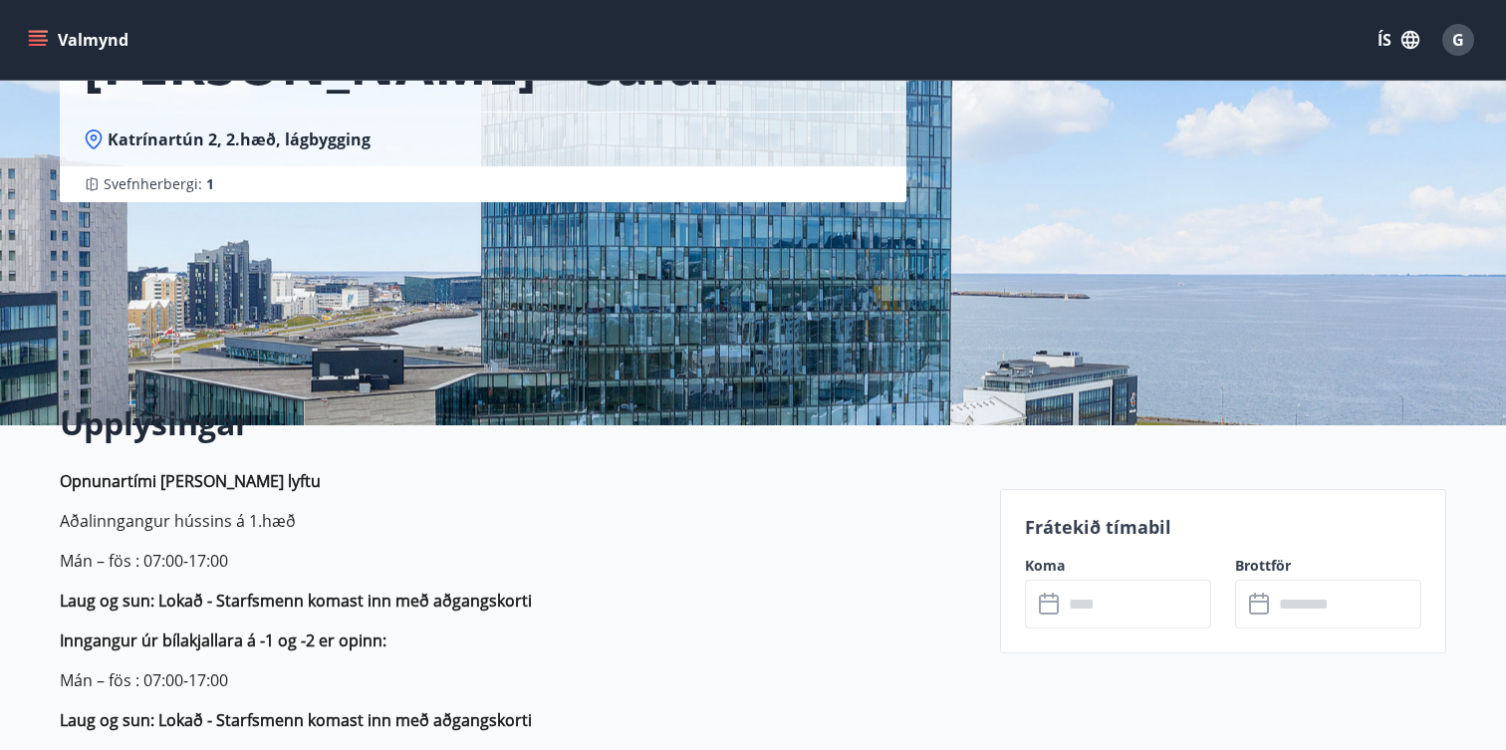
click at [1145, 592] on input "text" at bounding box center [1137, 604] width 148 height 49
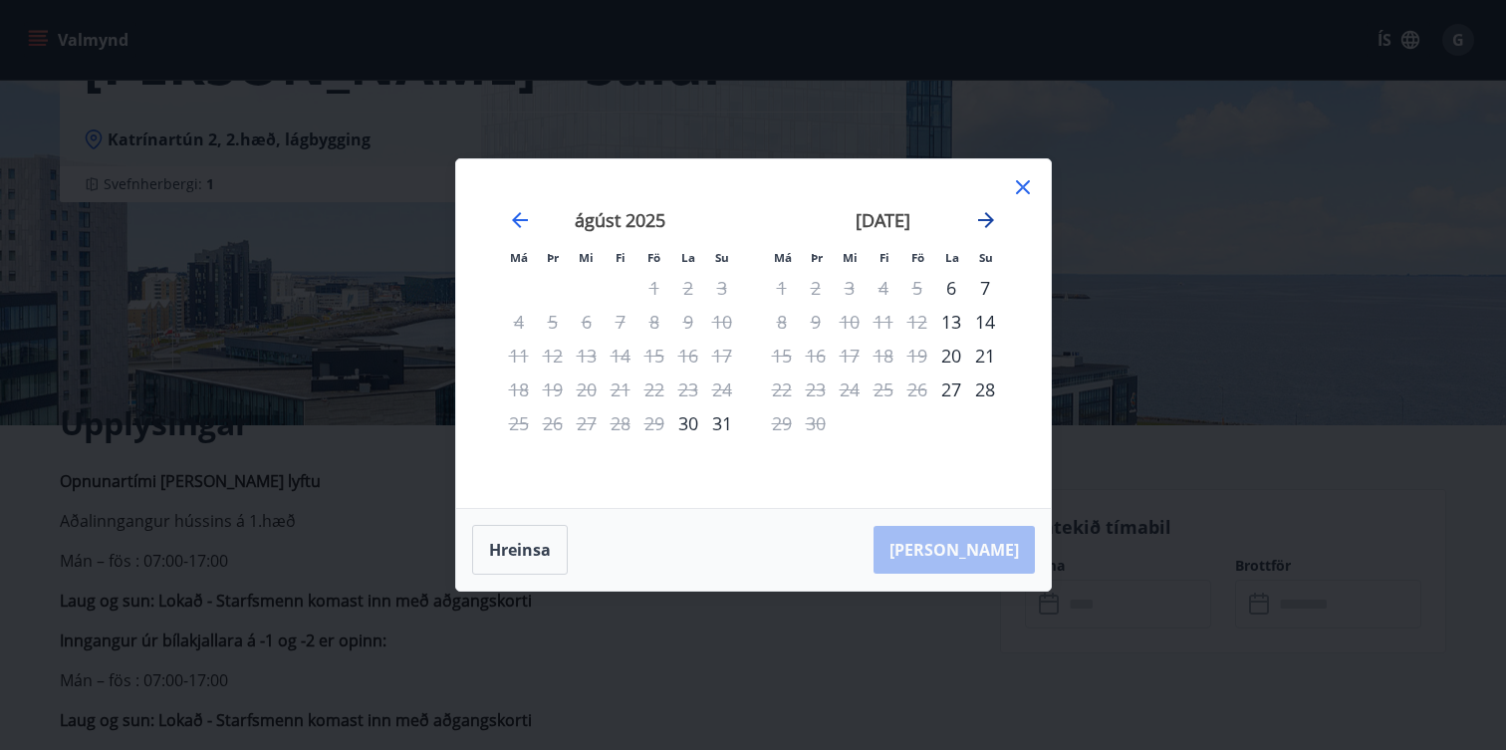
click at [988, 219] on icon "Move forward to switch to the next month." at bounding box center [986, 220] width 24 height 24
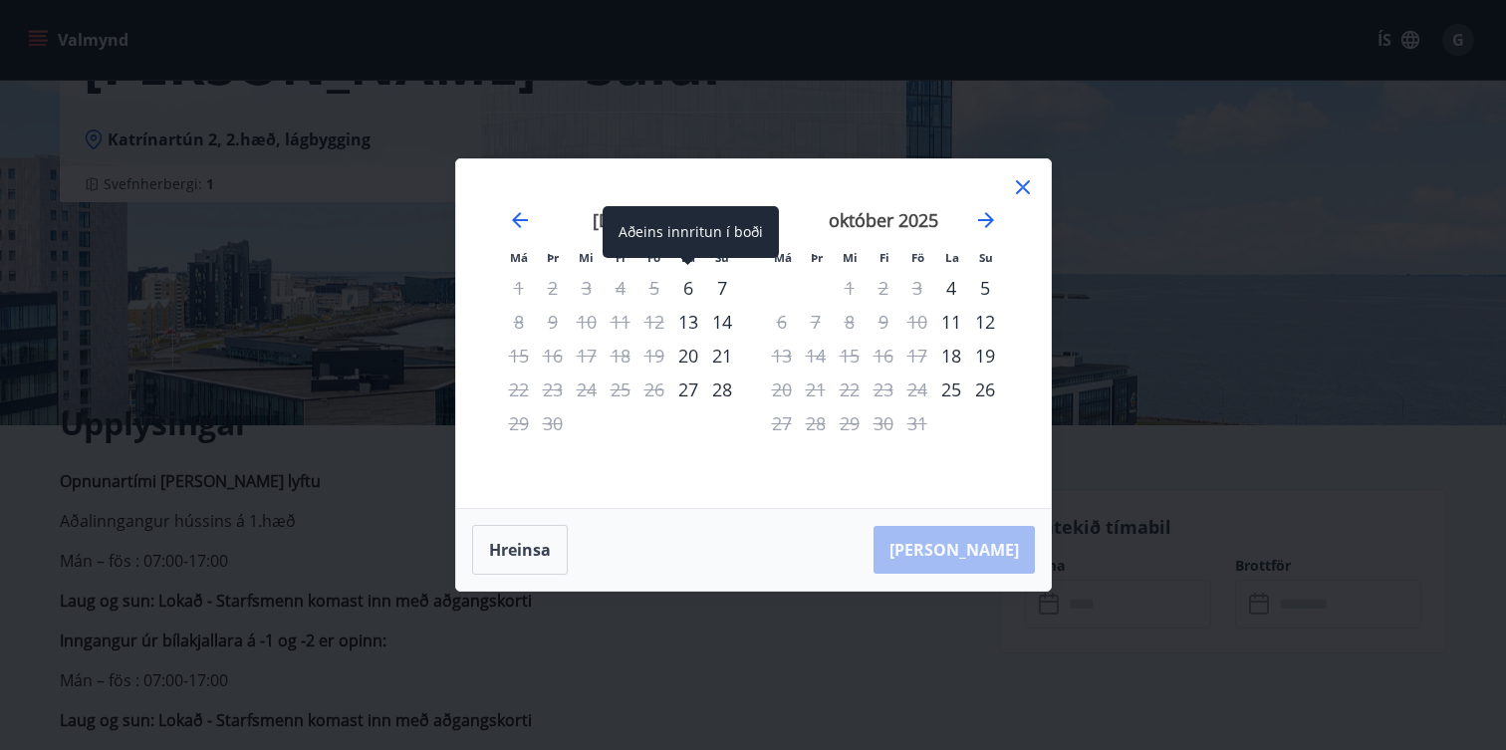
click at [681, 287] on div "6" at bounding box center [688, 288] width 34 height 34
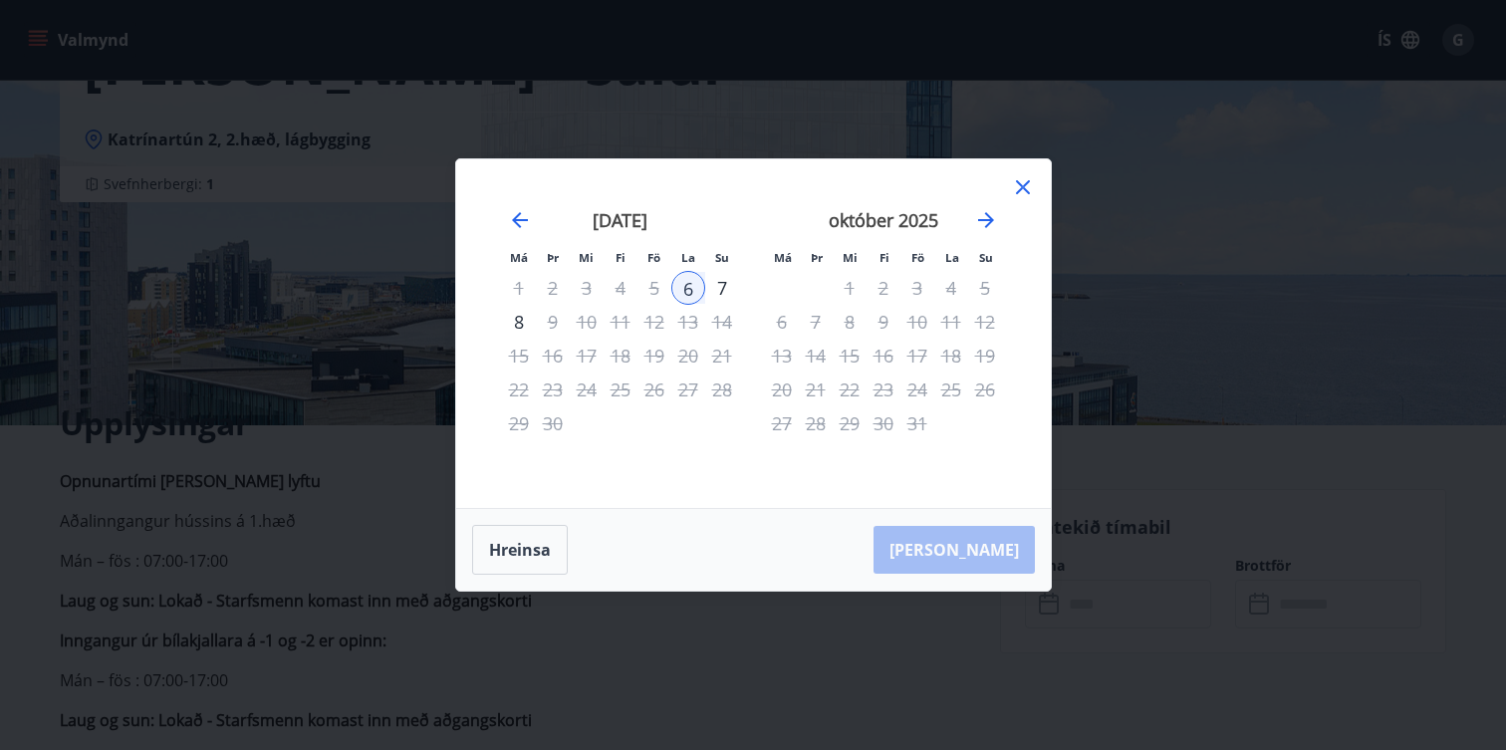
click at [717, 287] on div "7" at bounding box center [722, 288] width 34 height 34
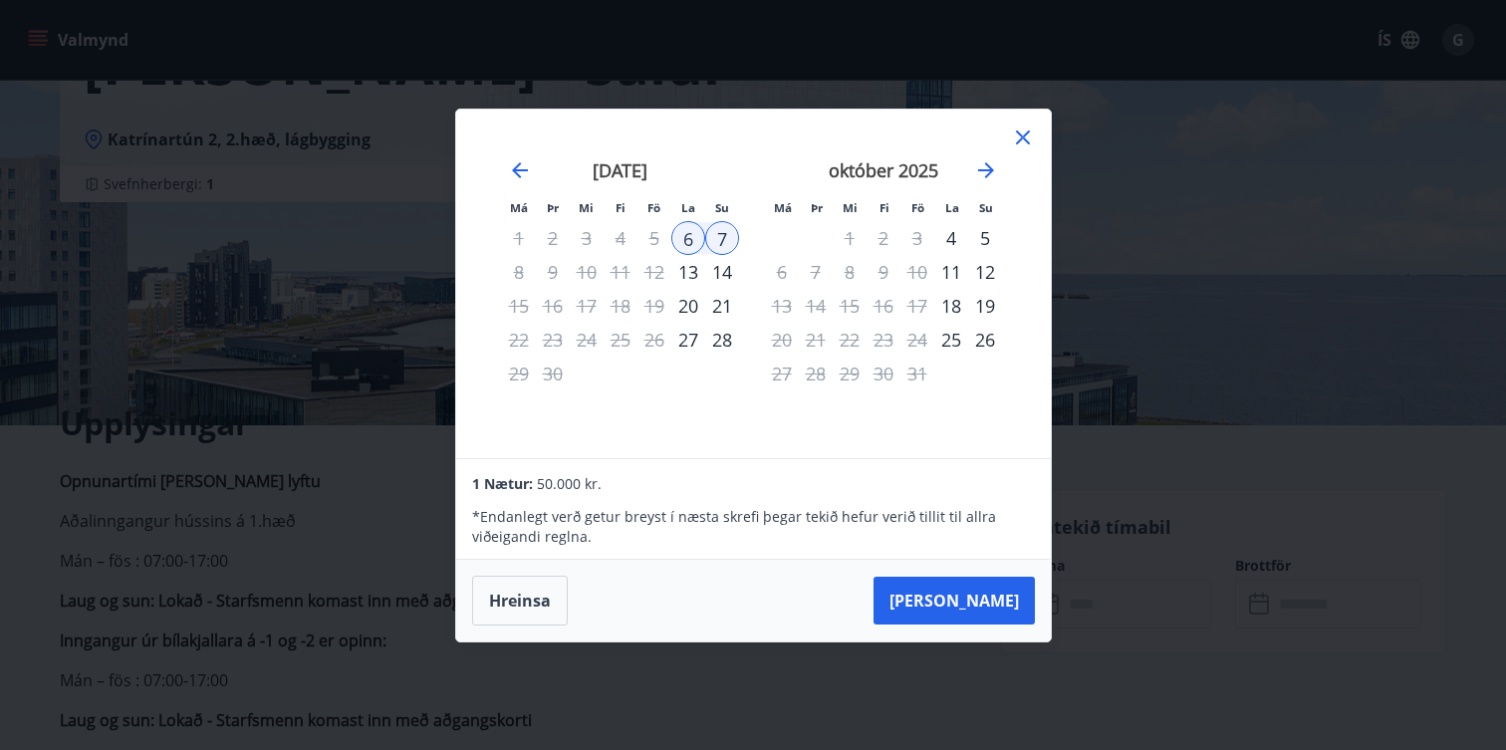
click at [1032, 140] on icon at bounding box center [1023, 138] width 24 height 24
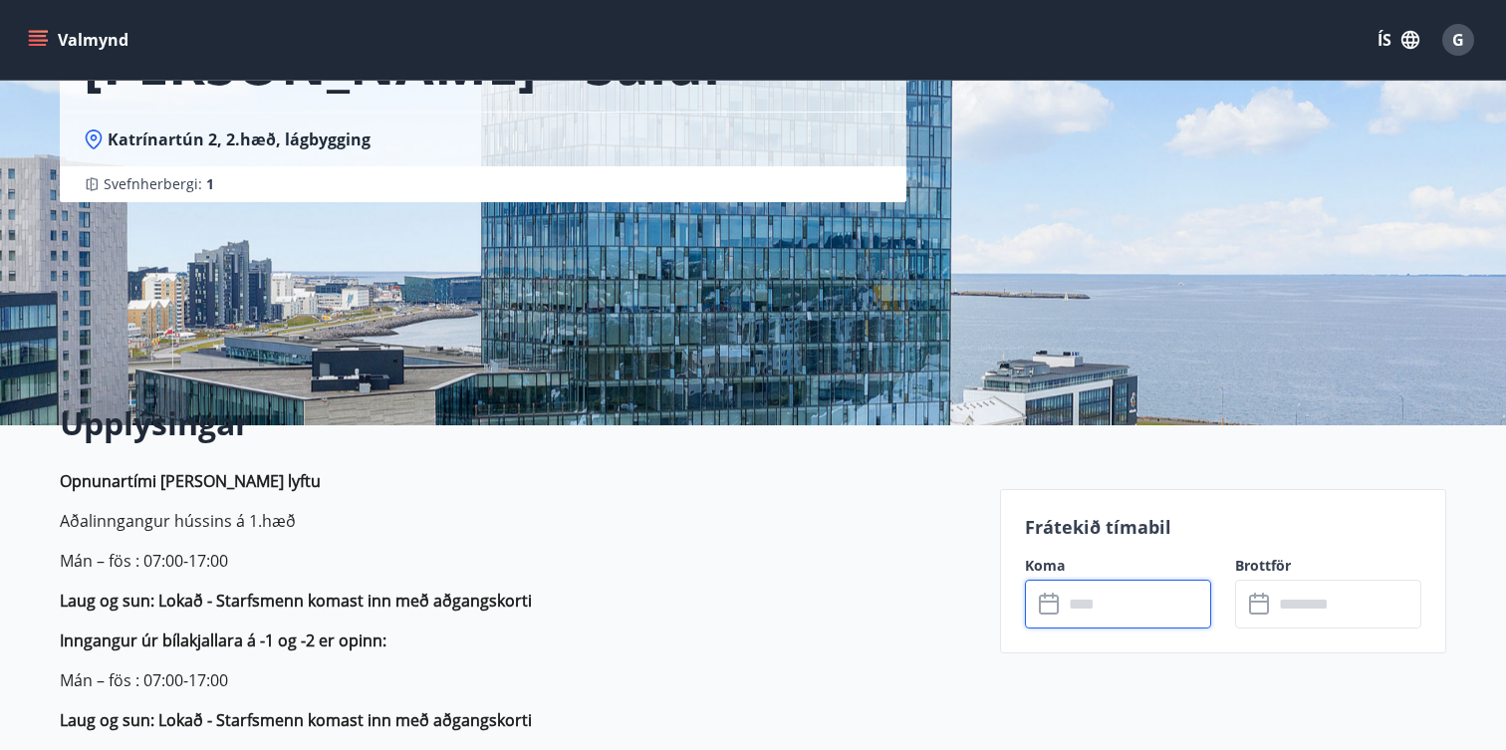
click at [1105, 606] on input "text" at bounding box center [1137, 604] width 148 height 49
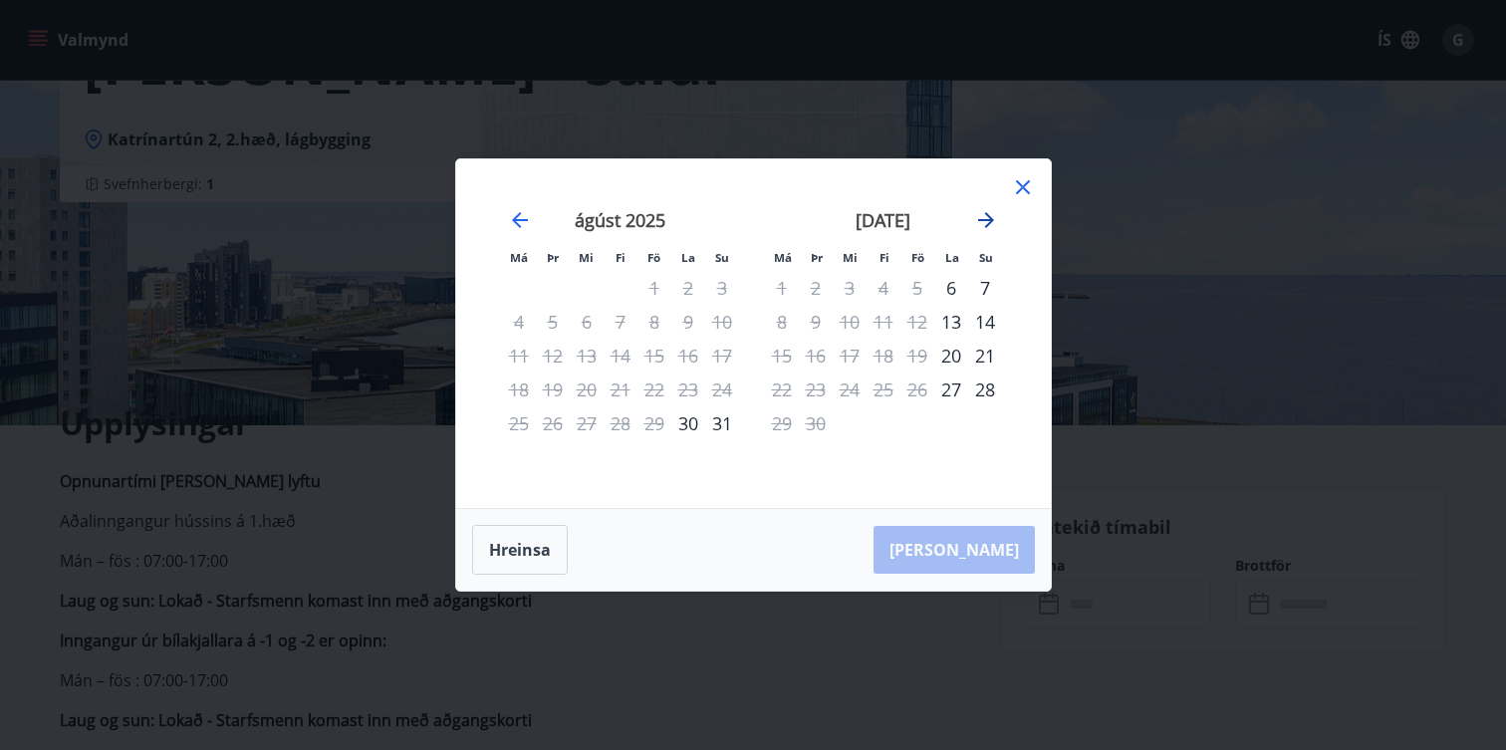
click at [990, 219] on icon "Move forward to switch to the next month." at bounding box center [986, 220] width 16 height 16
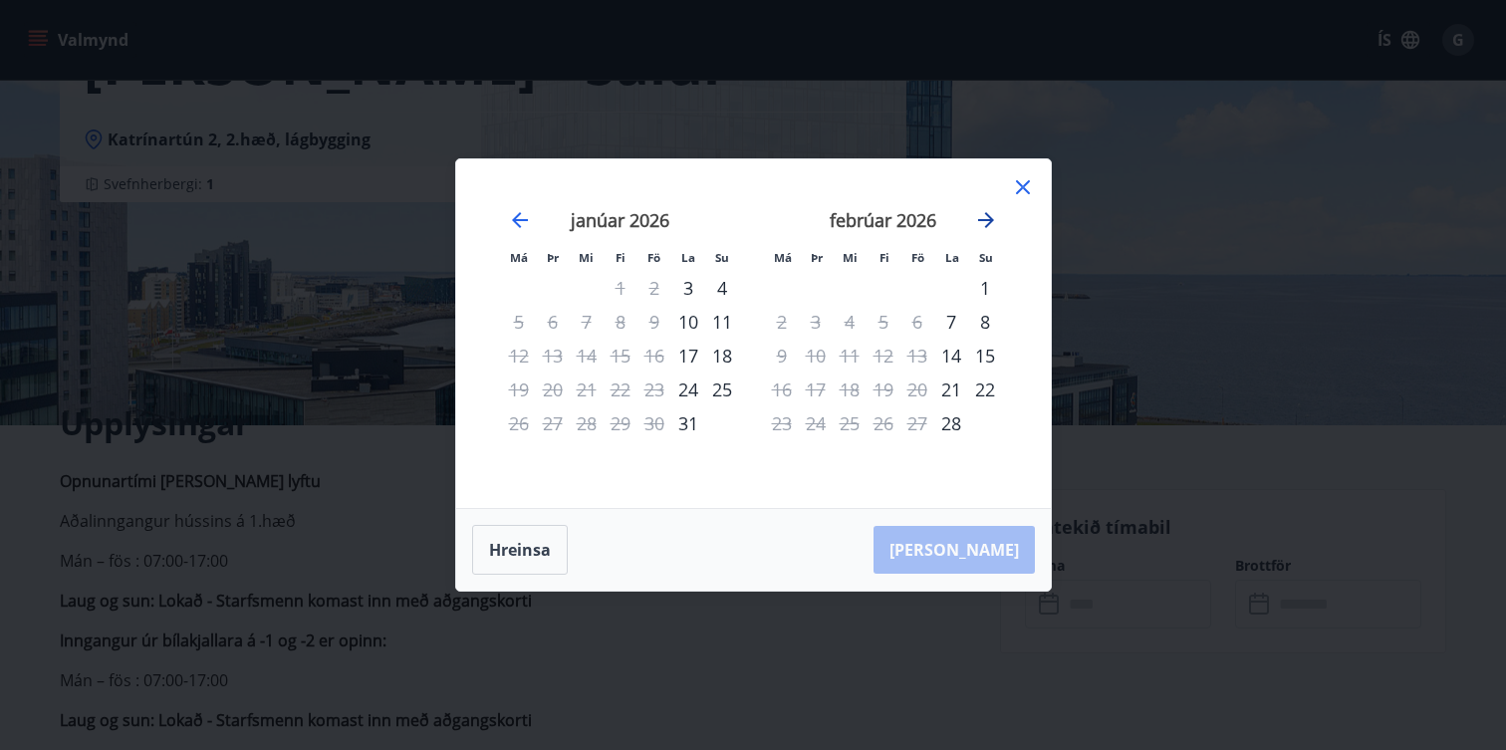
click at [990, 219] on icon "Move forward to switch to the next month." at bounding box center [986, 220] width 16 height 16
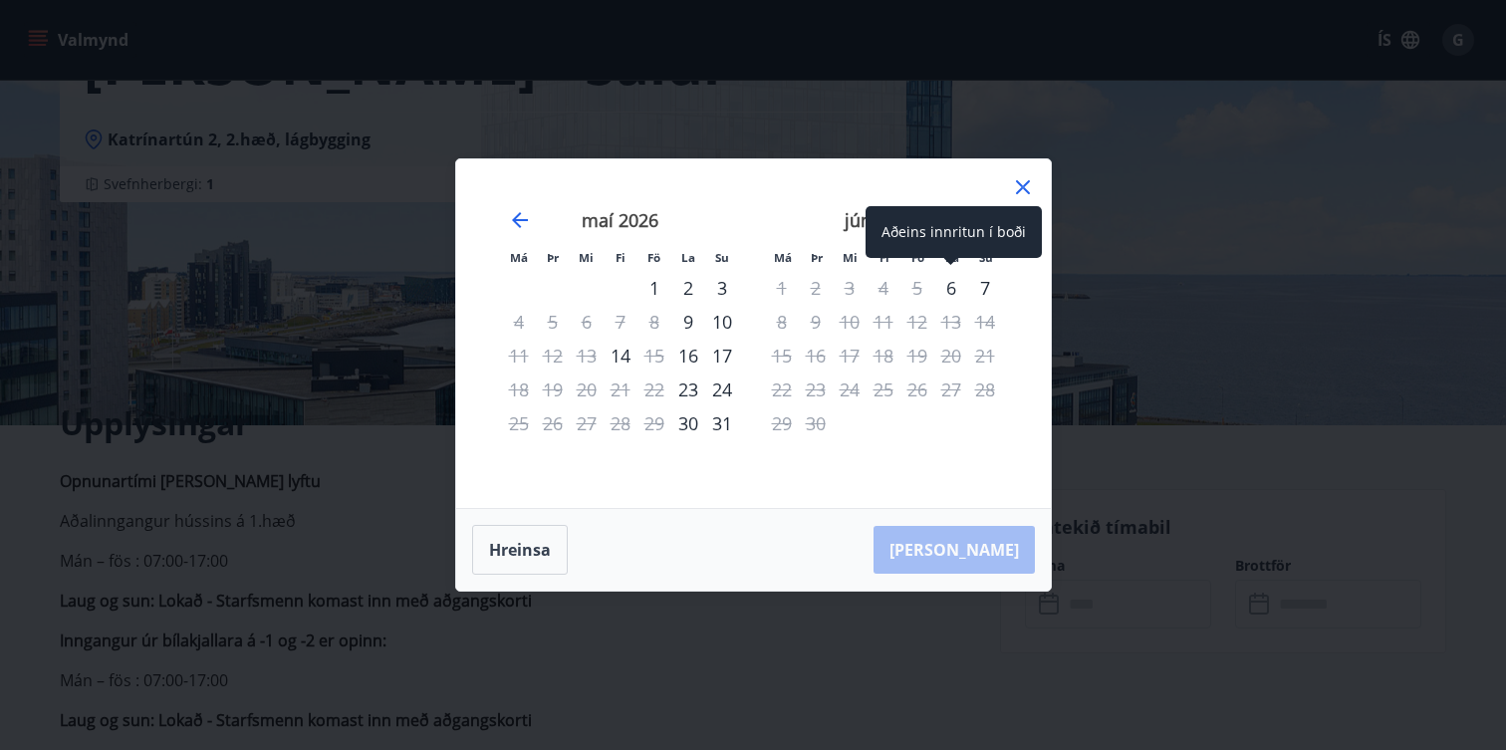
click at [944, 288] on div "6" at bounding box center [951, 288] width 34 height 34
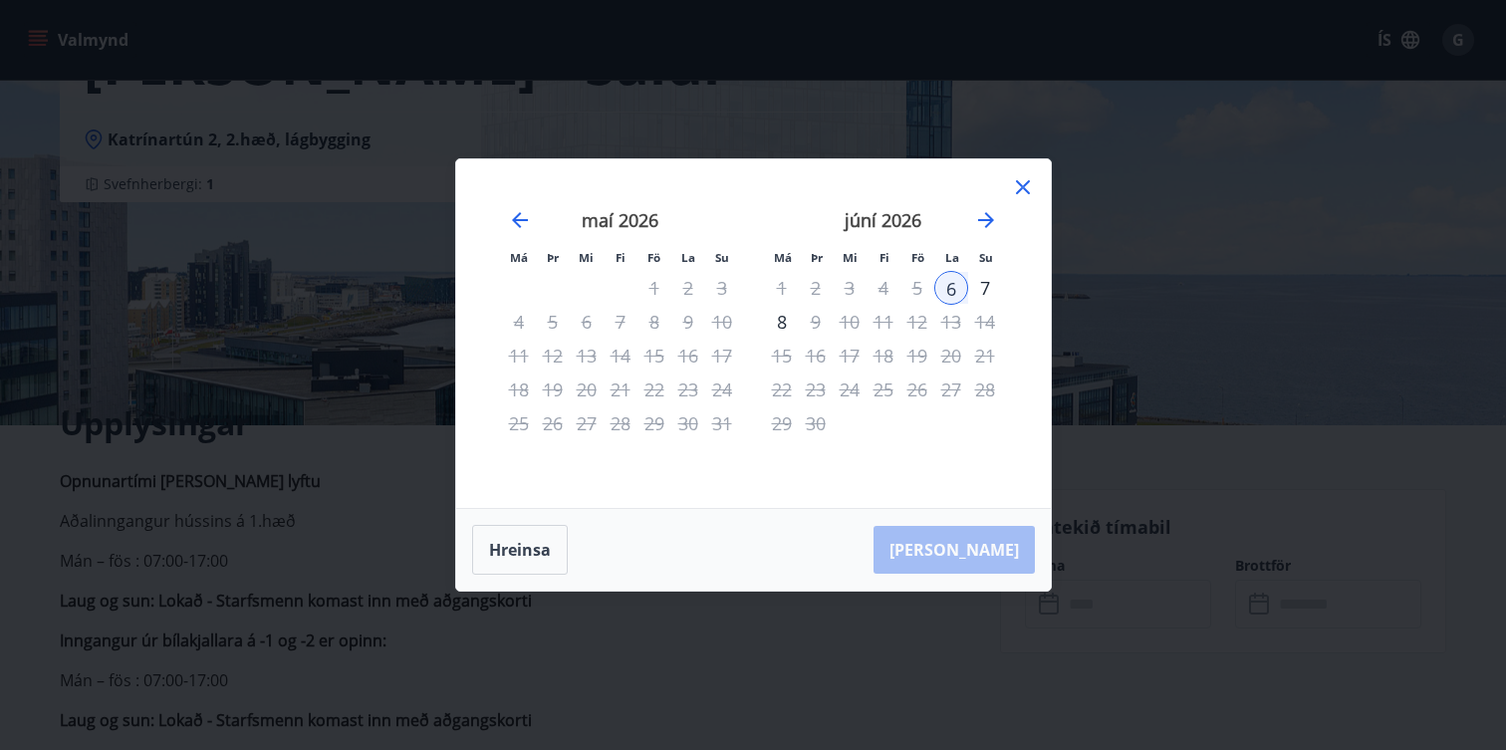
click at [980, 291] on div "7" at bounding box center [985, 288] width 34 height 34
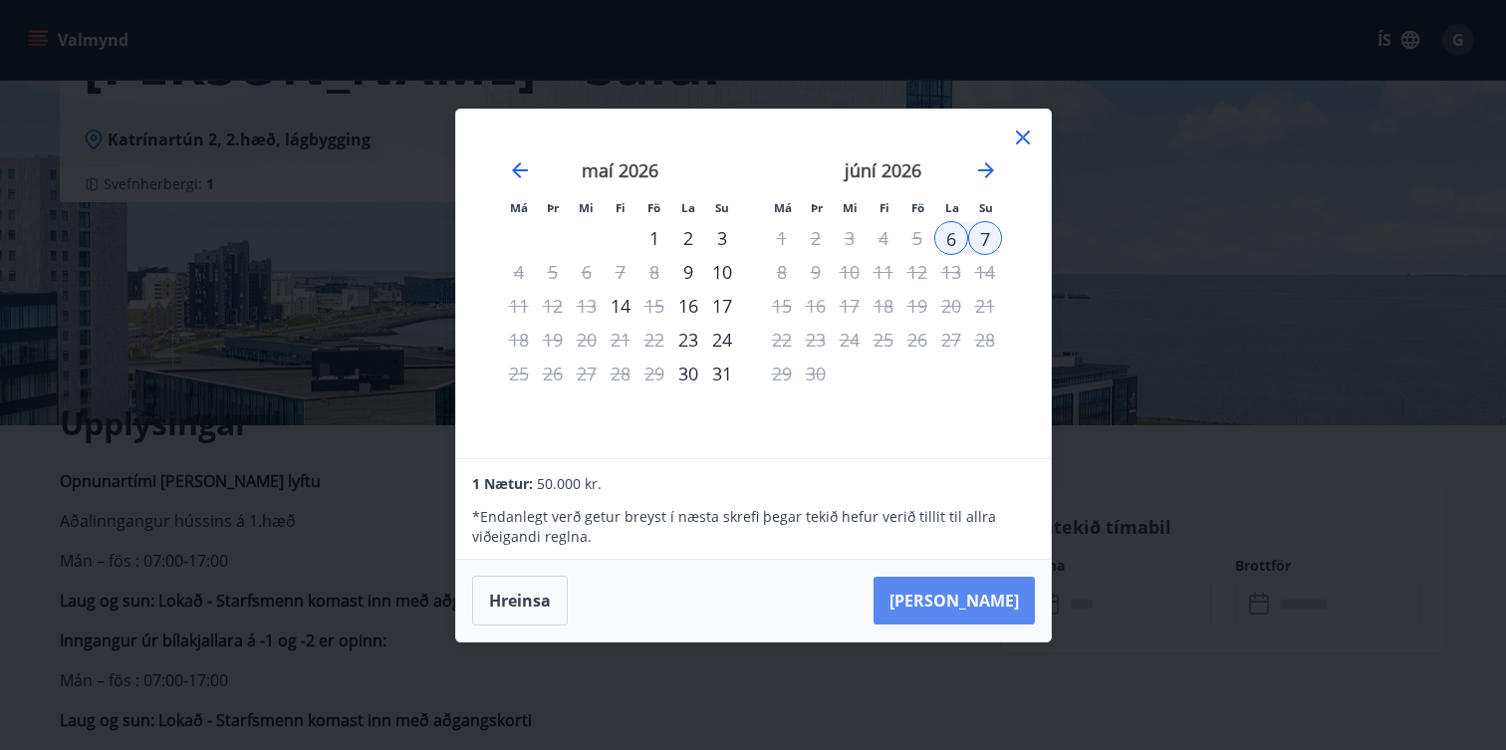
click at [992, 598] on button "Taka Frá" at bounding box center [954, 601] width 161 height 48
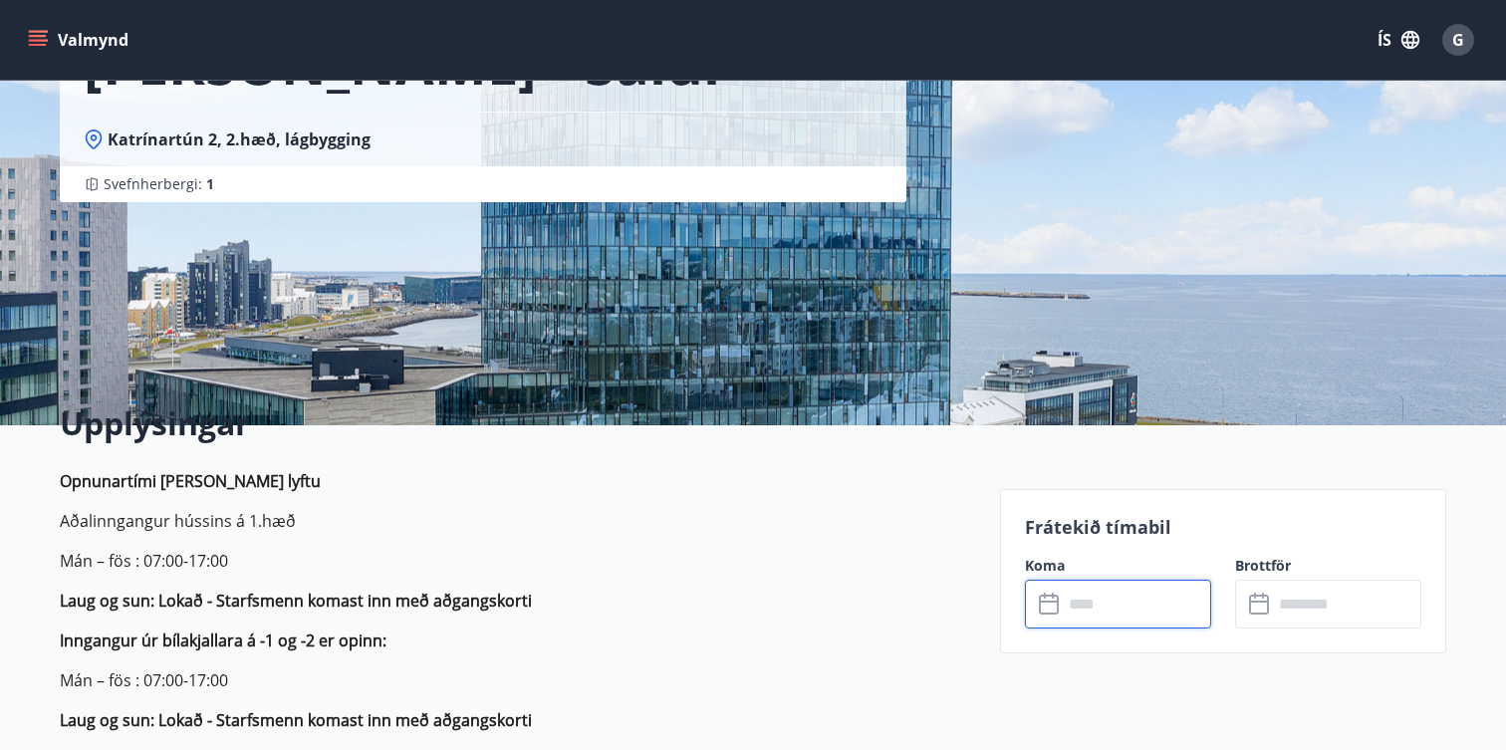
type input "******"
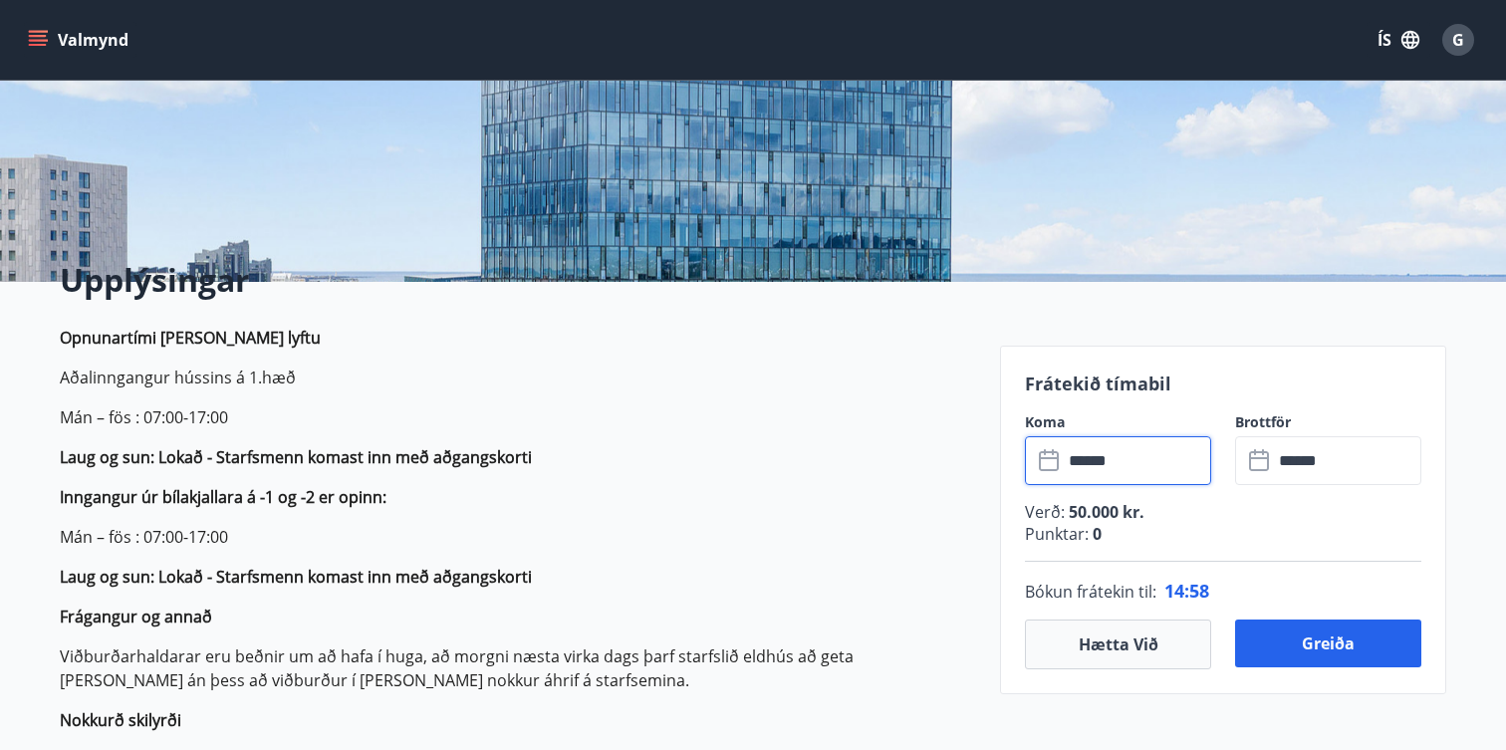
scroll to position [318, 0]
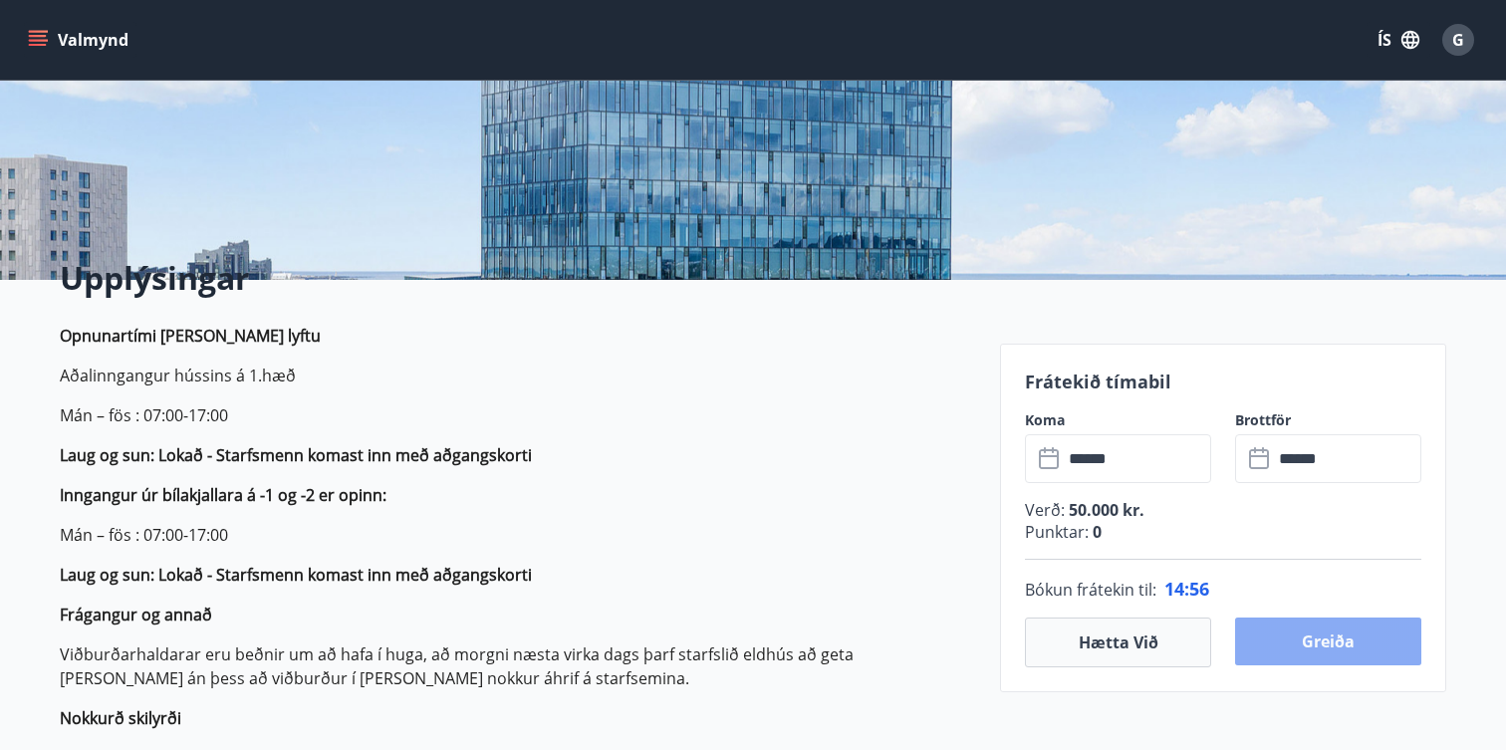
click at [1315, 651] on button "Greiða" at bounding box center [1328, 642] width 186 height 48
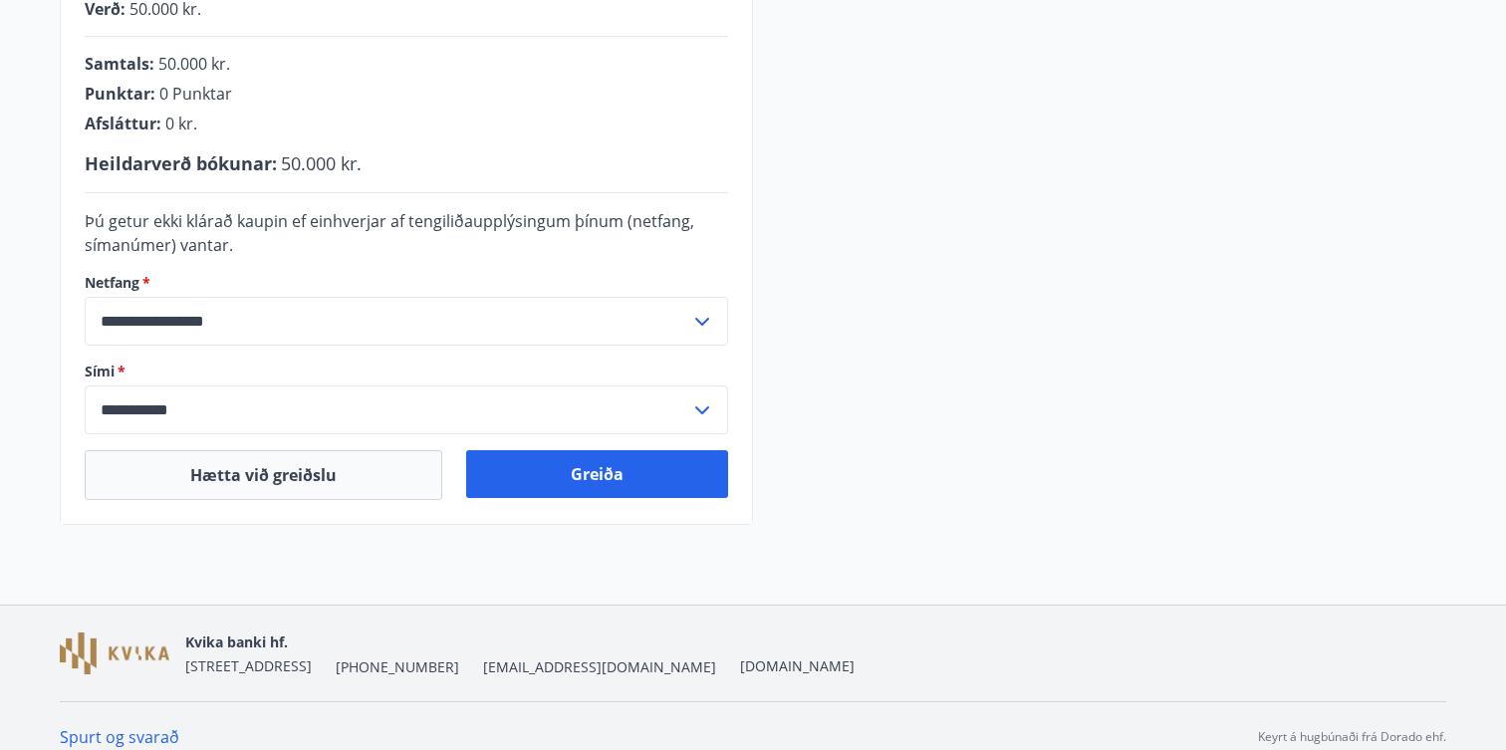
scroll to position [567, 0]
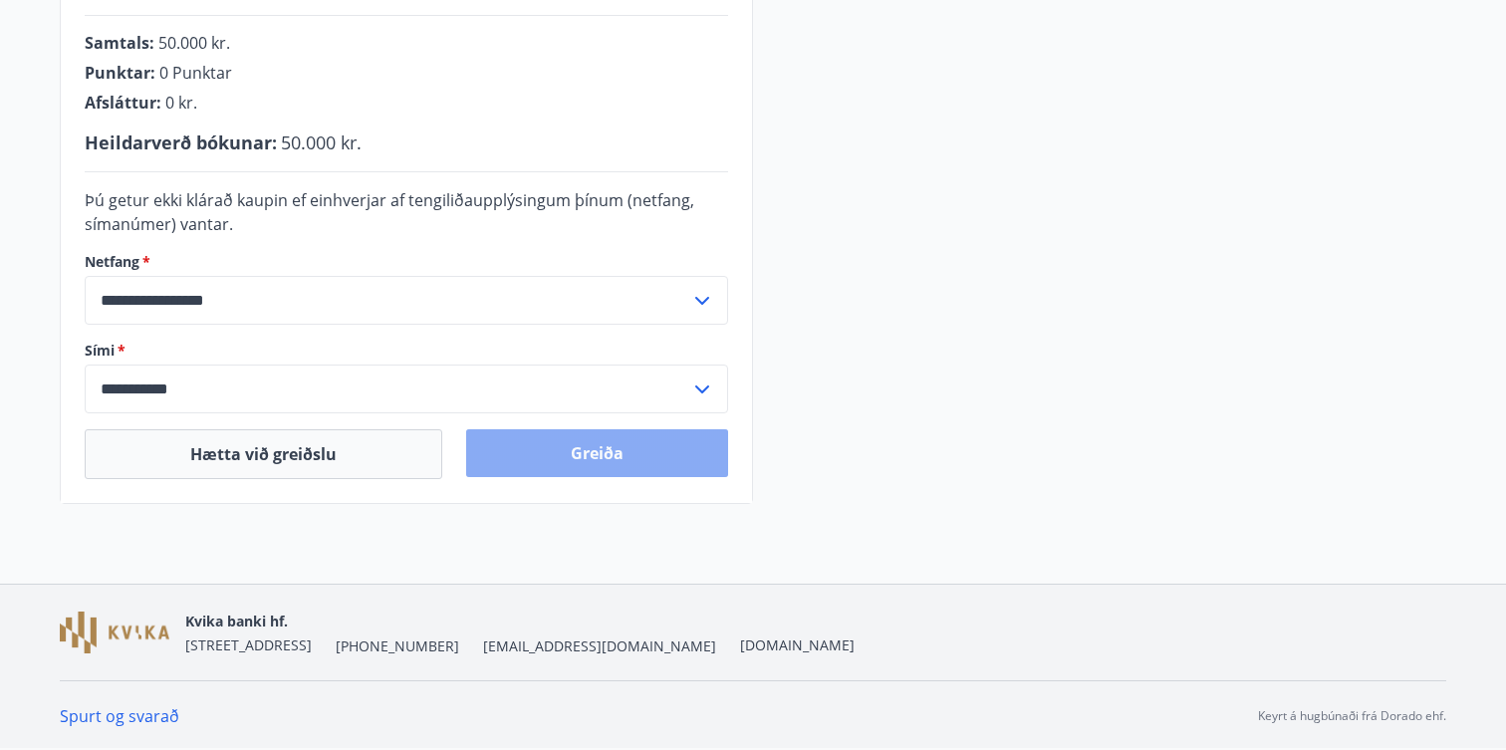
click at [582, 447] on button "Greiða" at bounding box center [597, 453] width 262 height 48
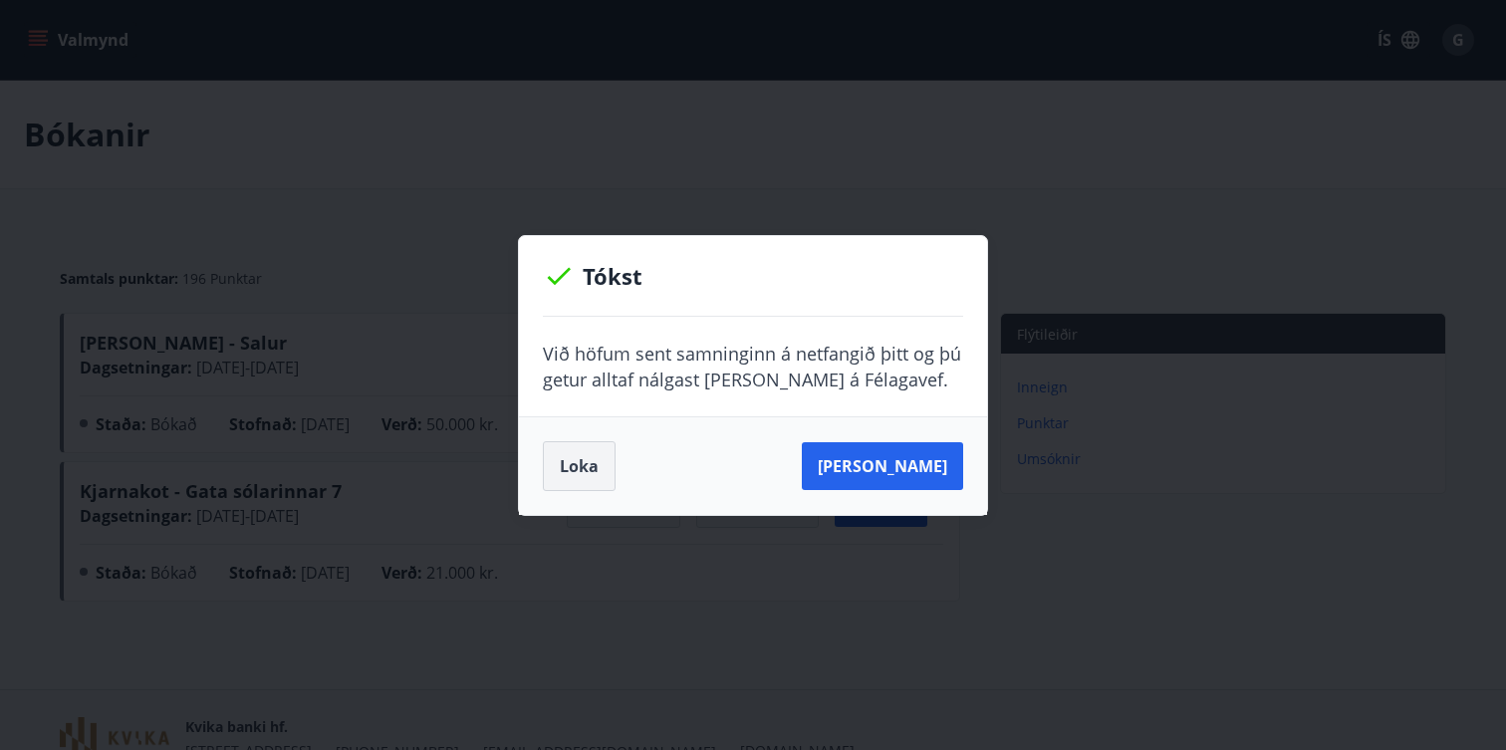
click at [593, 453] on button "Loka" at bounding box center [579, 466] width 73 height 50
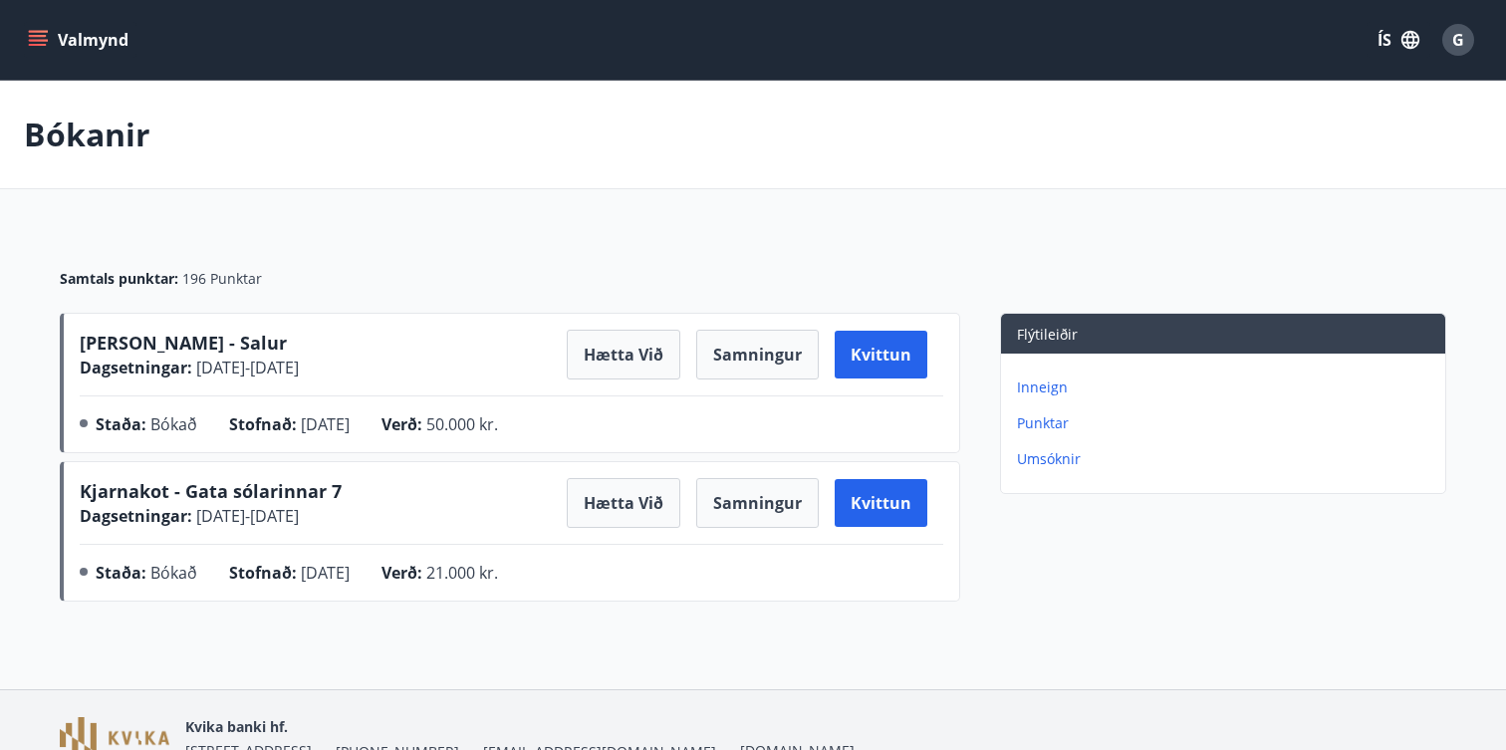
click at [42, 30] on icon "menu" at bounding box center [38, 40] width 20 height 20
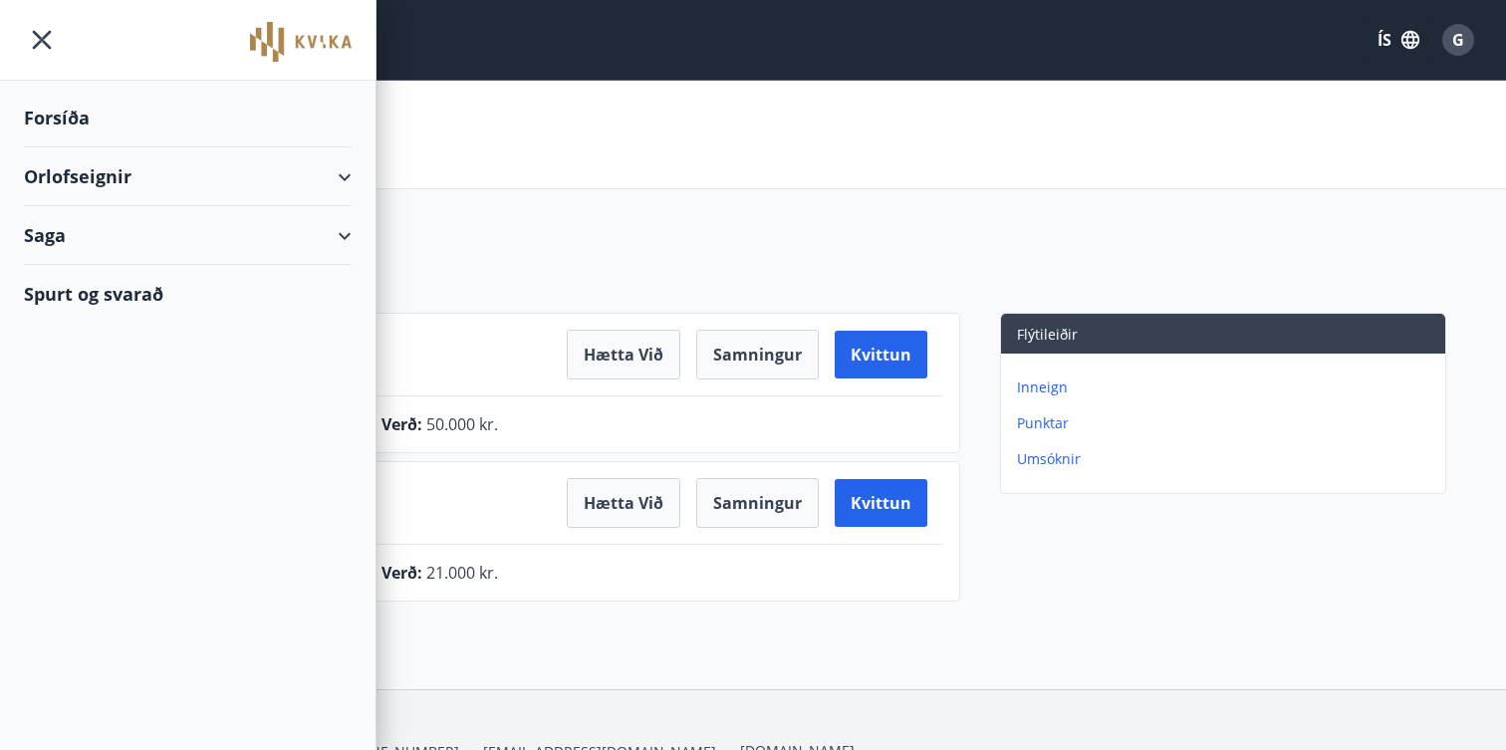
click at [92, 121] on div "Forsíða" at bounding box center [188, 118] width 328 height 59
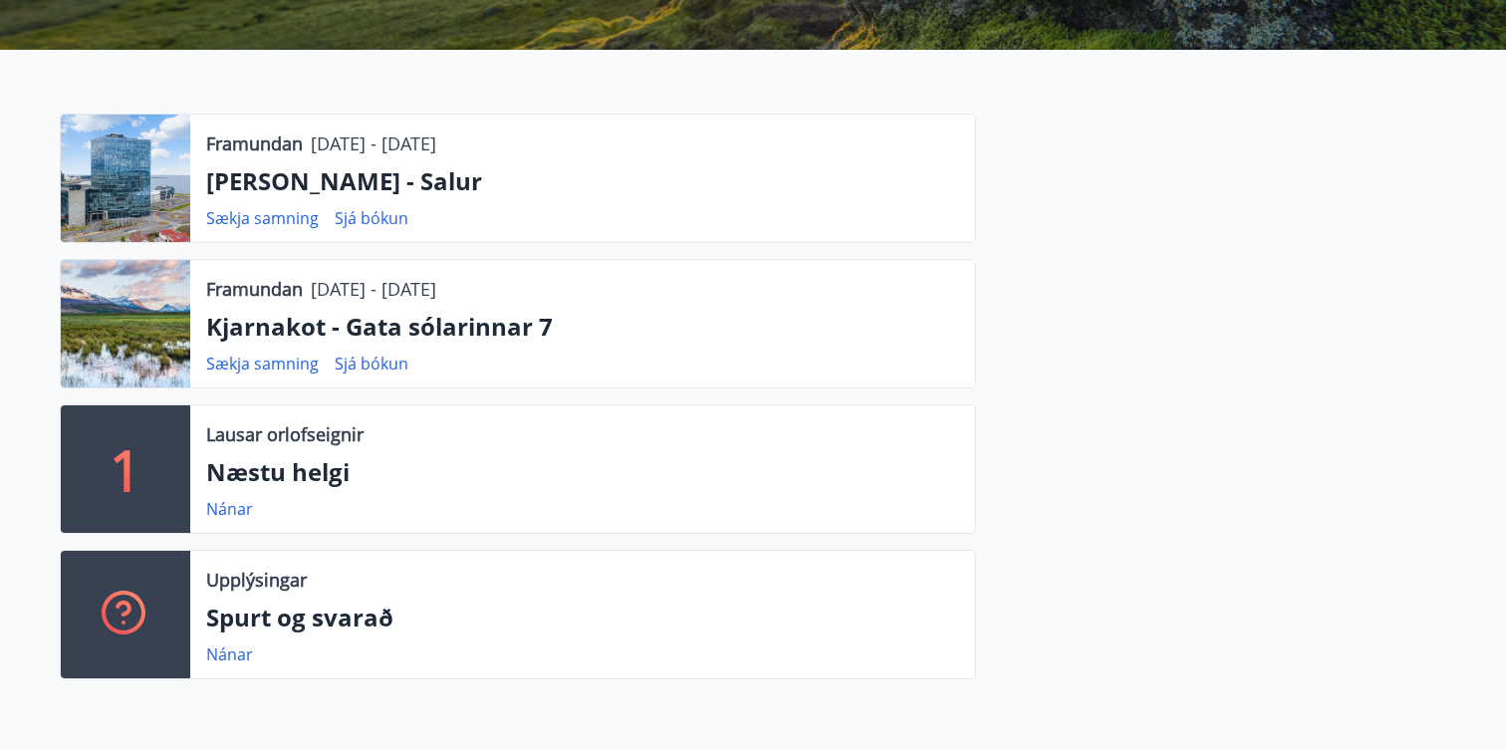
scroll to position [392, 0]
